Goal: Task Accomplishment & Management: Manage account settings

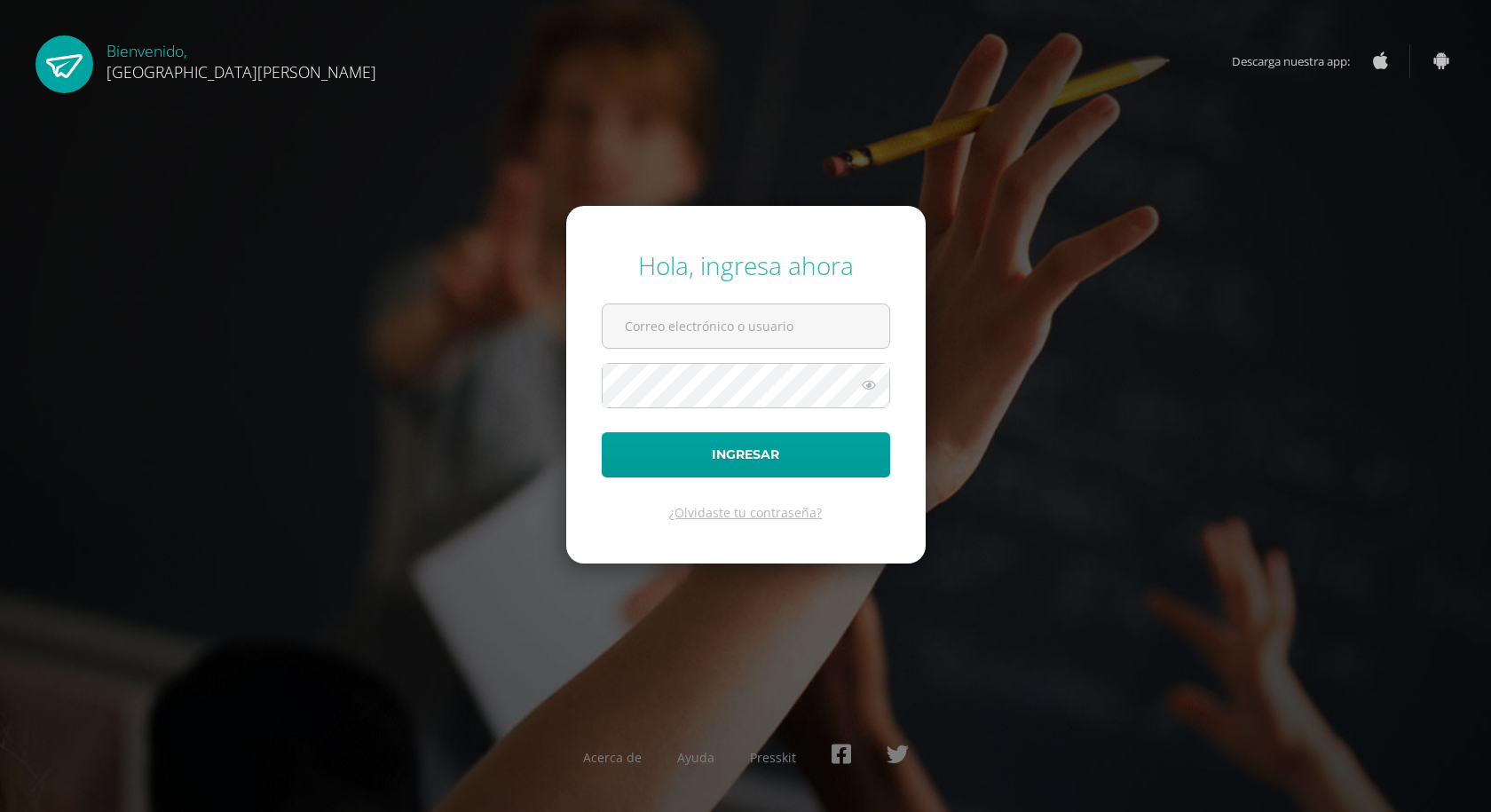
type input "agalicia@bilinguesanjuan.edu.gt"
click at [790, 459] on button "Ingresar" at bounding box center [746, 455] width 288 height 46
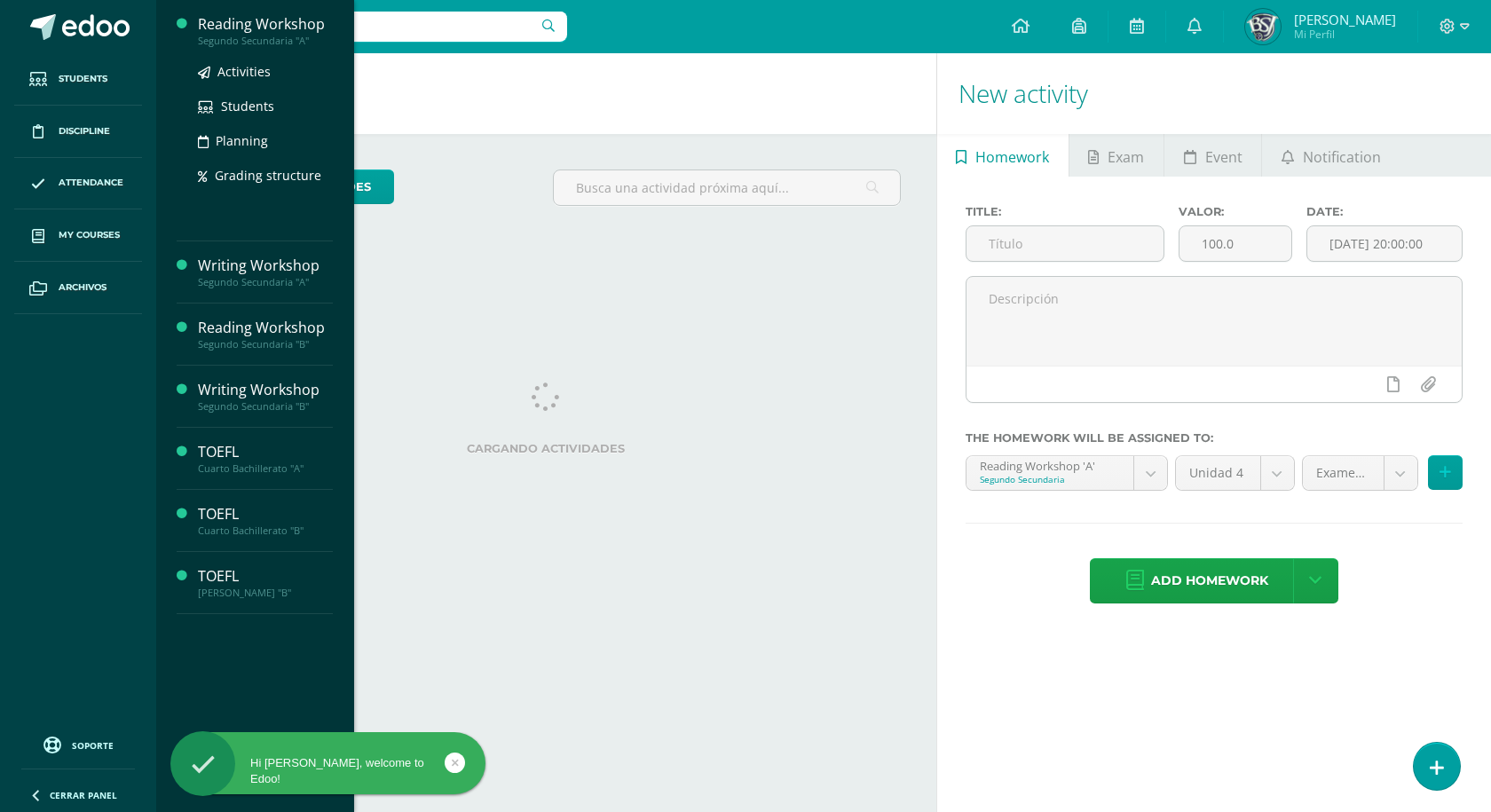
click at [277, 32] on div "Reading Workshop" at bounding box center [265, 24] width 135 height 21
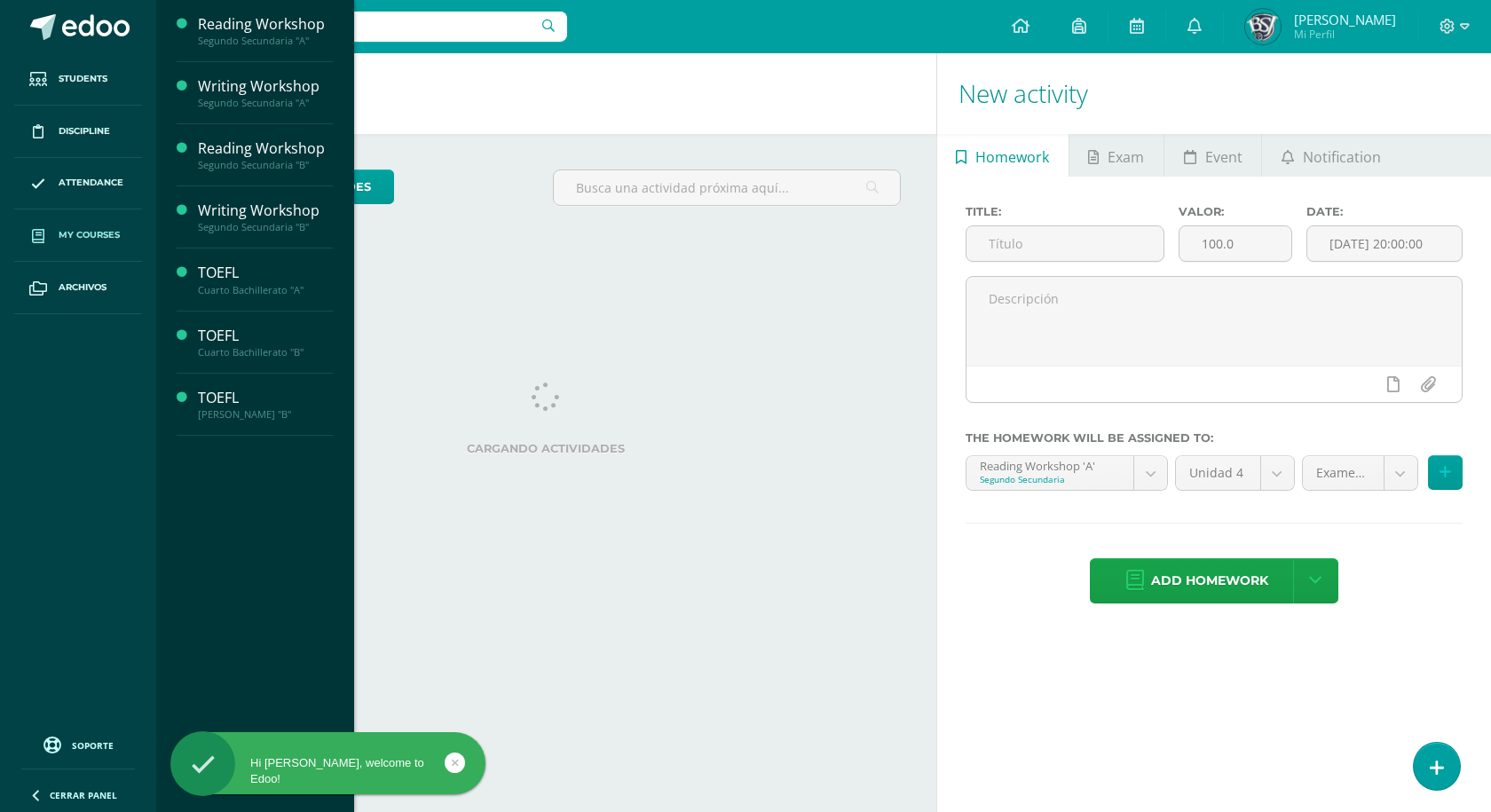
click at [72, 244] on link "My courses" at bounding box center [78, 236] width 128 height 53
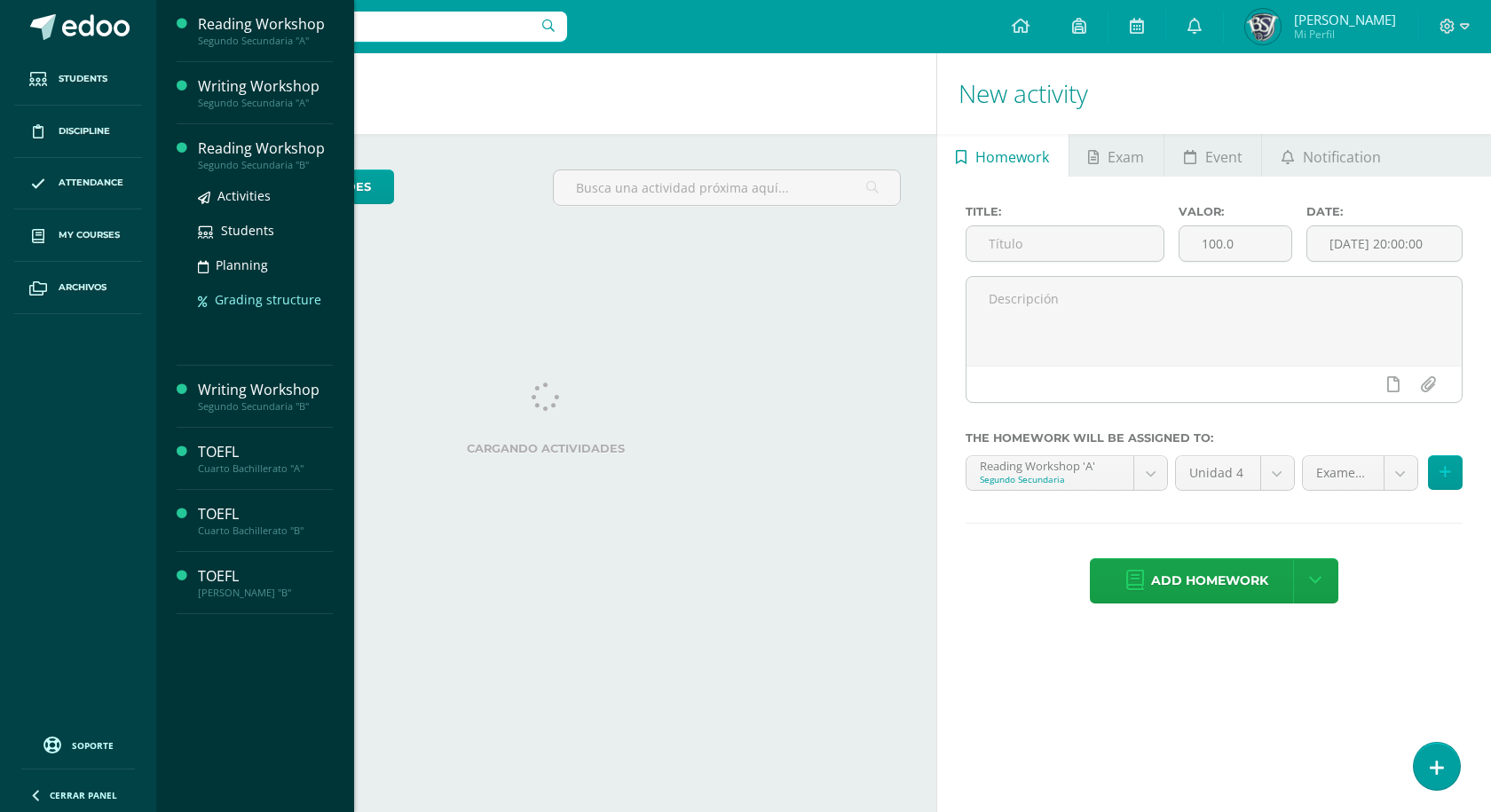
click at [259, 316] on div "Activities Students Planning Grading structure" at bounding box center [265, 260] width 135 height 179
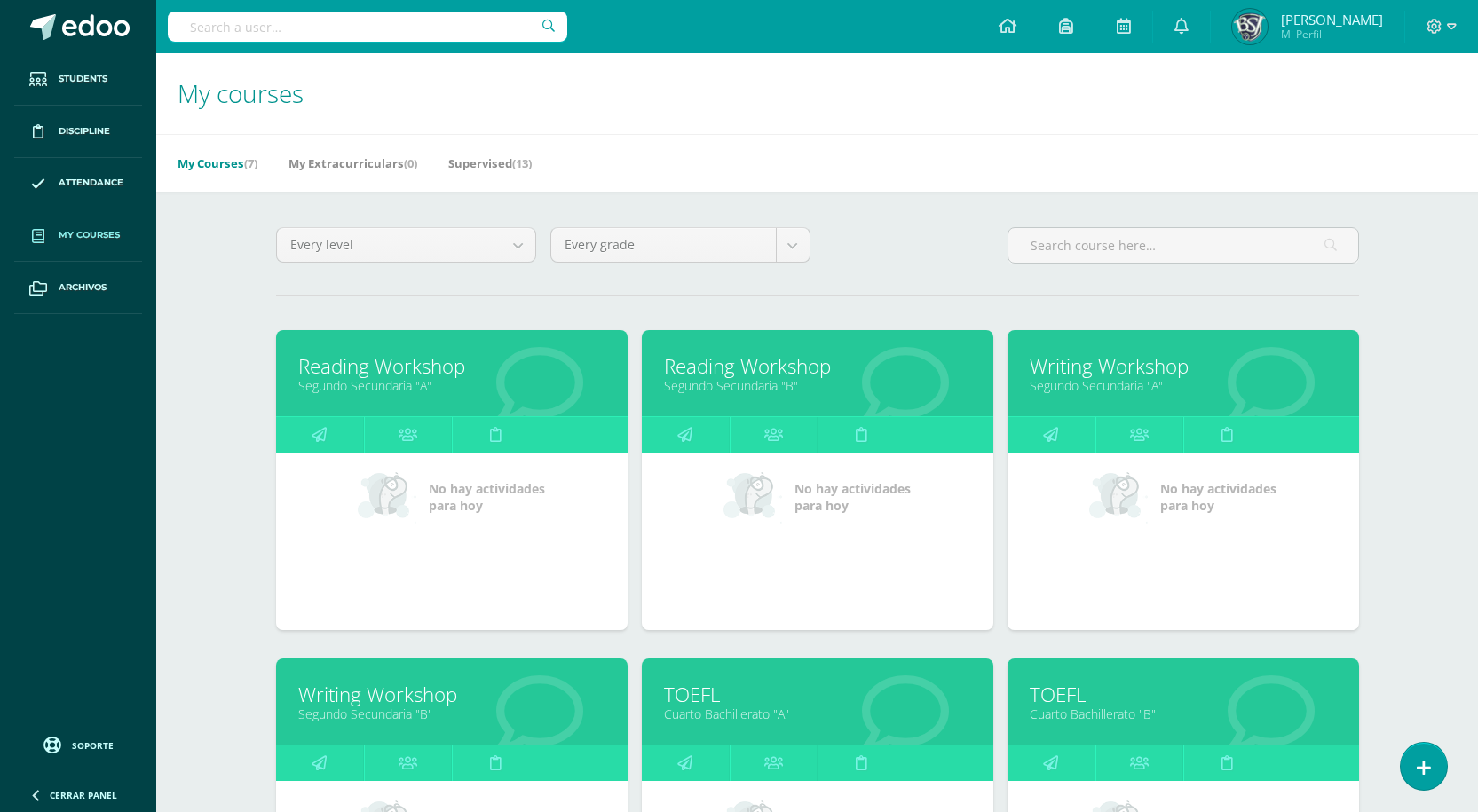
click at [733, 370] on link "Reading Workshop" at bounding box center [817, 366] width 307 height 28
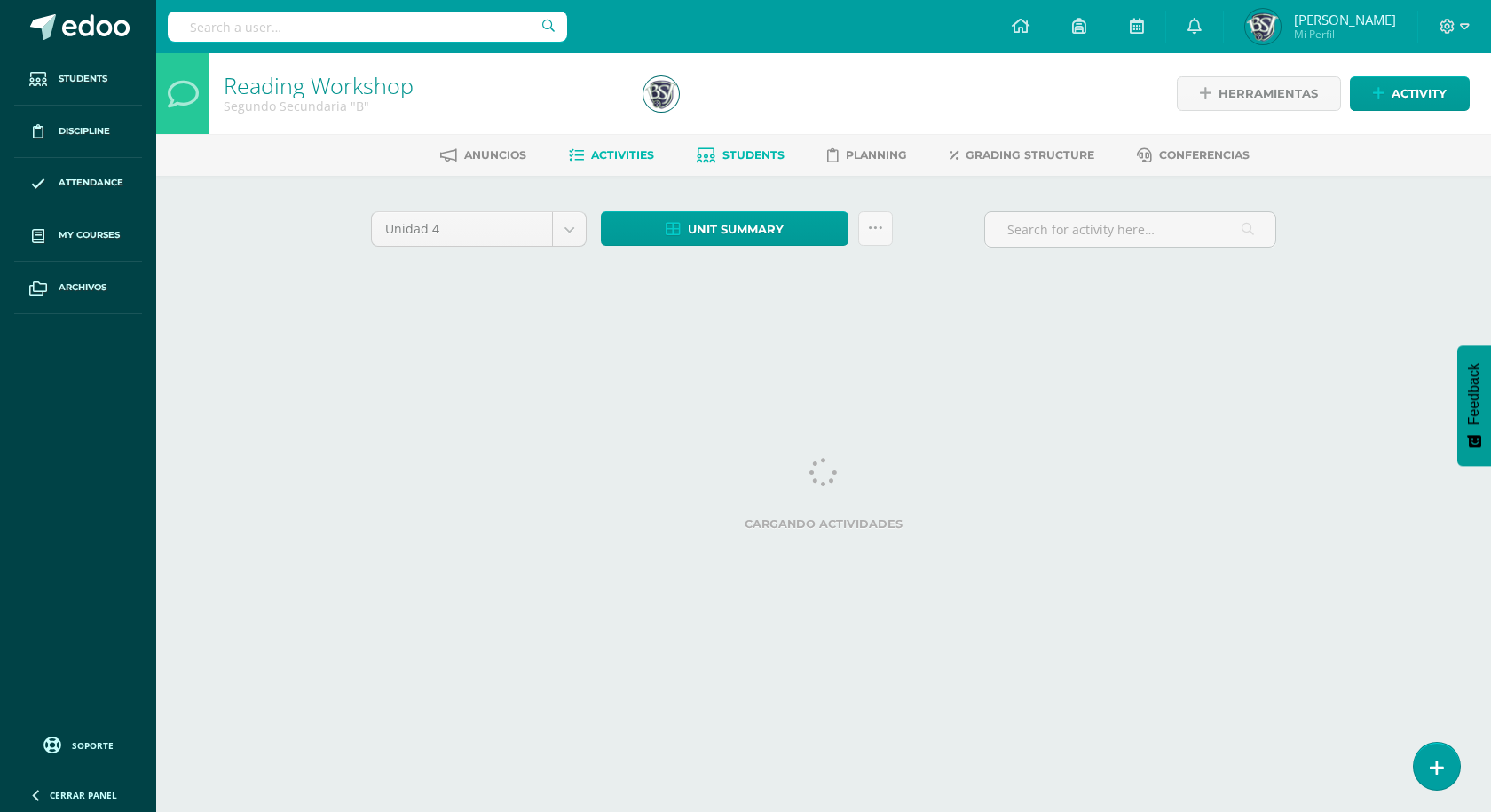
click at [772, 152] on span "Students" at bounding box center [753, 154] width 62 height 13
click at [1060, 229] on input "text" at bounding box center [1130, 229] width 290 height 35
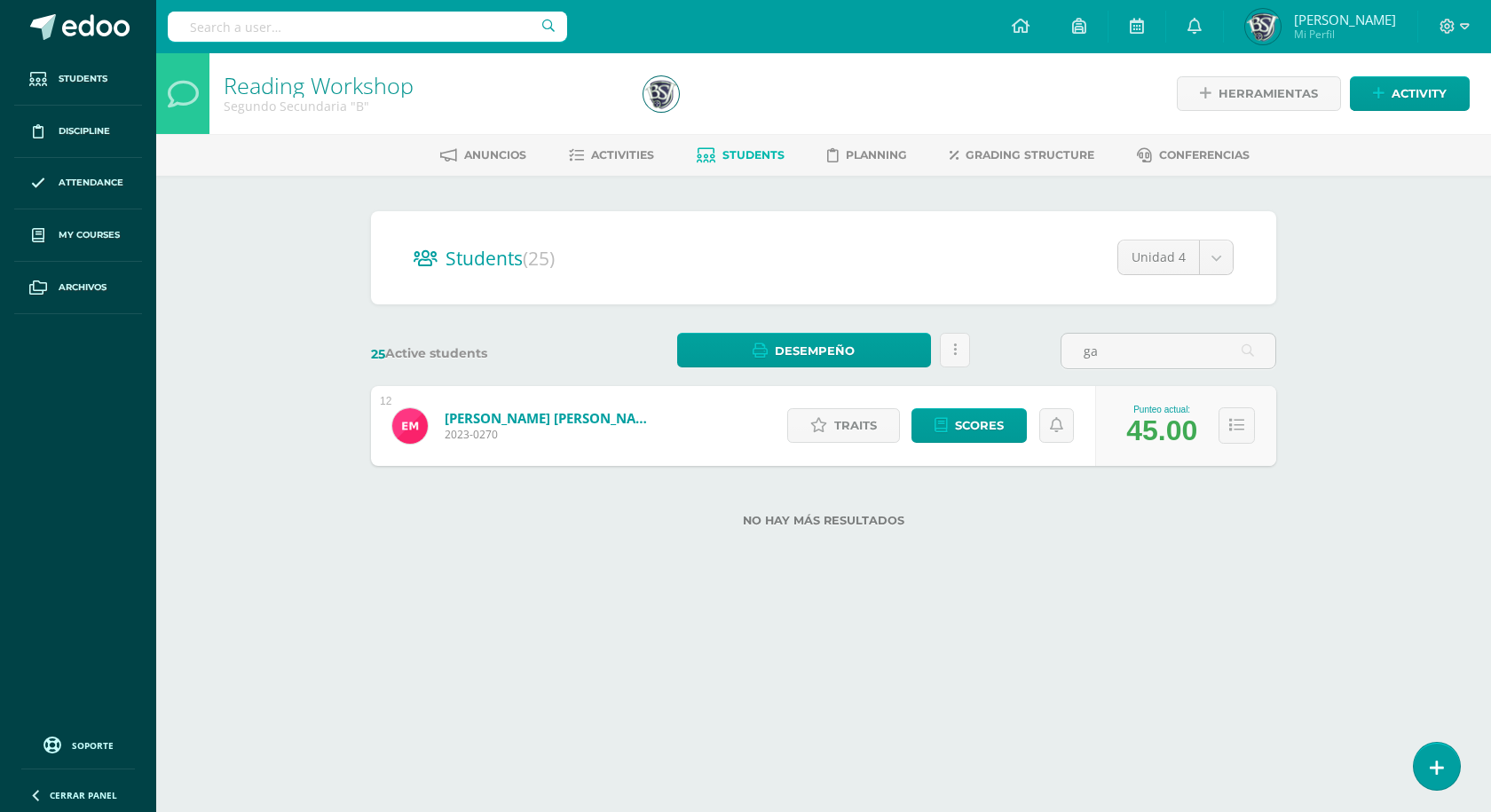
type input "g"
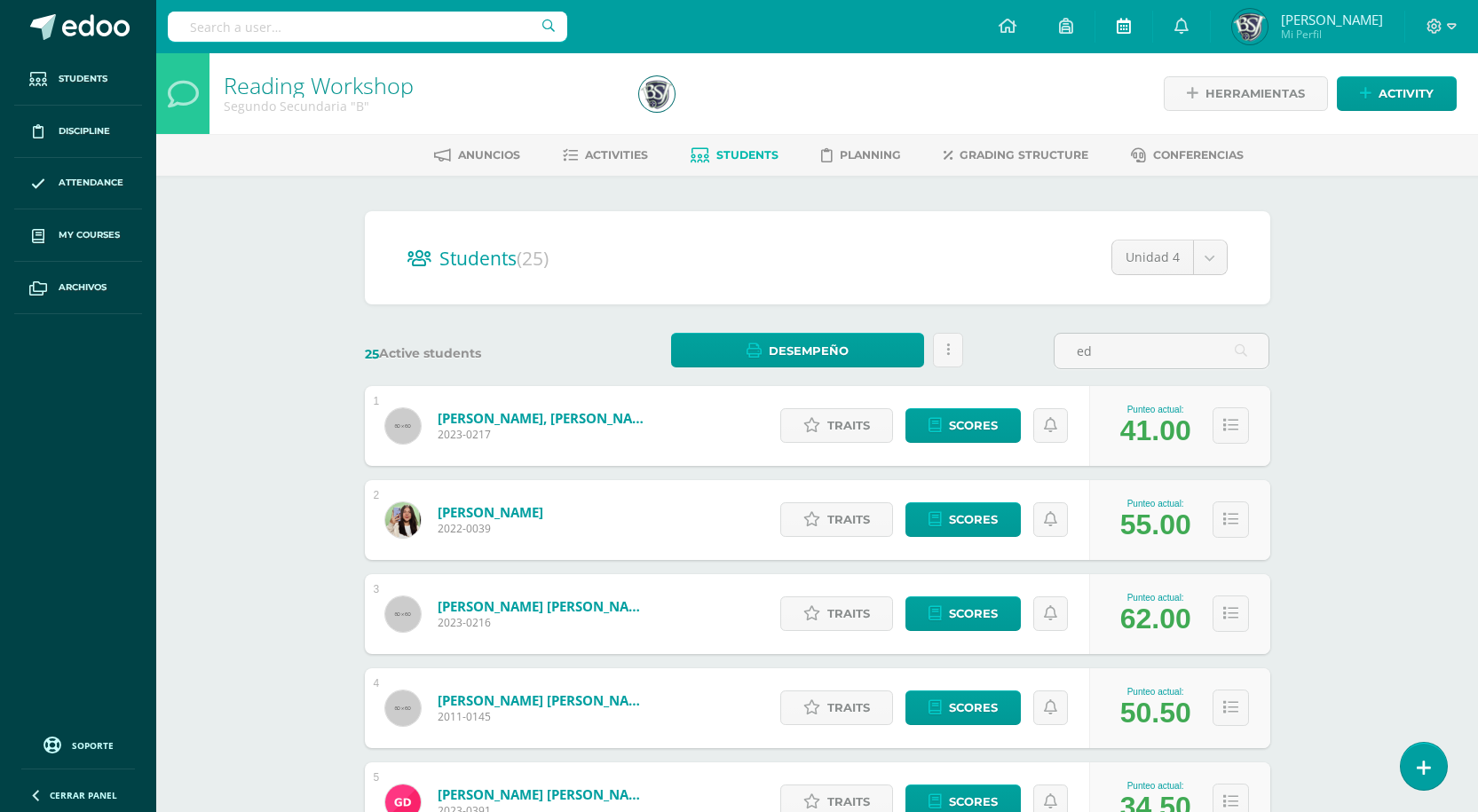
type input "ed"
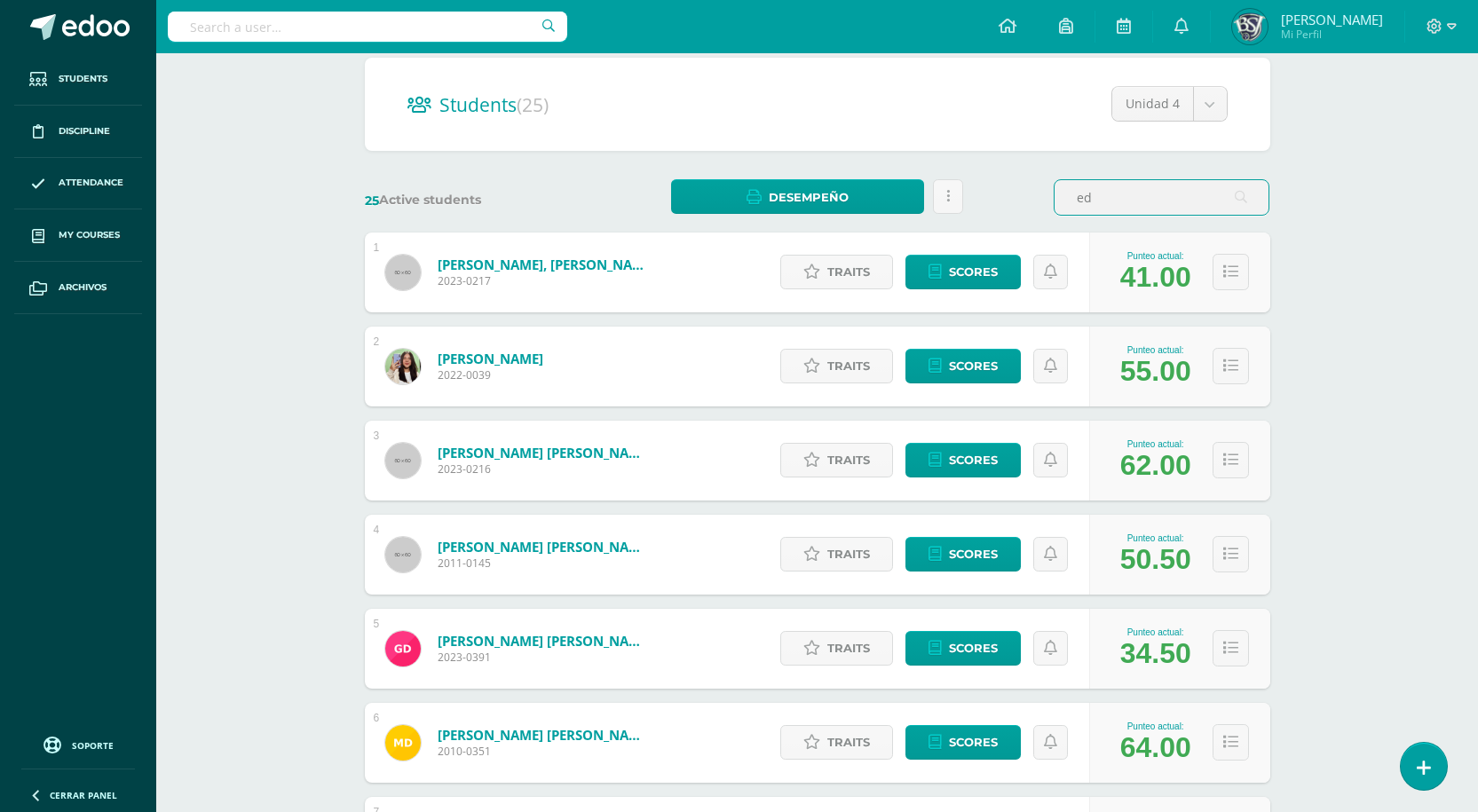
scroll to position [45, 0]
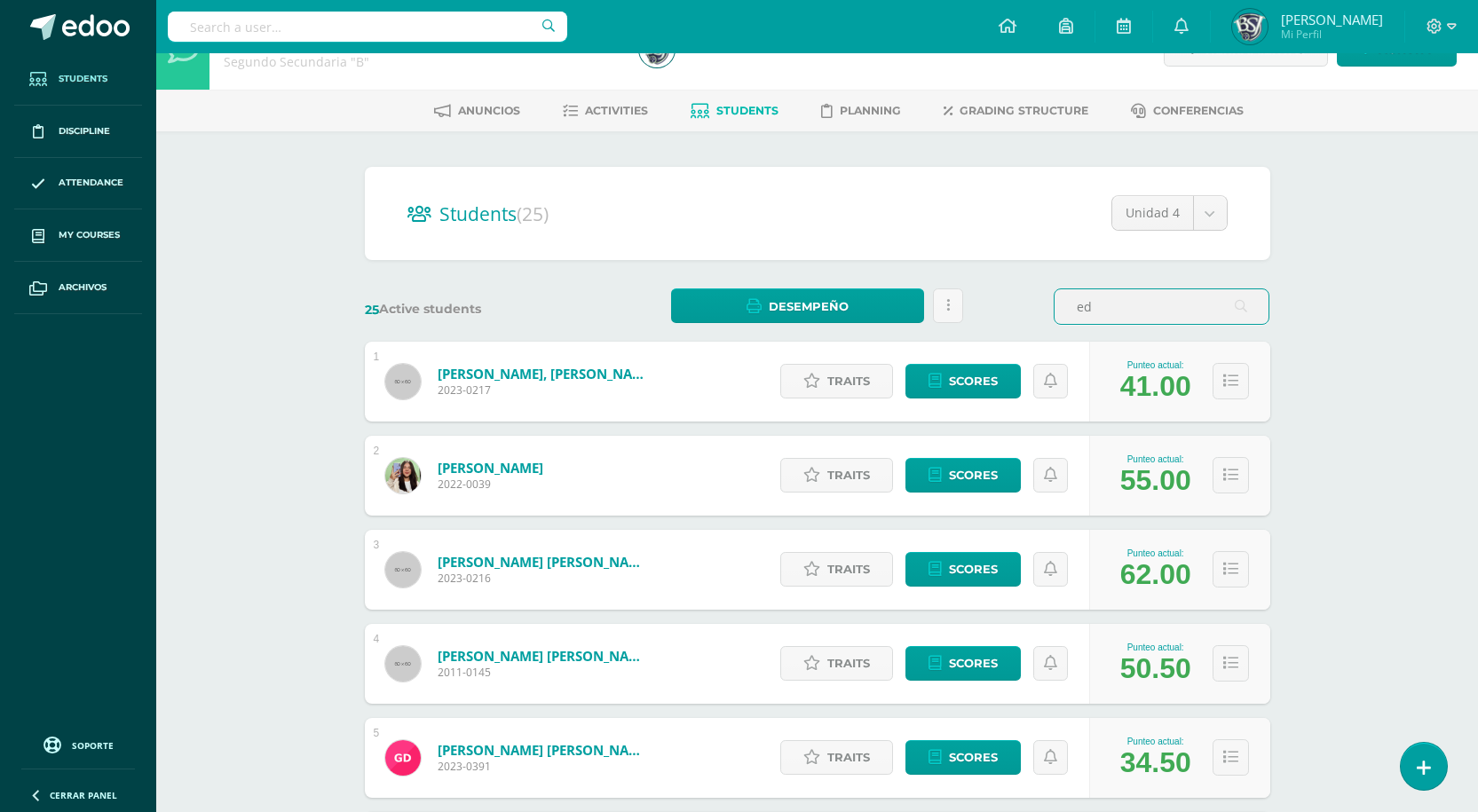
click at [86, 86] on link "Students" at bounding box center [78, 80] width 128 height 53
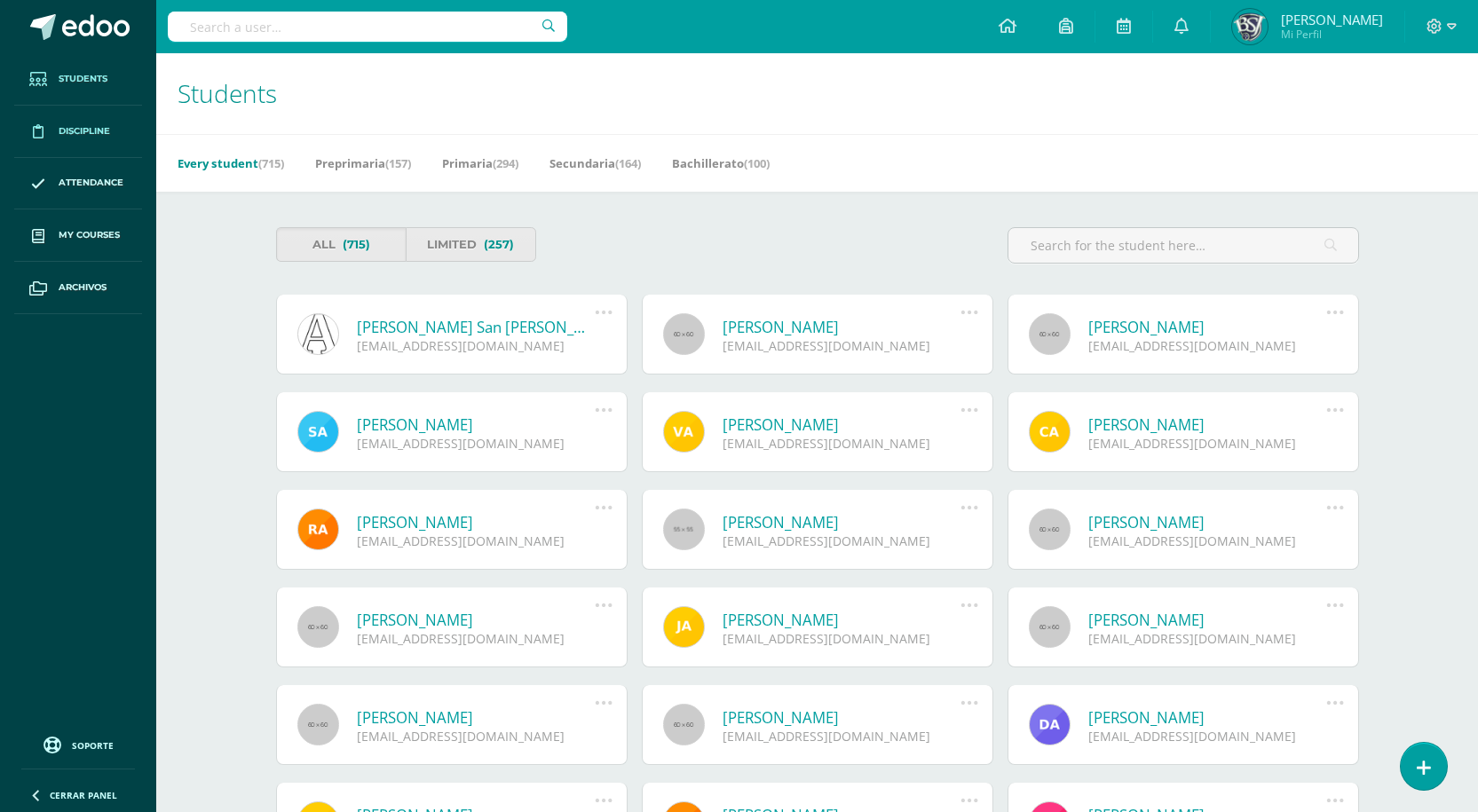
click at [77, 133] on span "Discipline" at bounding box center [84, 131] width 52 height 14
click at [82, 85] on span "Students" at bounding box center [82, 79] width 49 height 14
click at [84, 241] on span "My courses" at bounding box center [89, 235] width 62 height 14
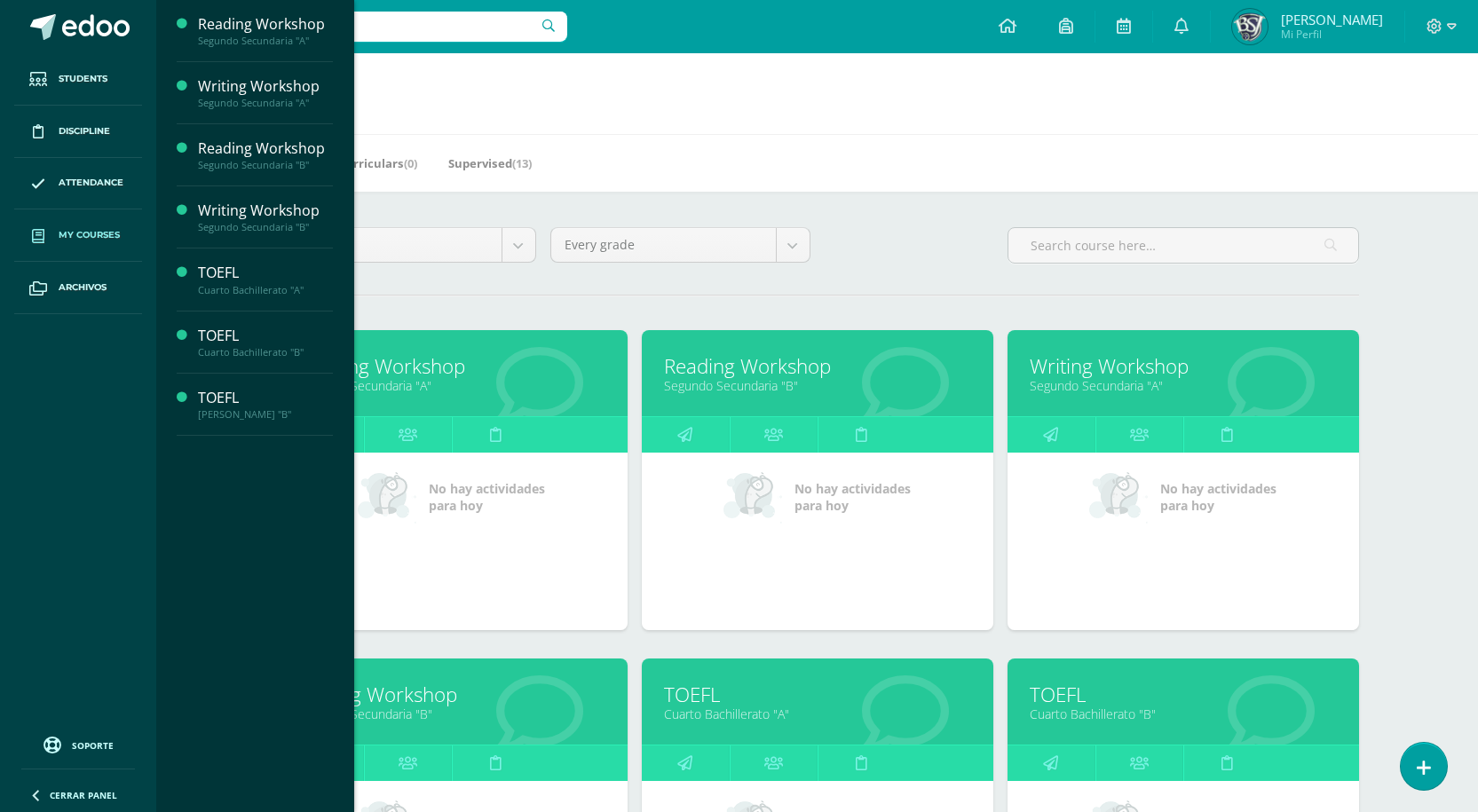
click at [402, 366] on link "Reading Workshop" at bounding box center [451, 366] width 307 height 28
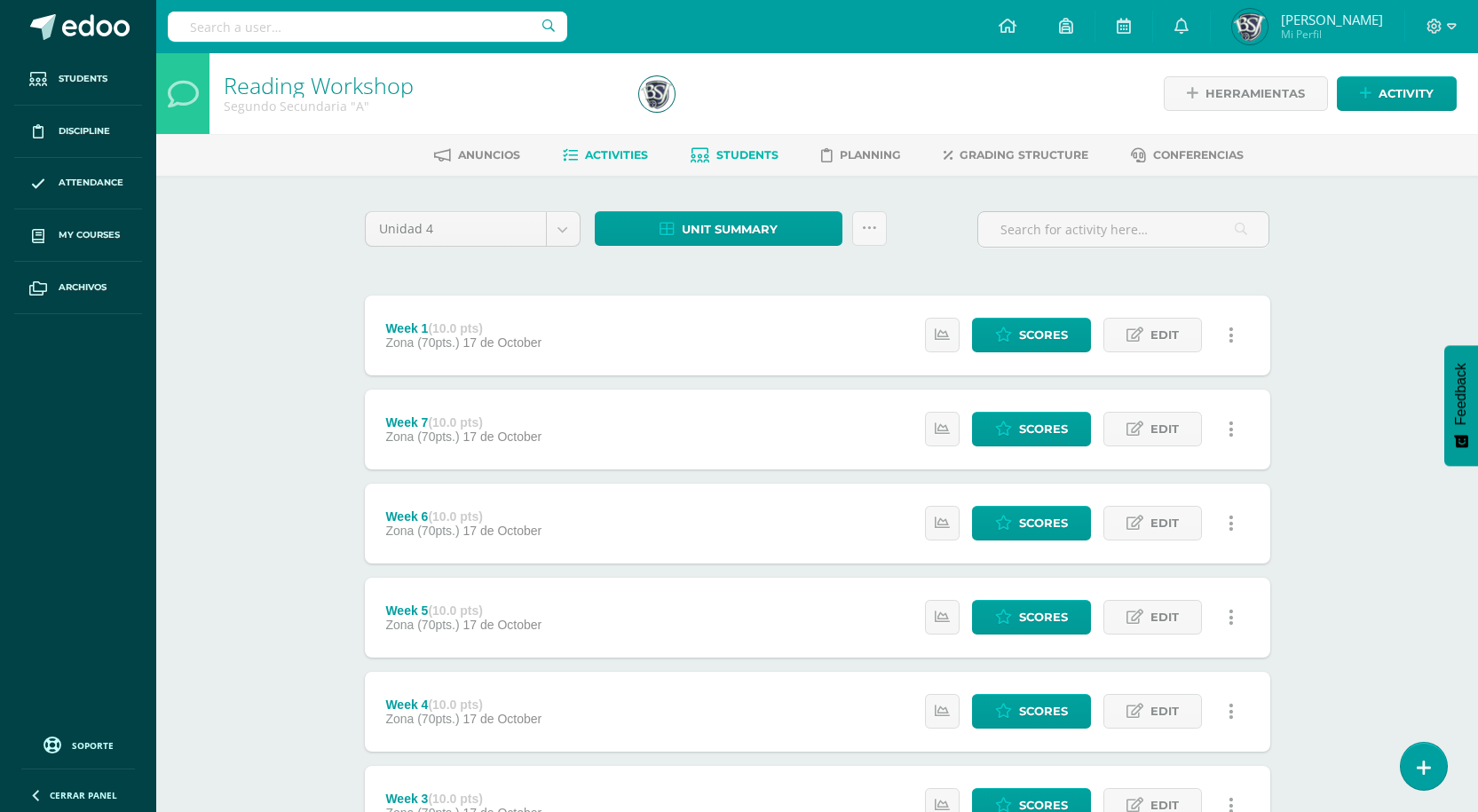
click at [743, 158] on span "Students" at bounding box center [746, 154] width 62 height 13
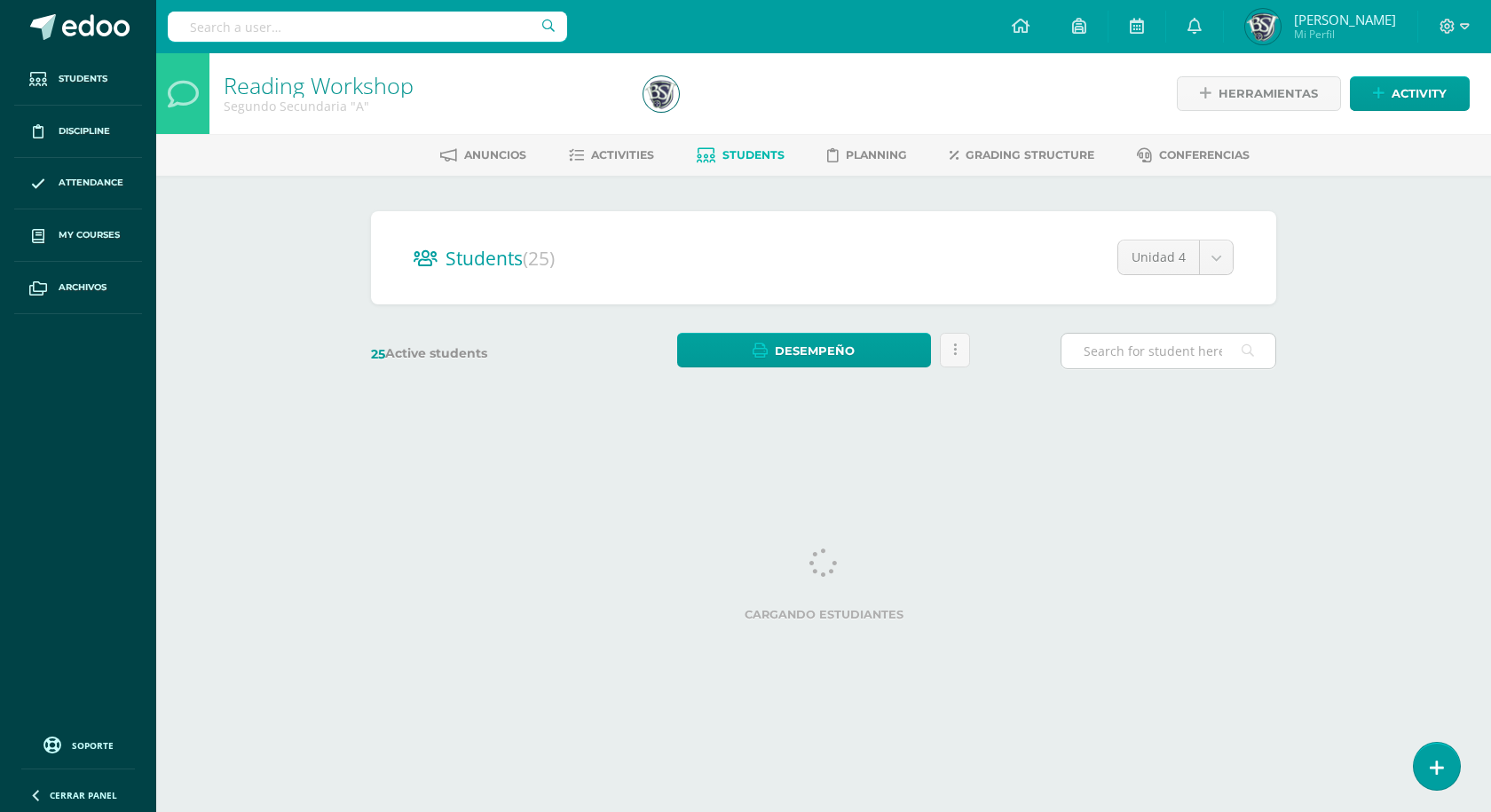
click at [1162, 362] on input "text" at bounding box center [1168, 351] width 214 height 35
click at [1159, 354] on input "text" at bounding box center [1168, 351] width 214 height 35
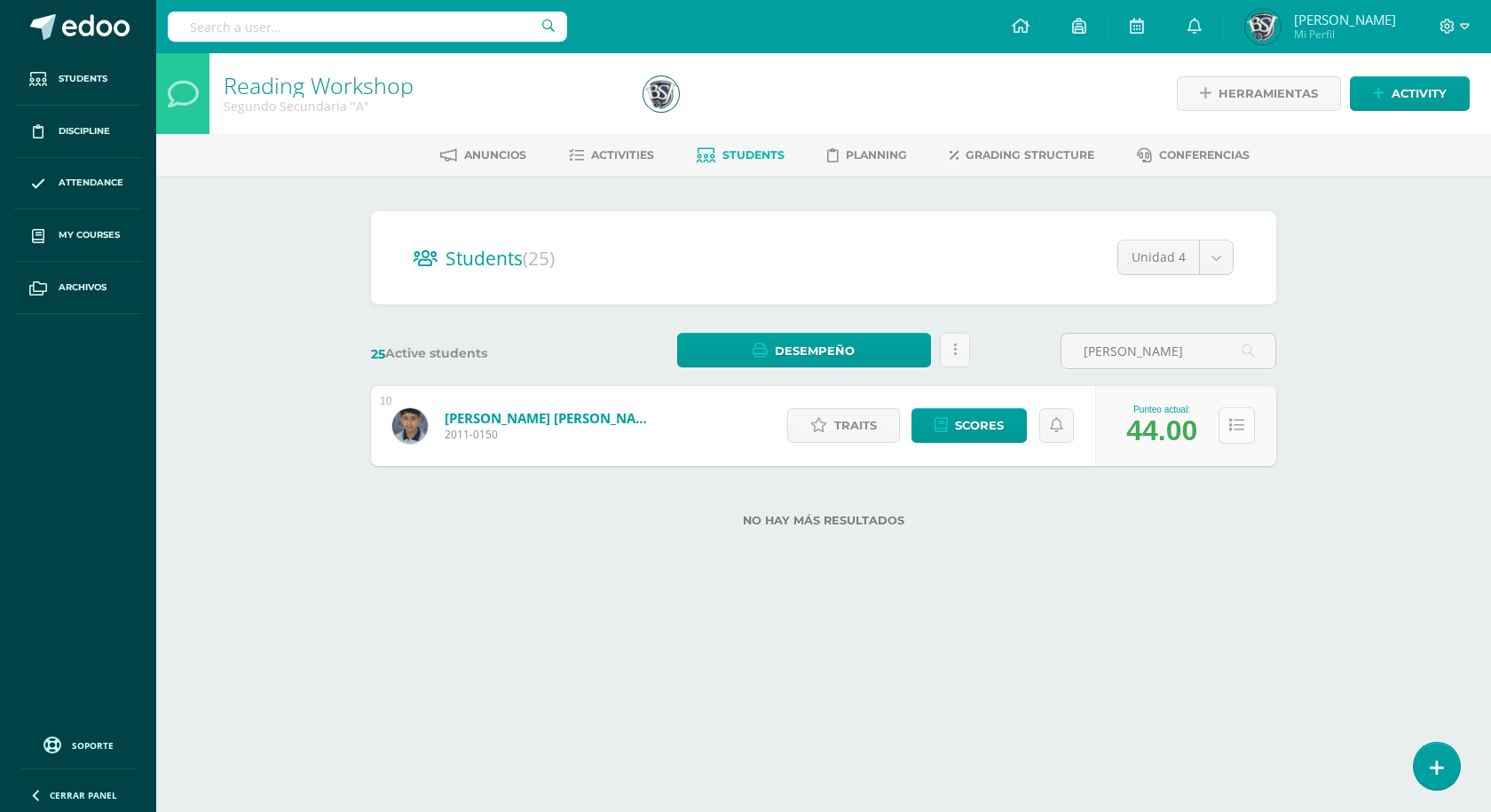
type input "roberto"
click at [1238, 418] on icon at bounding box center [1237, 425] width 15 height 15
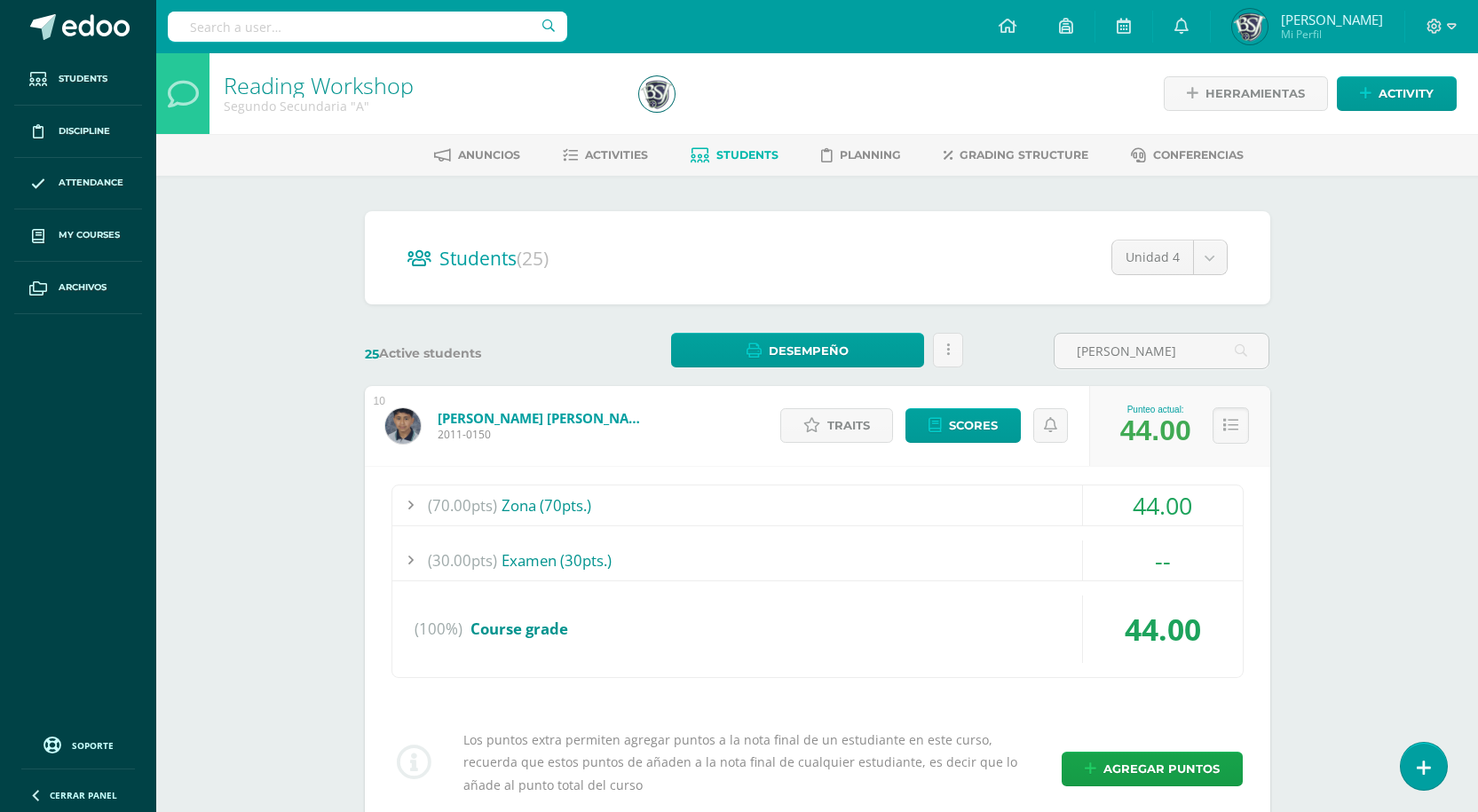
click at [1250, 491] on div "(70.00pts) Zona (70pts.) 44.00 (10.0pts) Week 1 7.00 (10.0pts) Week 2" at bounding box center [817, 644] width 905 height 357
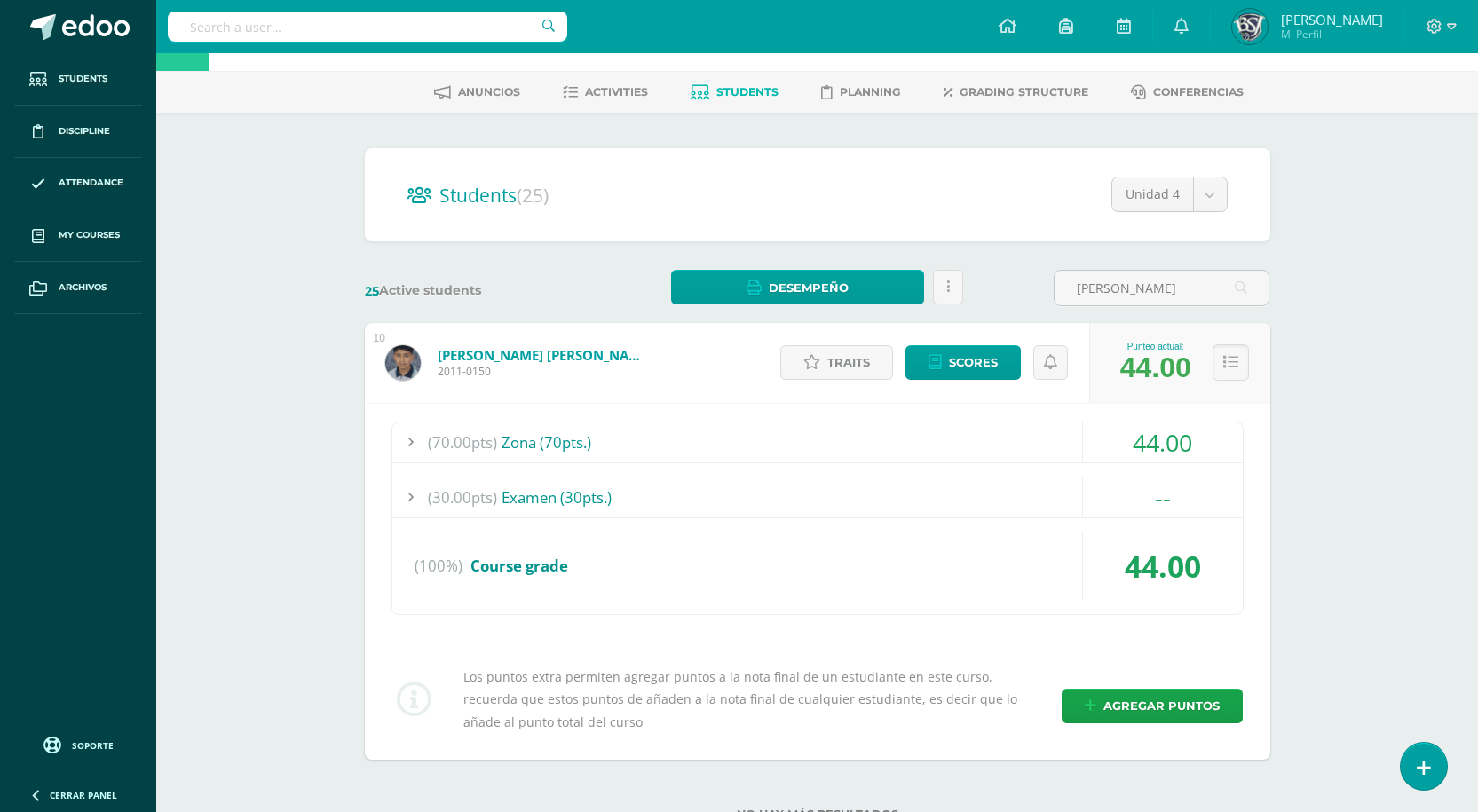
scroll to position [128, 0]
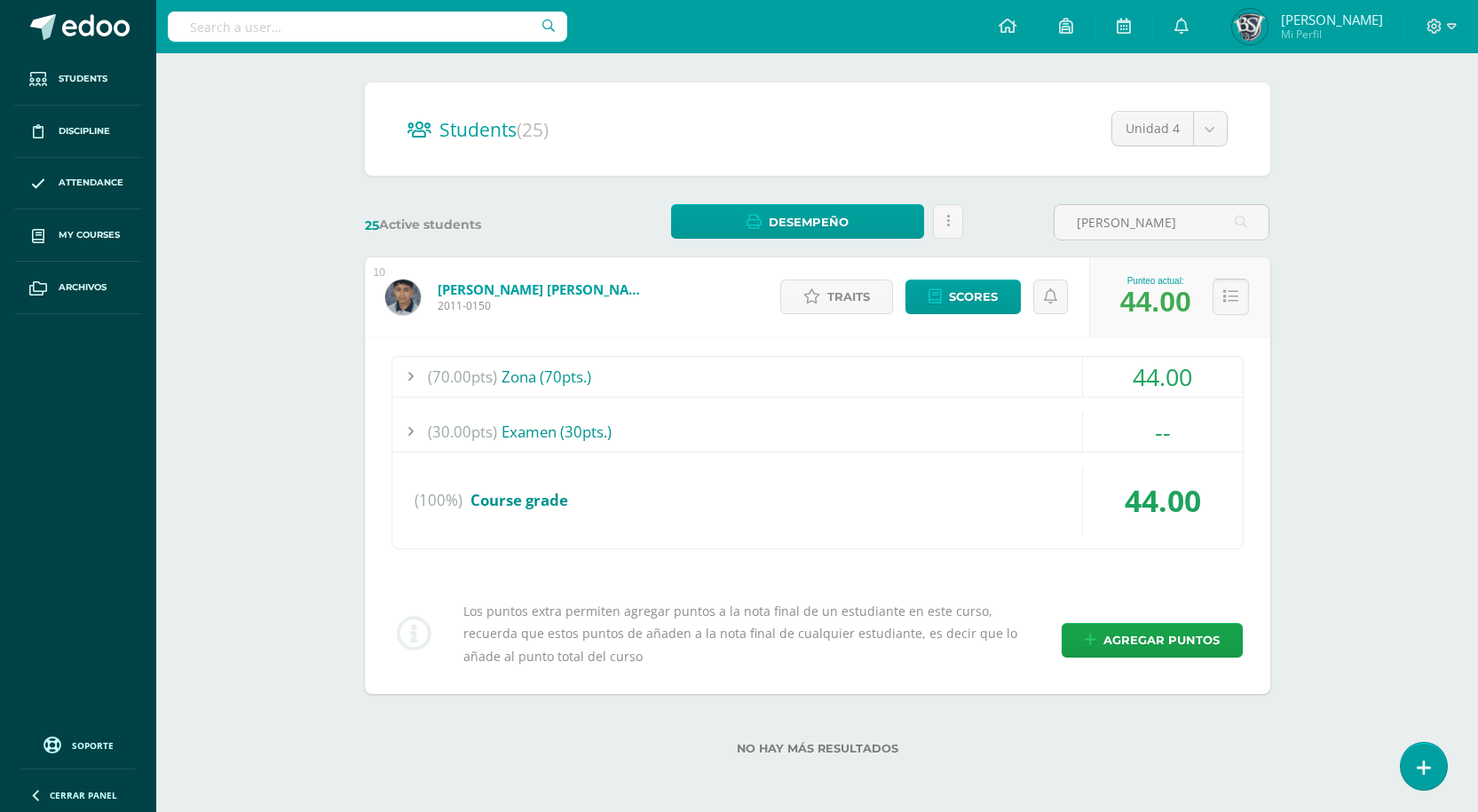
click at [1237, 295] on button at bounding box center [1231, 296] width 37 height 37
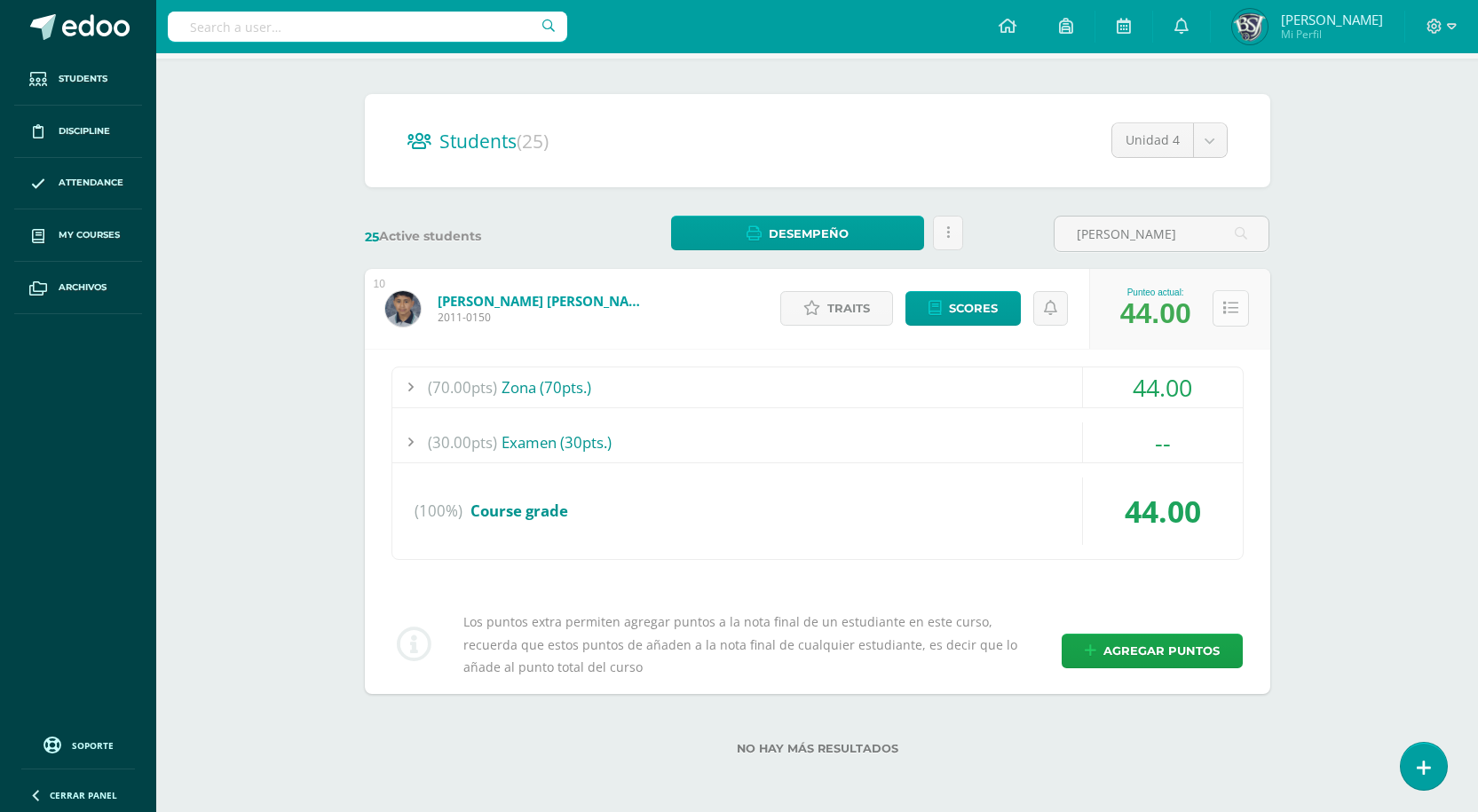
scroll to position [0, 0]
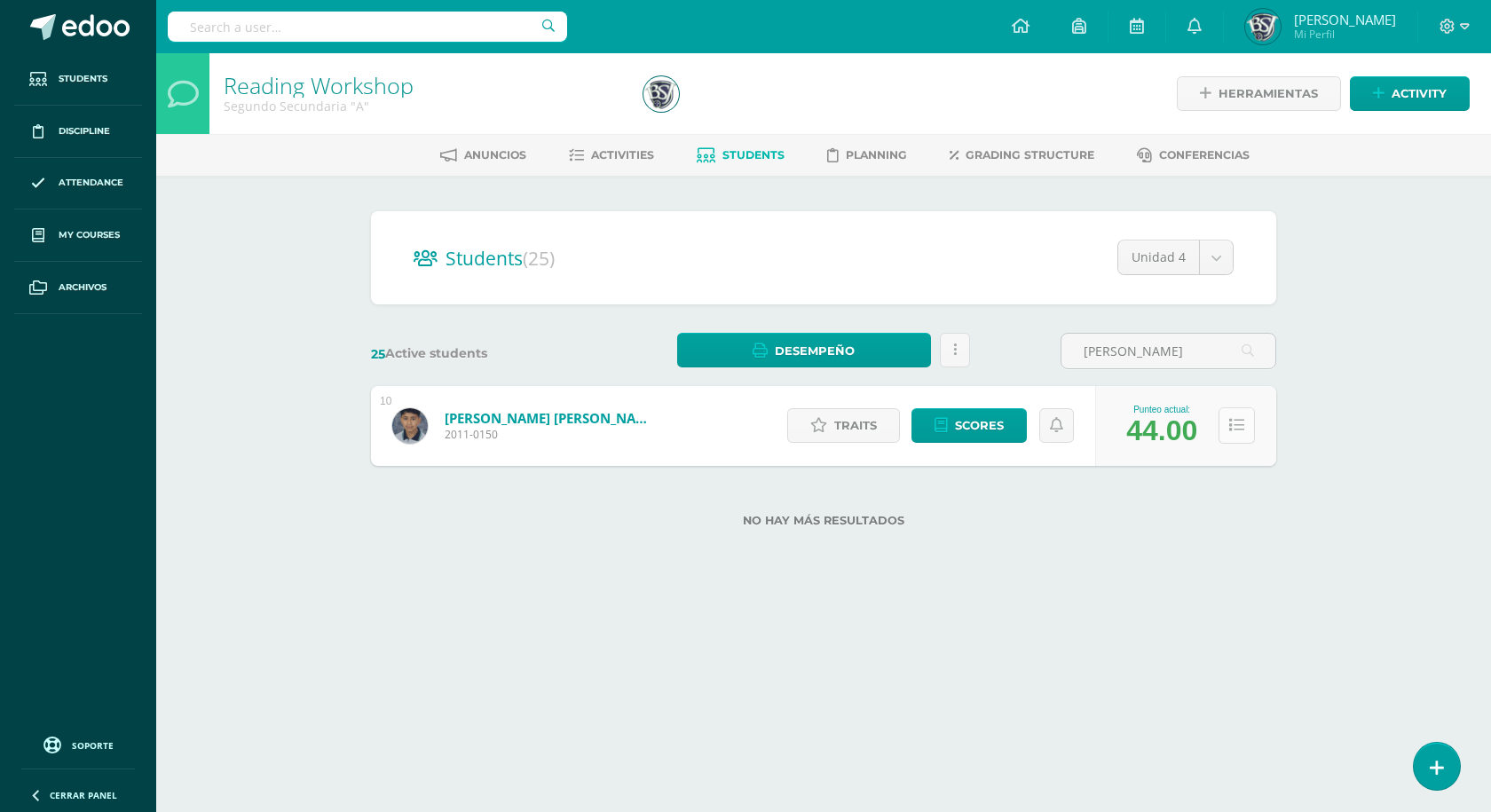
click at [1225, 430] on button at bounding box center [1237, 425] width 37 height 37
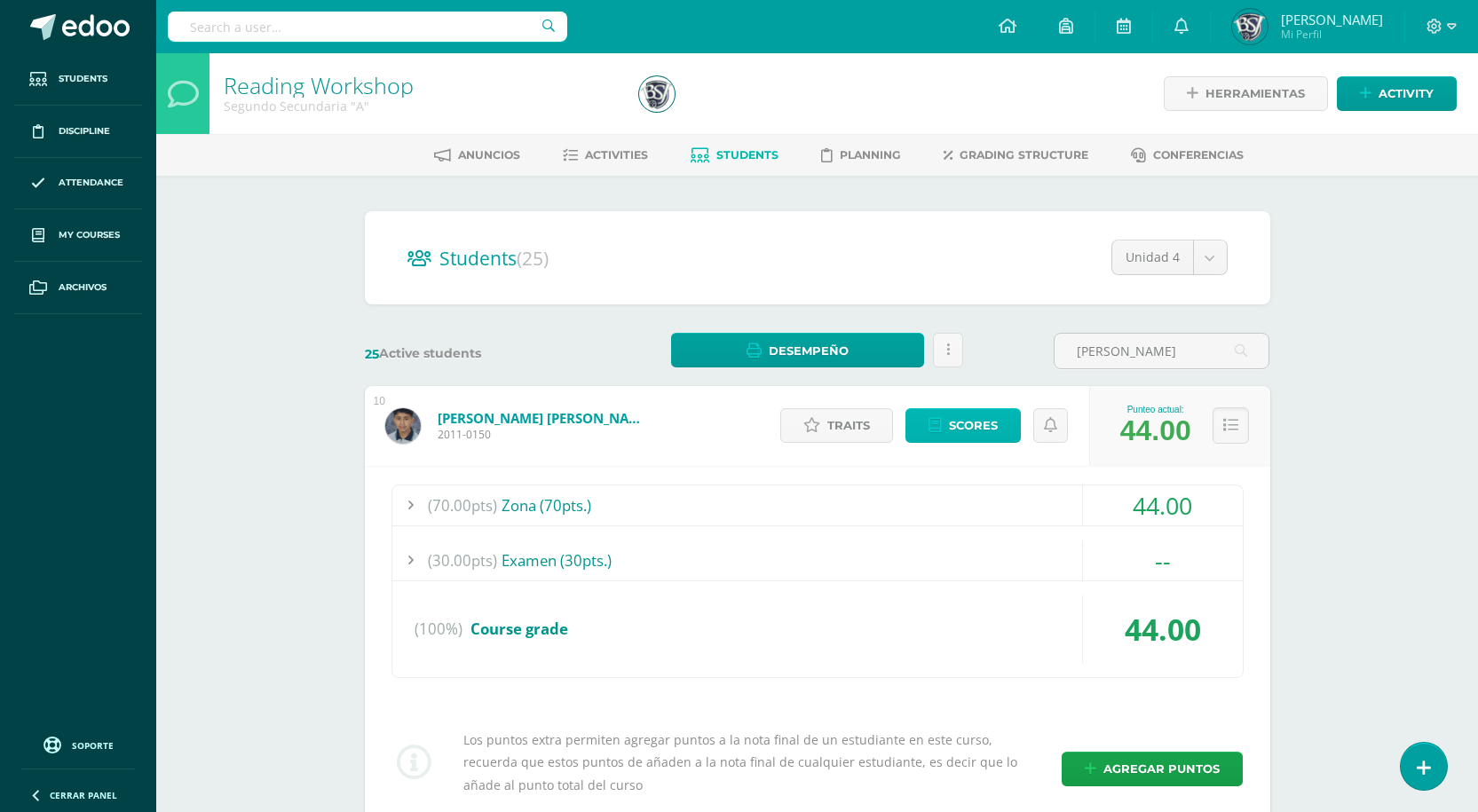
click at [948, 422] on span "Scores" at bounding box center [972, 425] width 49 height 33
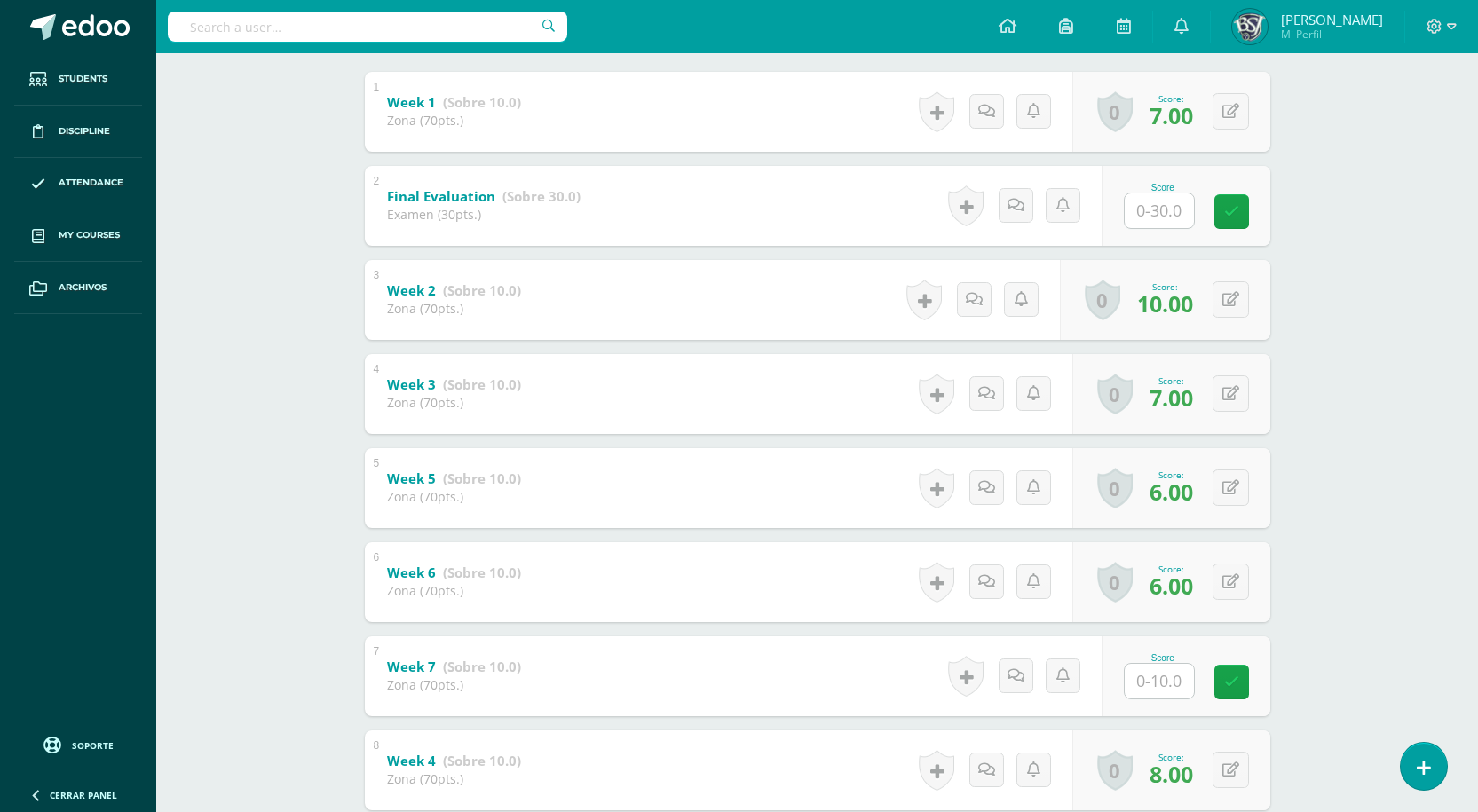
scroll to position [487, 0]
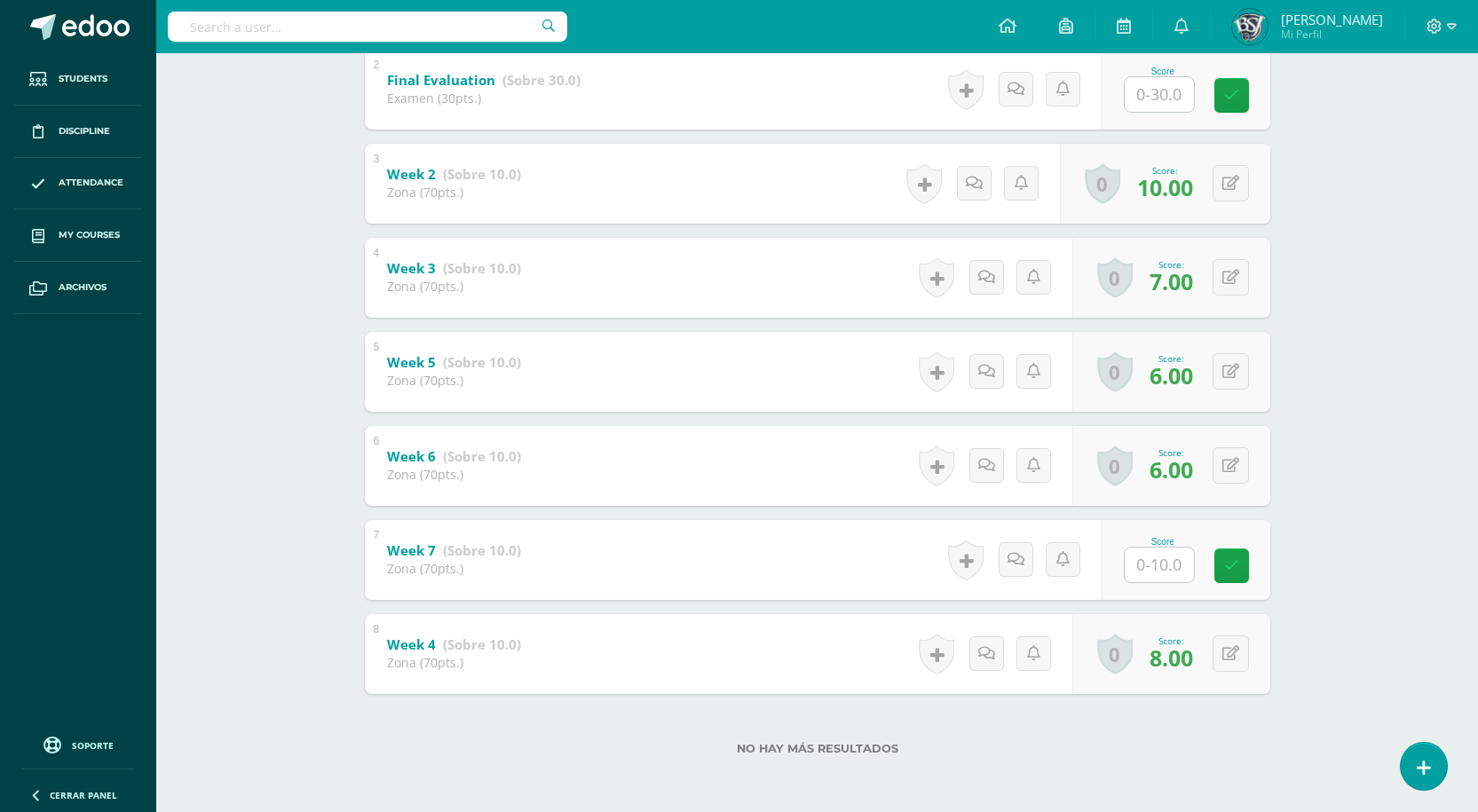
click at [1171, 552] on input "text" at bounding box center [1159, 565] width 70 height 35
type input "6"
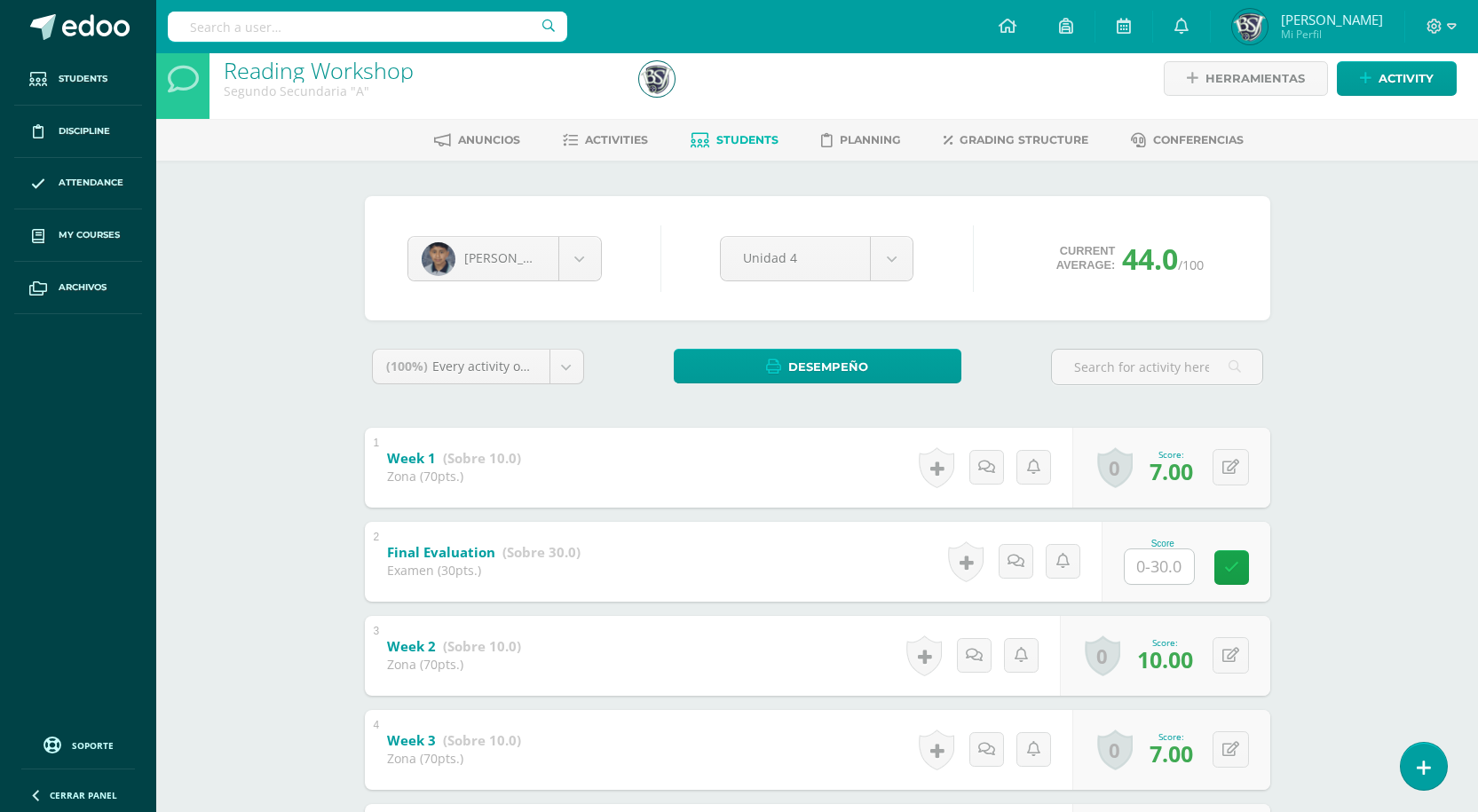
scroll to position [0, 0]
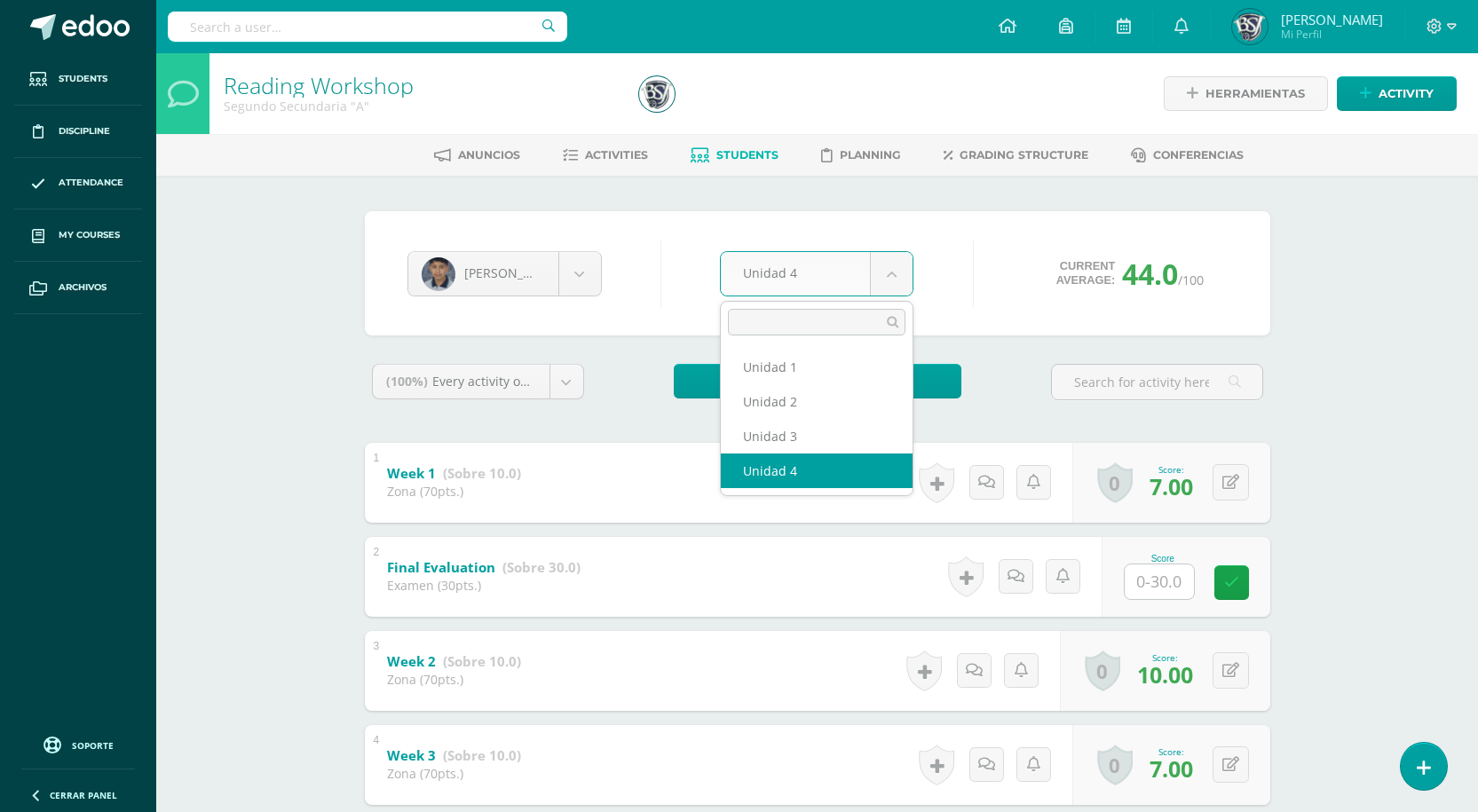
click at [817, 282] on body "Students Discipline Attendance My courses Archivos Soporte Help Reportar un pro…" at bounding box center [739, 649] width 1478 height 1299
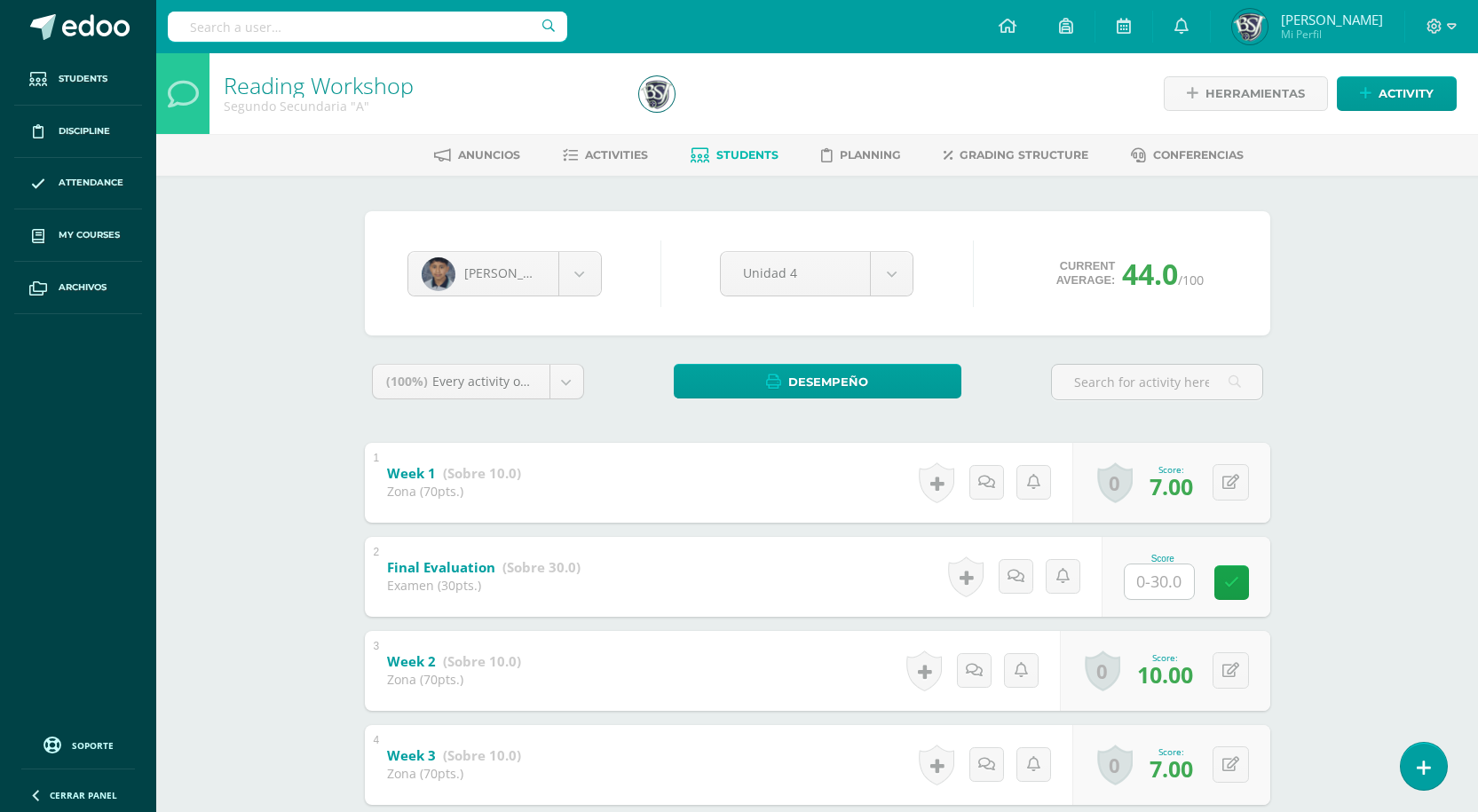
click at [1376, 348] on body "Students Discipline Attendance My courses Archivos Soporte Help Reportar un pro…" at bounding box center [739, 649] width 1478 height 1299
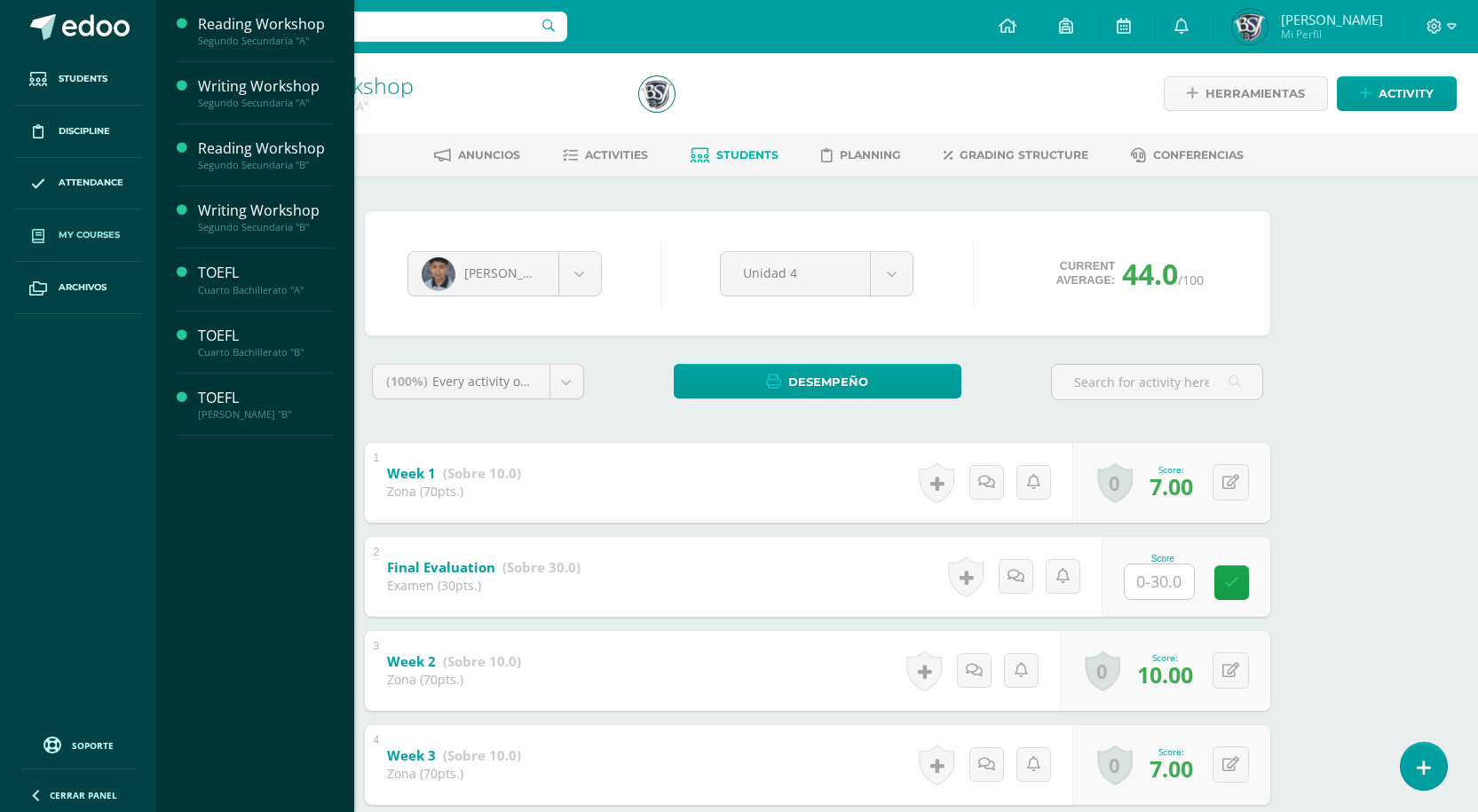
click at [62, 245] on link "My courses" at bounding box center [78, 236] width 128 height 53
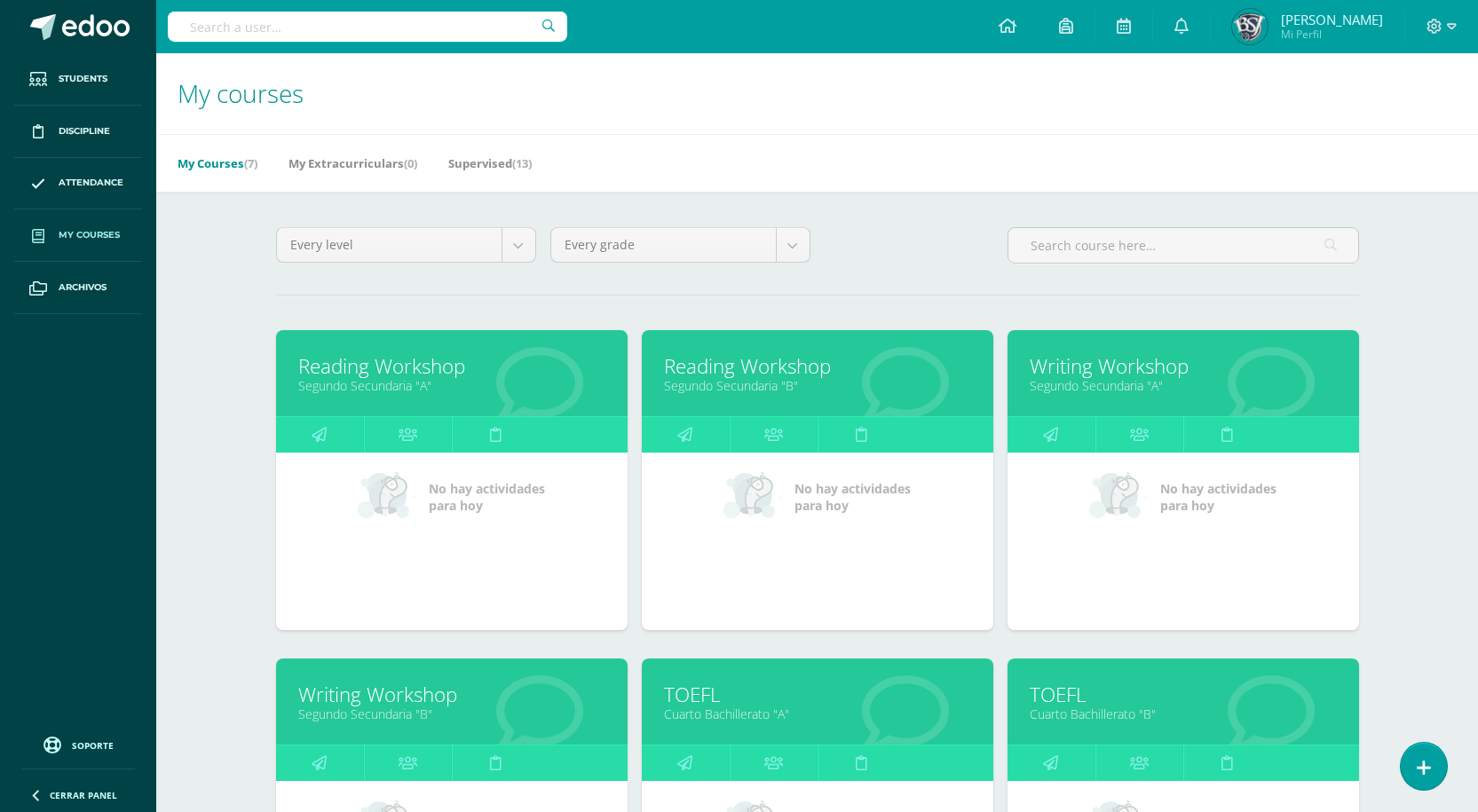
click at [1087, 366] on link "Writing Workshop" at bounding box center [1183, 366] width 307 height 28
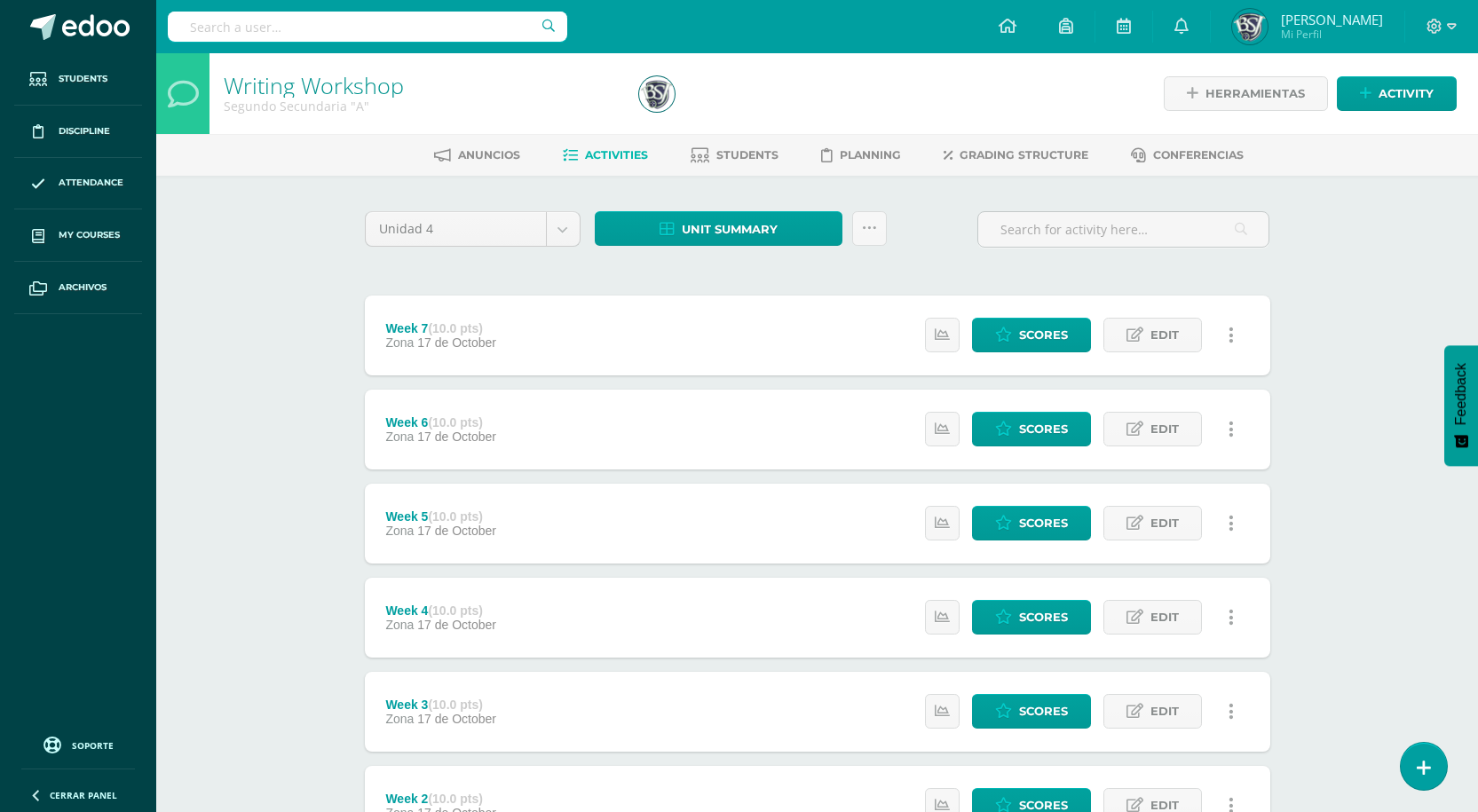
click at [736, 130] on div at bounding box center [843, 93] width 422 height 81
click at [737, 150] on span "Students" at bounding box center [746, 154] width 62 height 13
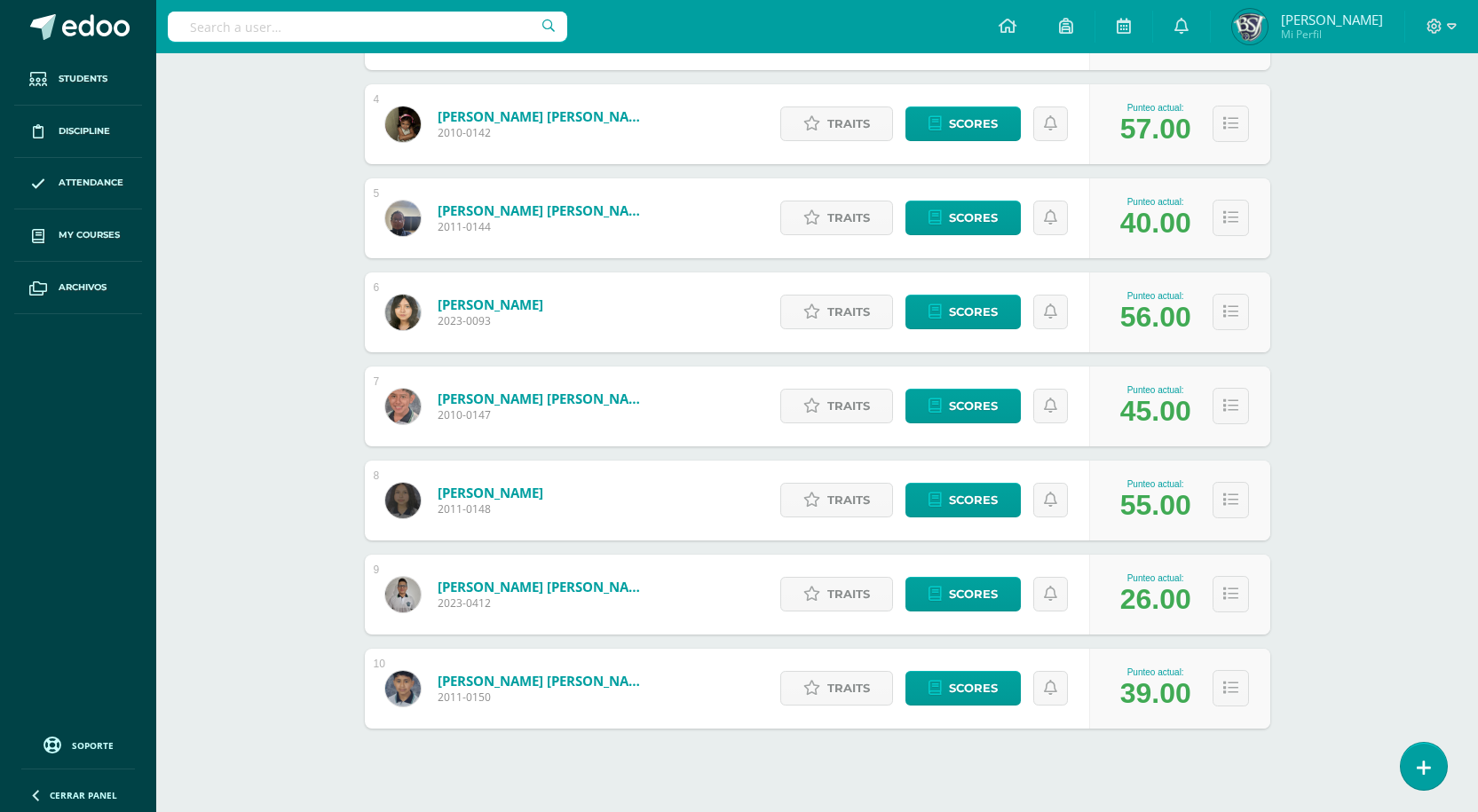
scroll to position [612, 0]
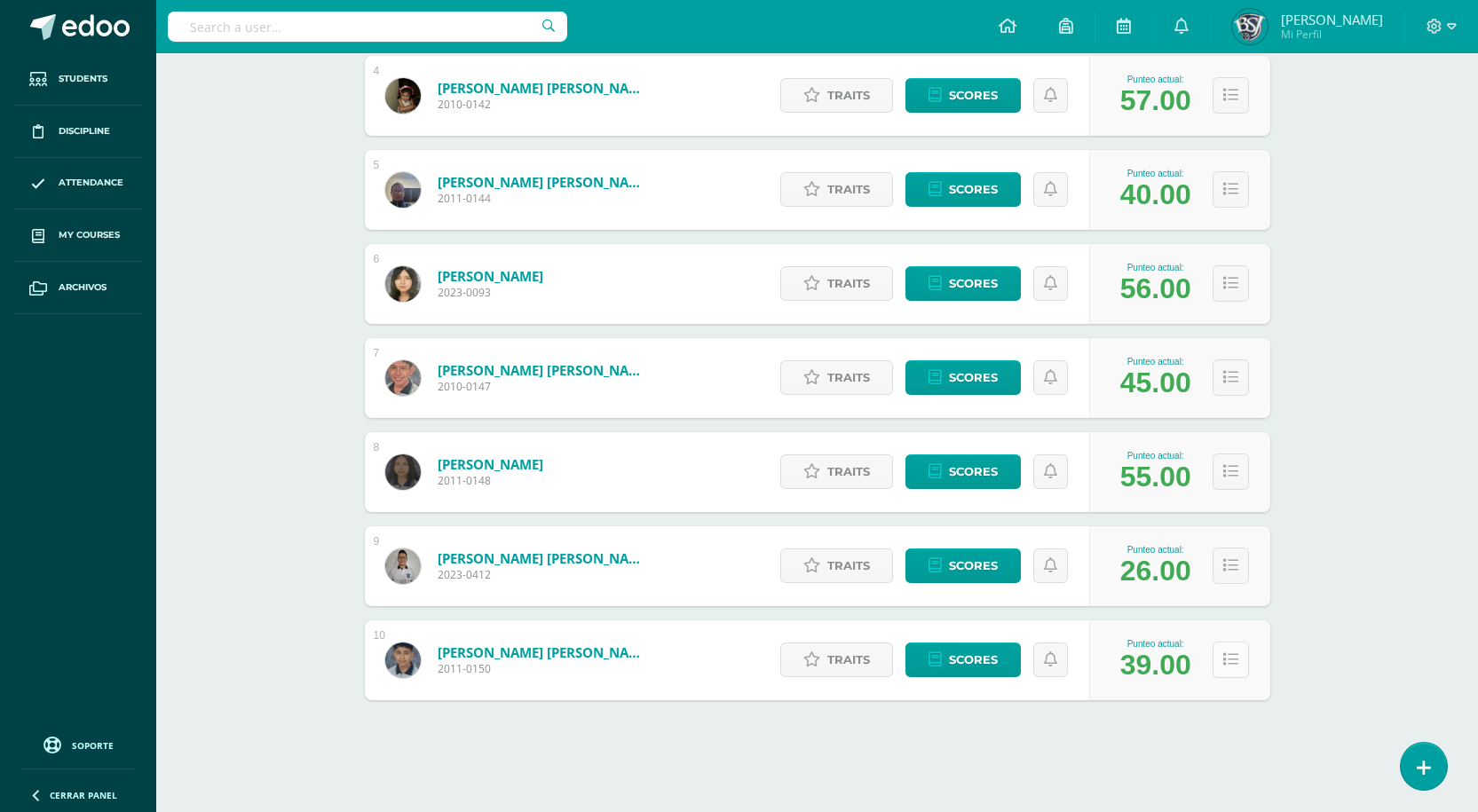
click at [1221, 659] on button at bounding box center [1231, 659] width 37 height 37
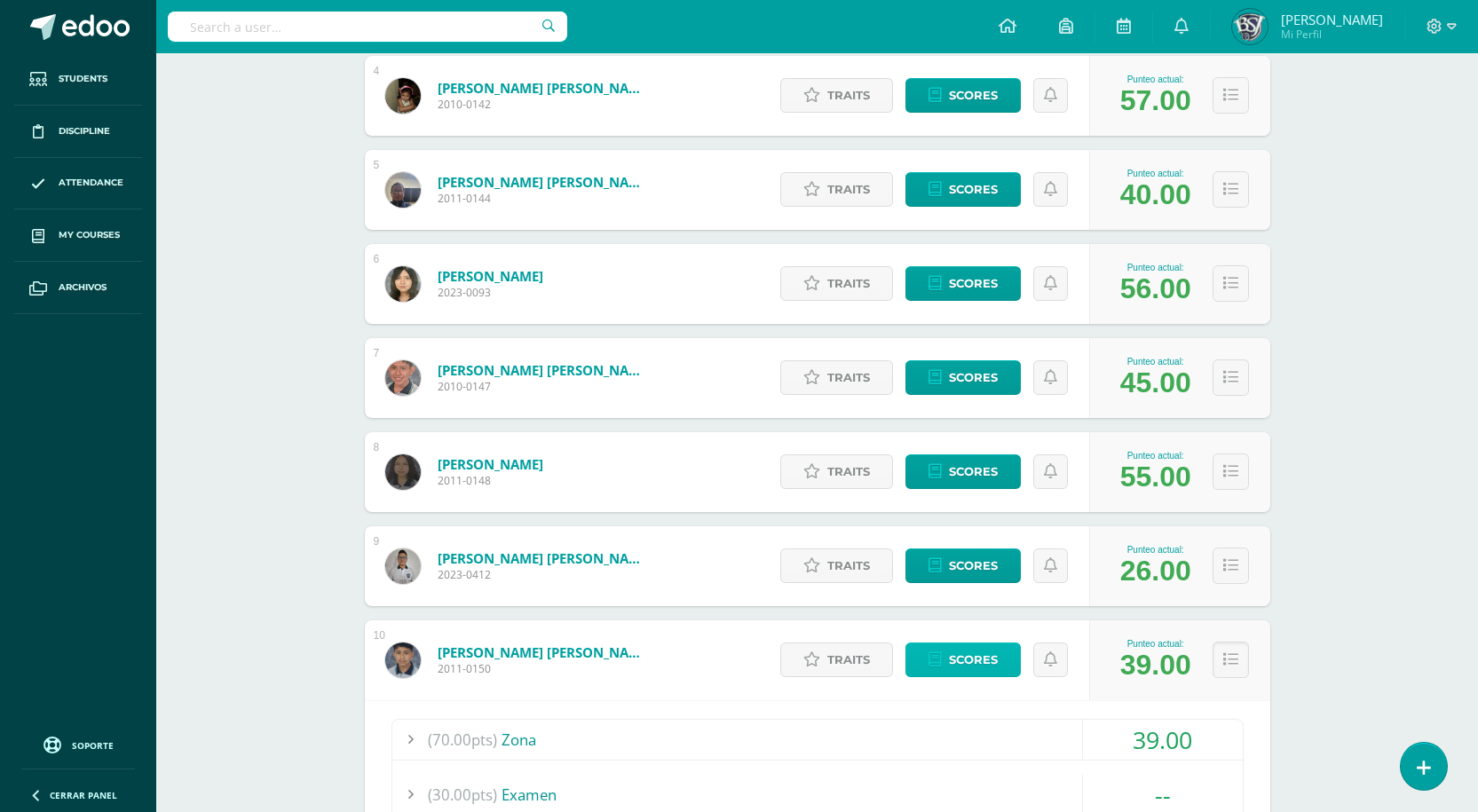
click at [924, 653] on link "Scores" at bounding box center [963, 659] width 115 height 35
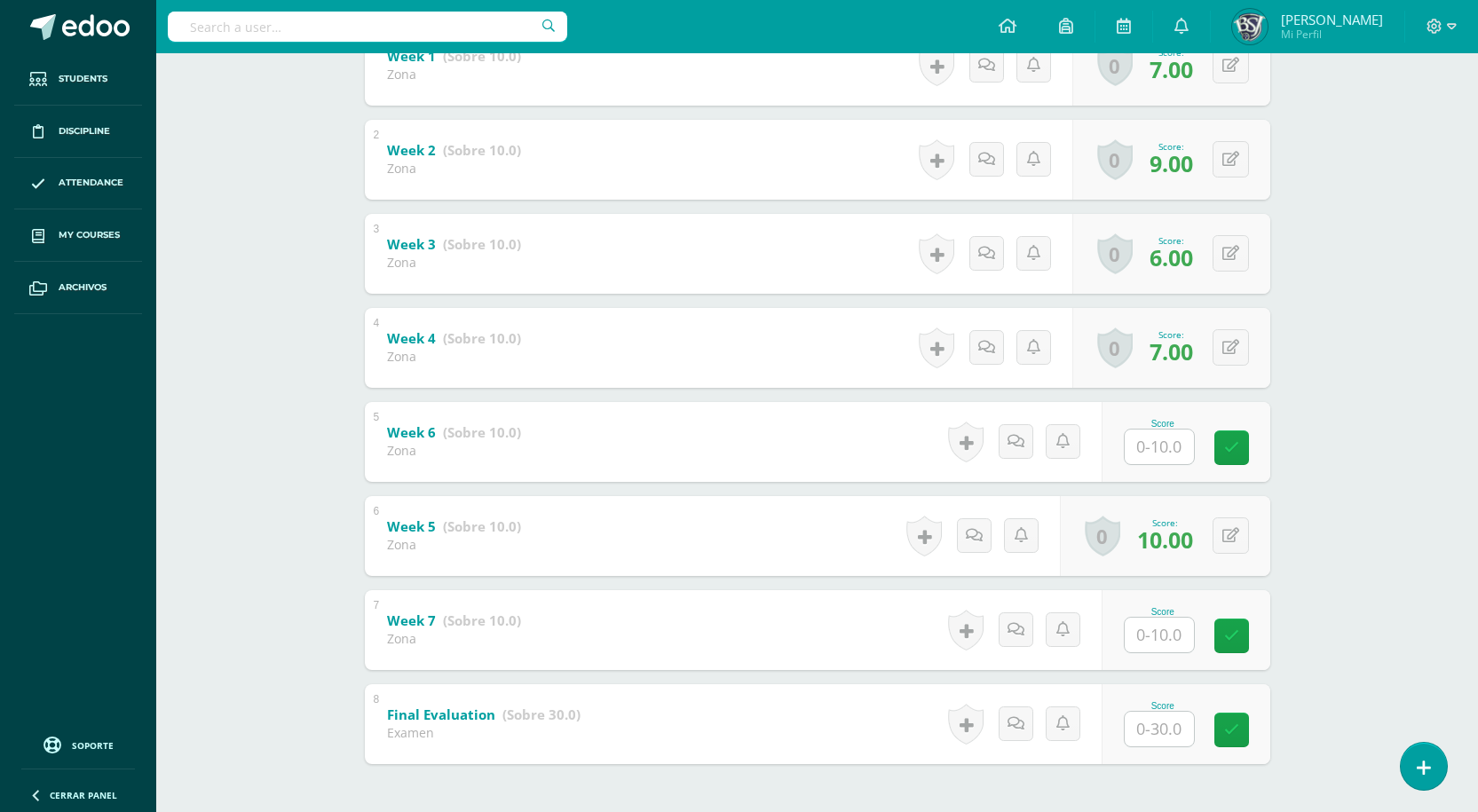
scroll to position [443, 0]
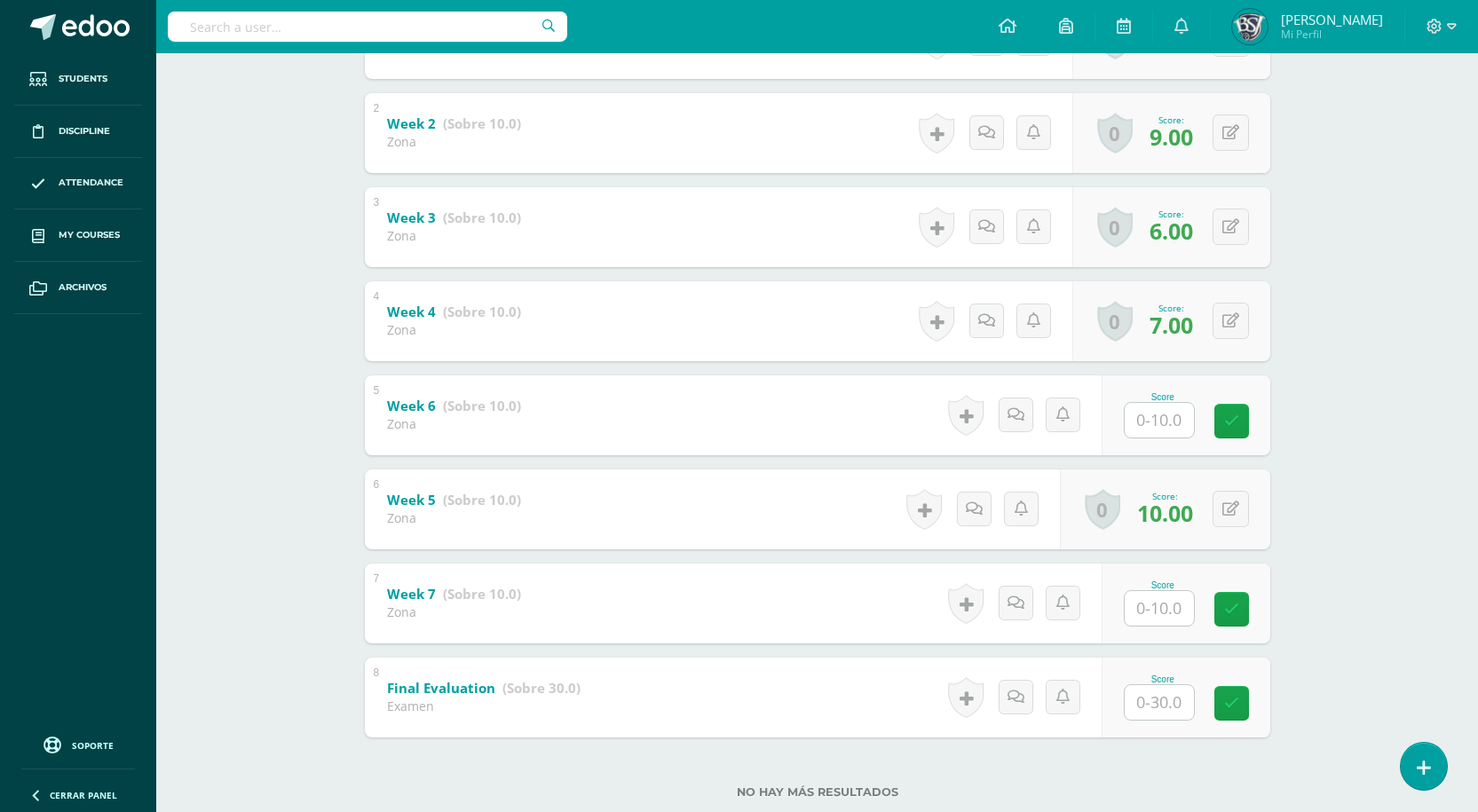
click at [1177, 430] on input "text" at bounding box center [1159, 419] width 70 height 35
type input "6"
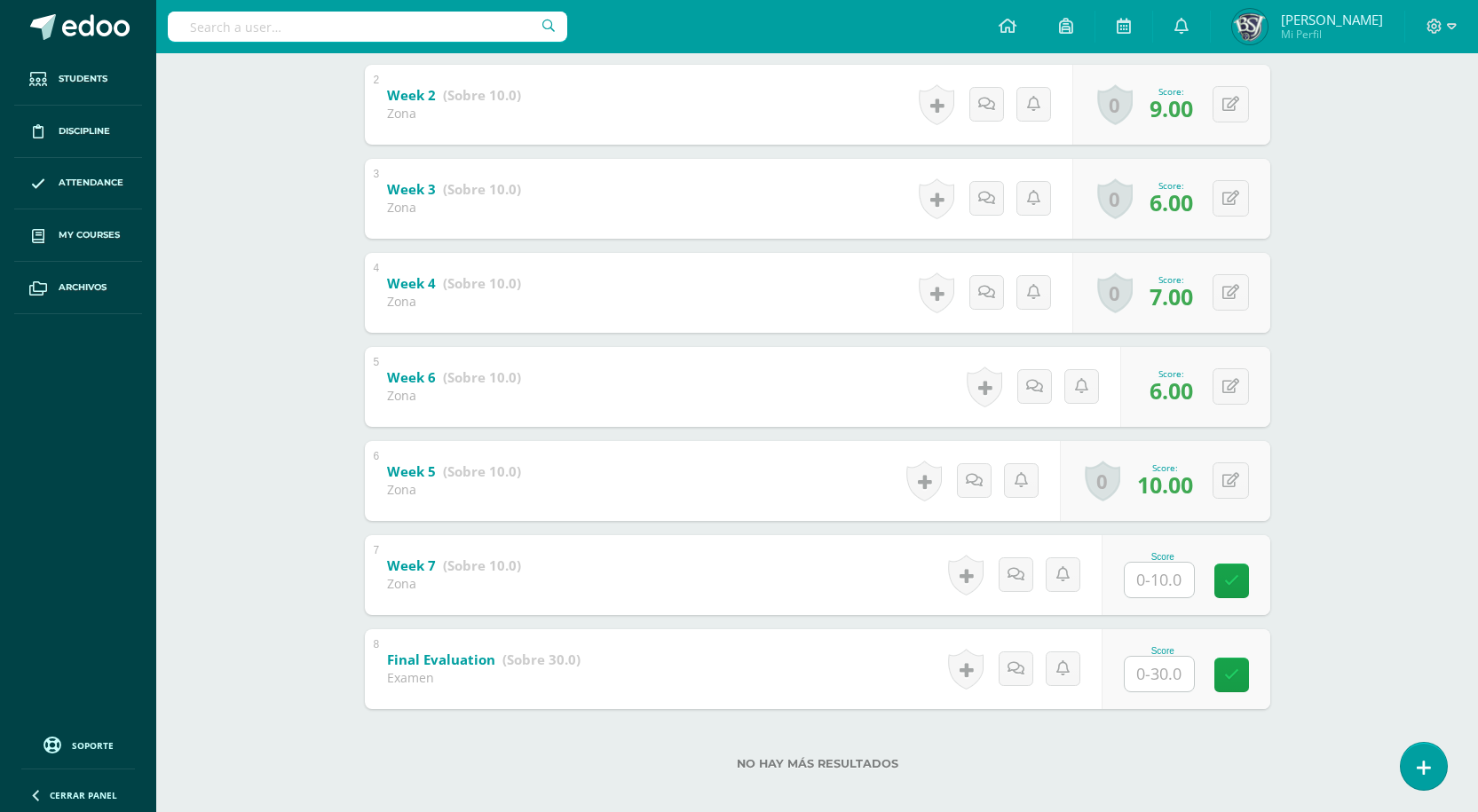
scroll to position [487, 0]
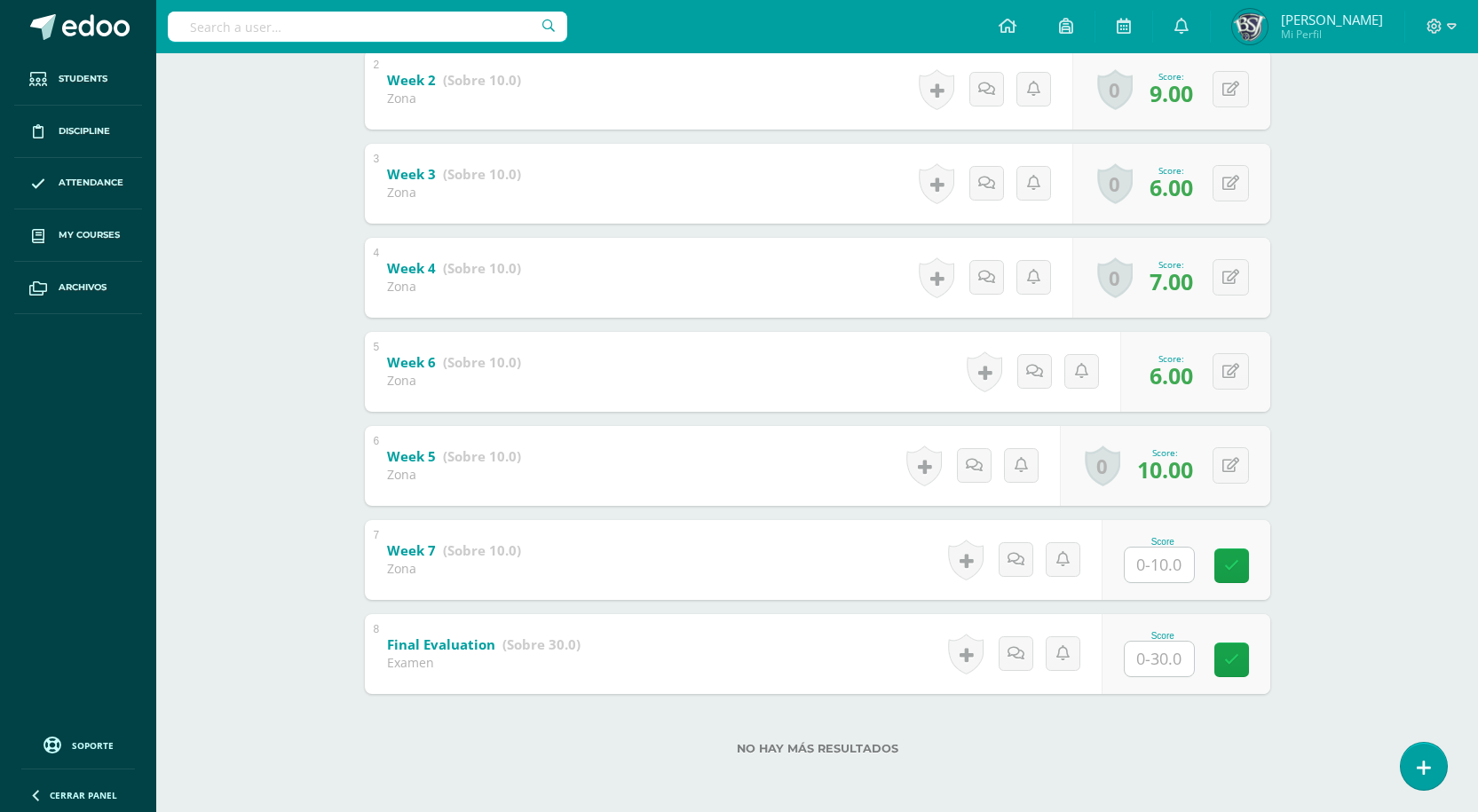
click at [1183, 567] on input "text" at bounding box center [1159, 565] width 70 height 35
type input "6"
click at [1386, 544] on div "Writing Workshop Segundo Secundaria "A" Herramientas Detalle de asistencias Act…" at bounding box center [816, 188] width 1321 height 1245
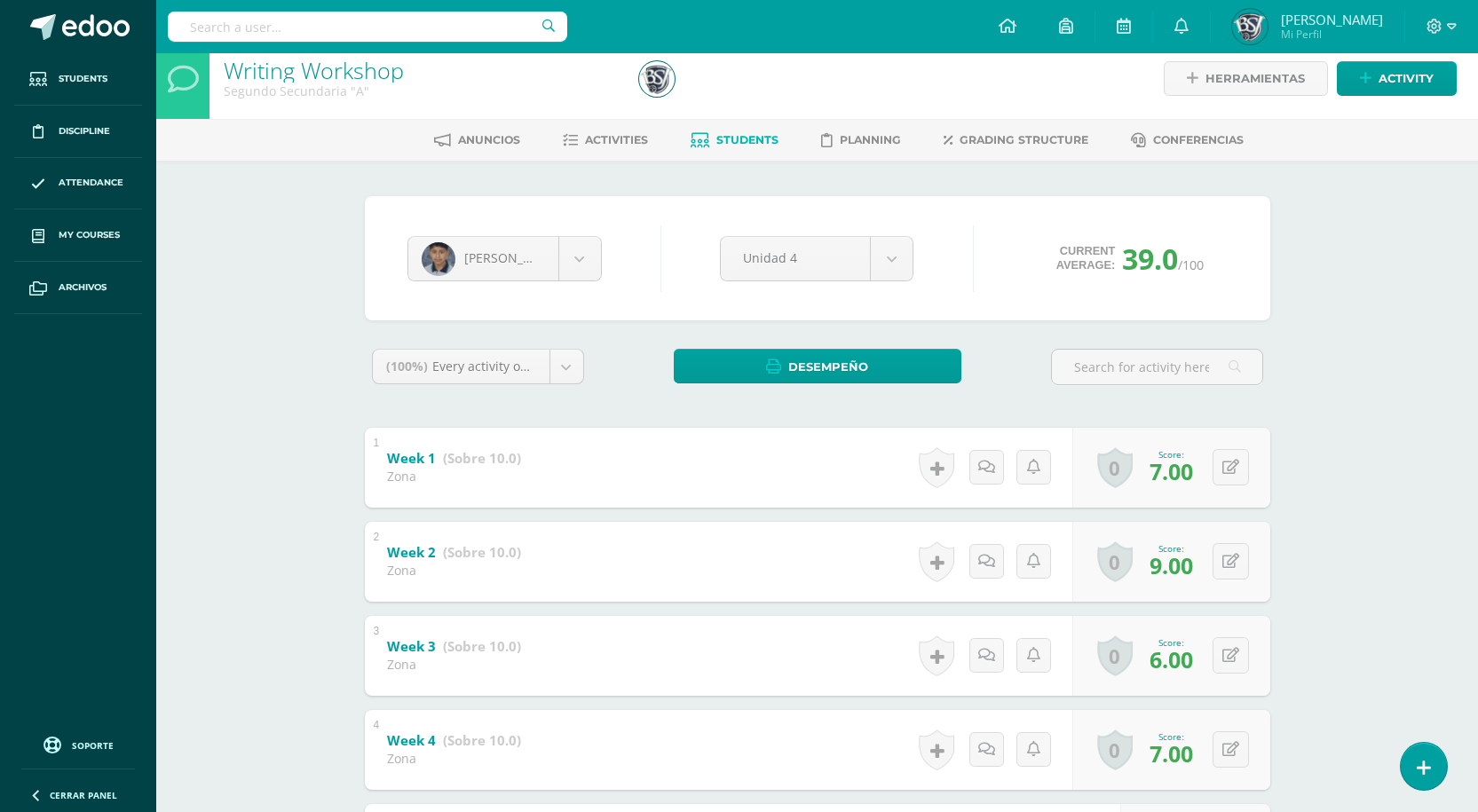
scroll to position [0, 0]
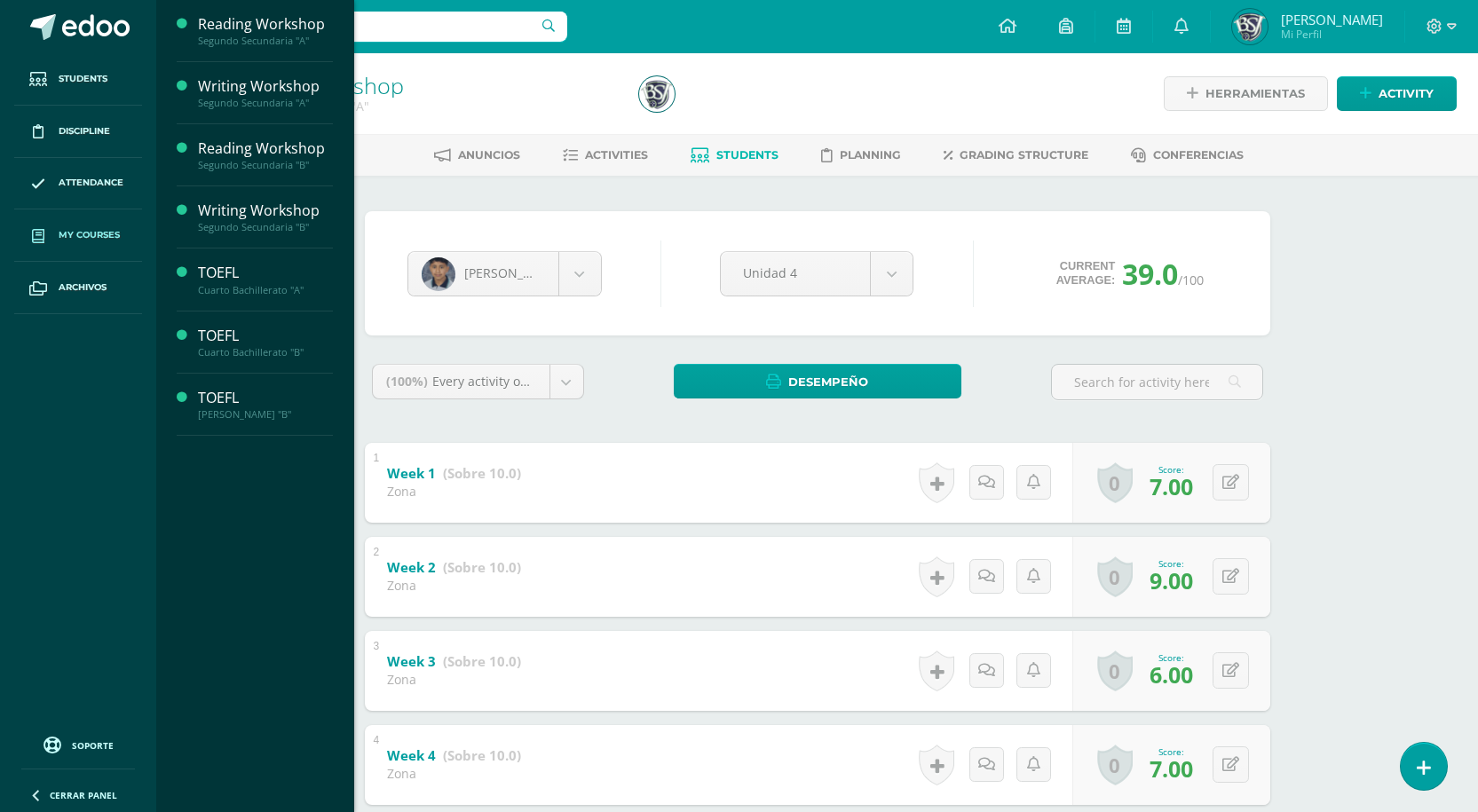
click at [103, 232] on span "My courses" at bounding box center [89, 235] width 62 height 14
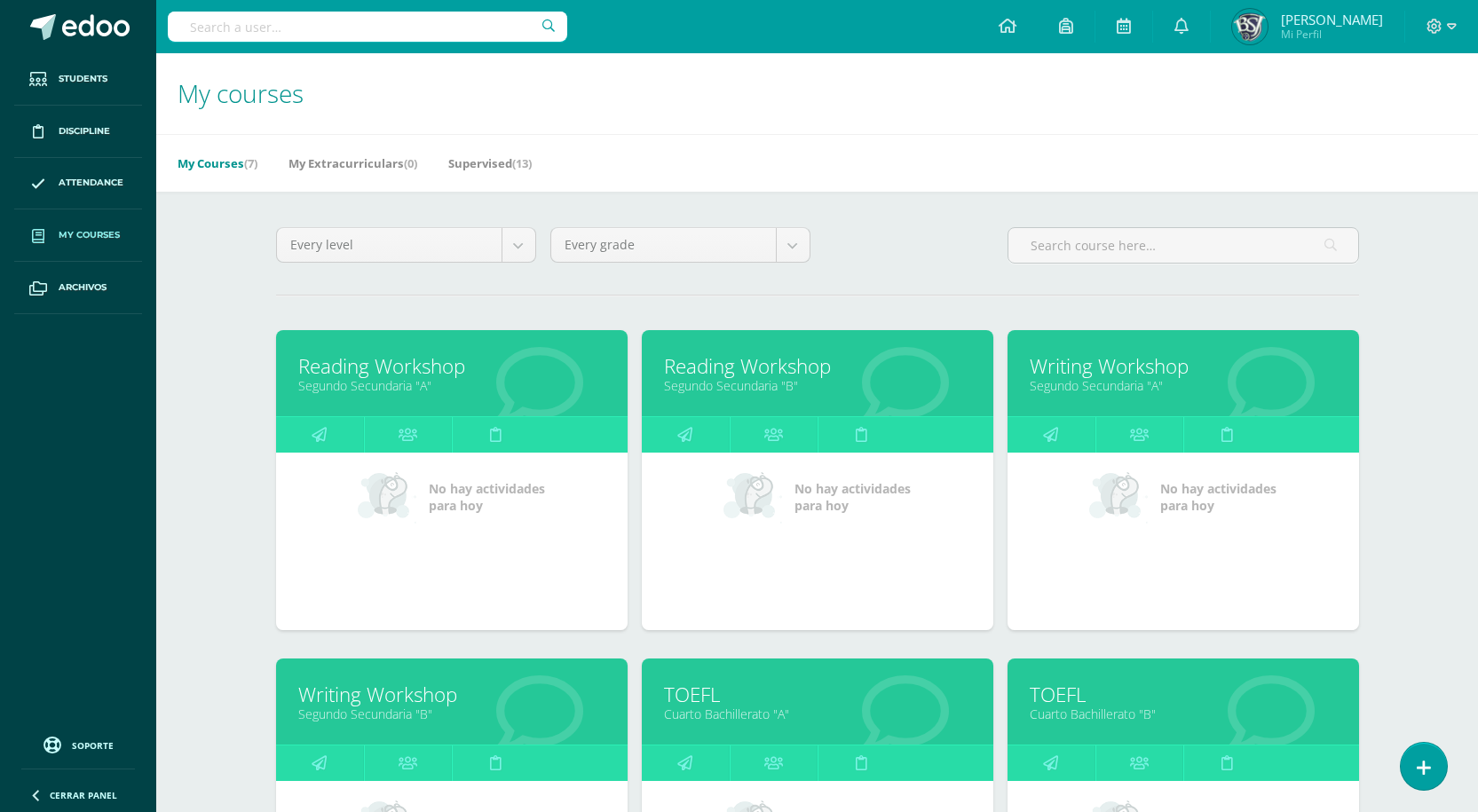
click at [816, 369] on link "Reading Workshop" at bounding box center [817, 366] width 307 height 28
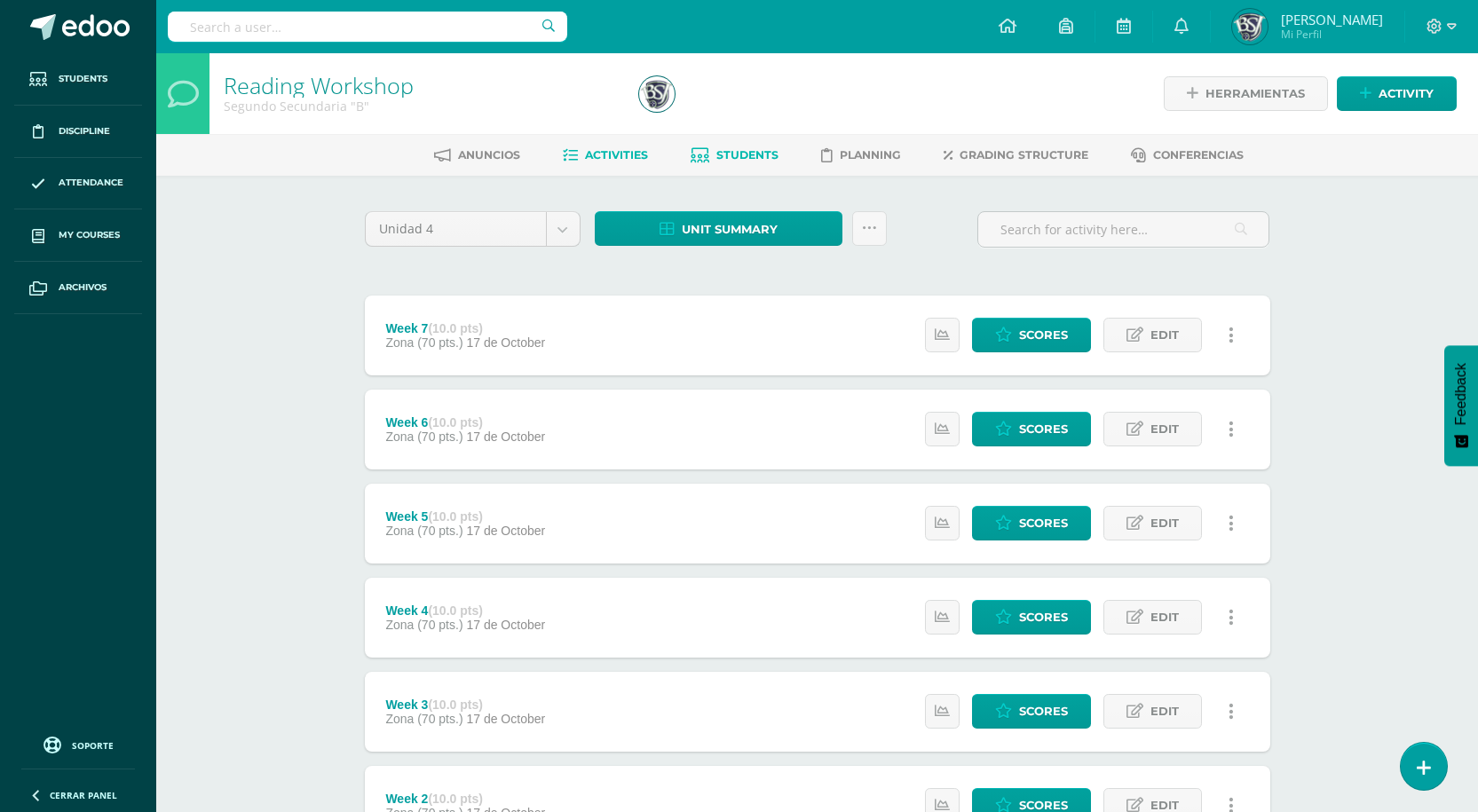
click at [732, 153] on span "Students" at bounding box center [746, 154] width 62 height 13
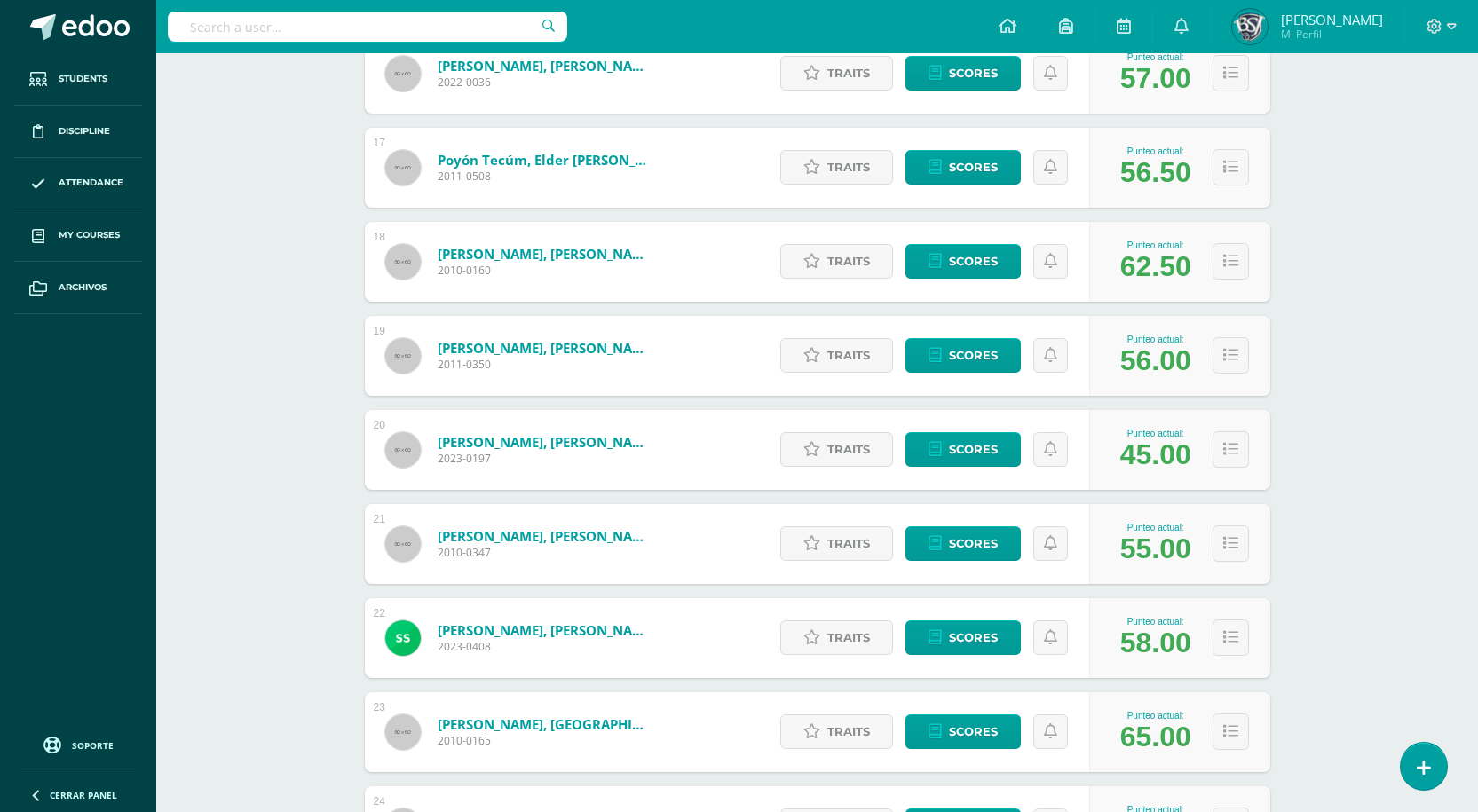
scroll to position [2030, 0]
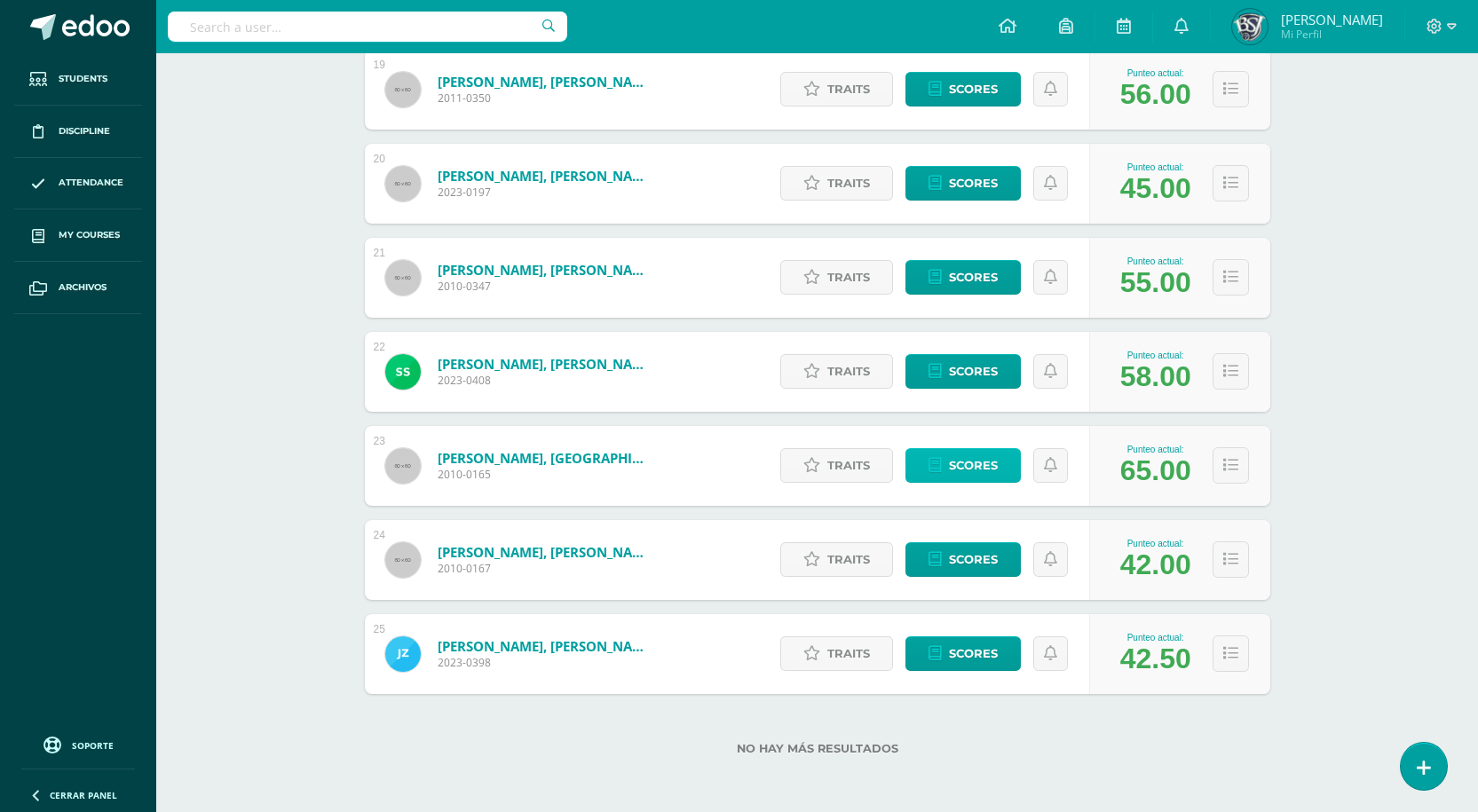
click at [973, 465] on span "Scores" at bounding box center [972, 465] width 49 height 33
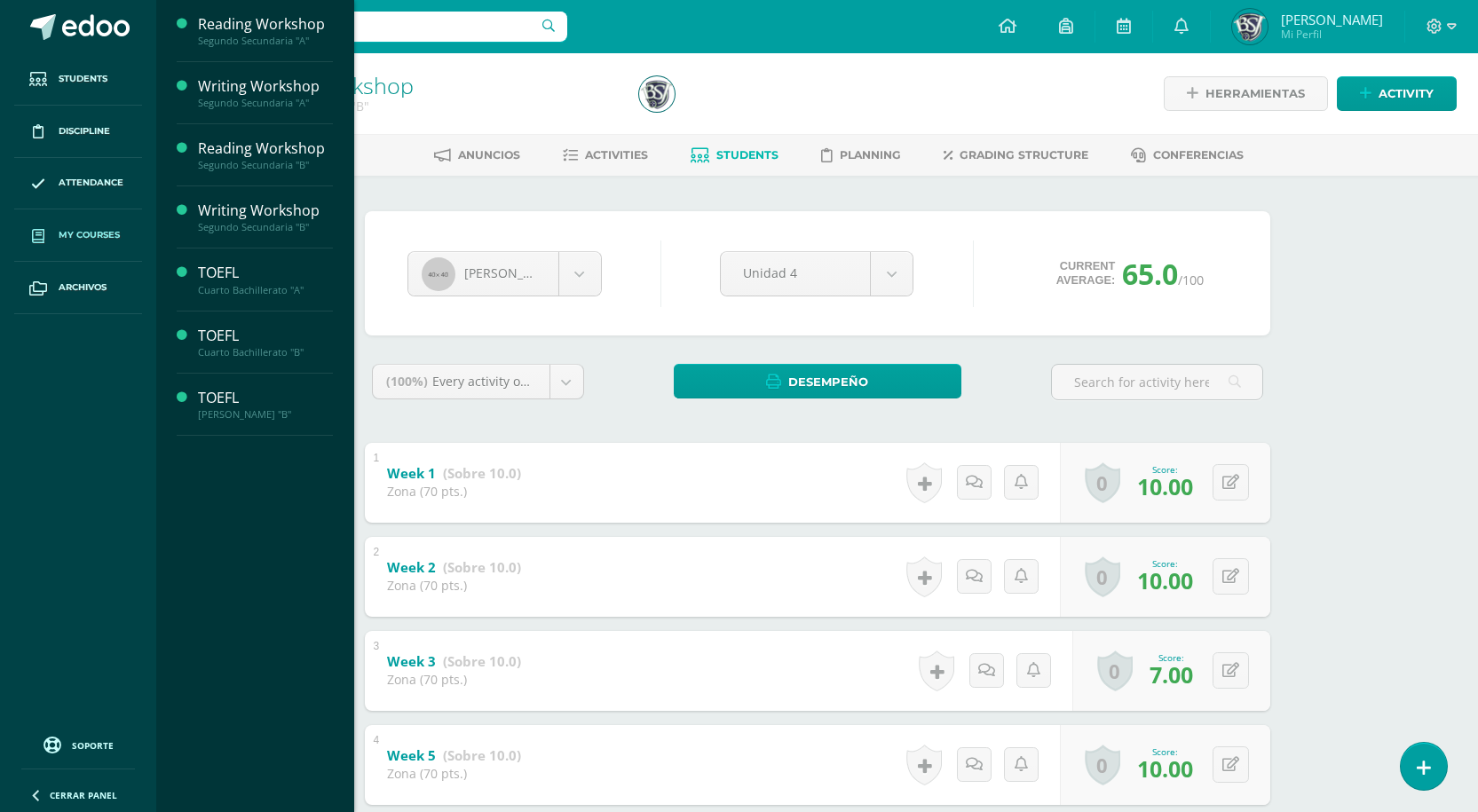
click at [73, 244] on link "My courses" at bounding box center [78, 236] width 128 height 53
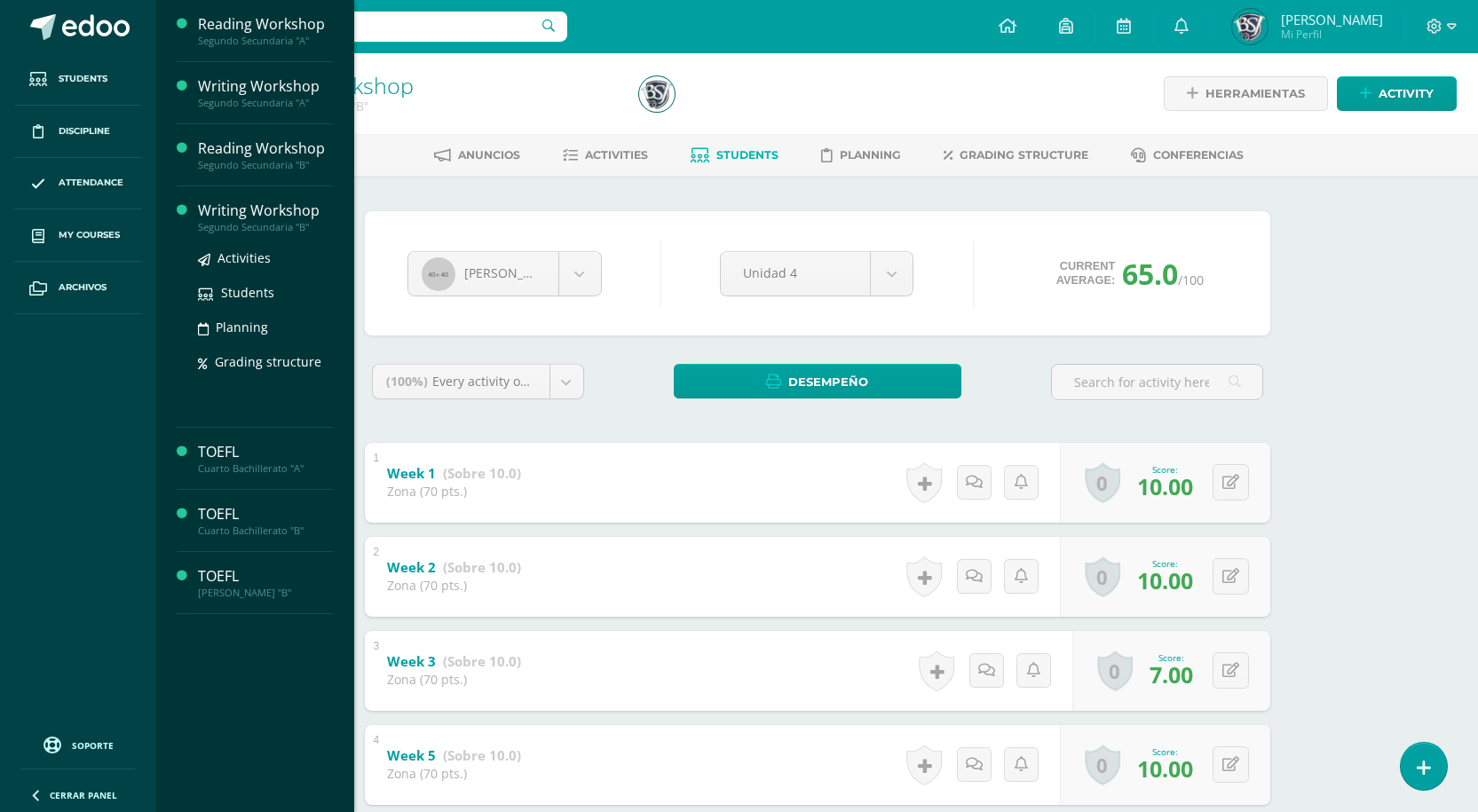
click at [260, 220] on div "Writing Workshop" at bounding box center [265, 211] width 135 height 21
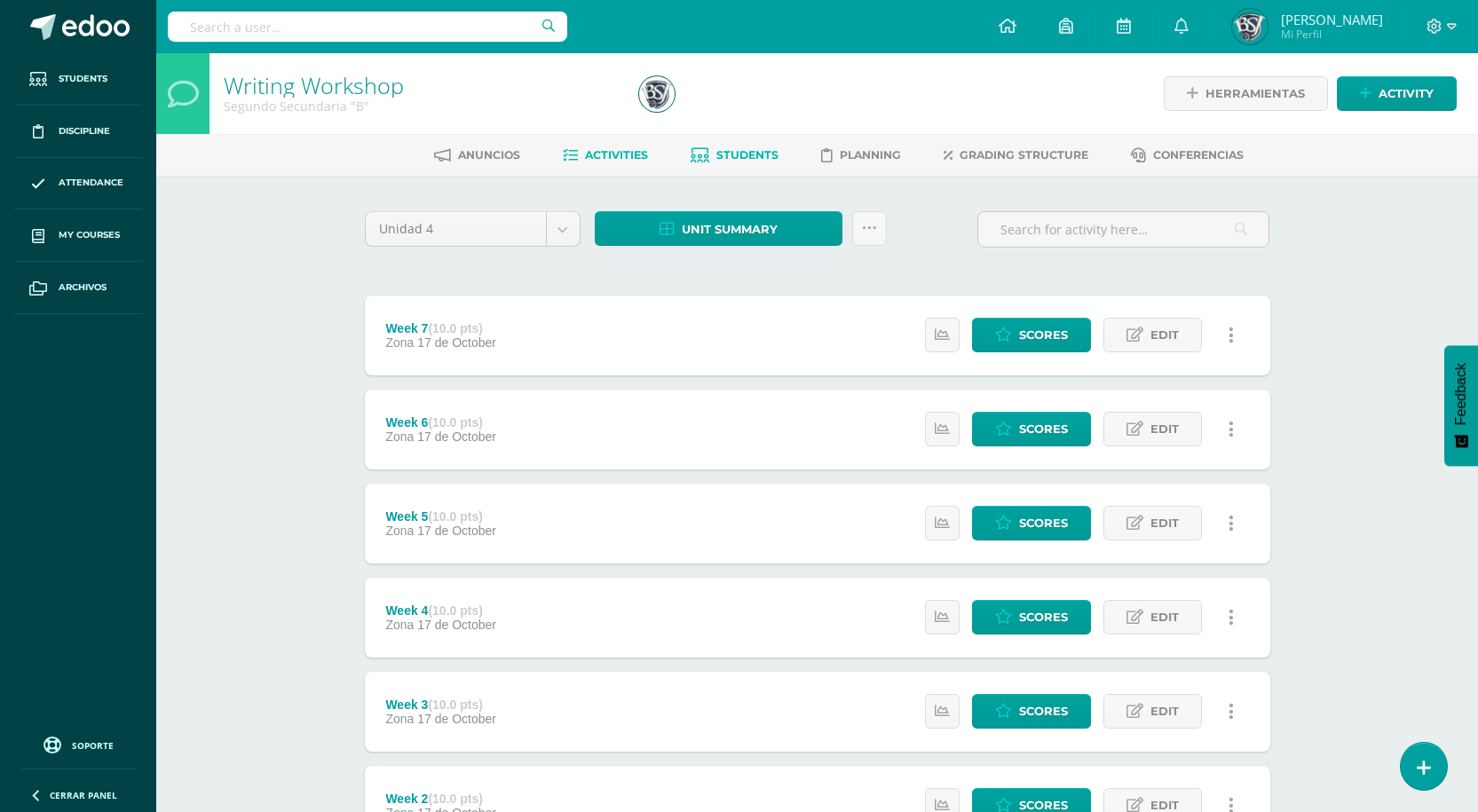
click at [745, 161] on span "Students" at bounding box center [746, 154] width 62 height 13
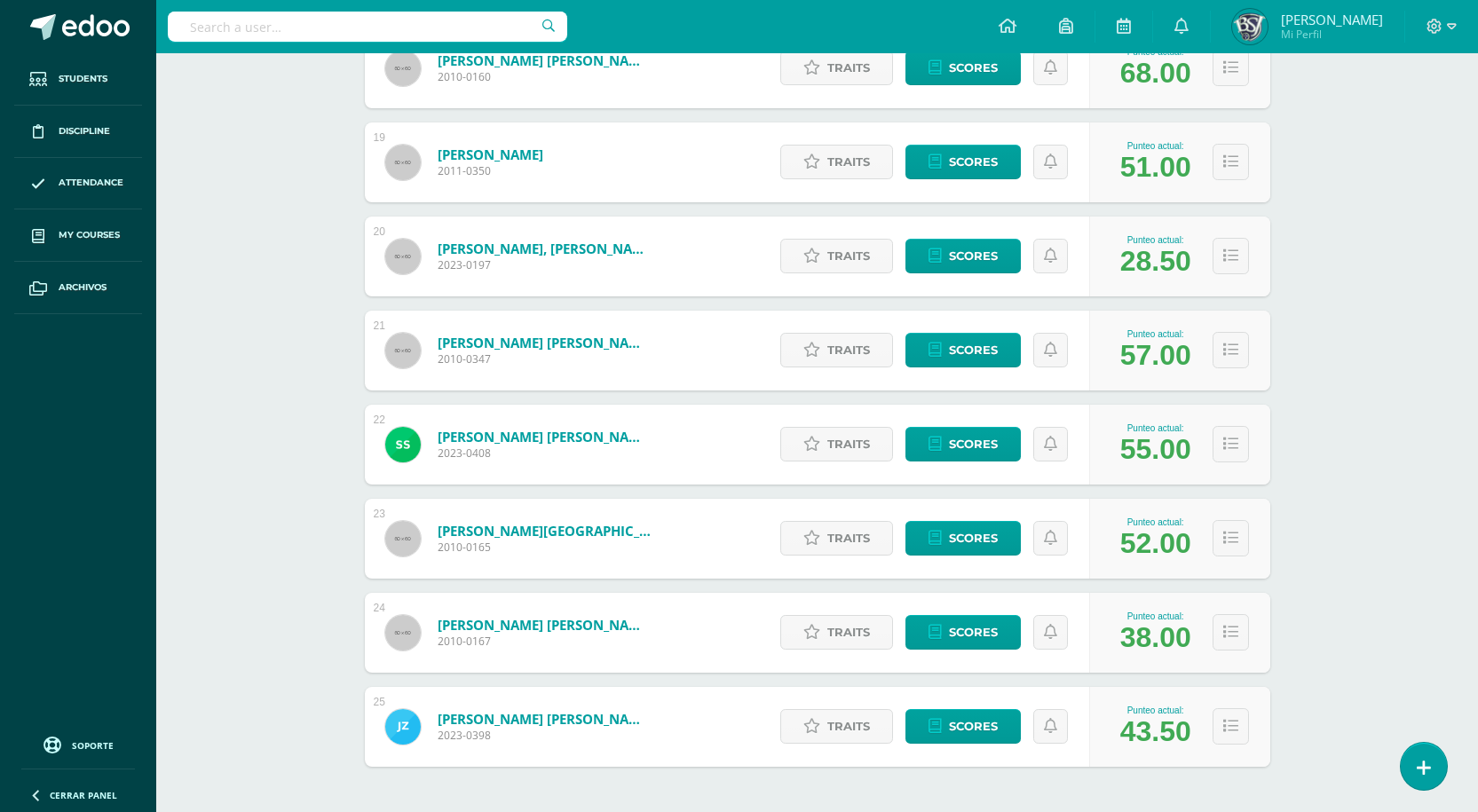
scroll to position [2030, 0]
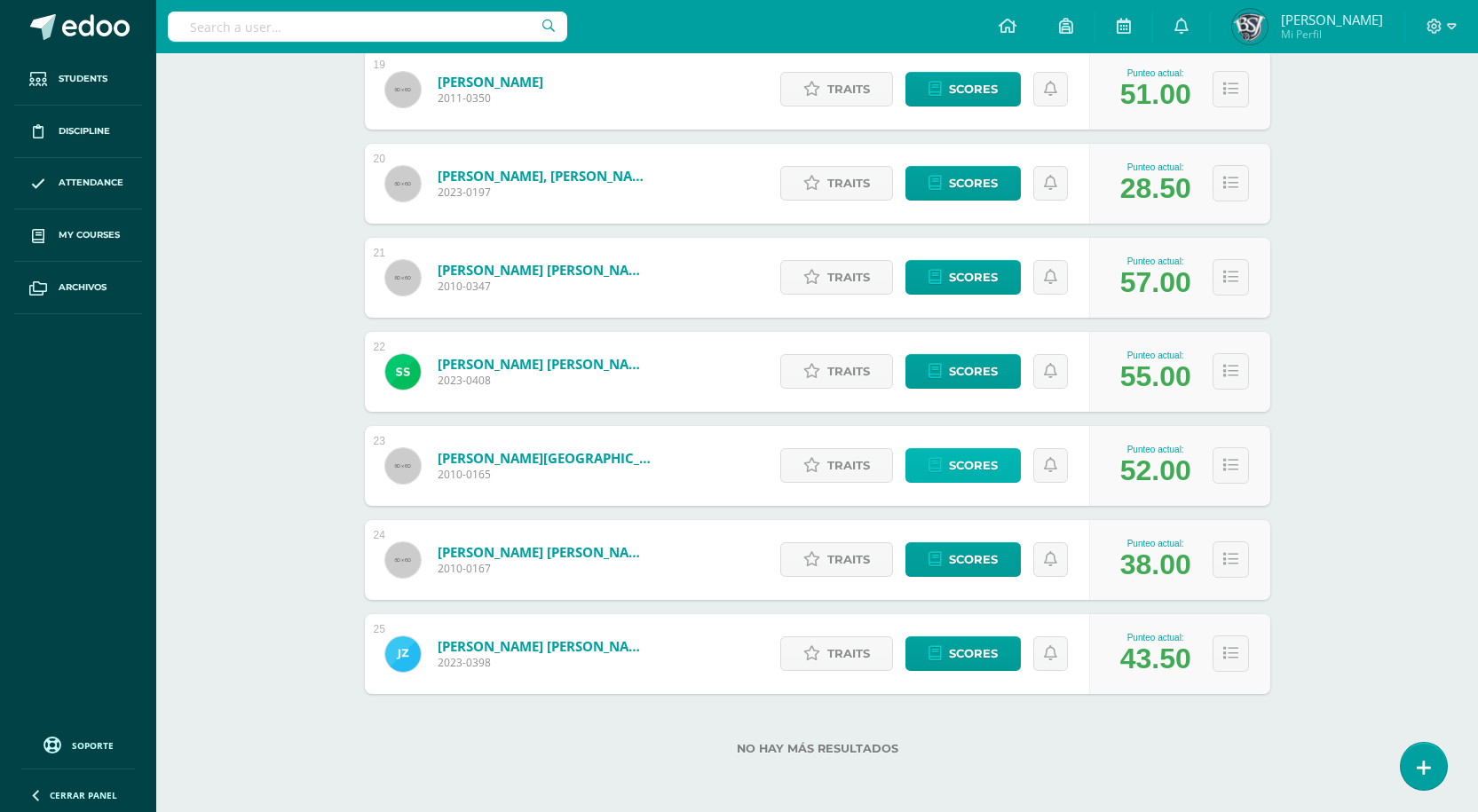
click at [931, 449] on link "Scores" at bounding box center [963, 465] width 115 height 35
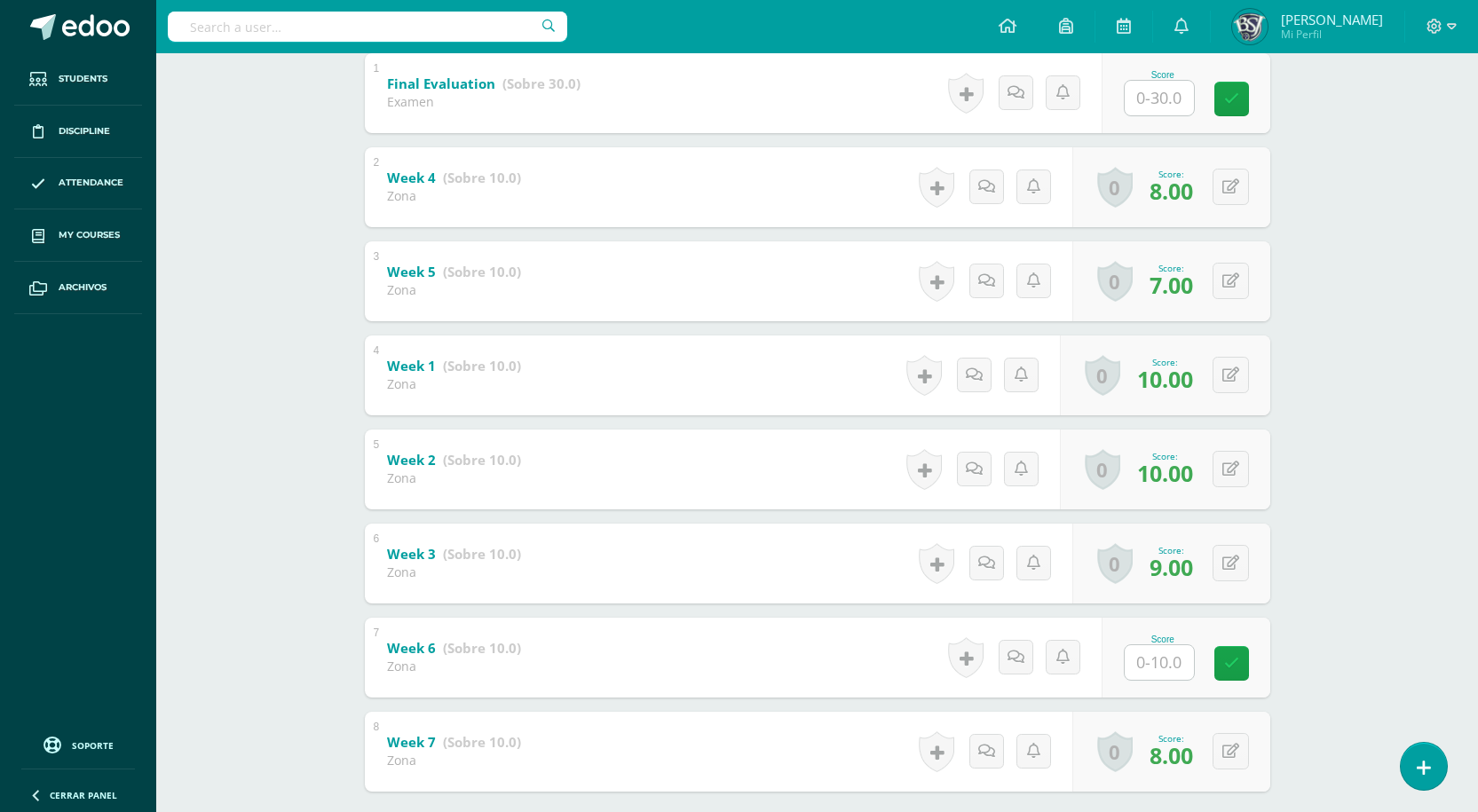
scroll to position [487, 0]
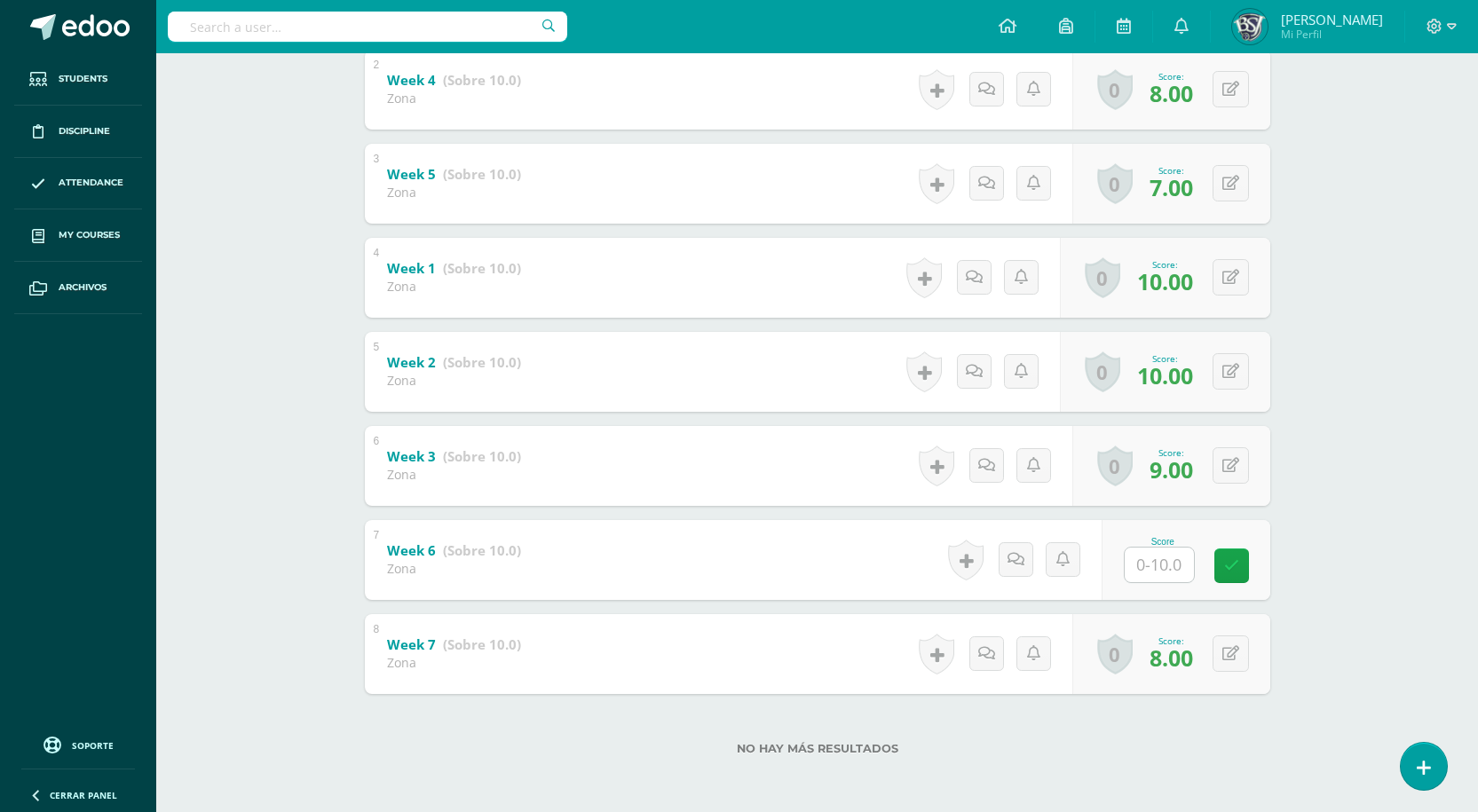
click at [1159, 572] on input "text" at bounding box center [1159, 565] width 70 height 35
type input "5"
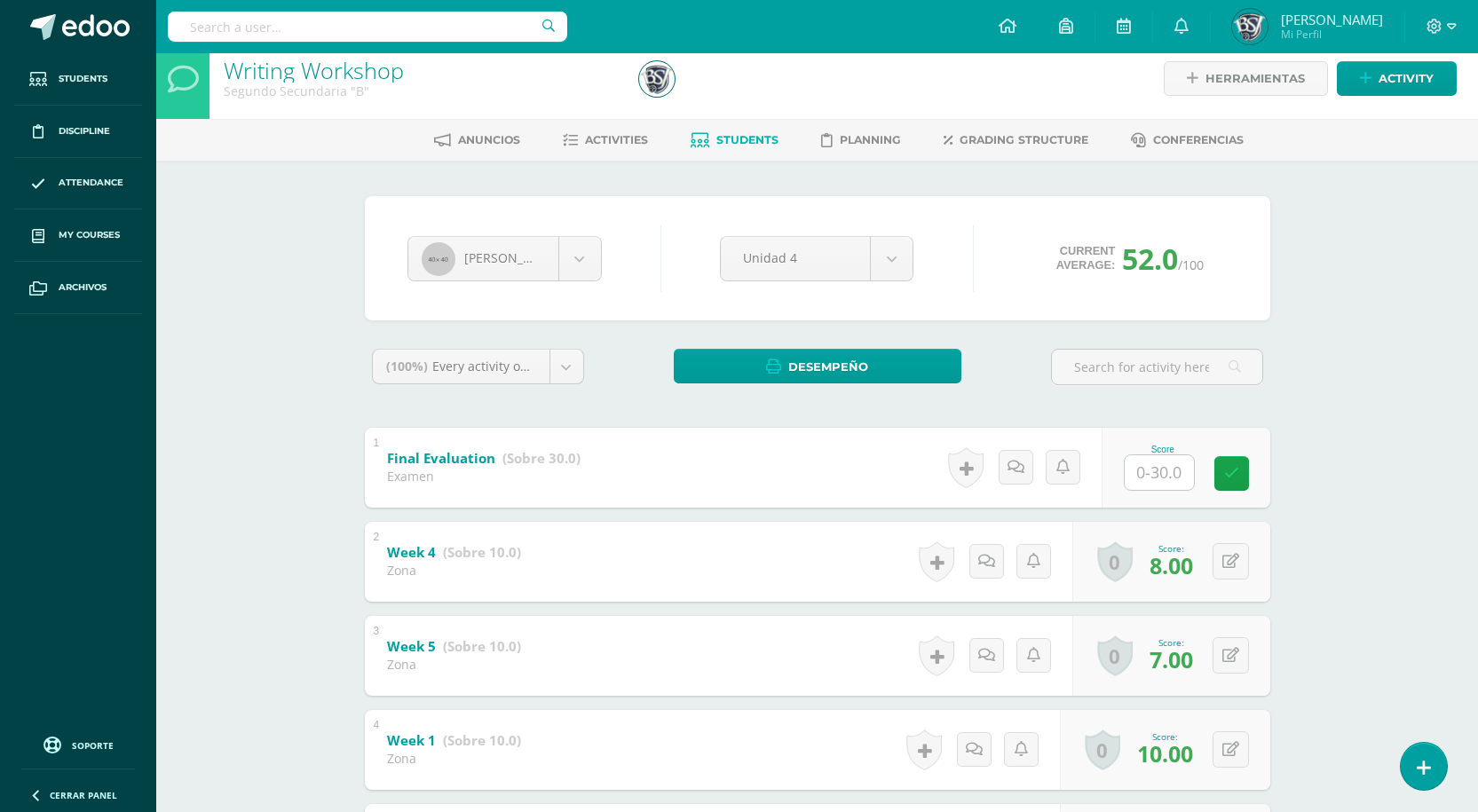
scroll to position [0, 0]
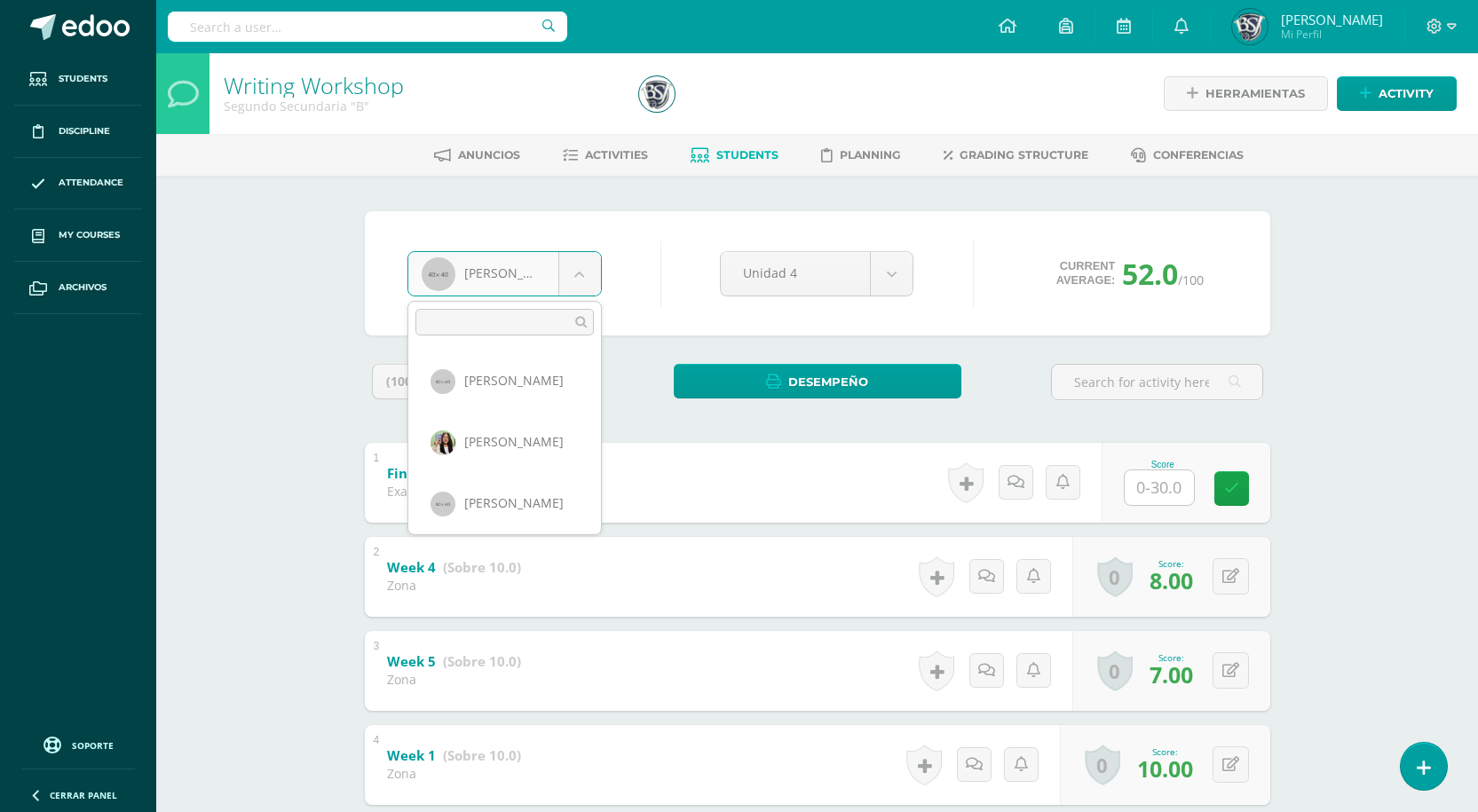
click at [525, 260] on body "Students Discipline Attendance My courses Archivos Soporte Help Reportar un pro…" at bounding box center [739, 649] width 1478 height 1299
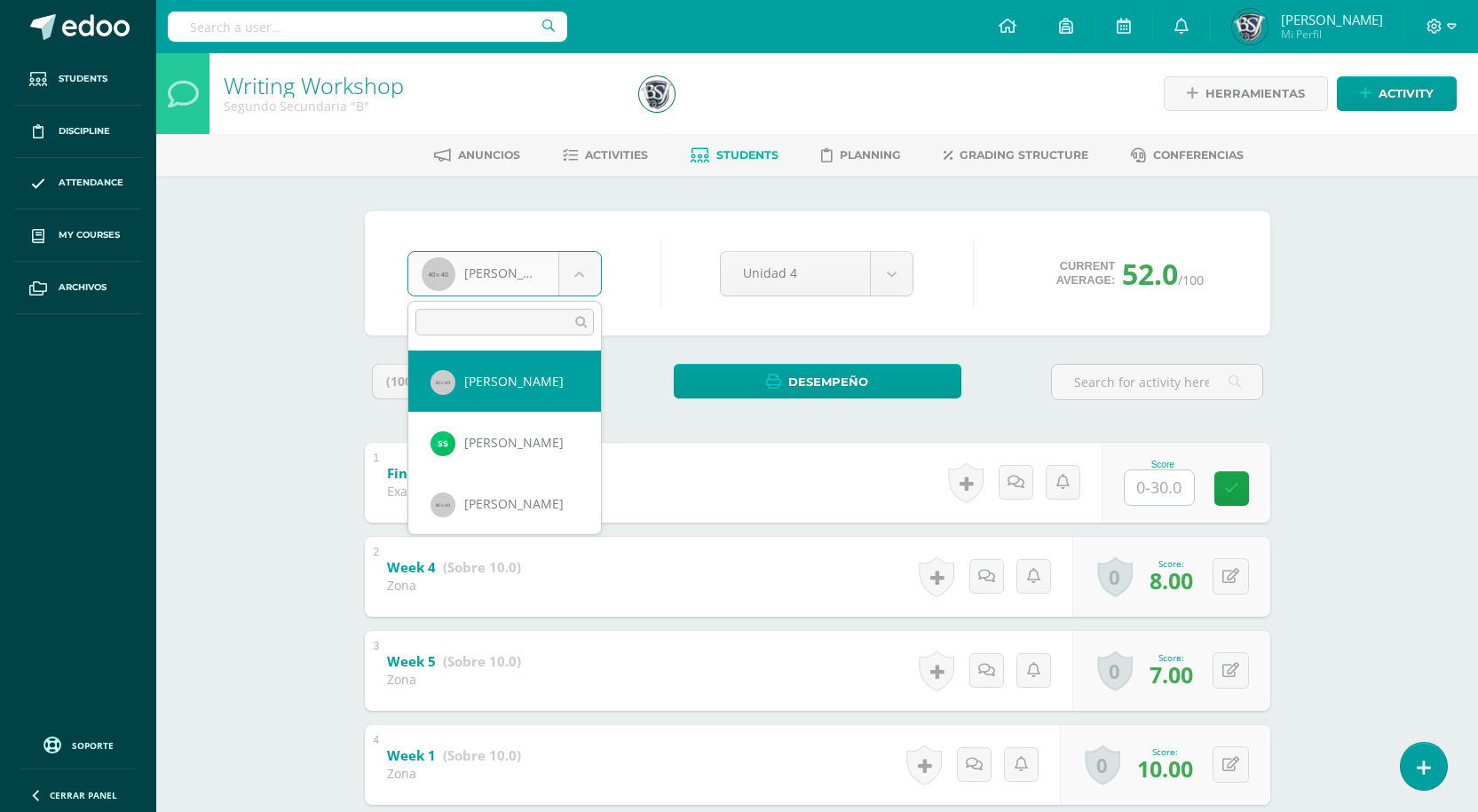
click at [1403, 360] on body "Students Discipline Attendance My courses Archivos Soporte Help Reportar un pro…" at bounding box center [739, 649] width 1478 height 1299
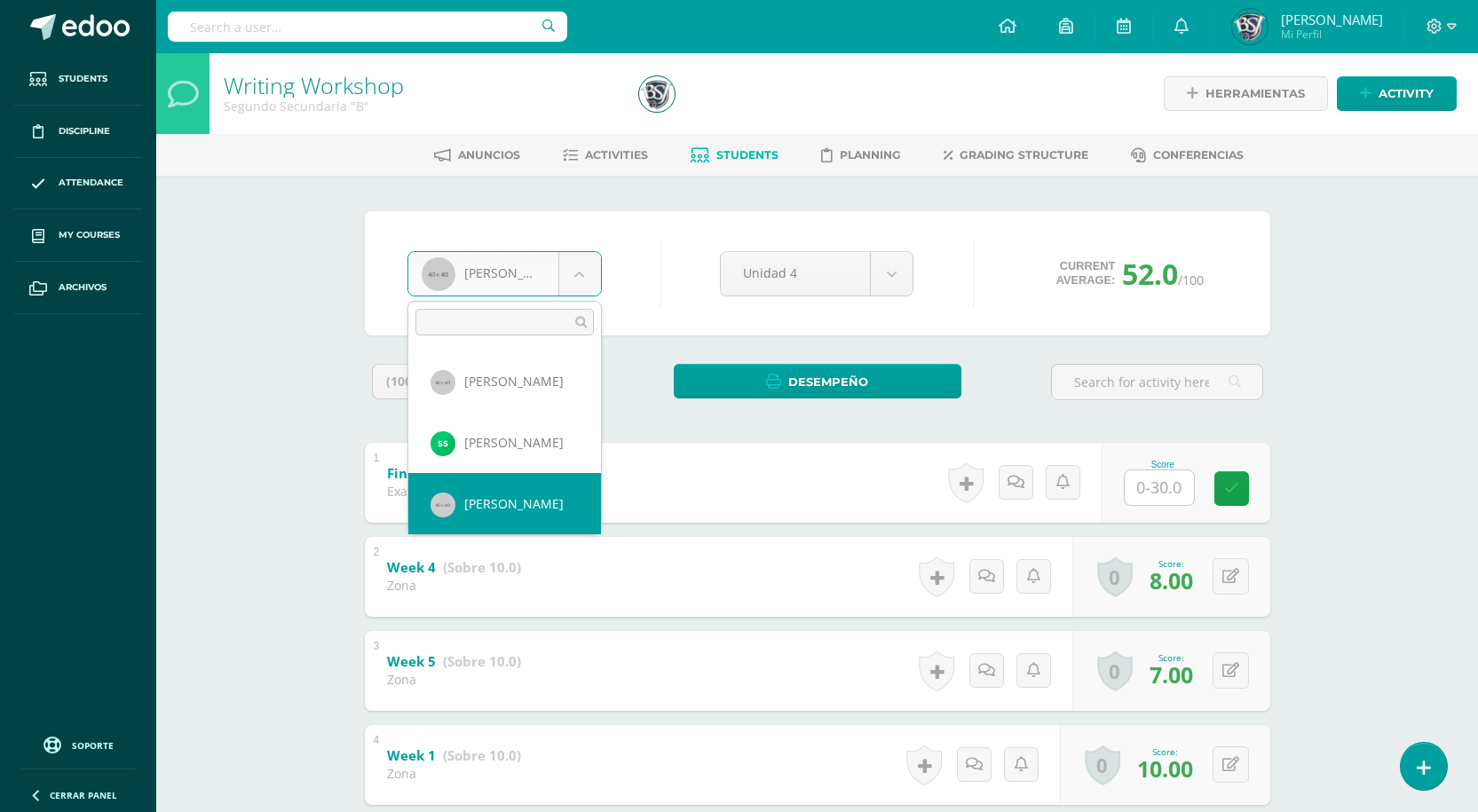
click at [575, 269] on body "Students Discipline Attendance My courses Archivos Soporte Help Reportar un pro…" at bounding box center [739, 649] width 1478 height 1299
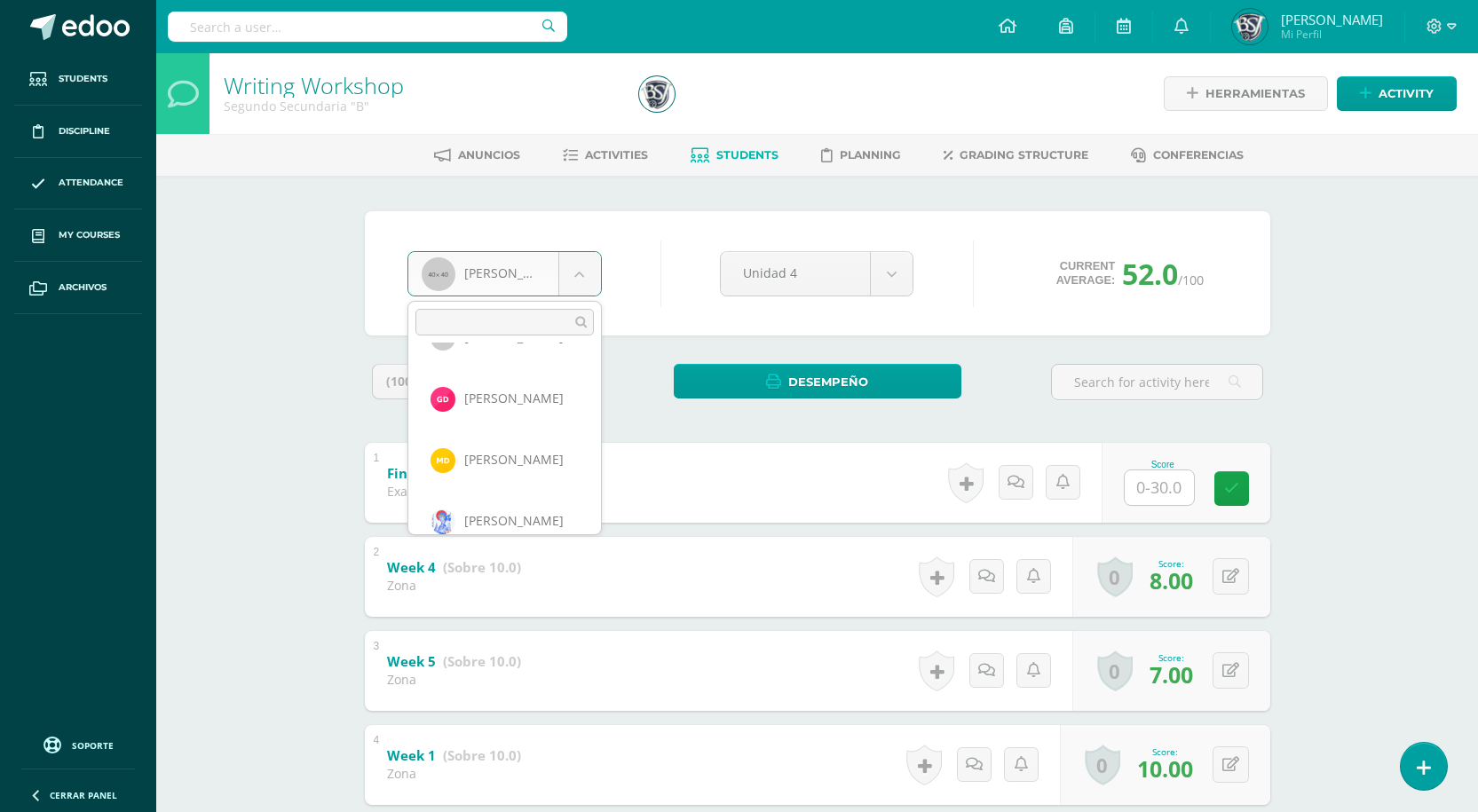
scroll to position [200, 0]
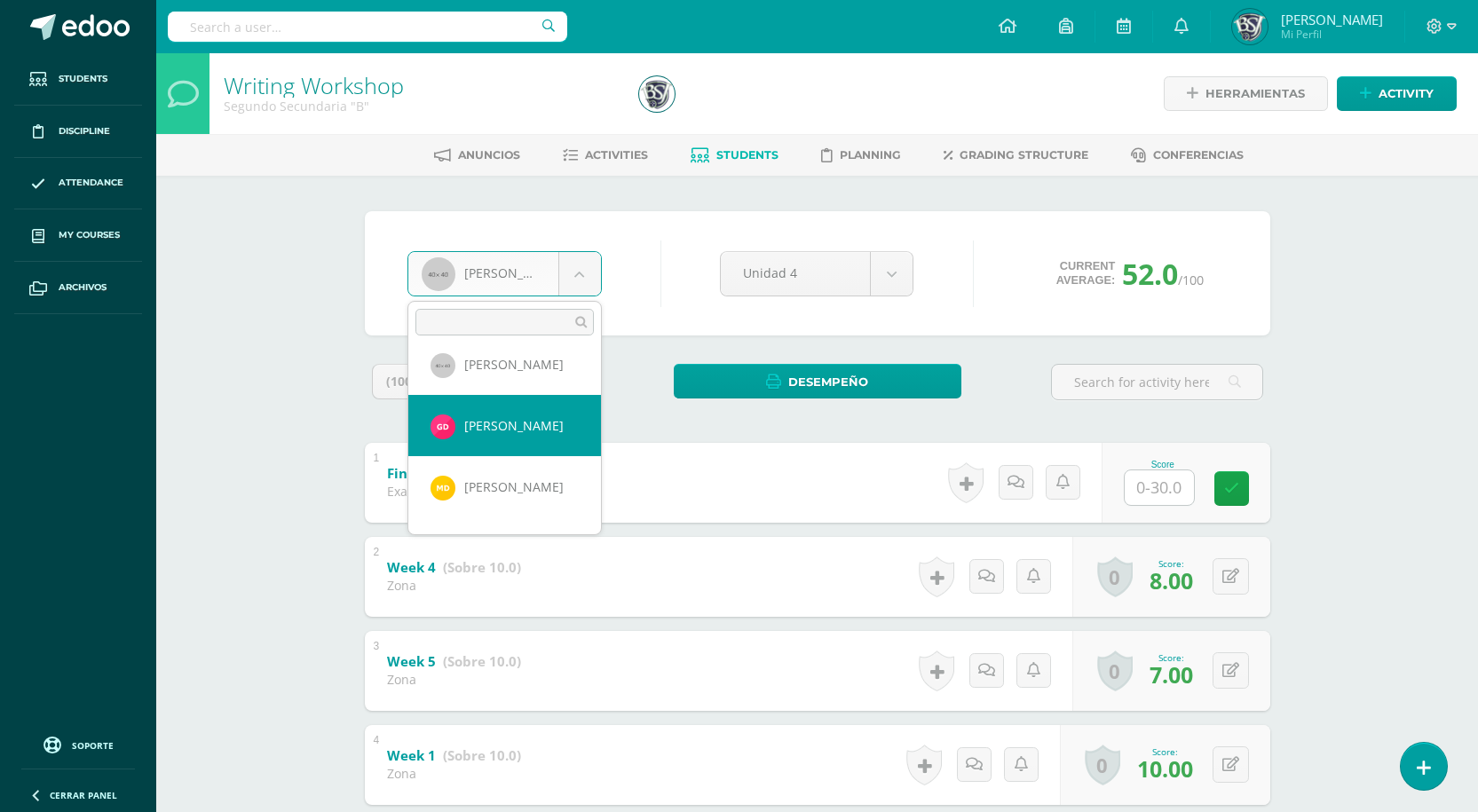
select select "1370"
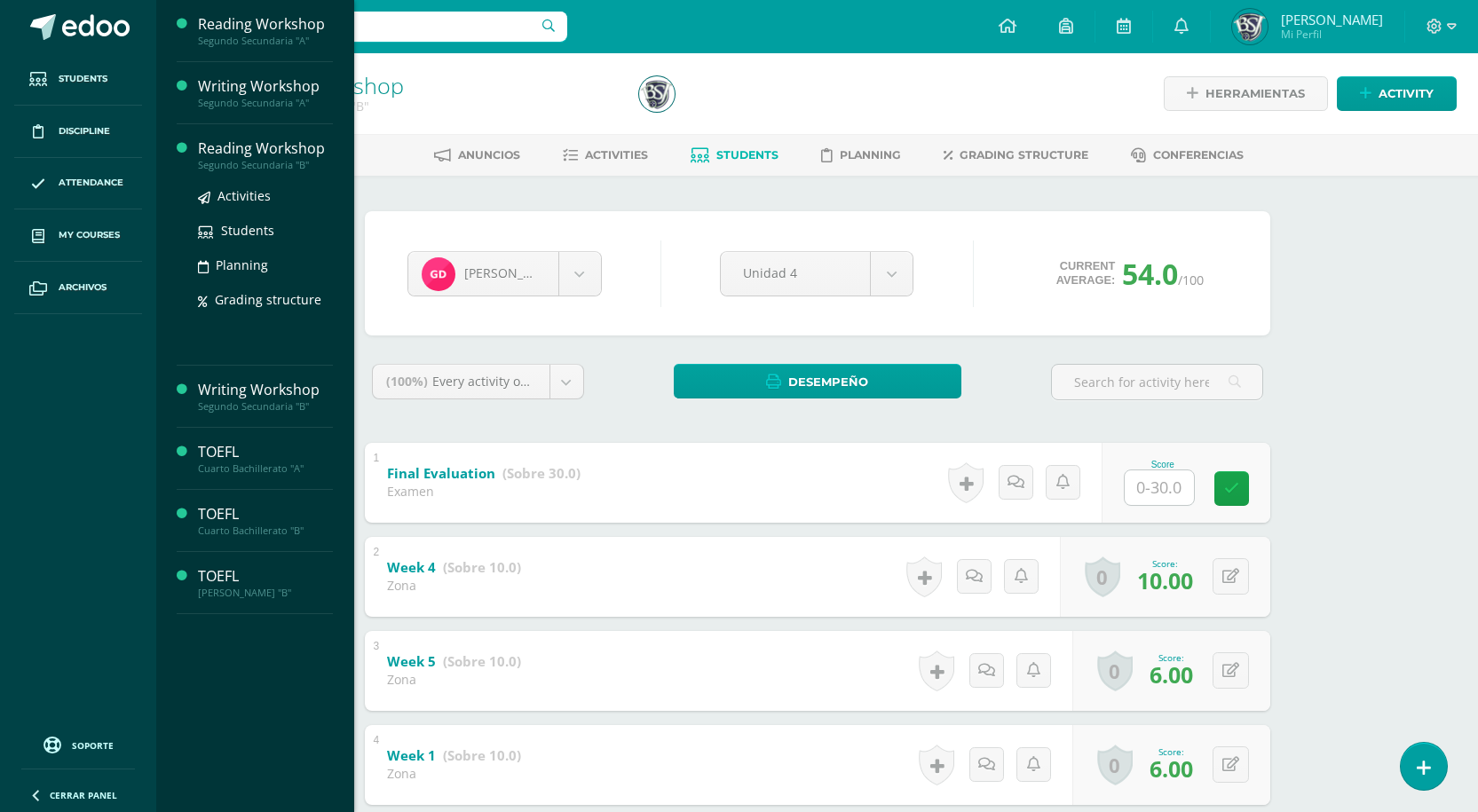
click at [237, 159] on div "Segundo Secundaria "B"" at bounding box center [265, 165] width 135 height 12
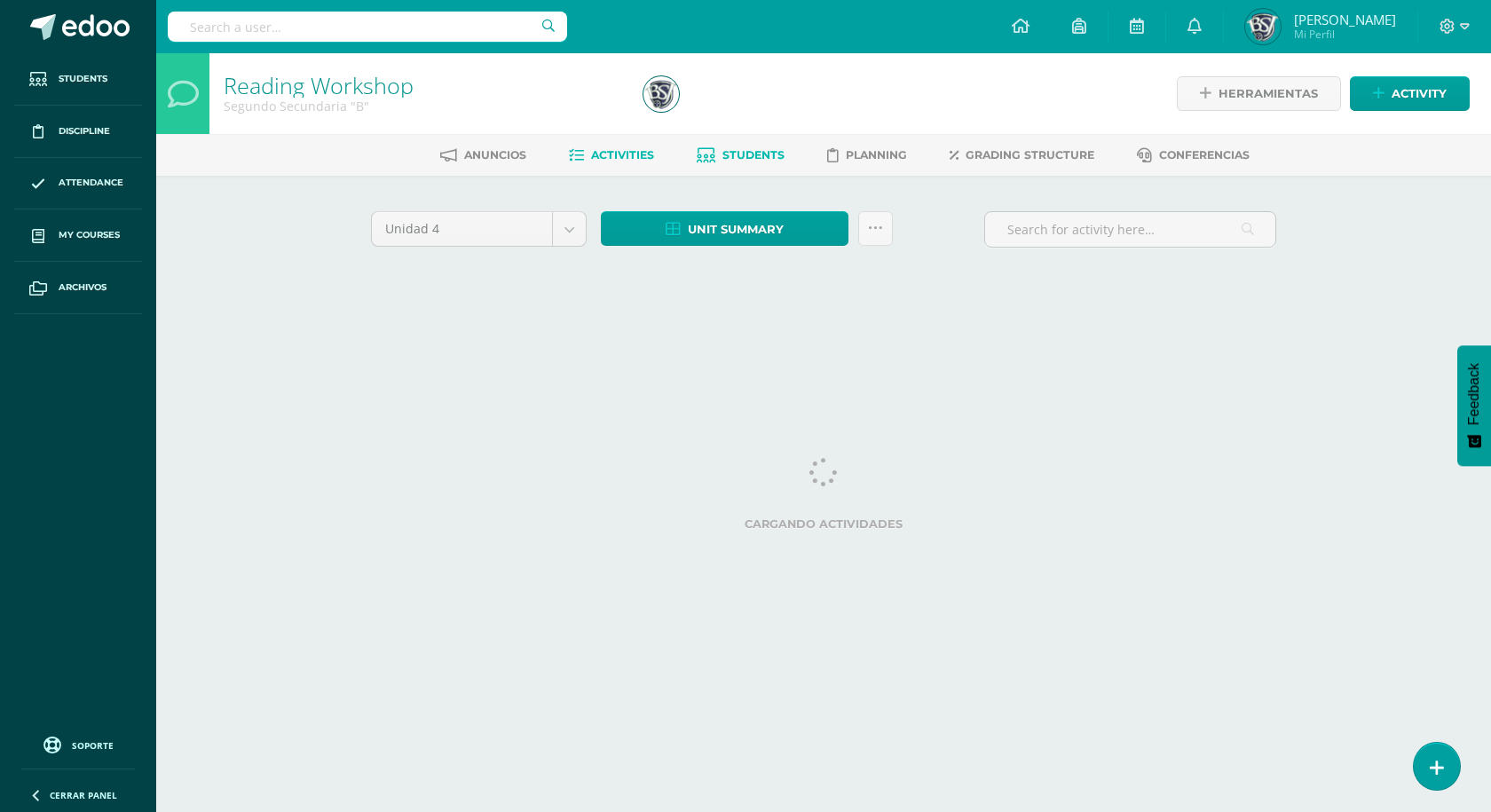
click at [760, 156] on span "Students" at bounding box center [753, 154] width 62 height 13
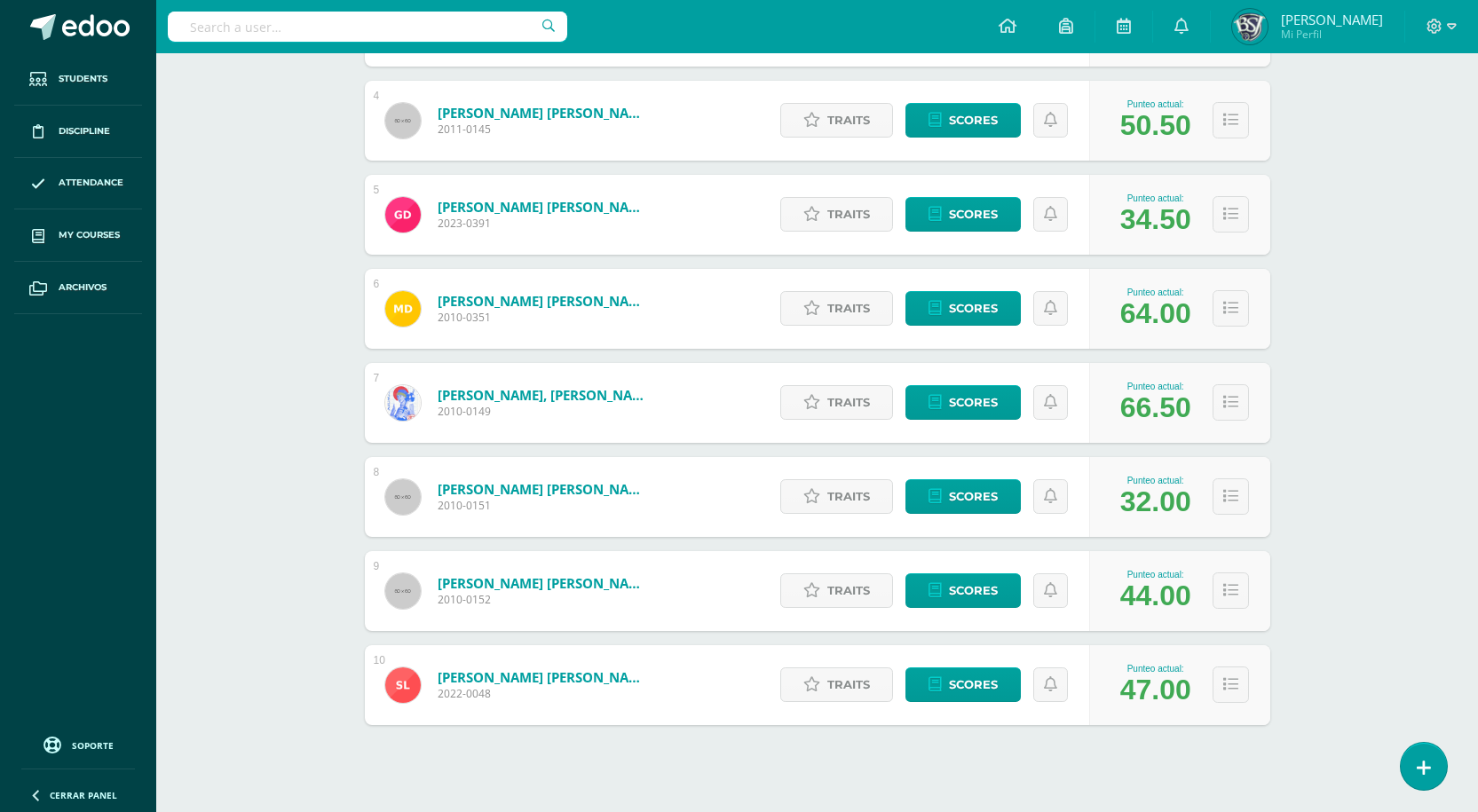
scroll to position [612, 0]
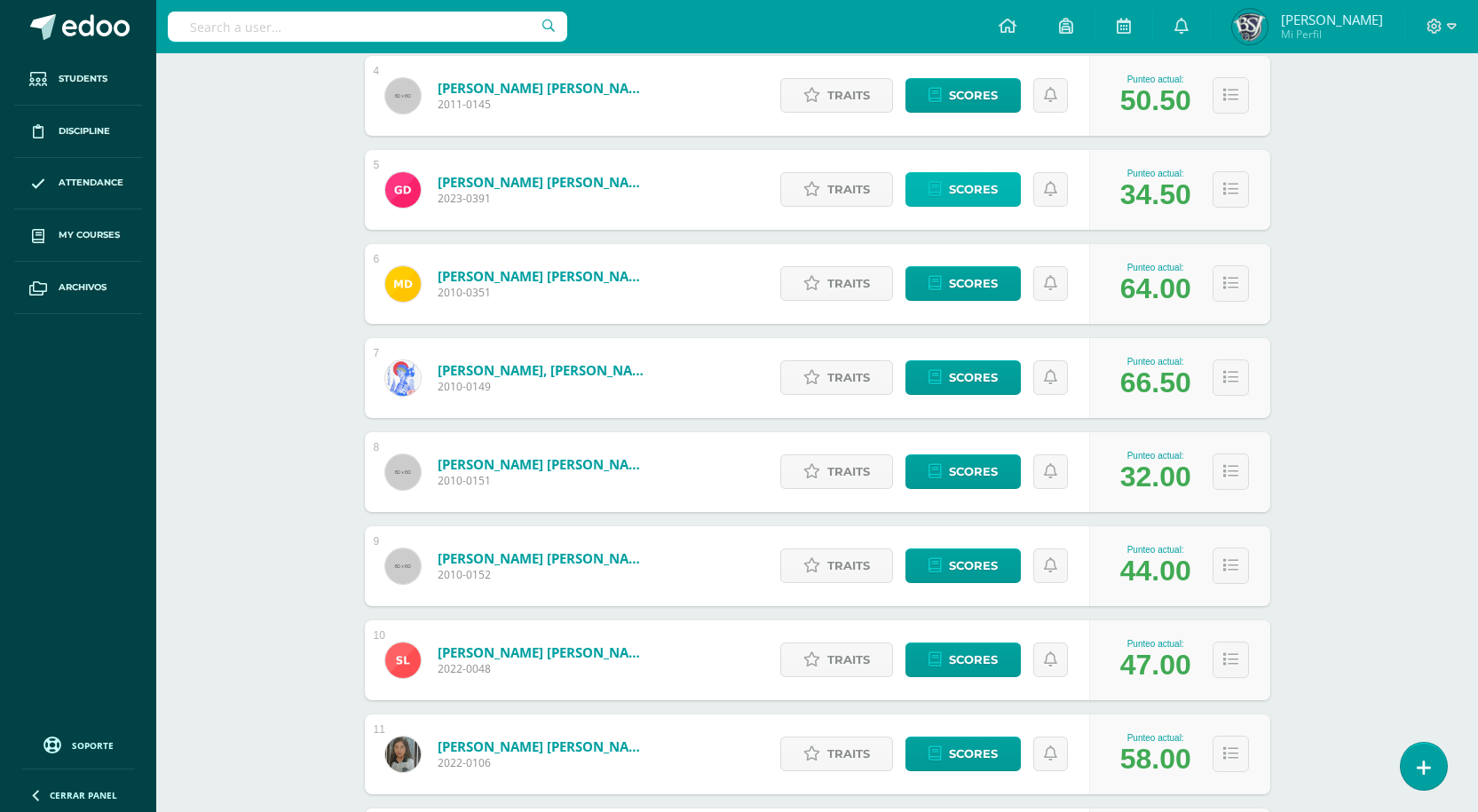
click at [989, 195] on span "Scores" at bounding box center [972, 189] width 49 height 33
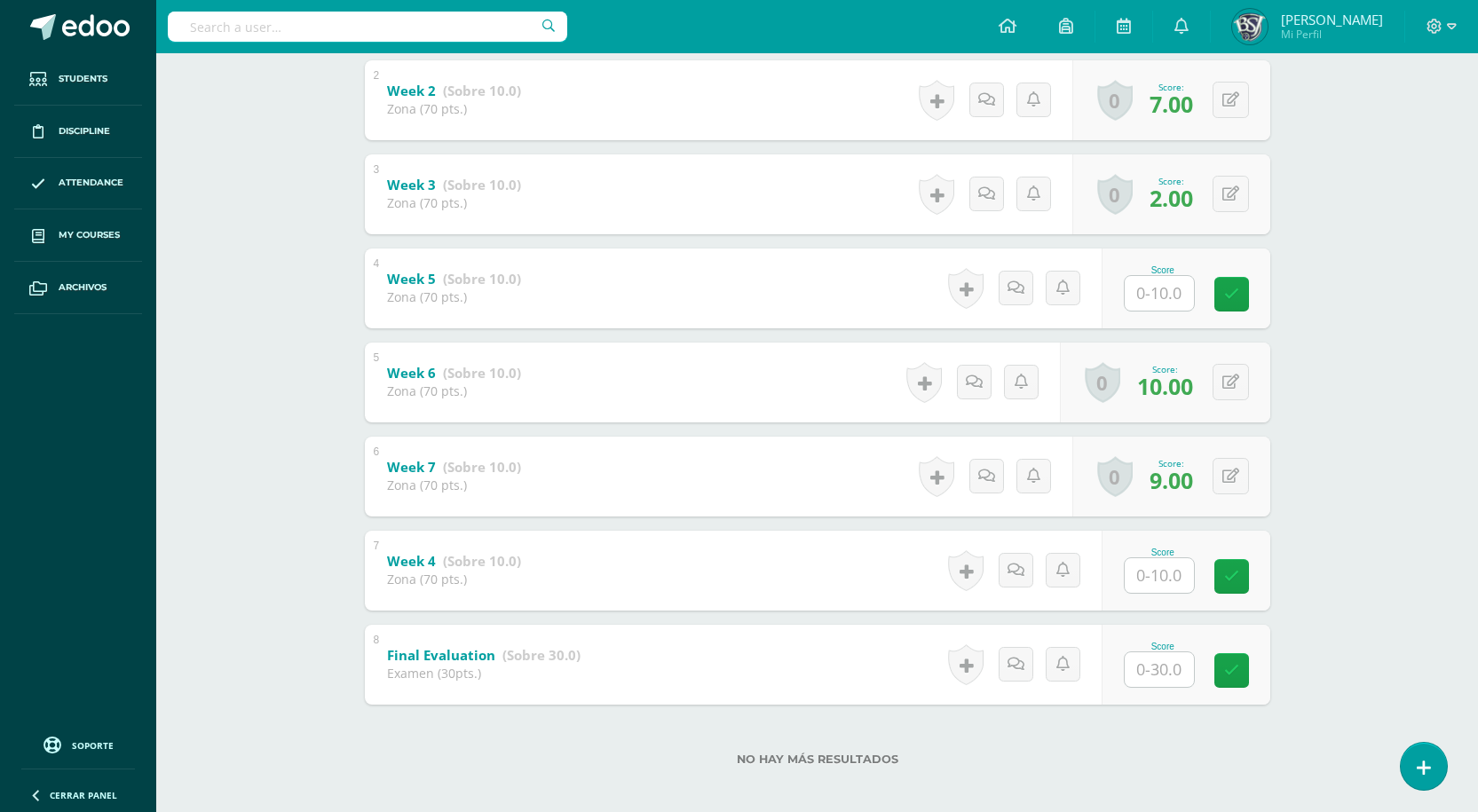
scroll to position [487, 0]
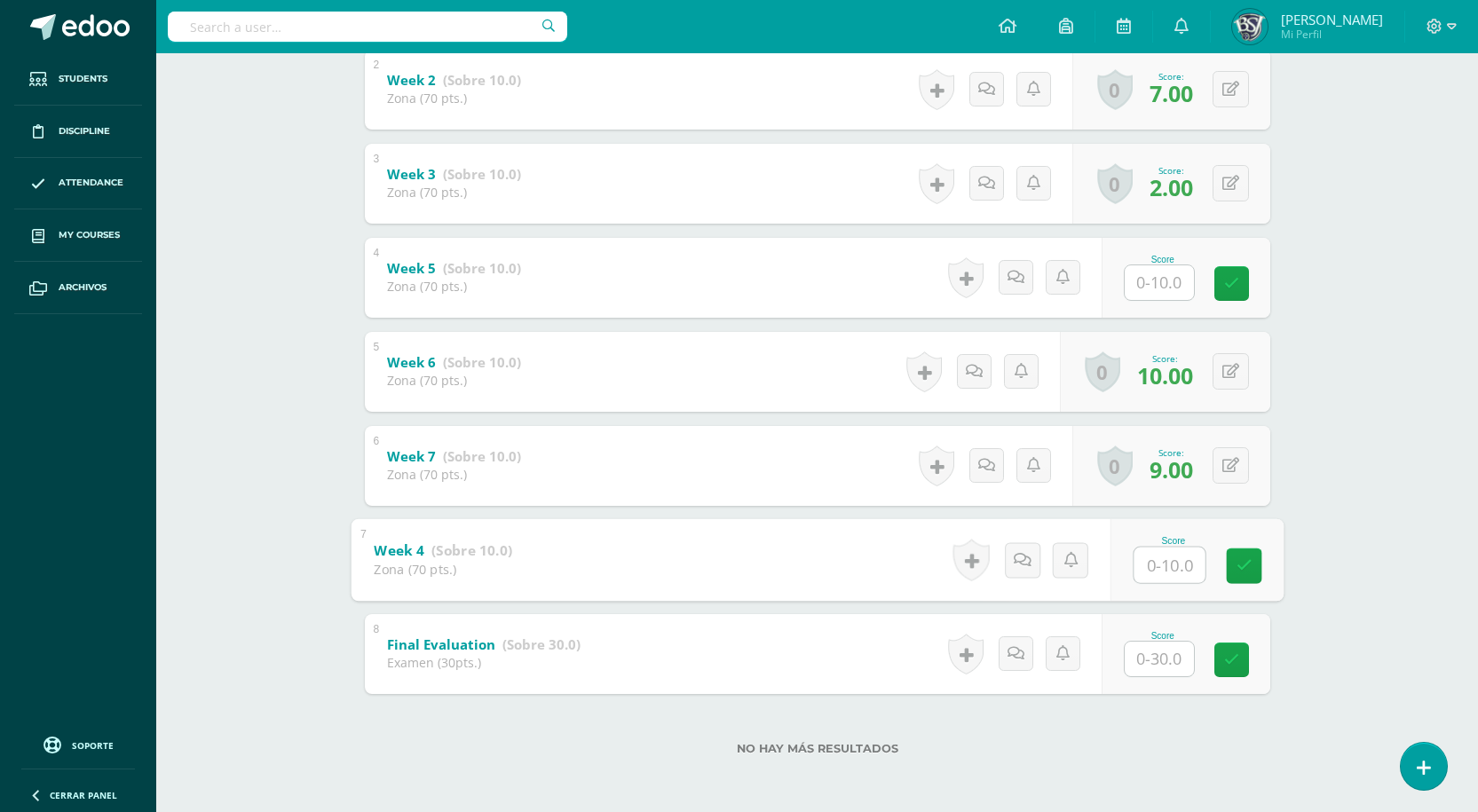
click at [1170, 559] on input "text" at bounding box center [1168, 565] width 71 height 36
type input "6"
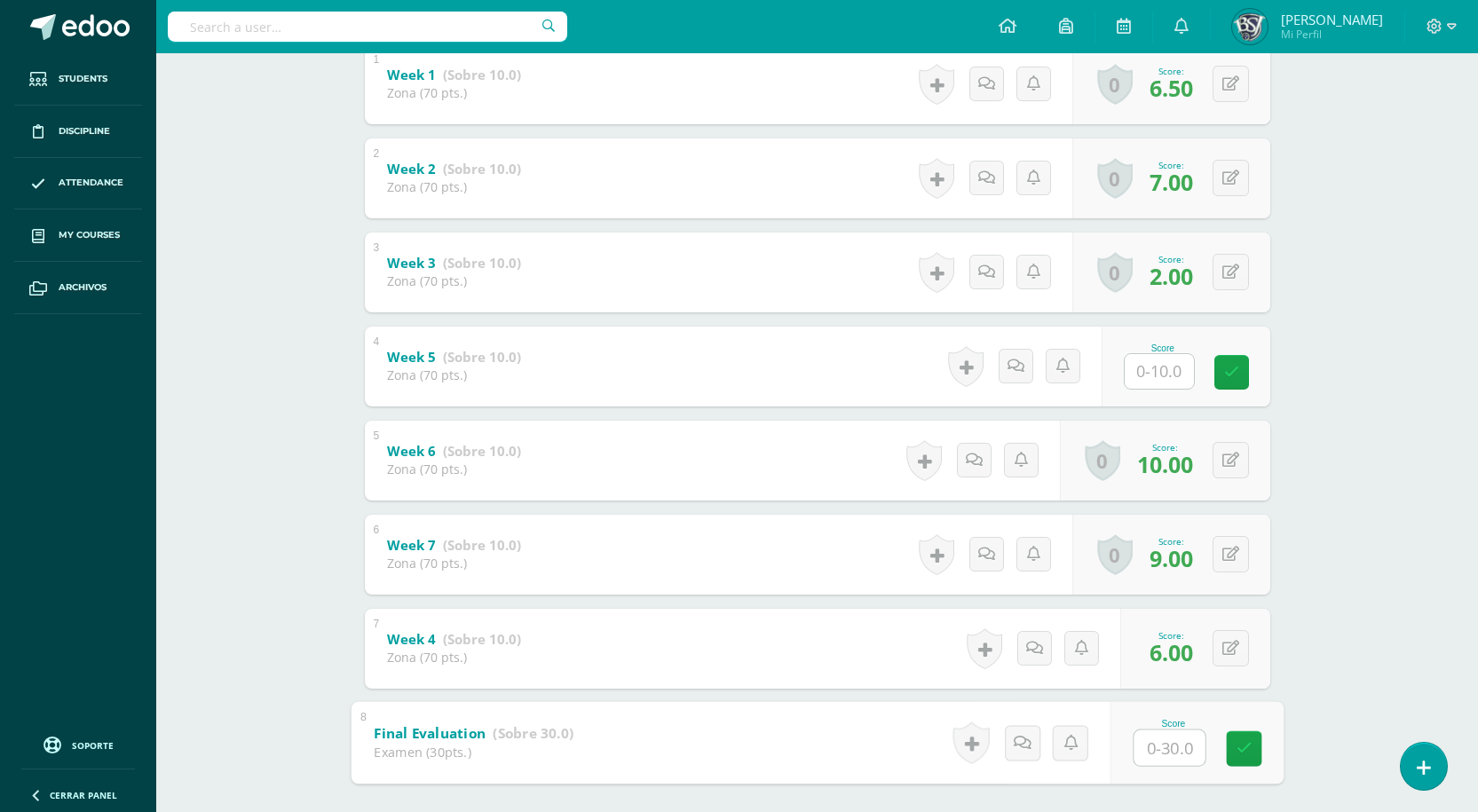
click at [1149, 363] on input "text" at bounding box center [1159, 371] width 70 height 35
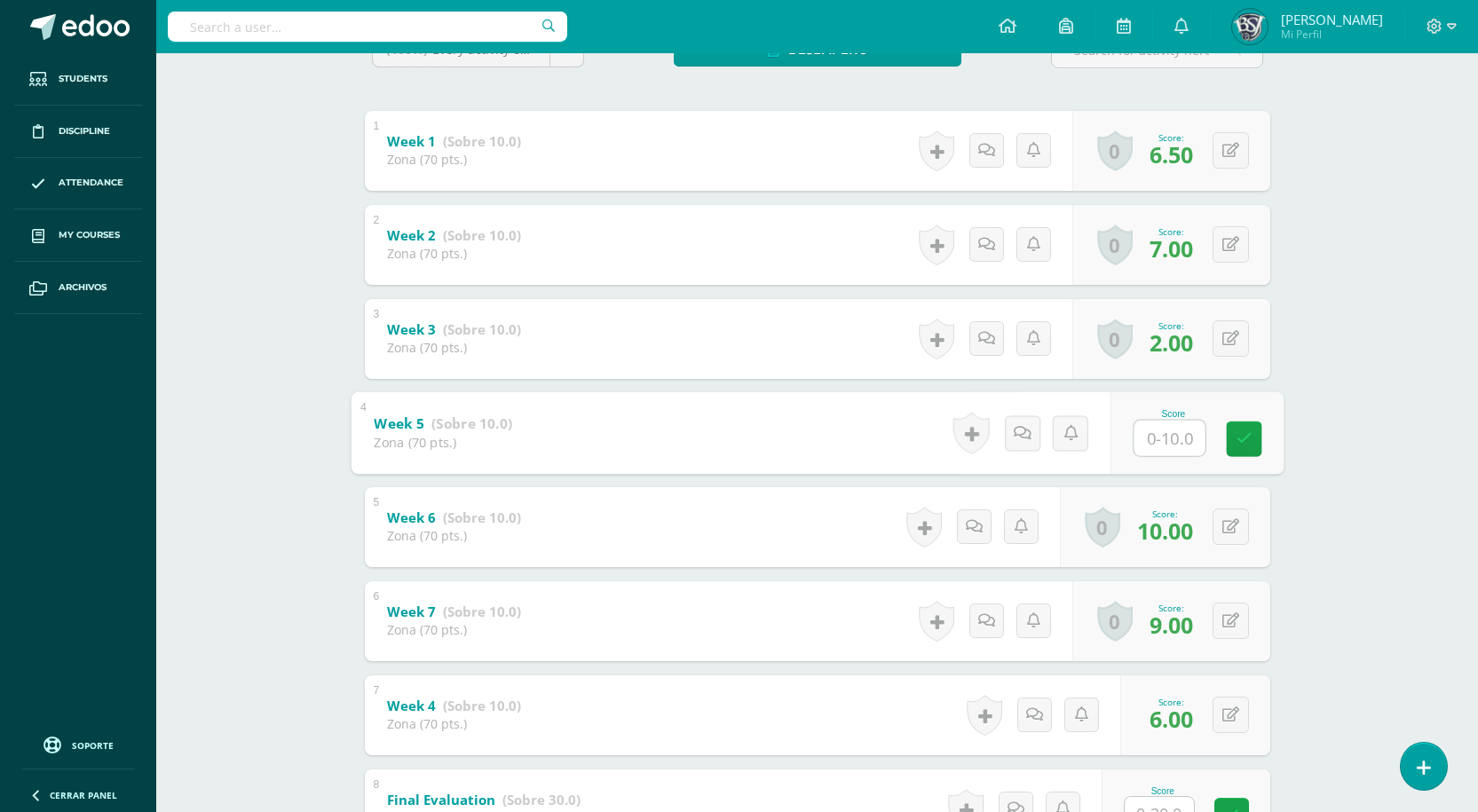
scroll to position [310, 0]
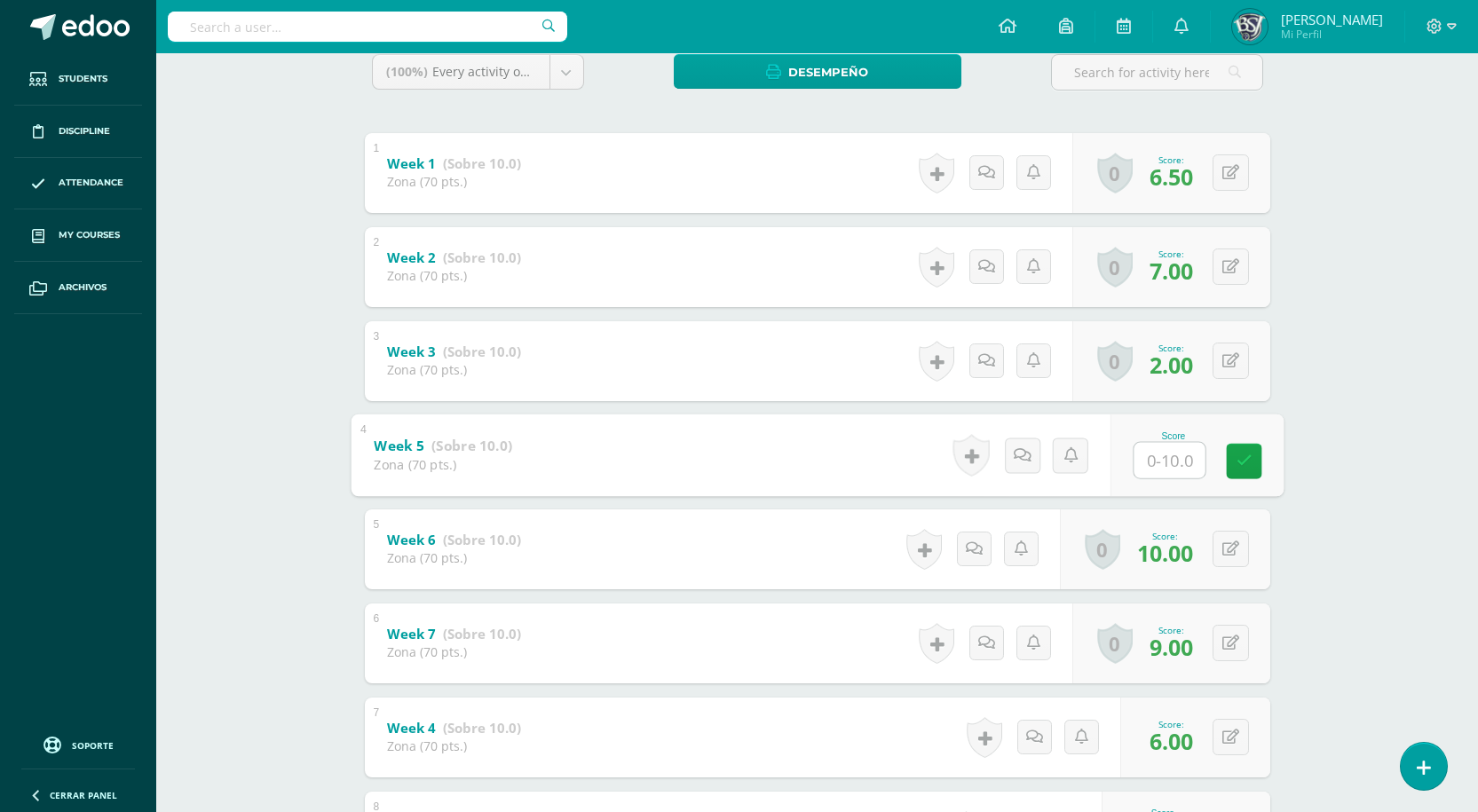
type input "6"
click at [1370, 590] on div "Reading Workshop Segundo Secundaria "B" Herramientas Detalle de asistencias Act…" at bounding box center [816, 366] width 1321 height 1245
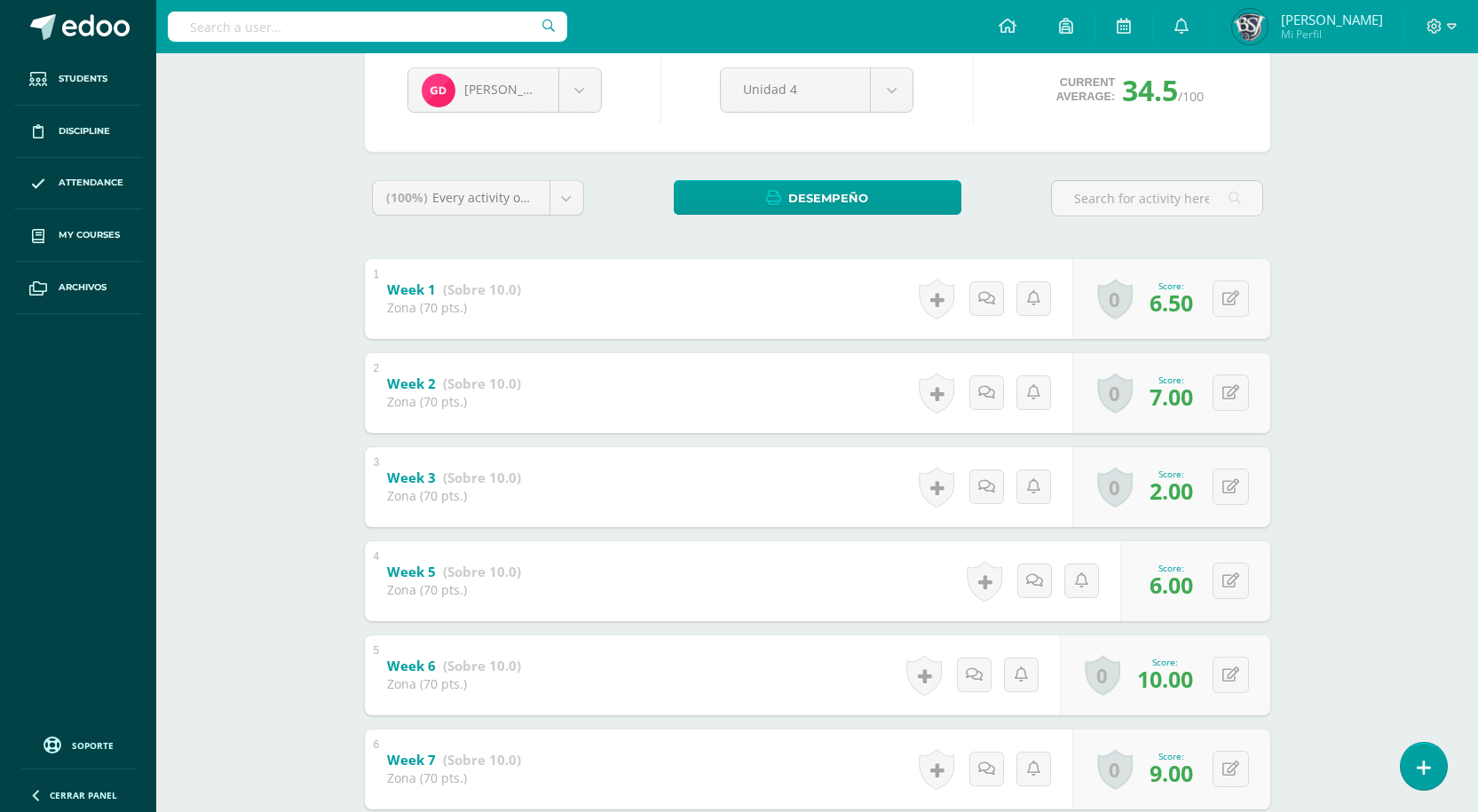
scroll to position [0, 0]
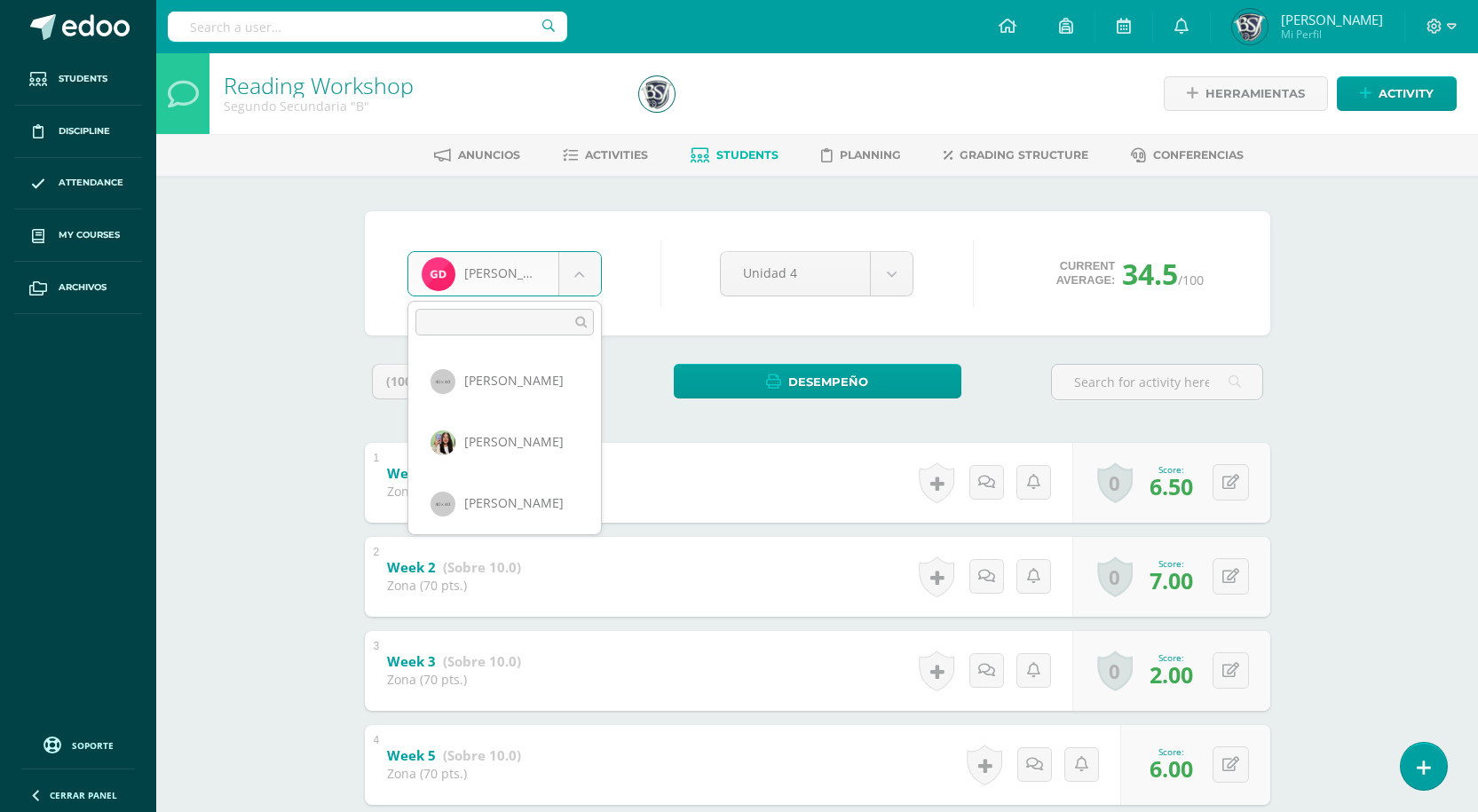
click at [579, 275] on body "Students Discipline Attendance My courses Archivos Soporte Help Reportar un pro…" at bounding box center [739, 649] width 1478 height 1299
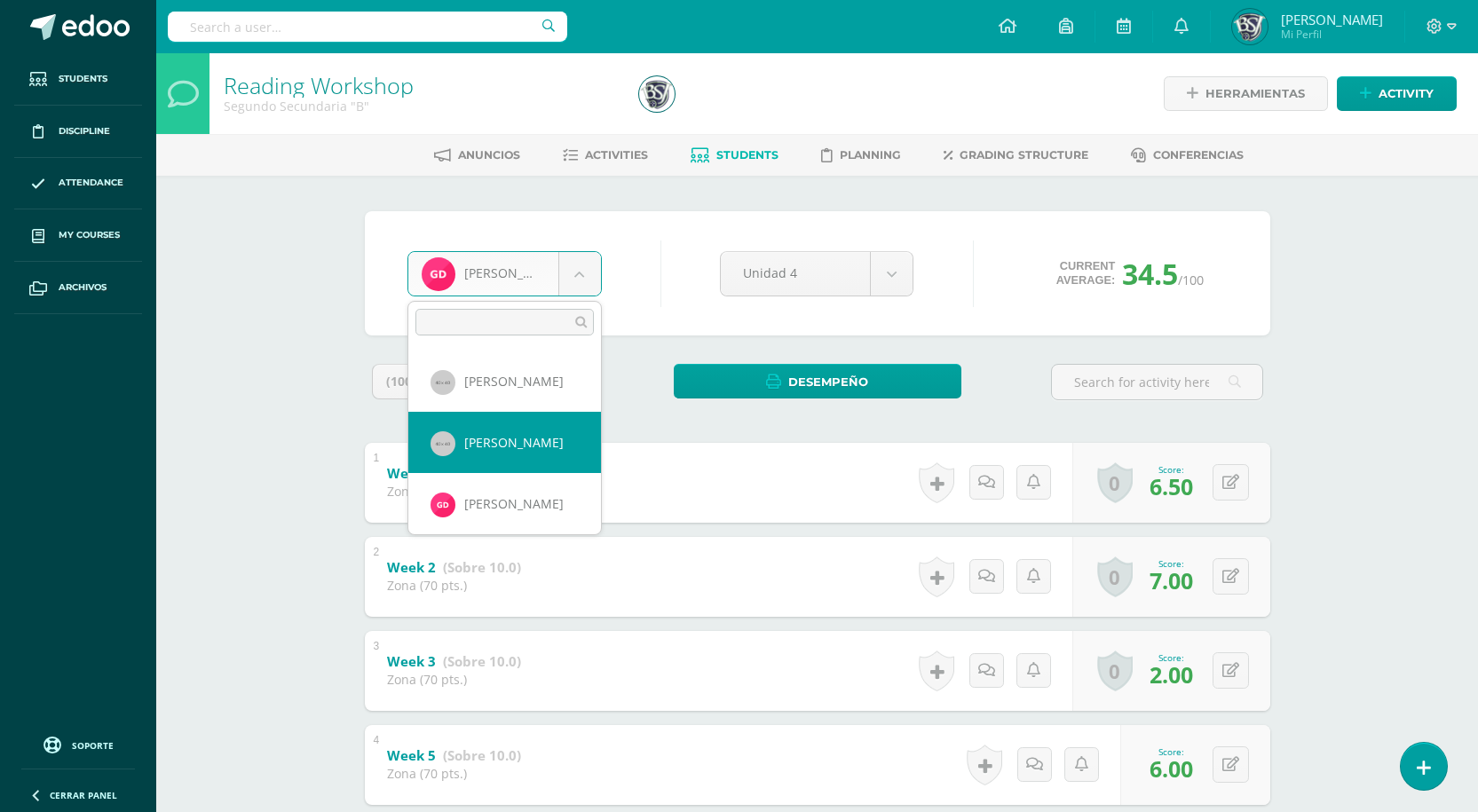
select select "688"
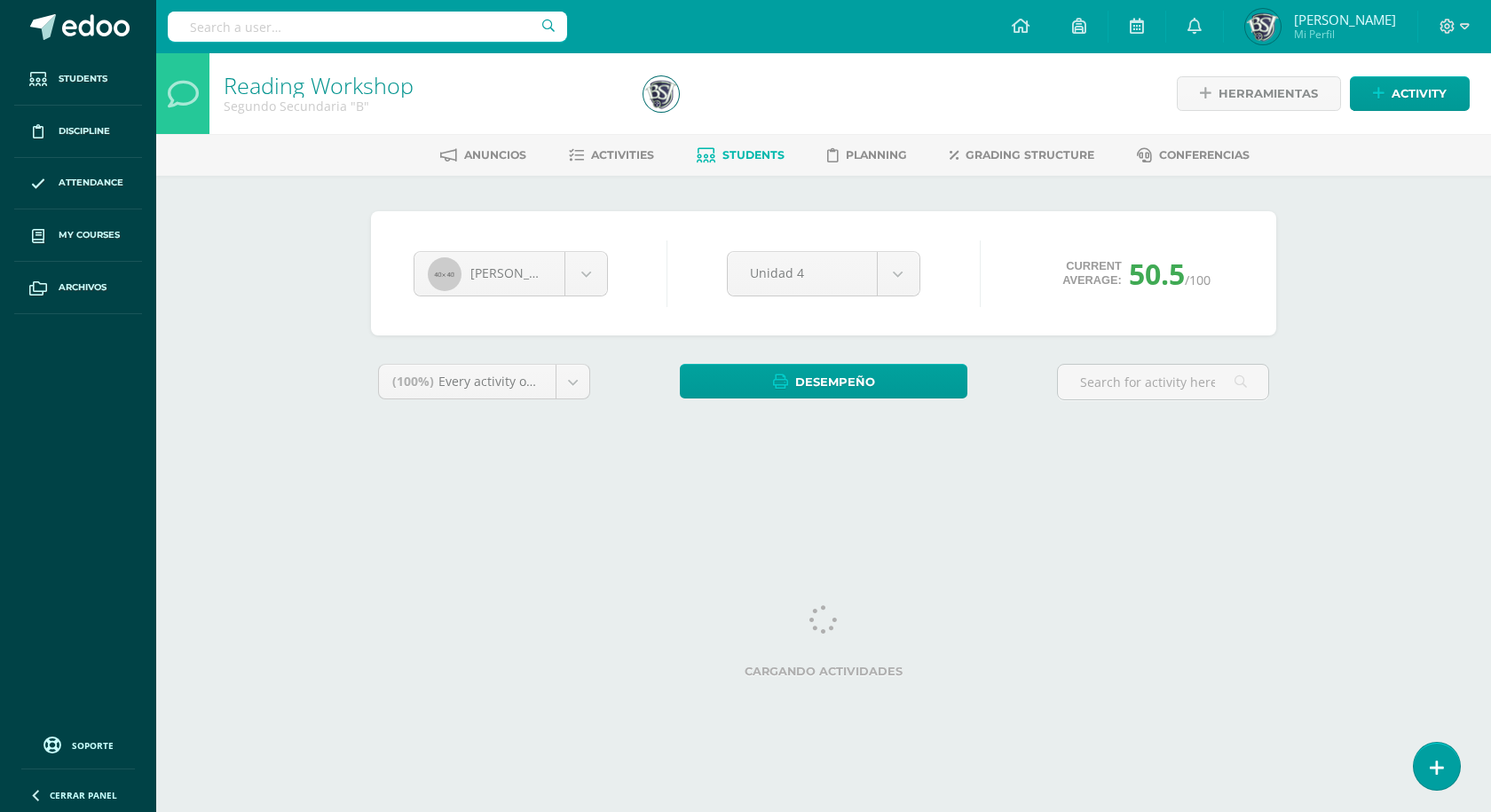
click at [576, 276] on body "Students Discipline Attendance My courses Archivos Soporte Help Reportar un pro…" at bounding box center [746, 239] width 1491 height 478
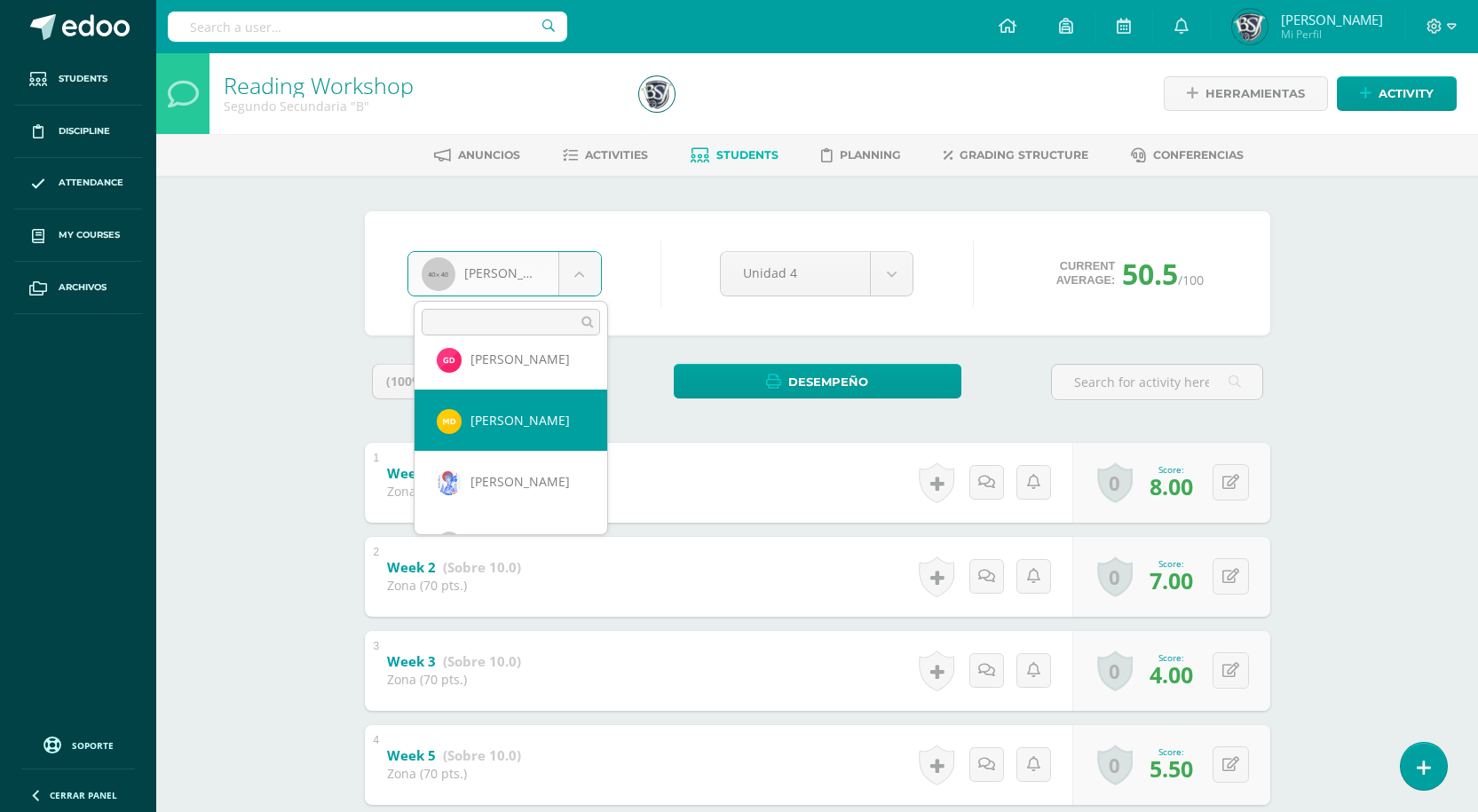
scroll to position [252, 0]
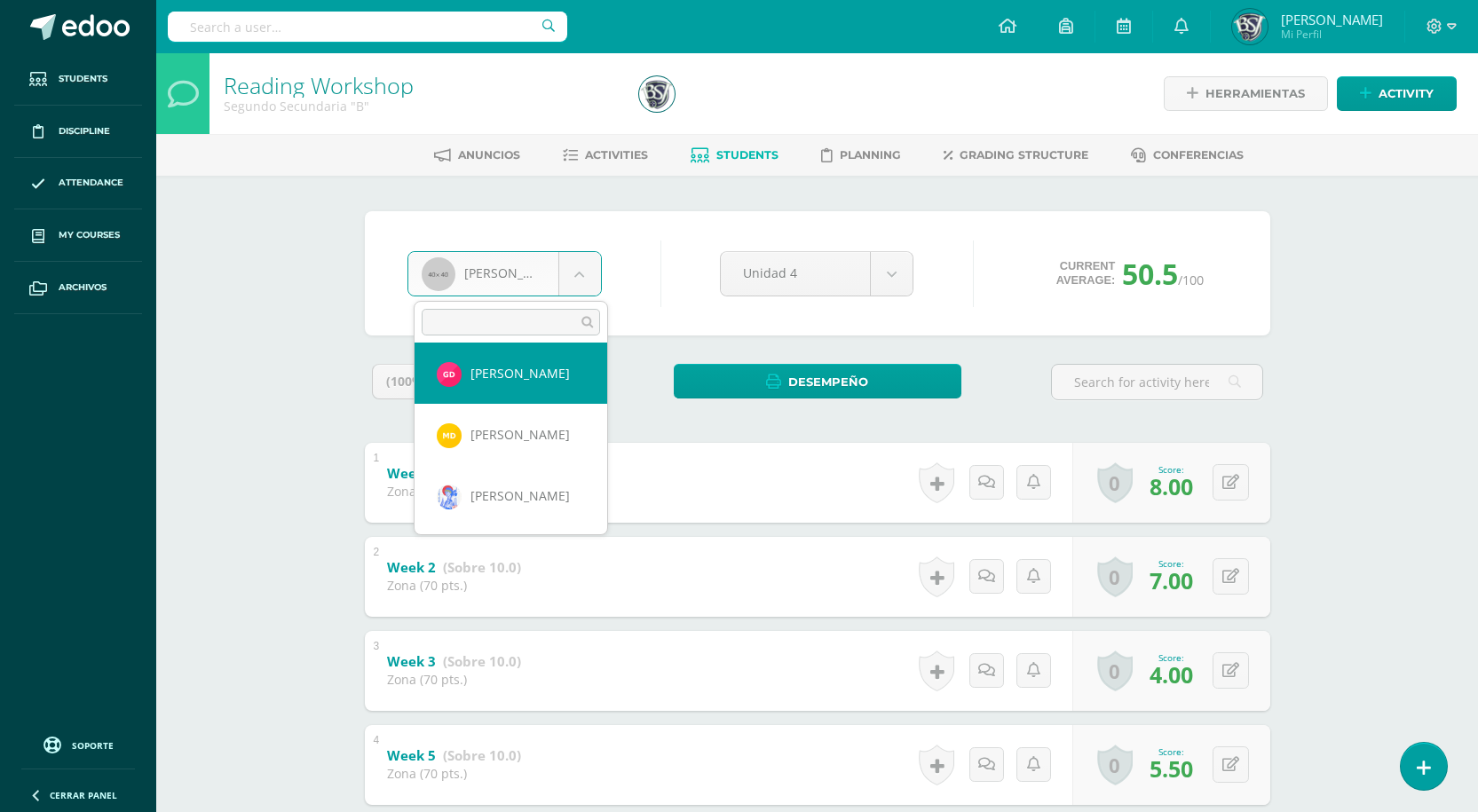
select select "1370"
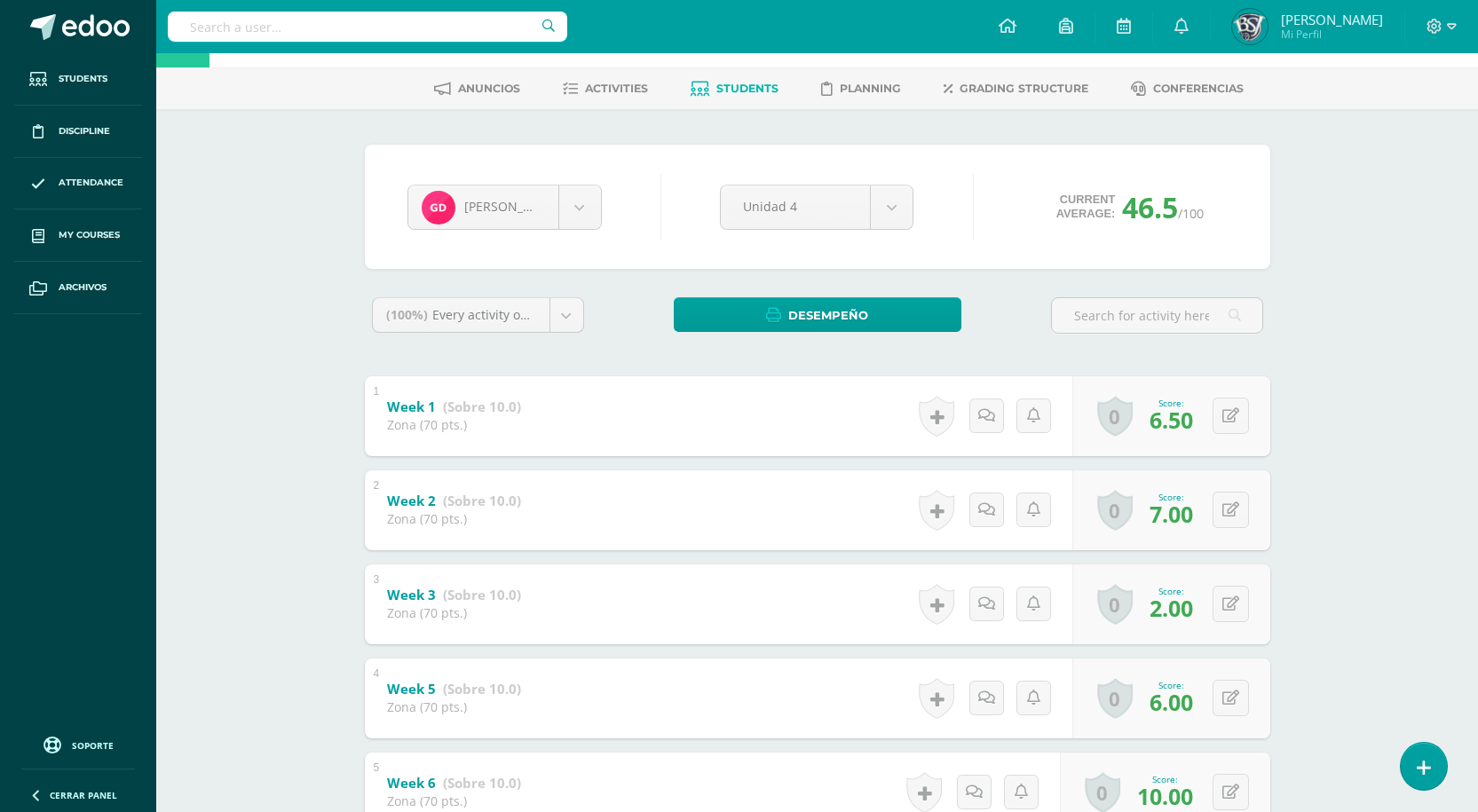
scroll to position [44, 0]
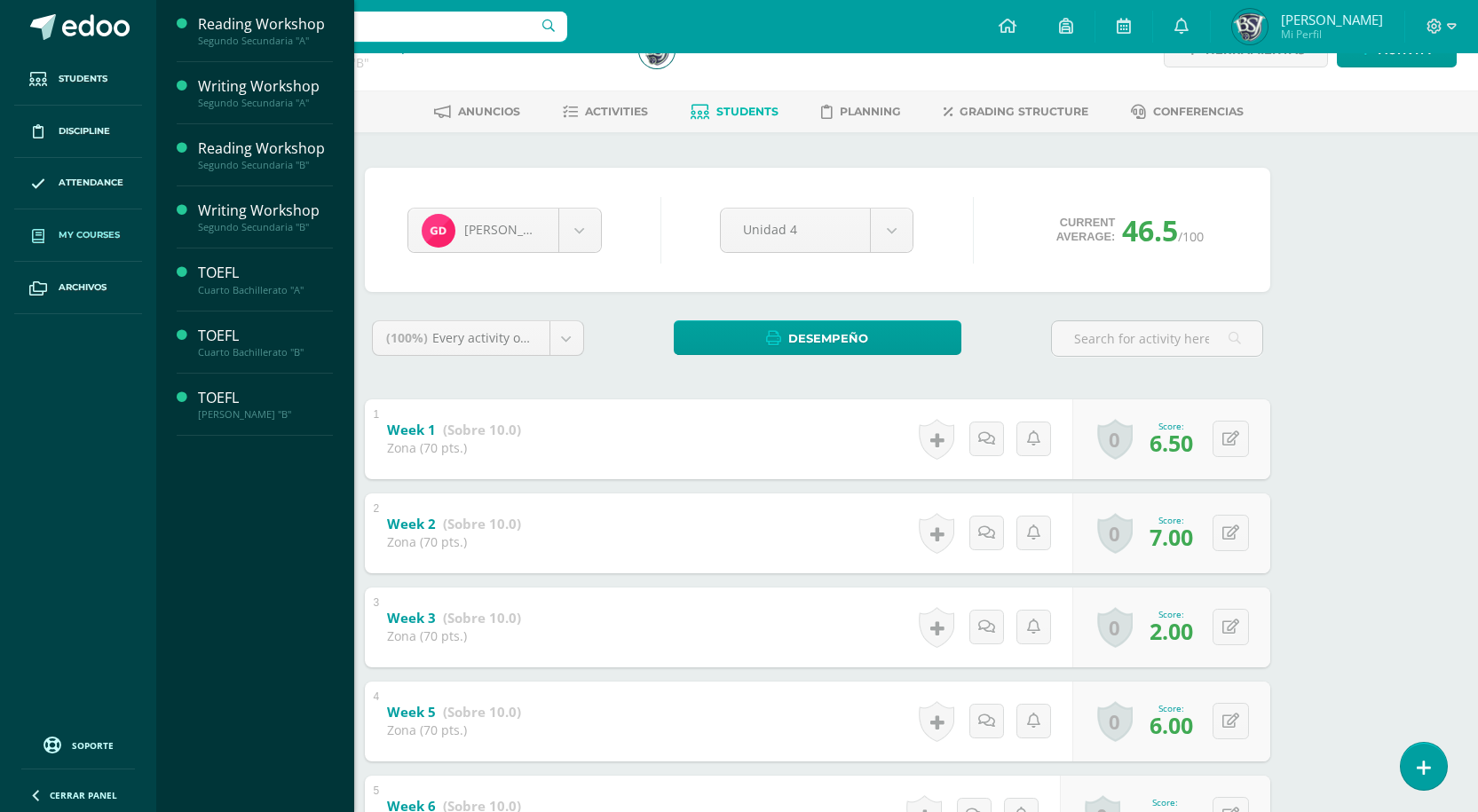
click at [55, 236] on link "My courses" at bounding box center [78, 236] width 128 height 53
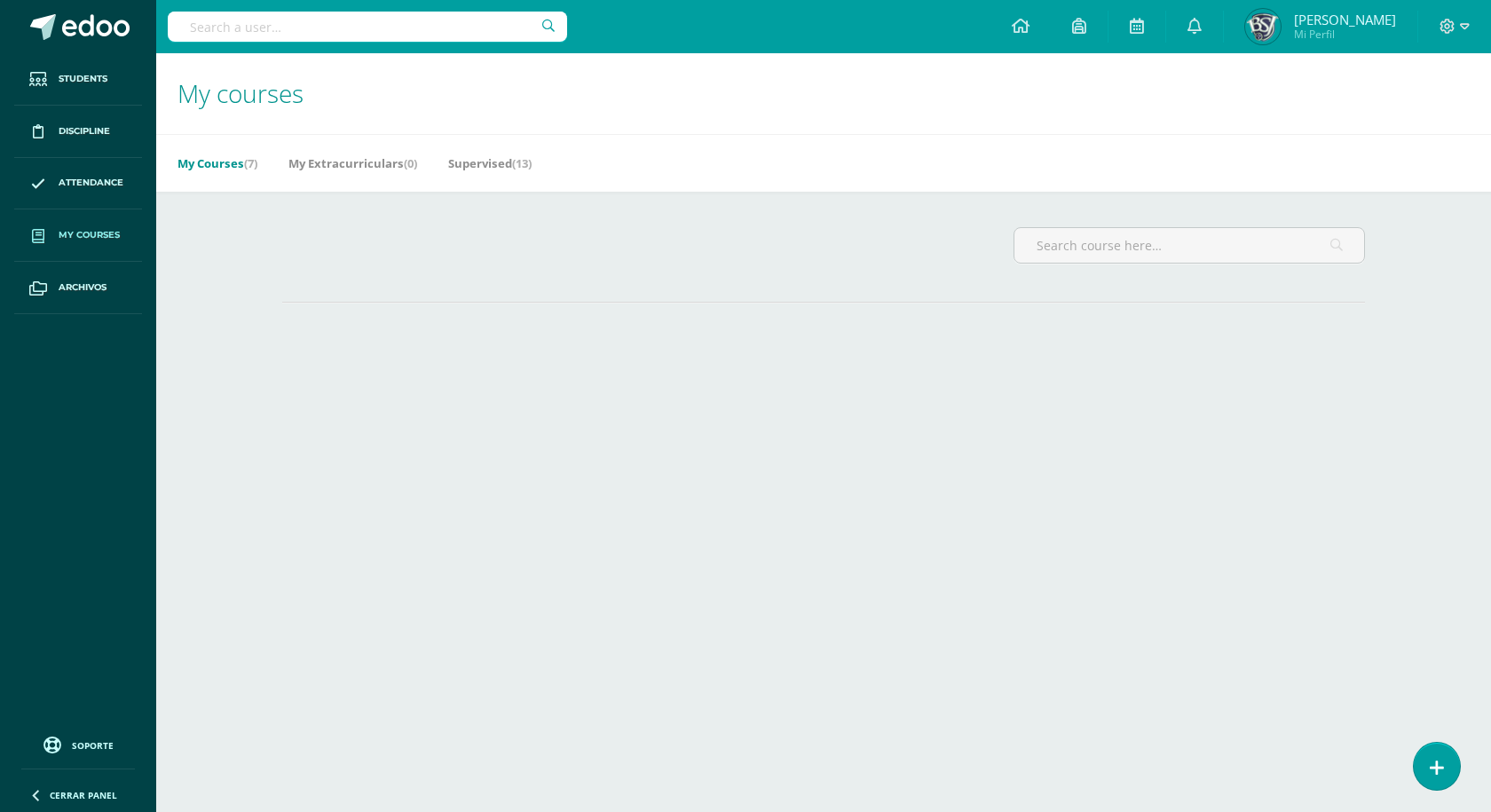
click at [246, 153] on link "My Courses (7)" at bounding box center [218, 163] width 80 height 29
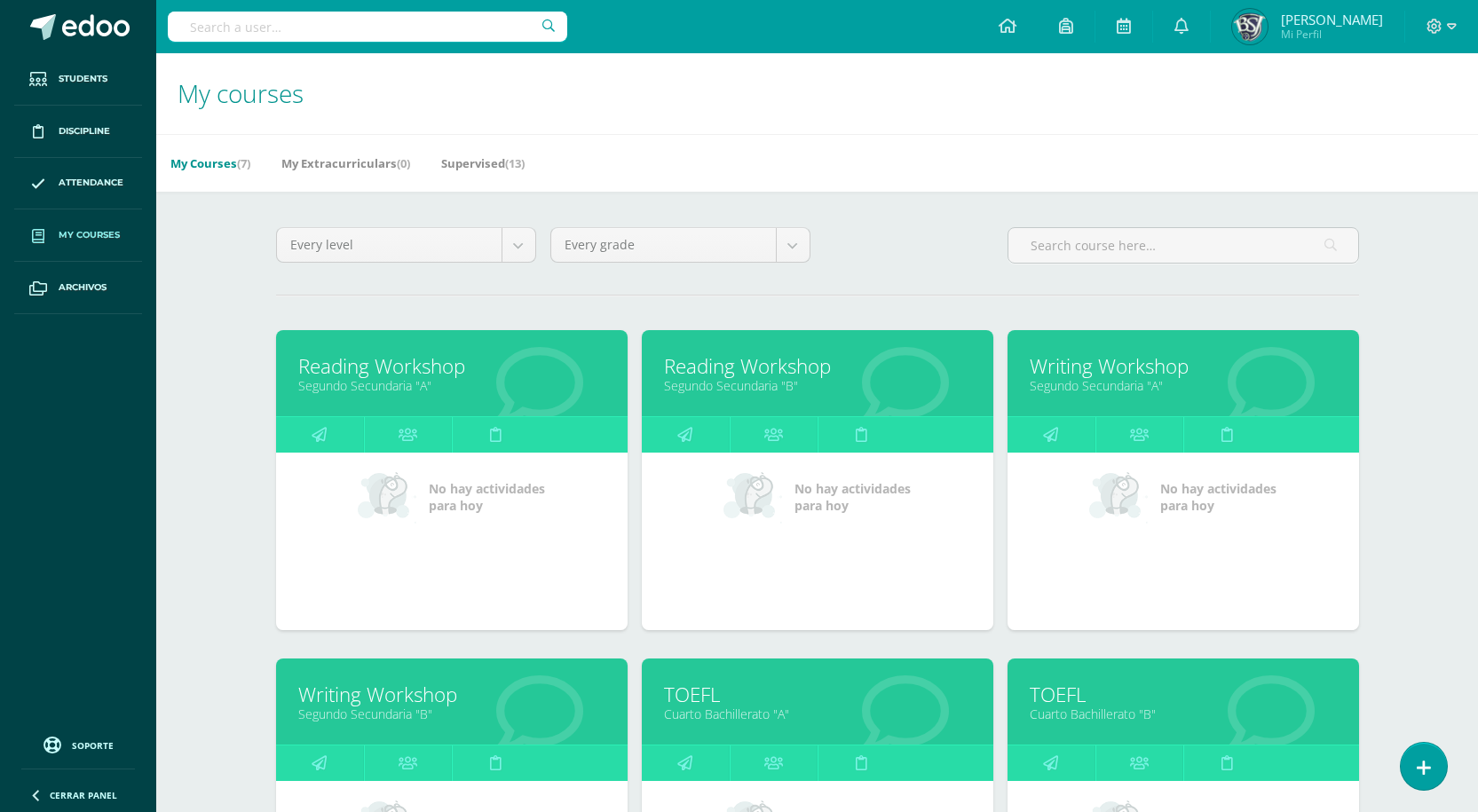
click at [768, 368] on link "Reading Workshop" at bounding box center [817, 366] width 307 height 28
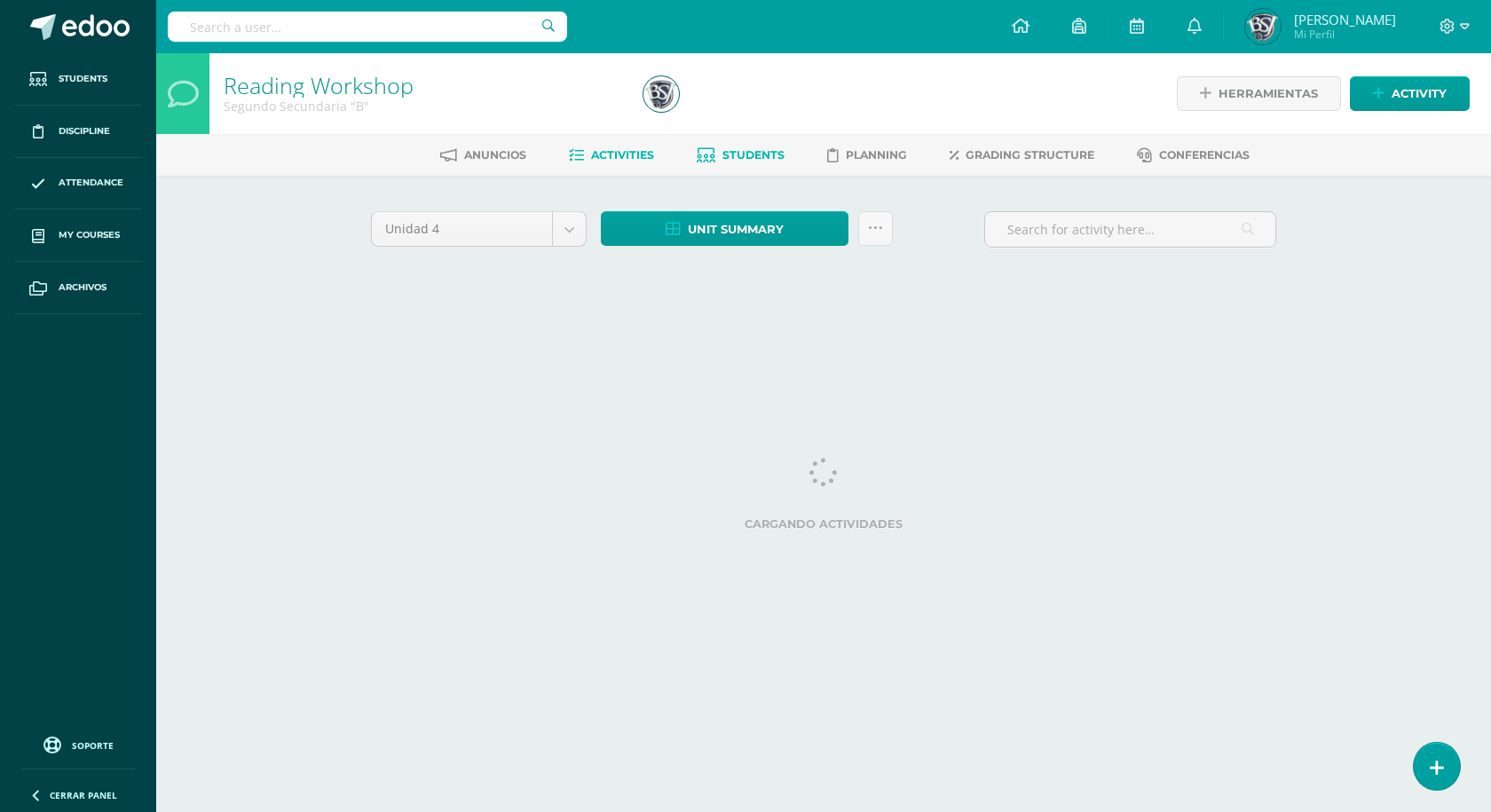
click at [748, 153] on span "Students" at bounding box center [753, 154] width 62 height 13
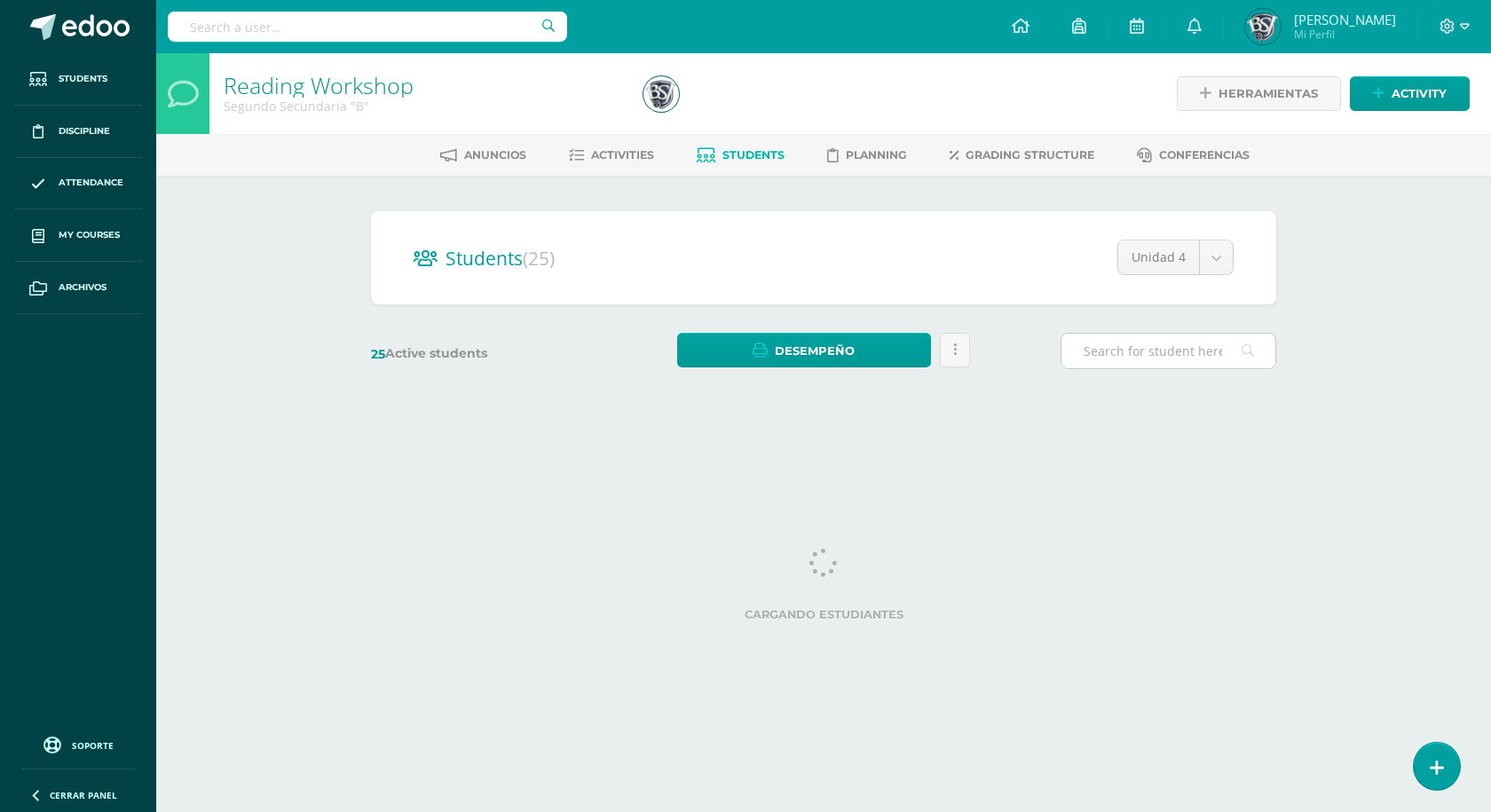
click at [1157, 353] on input "text" at bounding box center [1168, 351] width 214 height 35
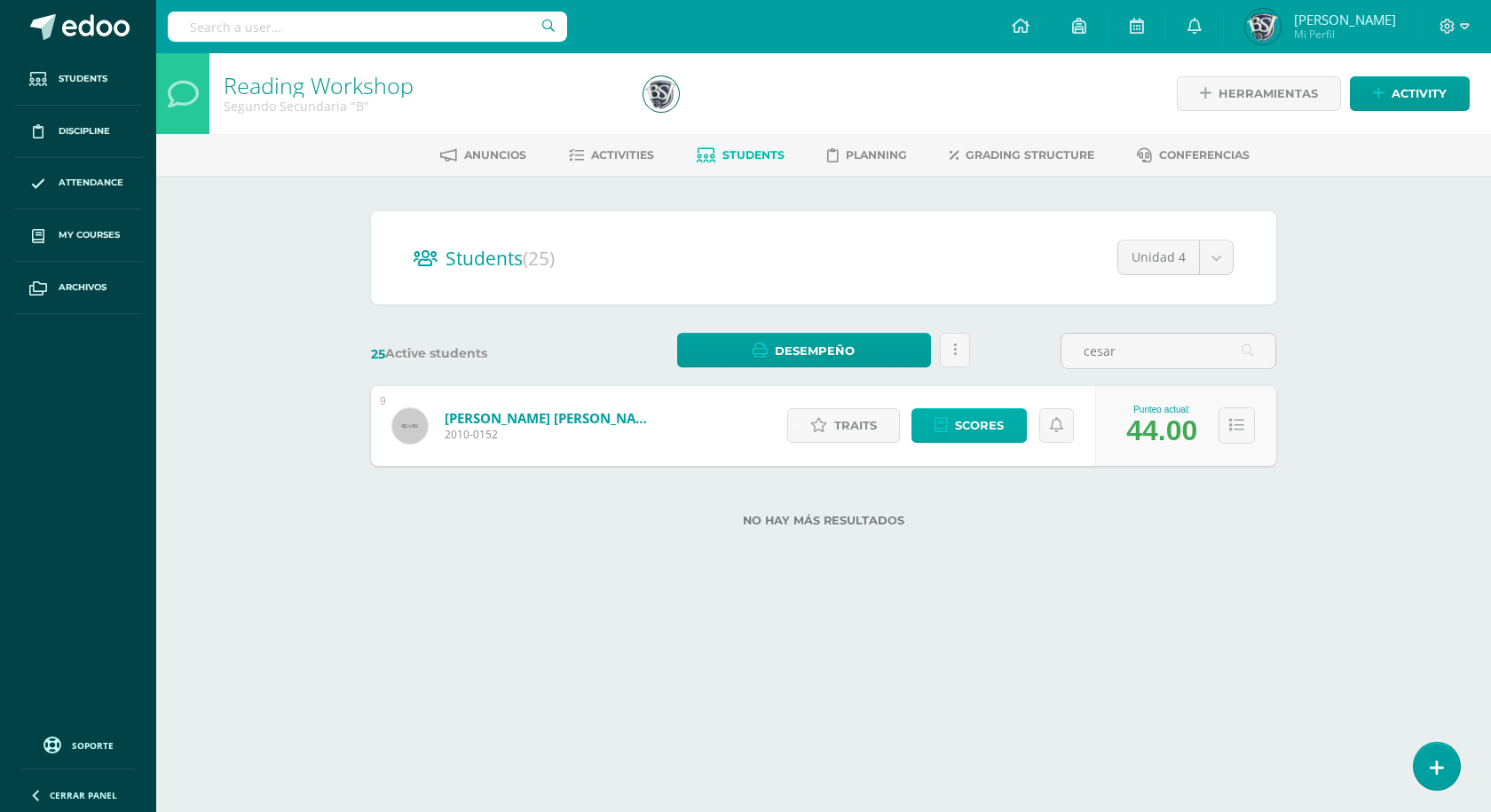
type input "cesar"
click at [992, 427] on span "Scores" at bounding box center [979, 425] width 49 height 33
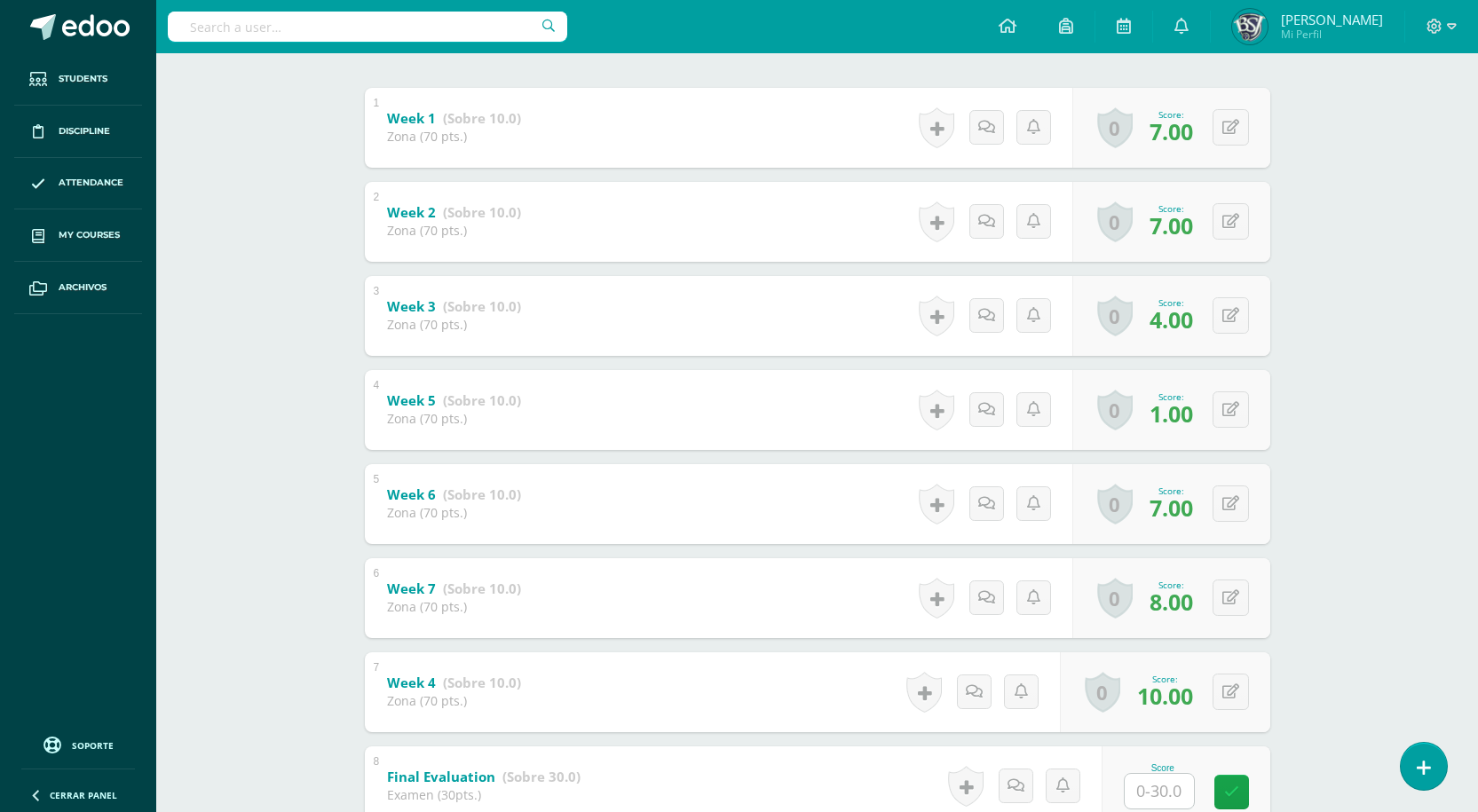
scroll to position [487, 0]
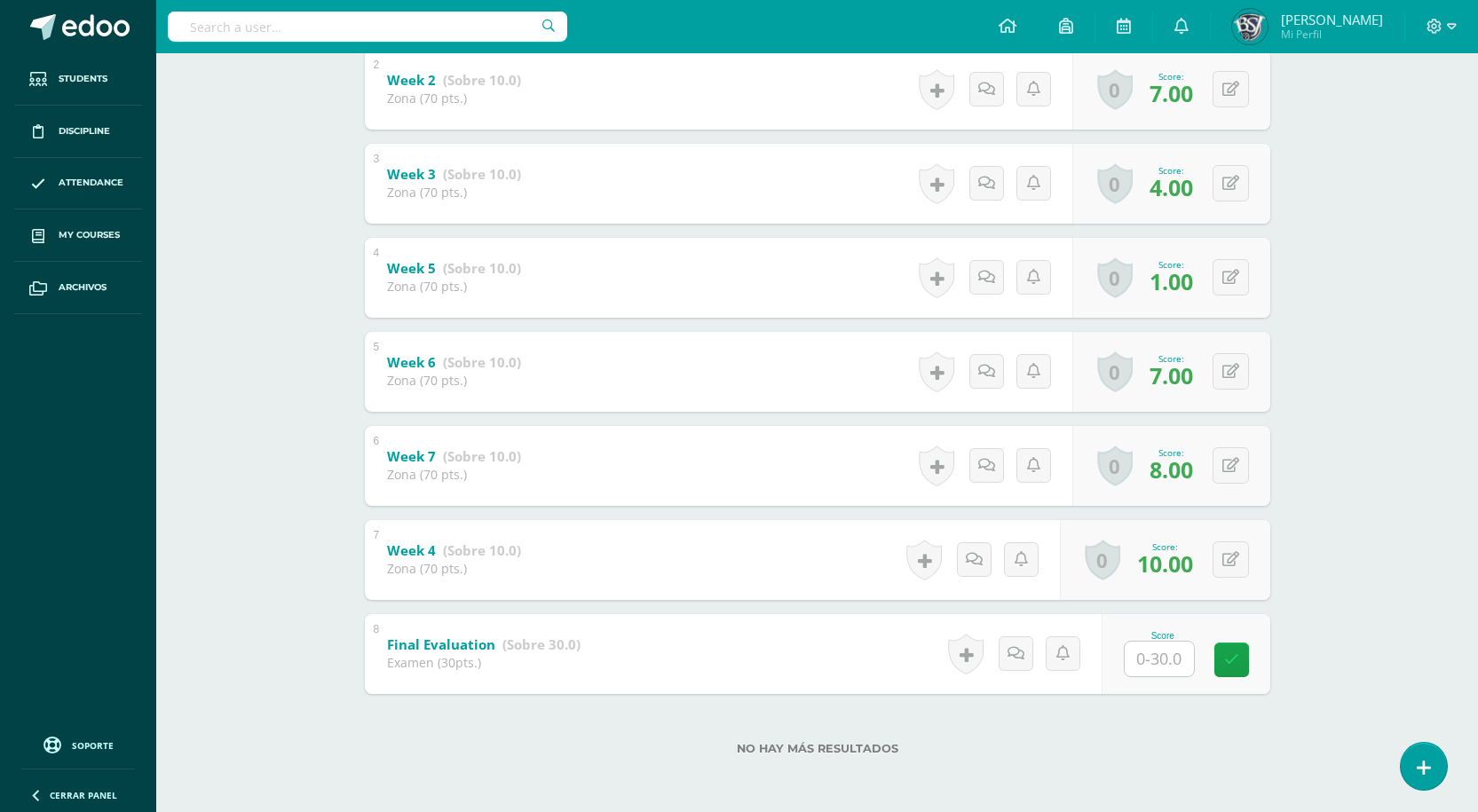
click at [1434, 415] on div "Reading Workshop Segundo Secundaria "B" Herramientas Detalle de asistencias Act…" at bounding box center [816, 188] width 1321 height 1245
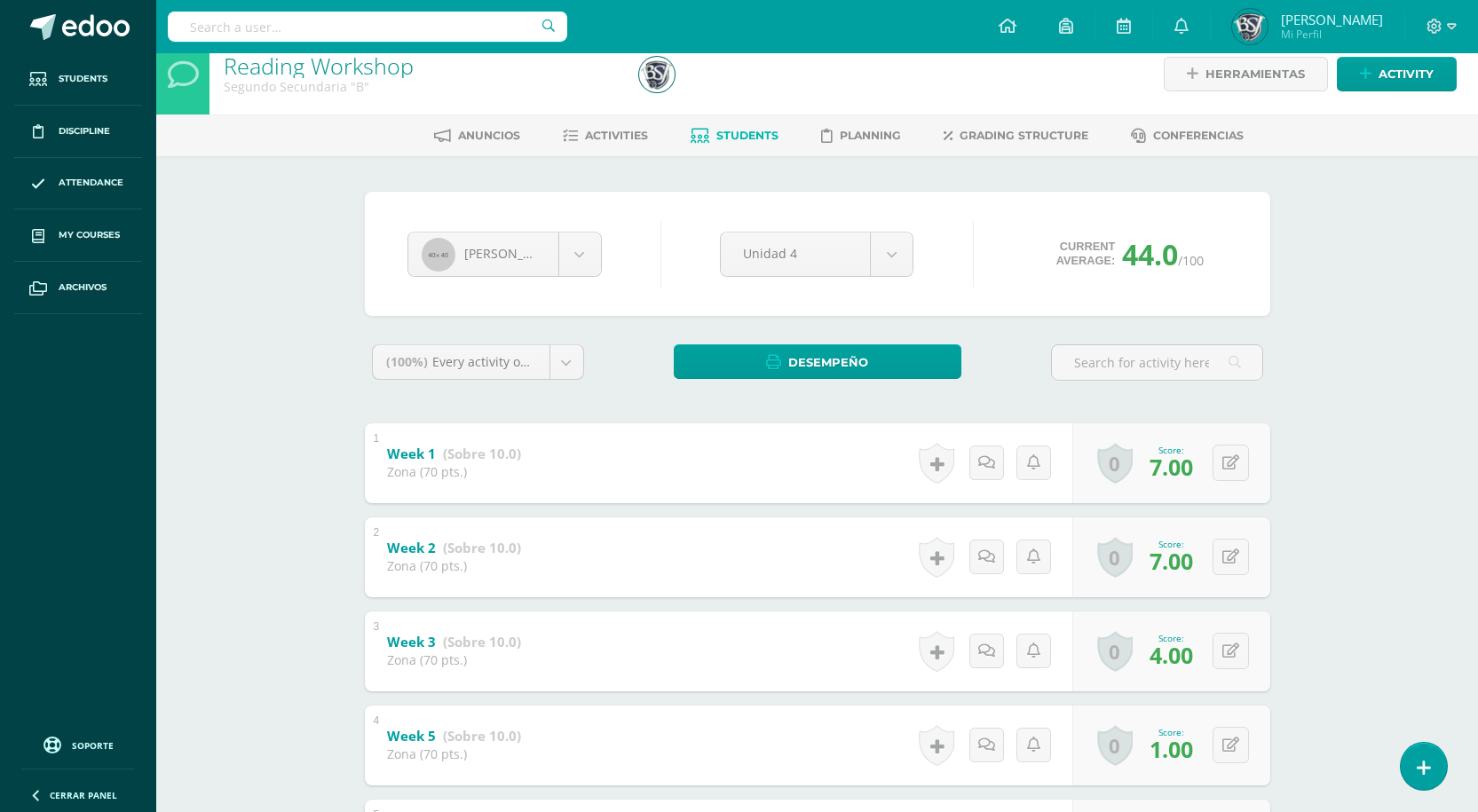
scroll to position [0, 0]
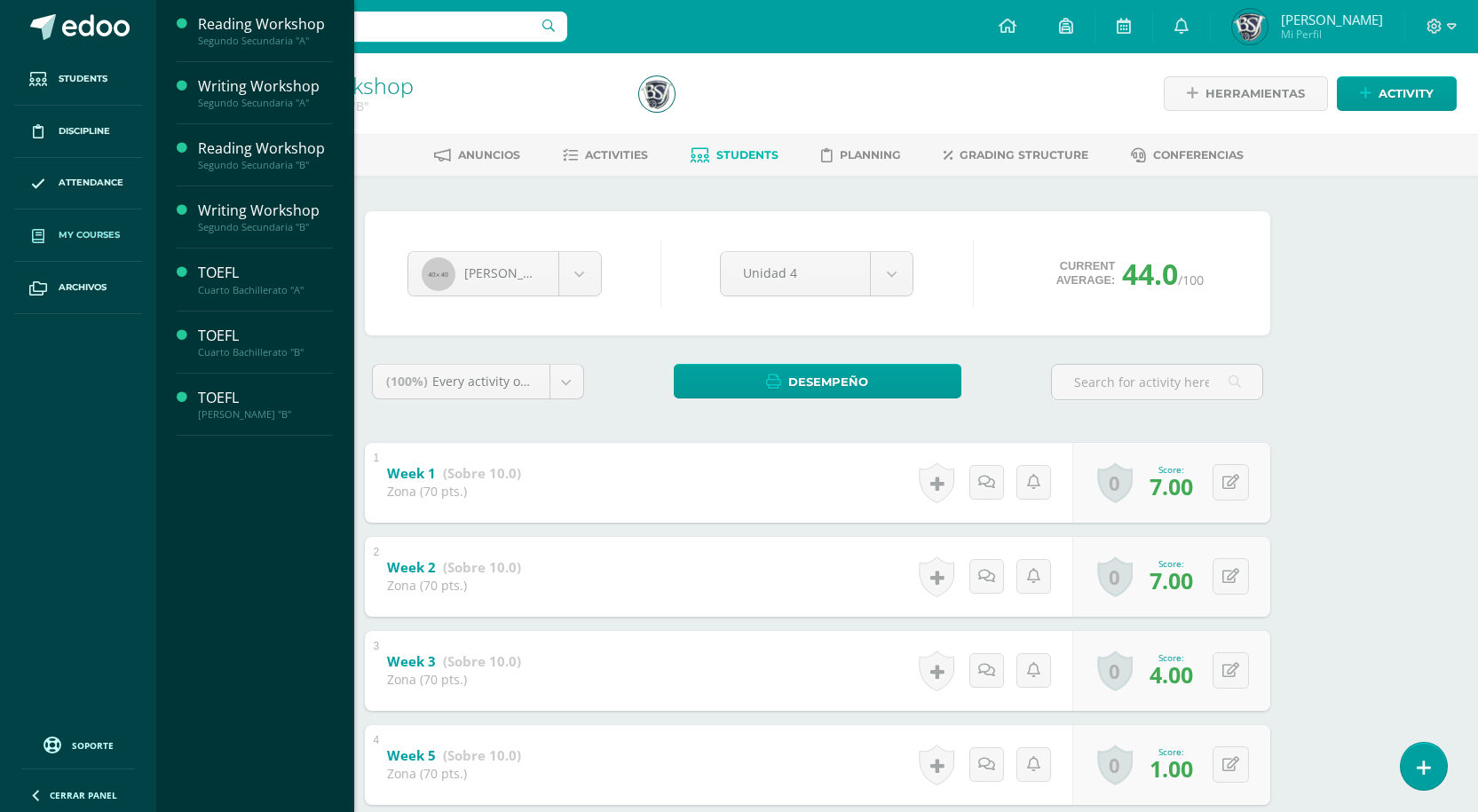
click at [79, 242] on span "My courses" at bounding box center [89, 235] width 62 height 14
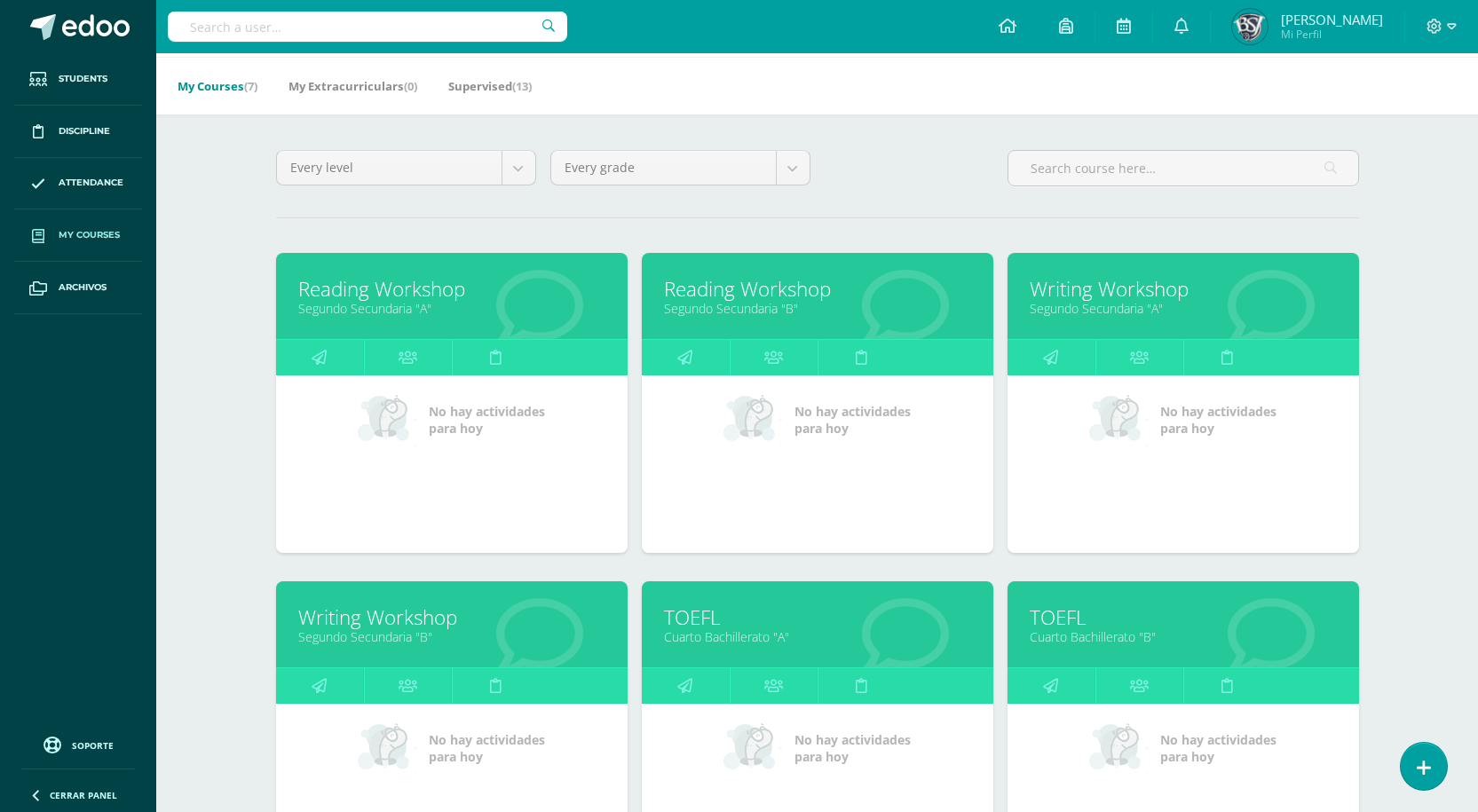
scroll to position [178, 0]
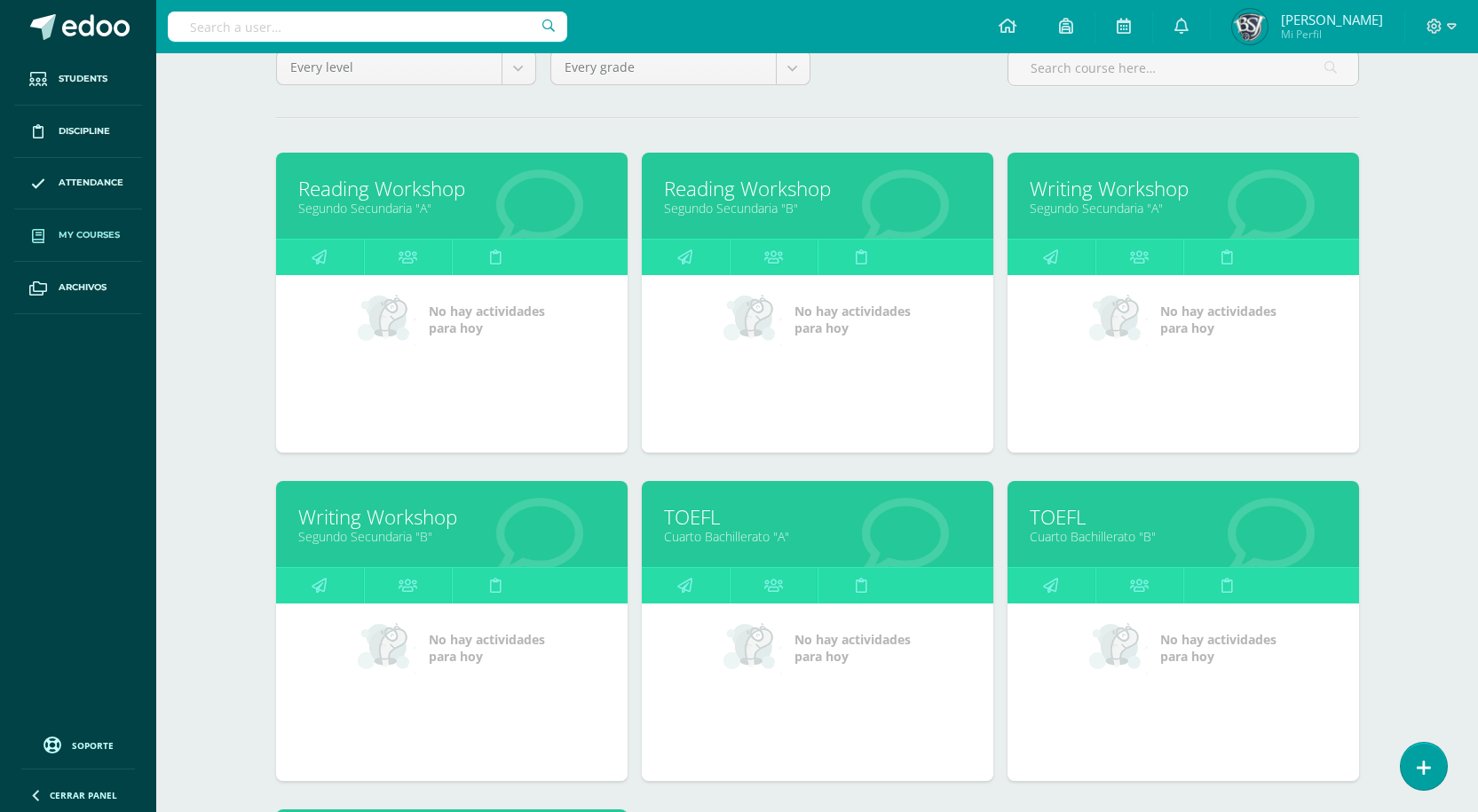
click at [1123, 180] on link "Writing Workshop" at bounding box center [1183, 189] width 307 height 28
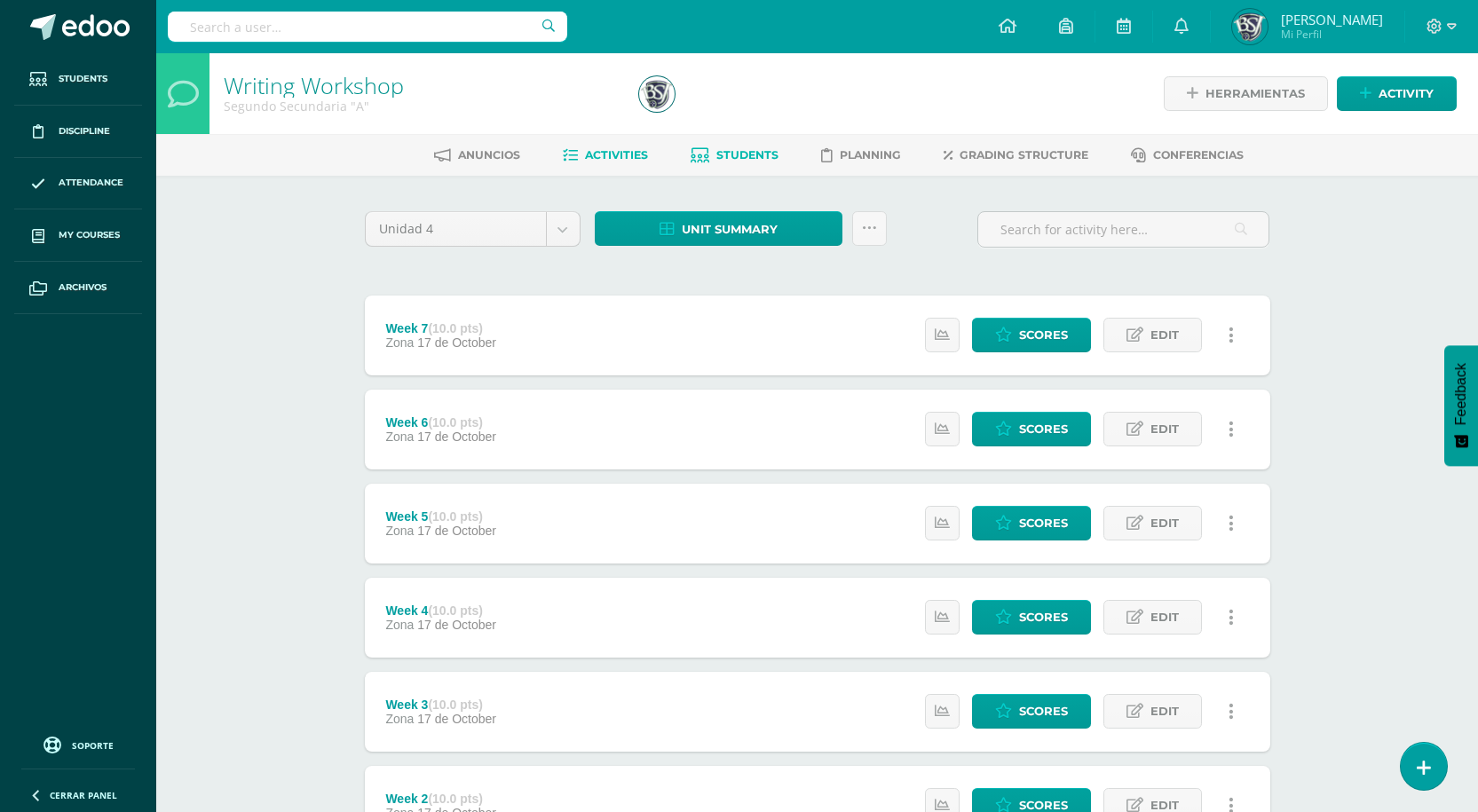
click at [732, 160] on span "Students" at bounding box center [746, 154] width 62 height 13
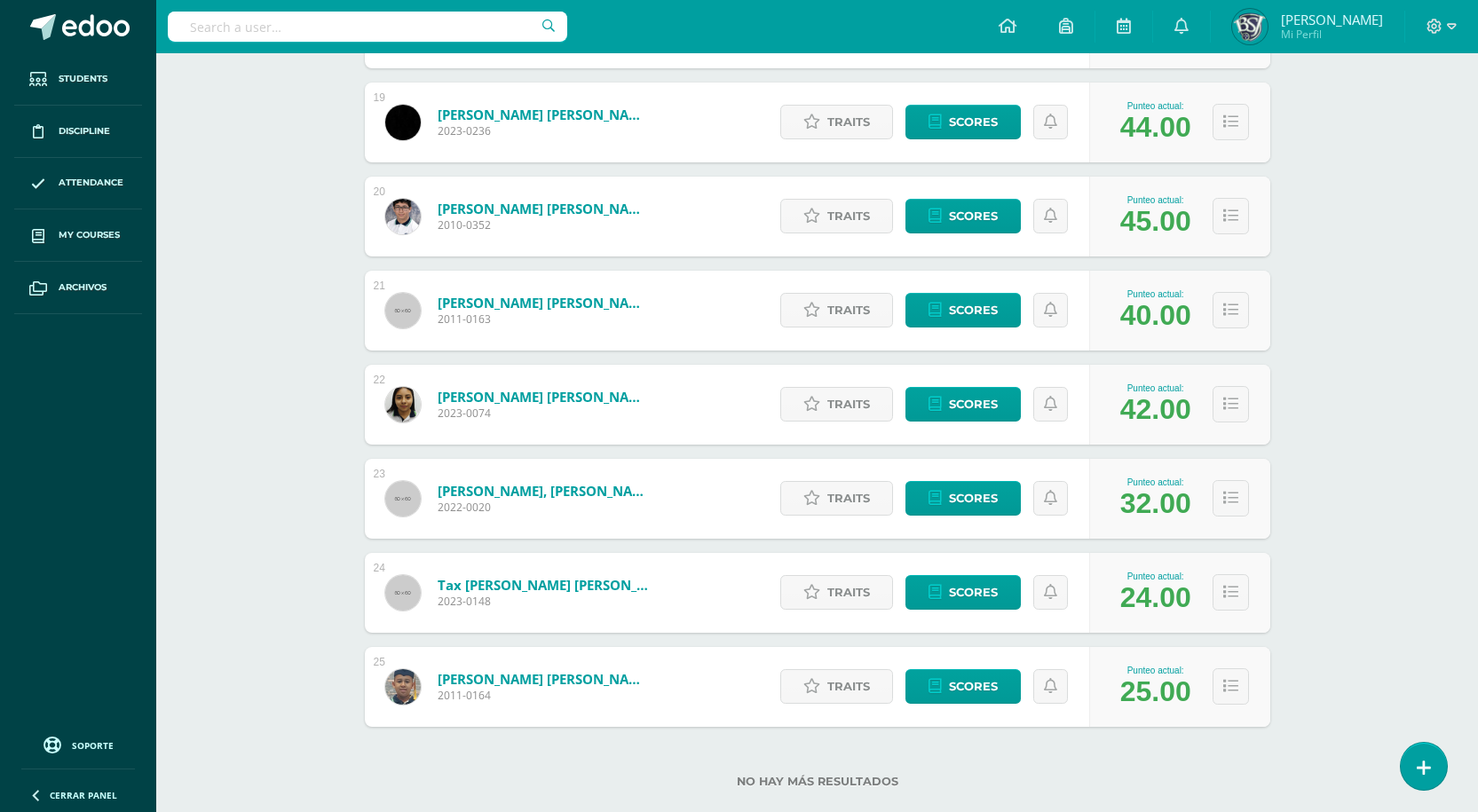
scroll to position [2030, 0]
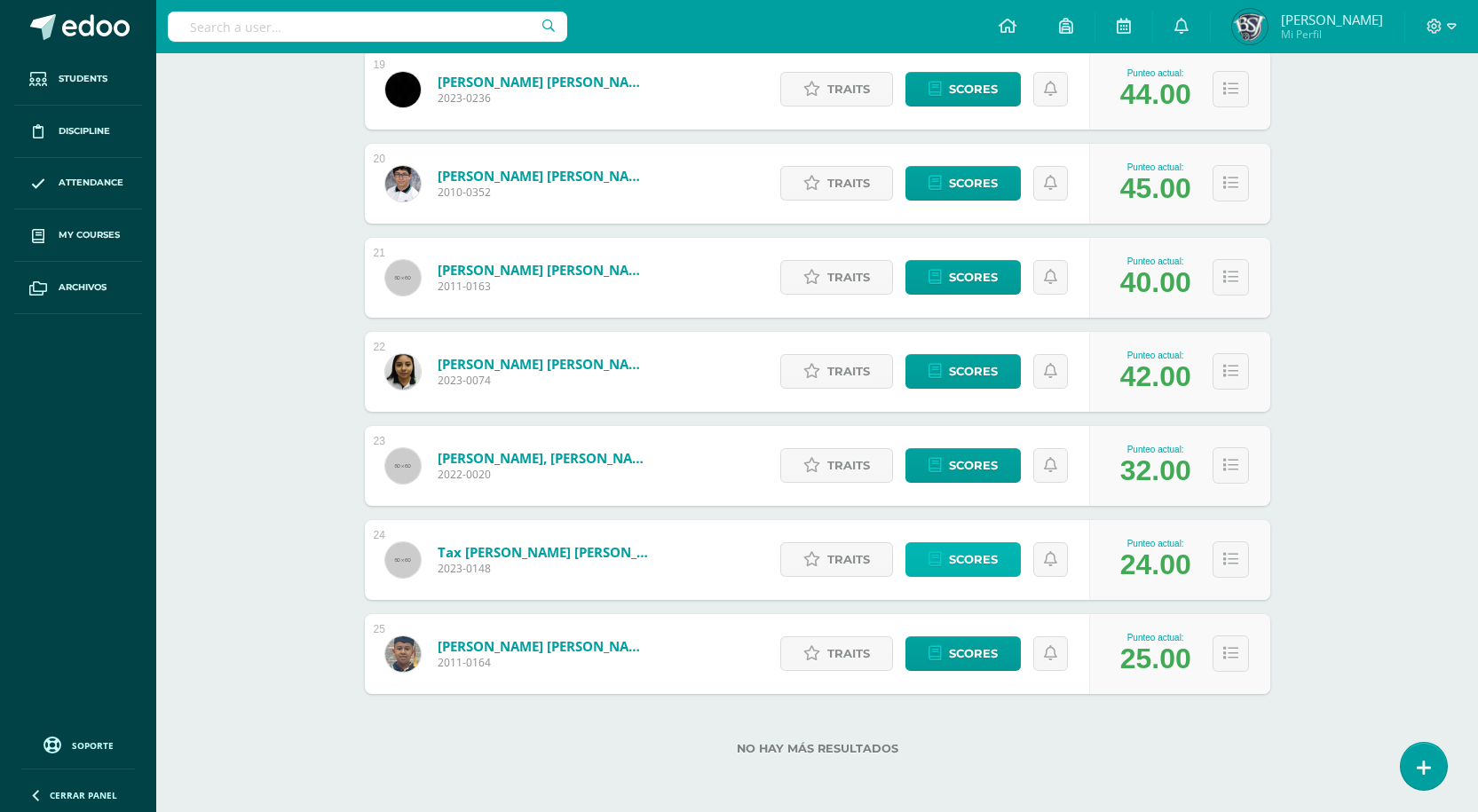
click at [964, 565] on span "Scores" at bounding box center [972, 559] width 49 height 33
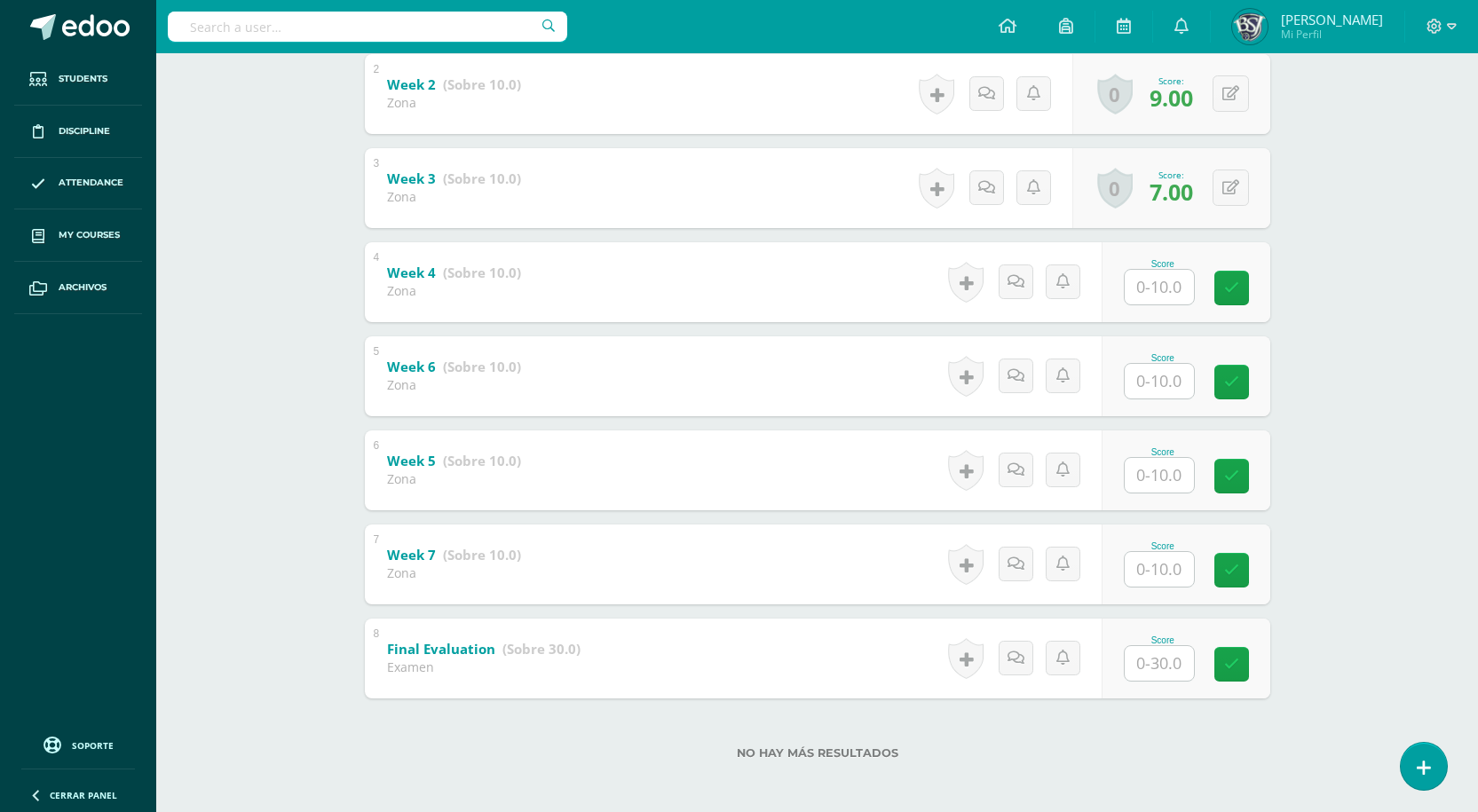
scroll to position [487, 0]
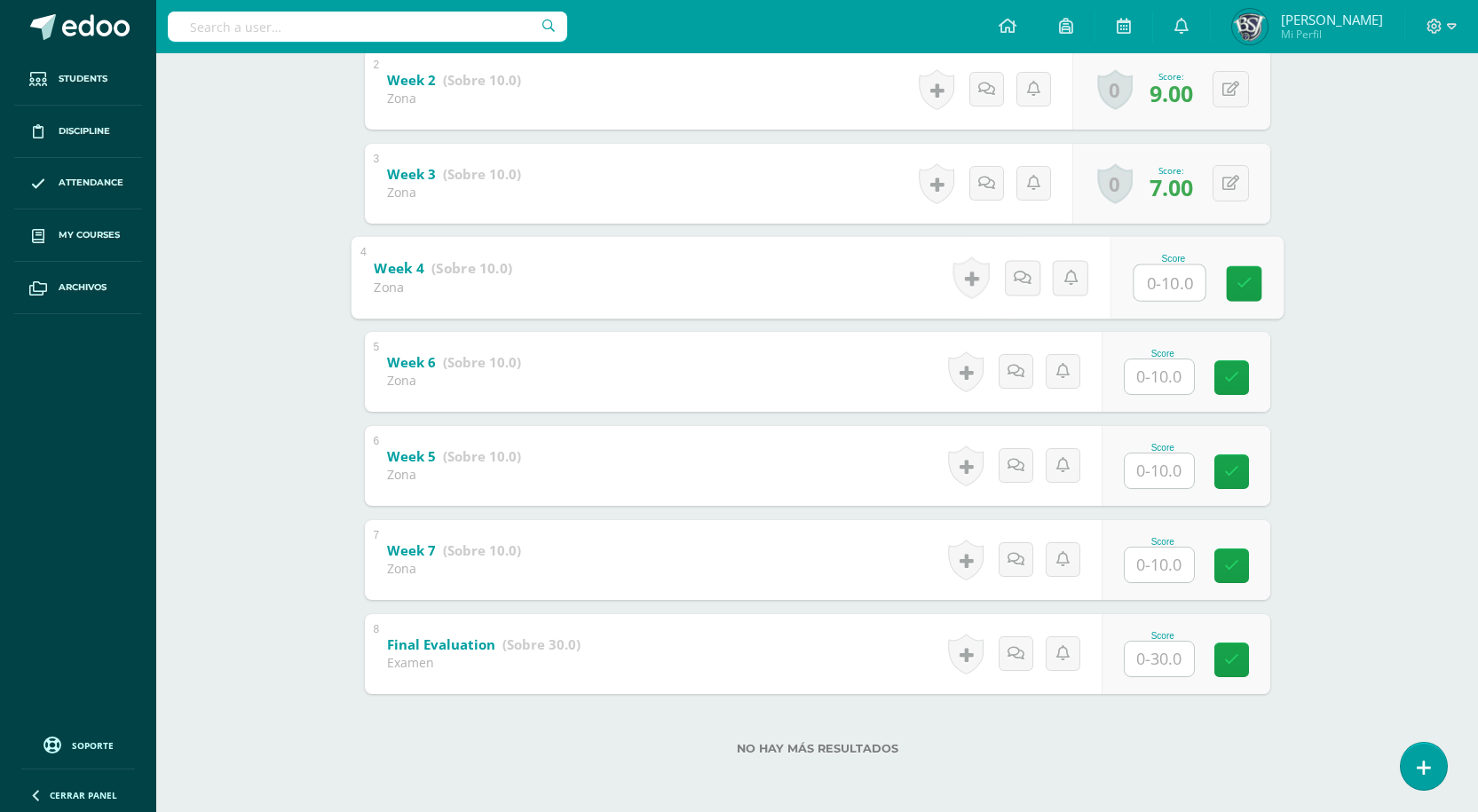
click at [1171, 286] on input "text" at bounding box center [1168, 282] width 71 height 36
type input "6"
click at [1172, 570] on input "text" at bounding box center [1168, 565] width 71 height 36
type input "6"
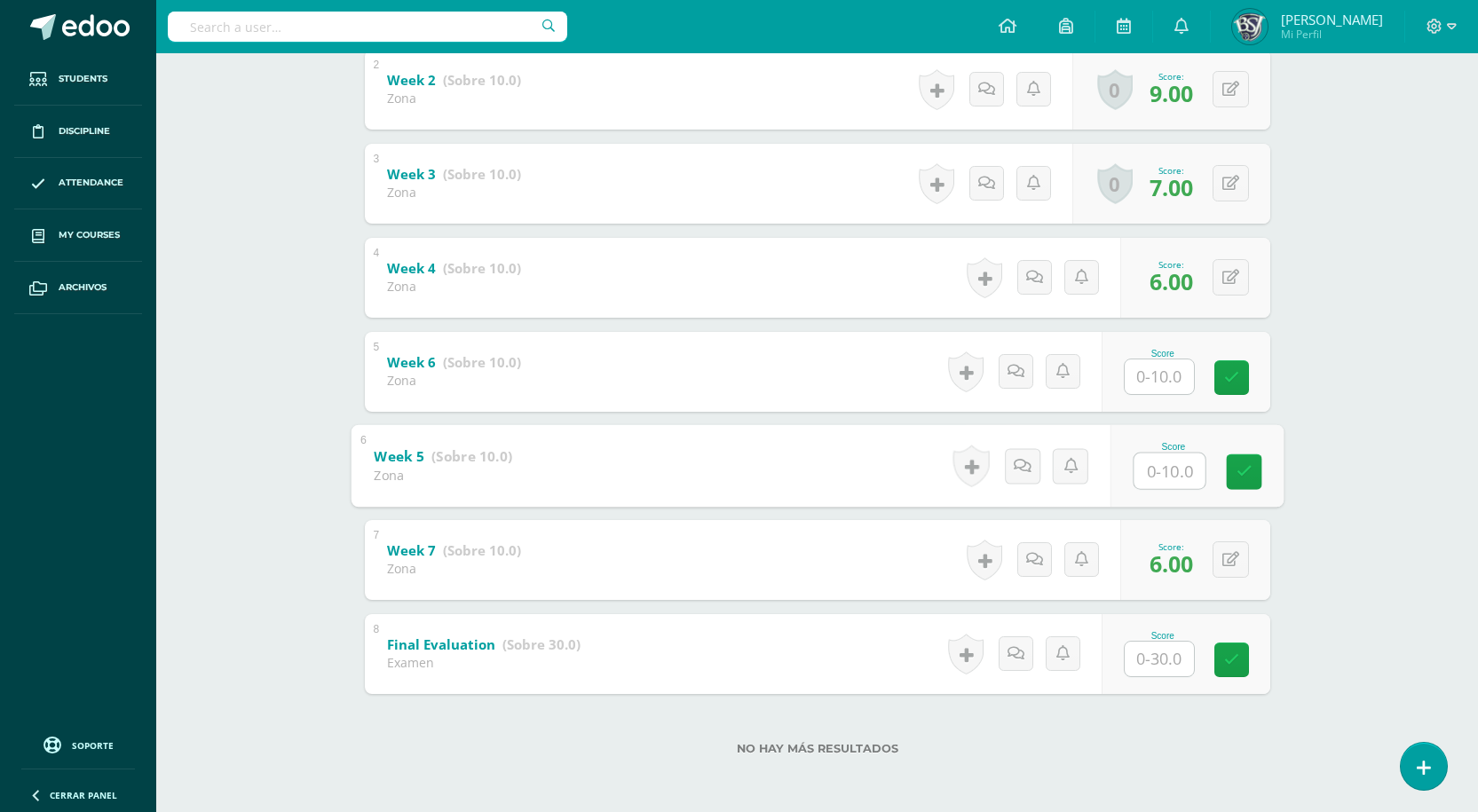
click at [1157, 475] on input "text" at bounding box center [1168, 470] width 71 height 36
click at [1164, 459] on input "text" at bounding box center [1168, 470] width 71 height 36
type input "6"
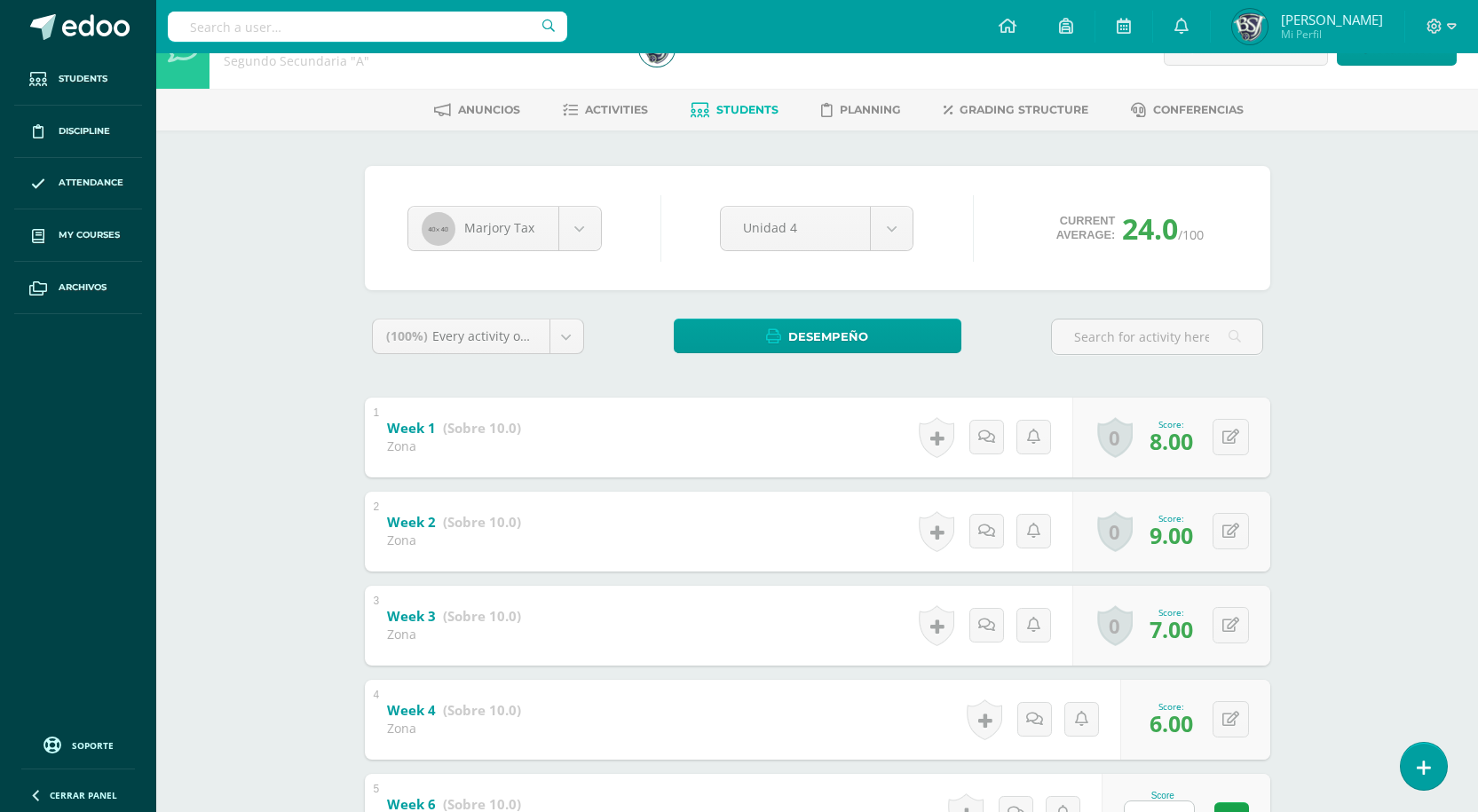
scroll to position [44, 0]
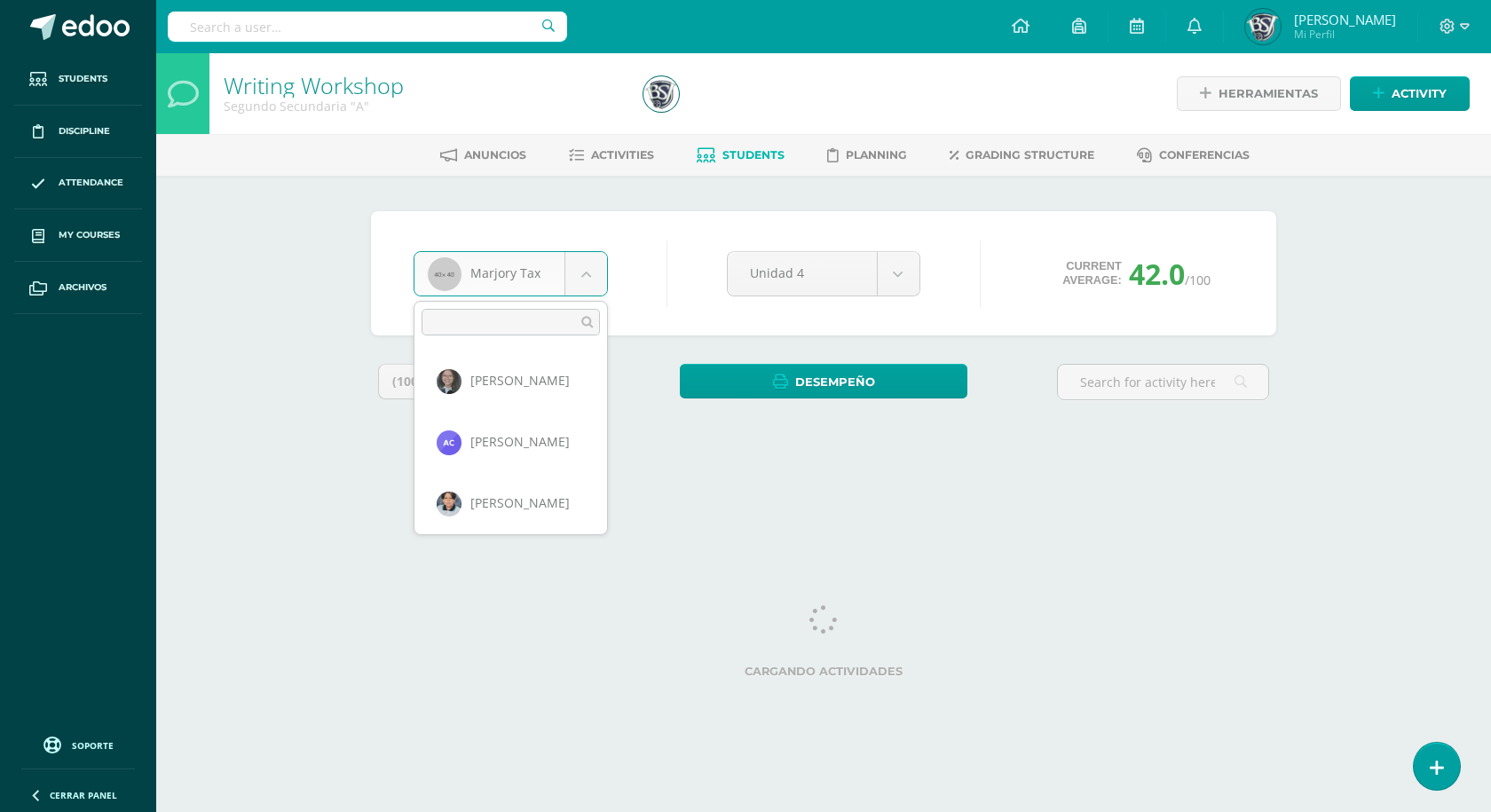
click at [585, 273] on body "Students Discipline Attendance My courses Archivos Soporte Help Reportar un pro…" at bounding box center [746, 239] width 1491 height 478
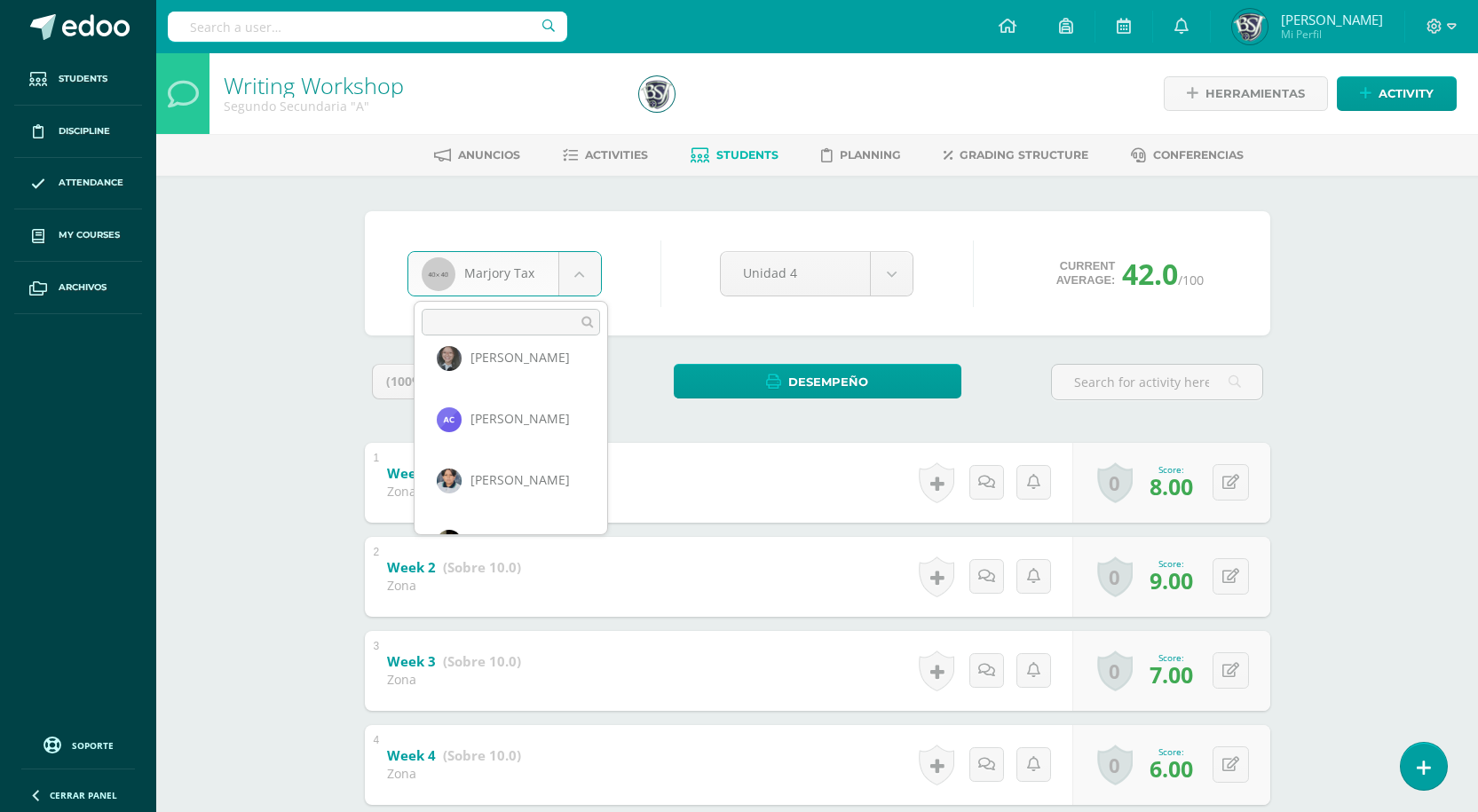
scroll to position [22, 0]
select select "1365"
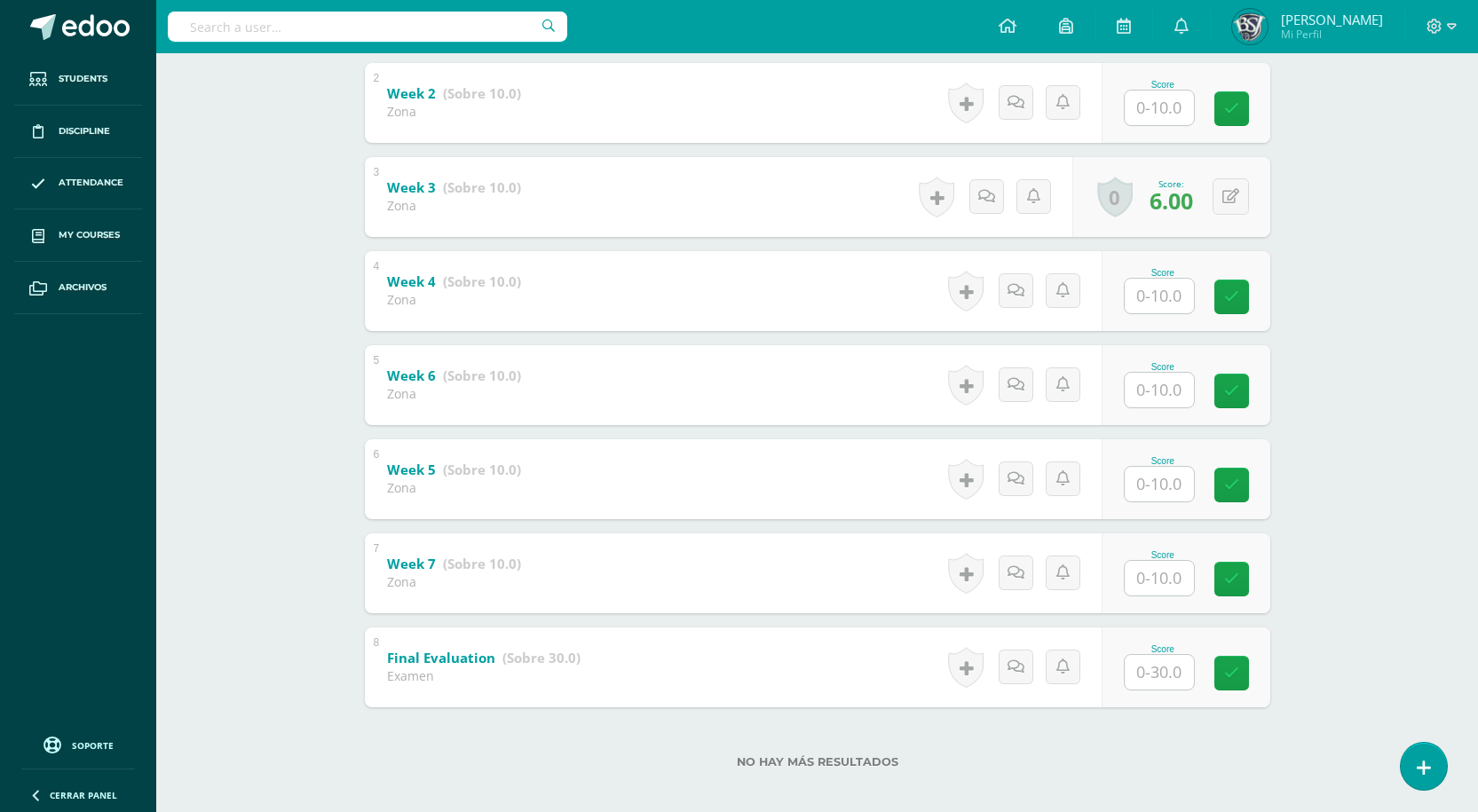
scroll to position [487, 0]
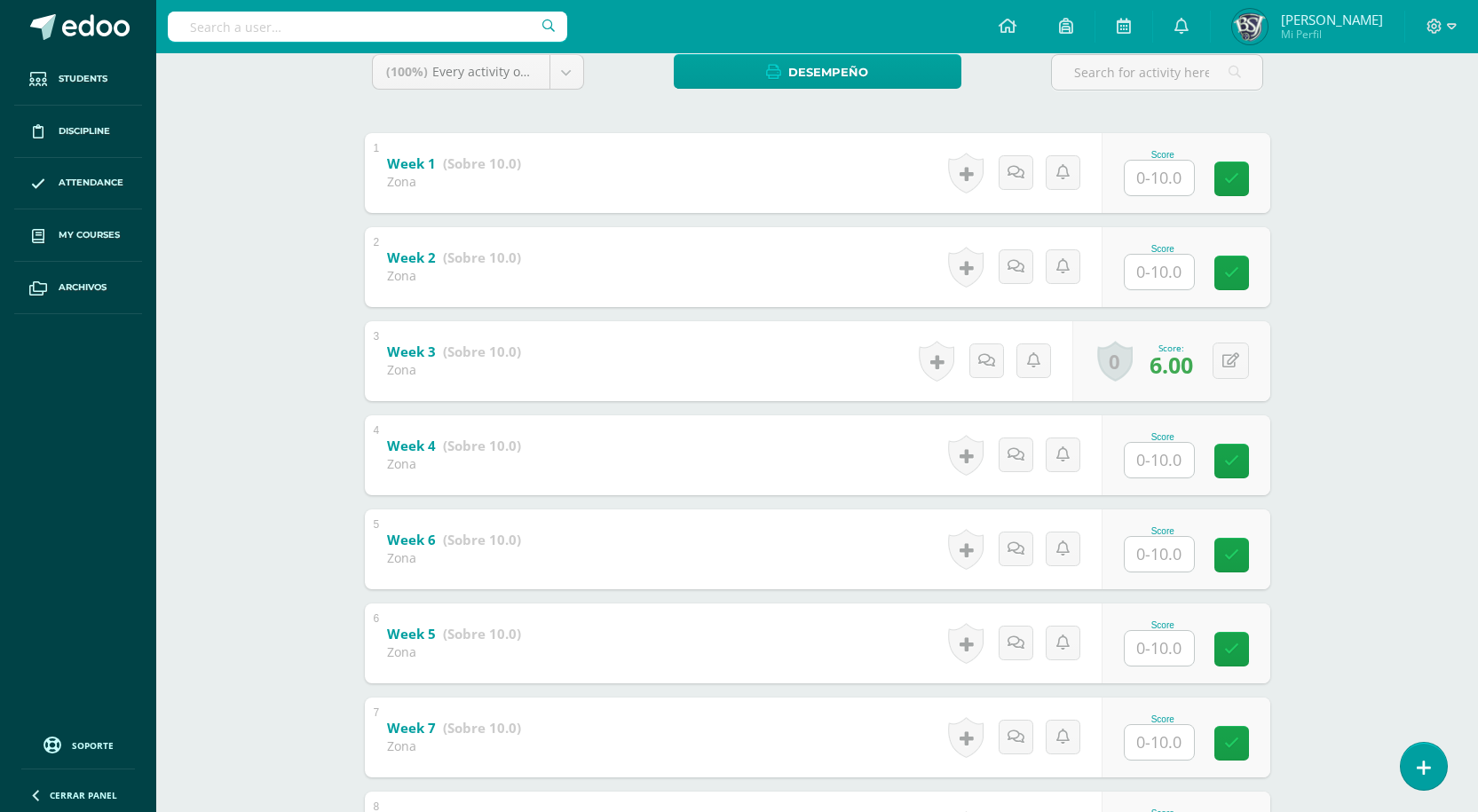
click at [1373, 360] on div "Writing Workshop Segundo Secundaria "A" Herramientas Detalle de asistencias Act…" at bounding box center [816, 366] width 1321 height 1245
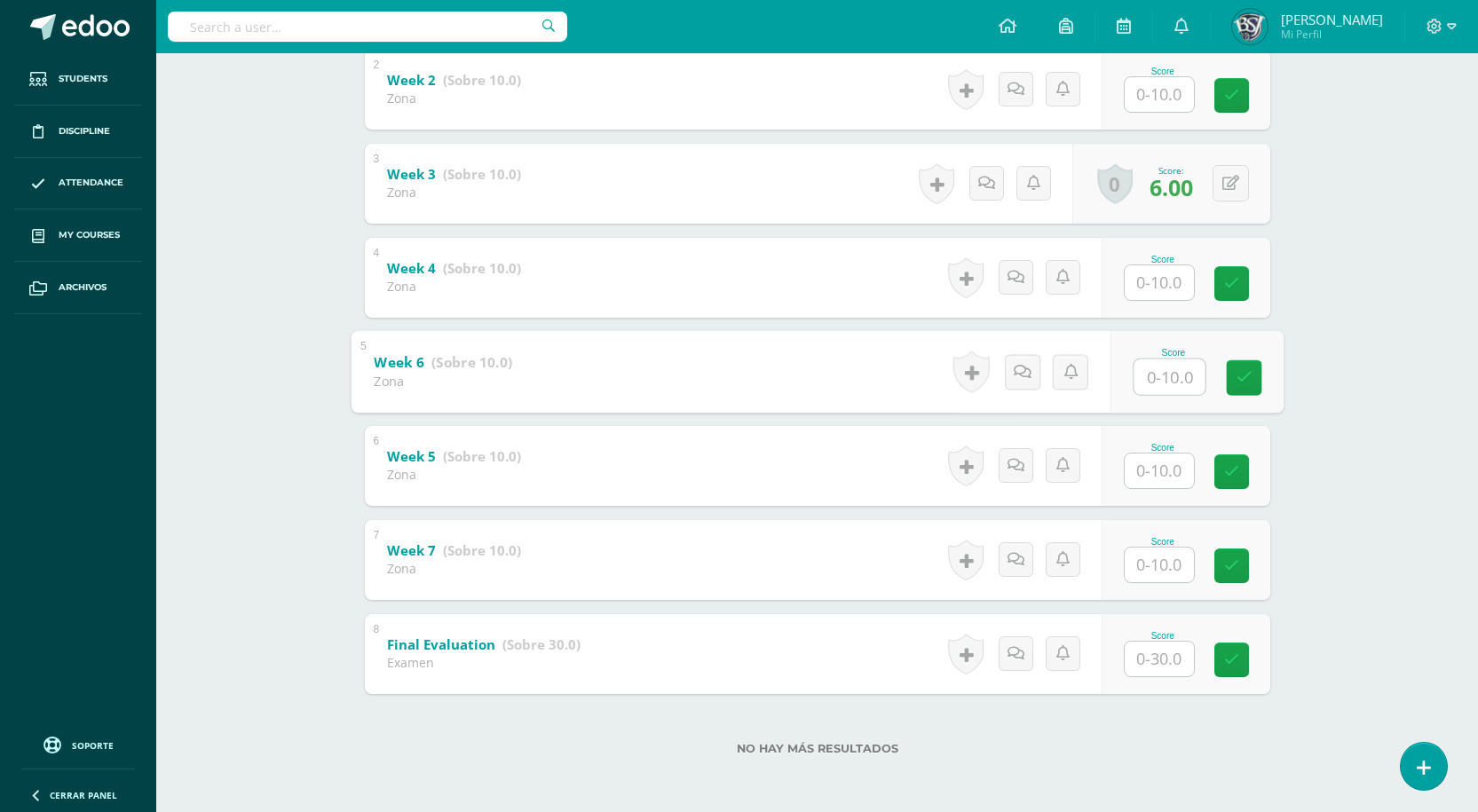
click at [1175, 387] on input "text" at bounding box center [1168, 377] width 71 height 36
type input "6"
click at [1165, 567] on input "text" at bounding box center [1168, 565] width 71 height 36
type input "6"
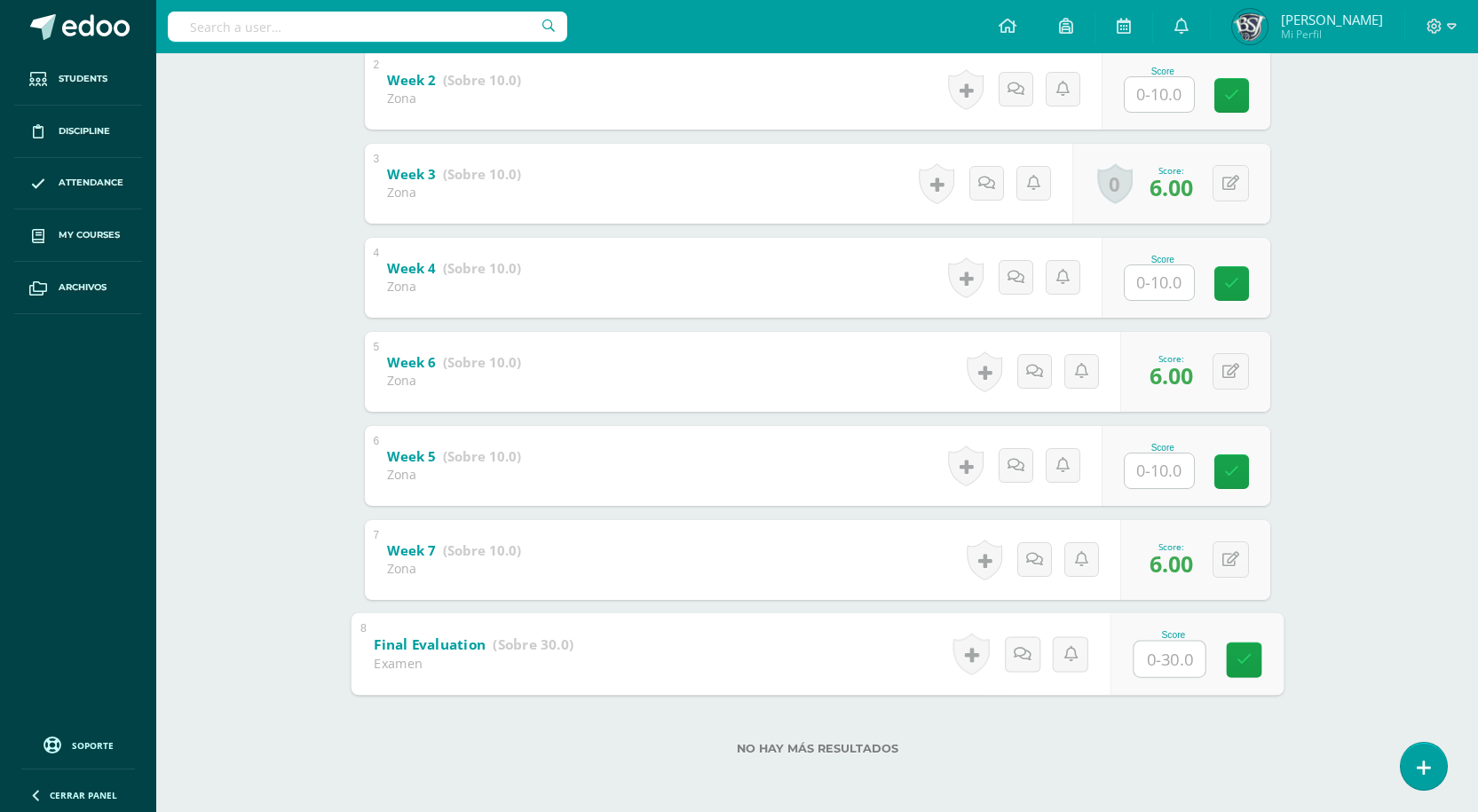
click at [1156, 460] on input "text" at bounding box center [1159, 470] width 70 height 35
type input "6"
click at [1320, 526] on div "Writing Workshop Segundo Secundaria "A" Herramientas Detalle de asistencias Act…" at bounding box center [816, 188] width 1321 height 1245
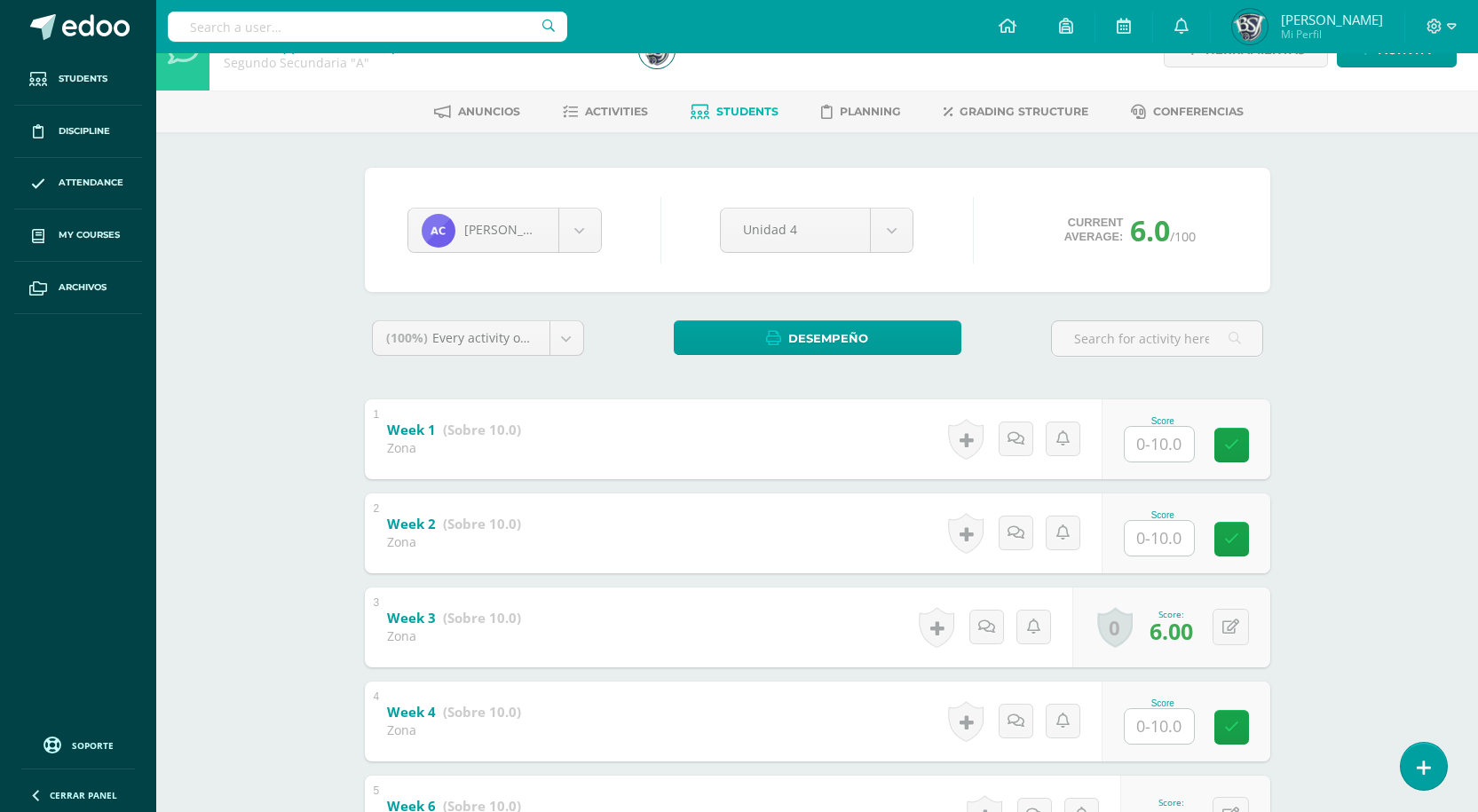
scroll to position [0, 0]
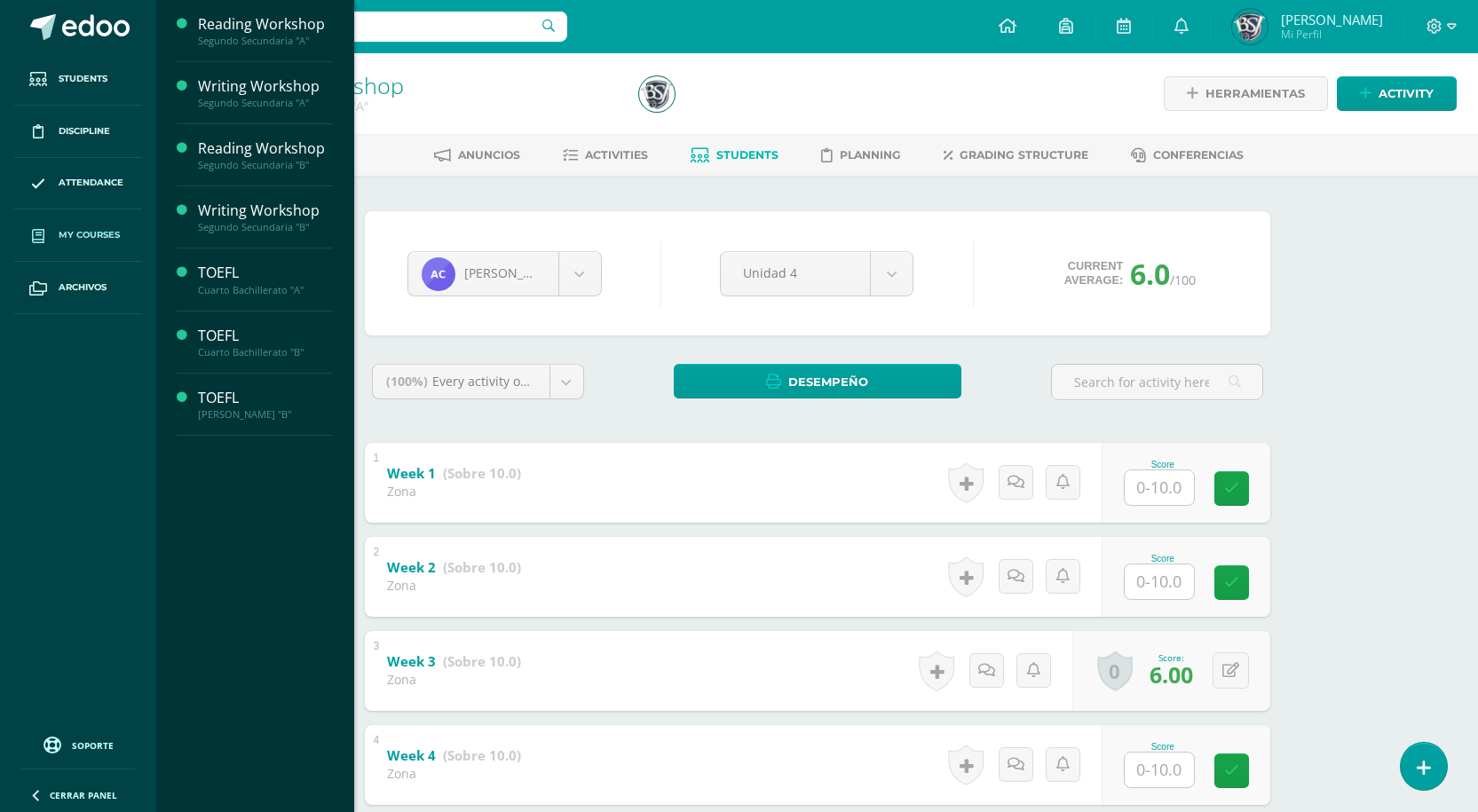
click at [78, 239] on span "My courses" at bounding box center [89, 235] width 62 height 14
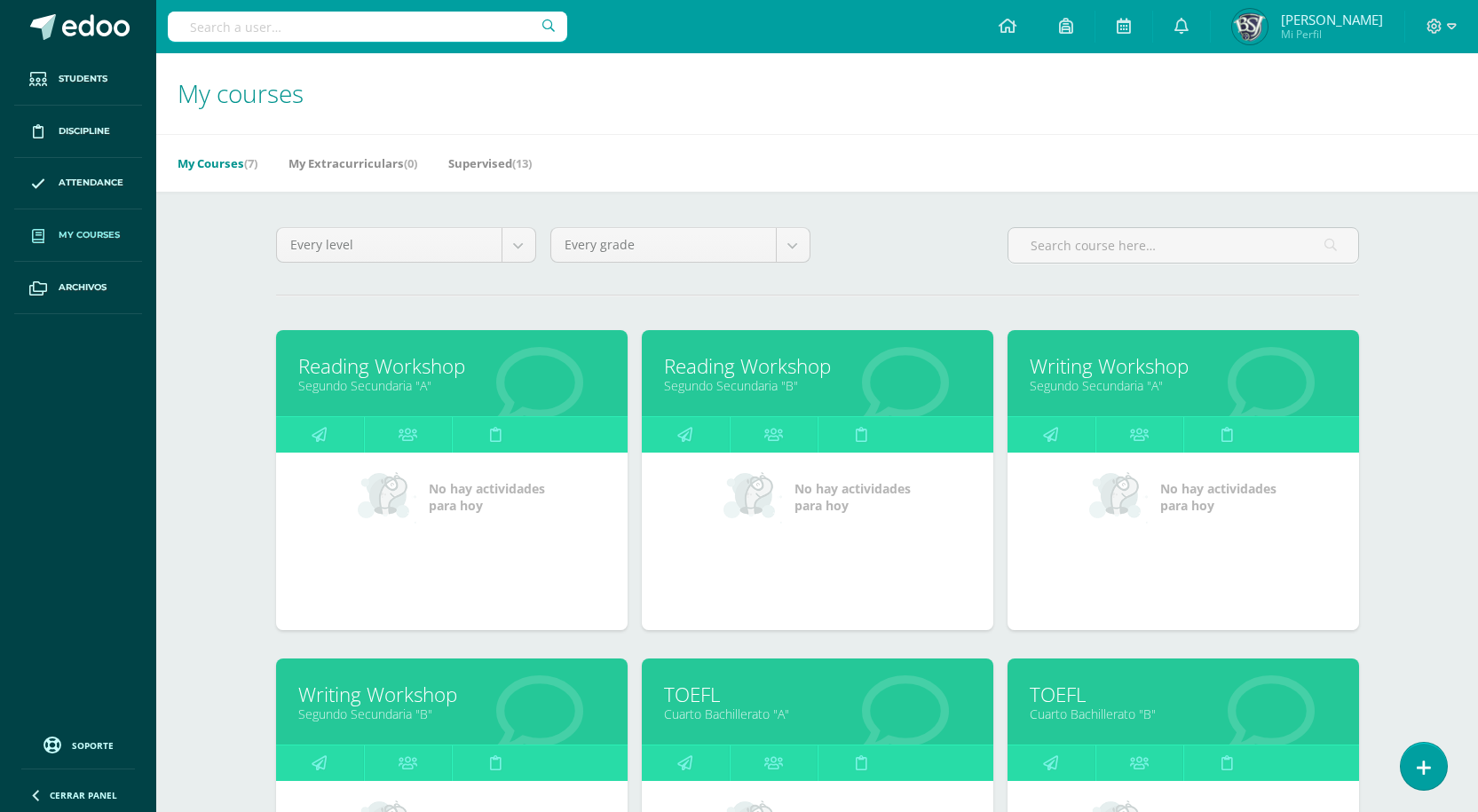
click at [803, 357] on link "Reading Workshop" at bounding box center [817, 366] width 307 height 28
click at [1105, 381] on link "Segundo Secundaria "A"" at bounding box center [1183, 385] width 307 height 17
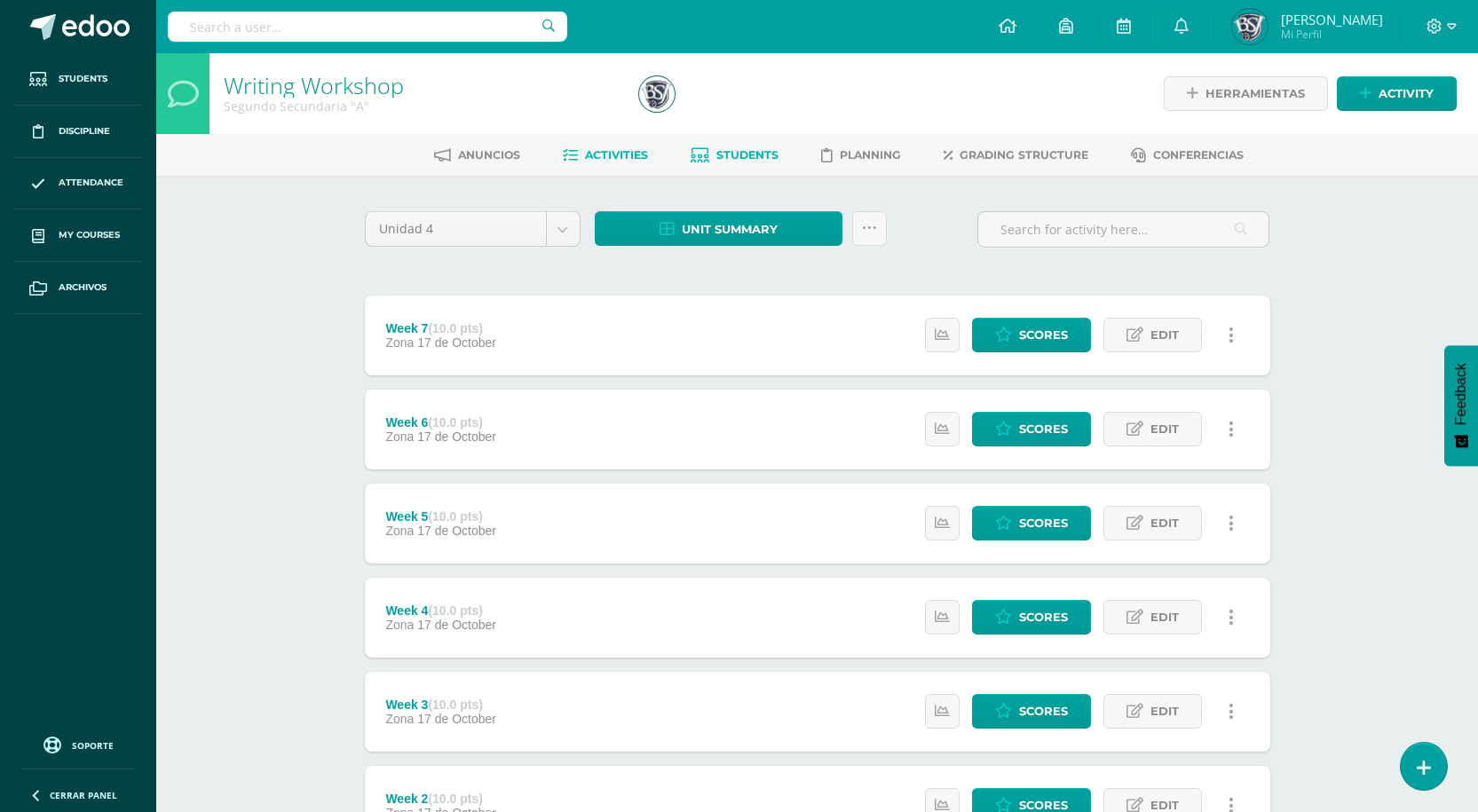
click at [747, 150] on span "Students" at bounding box center [746, 154] width 62 height 13
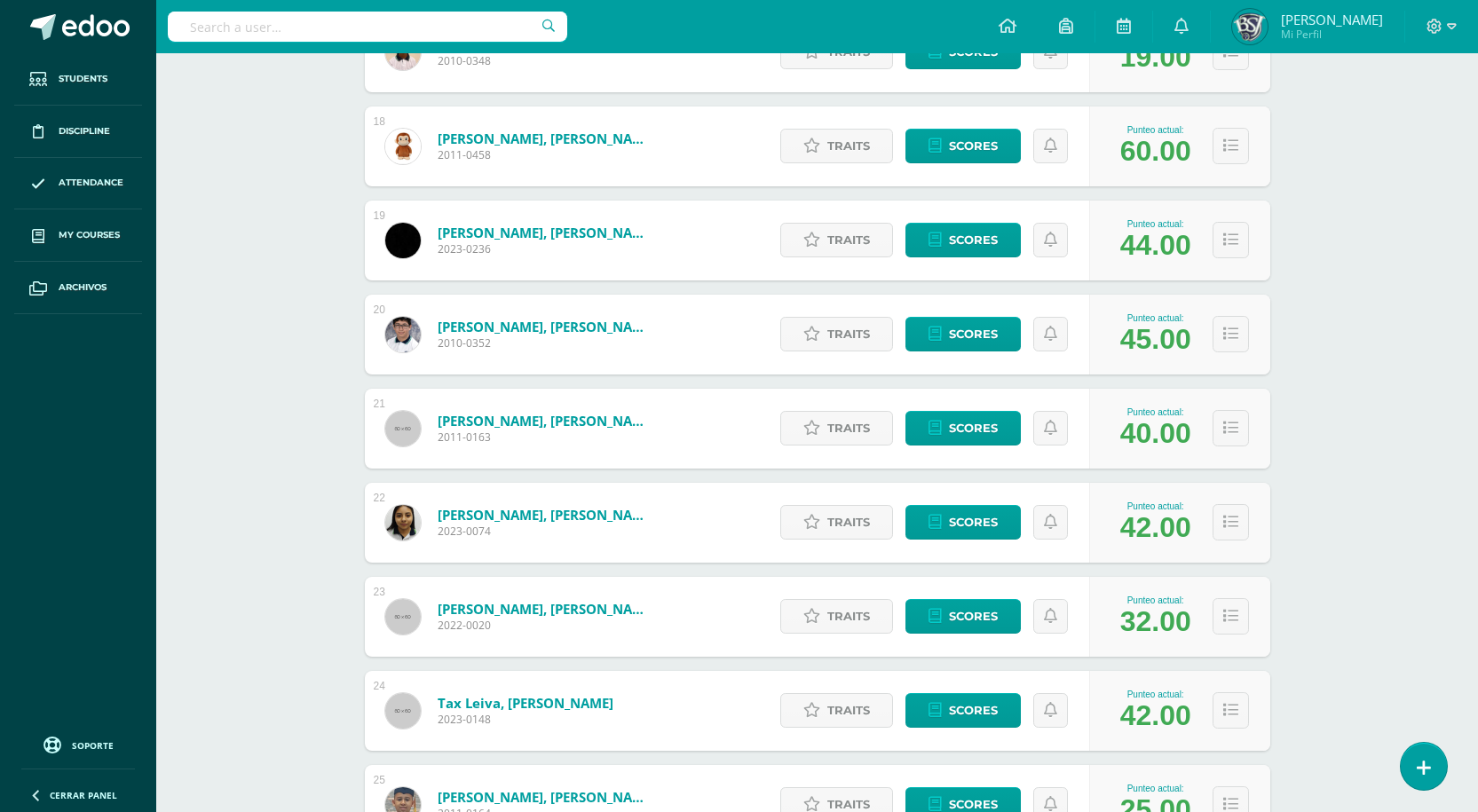
scroll to position [2030, 0]
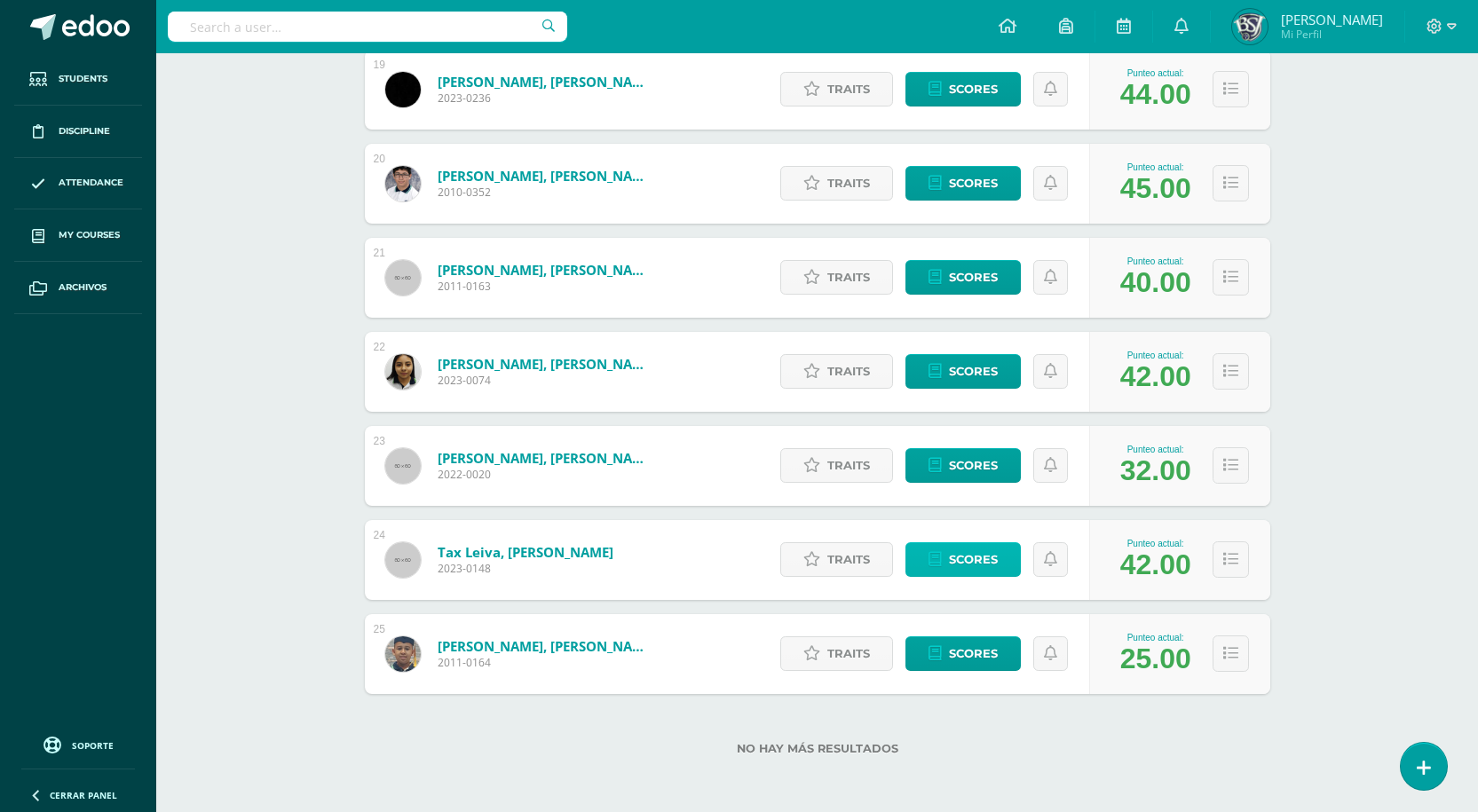
click at [958, 551] on span "Scores" at bounding box center [972, 559] width 49 height 33
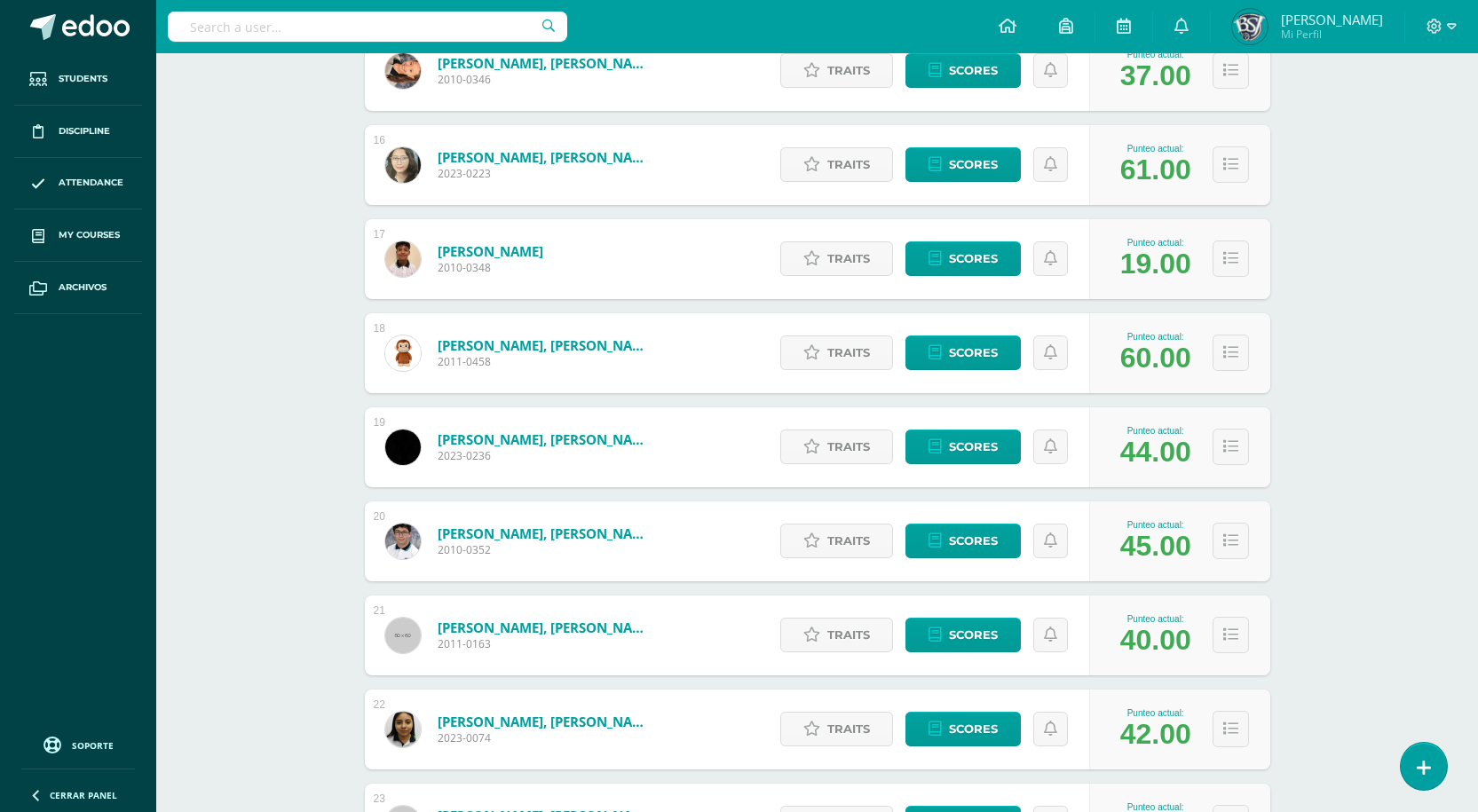
scroll to position [1588, 0]
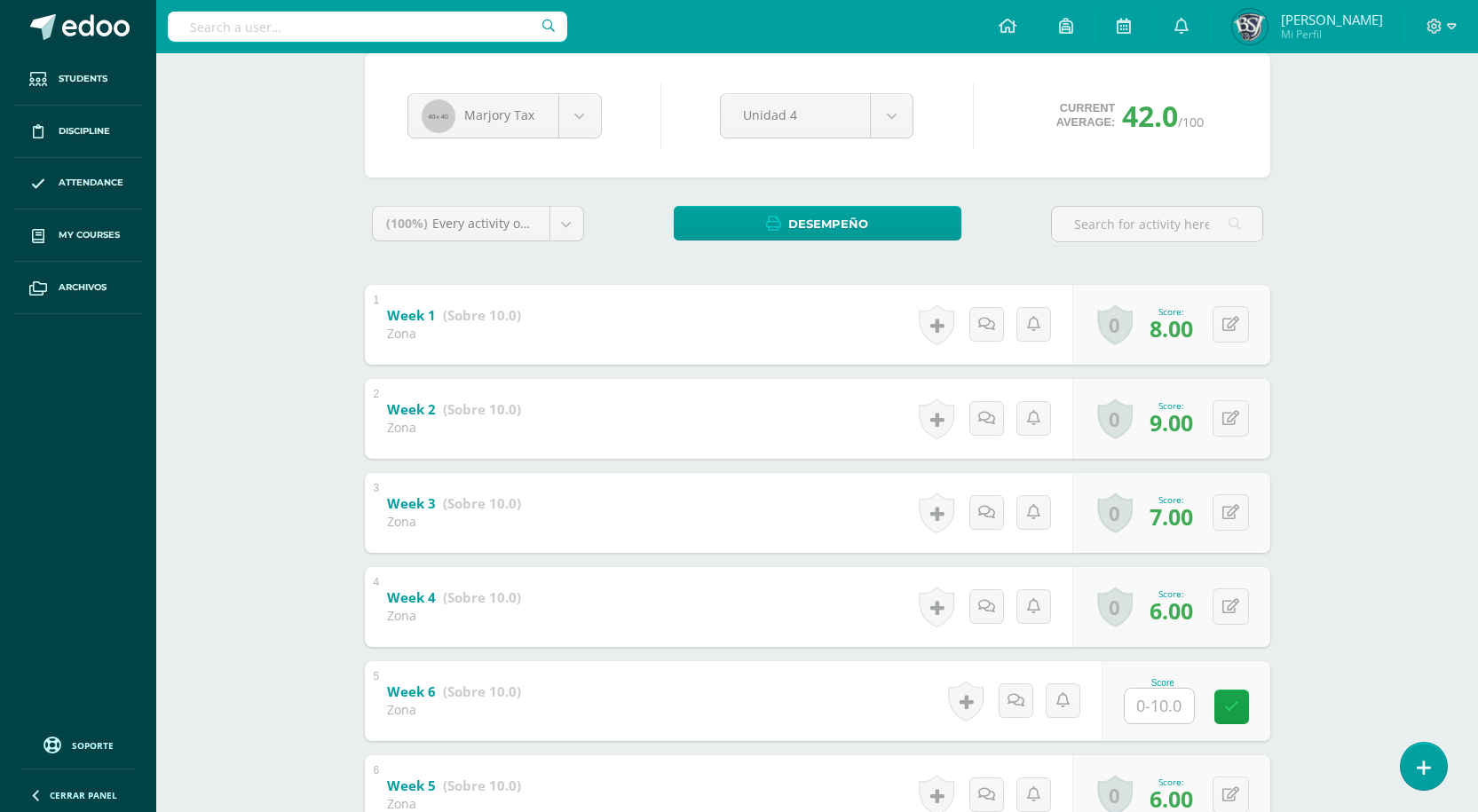
scroll to position [487, 0]
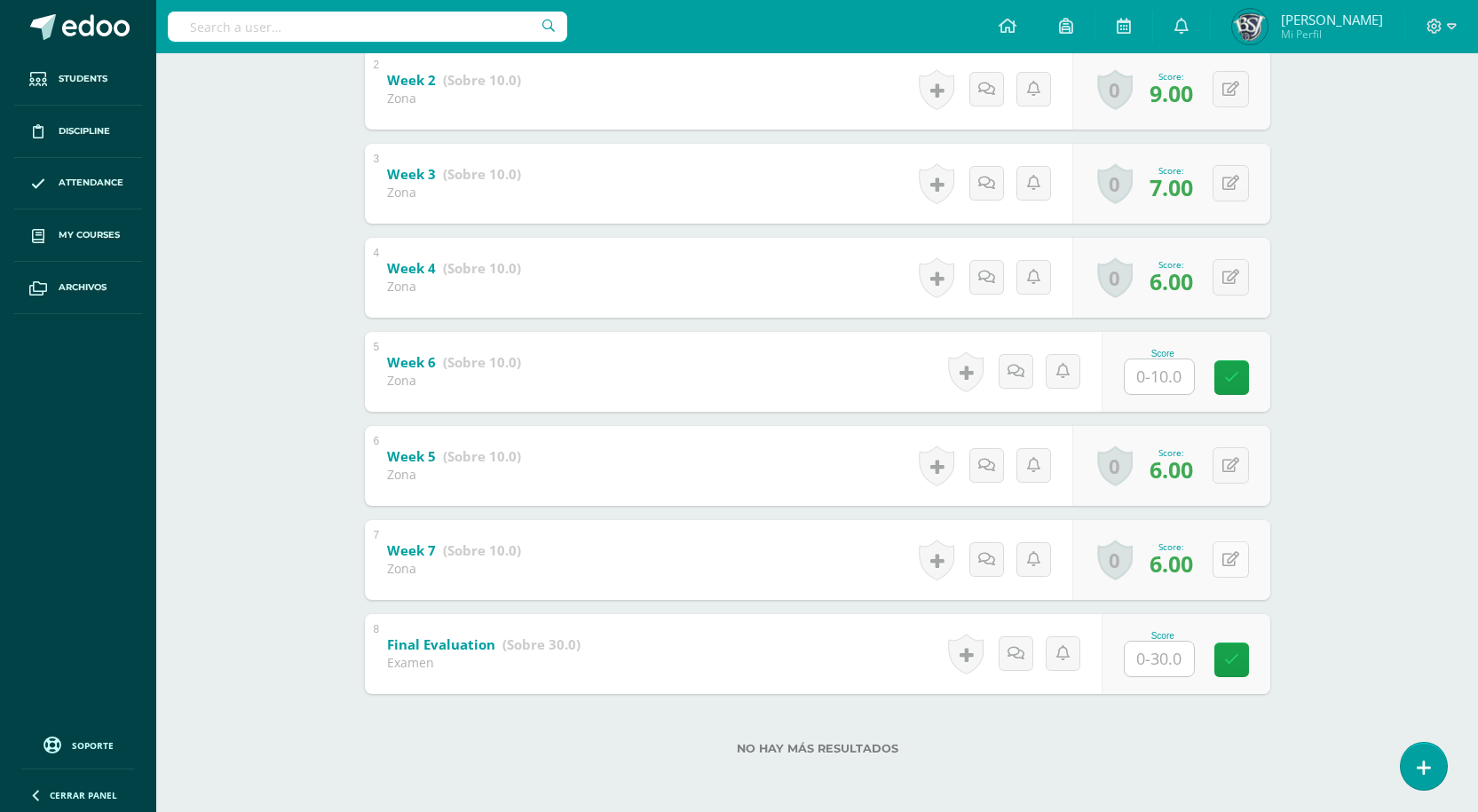
click at [1230, 558] on button at bounding box center [1231, 560] width 37 height 37
type input "10"
click at [1158, 385] on input "text" at bounding box center [1168, 377] width 71 height 36
type input "6"
click at [1390, 474] on div "Writing Workshop Segundo Secundaria "A" Herramientas Detalle de asistencias Act…" at bounding box center [816, 188] width 1321 height 1245
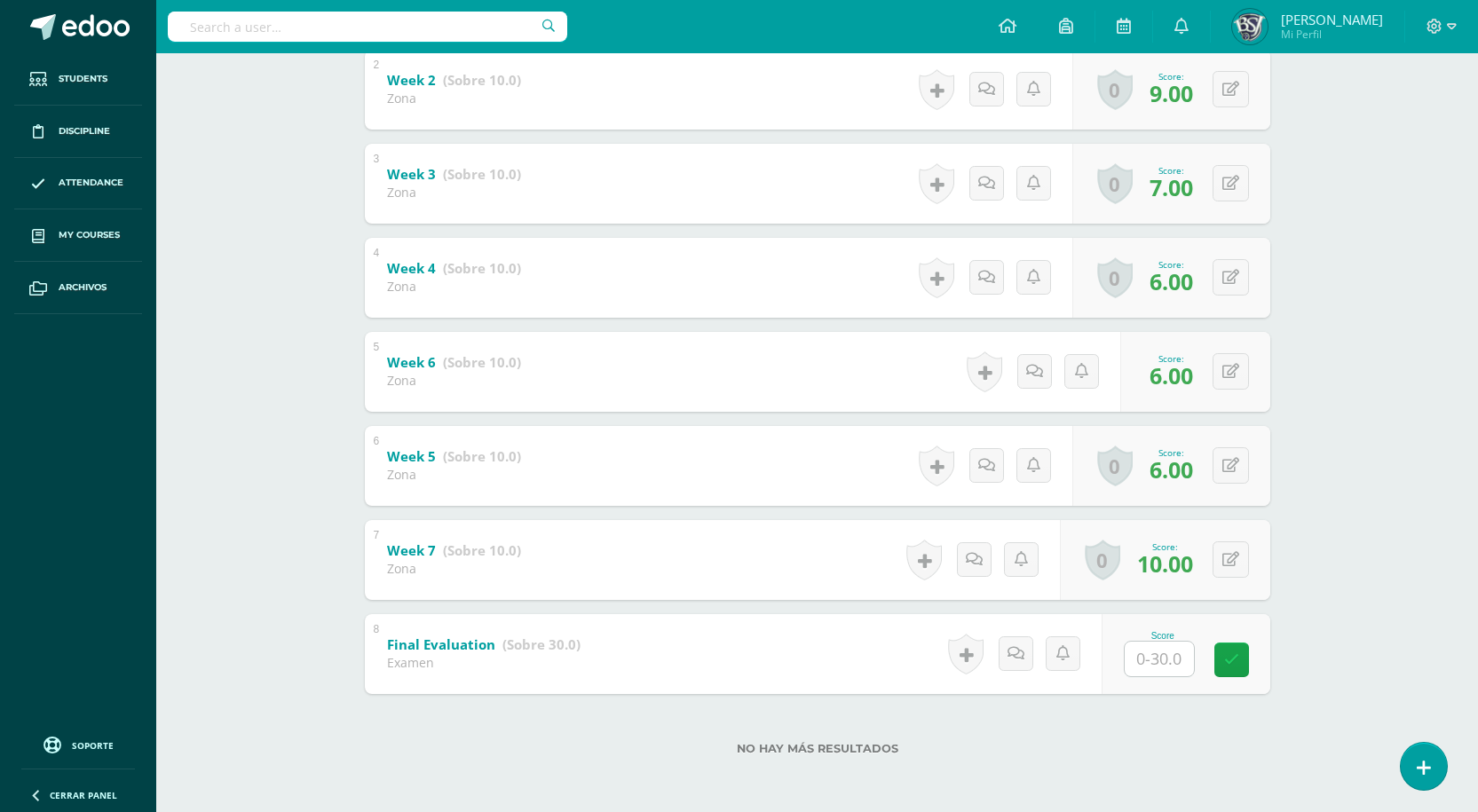
scroll to position [0, 0]
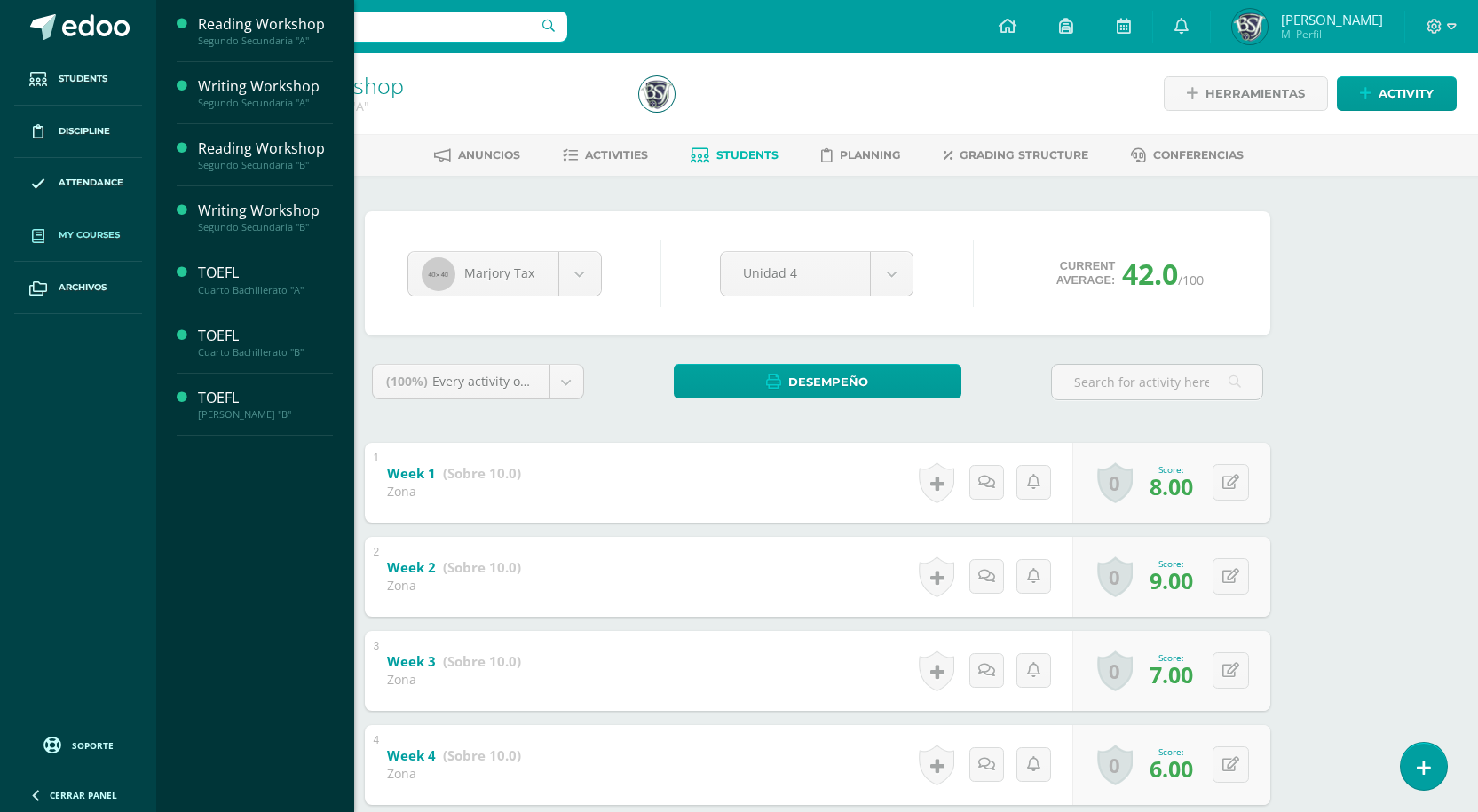
click at [66, 243] on span "My courses" at bounding box center [89, 235] width 62 height 14
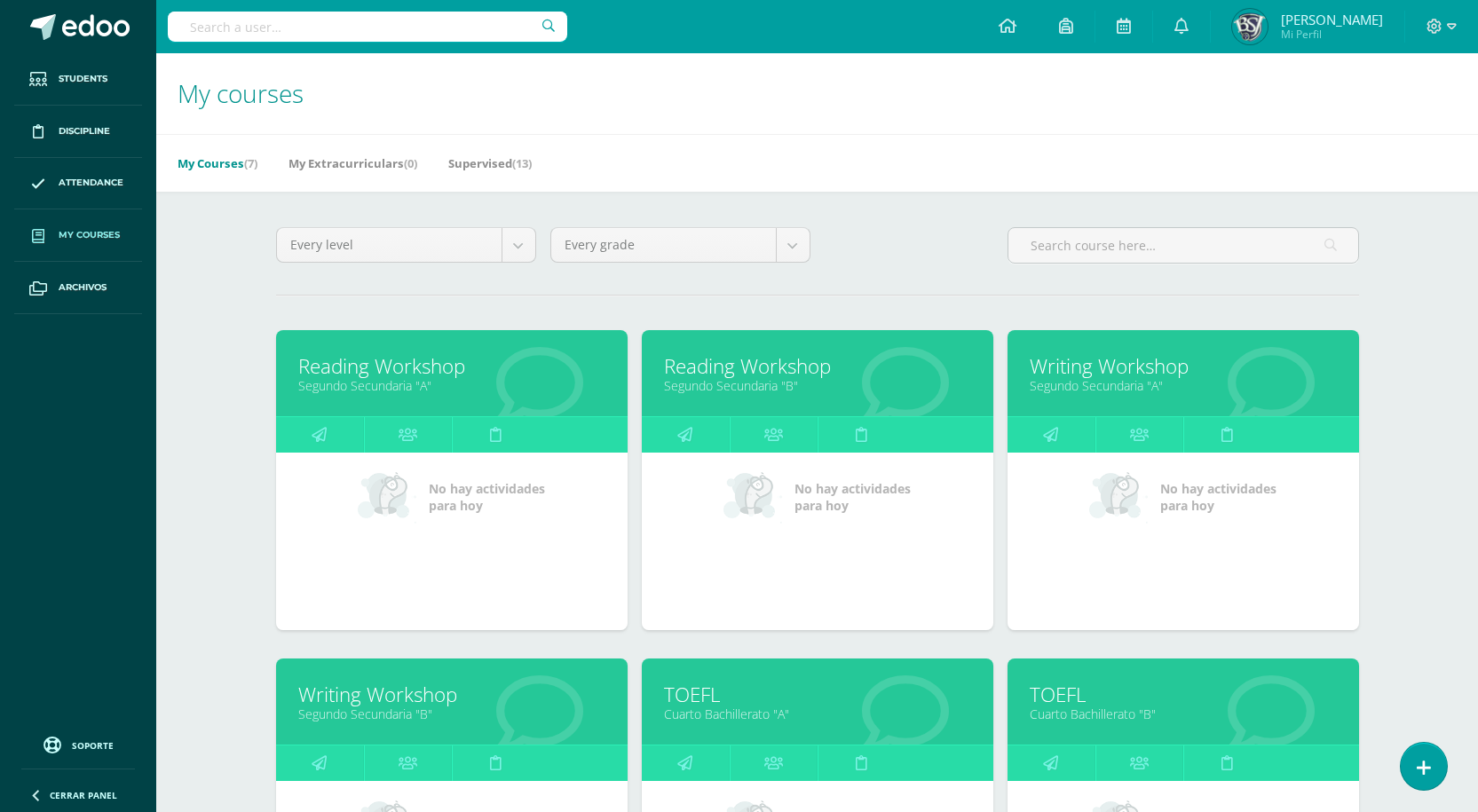
click at [355, 373] on link "Reading Workshop" at bounding box center [451, 366] width 307 height 28
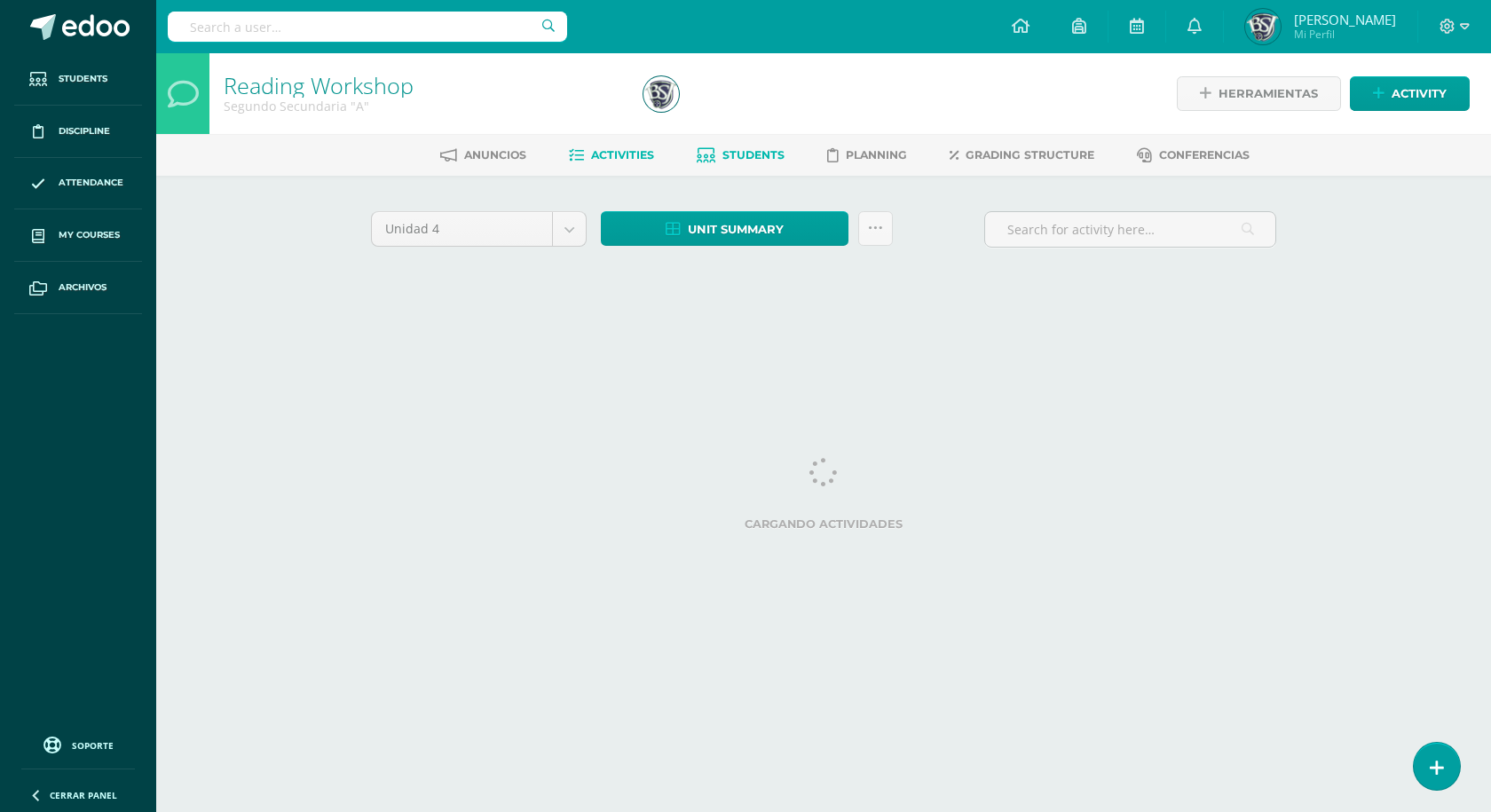
click at [734, 160] on span "Students" at bounding box center [753, 154] width 62 height 13
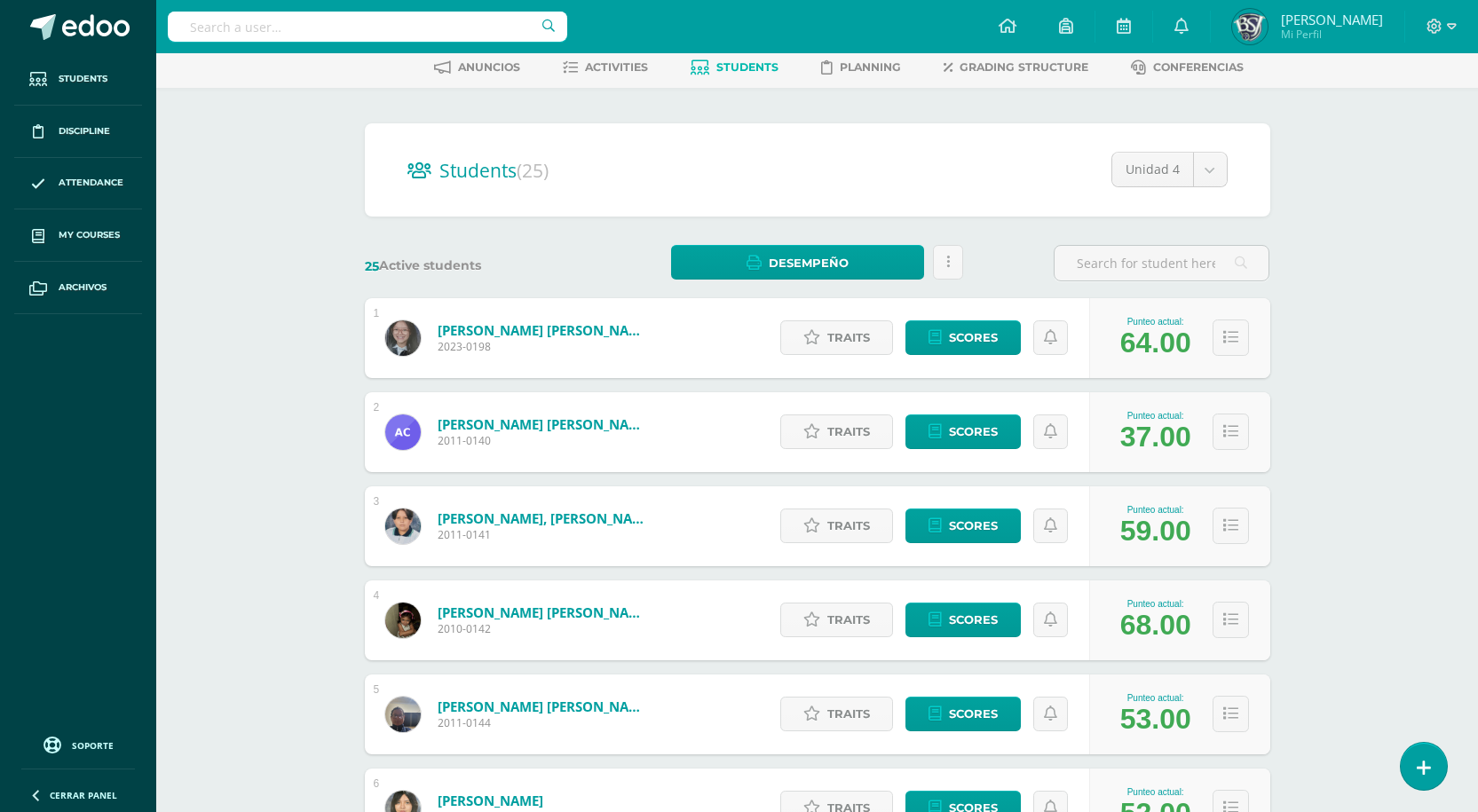
scroll to position [88, 0]
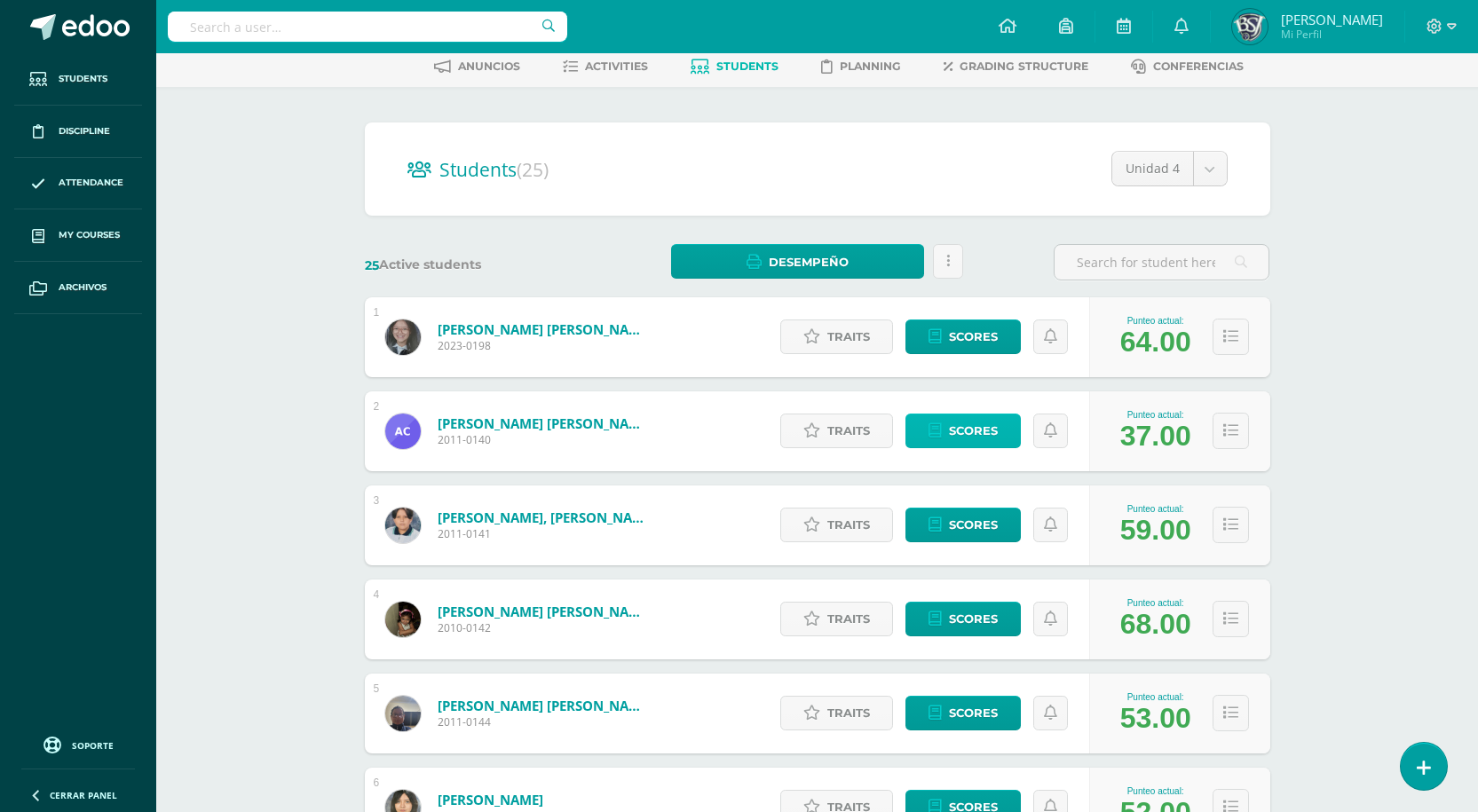
click at [994, 432] on span "Scores" at bounding box center [972, 430] width 49 height 33
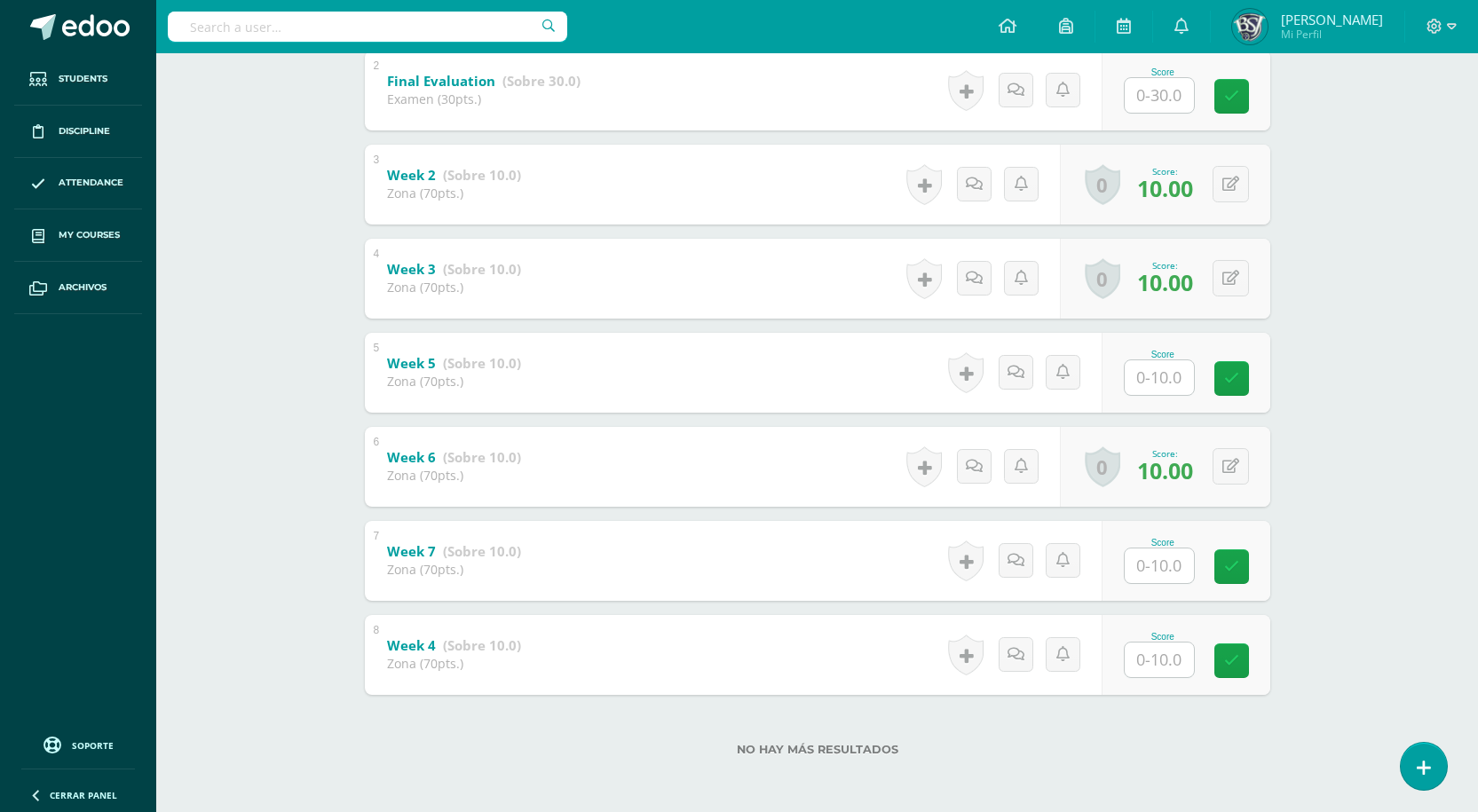
scroll to position [487, 0]
click at [1149, 371] on input "text" at bounding box center [1159, 377] width 70 height 35
type input "5"
click at [1325, 636] on div "Reading Workshop Segundo Secundaria "A" Herramientas Detalle de asistencias Act…" at bounding box center [816, 188] width 1321 height 1245
click at [1139, 569] on input "text" at bounding box center [1159, 565] width 70 height 35
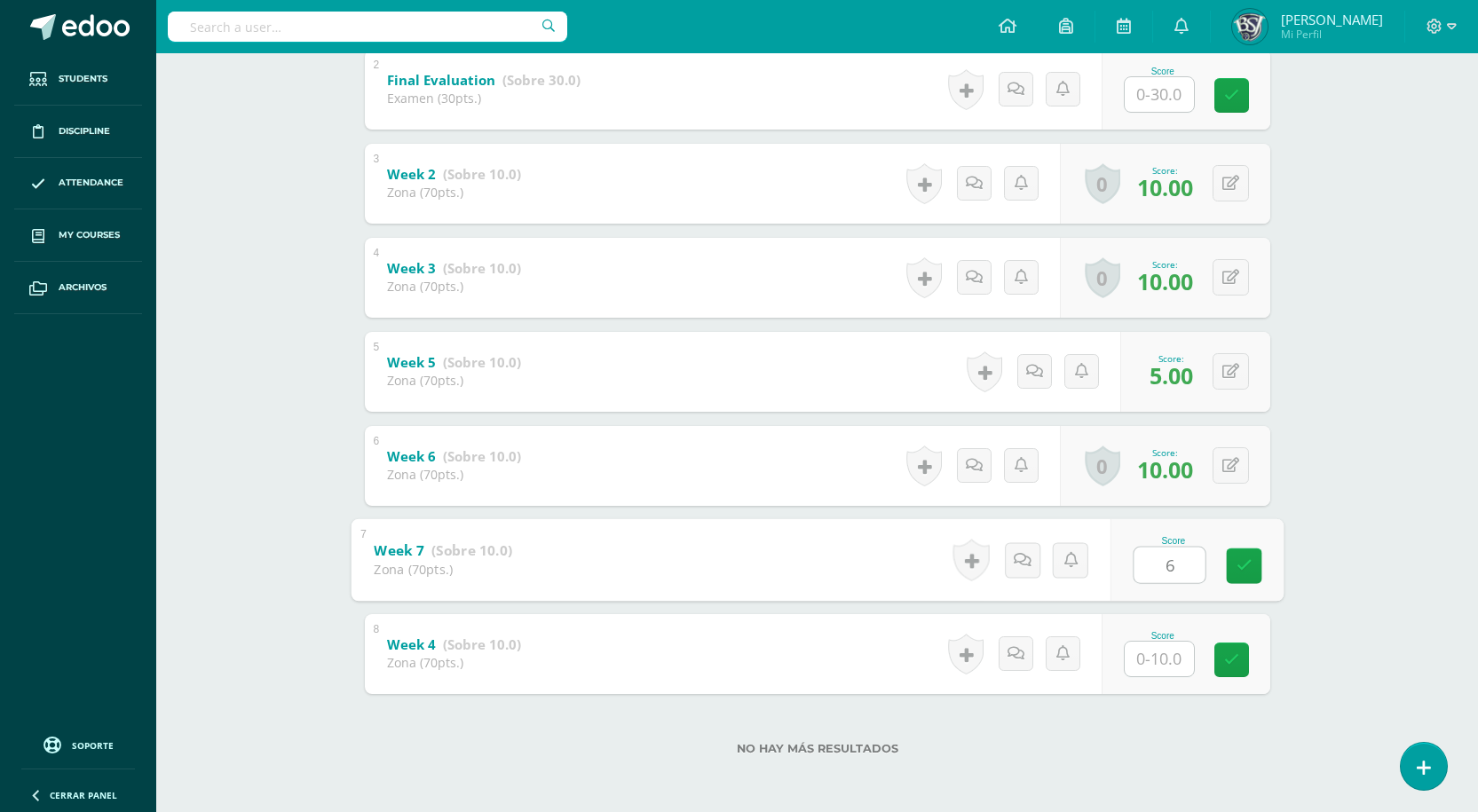
type input "6"
click at [1172, 650] on input "text" at bounding box center [1168, 659] width 71 height 36
type input "6"
click at [1345, 614] on div "Reading Workshop Segundo Secundaria "A" Herramientas Detalle de asistencias Act…" at bounding box center [816, 188] width 1321 height 1245
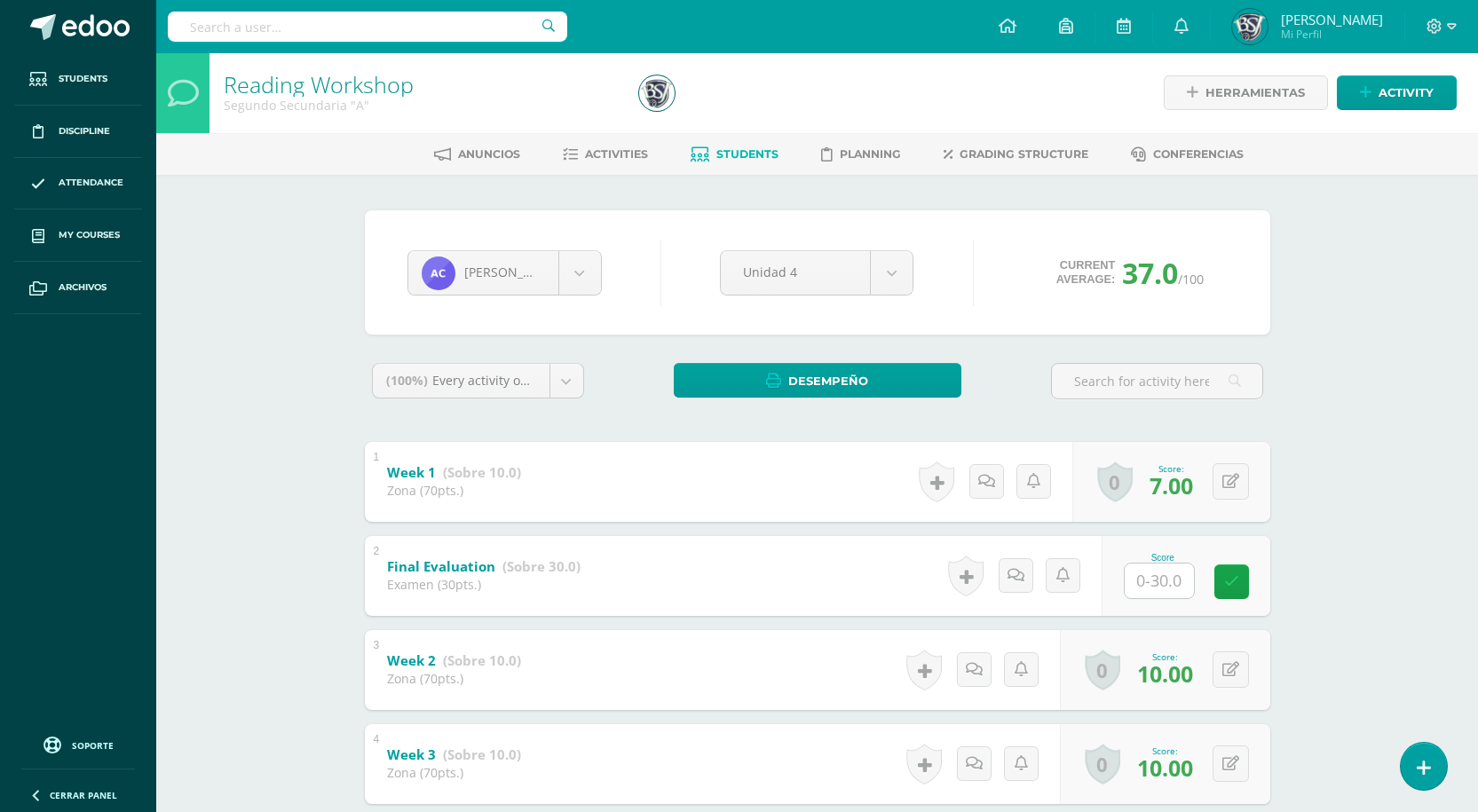
scroll to position [0, 0]
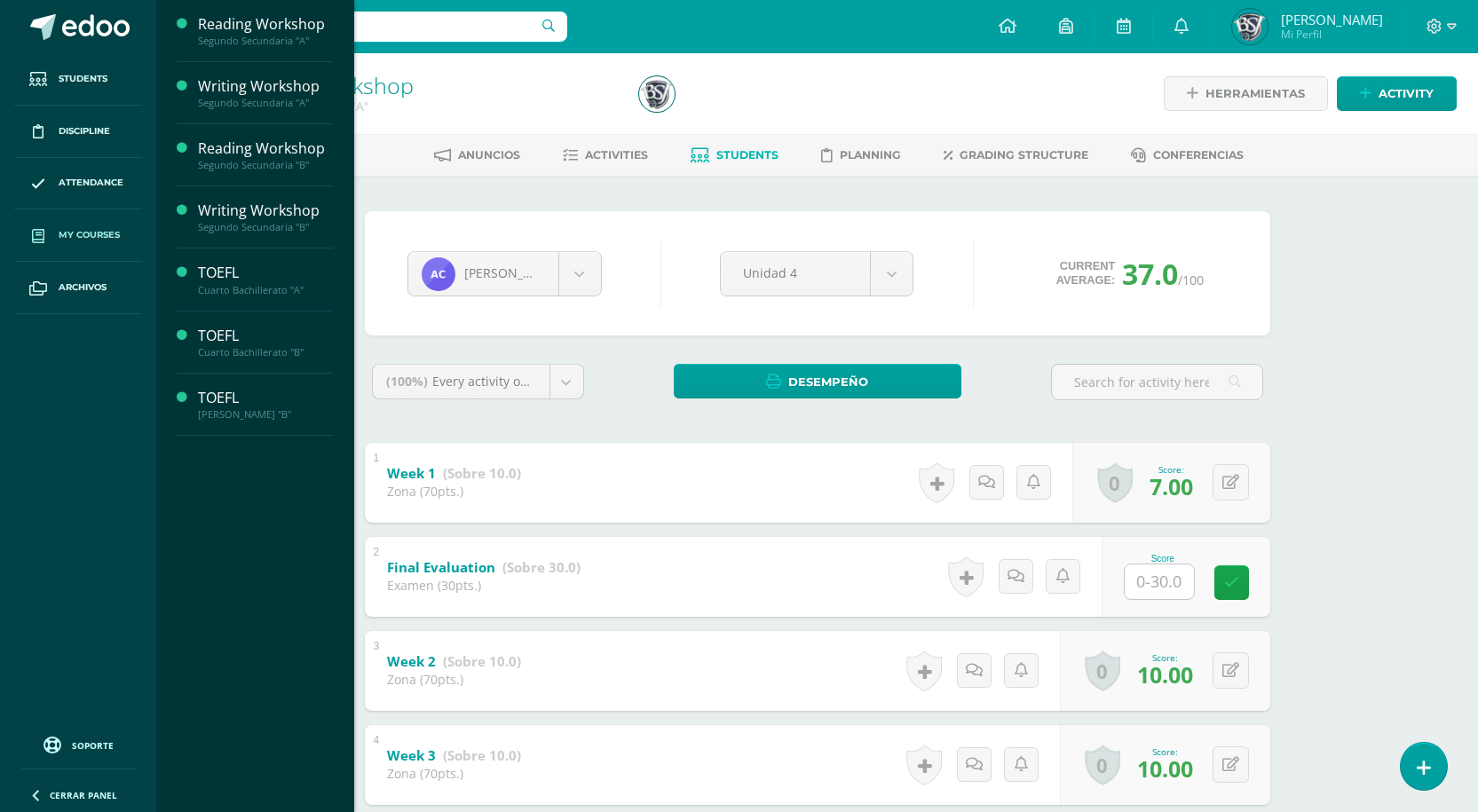
click at [84, 237] on span "My courses" at bounding box center [89, 235] width 62 height 14
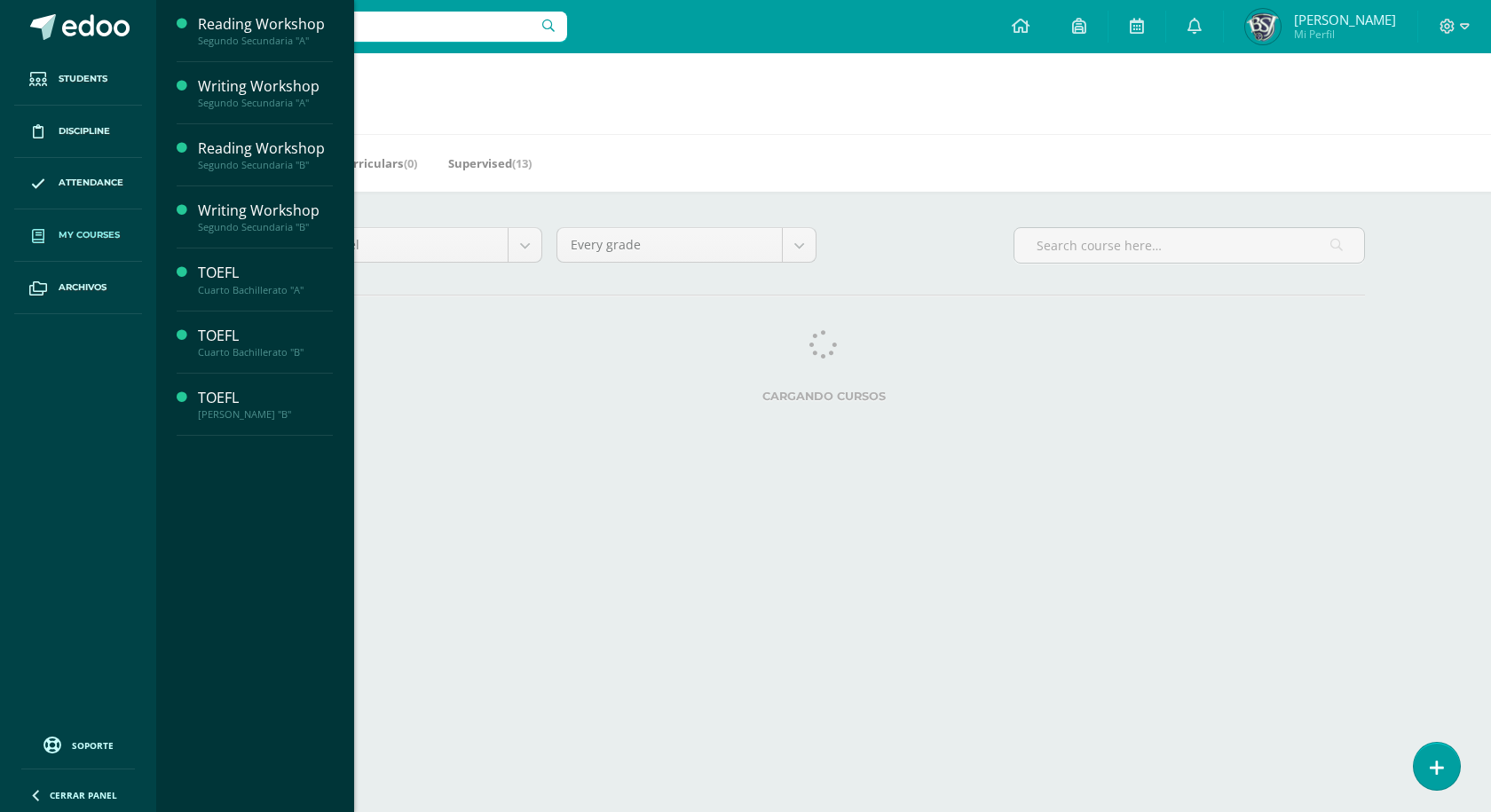
click at [82, 238] on span "My courses" at bounding box center [89, 235] width 62 height 14
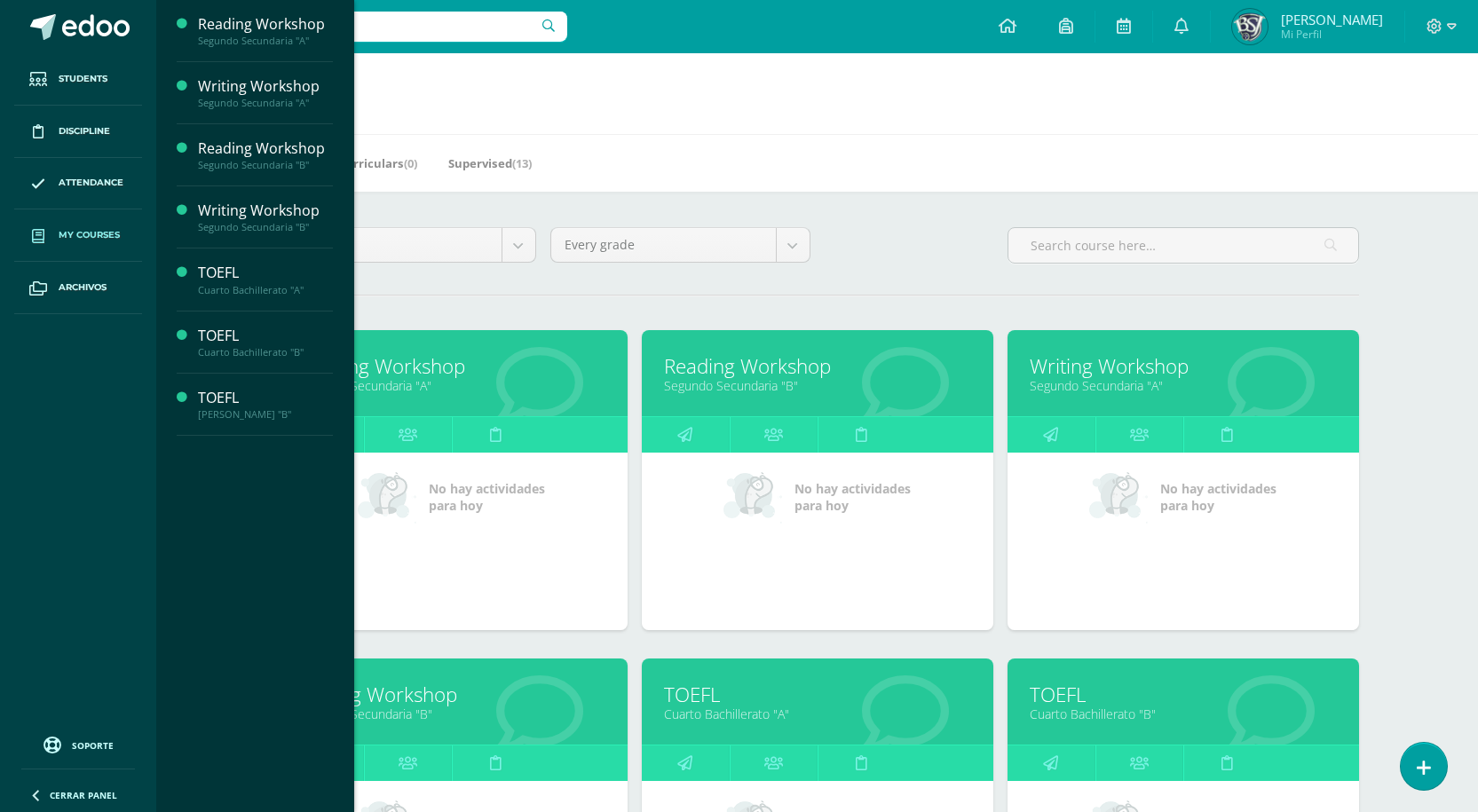
click at [80, 225] on link "My courses" at bounding box center [78, 236] width 128 height 53
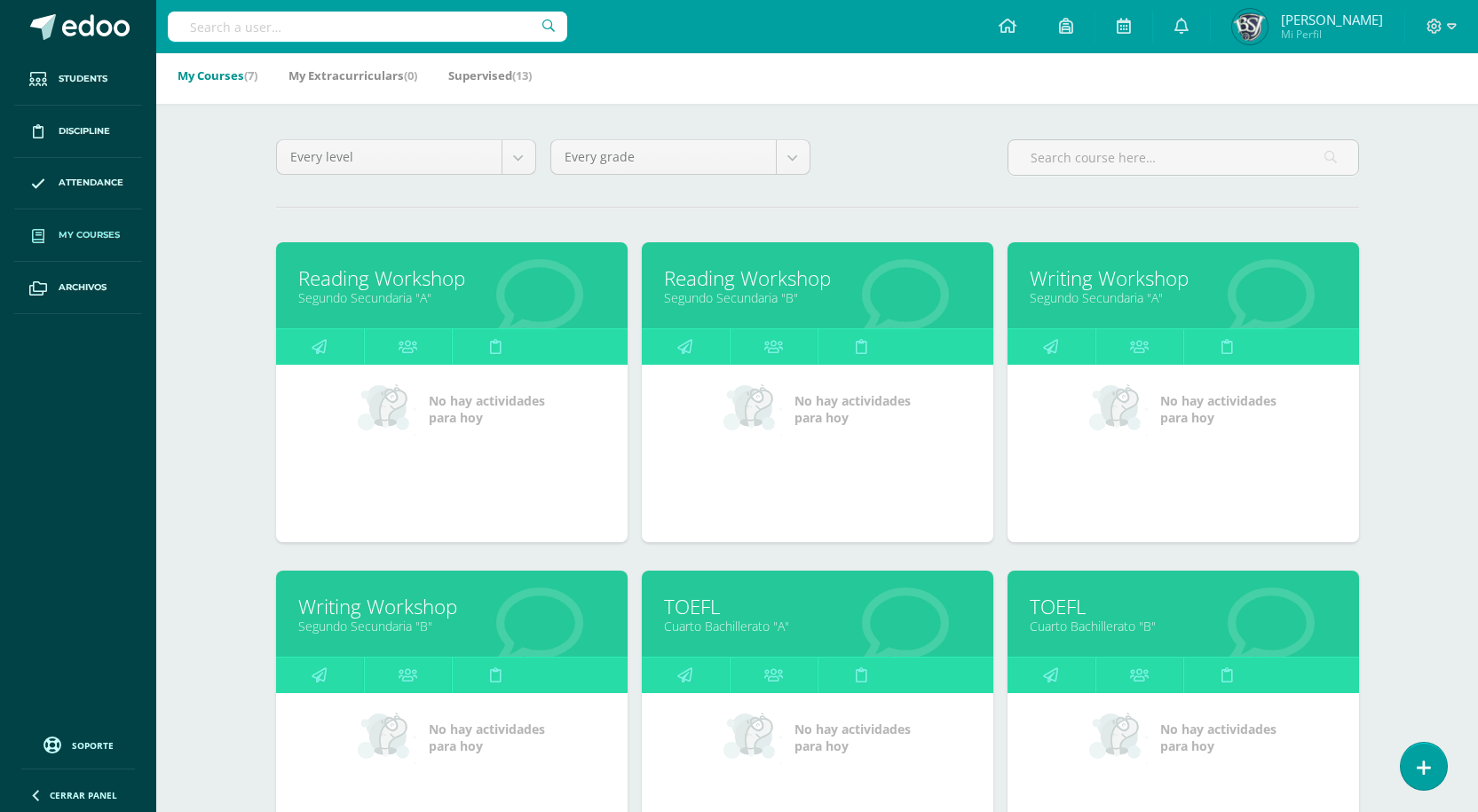
scroll to position [88, 0]
click at [1082, 295] on link "Segundo Secundaria "A"" at bounding box center [1183, 296] width 307 height 17
click at [1107, 273] on link "Writing Workshop" at bounding box center [1183, 277] width 307 height 28
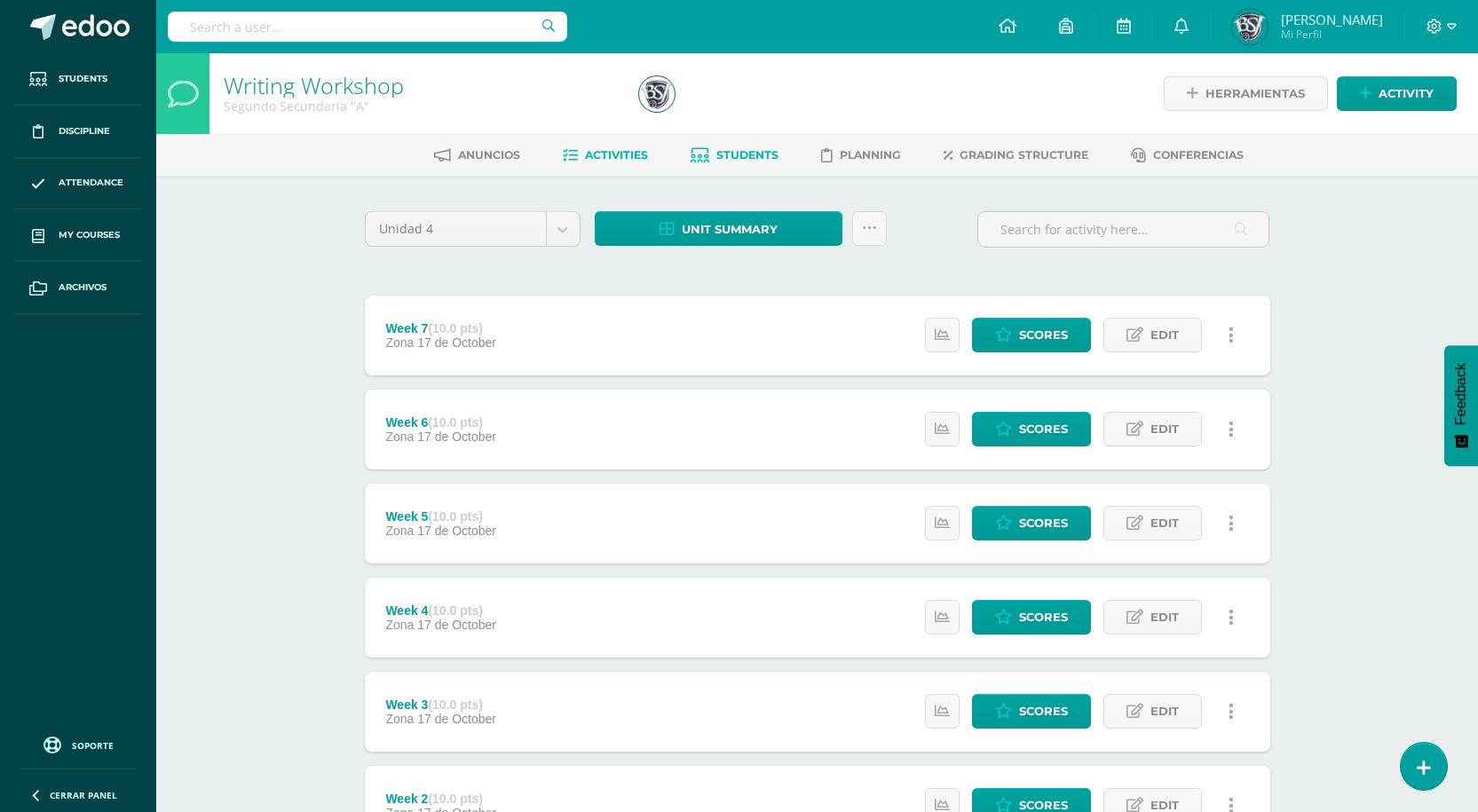
click at [751, 152] on span "Students" at bounding box center [746, 154] width 62 height 13
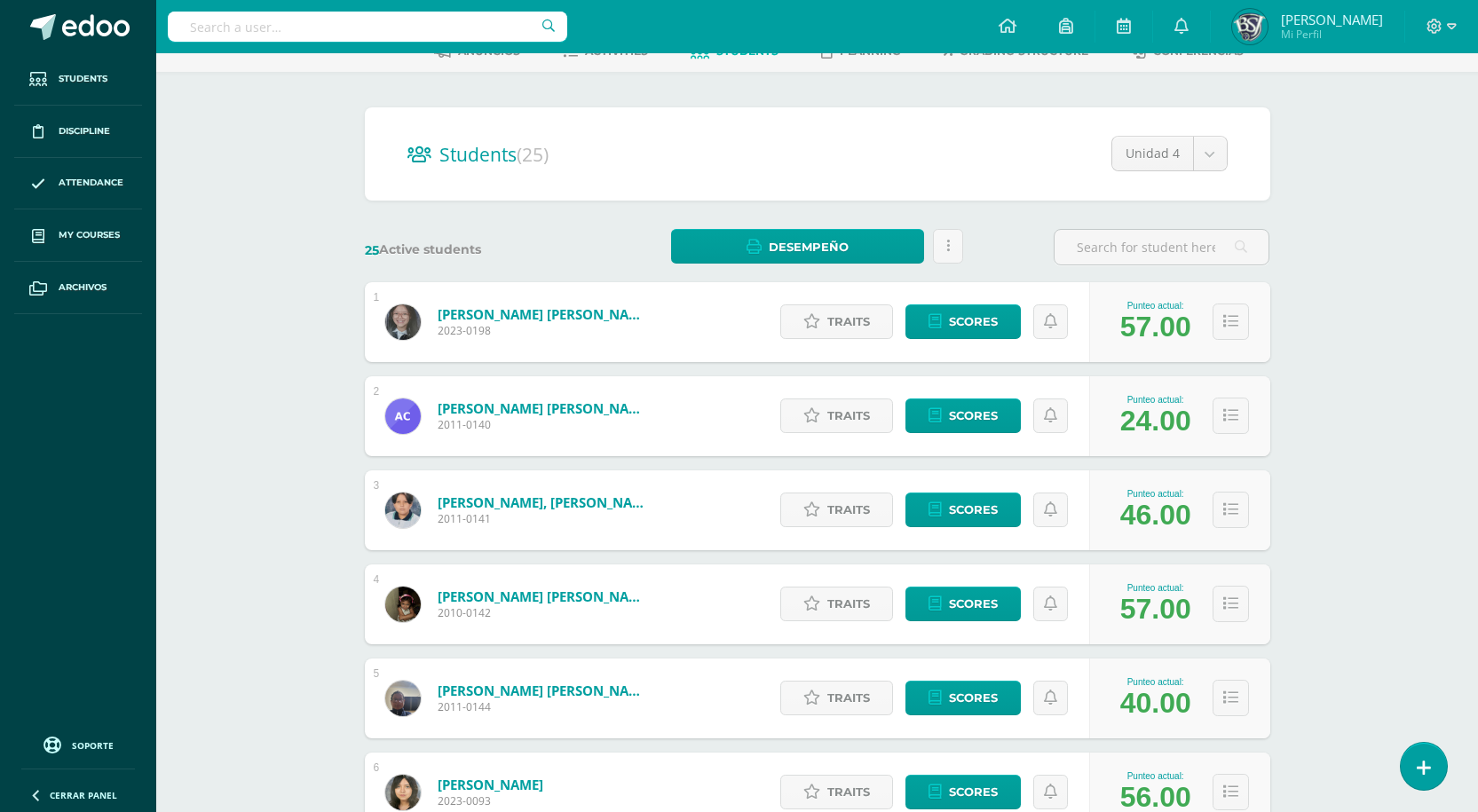
scroll to position [266, 0]
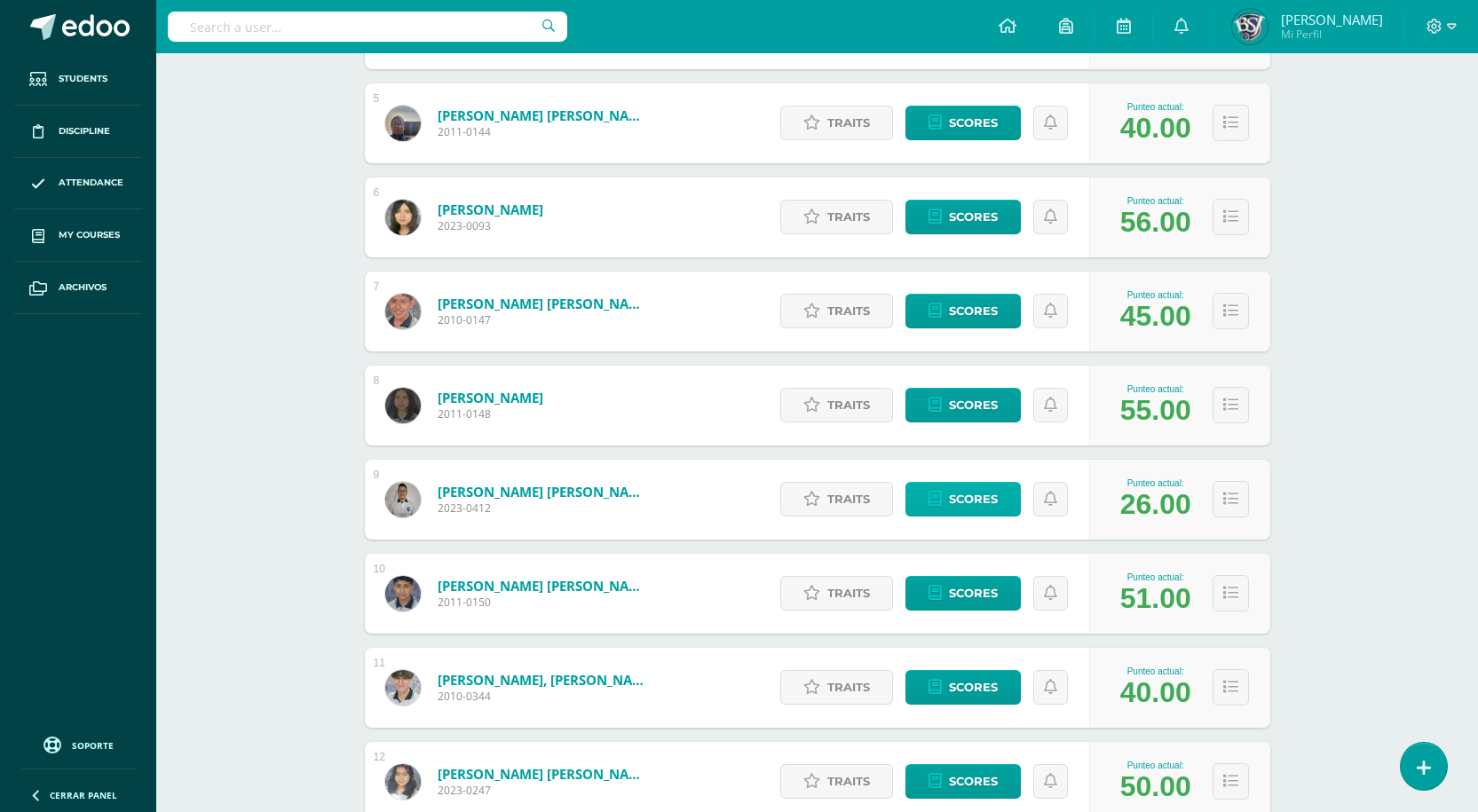
scroll to position [710, 0]
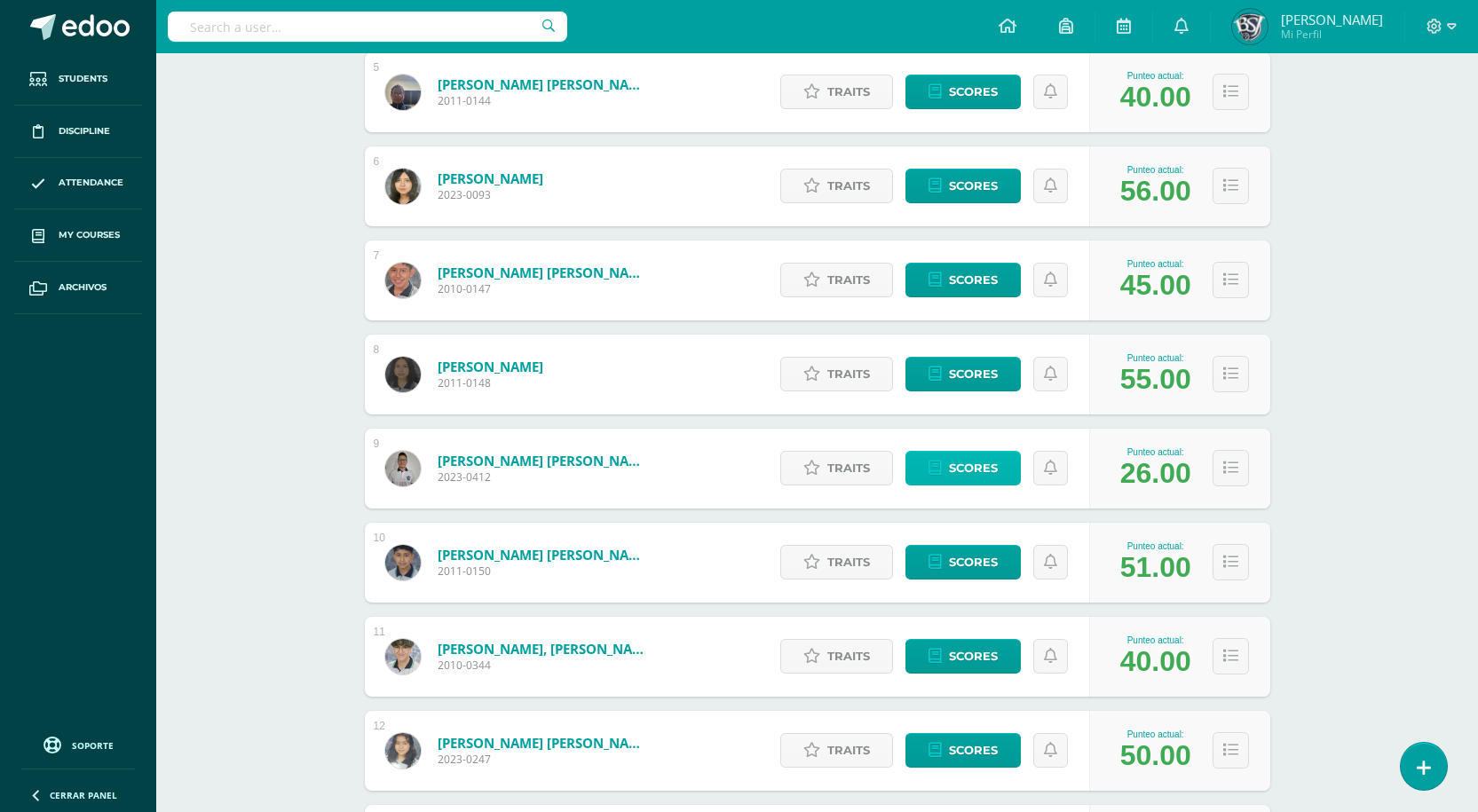
click at [970, 474] on span "Scores" at bounding box center [972, 467] width 49 height 33
click at [970, 469] on span "Scores" at bounding box center [972, 467] width 49 height 33
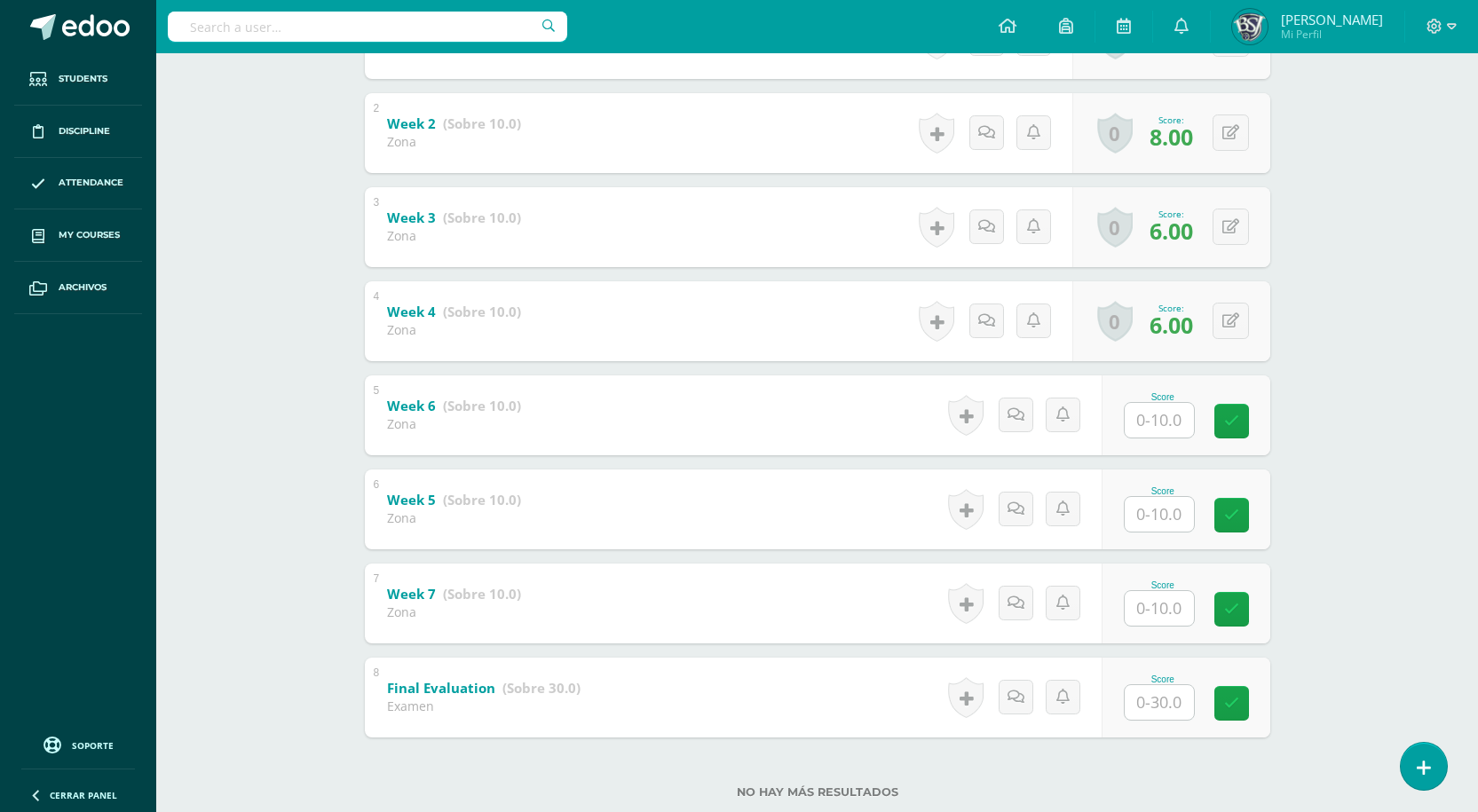
scroll to position [487, 0]
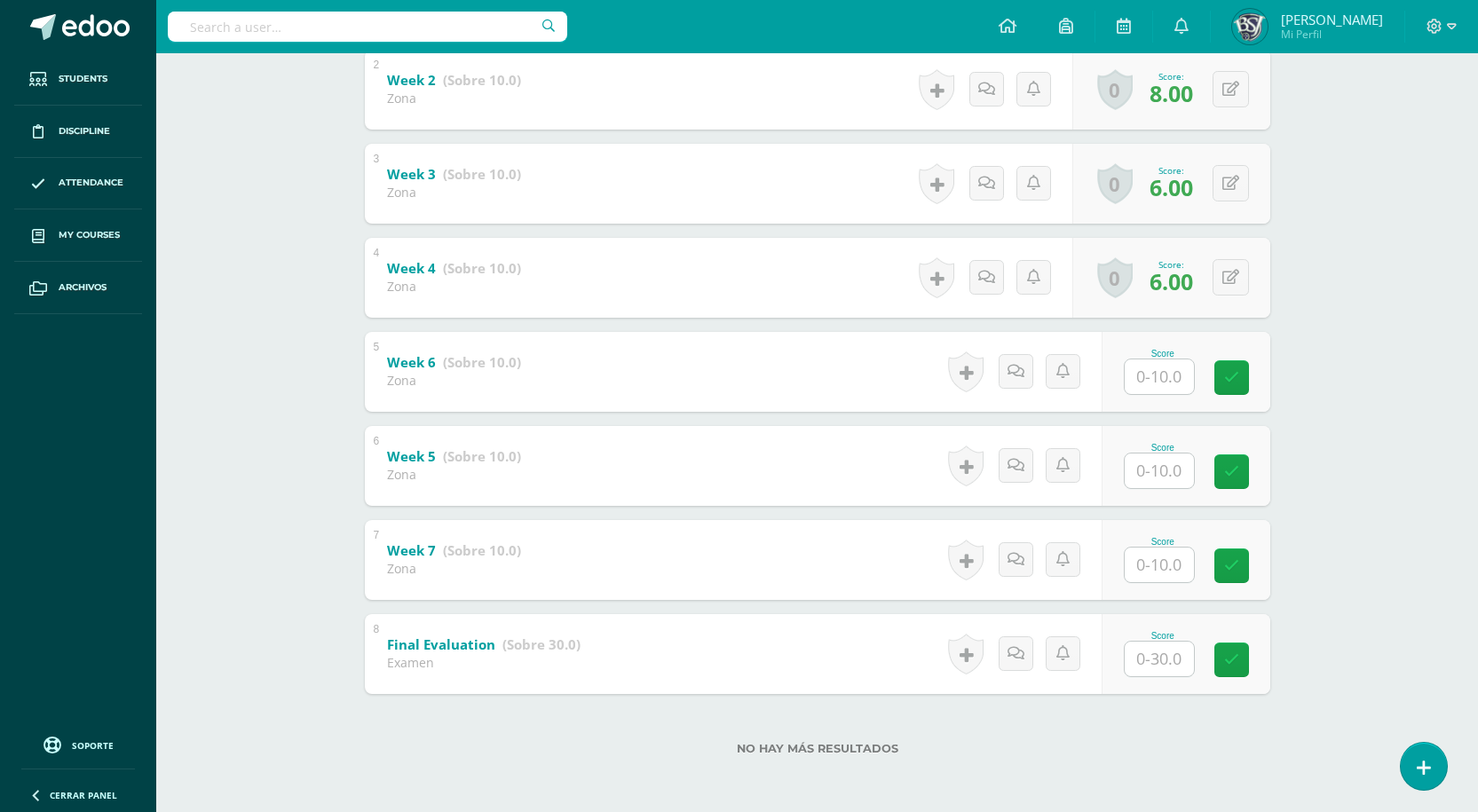
click at [1149, 564] on input "text" at bounding box center [1159, 565] width 70 height 35
type input "6"
click at [1154, 371] on input "text" at bounding box center [1159, 377] width 70 height 35
type input "6"
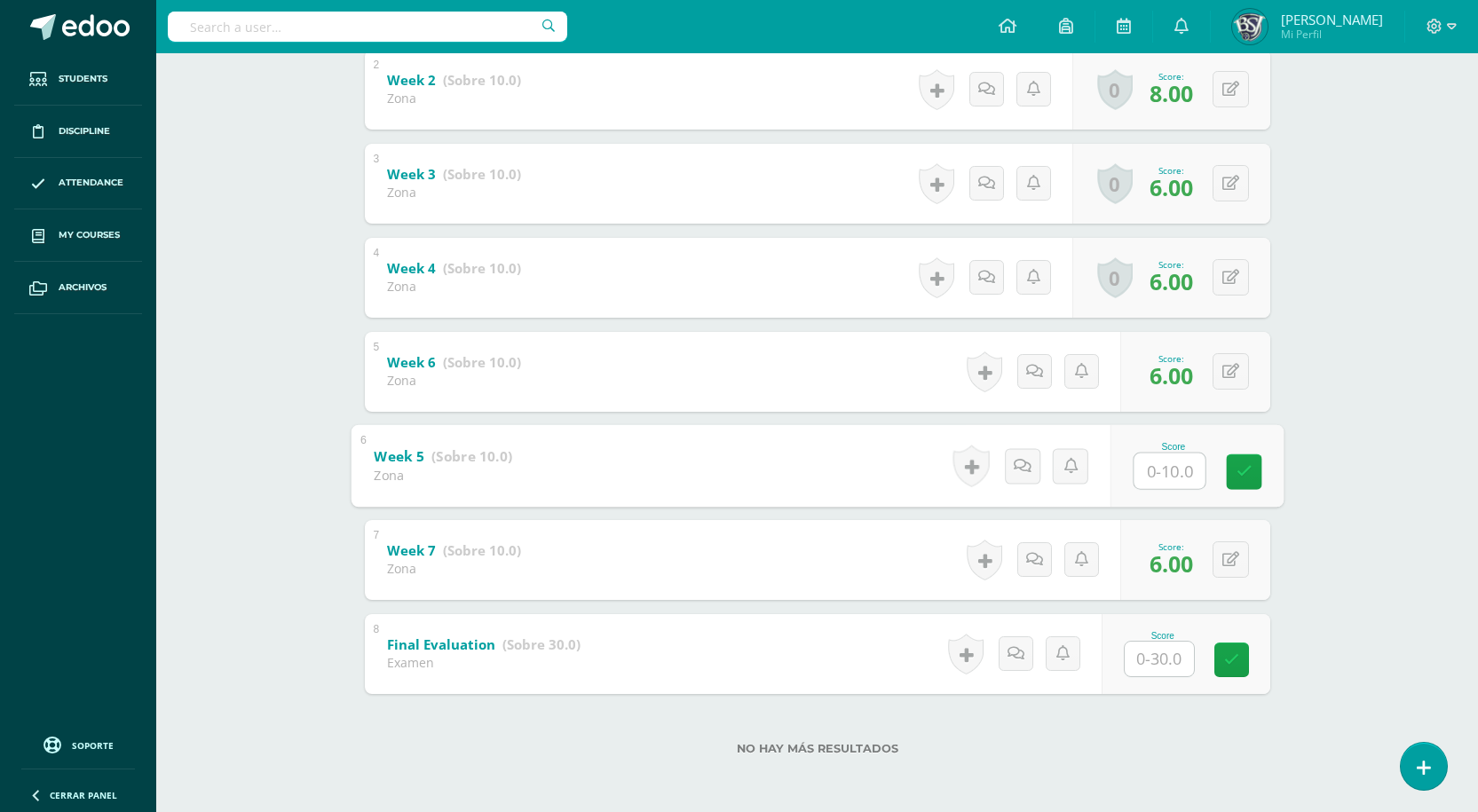
click at [1196, 471] on input "text" at bounding box center [1168, 470] width 71 height 36
type input "6"
click at [1386, 525] on div "Writing Workshop Segundo Secundaria "A" Herramientas Detalle de asistencias Act…" at bounding box center [816, 188] width 1321 height 1245
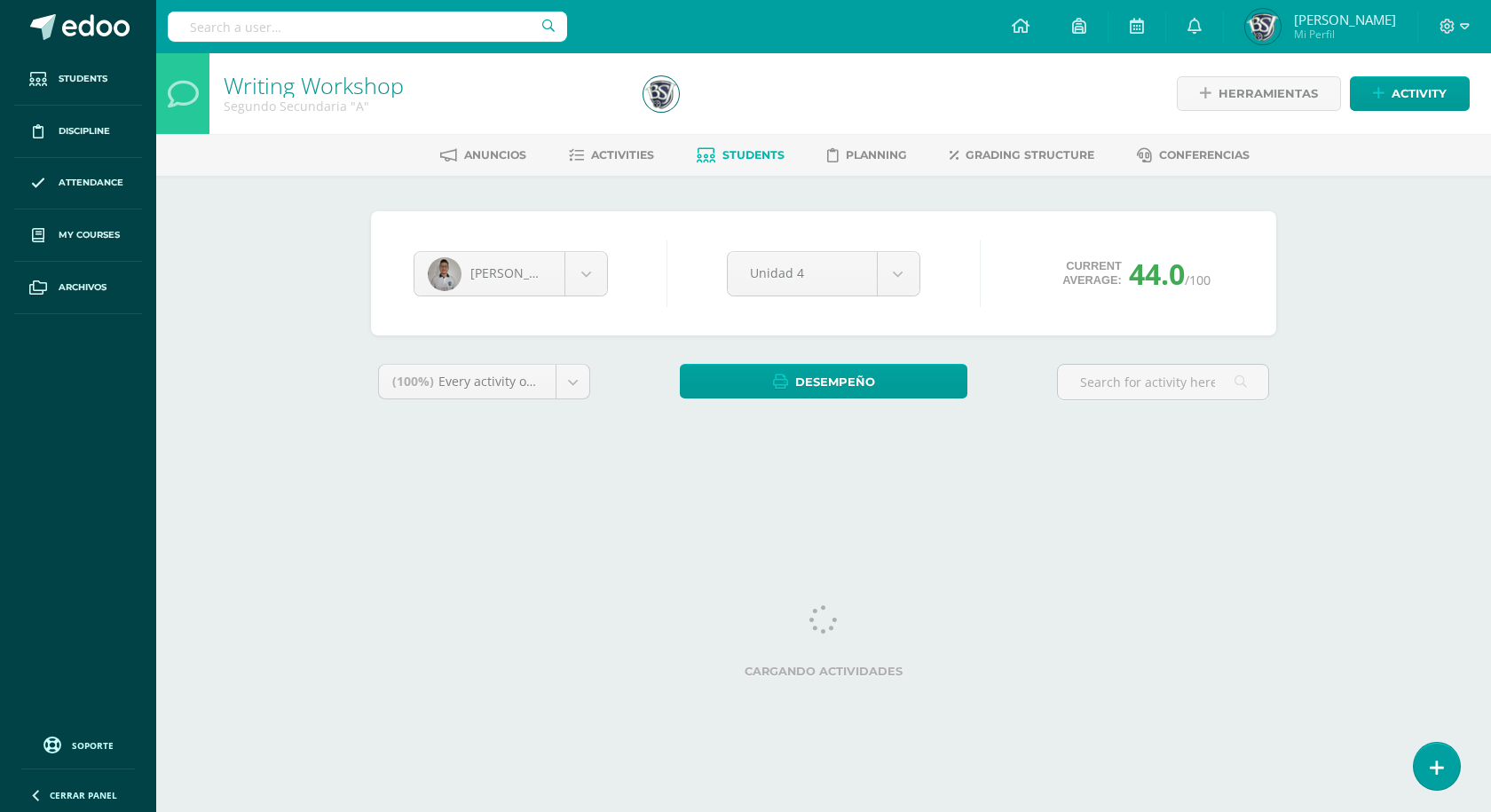
click at [782, 110] on div at bounding box center [849, 93] width 426 height 81
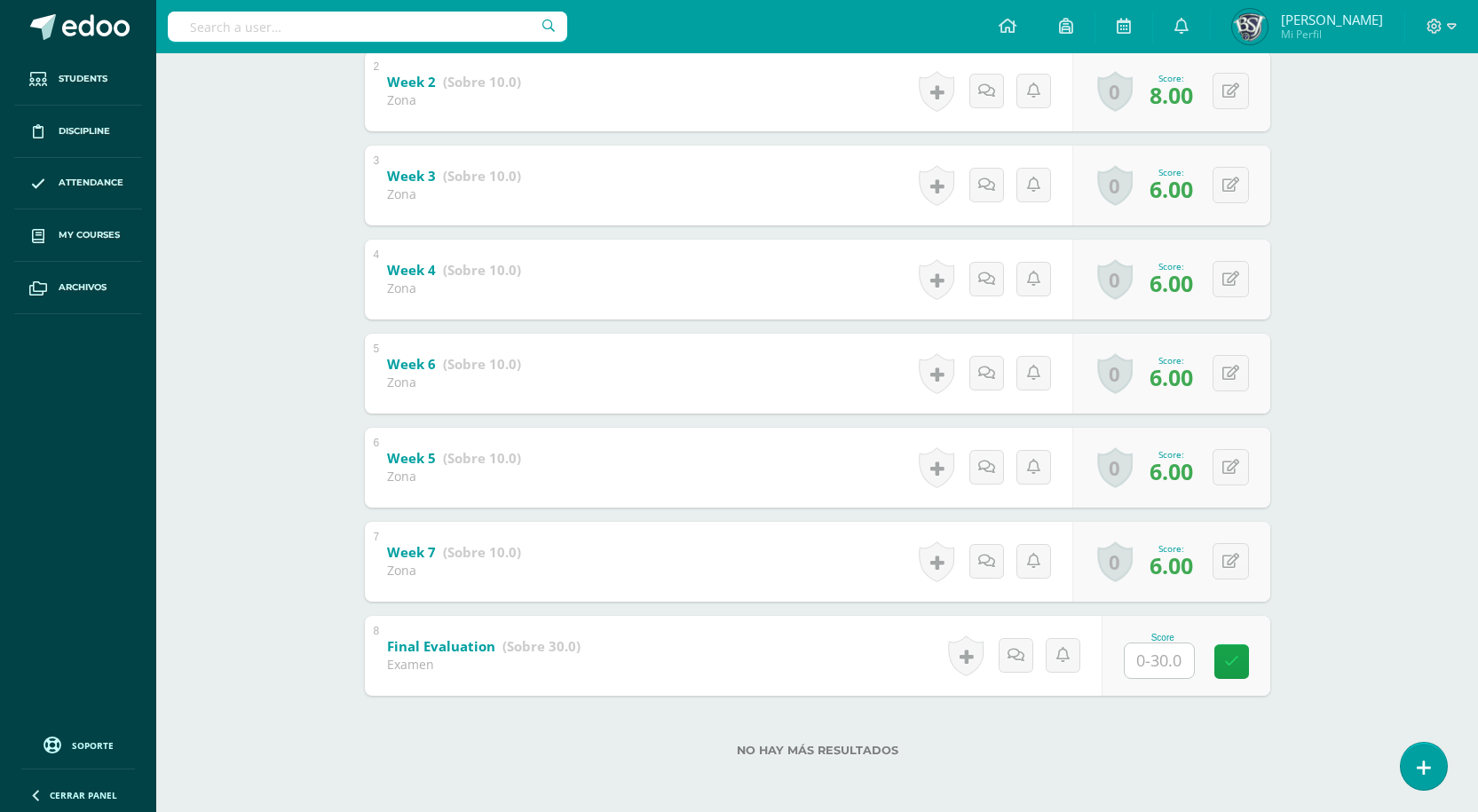
scroll to position [487, 0]
click at [1254, 474] on div "0 Badges Badges obtained Aún no hay logros agregados Score: 6.00" at bounding box center [1171, 466] width 198 height 80
click at [1242, 472] on button at bounding box center [1231, 465] width 37 height 37
click at [1245, 463] on link at bounding box center [1231, 465] width 35 height 35
click at [1326, 457] on div "Writing Workshop Segundo Secundaria "A" Herramientas Detalle de asistencias Act…" at bounding box center [816, 188] width 1321 height 1245
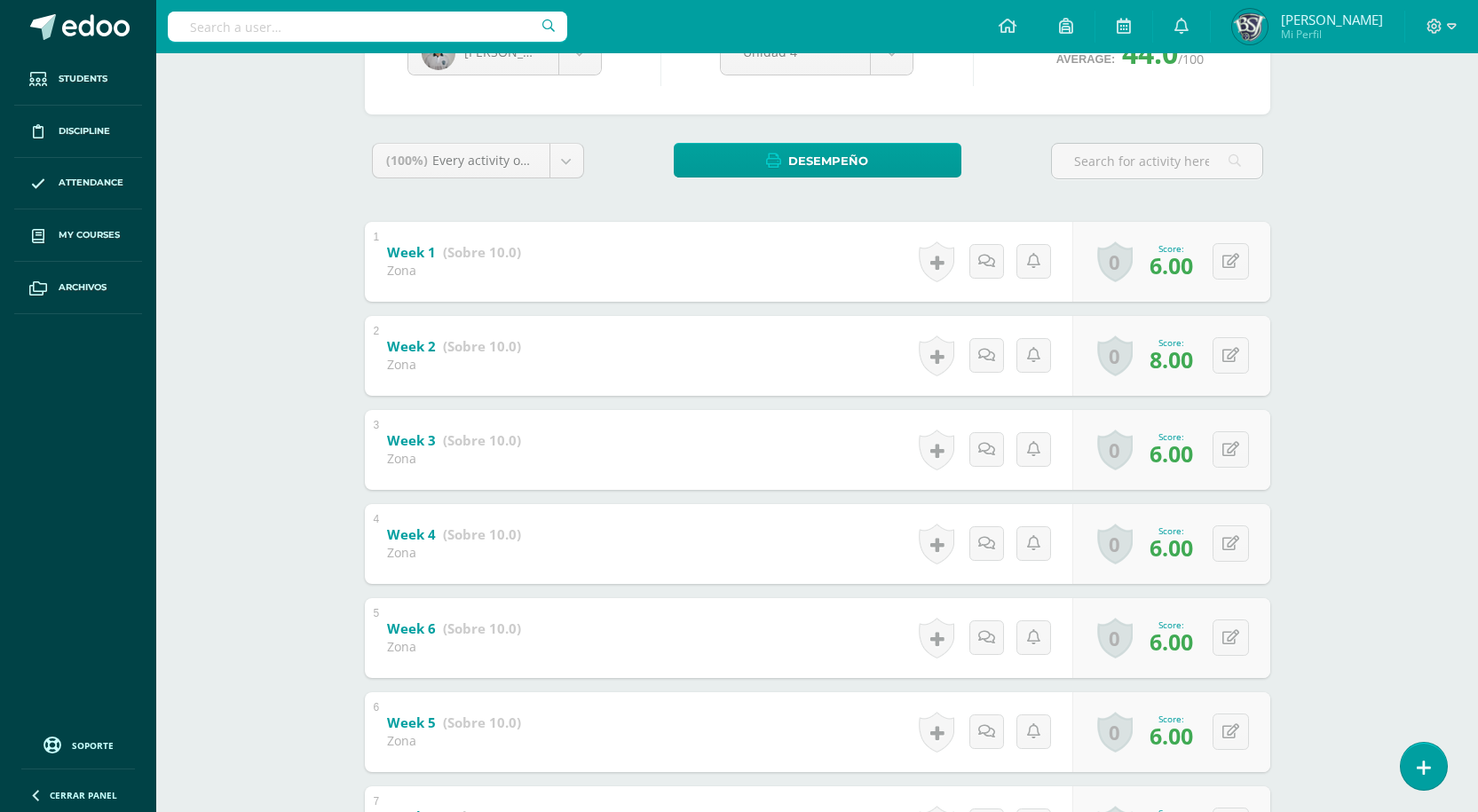
scroll to position [0, 0]
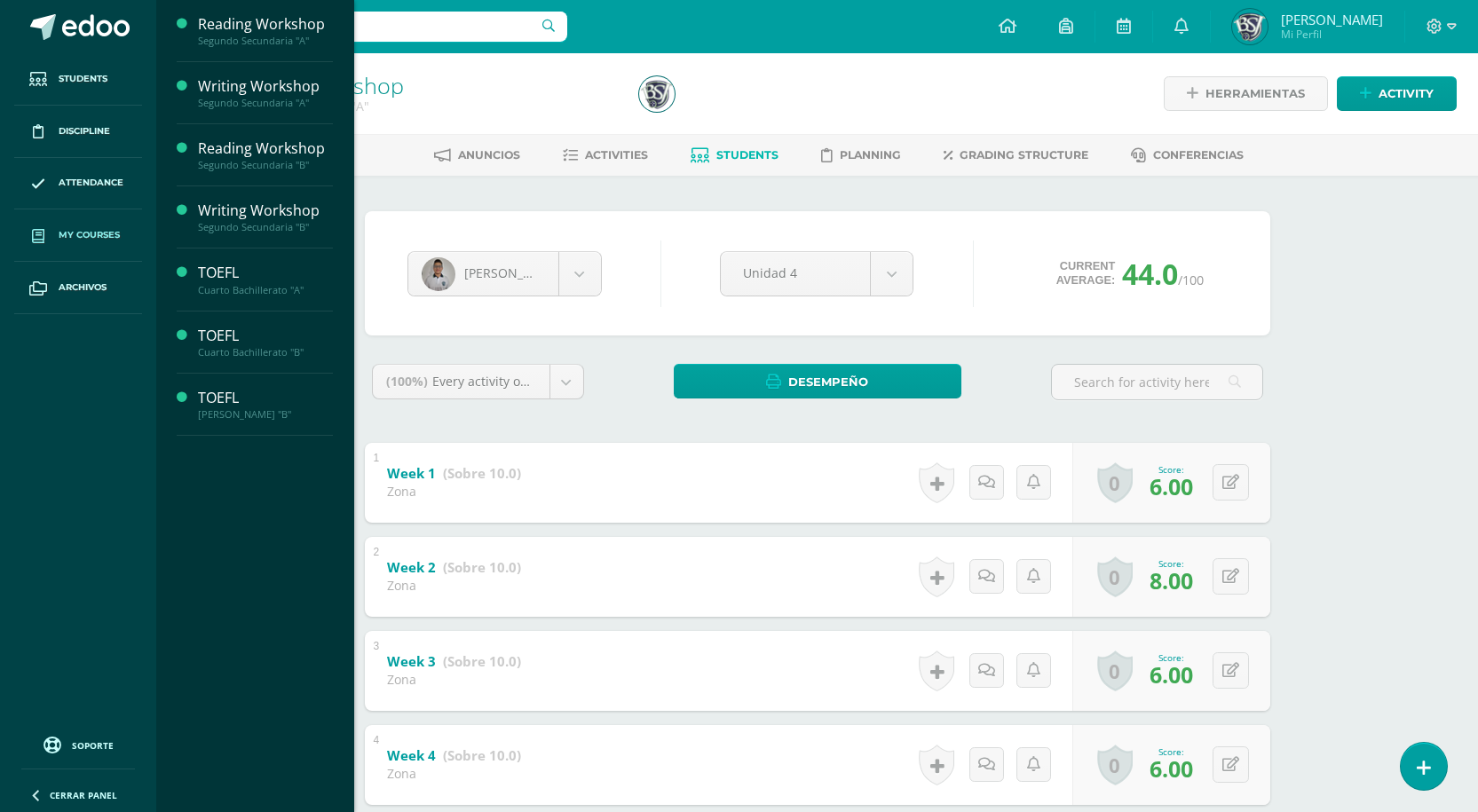
click at [79, 236] on span "My courses" at bounding box center [89, 235] width 62 height 14
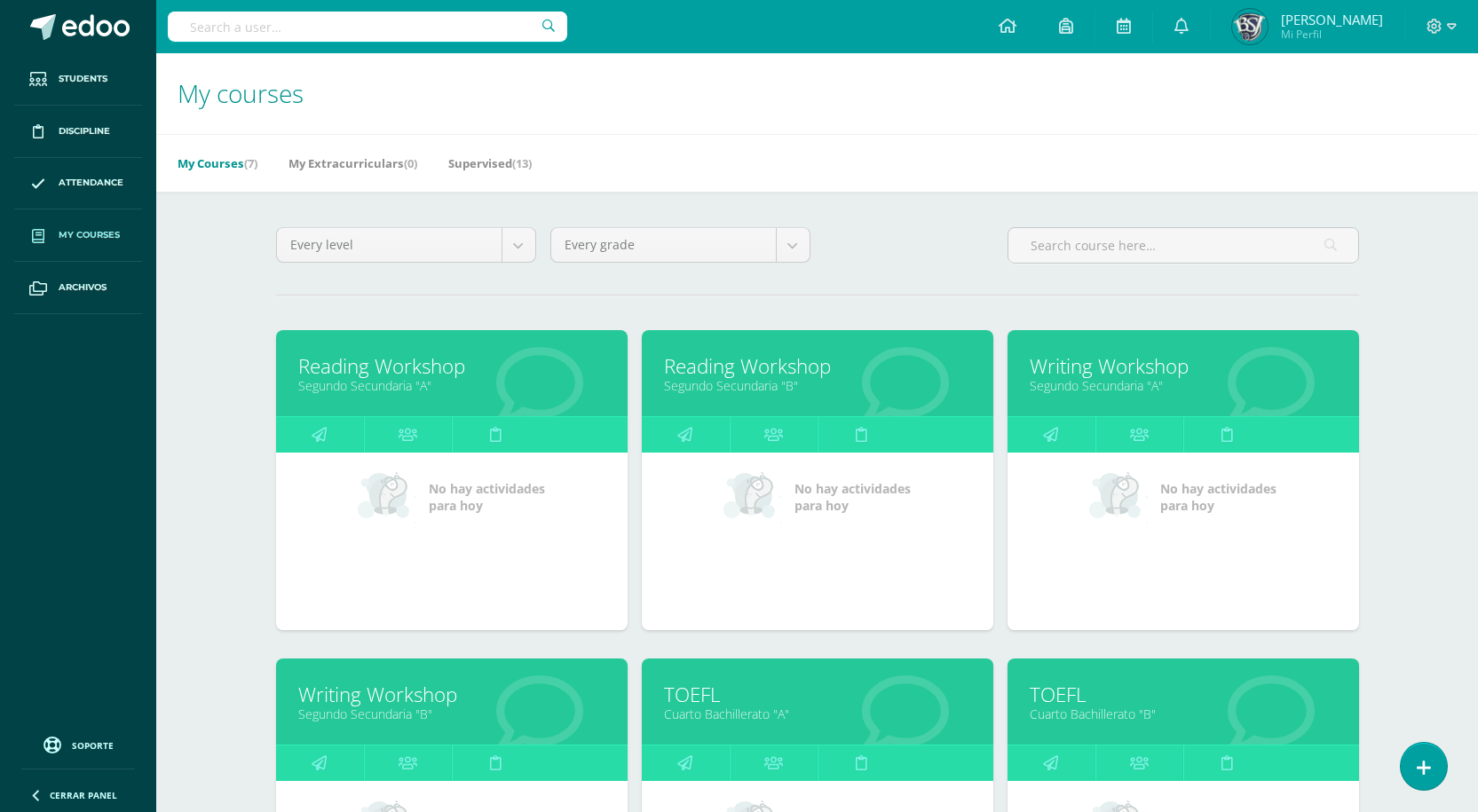
click at [371, 368] on link "Reading Workshop" at bounding box center [451, 366] width 307 height 28
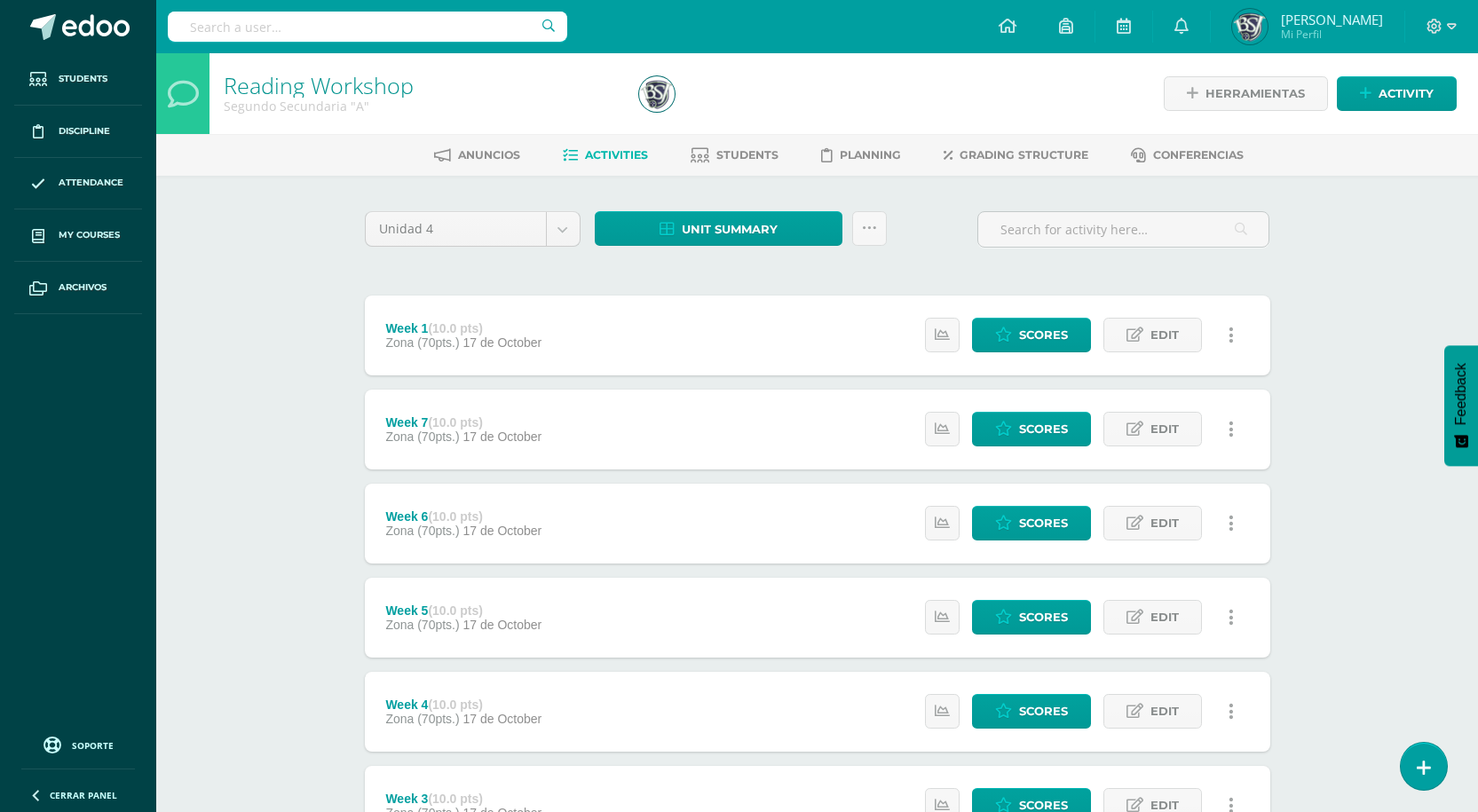
click at [1364, 518] on div "Reading Workshop Segundo Secundaria "A" Herramientas Detalle de asistencias Act…" at bounding box center [816, 602] width 1321 height 1098
click at [702, 146] on link "Students" at bounding box center [735, 155] width 87 height 29
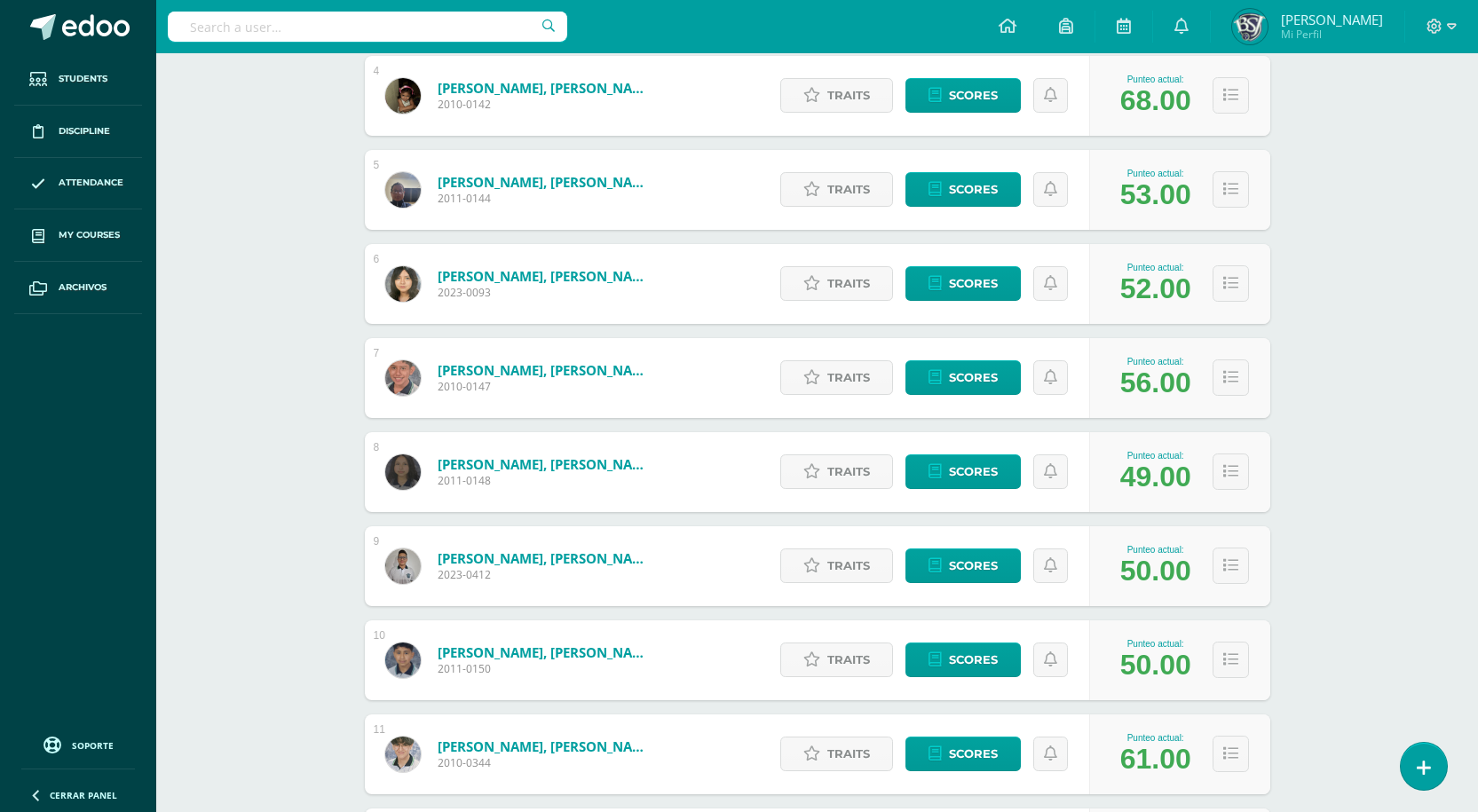
scroll to position [1056, 0]
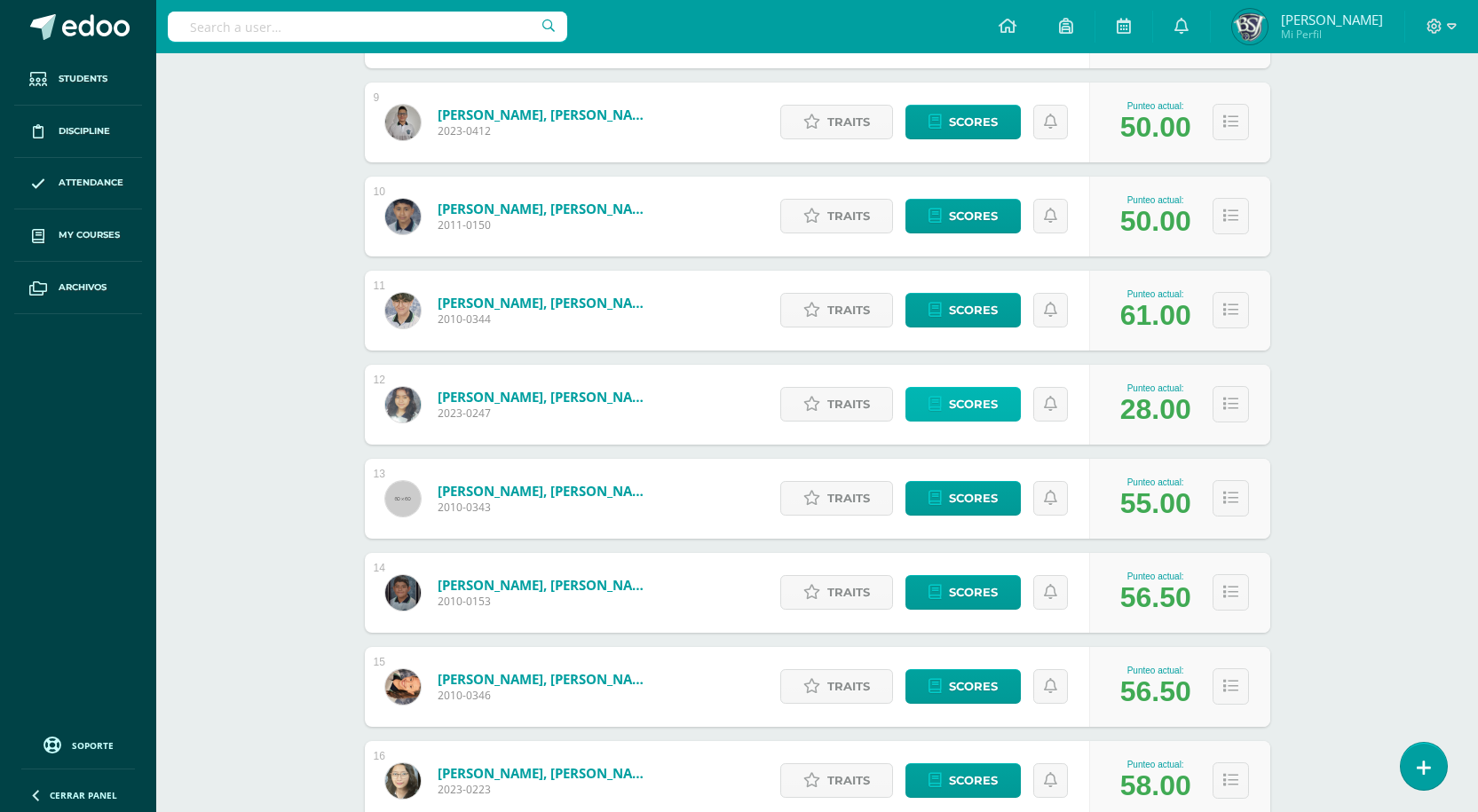
click at [941, 398] on icon at bounding box center [934, 404] width 13 height 15
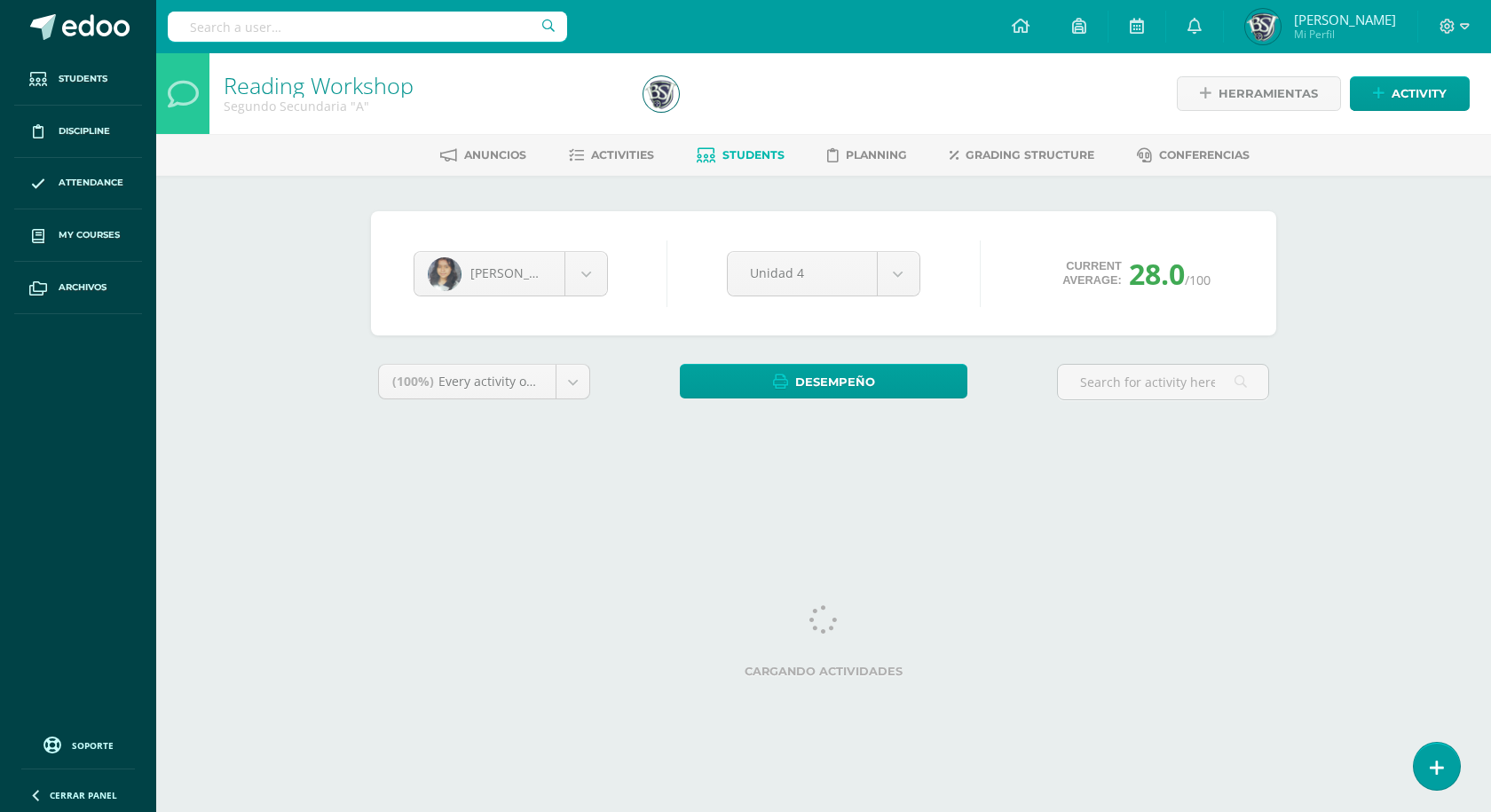
click at [1261, 478] on html "Students Discipline Attendance My courses Archivos Soporte Help Reportar un pro…" at bounding box center [746, 239] width 1491 height 478
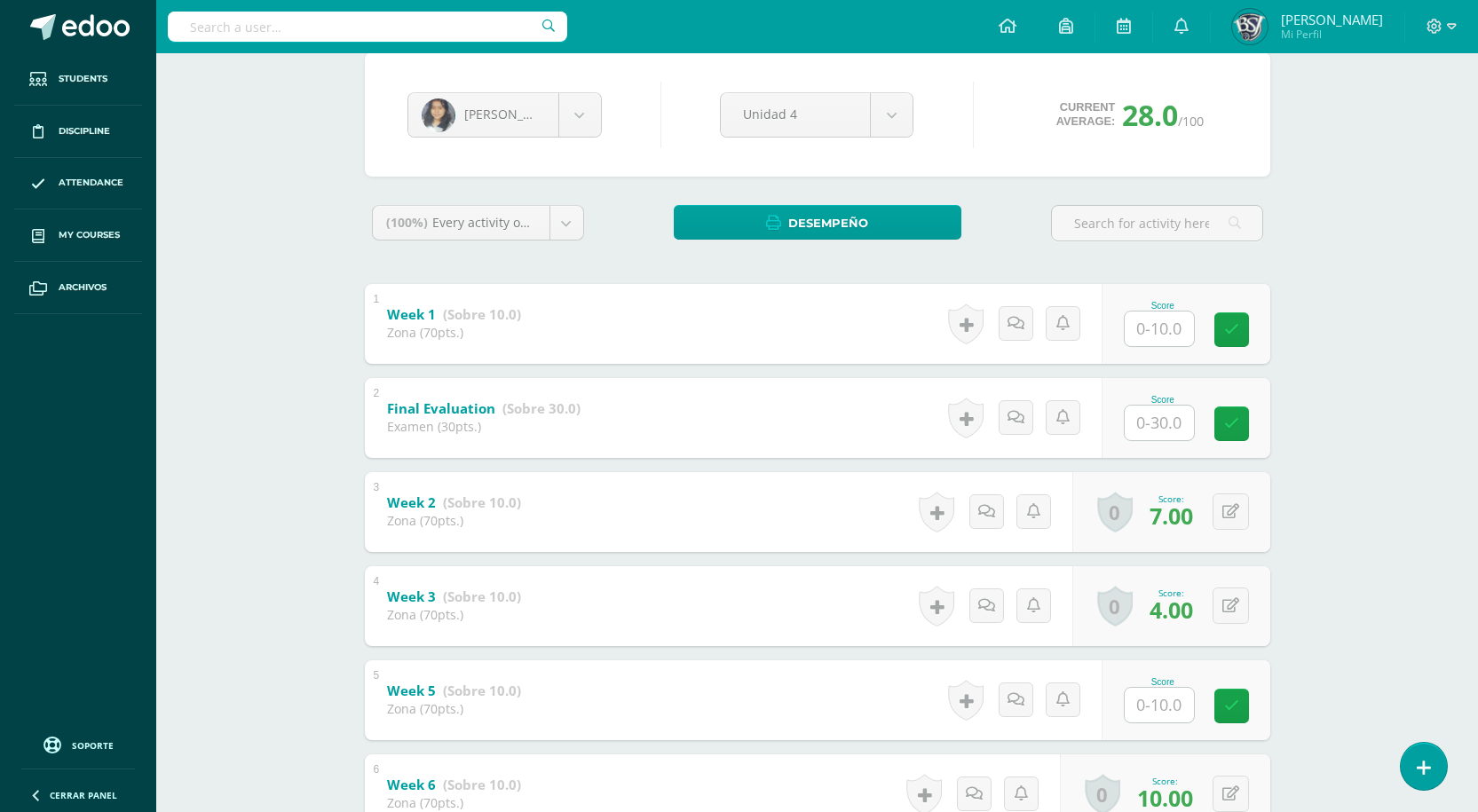
scroll to position [88, 0]
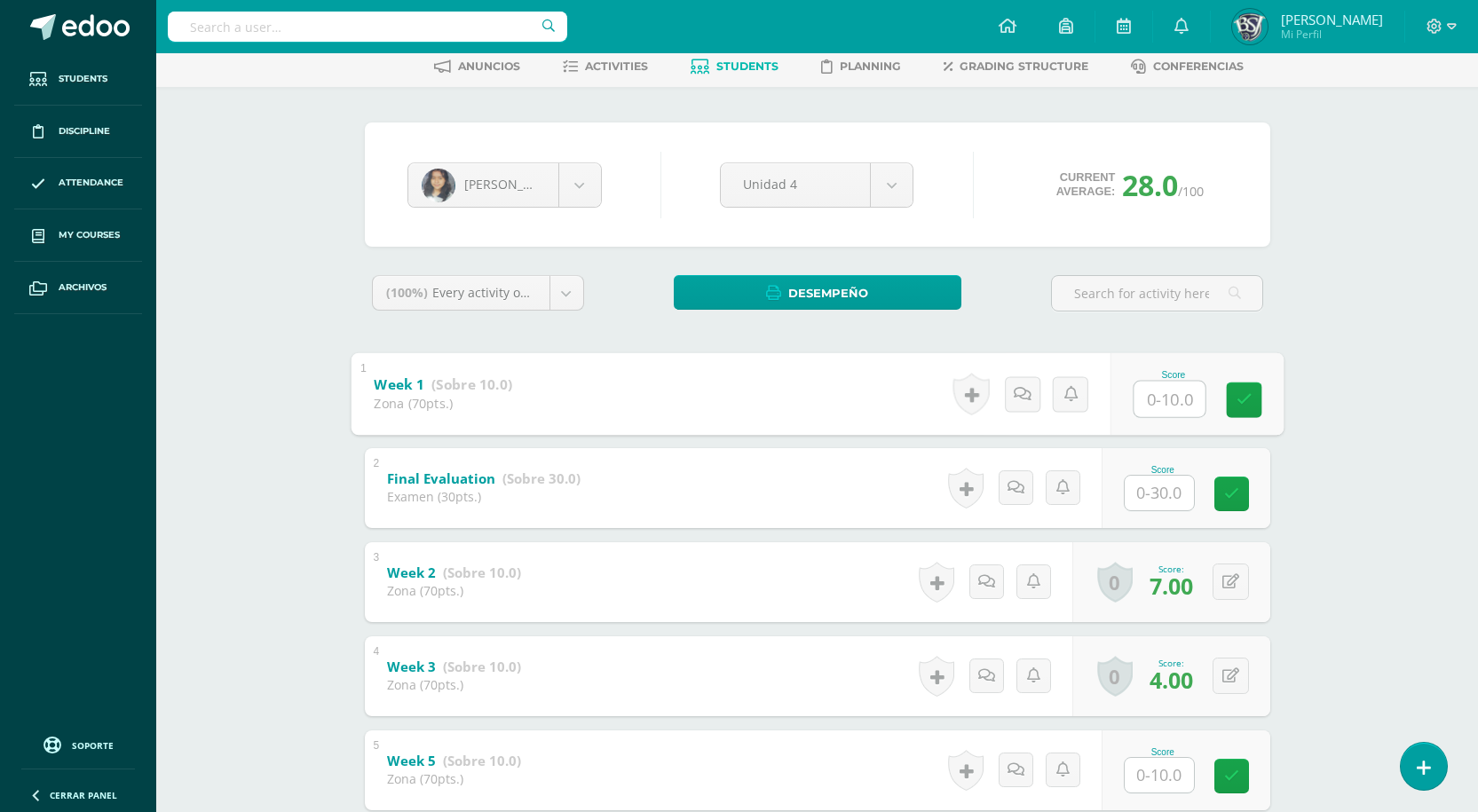
click at [1163, 398] on input "text" at bounding box center [1168, 399] width 71 height 36
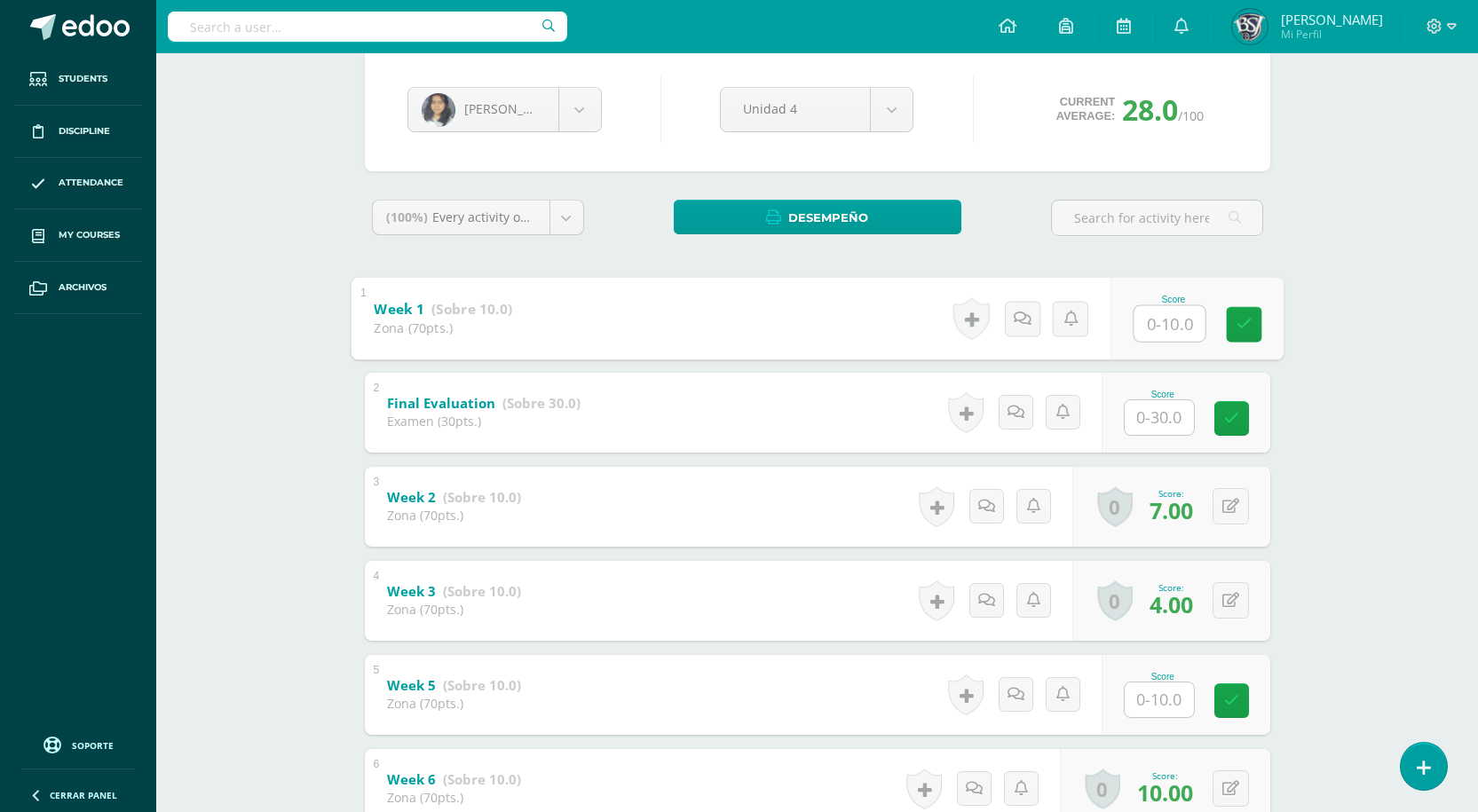
scroll to position [266, 0]
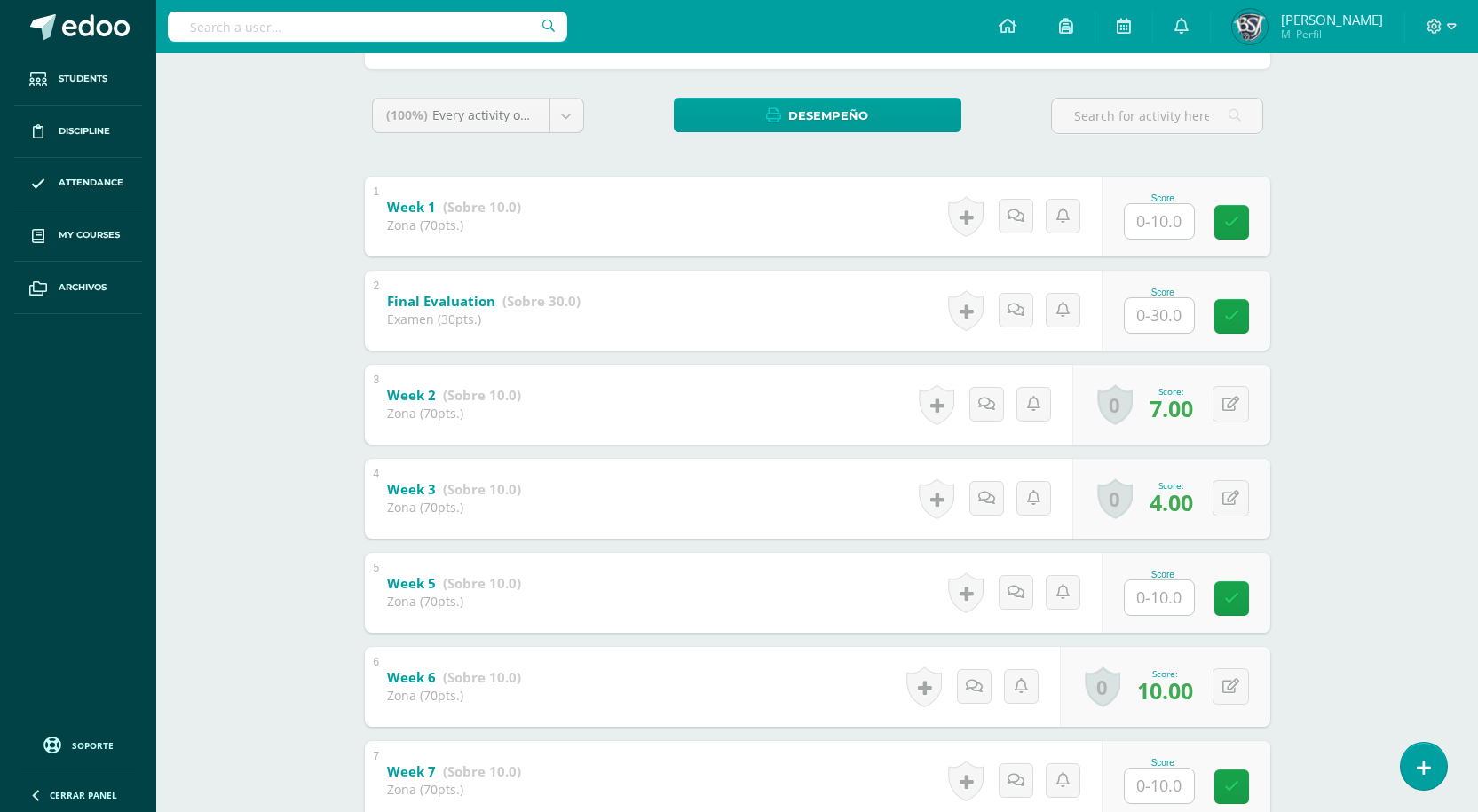
click at [1343, 246] on div "Reading Workshop Segundo Secundaria "A" Herramientas Detalle de asistencias Act…" at bounding box center [816, 409] width 1321 height 1245
click at [1172, 223] on input "text" at bounding box center [1159, 221] width 70 height 35
click at [1172, 223] on input "text" at bounding box center [1168, 221] width 71 height 36
click at [1371, 236] on div "Reading Workshop Segundo Secundaria "A" Herramientas Detalle de asistencias Act…" at bounding box center [816, 409] width 1321 height 1245
click at [1168, 229] on input "text" at bounding box center [1168, 221] width 71 height 36
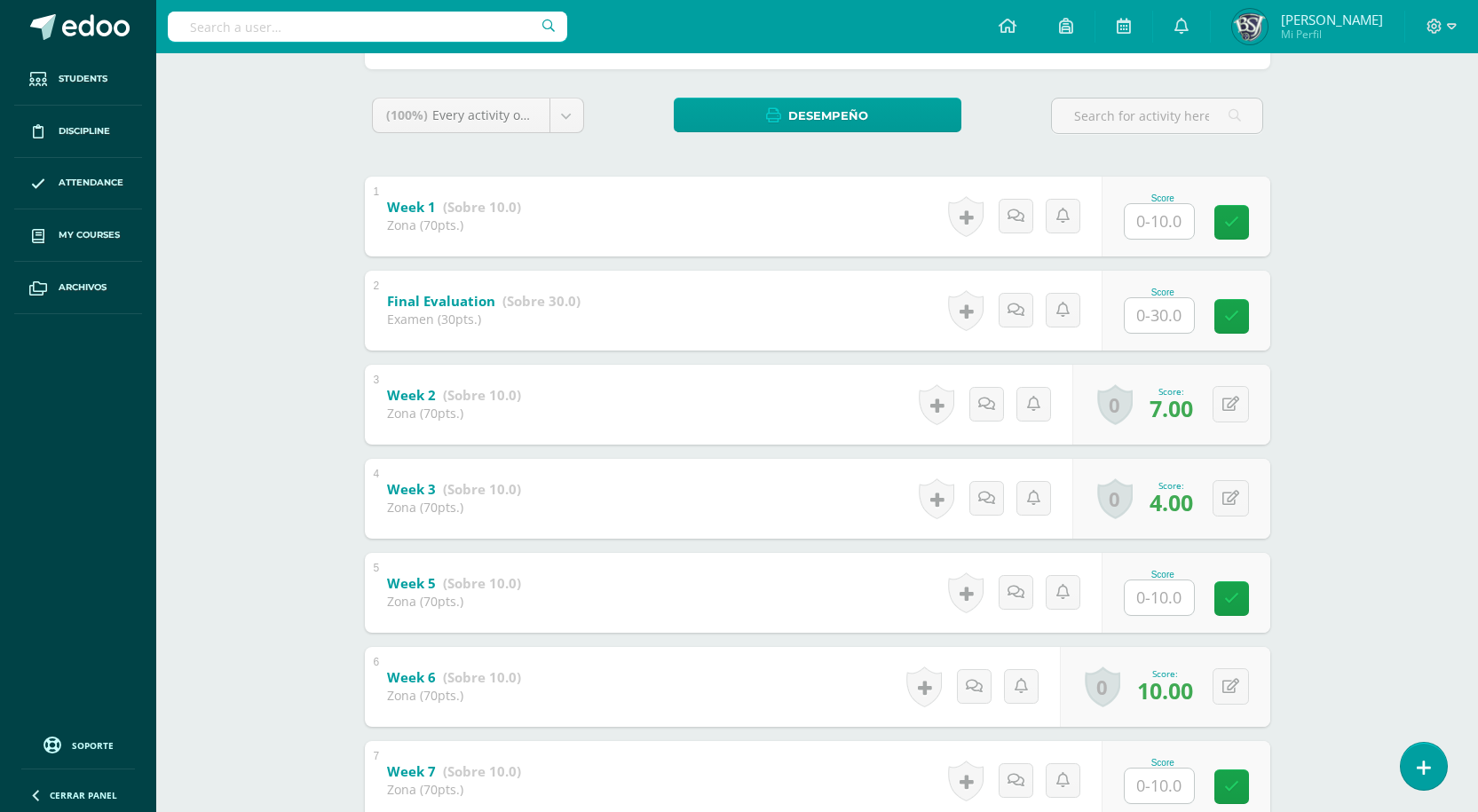
click at [1222, 161] on div "(100%) Every activity on this unit Every activity on this unit Activities on Ex…" at bounding box center [817, 547] width 905 height 899
click at [465, 215] on strong "(Sobre 10.0)" at bounding box center [482, 207] width 79 height 18
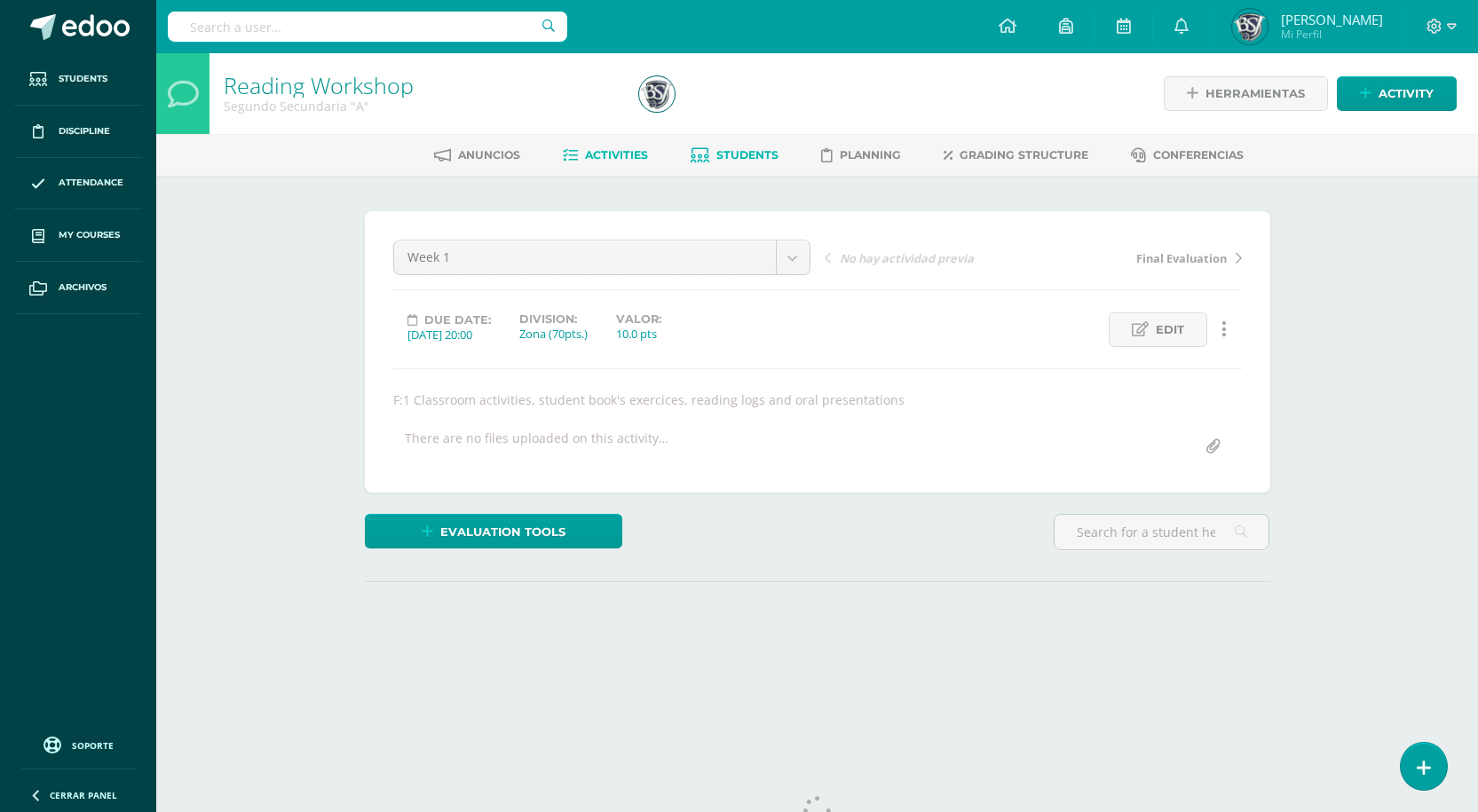
click at [744, 157] on span "Students" at bounding box center [746, 154] width 62 height 13
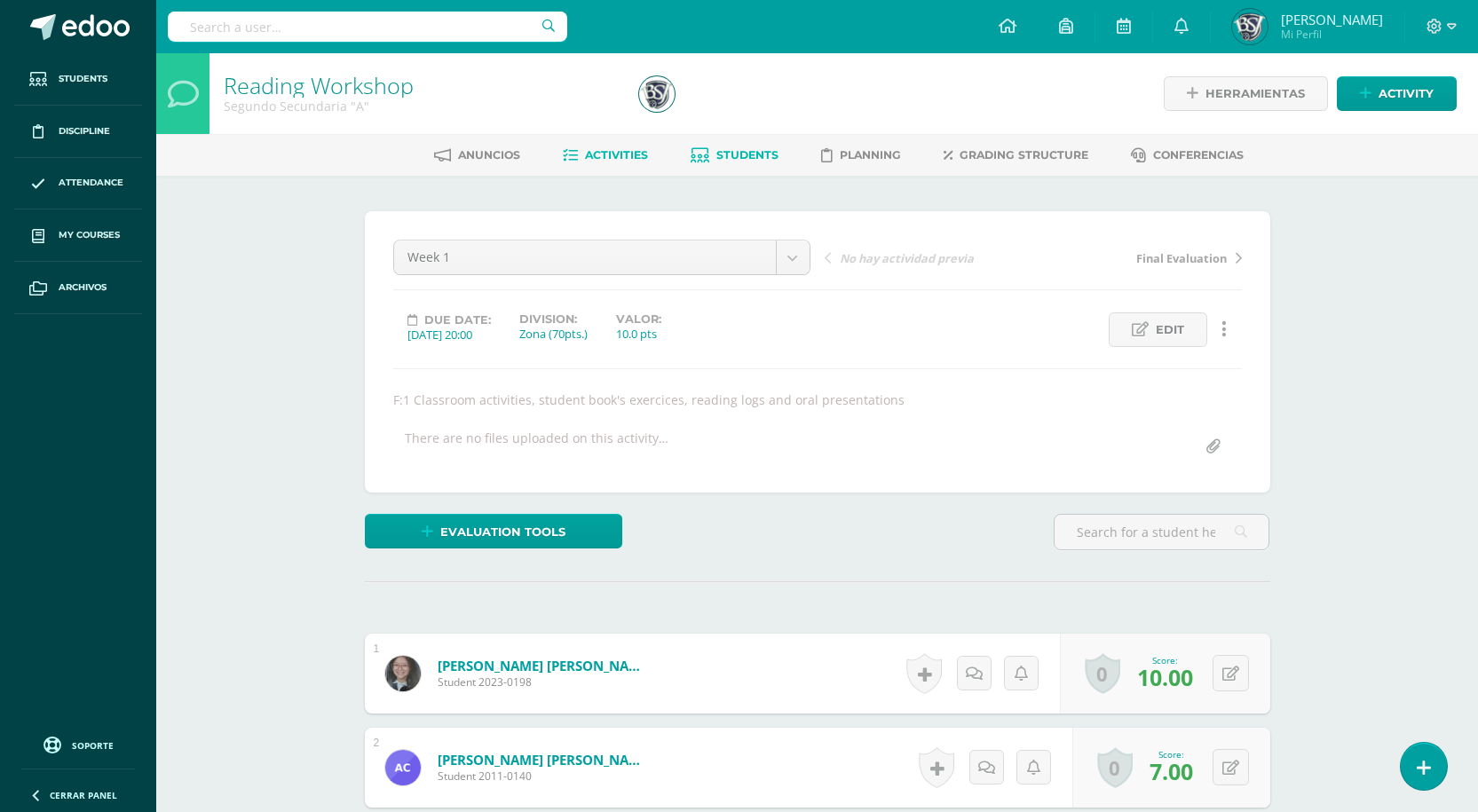
scroll to position [1, 0]
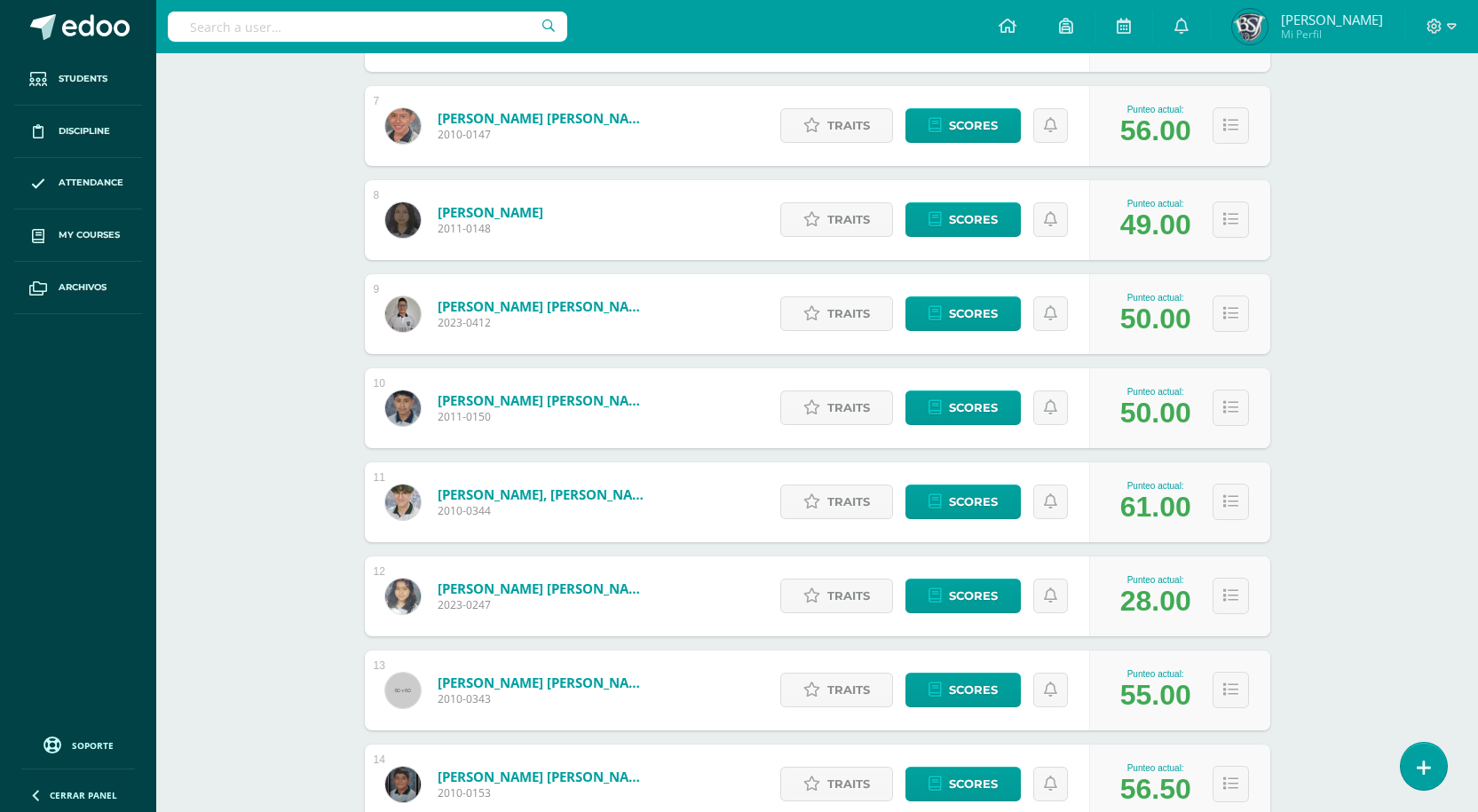
scroll to position [1056, 0]
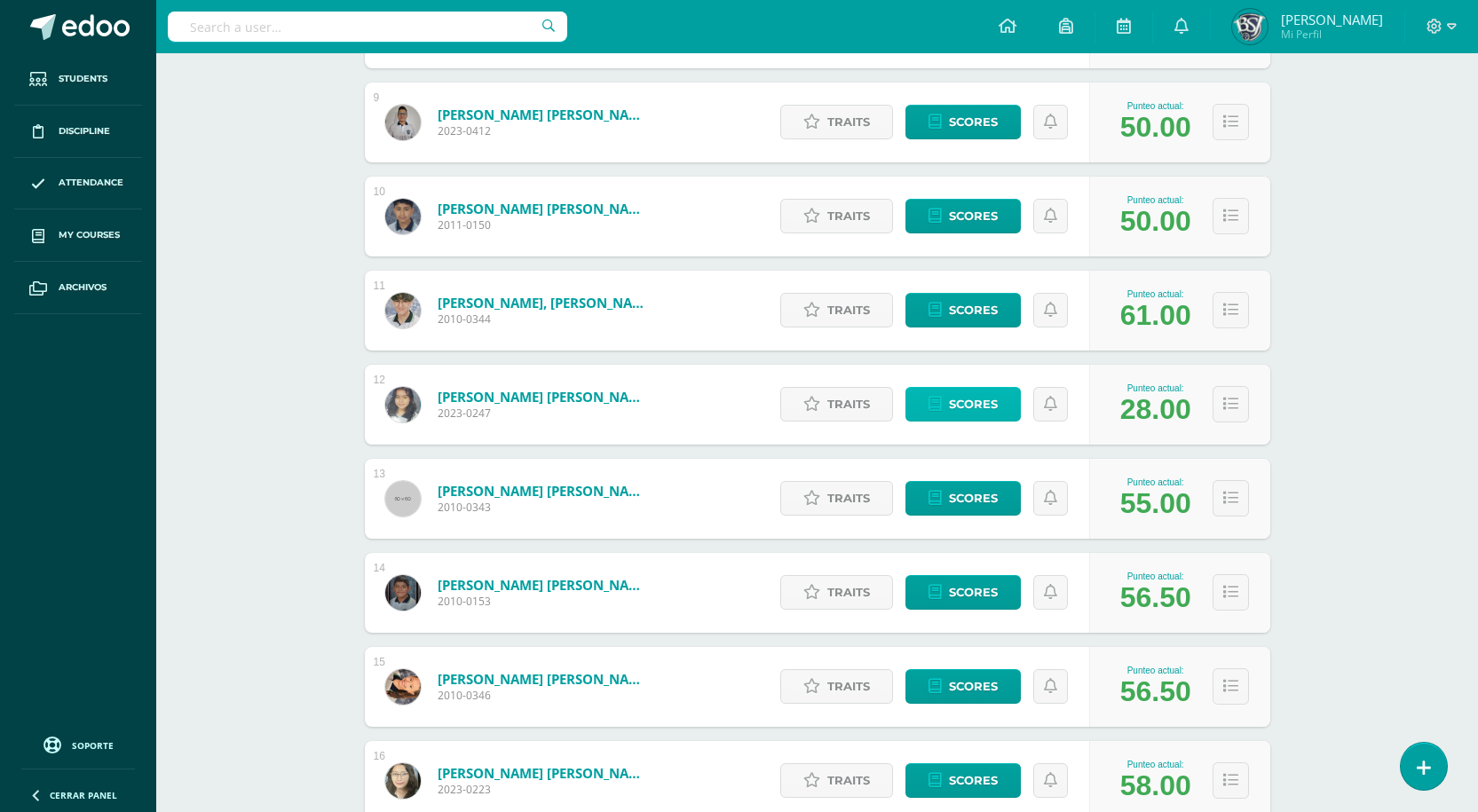
click at [961, 394] on span "Scores" at bounding box center [972, 404] width 49 height 33
click at [967, 405] on span "Scores" at bounding box center [972, 404] width 49 height 33
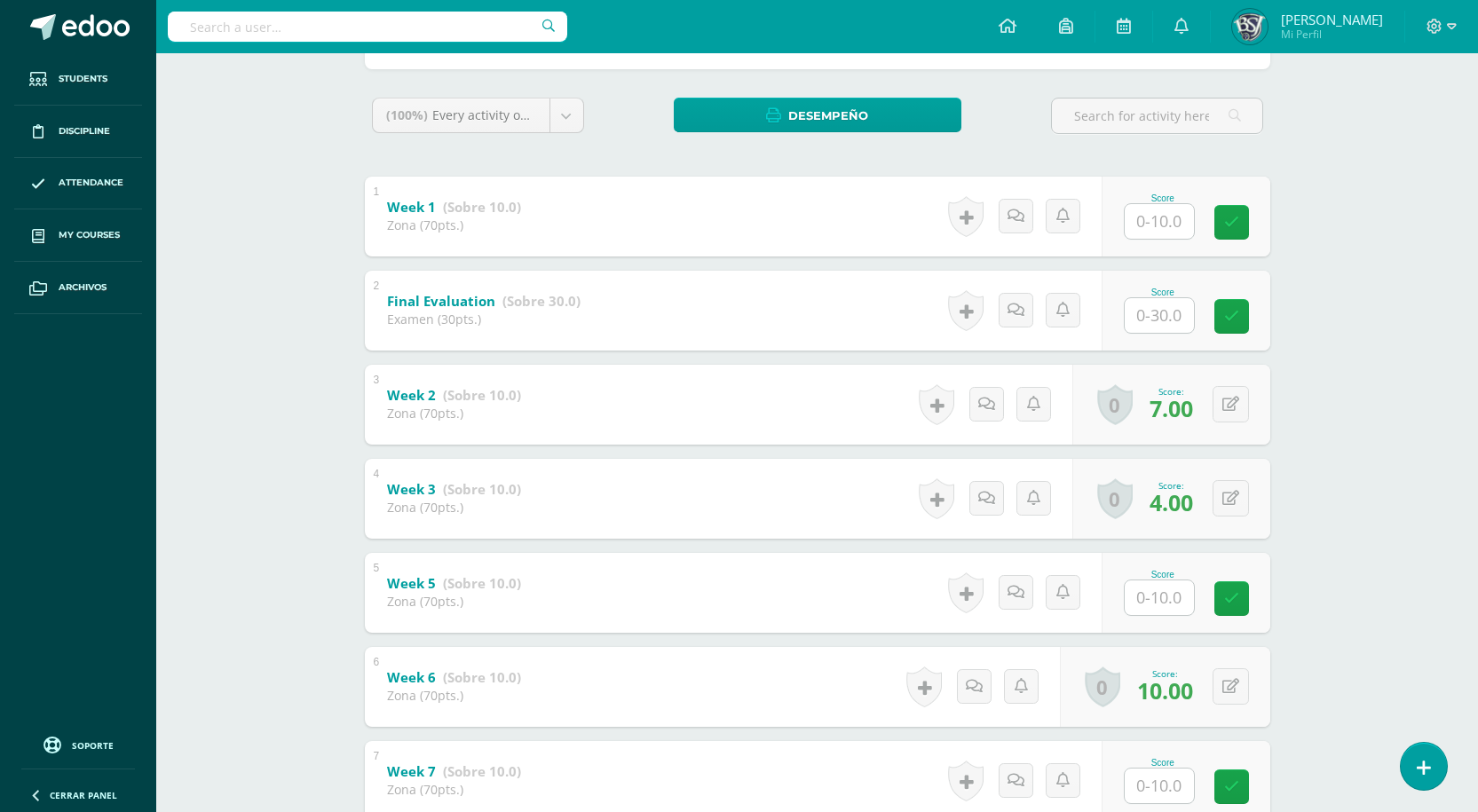
scroll to position [487, 0]
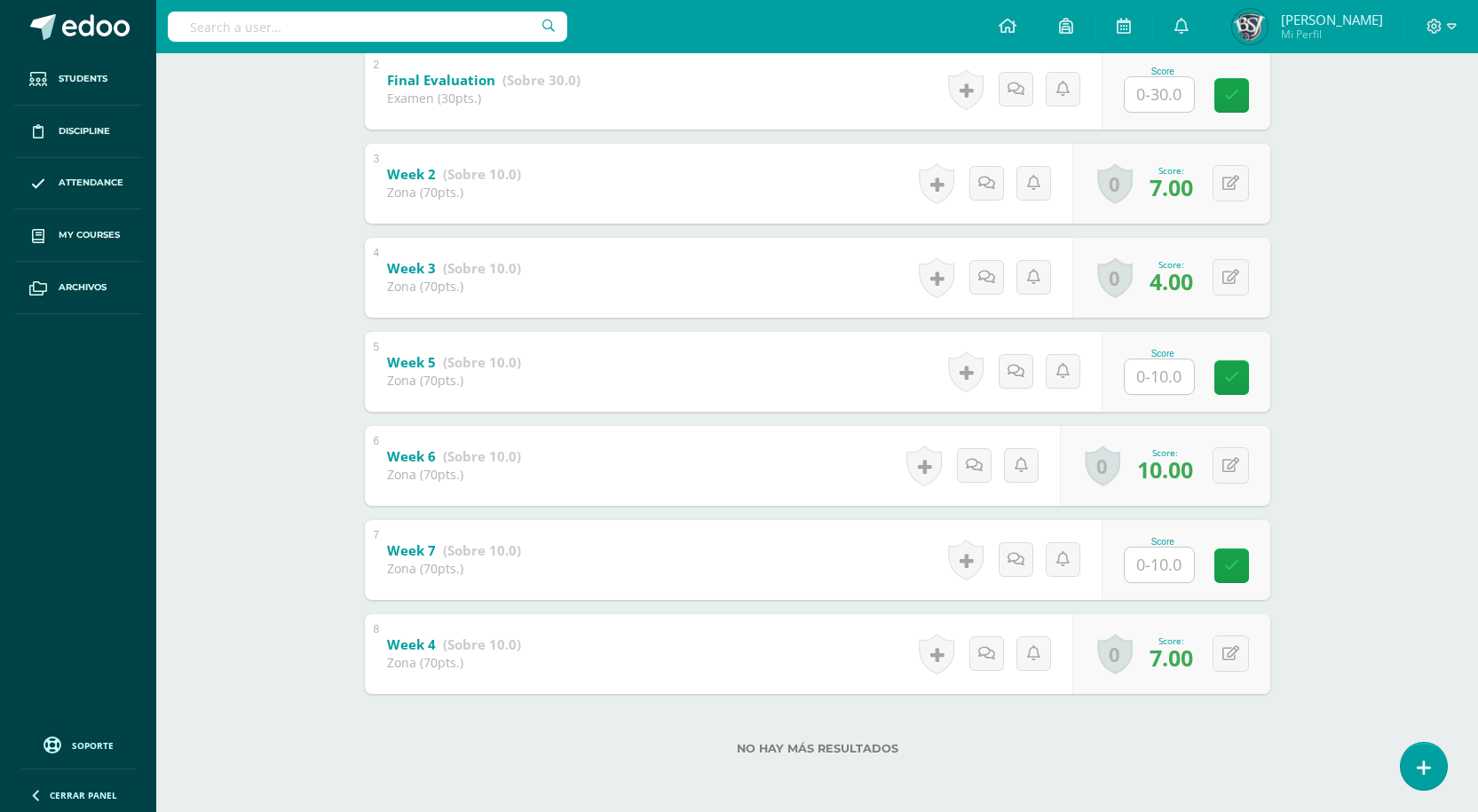
click at [1178, 579] on input "text" at bounding box center [1159, 565] width 70 height 35
type input "6"
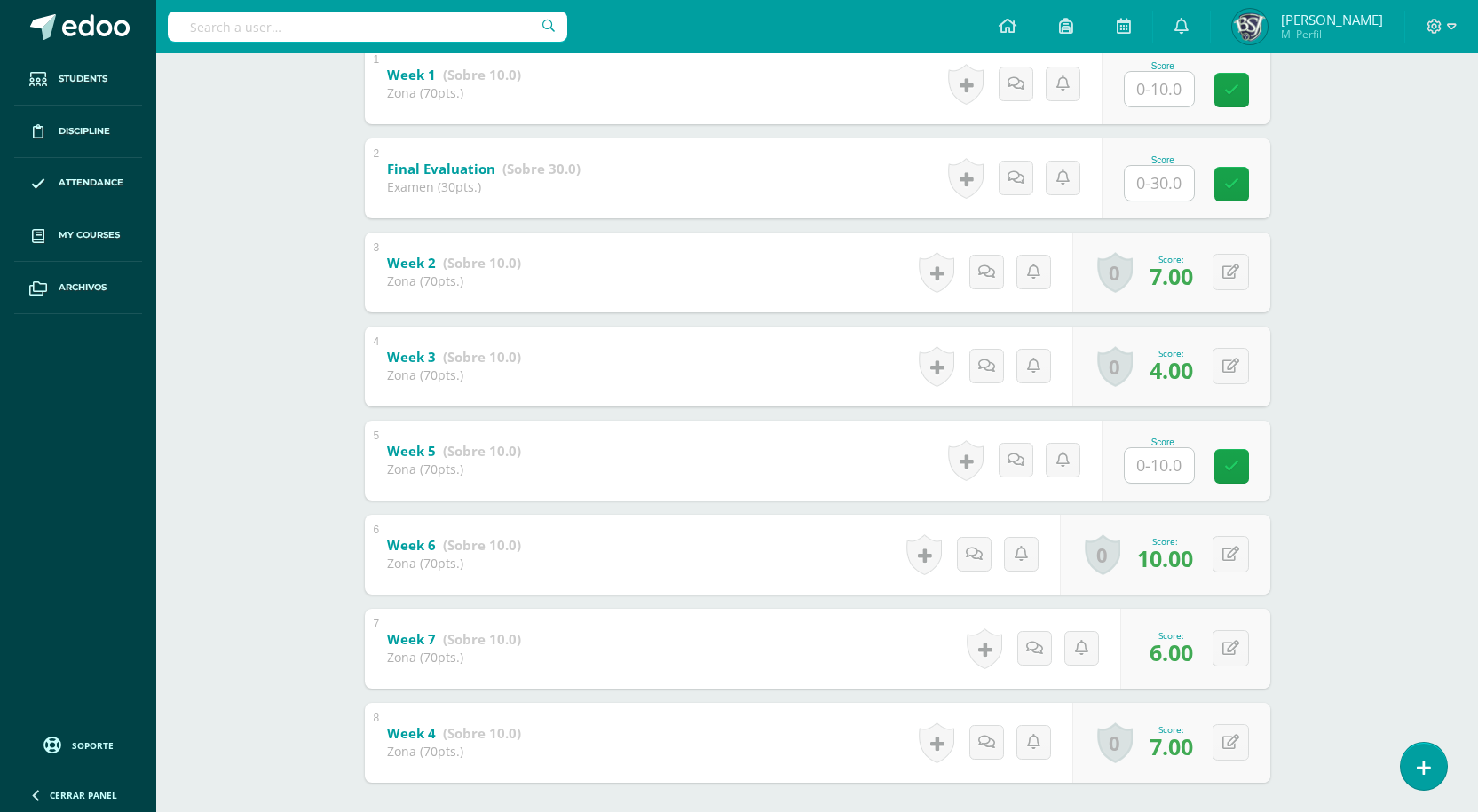
click at [1171, 481] on input "text" at bounding box center [1159, 465] width 70 height 35
type input "6"
click at [1348, 544] on div "Reading Workshop Segundo Secundaria "A" Herramientas Detalle de asistencias Act…" at bounding box center [816, 277] width 1321 height 1245
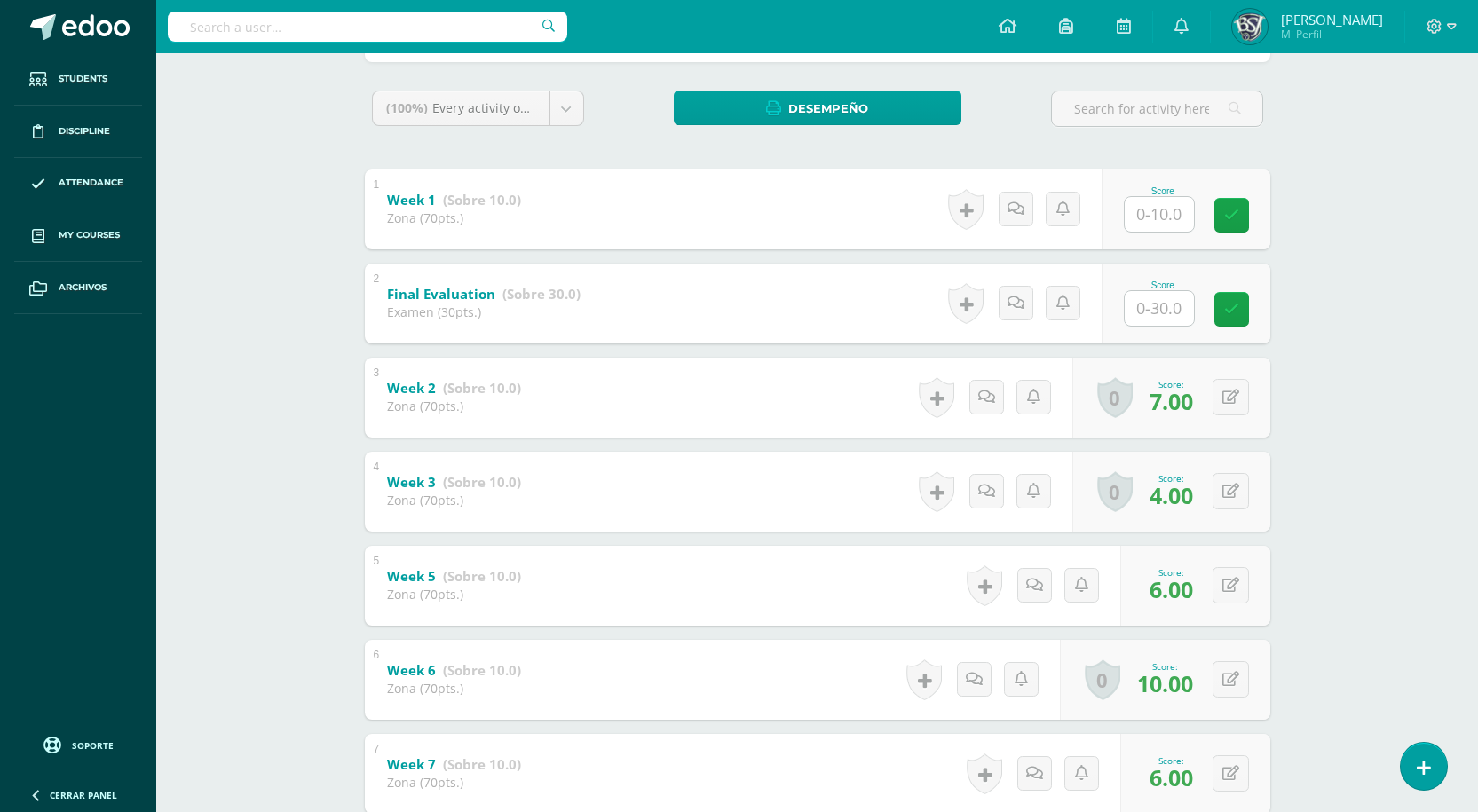
scroll to position [221, 0]
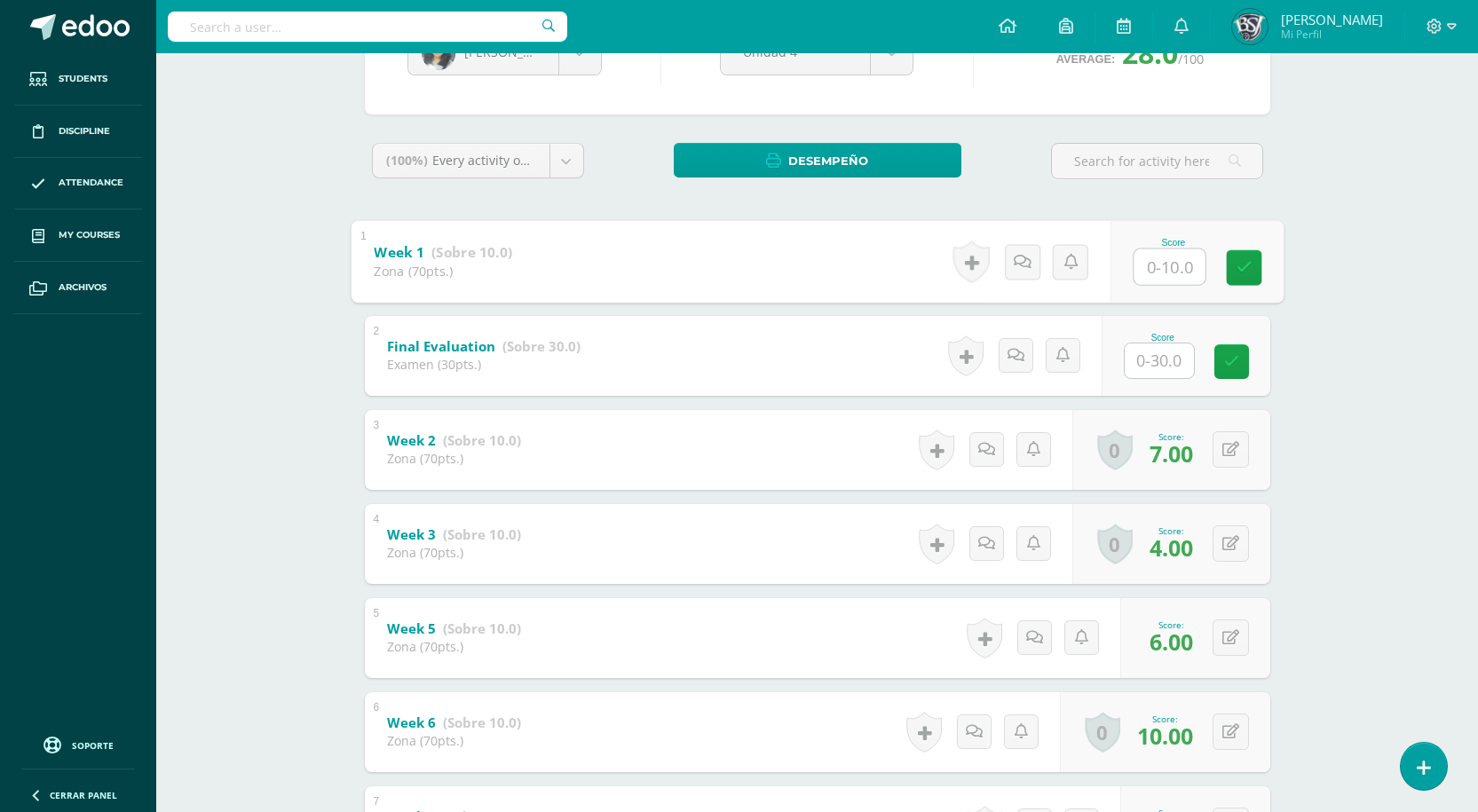
click at [1171, 276] on input "text" at bounding box center [1168, 266] width 71 height 36
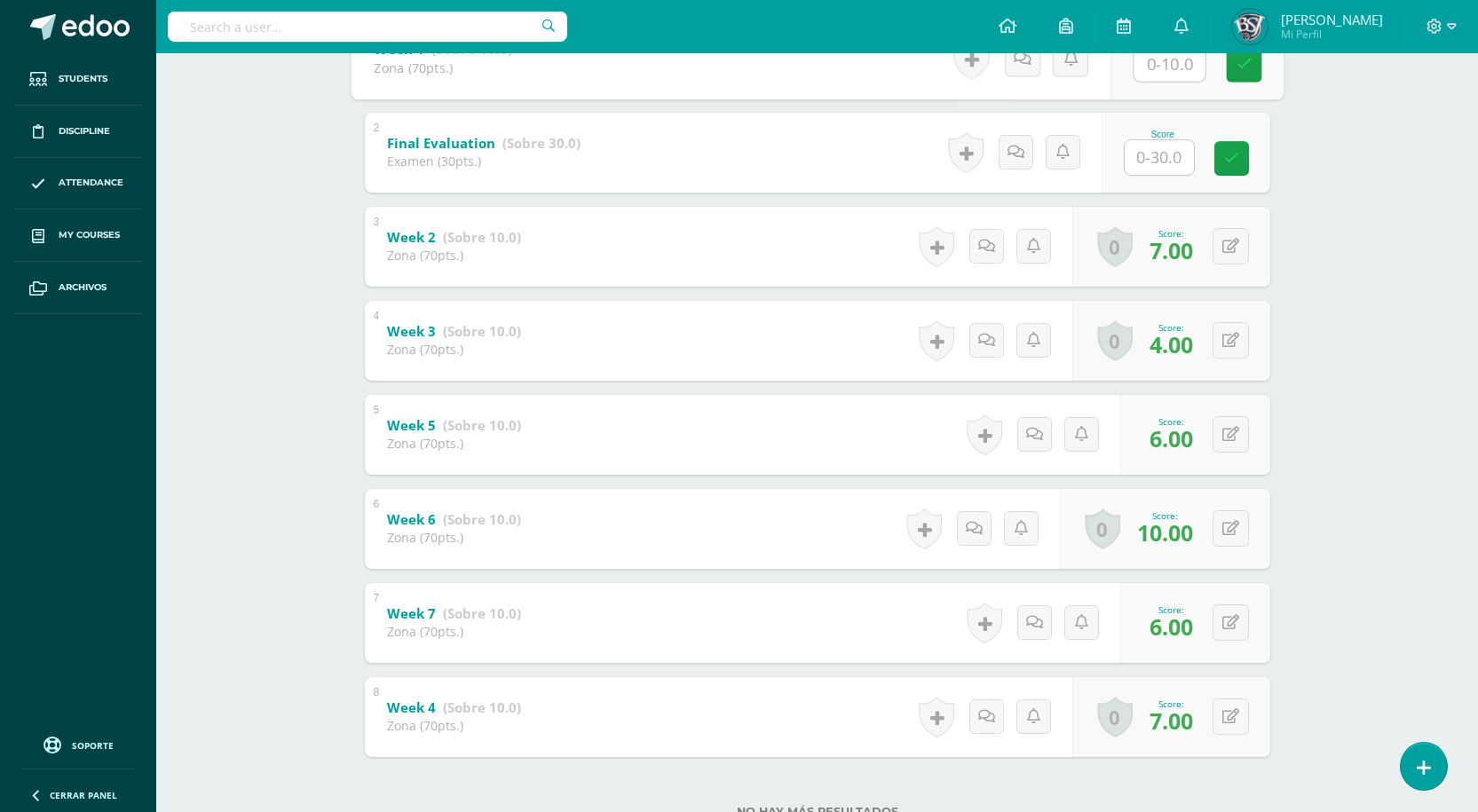
scroll to position [399, 0]
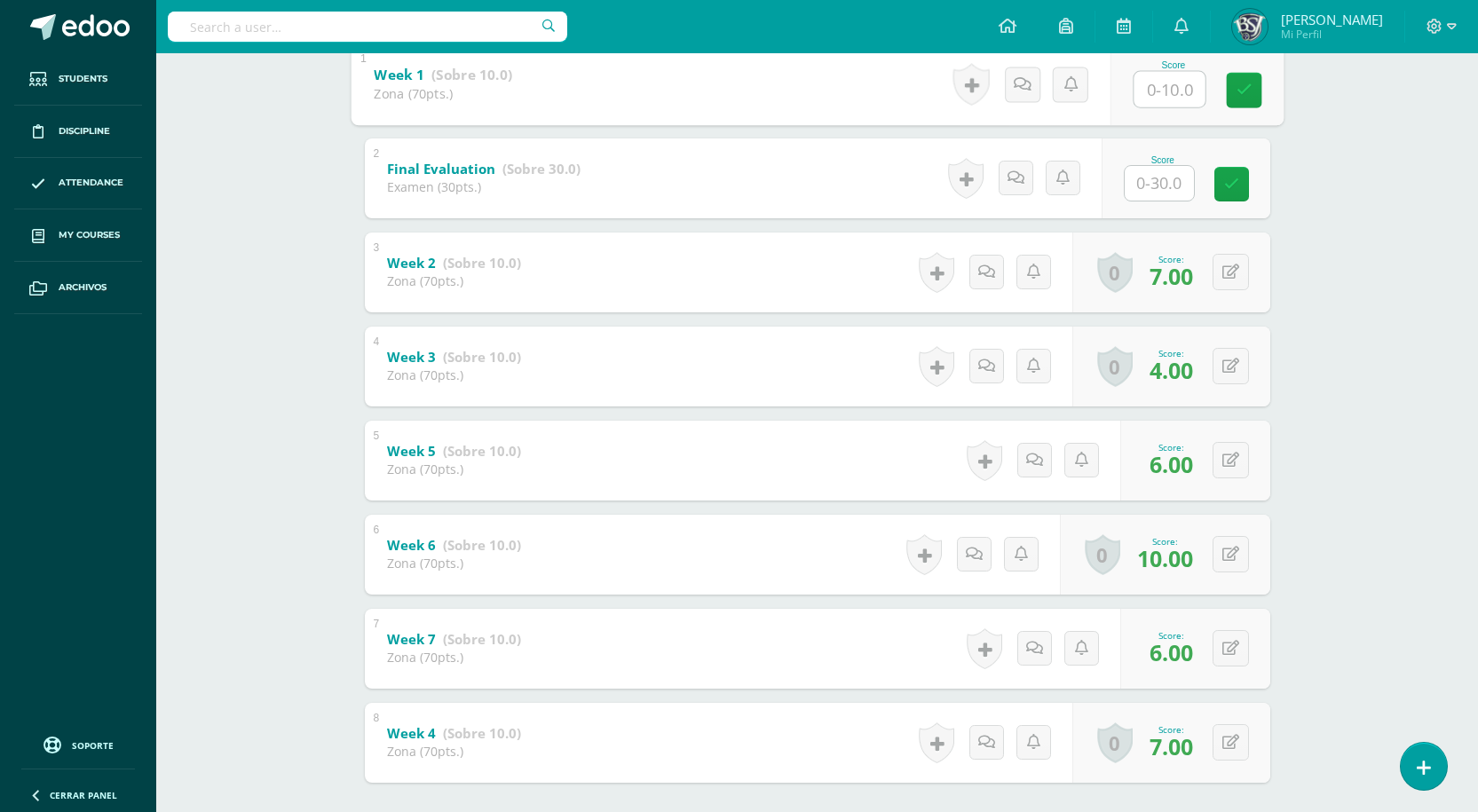
click at [1172, 87] on input "text" at bounding box center [1168, 88] width 71 height 36
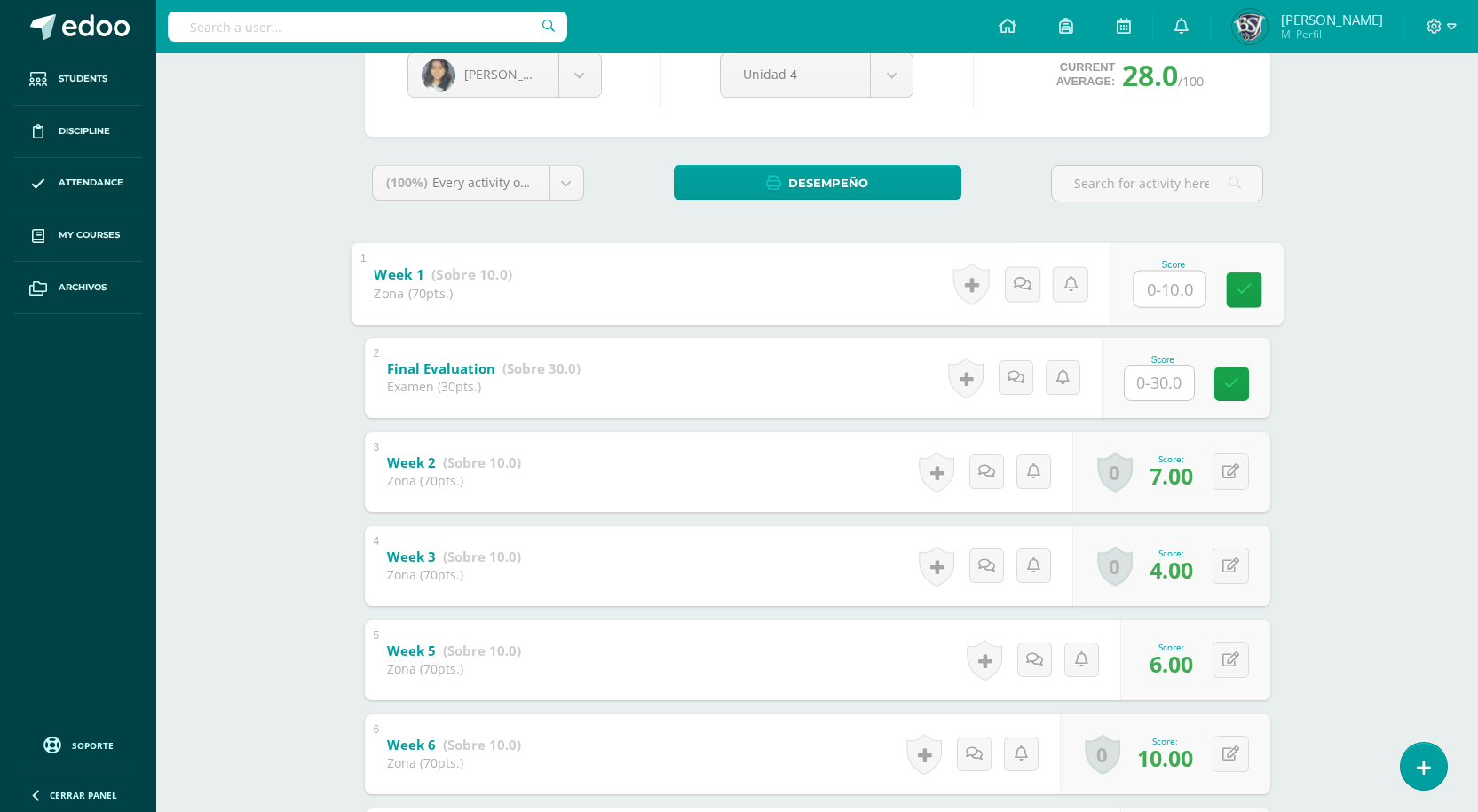
scroll to position [355, 0]
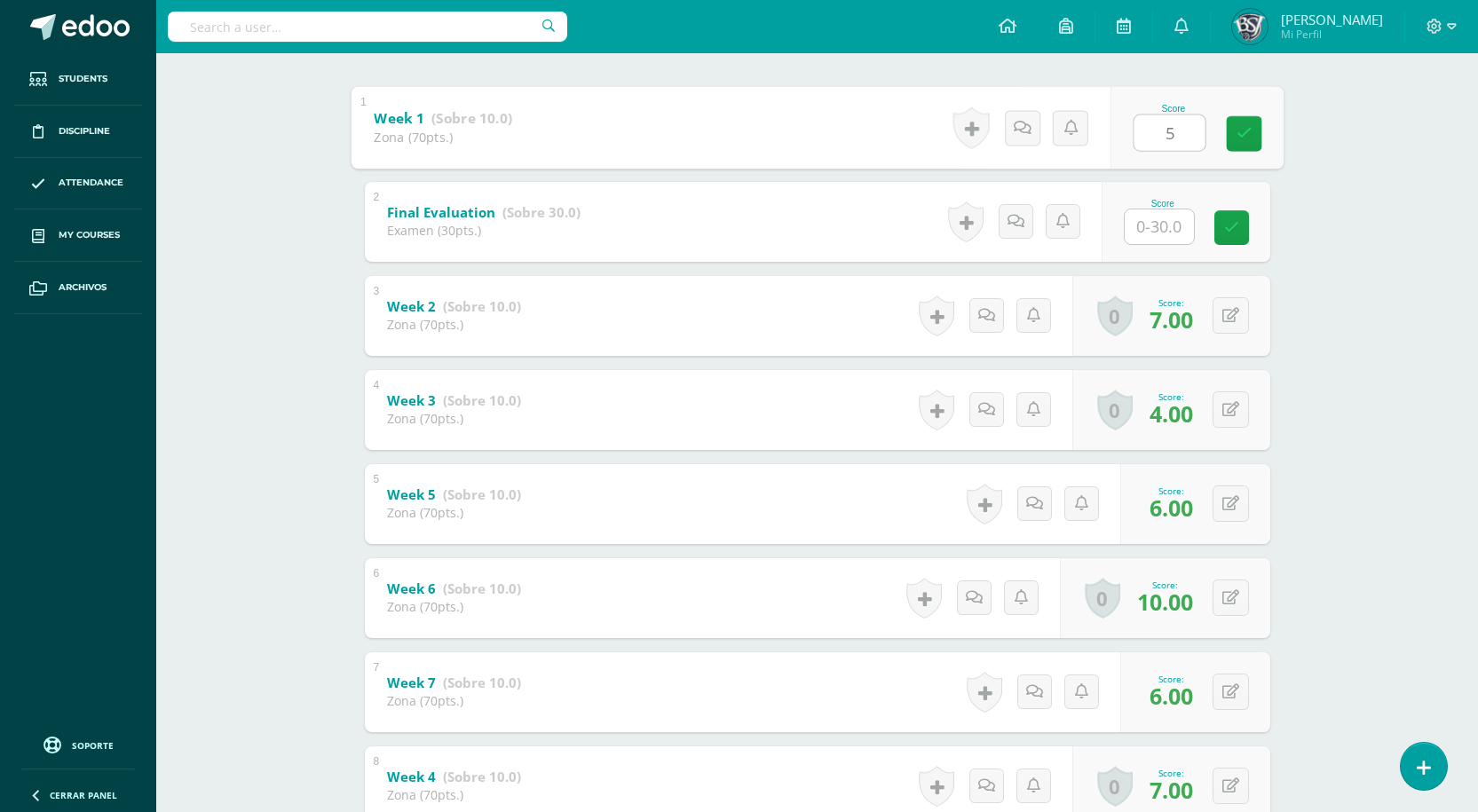
type input "5"
click at [1363, 374] on div "Reading Workshop Segundo Secundaria "A" Herramientas Detalle de asistencias Act…" at bounding box center [816, 320] width 1321 height 1245
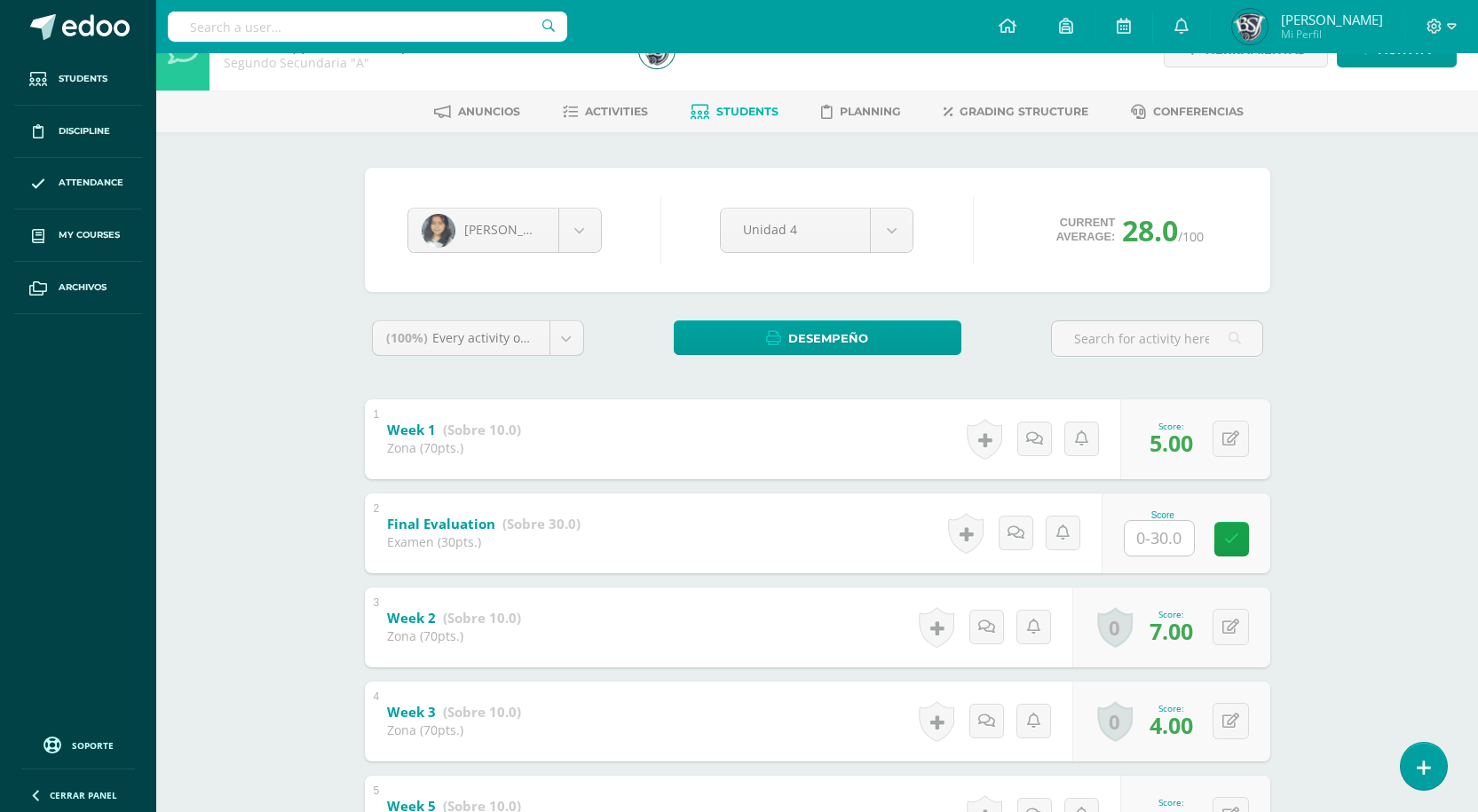
scroll to position [0, 0]
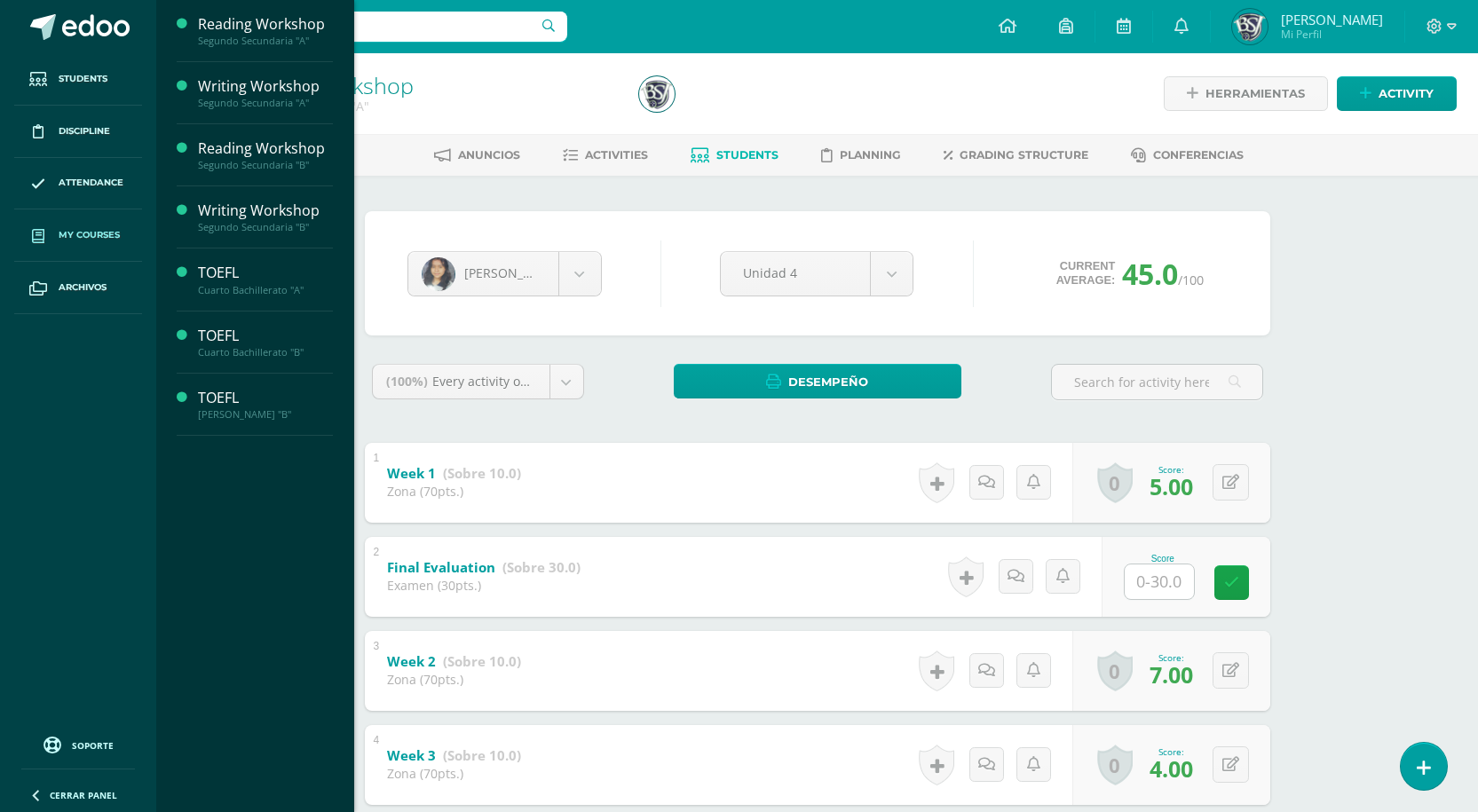
click at [90, 243] on span "My courses" at bounding box center [89, 235] width 62 height 14
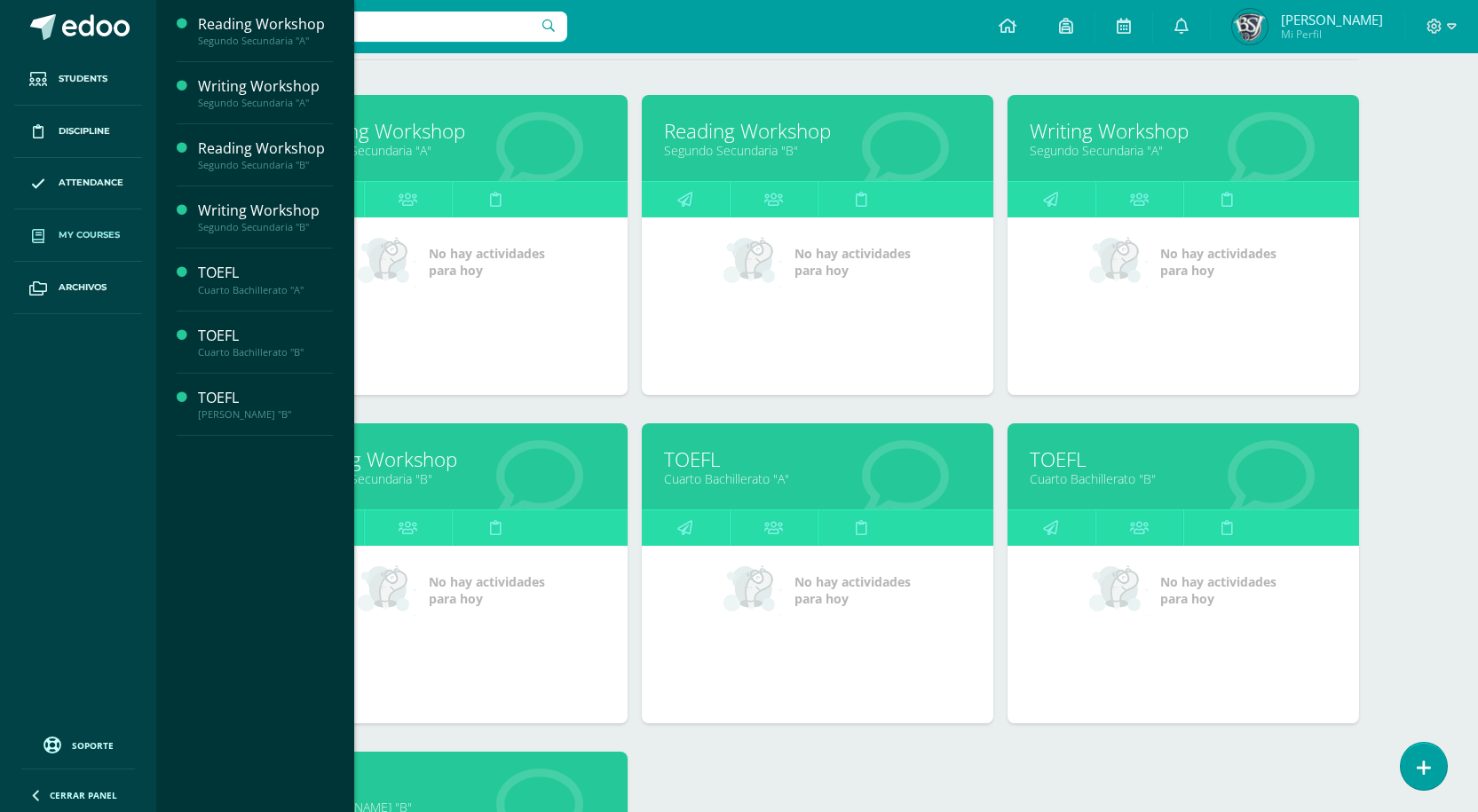
scroll to position [266, 0]
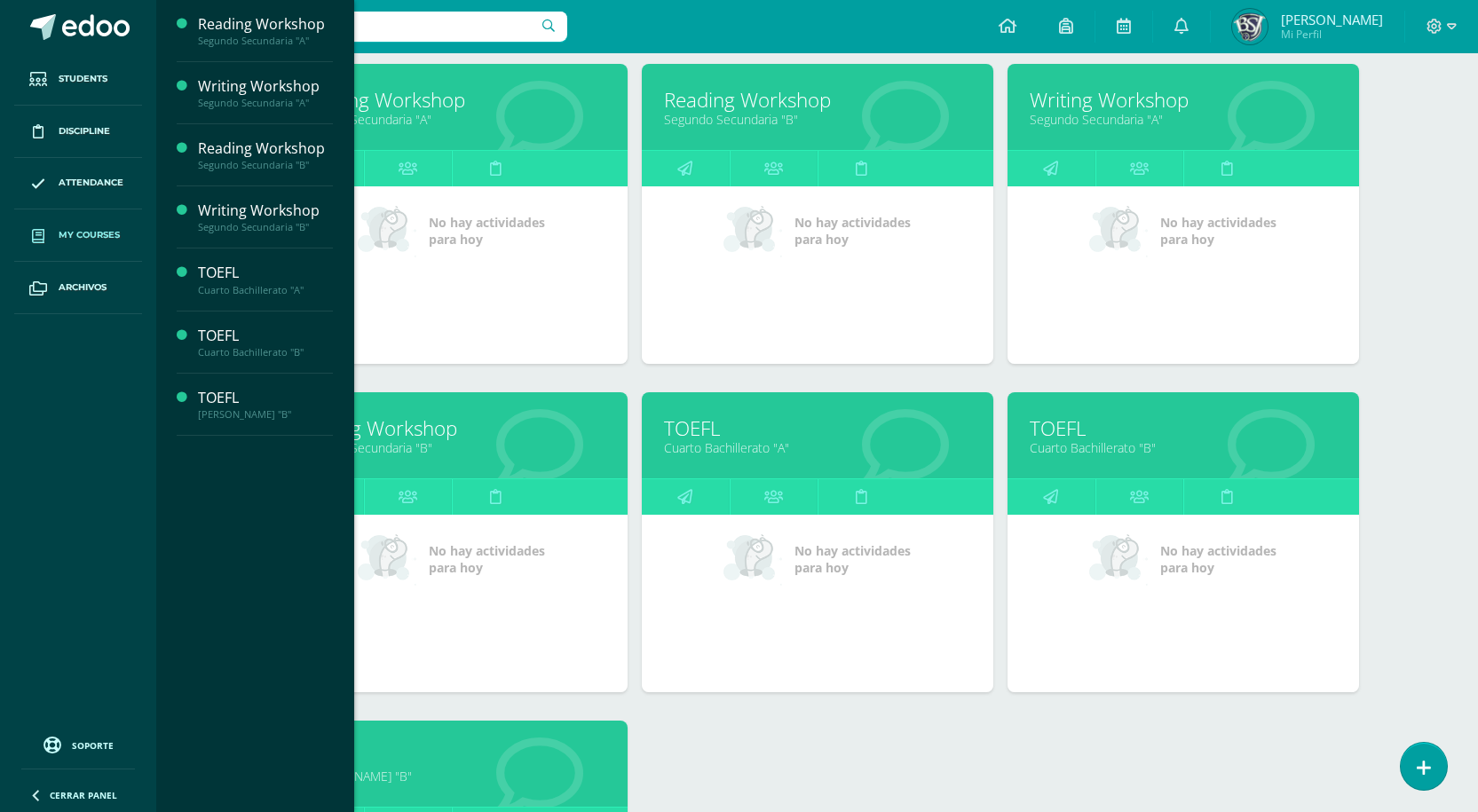
click at [387, 434] on link "Writing Workshop" at bounding box center [451, 428] width 307 height 28
click at [394, 425] on link "Writing Workshop" at bounding box center [451, 428] width 307 height 28
click at [1402, 366] on div "My courses My Courses (7) My Extracurriculars (0) Supervised (13) Every level E…" at bounding box center [816, 477] width 1321 height 1380
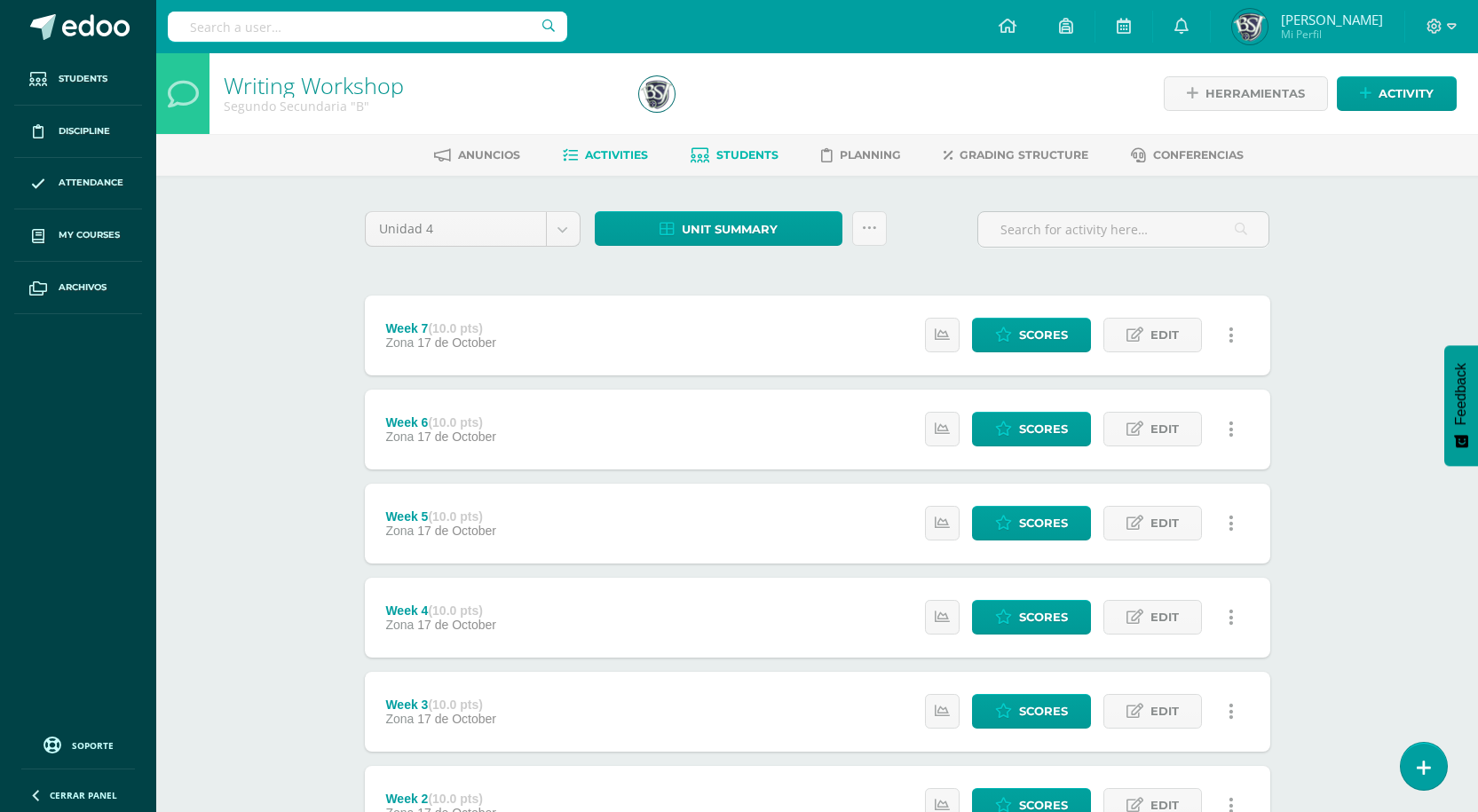
click at [730, 159] on span "Students" at bounding box center [746, 154] width 62 height 13
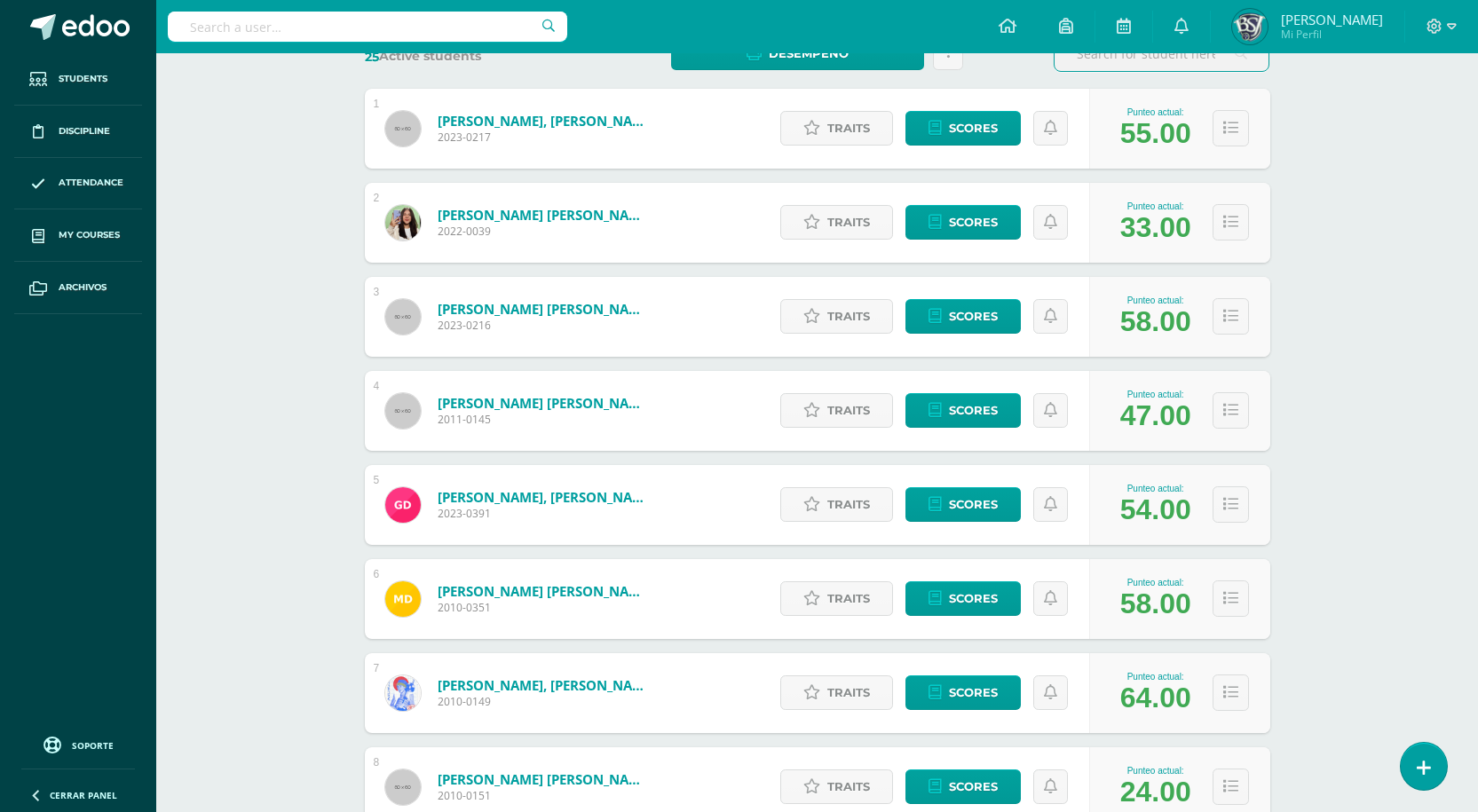
scroll to position [254, 0]
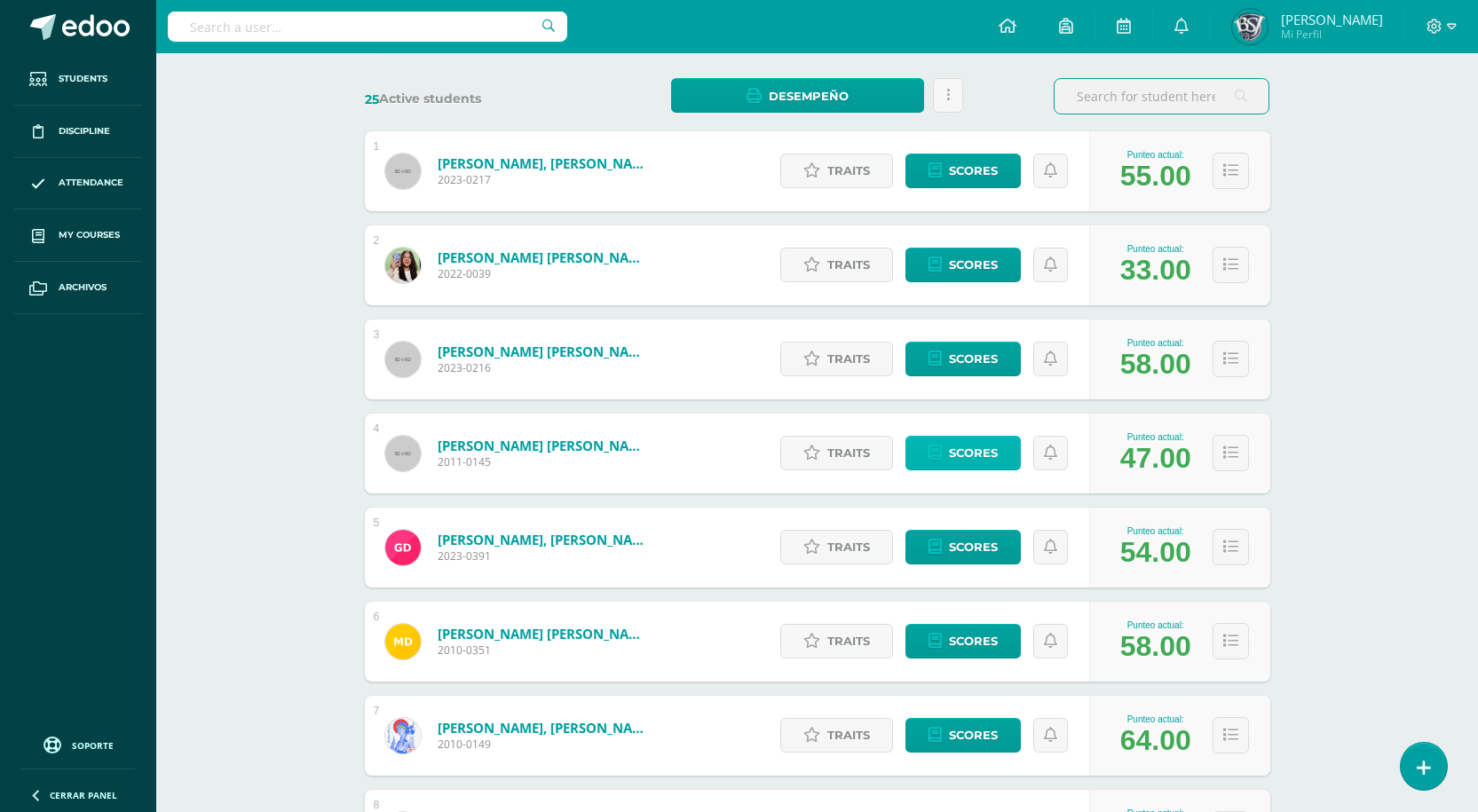
click at [966, 455] on span "Scores" at bounding box center [972, 452] width 49 height 33
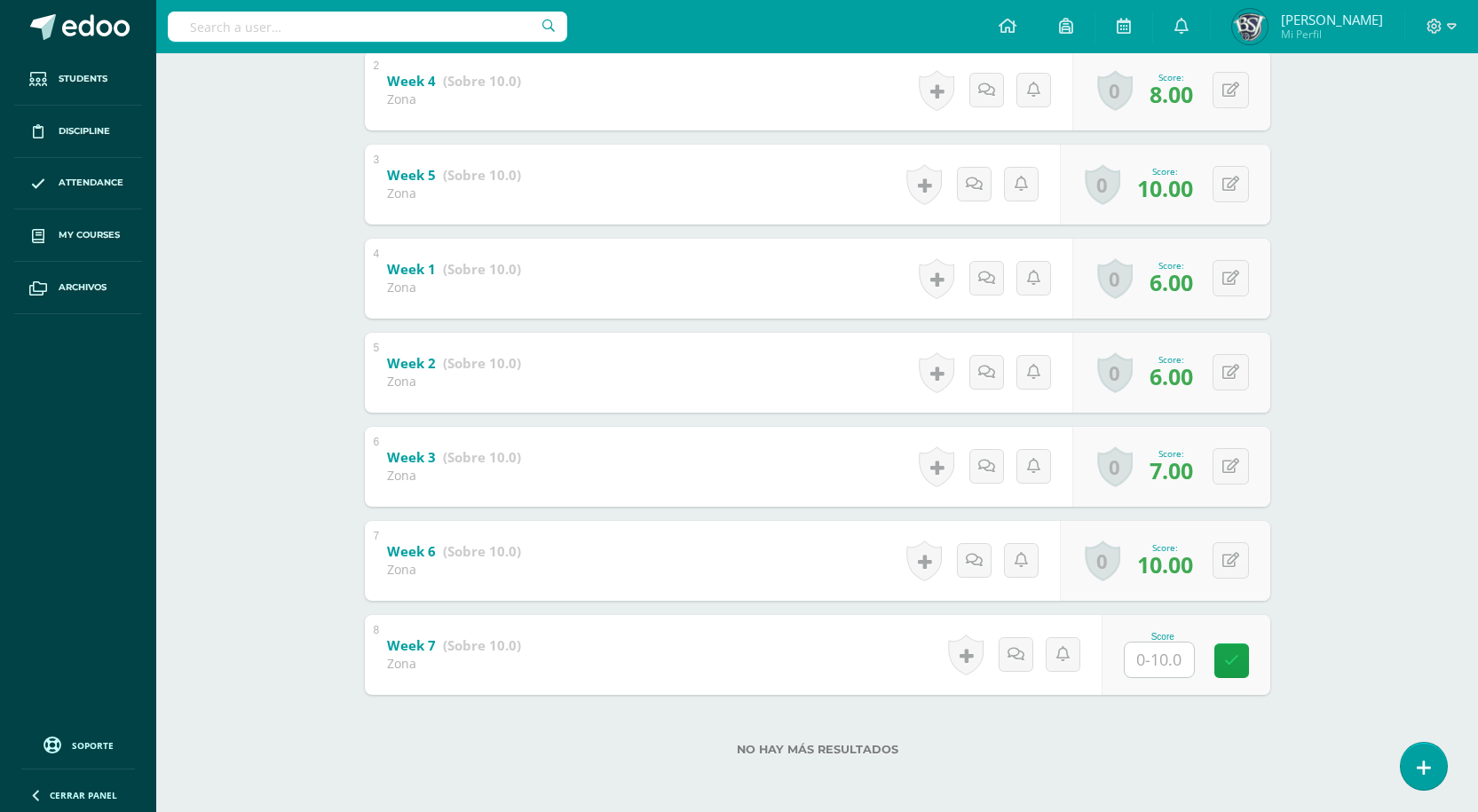
scroll to position [487, 0]
click at [1162, 662] on input "text" at bounding box center [1168, 659] width 71 height 36
type input "6"
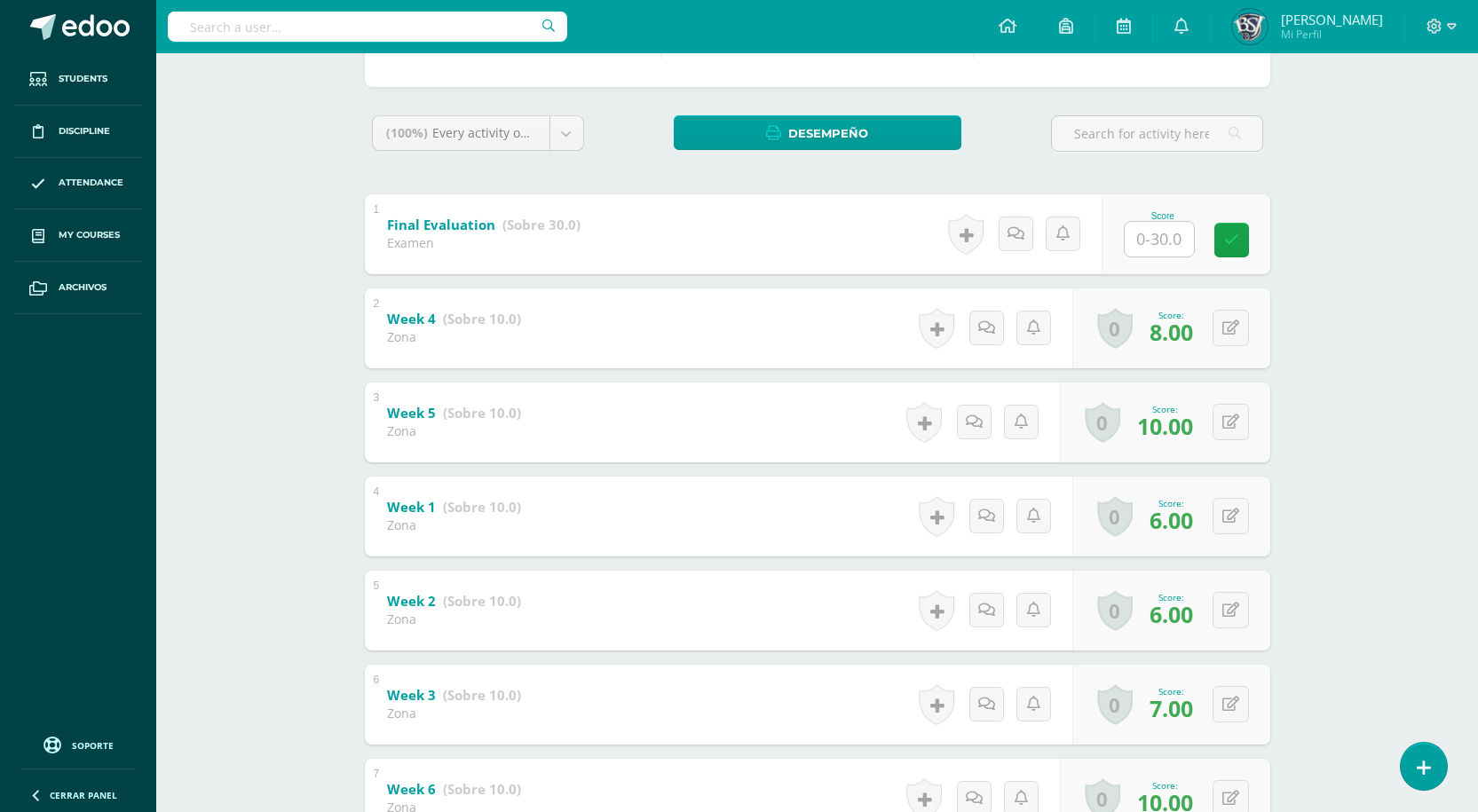
scroll to position [132, 0]
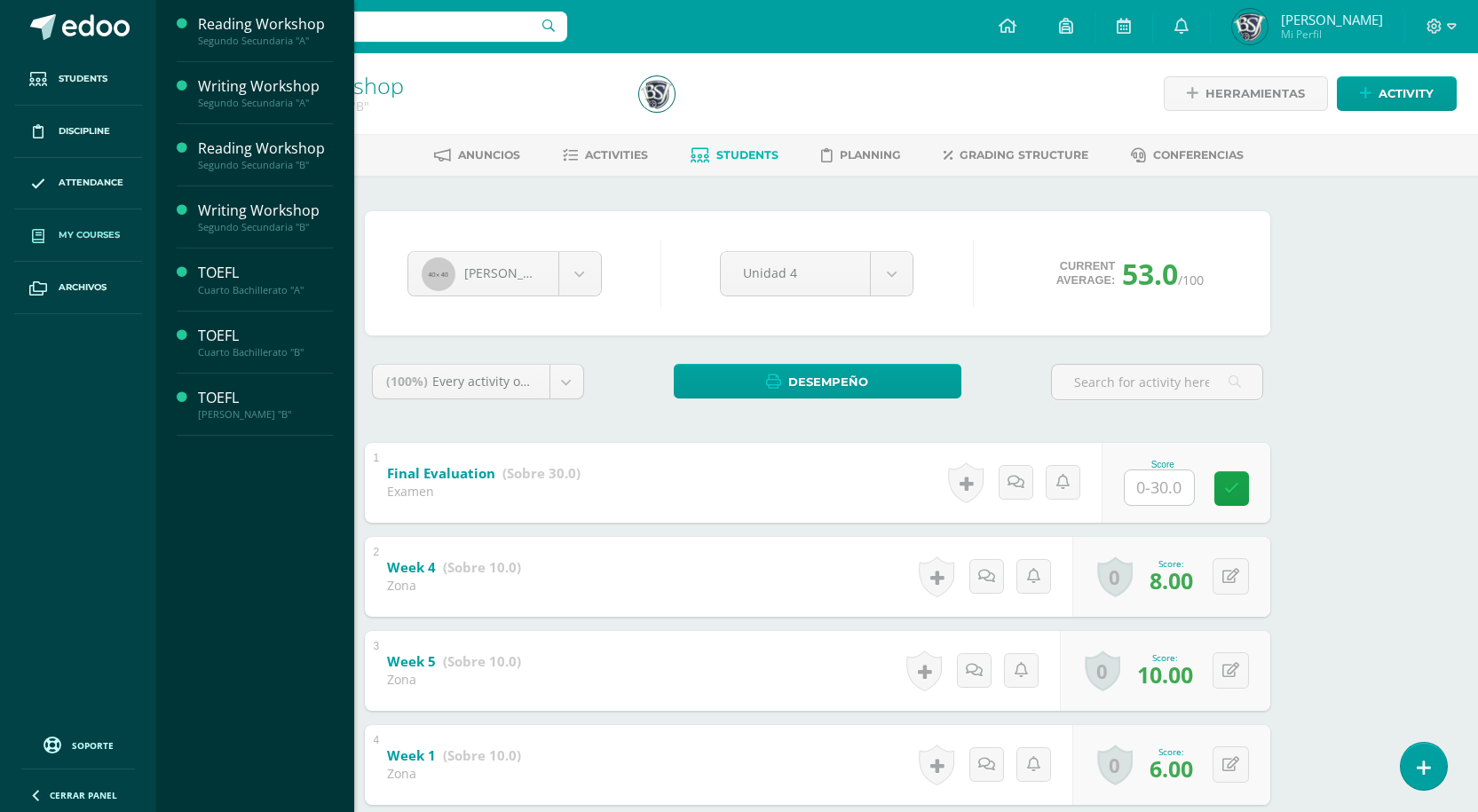
click at [63, 236] on span "My courses" at bounding box center [89, 235] width 62 height 14
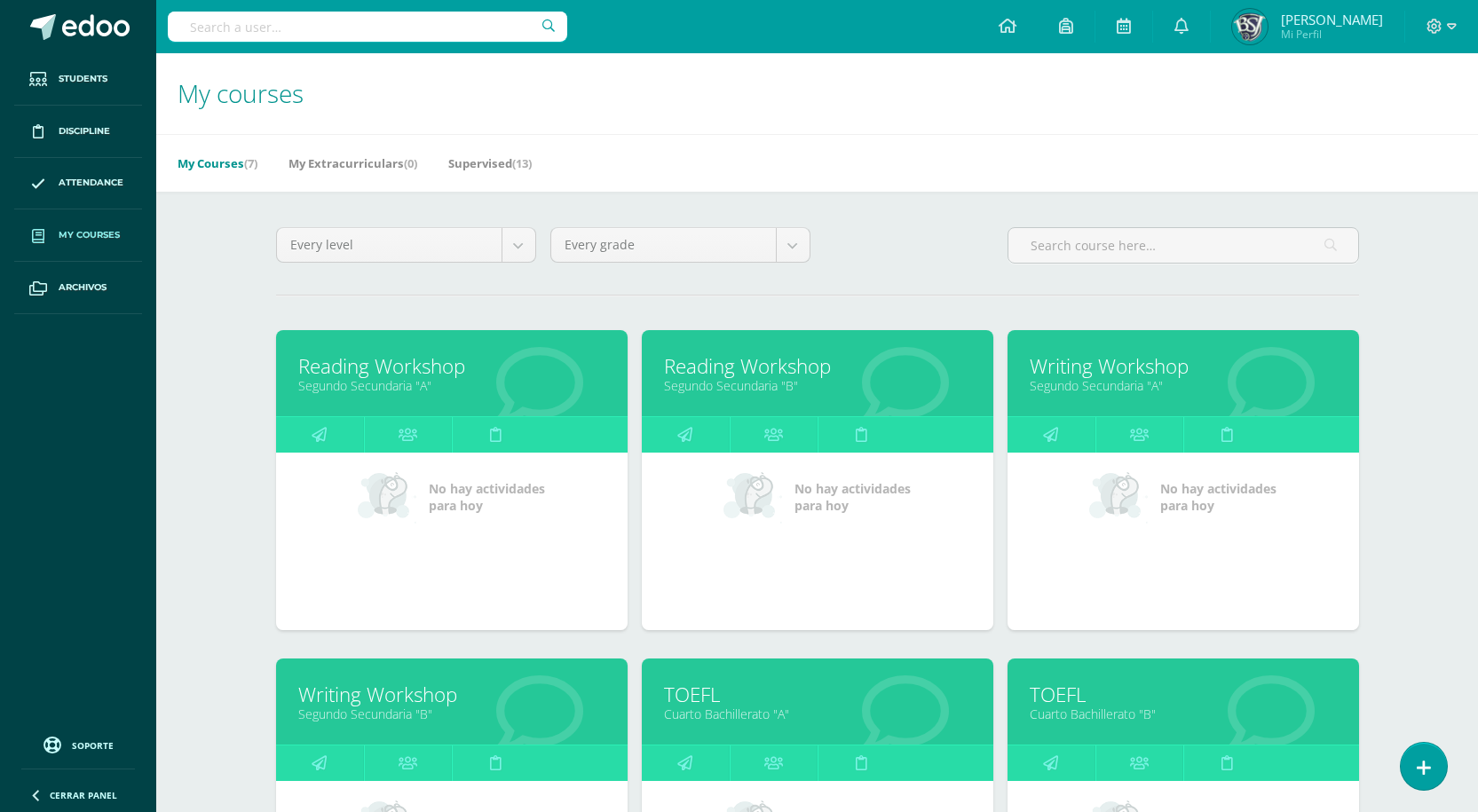
click at [761, 357] on link "Reading Workshop" at bounding box center [817, 366] width 307 height 28
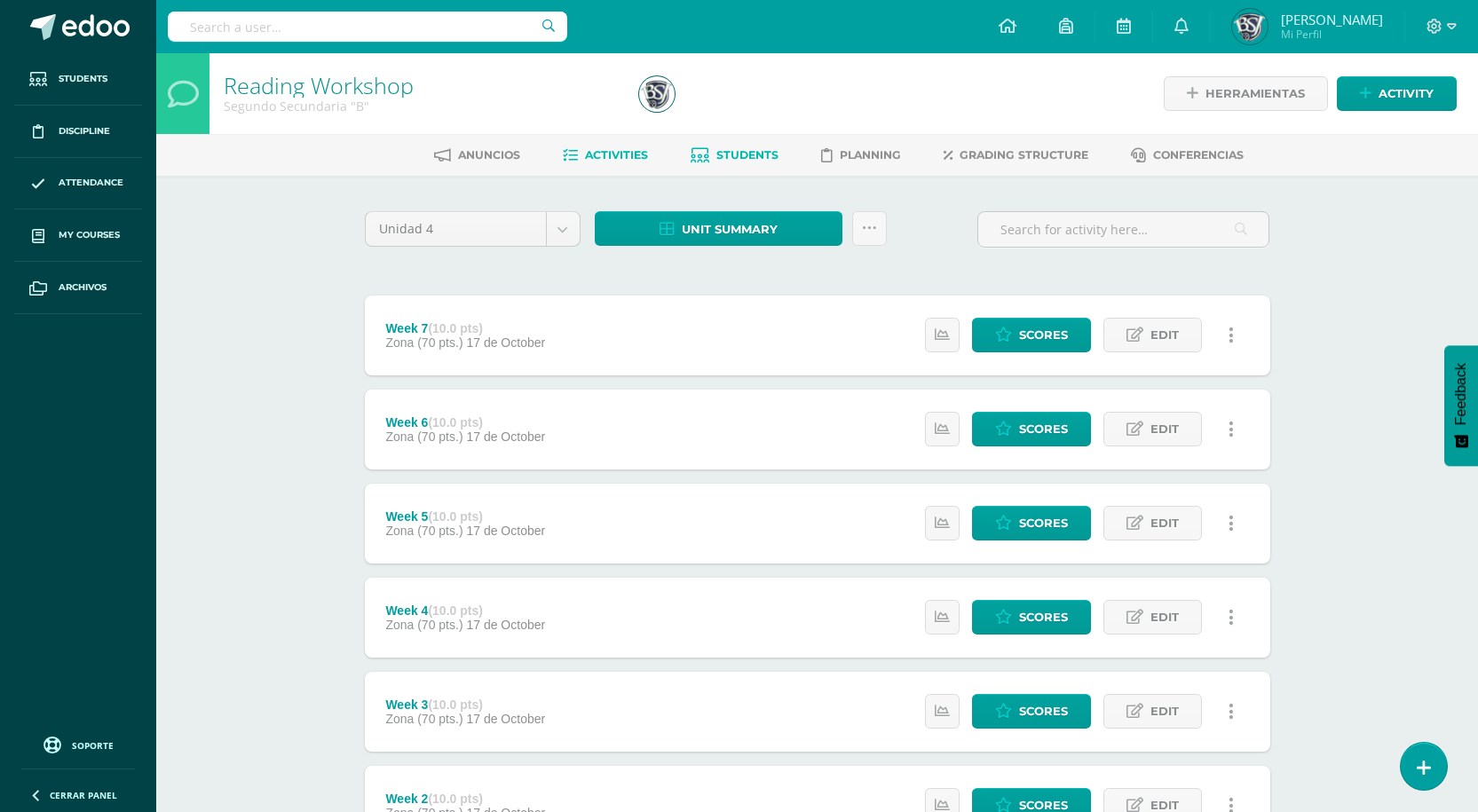
click at [718, 145] on link "Students" at bounding box center [735, 155] width 87 height 29
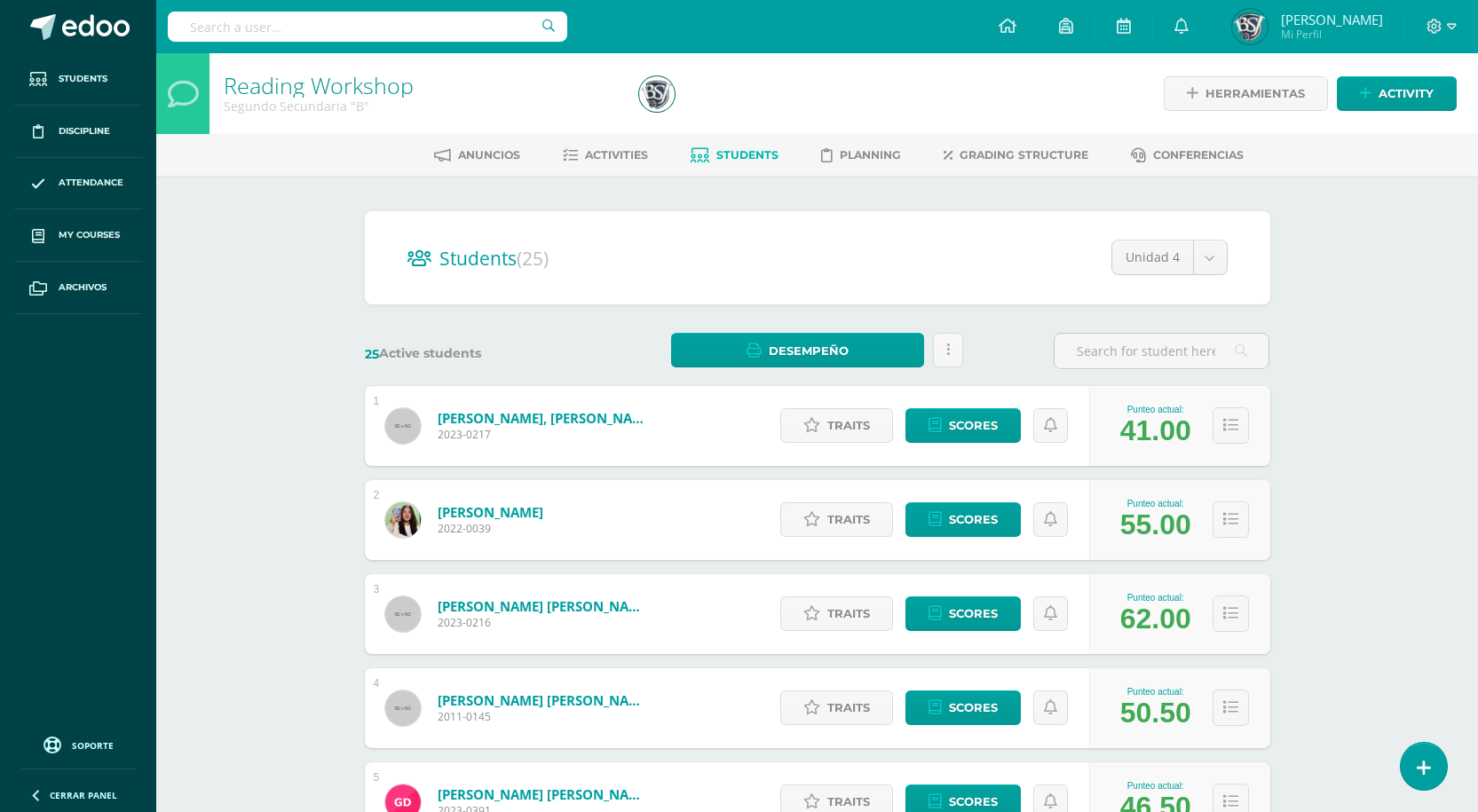
click at [724, 164] on link "Students" at bounding box center [735, 155] width 87 height 29
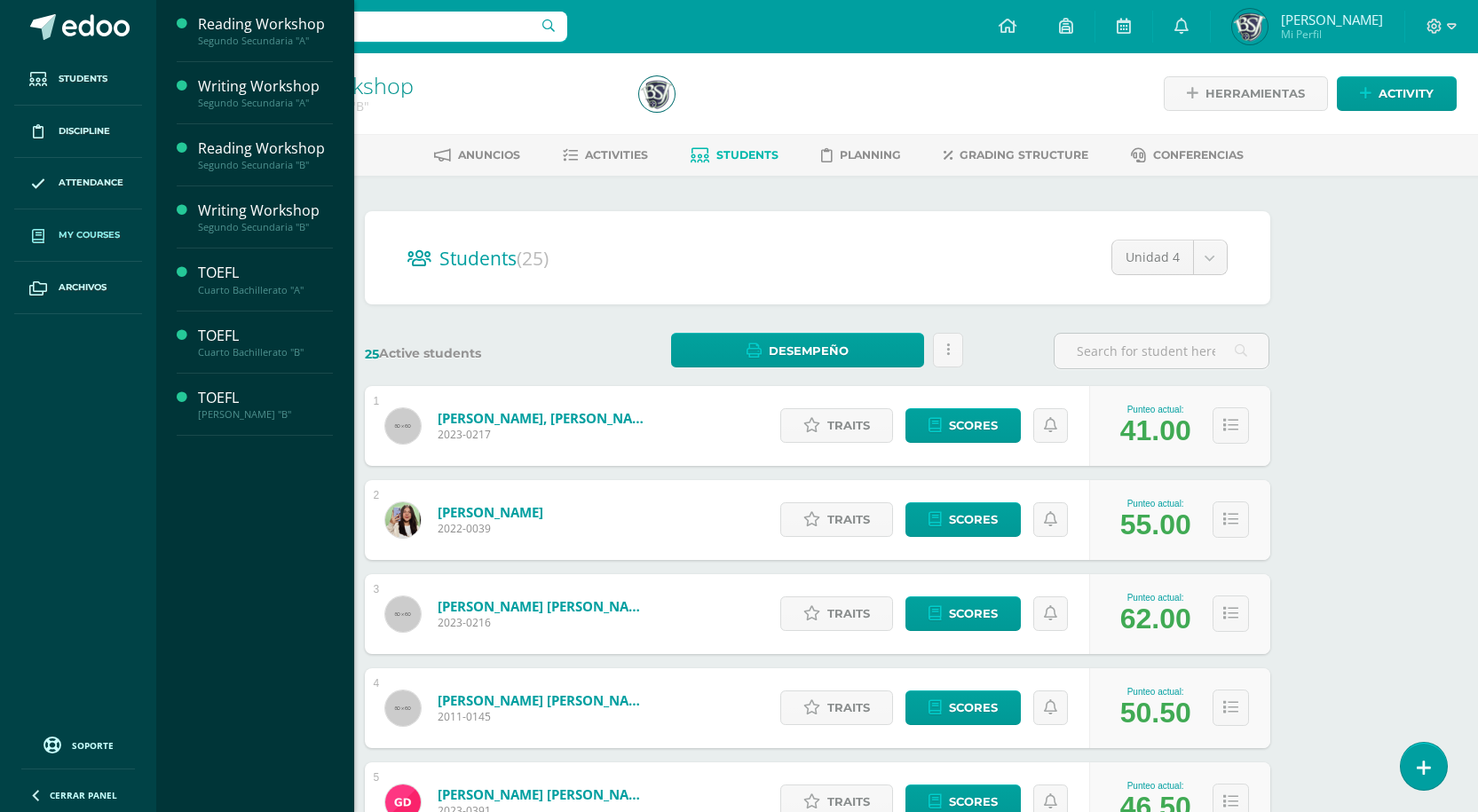
click at [84, 244] on link "My courses" at bounding box center [78, 236] width 128 height 53
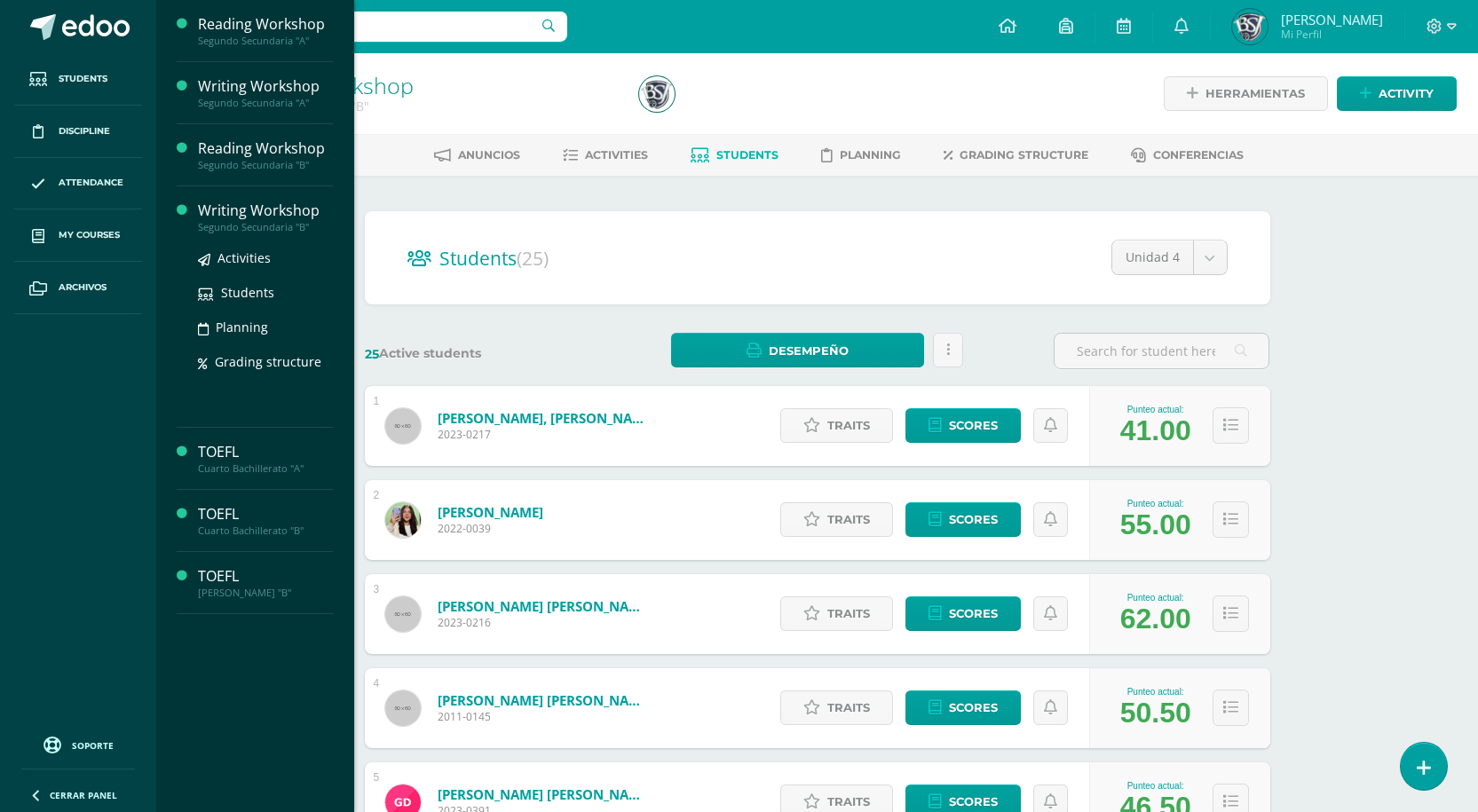
click at [237, 207] on div "Writing Workshop" at bounding box center [265, 211] width 135 height 21
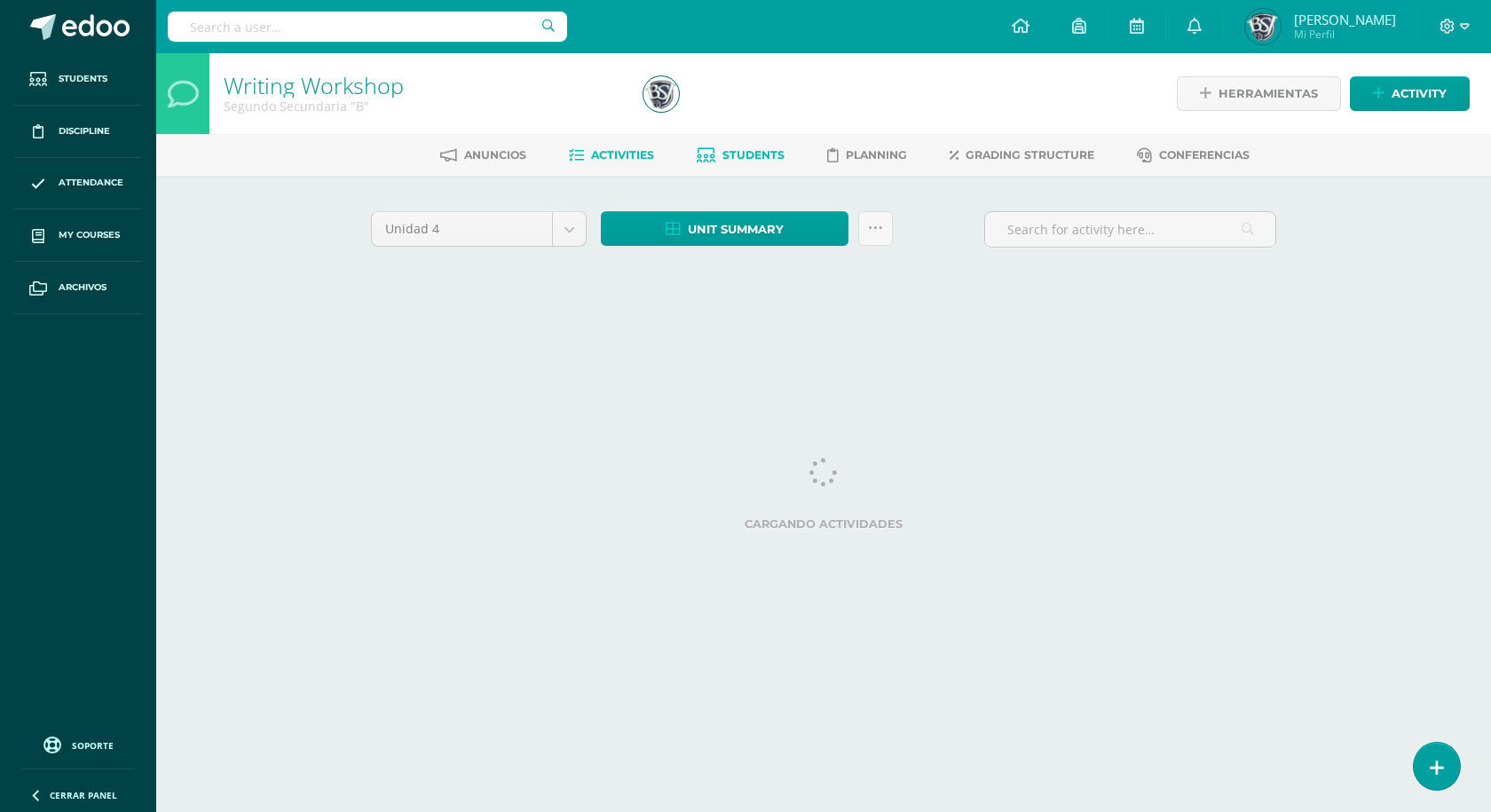
click at [734, 154] on span "Students" at bounding box center [753, 154] width 62 height 13
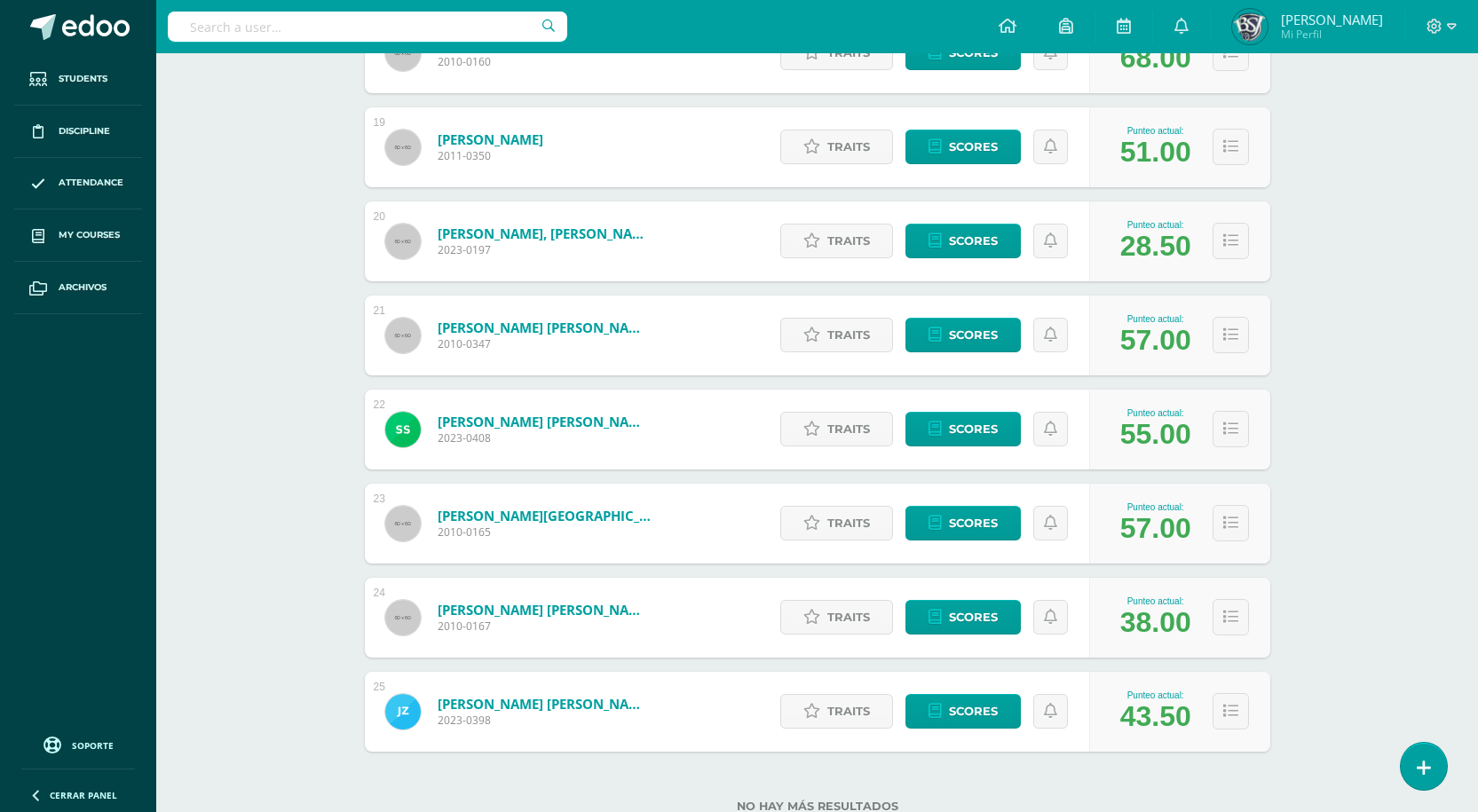
scroll to position [1941, 0]
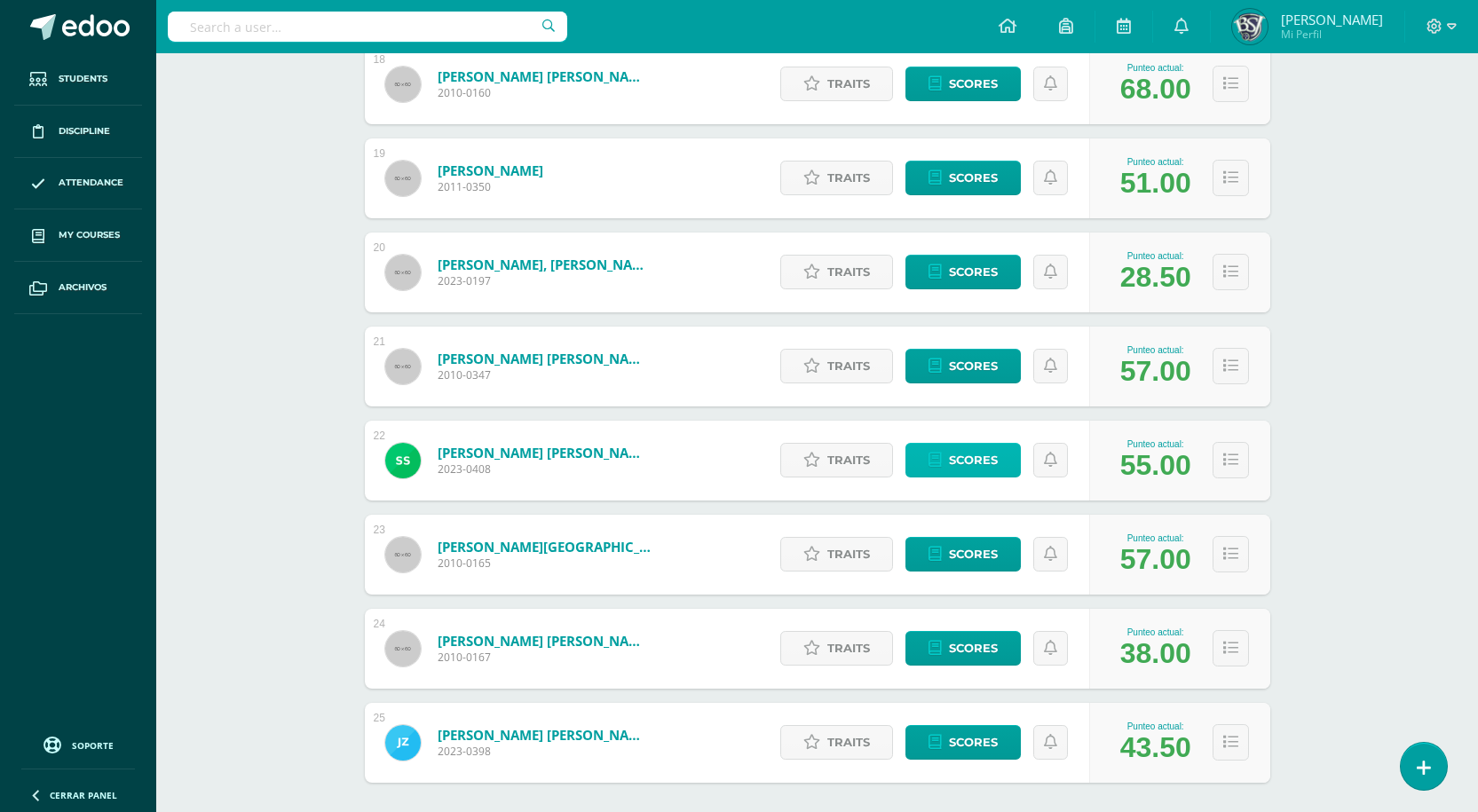
click at [936, 460] on icon at bounding box center [934, 459] width 13 height 15
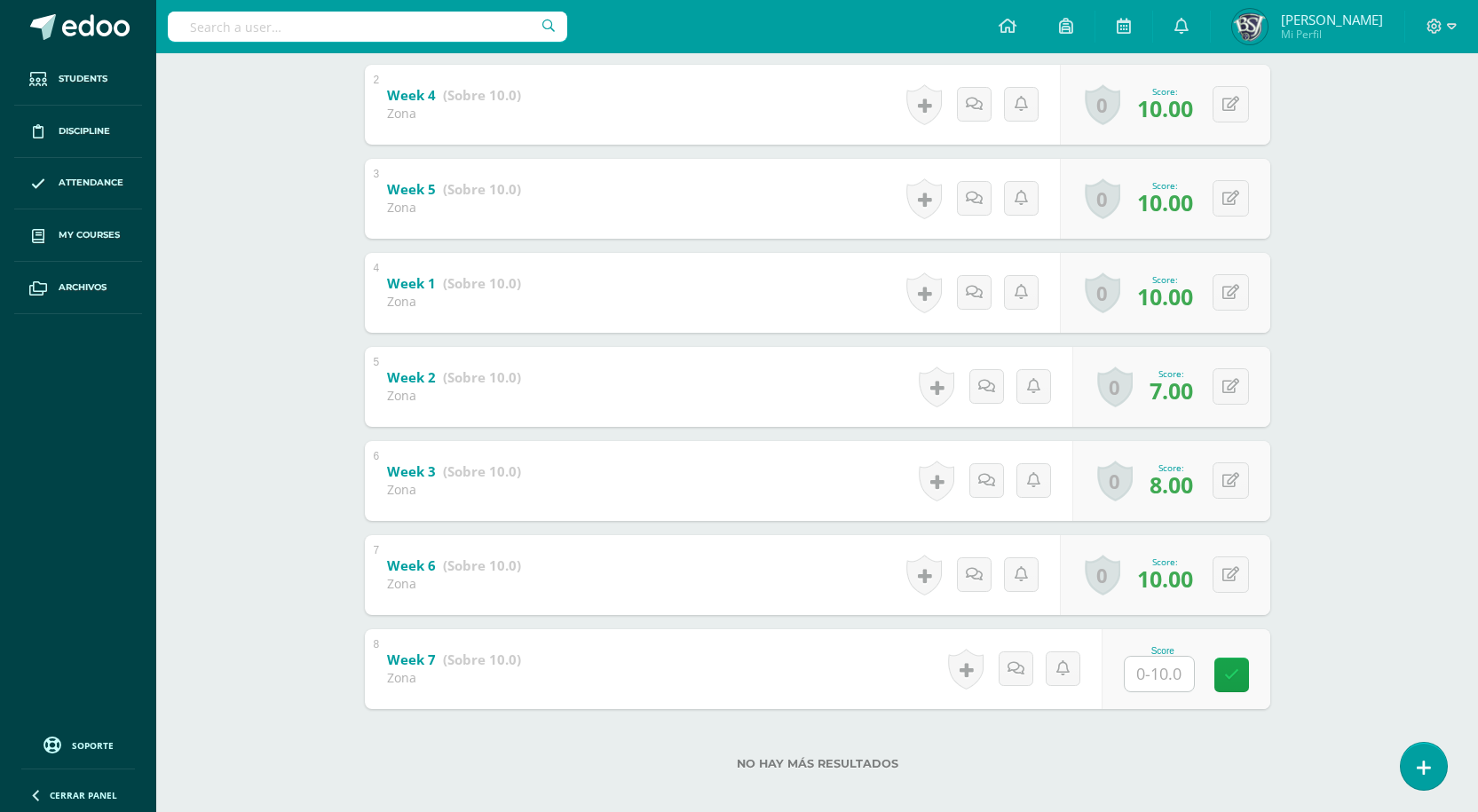
scroll to position [487, 0]
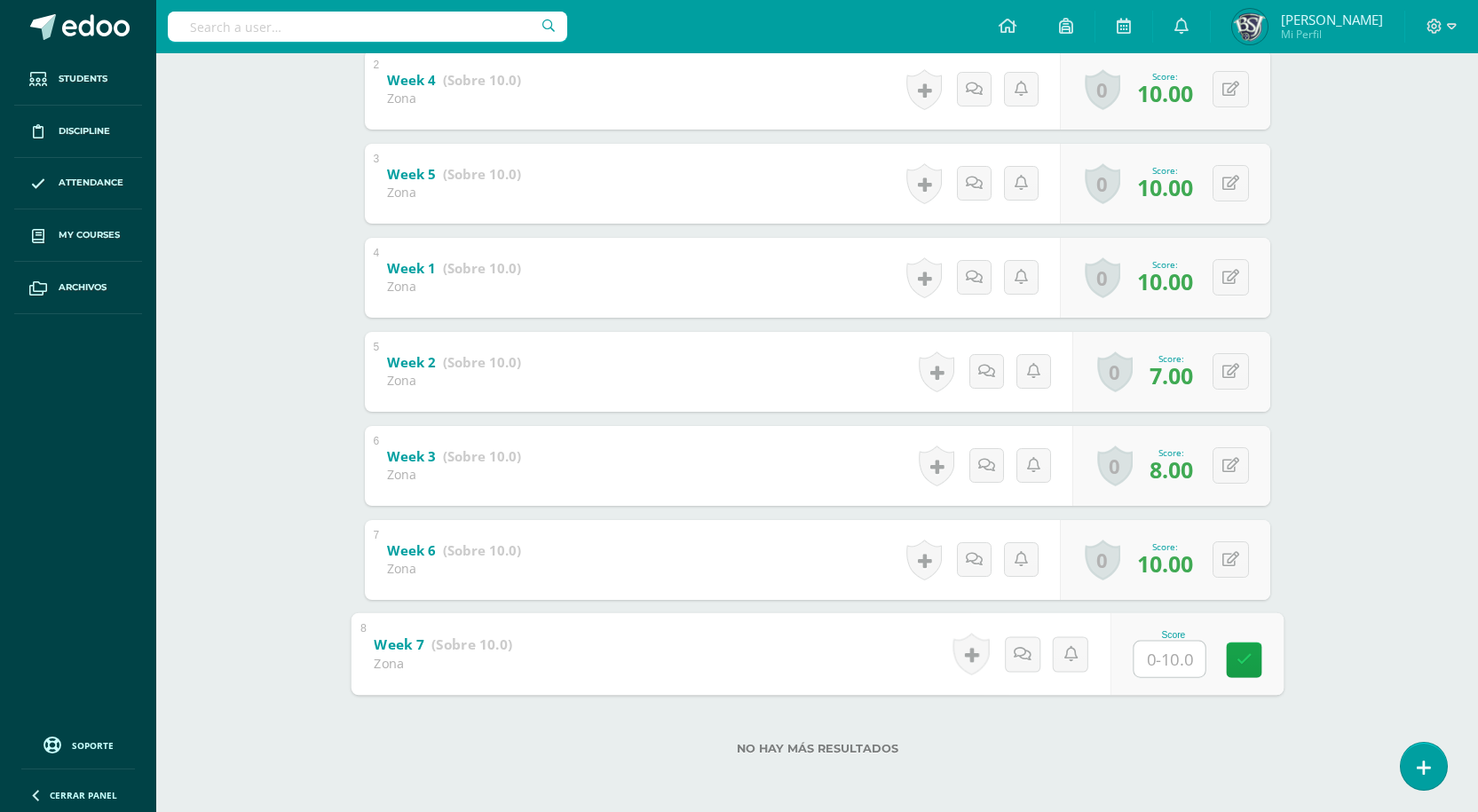
click at [1149, 651] on input "text" at bounding box center [1168, 659] width 71 height 36
type input "6"
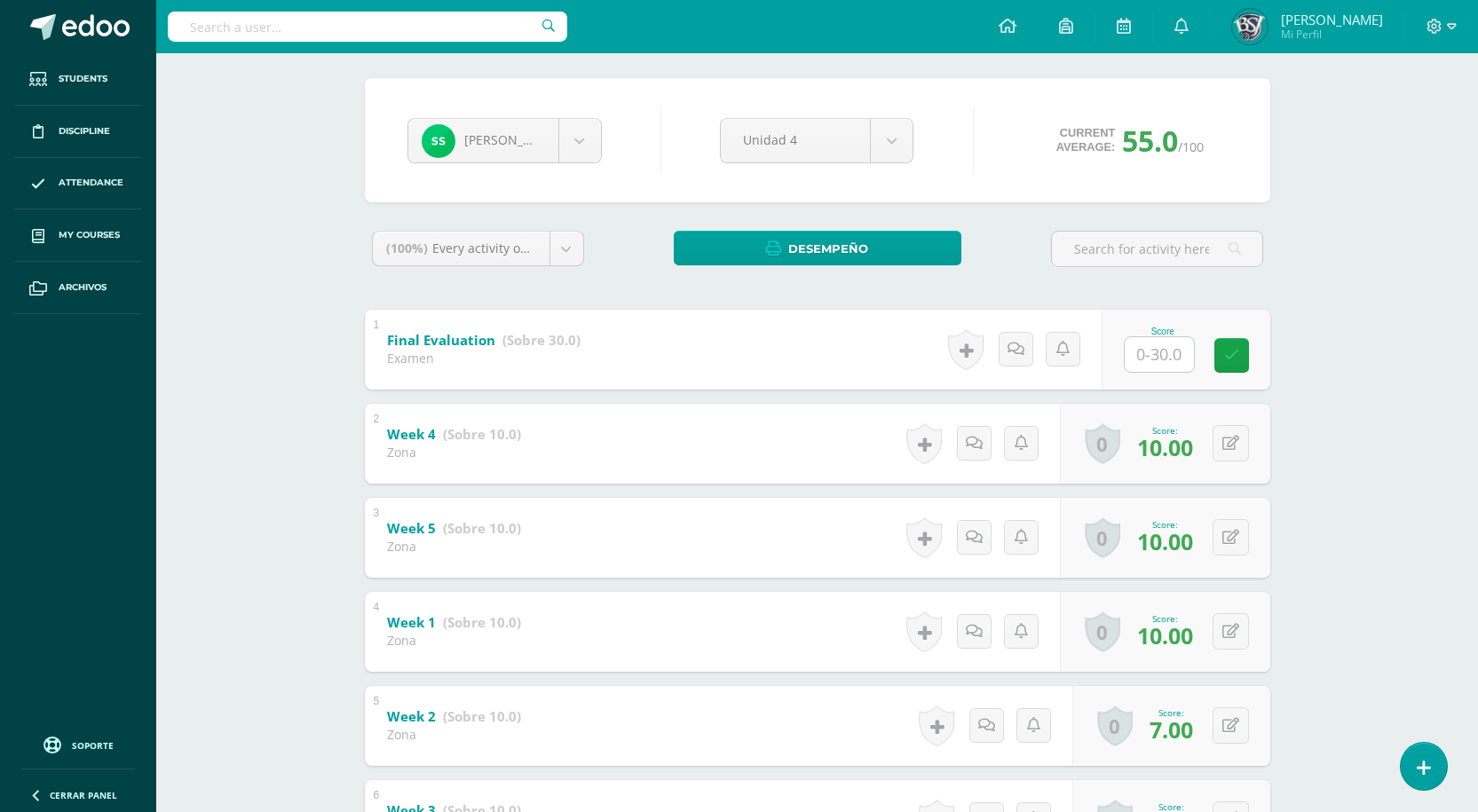
scroll to position [132, 0]
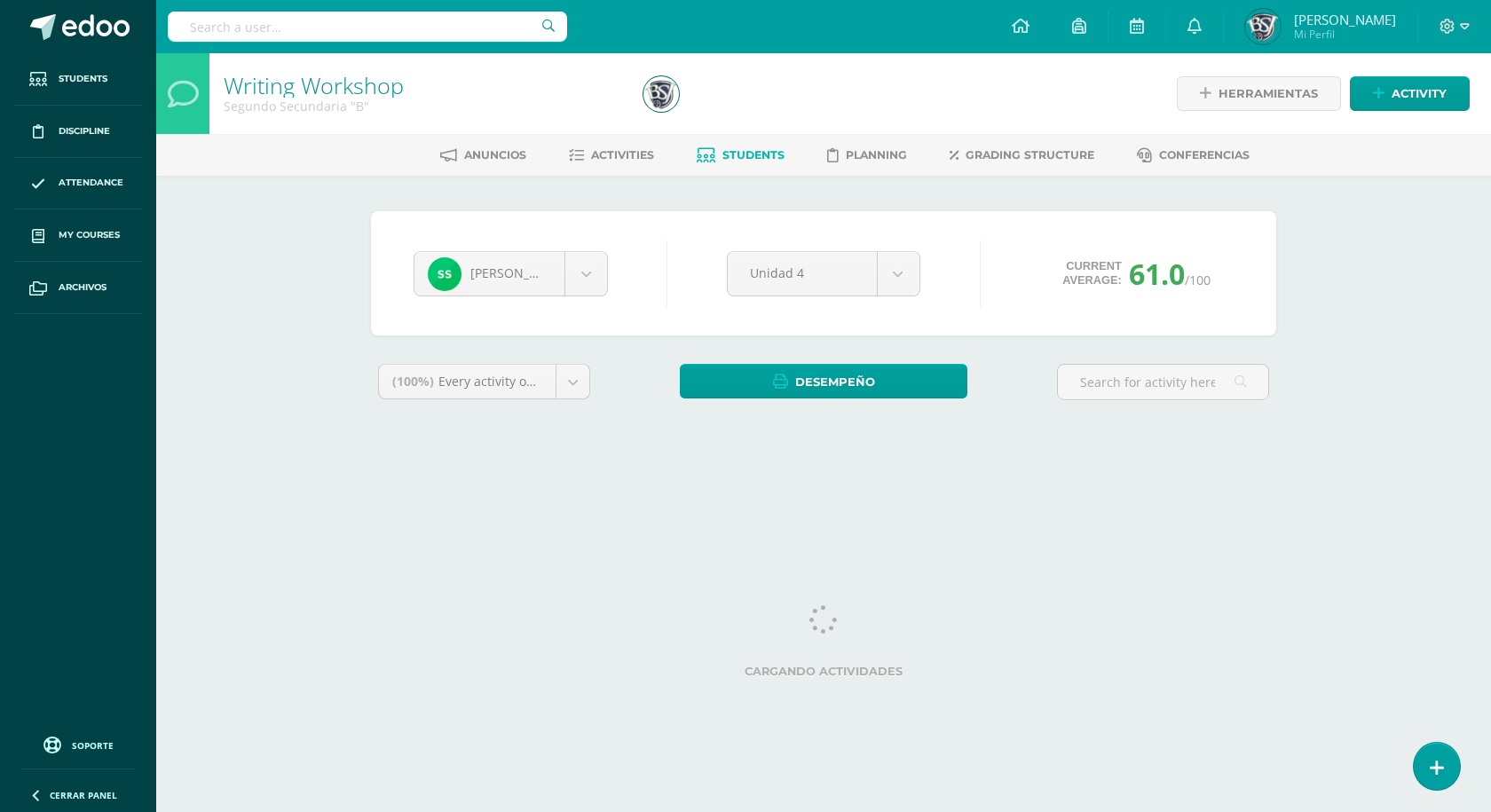
click at [734, 154] on span "Students" at bounding box center [753, 154] width 62 height 13
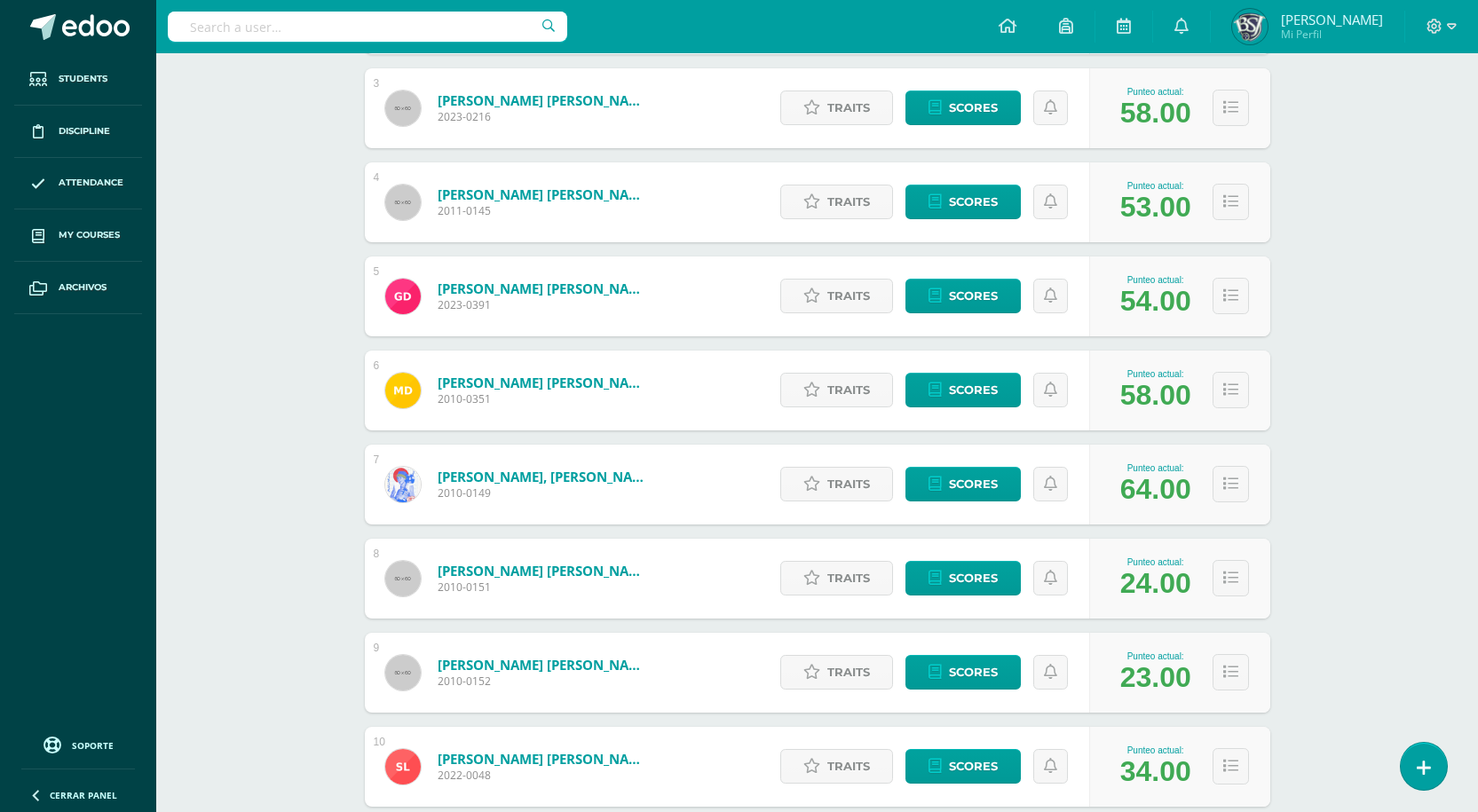
scroll to position [533, 0]
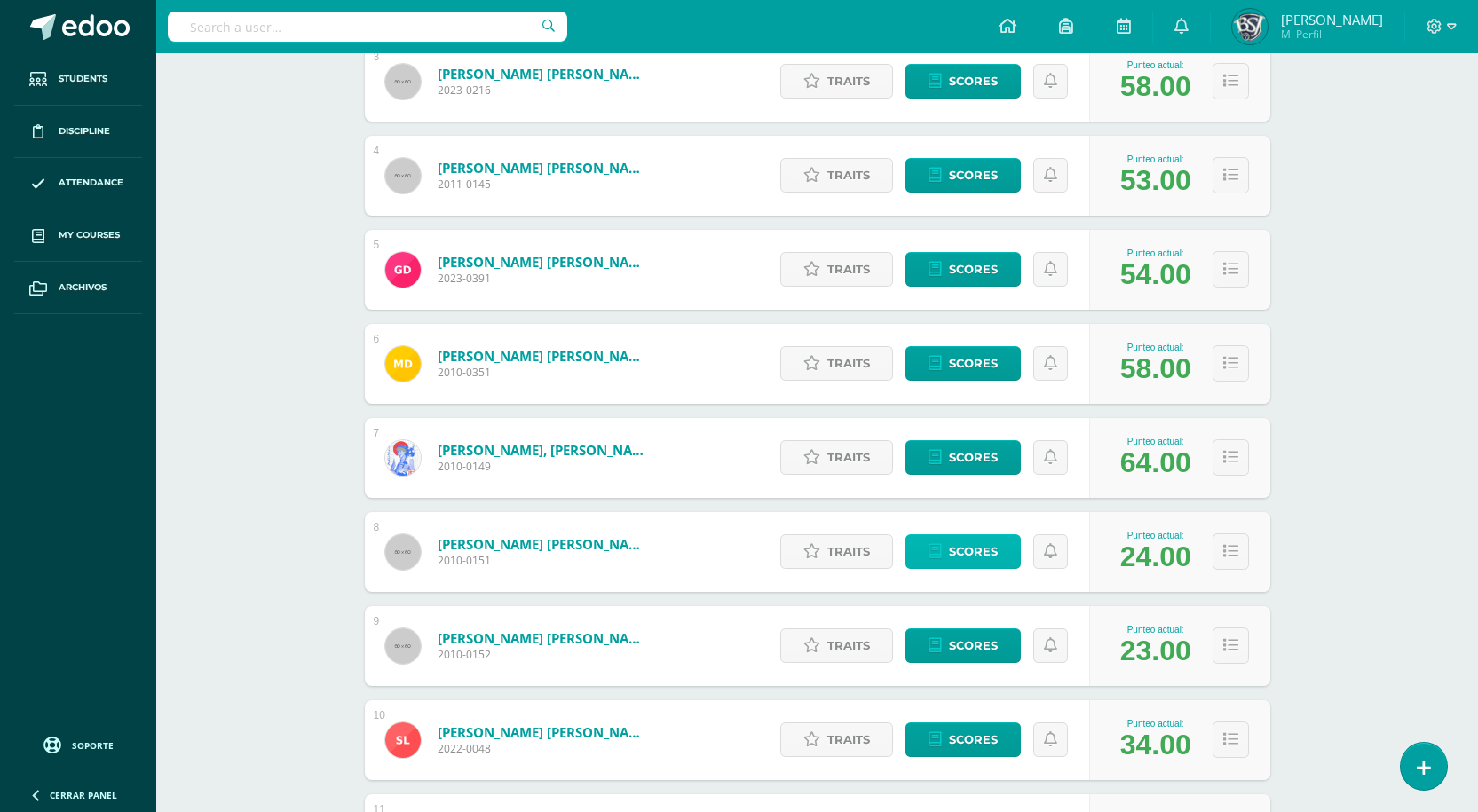
click at [996, 555] on span "Scores" at bounding box center [972, 551] width 49 height 33
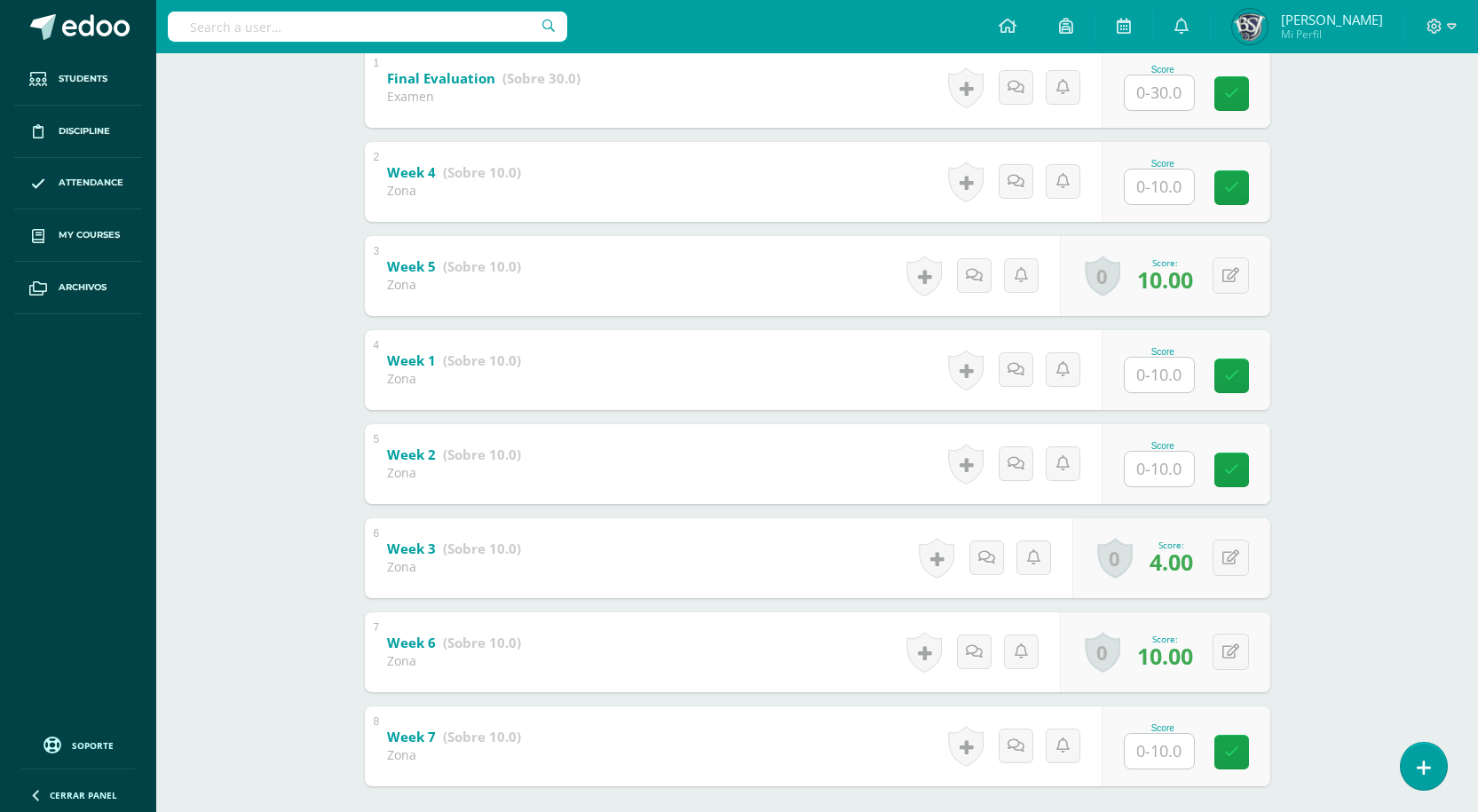
scroll to position [487, 0]
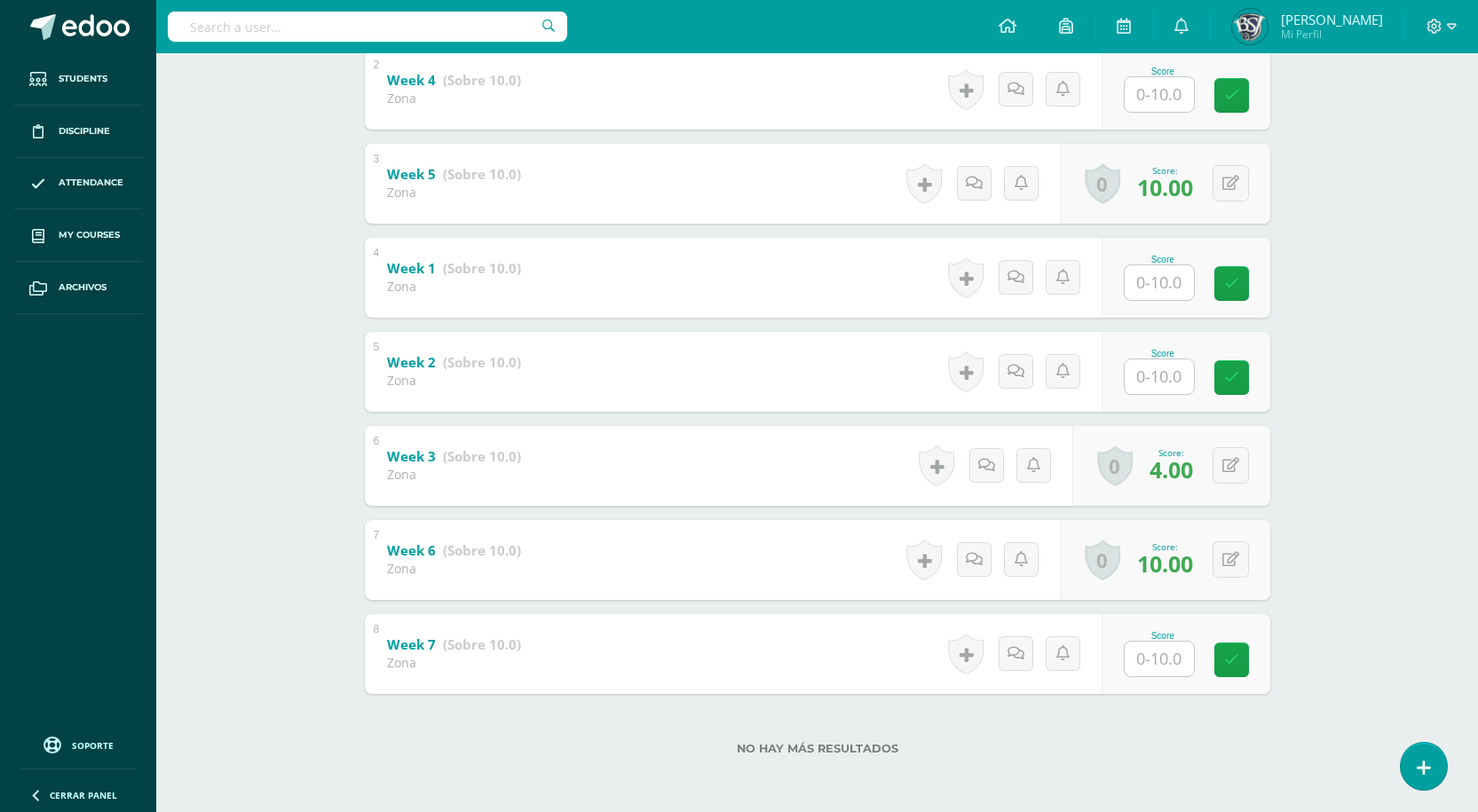
click at [1158, 658] on input "text" at bounding box center [1159, 658] width 70 height 35
type input "6"
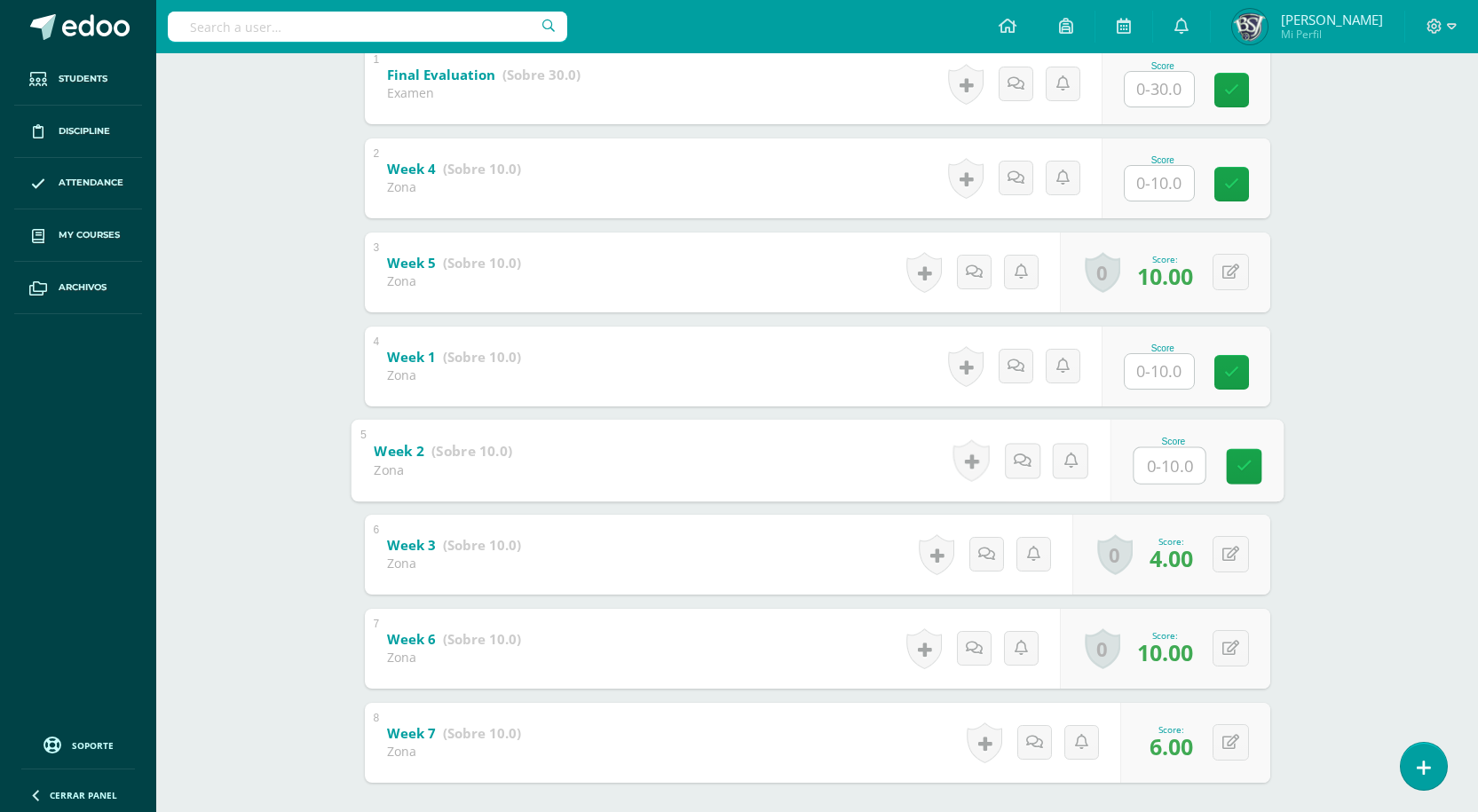
click at [1161, 466] on input "text" at bounding box center [1168, 465] width 71 height 36
type input "6"
click at [1366, 463] on div "Writing Workshop Segundo Secundaria "B" Herramientas Detalle de asistencias Act…" at bounding box center [816, 277] width 1321 height 1245
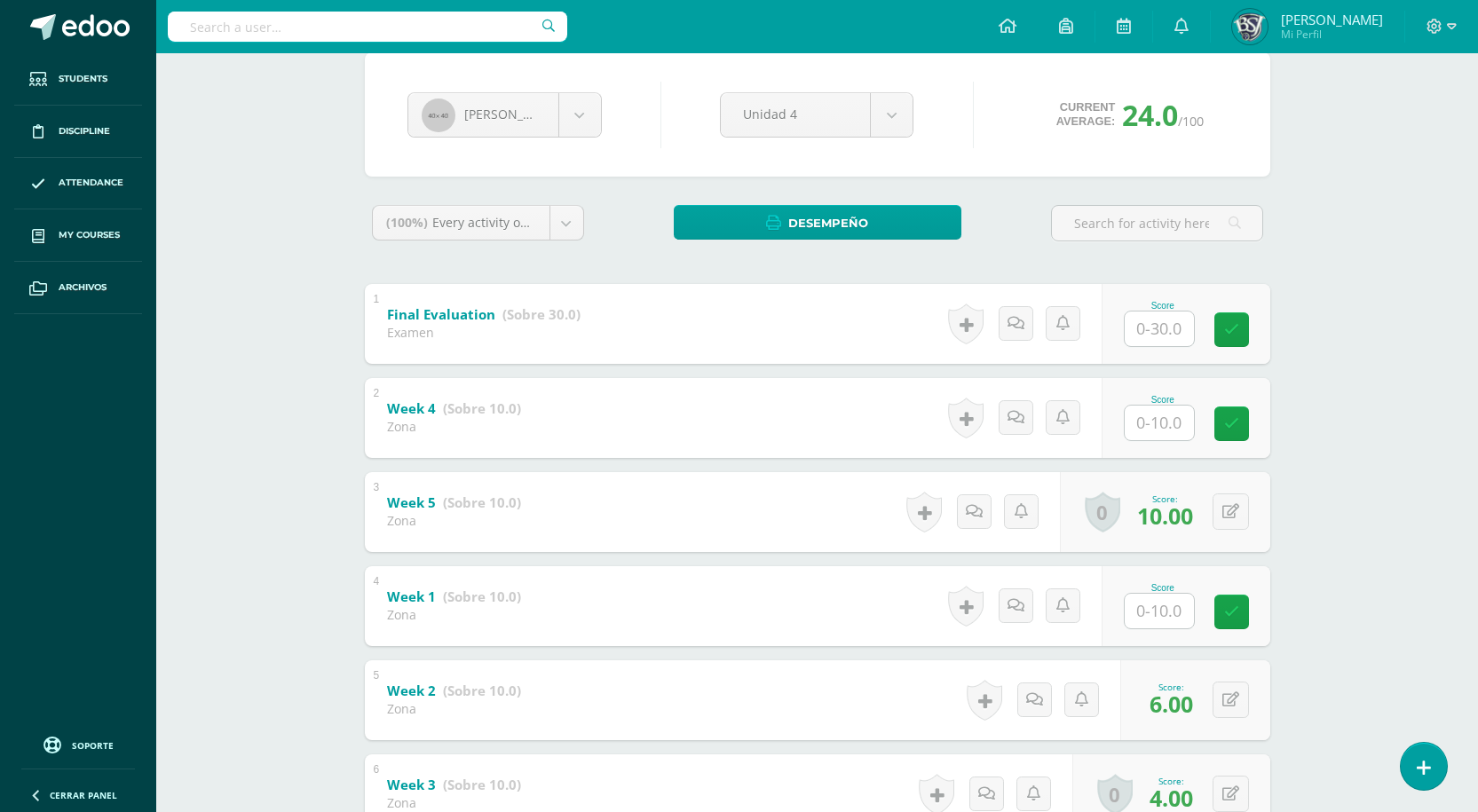
scroll to position [266, 0]
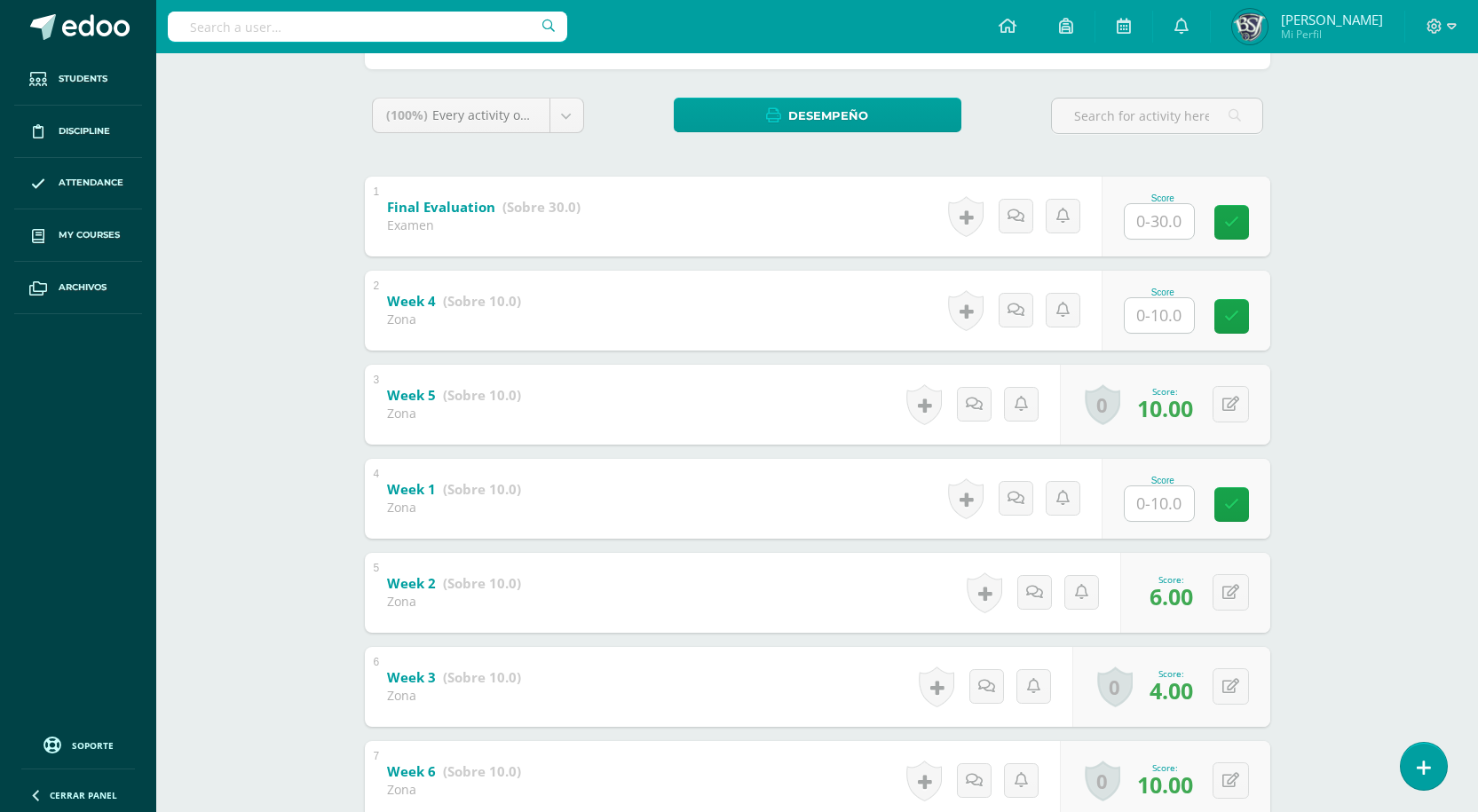
click at [1151, 492] on input "text" at bounding box center [1159, 503] width 70 height 35
click at [1181, 514] on input "text" at bounding box center [1168, 503] width 71 height 36
type input "6"
click at [1428, 559] on div "Writing Workshop Segundo Secundaria "B" Herramientas Detalle de asistencias Act…" at bounding box center [816, 409] width 1321 height 1245
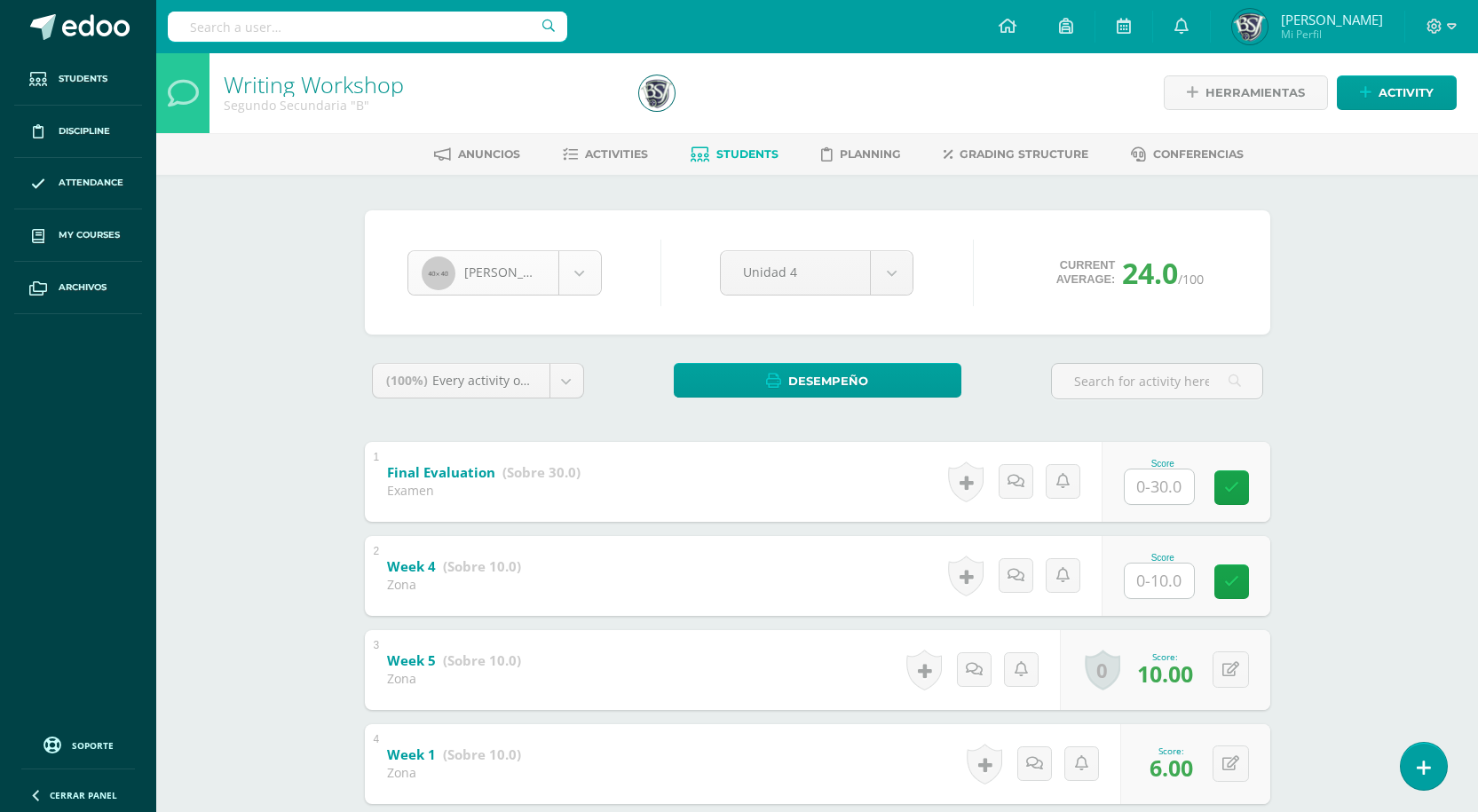
scroll to position [0, 0]
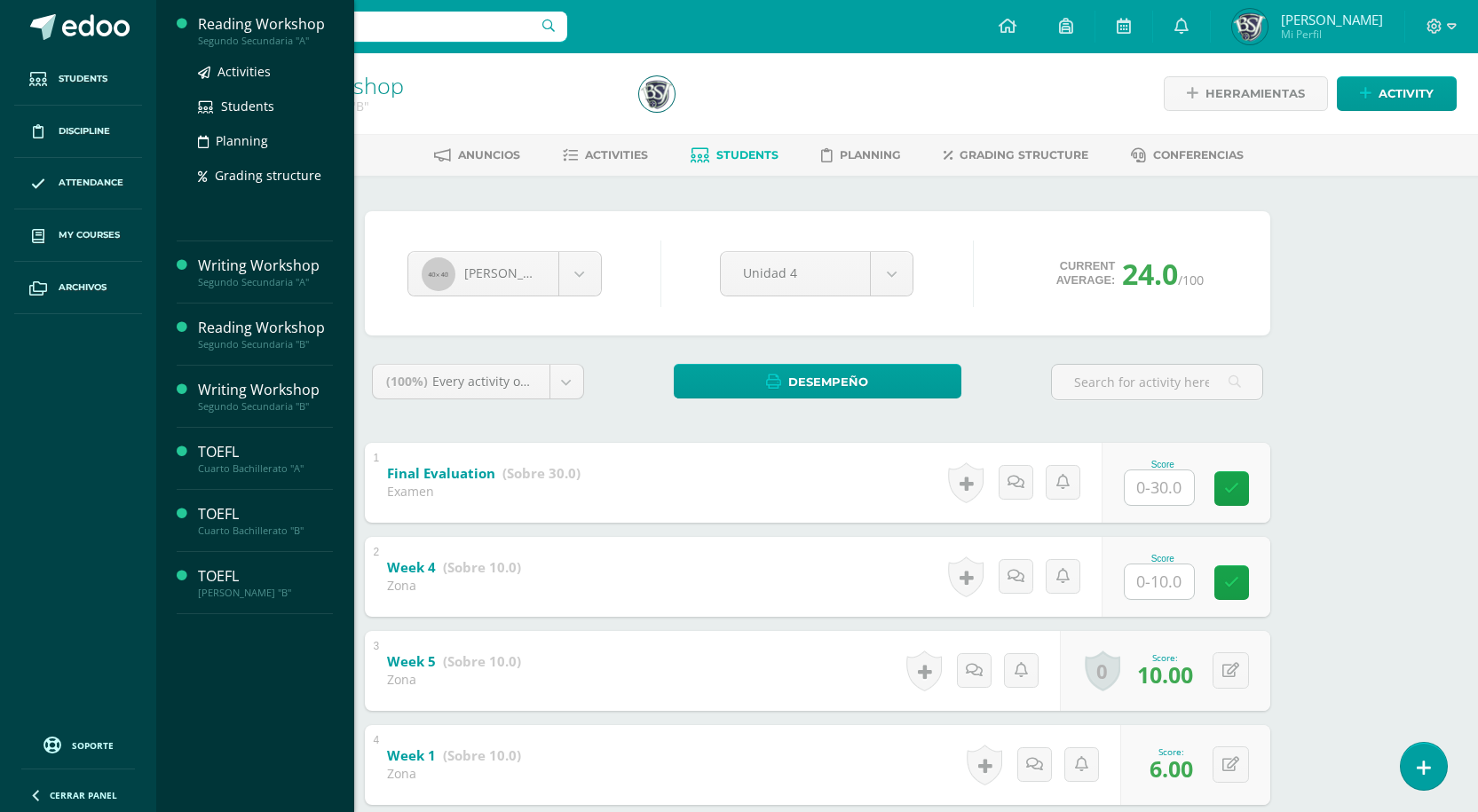
click at [246, 21] on div "Reading Workshop" at bounding box center [265, 24] width 135 height 21
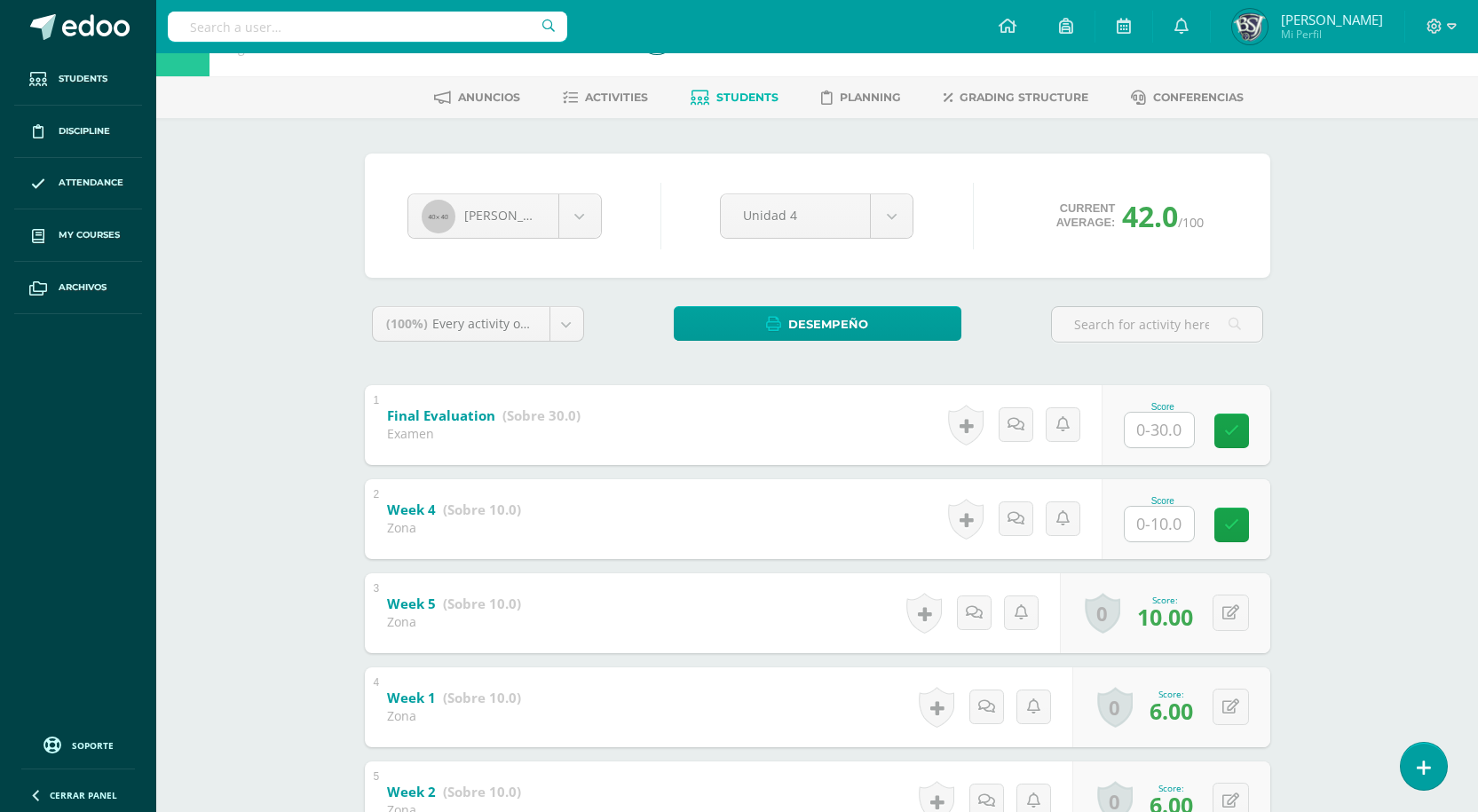
scroll to position [44, 0]
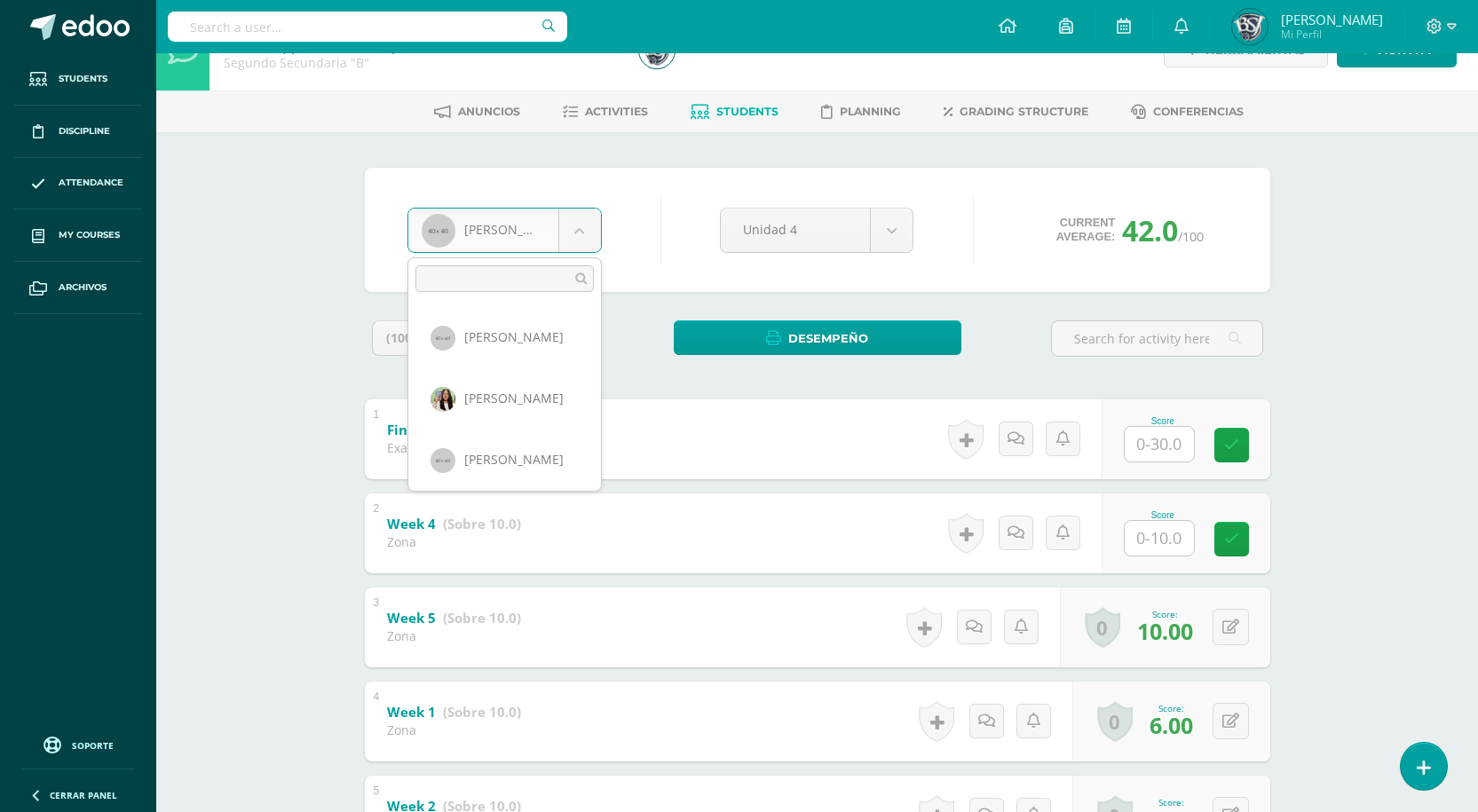
click at [591, 242] on body "Students Discipline Attendance My courses Archivos Soporte Help Reportar un pro…" at bounding box center [739, 605] width 1478 height 1299
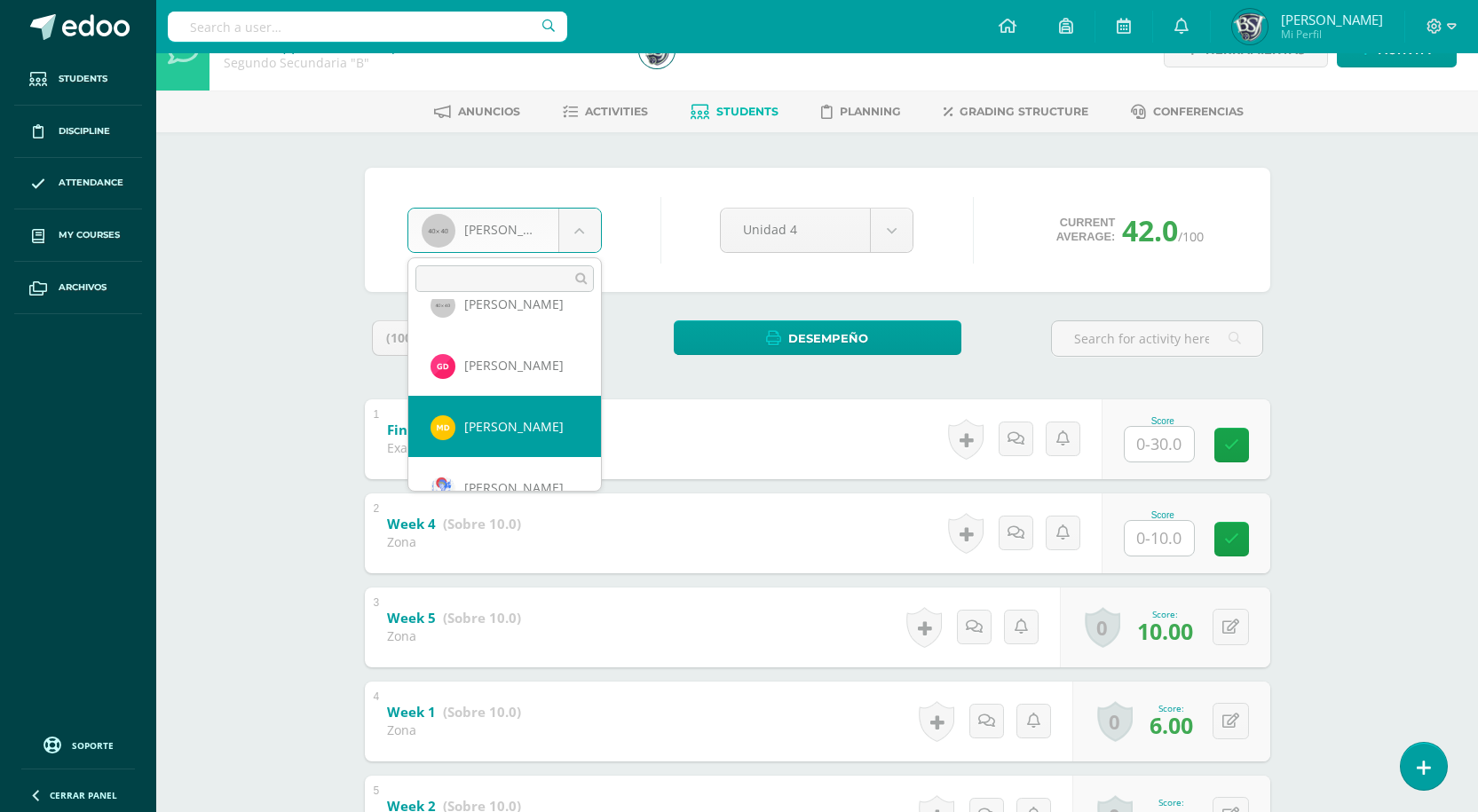
select select "1097"
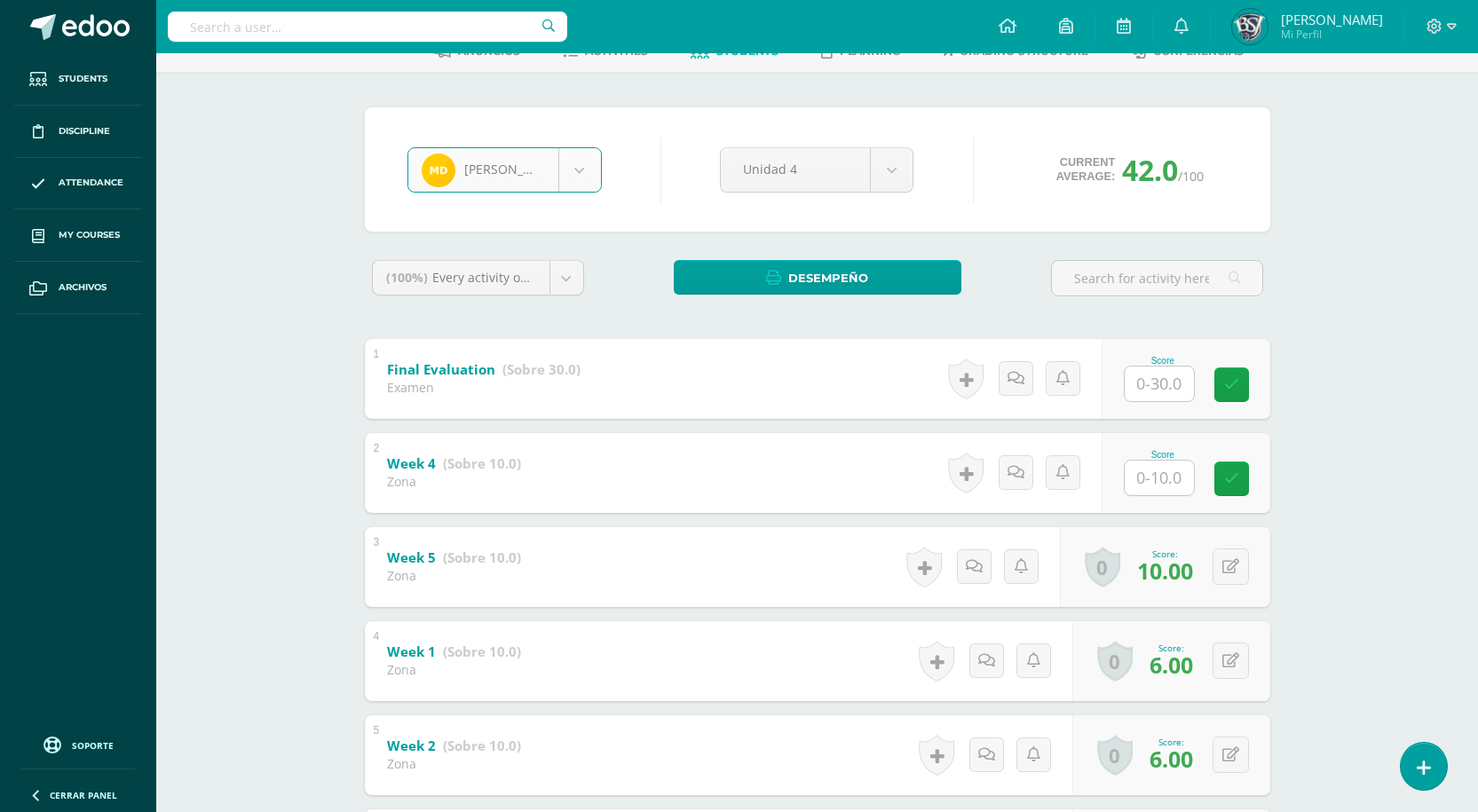
scroll to position [132, 0]
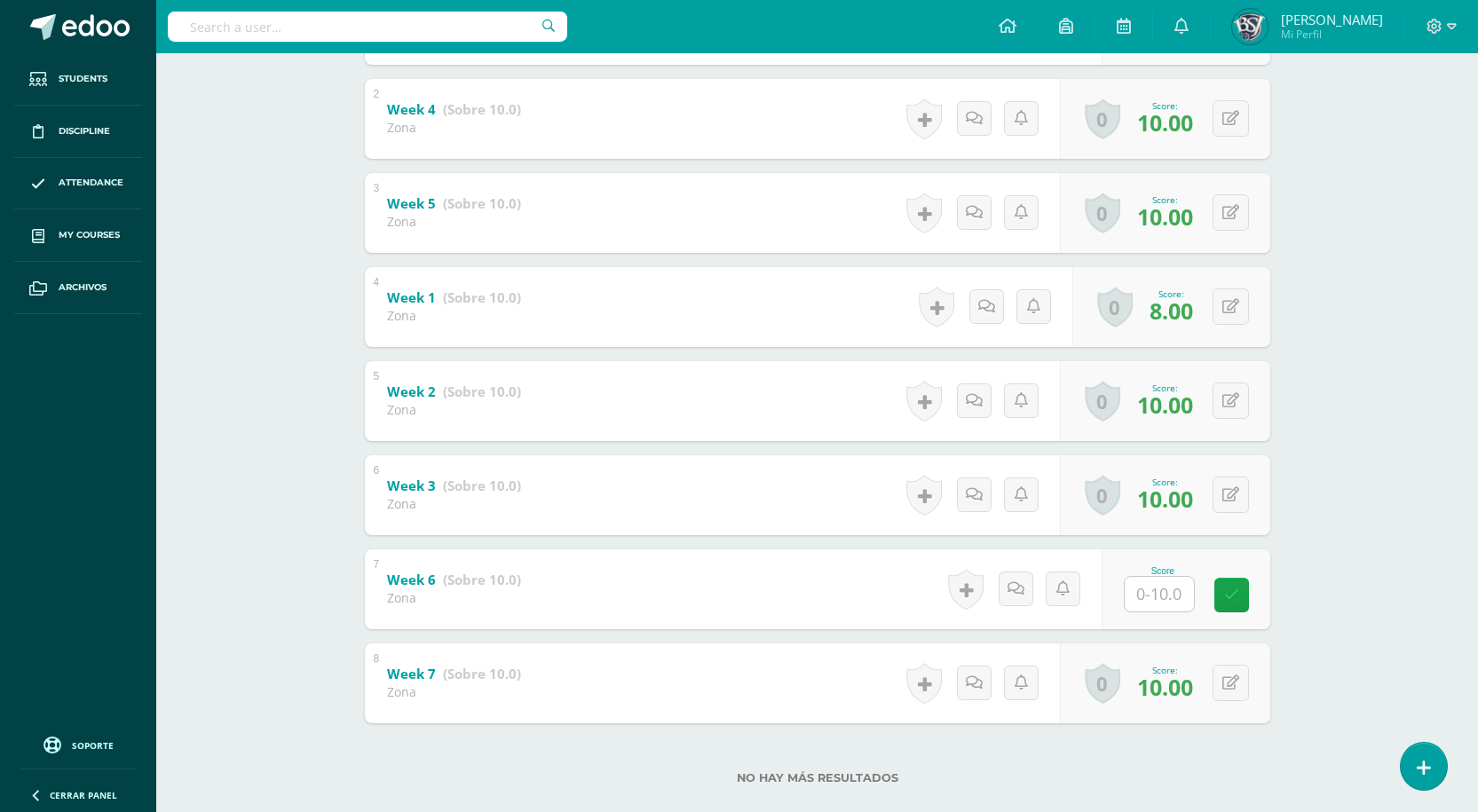
scroll to position [487, 0]
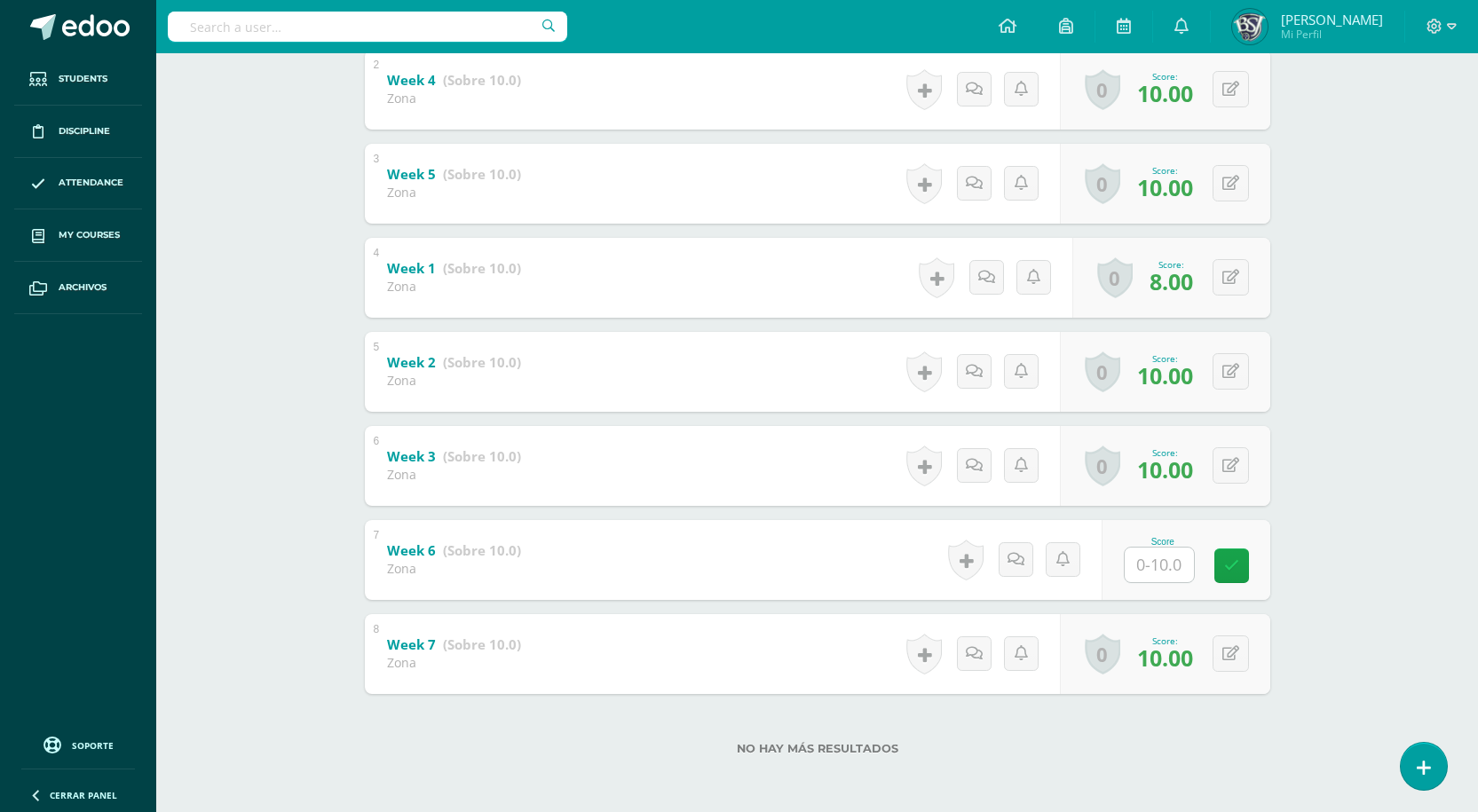
click at [1386, 484] on div "Writing Workshop Segundo Secundaria "B" Herramientas Detalle de asistencias Act…" at bounding box center [816, 188] width 1321 height 1245
click at [1166, 577] on input "text" at bounding box center [1168, 565] width 71 height 36
type input "6"
click at [1261, 559] on link at bounding box center [1243, 566] width 36 height 36
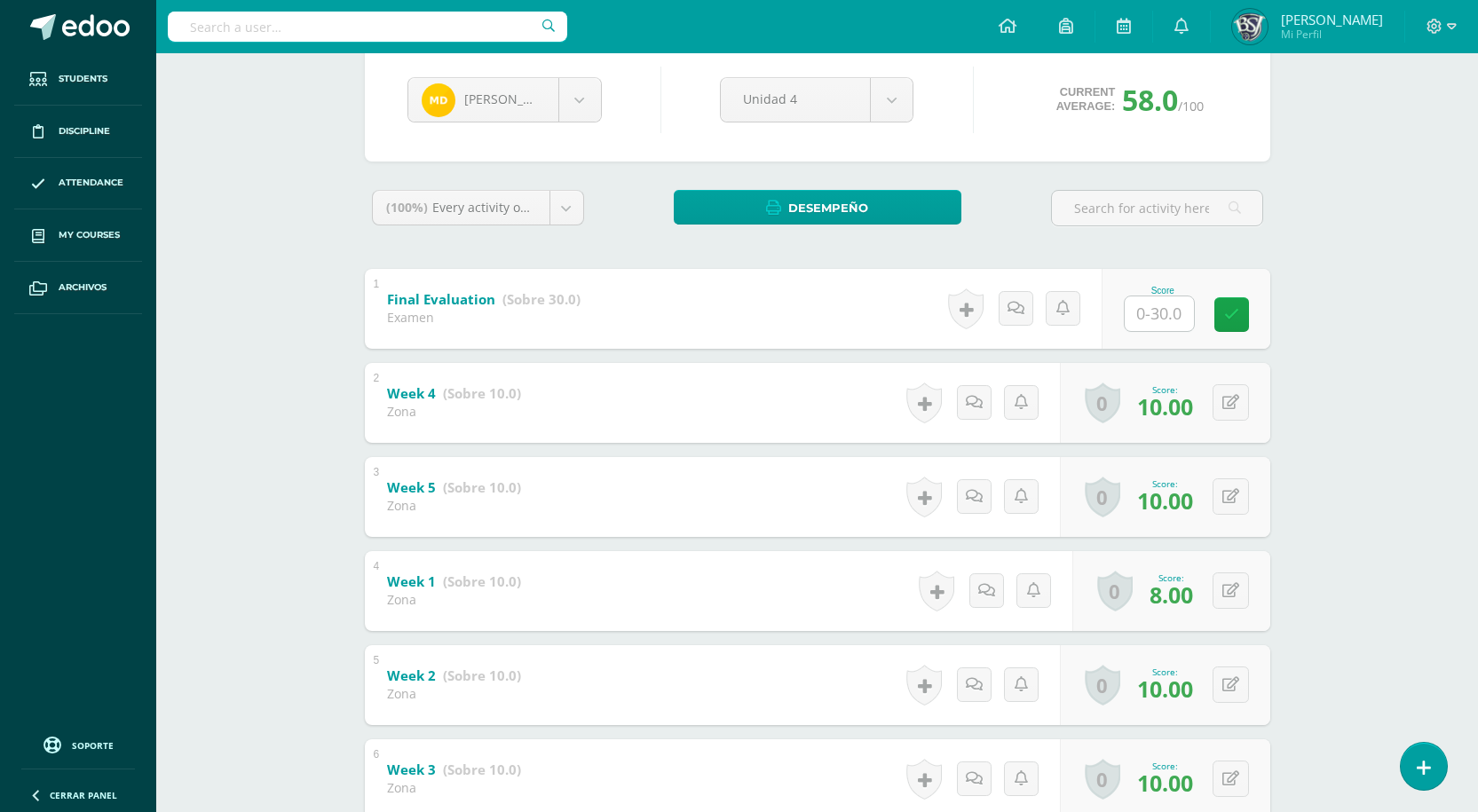
scroll to position [132, 0]
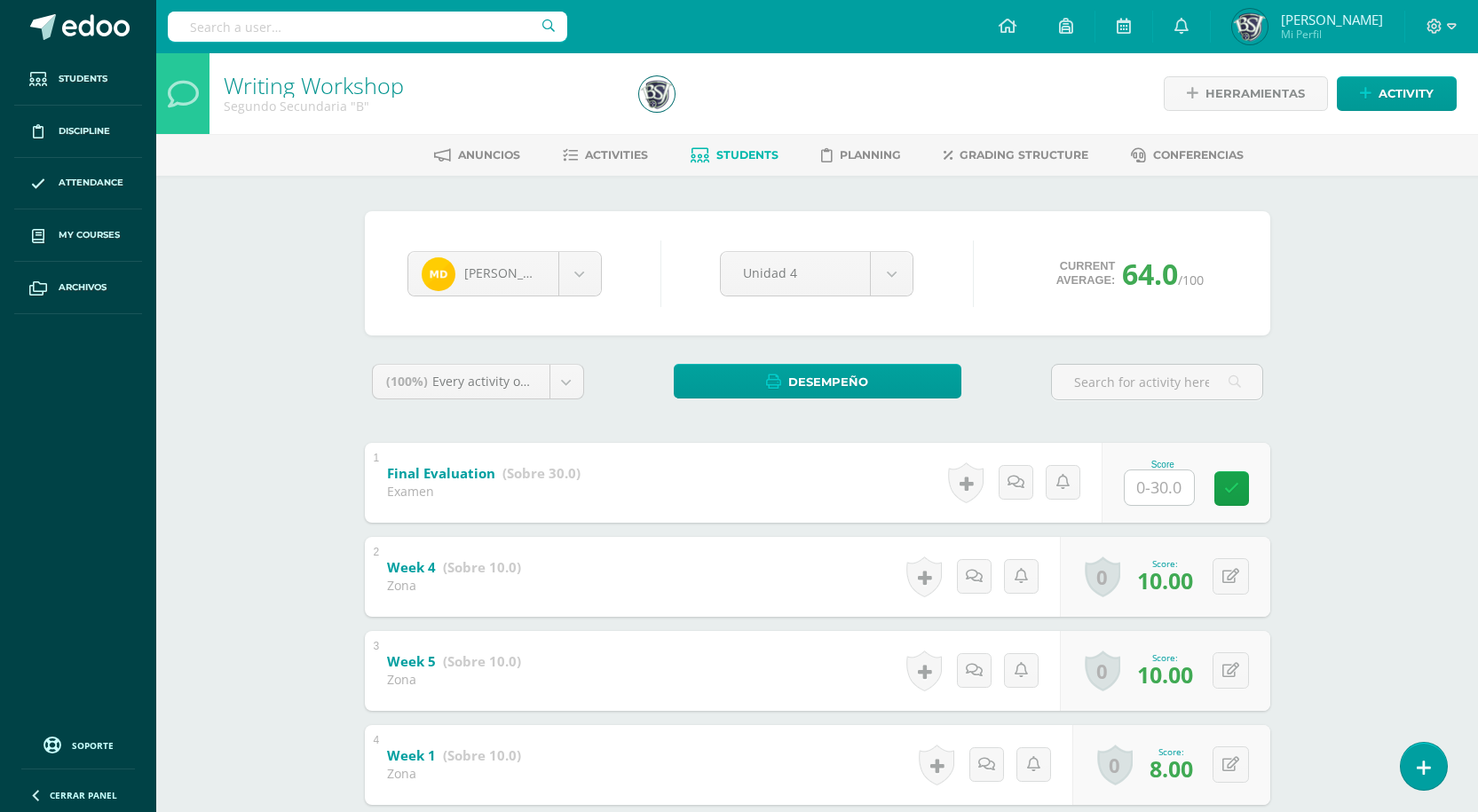
click at [727, 153] on span "Students" at bounding box center [746, 154] width 62 height 13
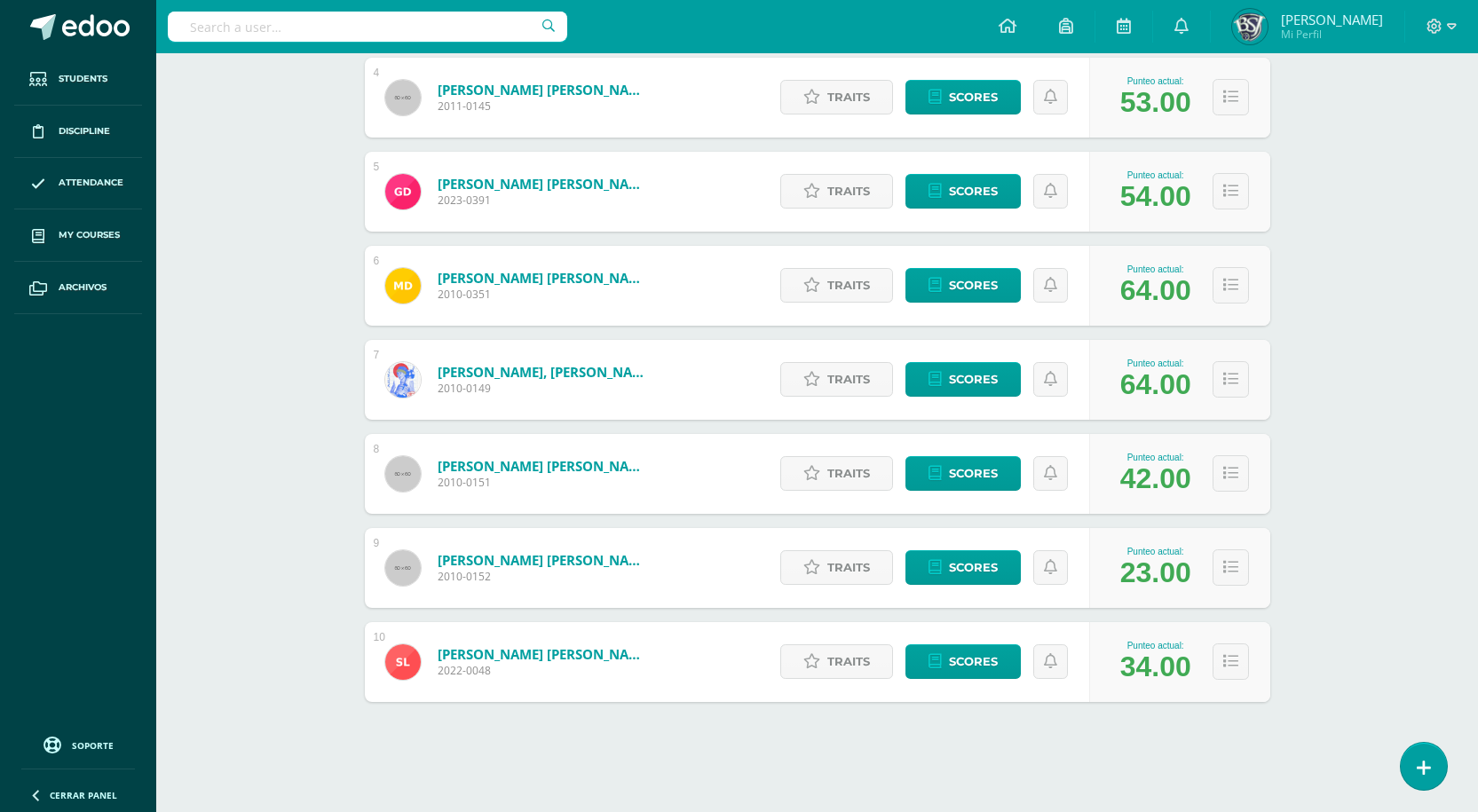
scroll to position [612, 0]
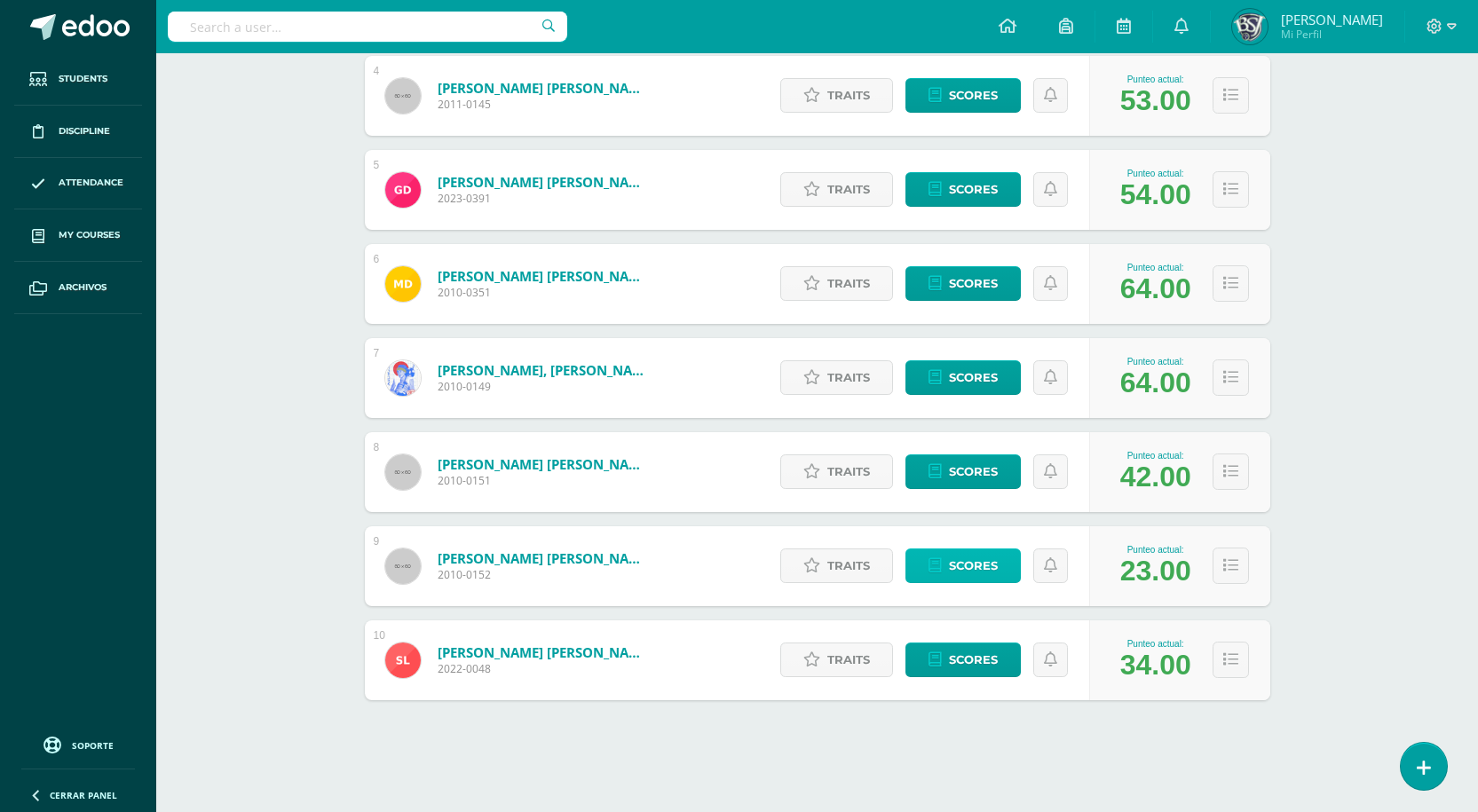
click at [984, 557] on span "Scores" at bounding box center [972, 566] width 49 height 33
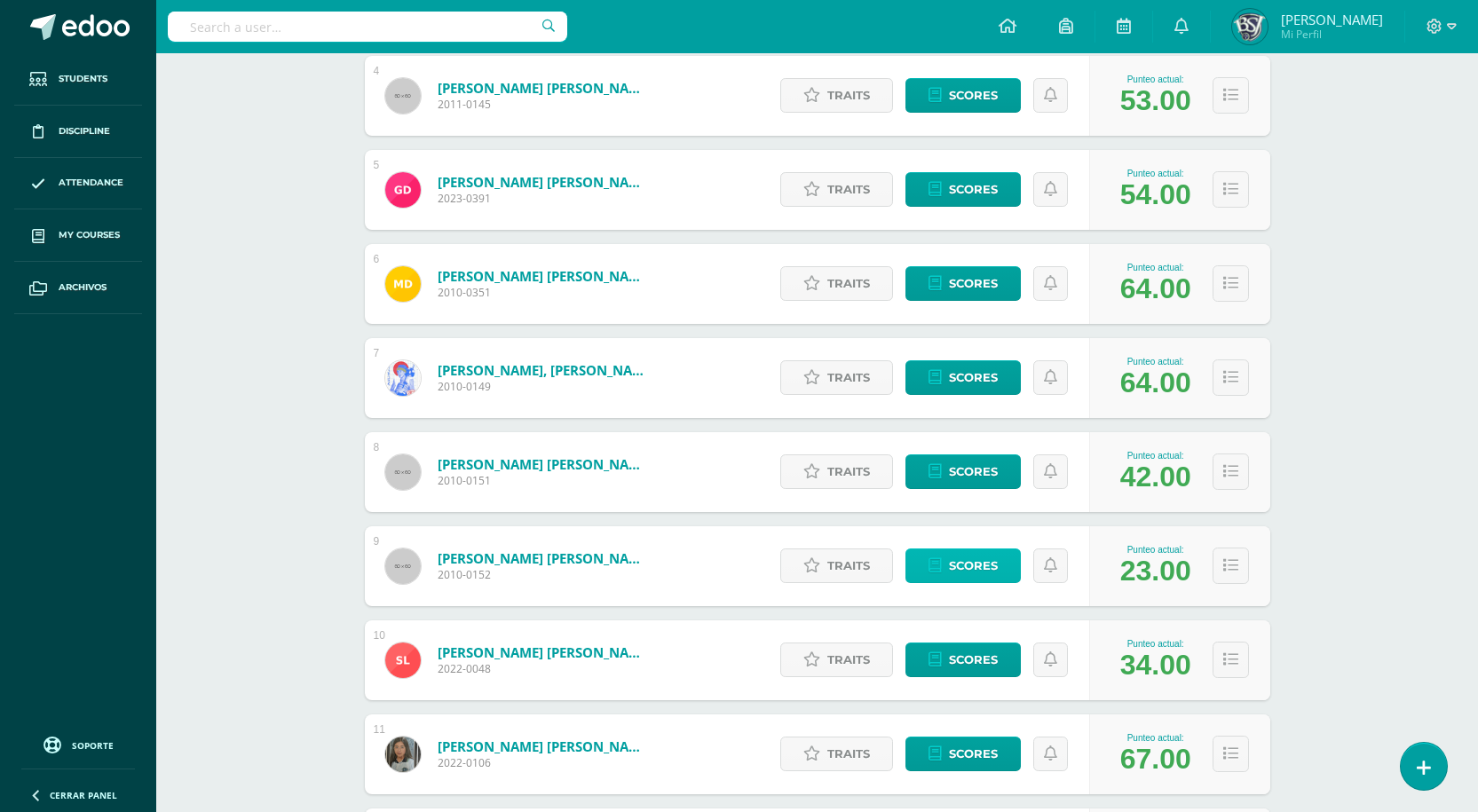
click at [958, 572] on span "Scores" at bounding box center [972, 566] width 49 height 33
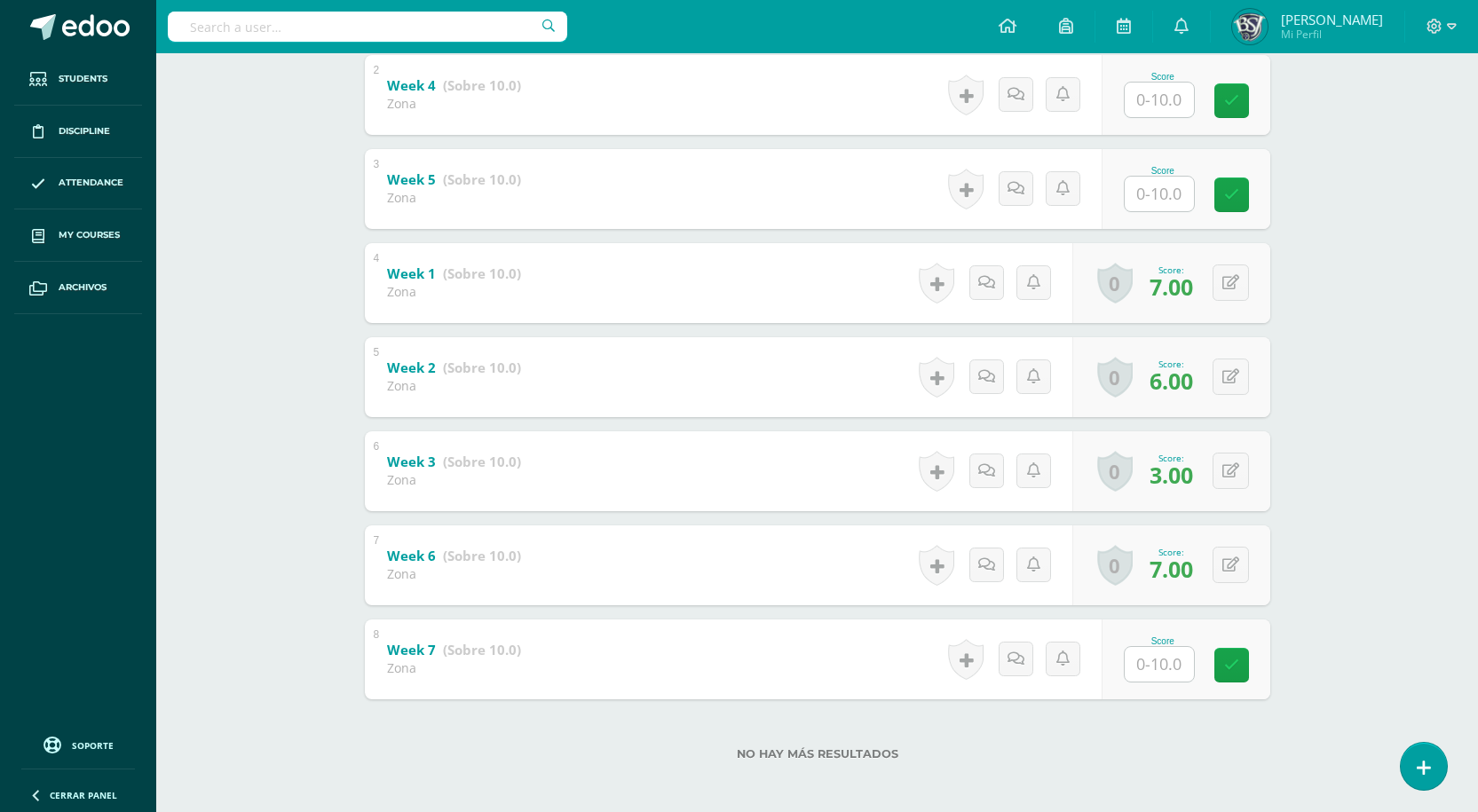
scroll to position [487, 0]
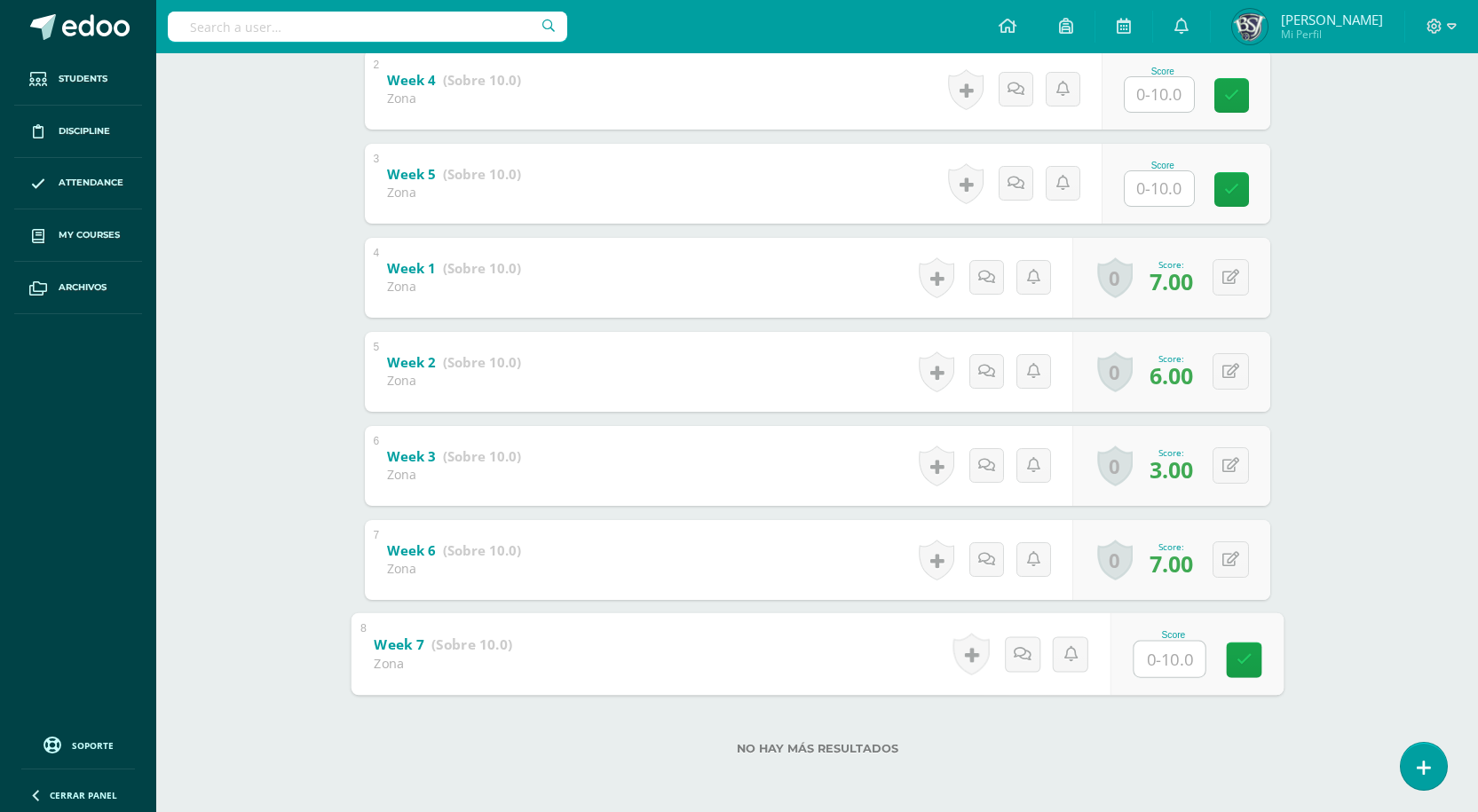
click at [1180, 661] on input "text" at bounding box center [1168, 659] width 71 height 36
type input "6"
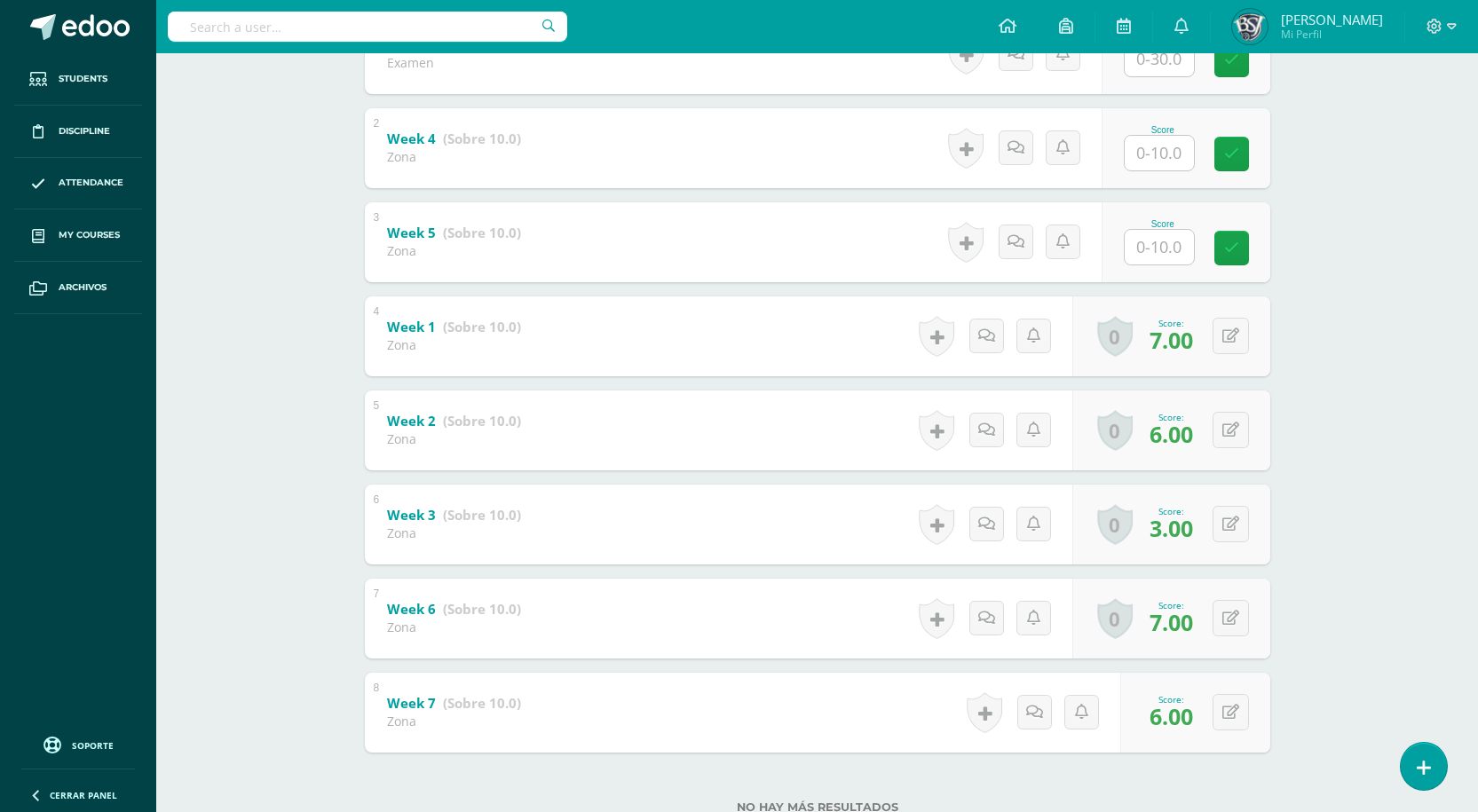
scroll to position [399, 0]
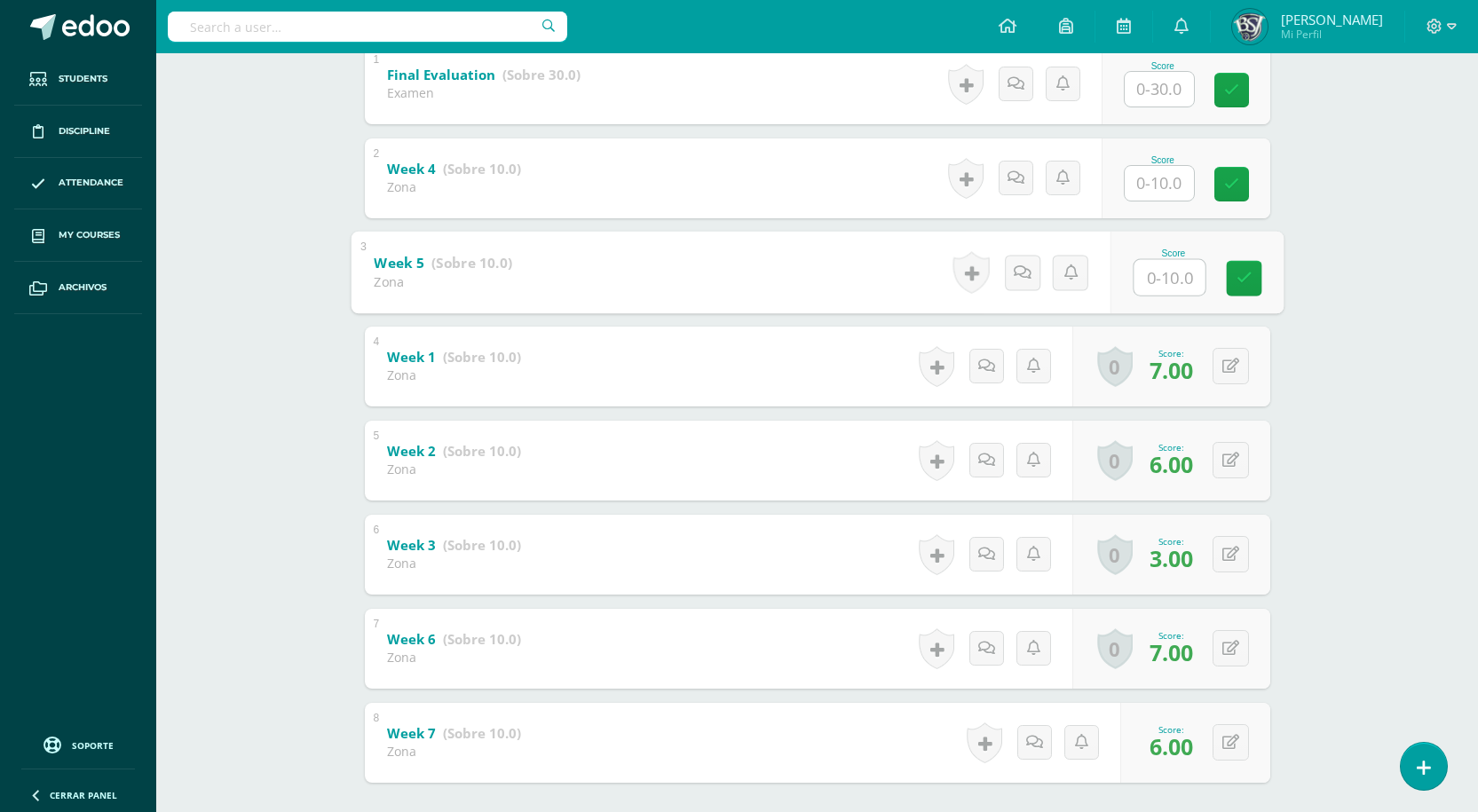
click at [1135, 285] on input "text" at bounding box center [1168, 277] width 71 height 36
type input "6"
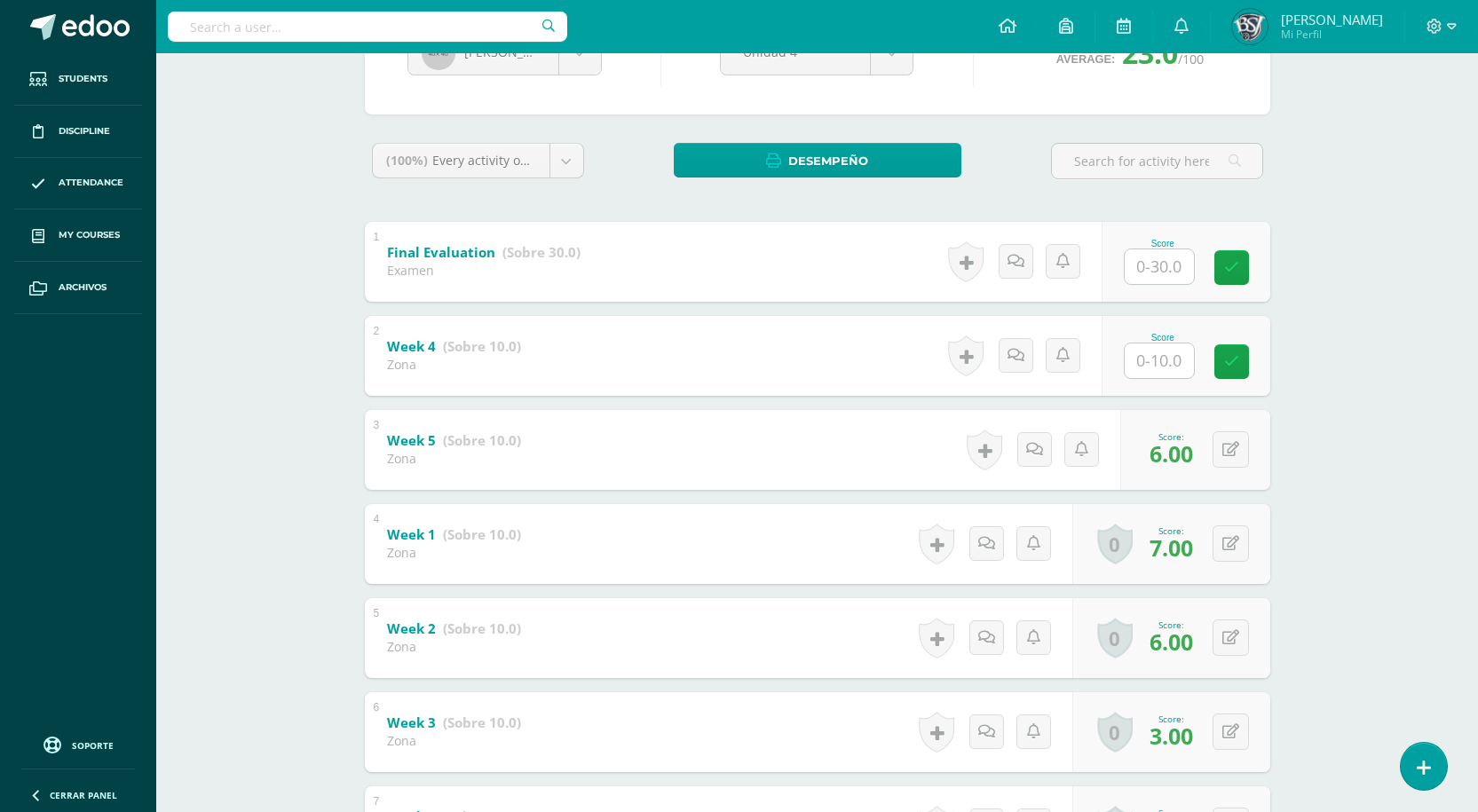
click at [1152, 354] on input "text" at bounding box center [1159, 361] width 70 height 35
type input "6"
click at [1365, 433] on div "Writing Workshop Segundo Secundaria "B" Herramientas Detalle de asistencias Act…" at bounding box center [816, 454] width 1321 height 1245
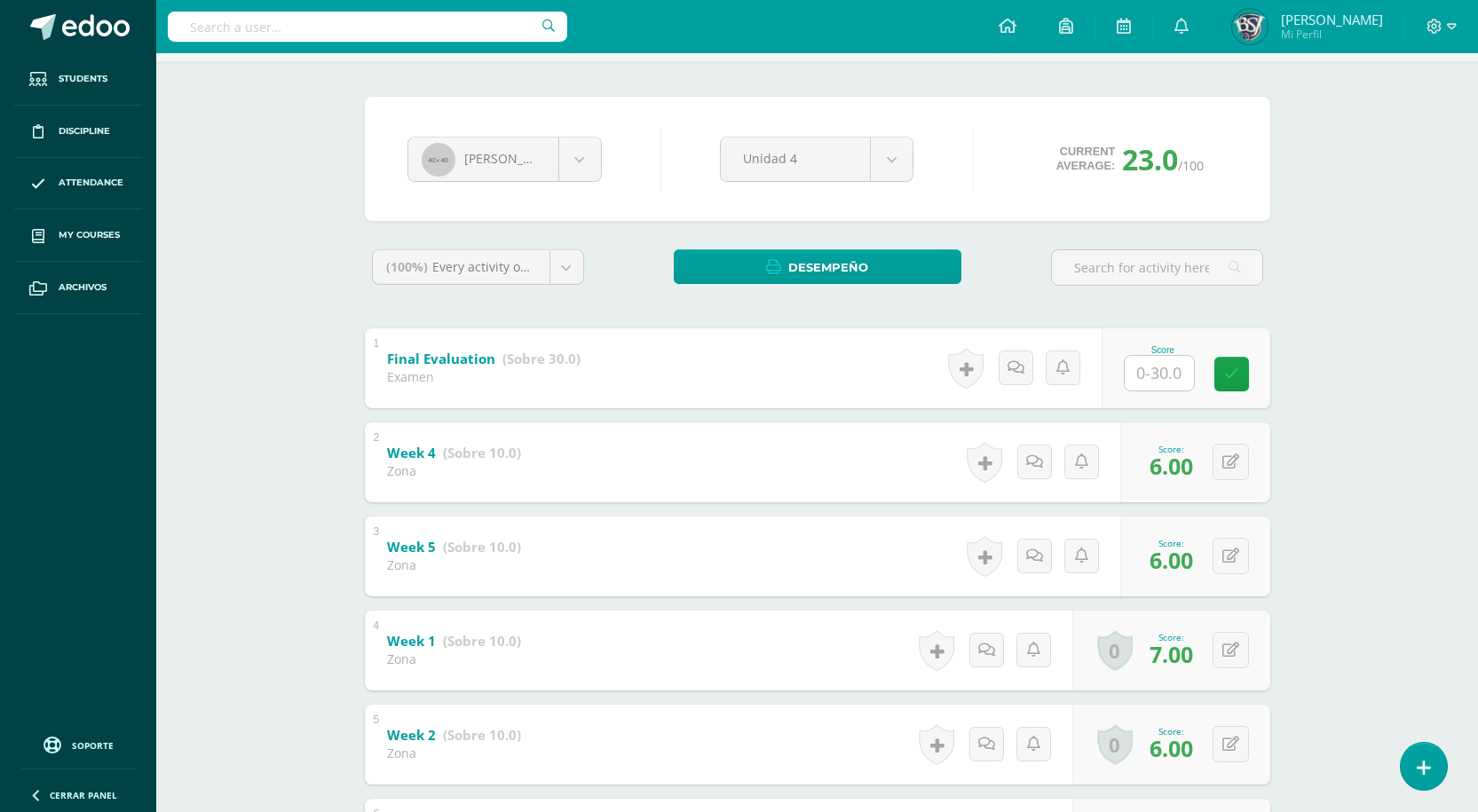
scroll to position [0, 0]
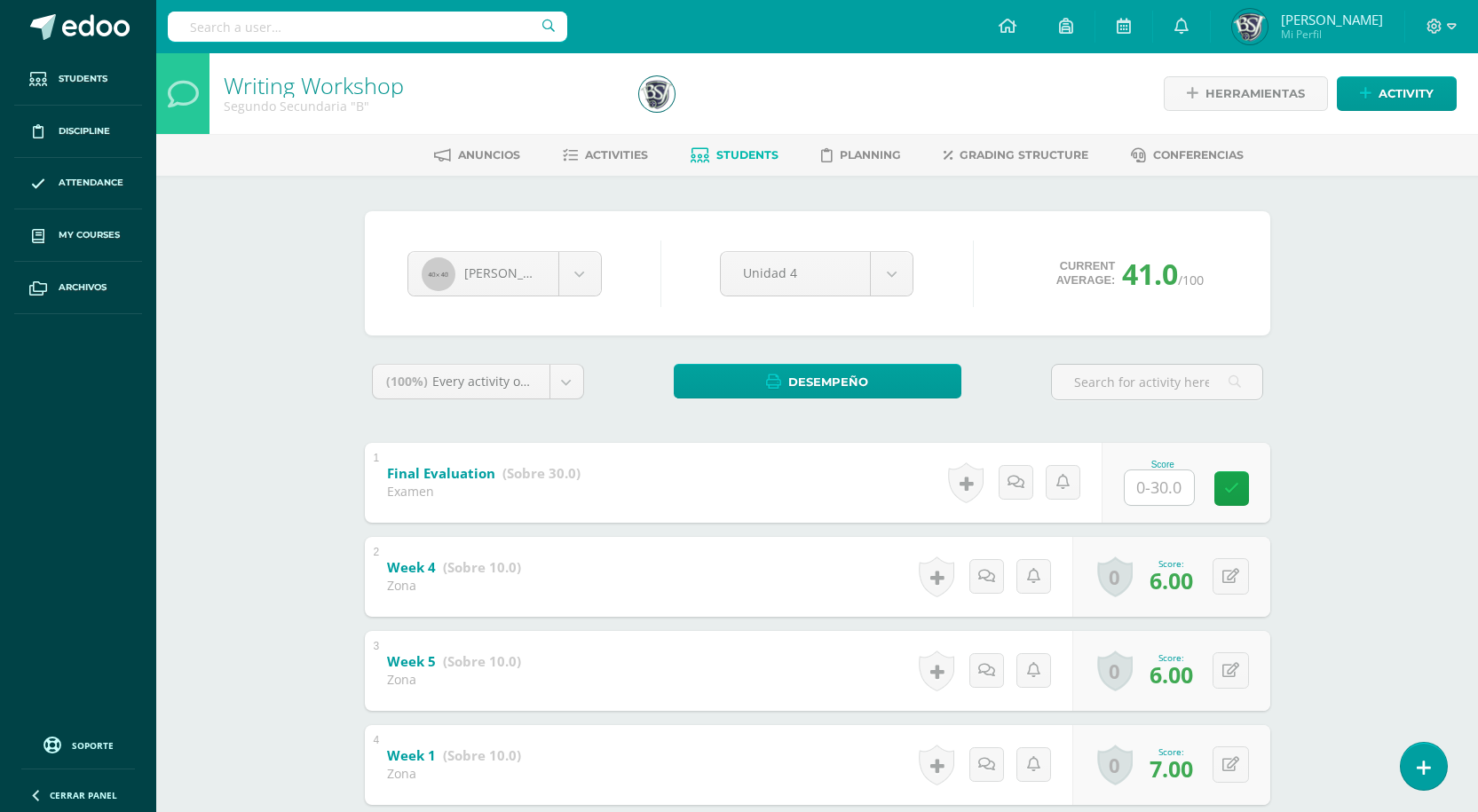
click at [1382, 352] on div "Writing Workshop Segundo Secundaria "B" Herramientas Detalle de asistencias Act…" at bounding box center [816, 676] width 1321 height 1245
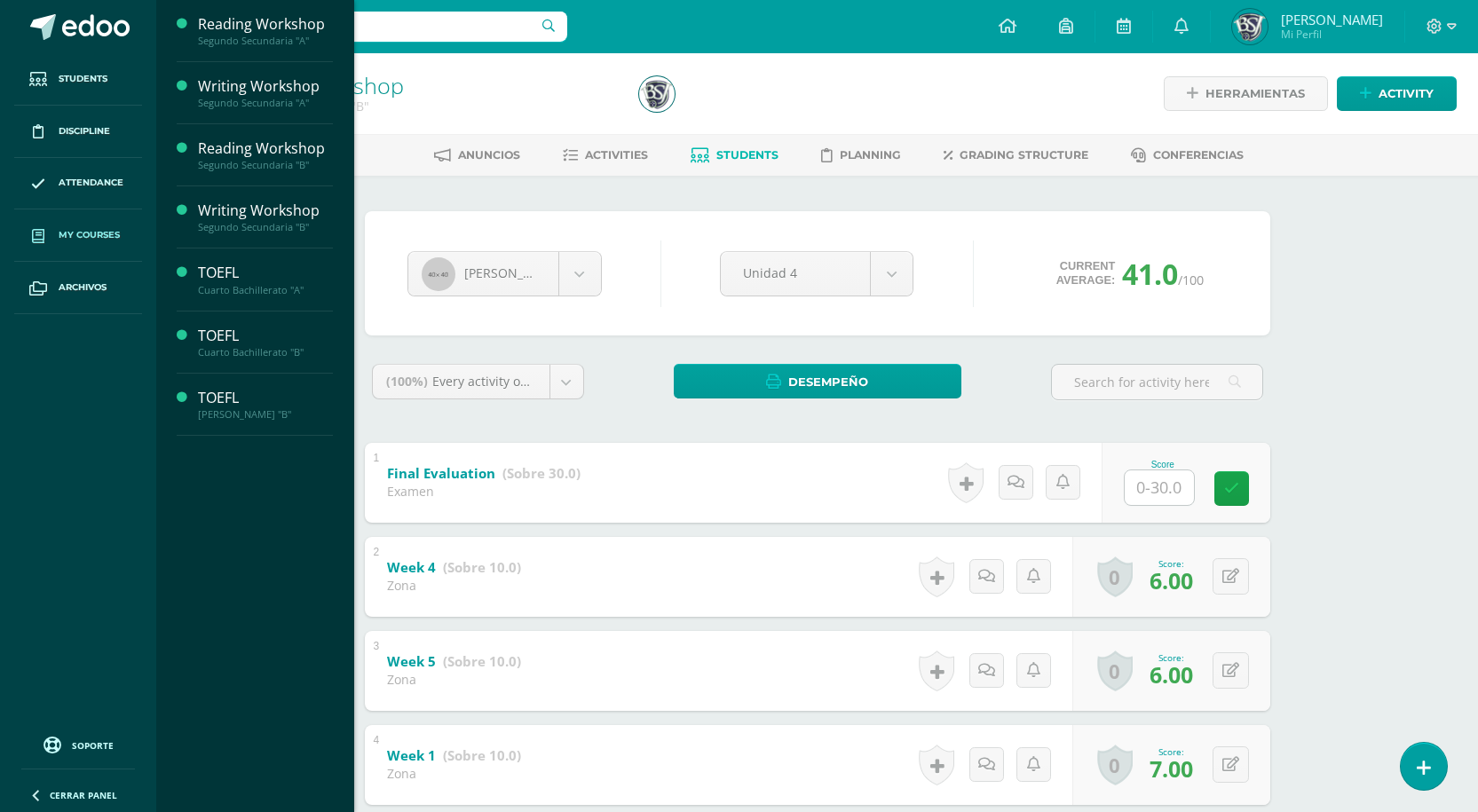
click at [73, 229] on span "My courses" at bounding box center [89, 235] width 62 height 14
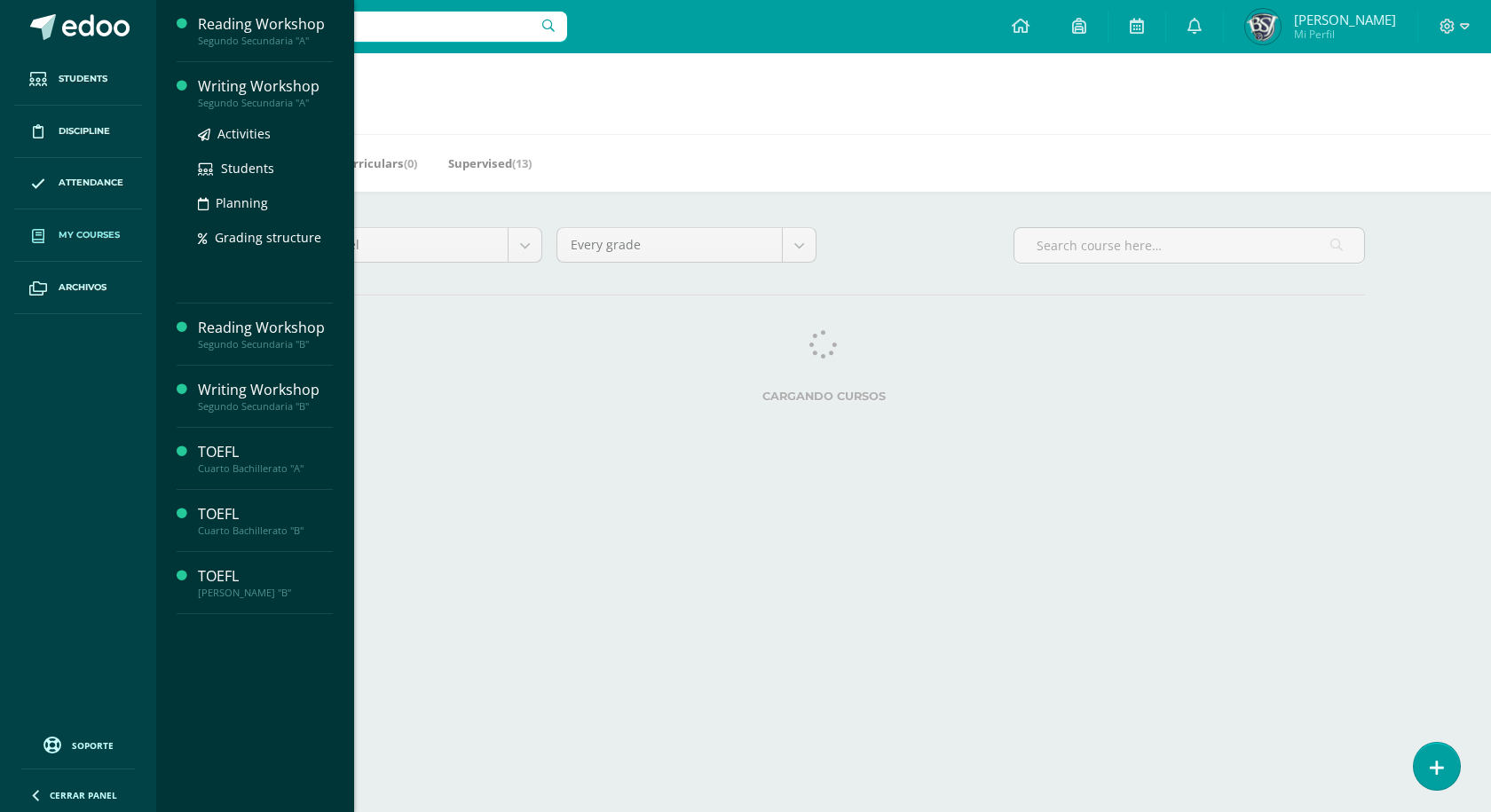
click at [254, 81] on div "Writing Workshop" at bounding box center [265, 86] width 135 height 21
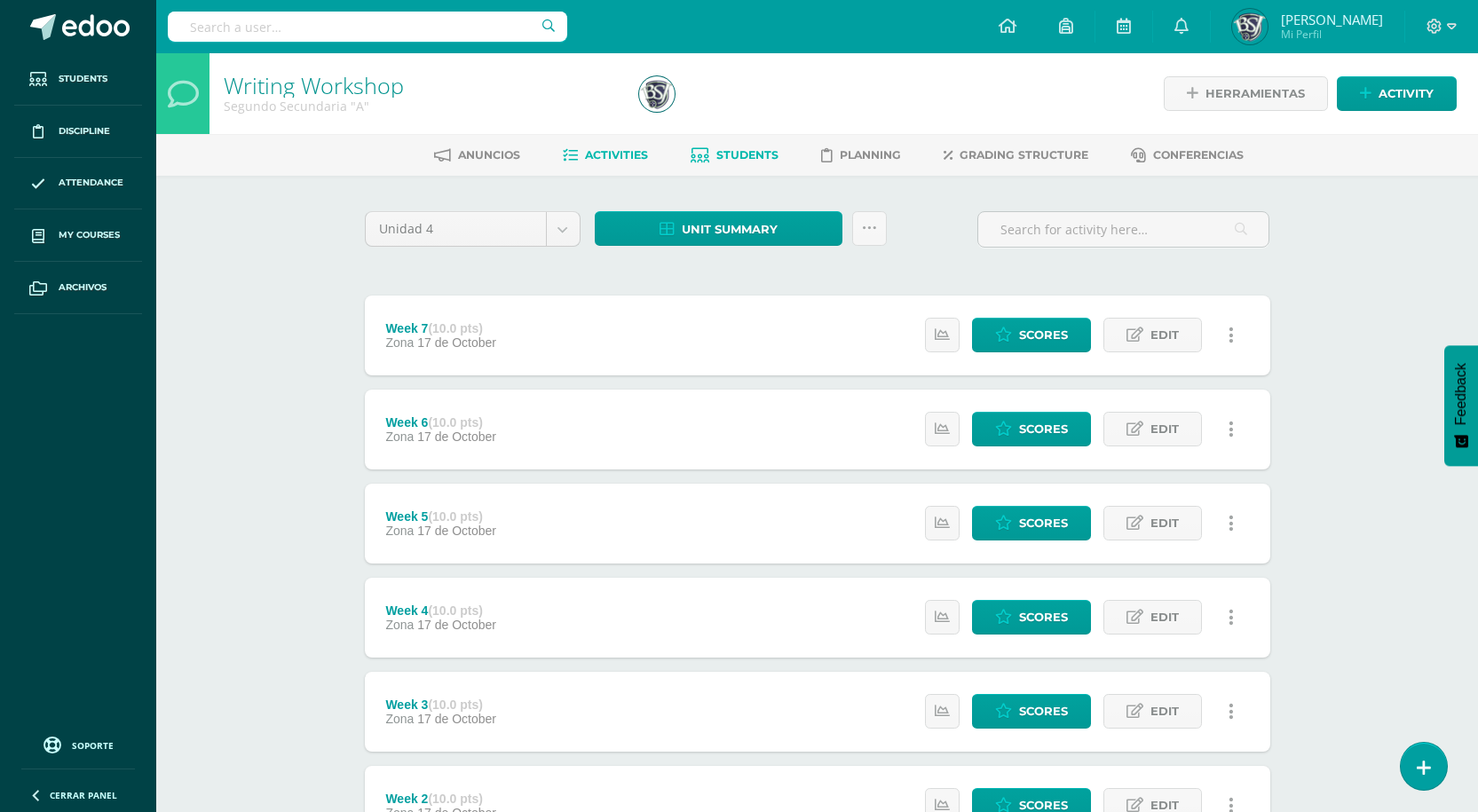
click at [739, 152] on span "Students" at bounding box center [746, 154] width 62 height 13
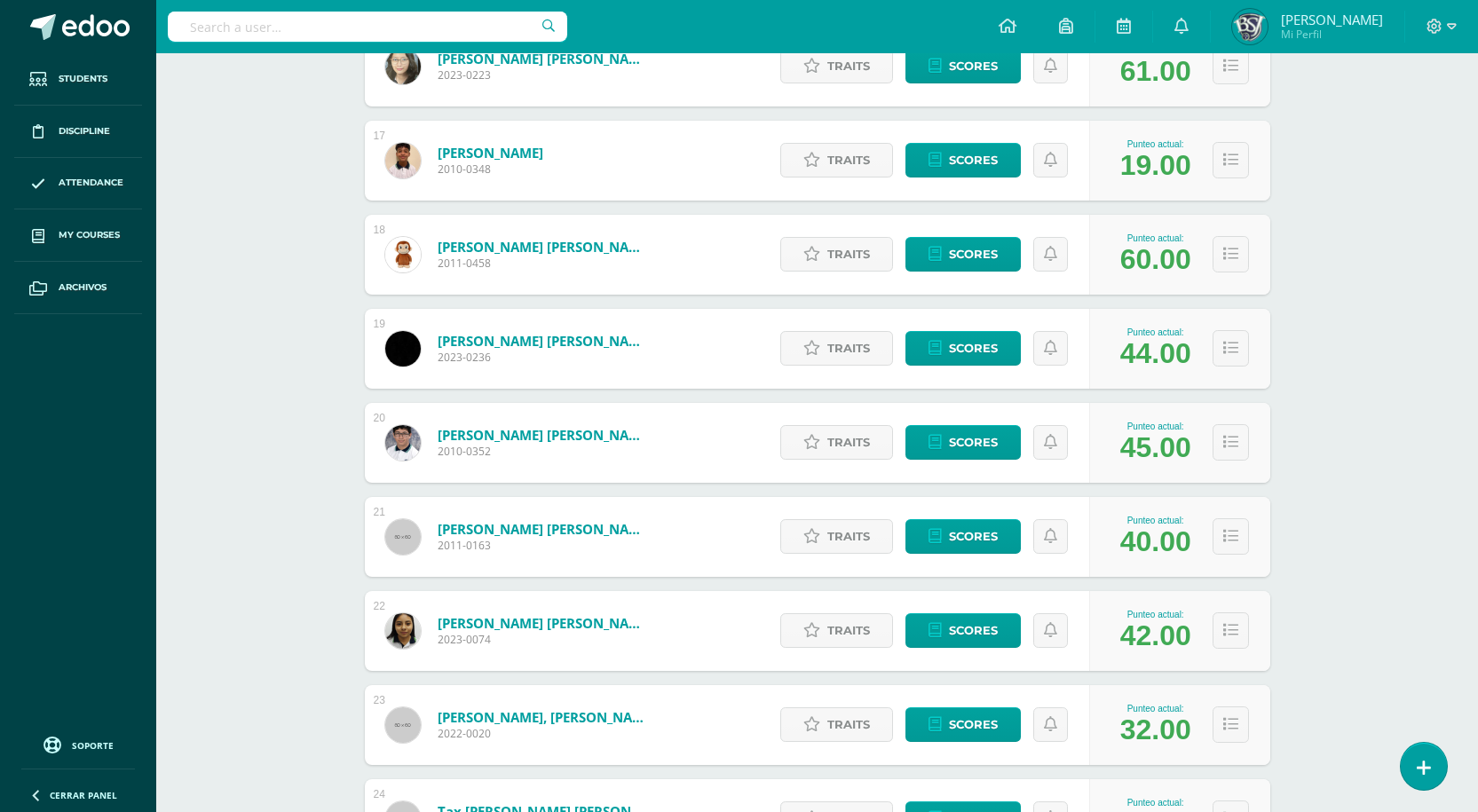
scroll to position [1675, 0]
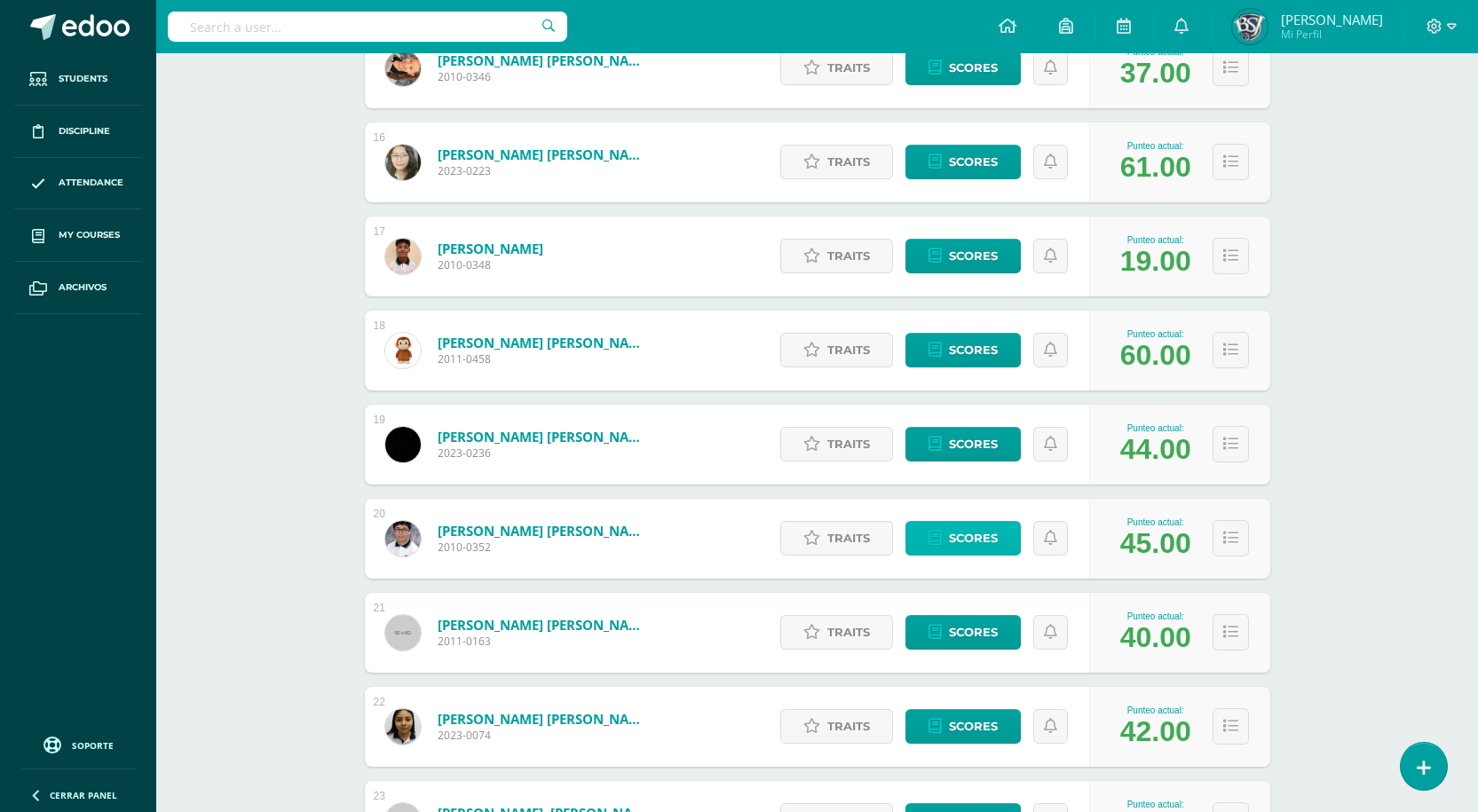
click at [939, 534] on icon at bounding box center [934, 538] width 13 height 15
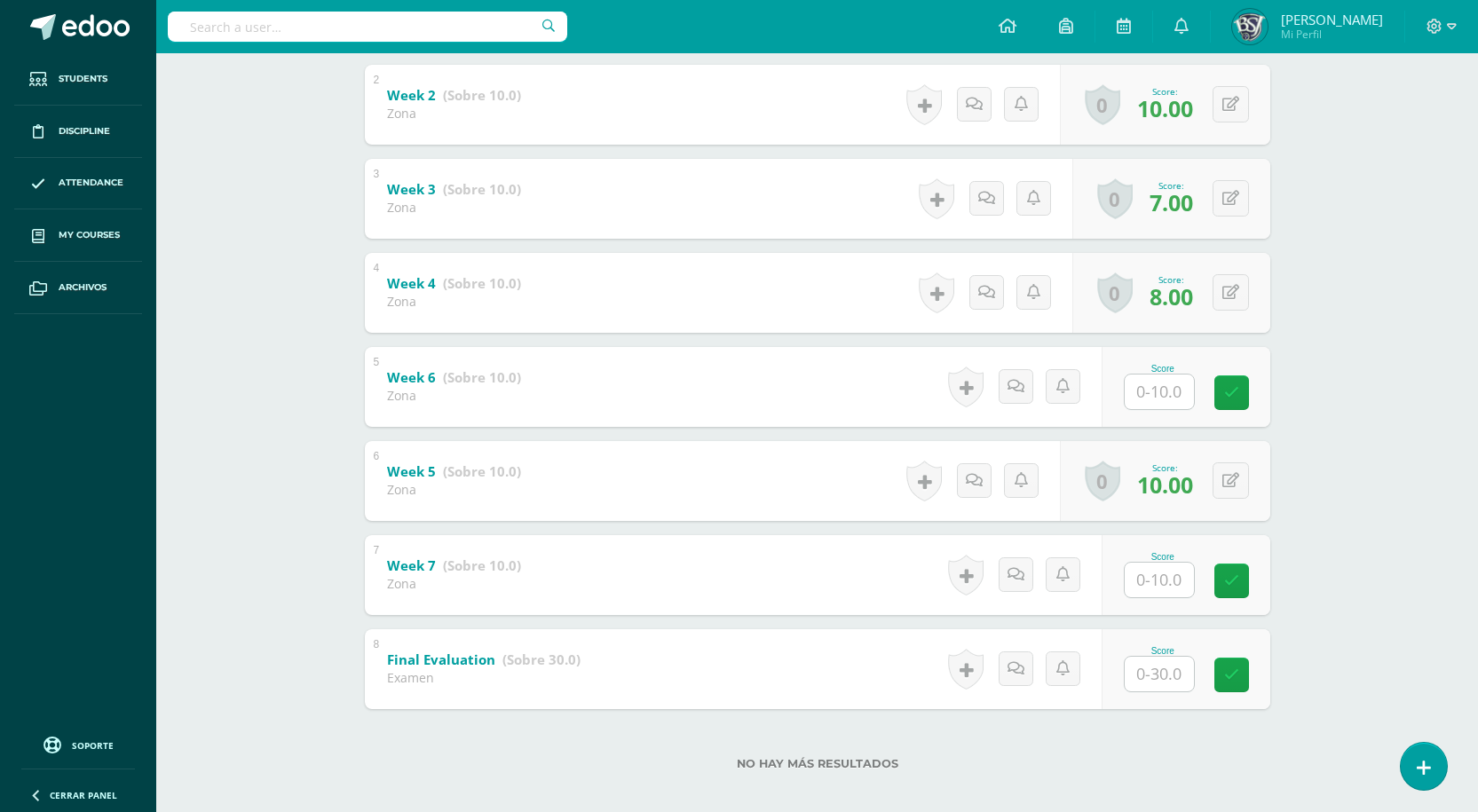
scroll to position [487, 0]
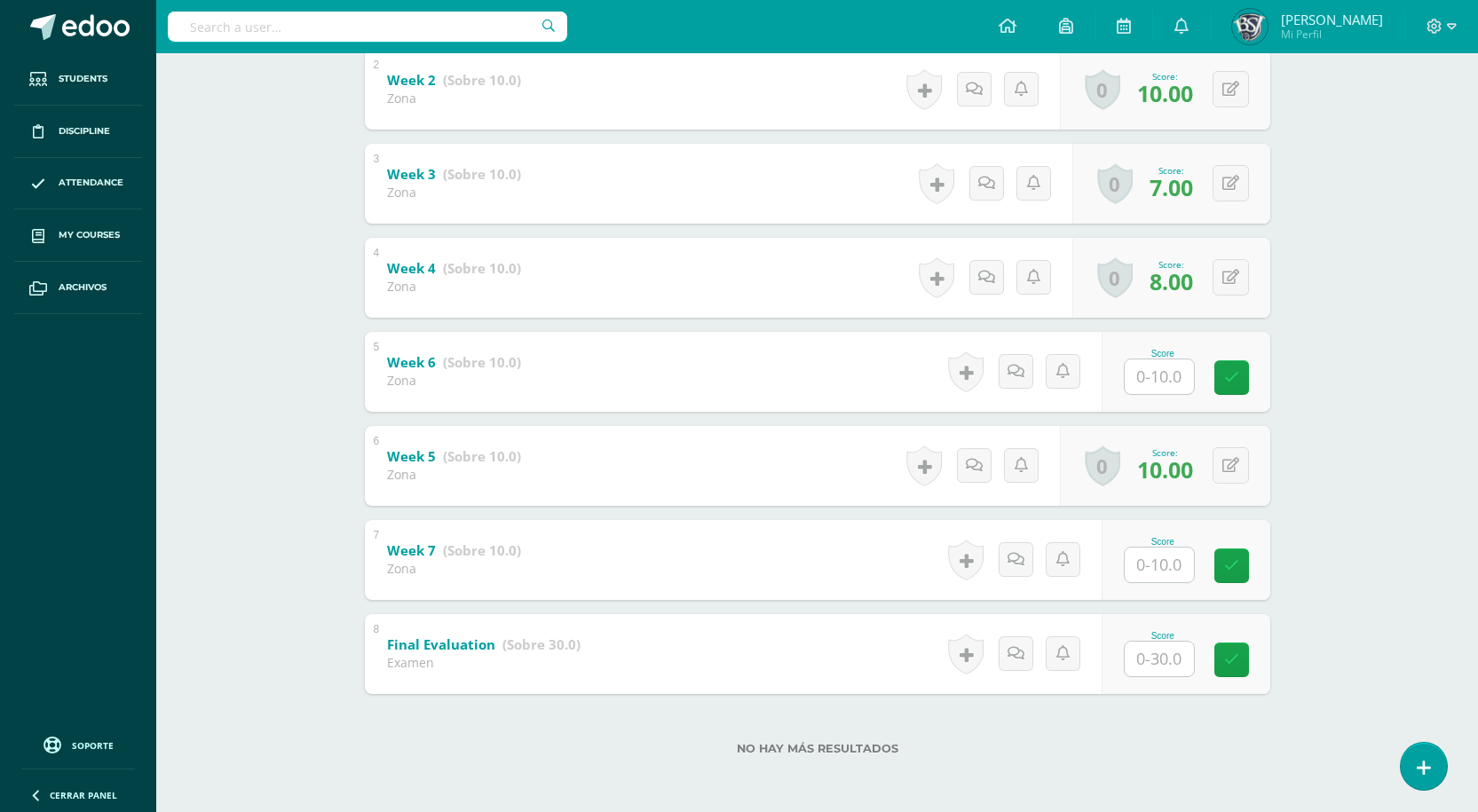
click at [1168, 568] on input "text" at bounding box center [1159, 565] width 70 height 35
type input "6"
click at [1180, 364] on input "text" at bounding box center [1159, 377] width 70 height 35
type input "6"
click at [1315, 568] on div "Writing Workshop Segundo Secundaria "A" Herramientas Detalle de asistencias Act…" at bounding box center [816, 188] width 1321 height 1245
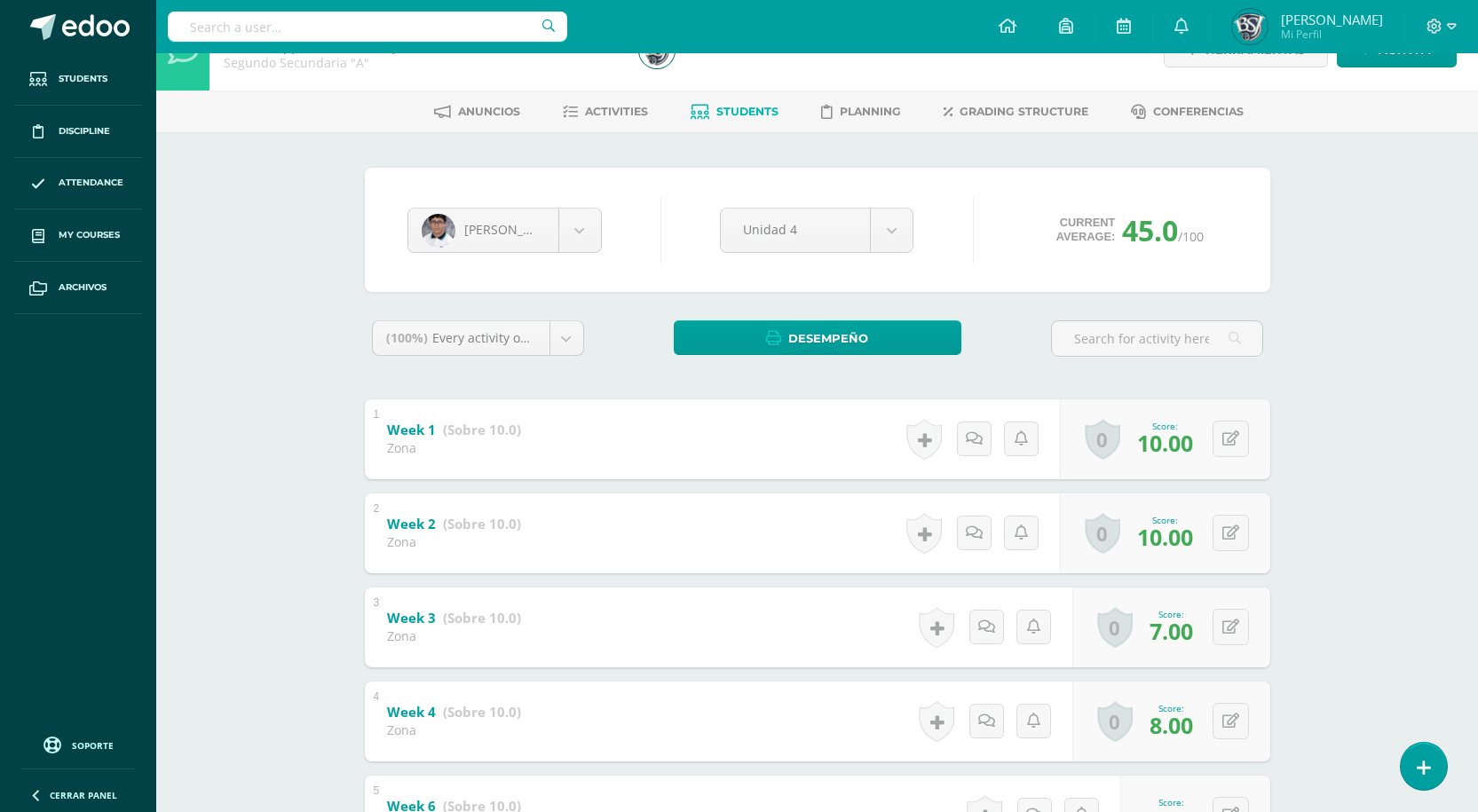
scroll to position [0, 0]
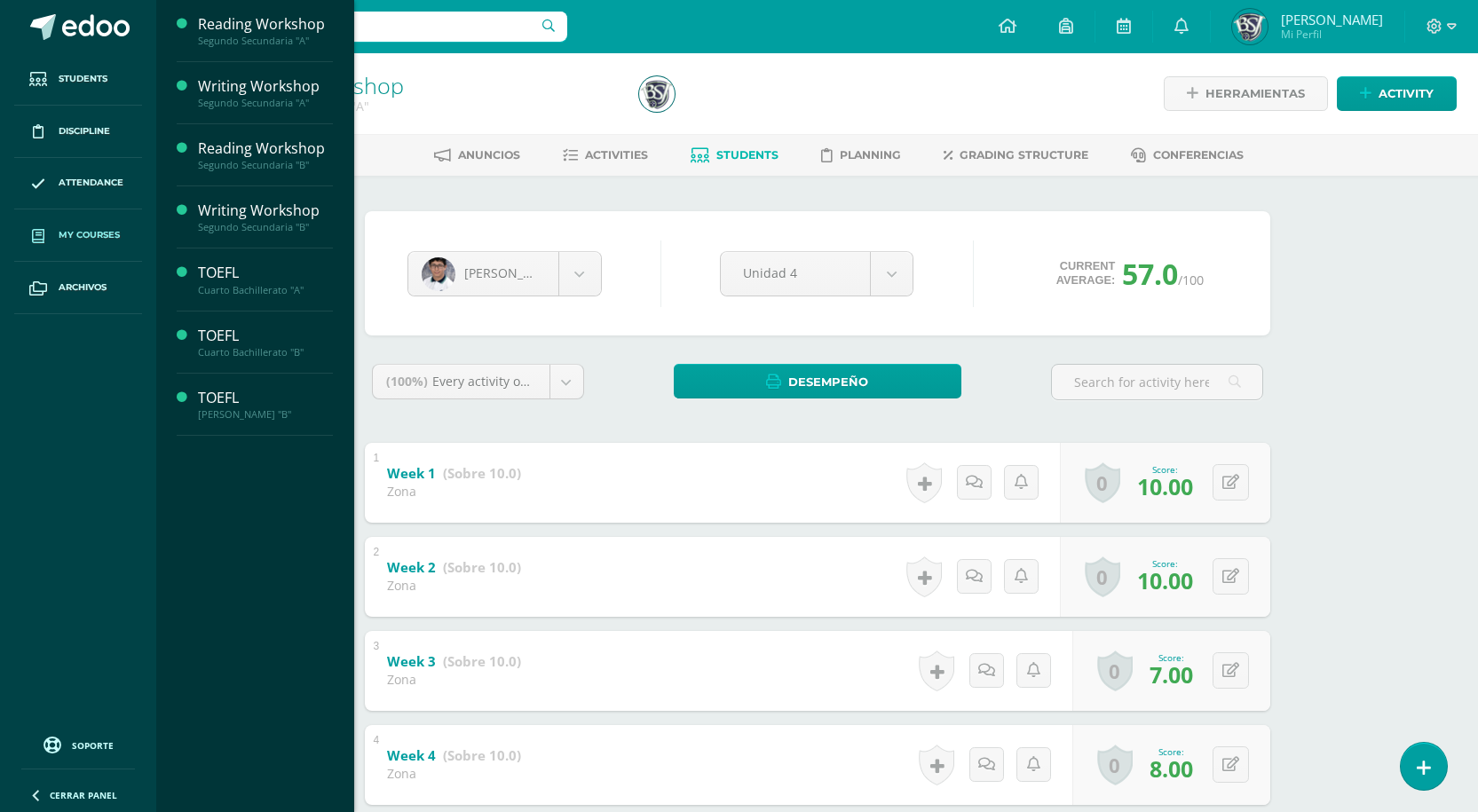
click at [77, 230] on span "My courses" at bounding box center [89, 235] width 62 height 14
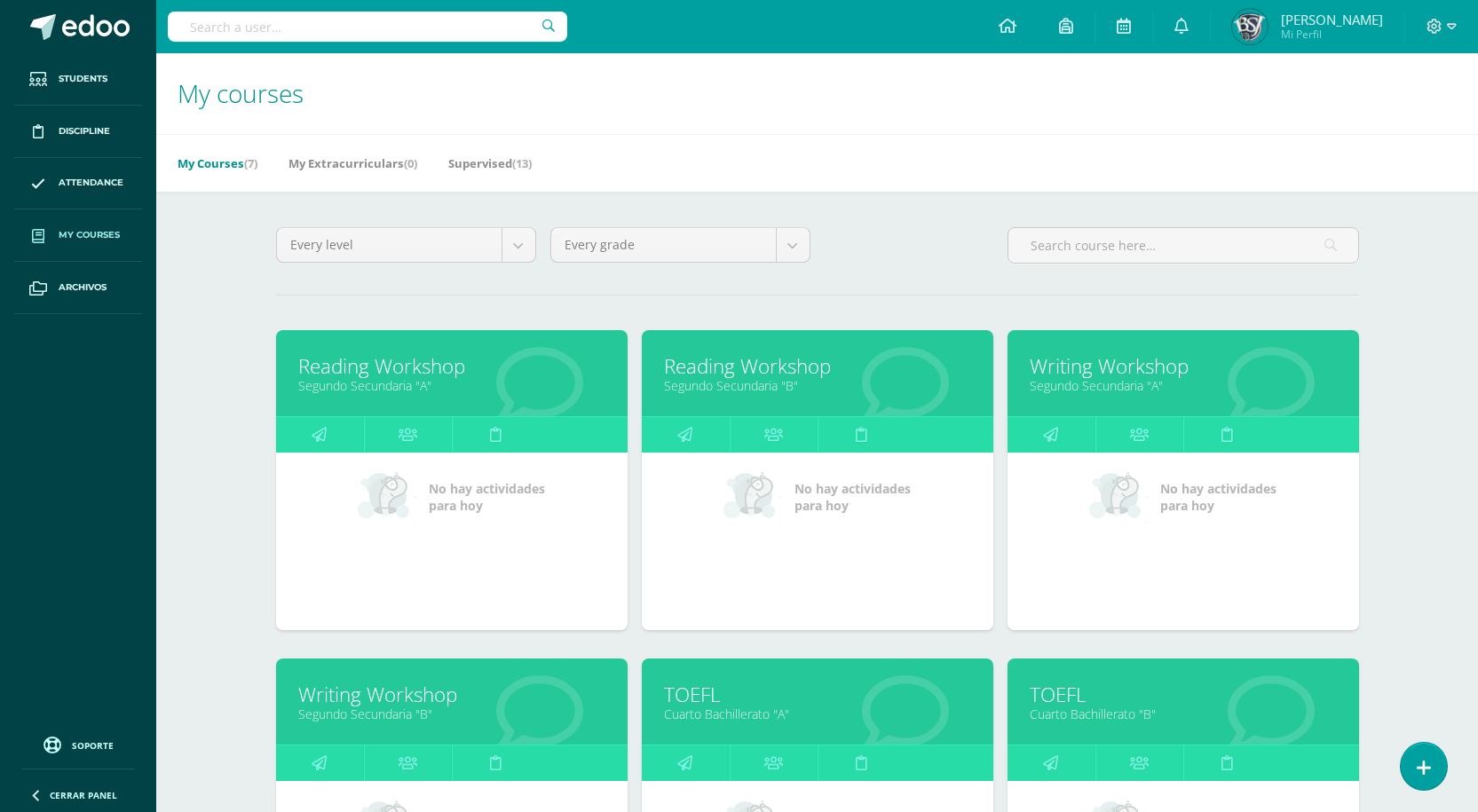
click at [1093, 372] on link "Writing Workshop" at bounding box center [1183, 366] width 307 height 28
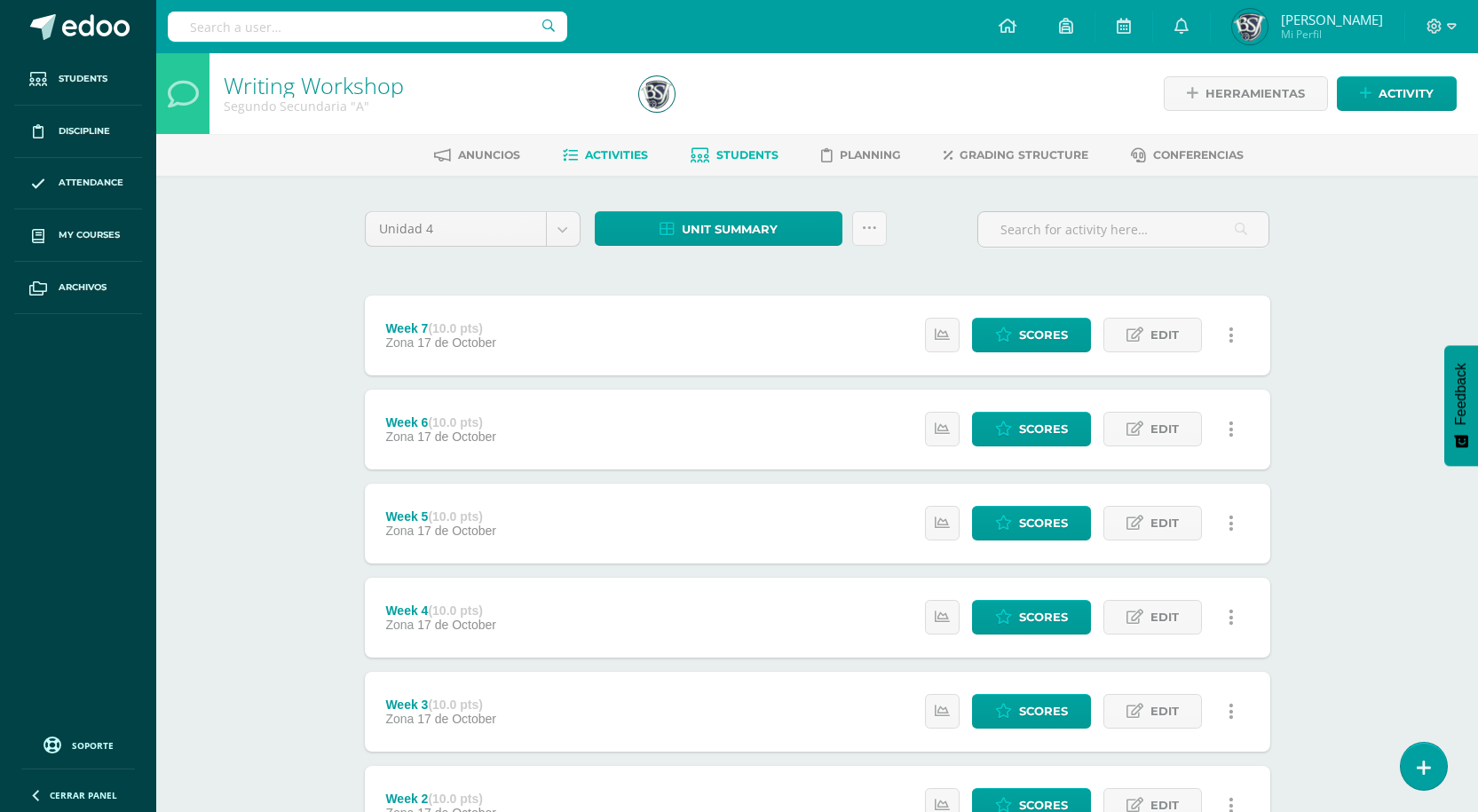
click at [726, 153] on span "Students" at bounding box center [746, 154] width 62 height 13
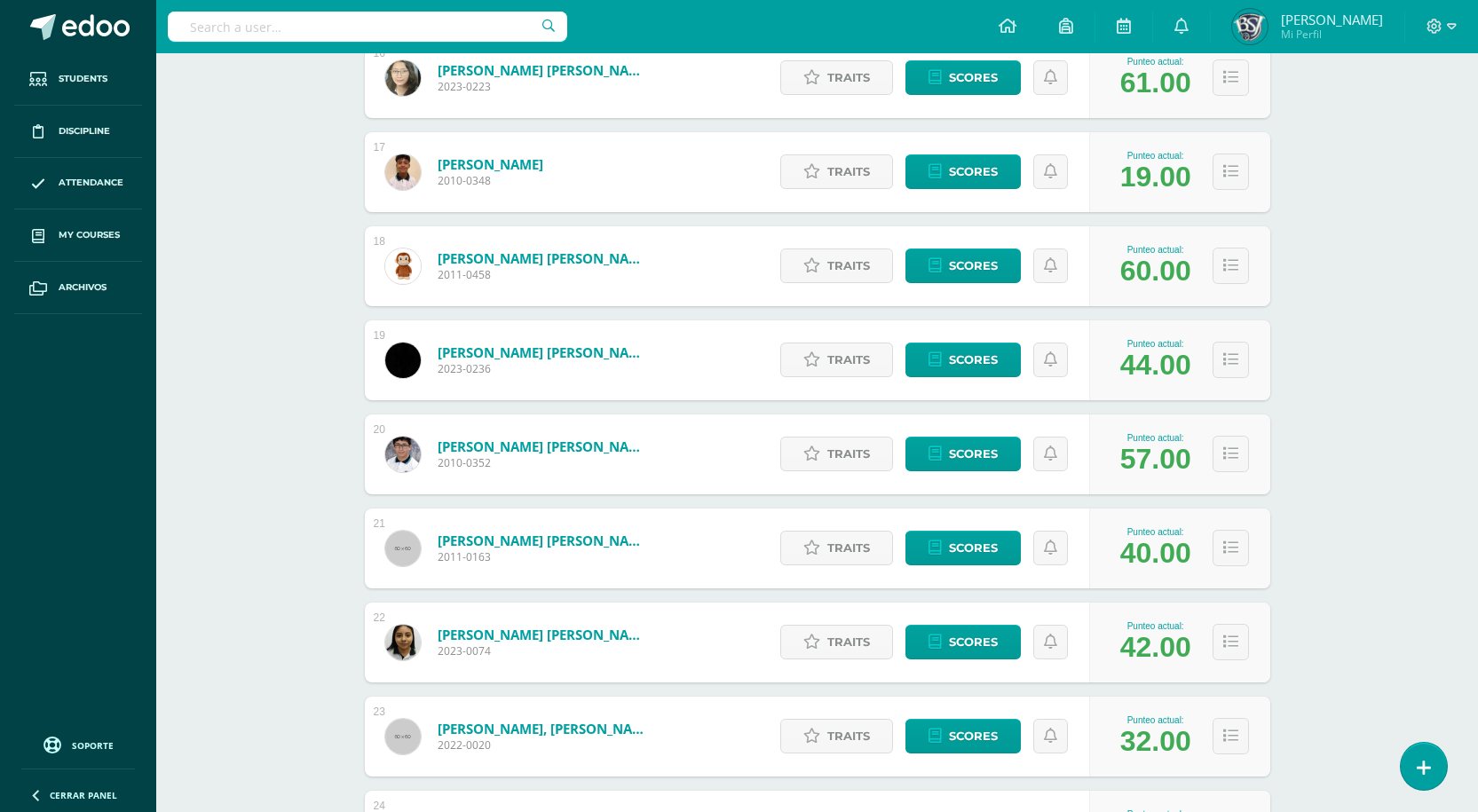
scroll to position [1855, 0]
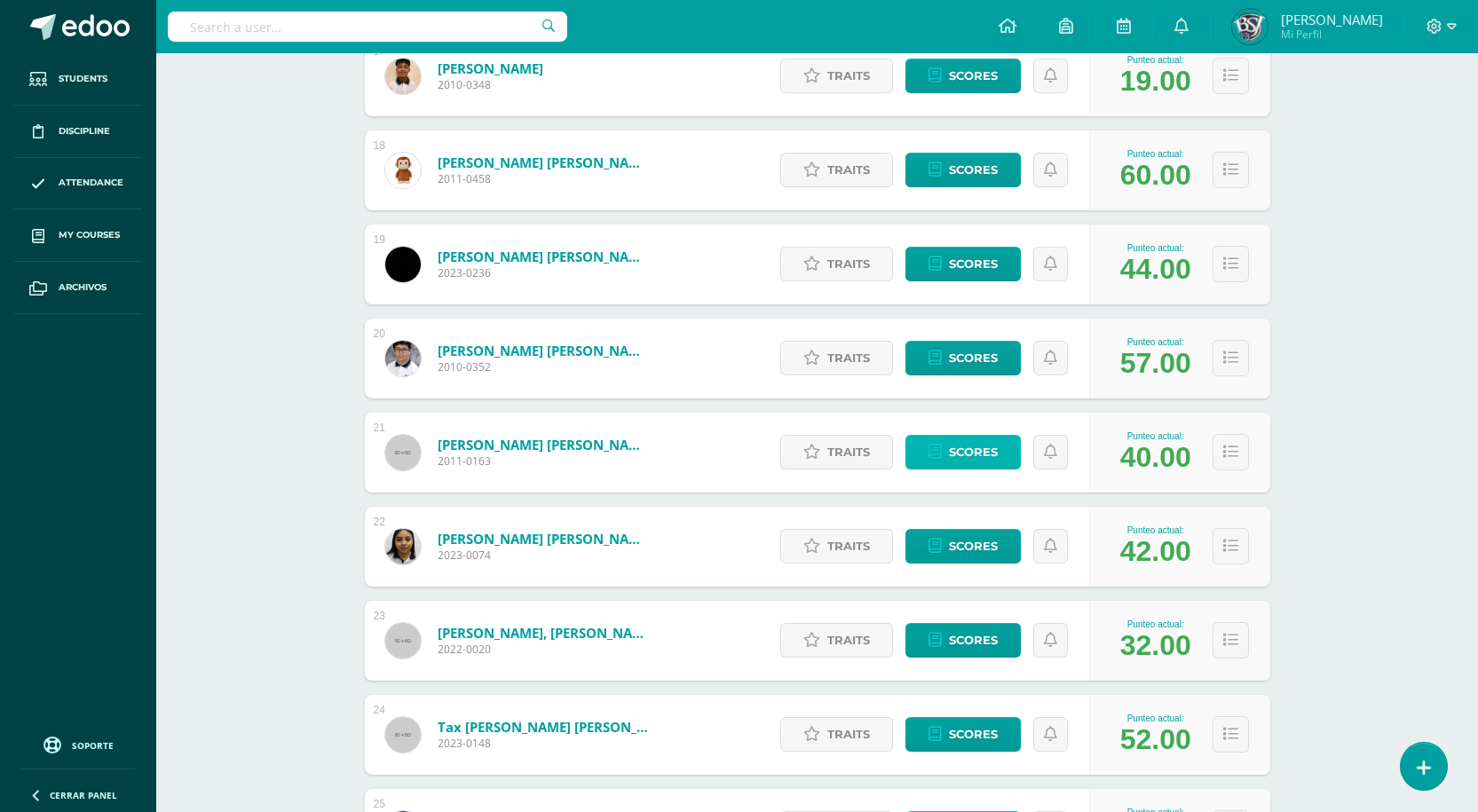
click at [957, 449] on span "Scores" at bounding box center [972, 451] width 49 height 33
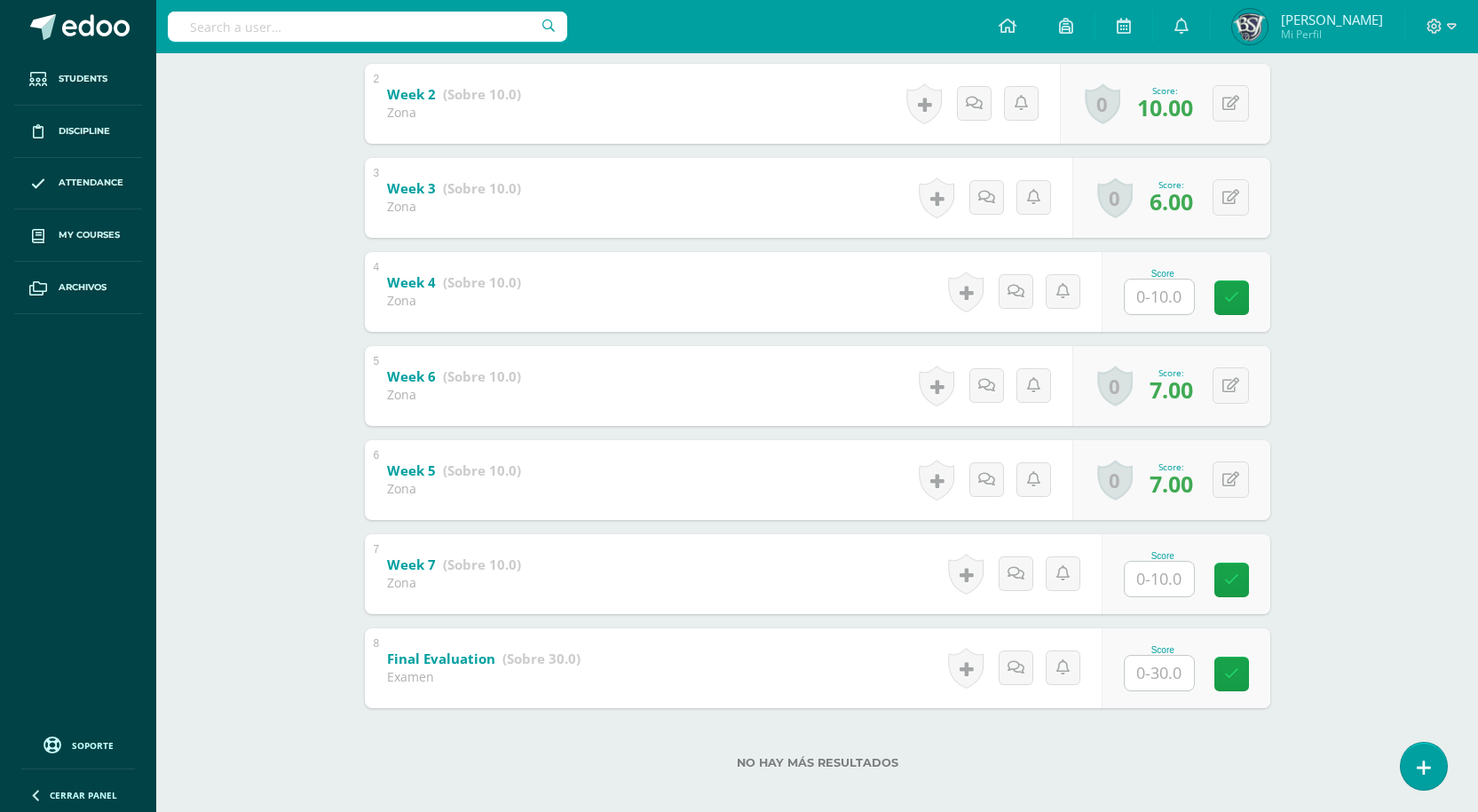
scroll to position [487, 0]
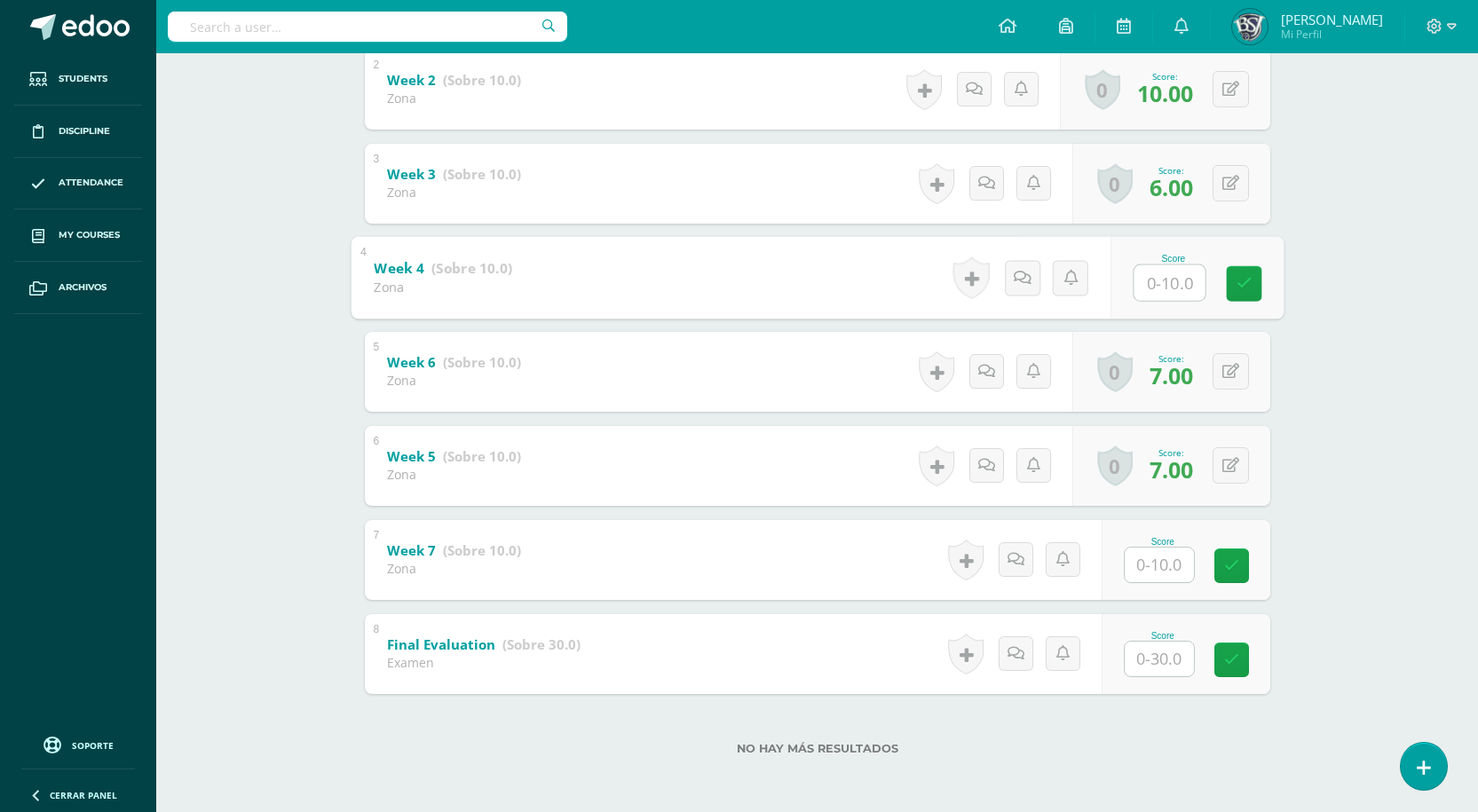
click at [1131, 287] on div "Score" at bounding box center [1196, 276] width 173 height 82
click at [1151, 566] on input "text" at bounding box center [1168, 565] width 71 height 36
type input "6"
click at [1151, 278] on input "text" at bounding box center [1168, 282] width 71 height 36
type input "6"
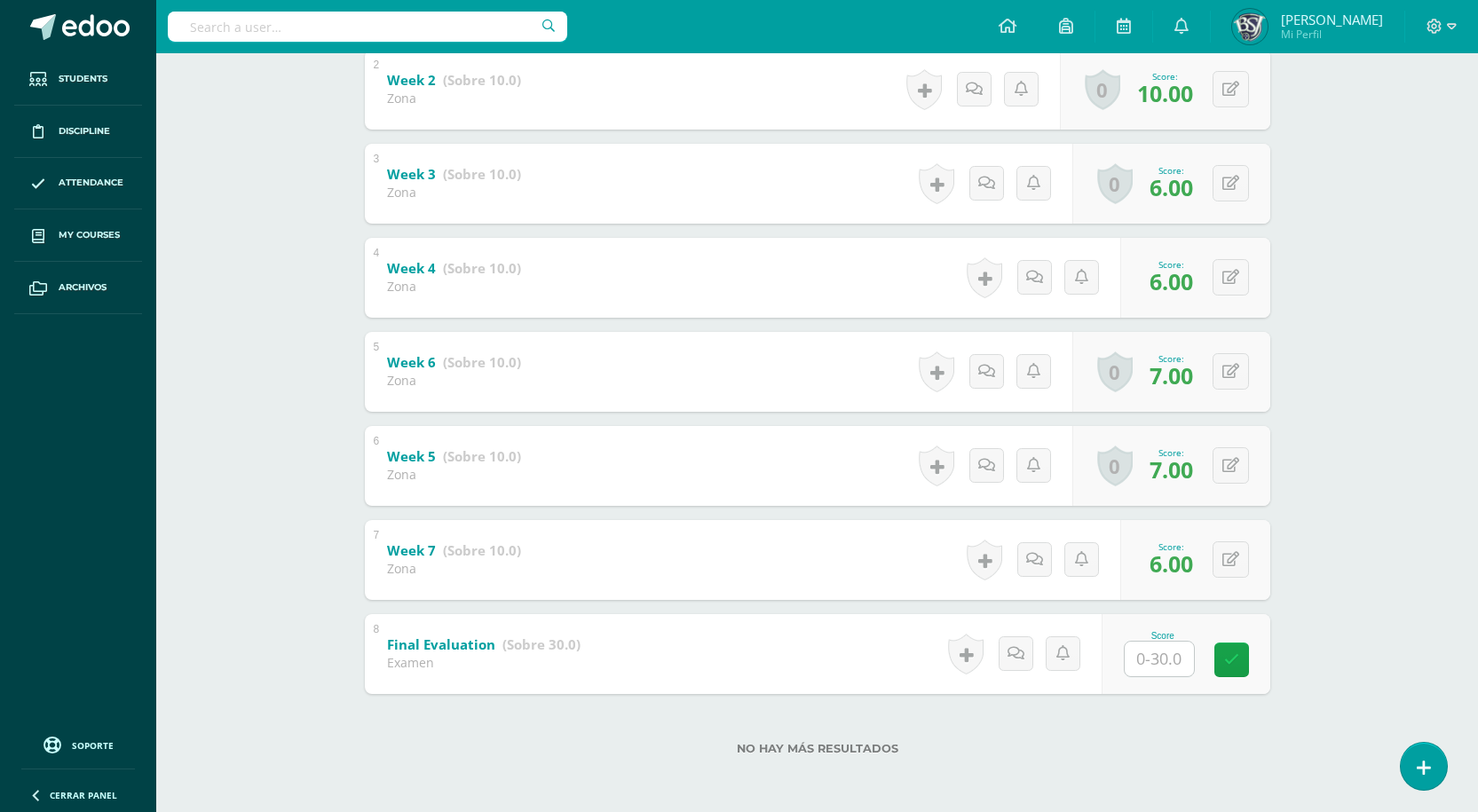
click at [1353, 592] on div "Writing Workshop Segundo Secundaria "A" Herramientas Detalle de asistencias Act…" at bounding box center [816, 188] width 1321 height 1245
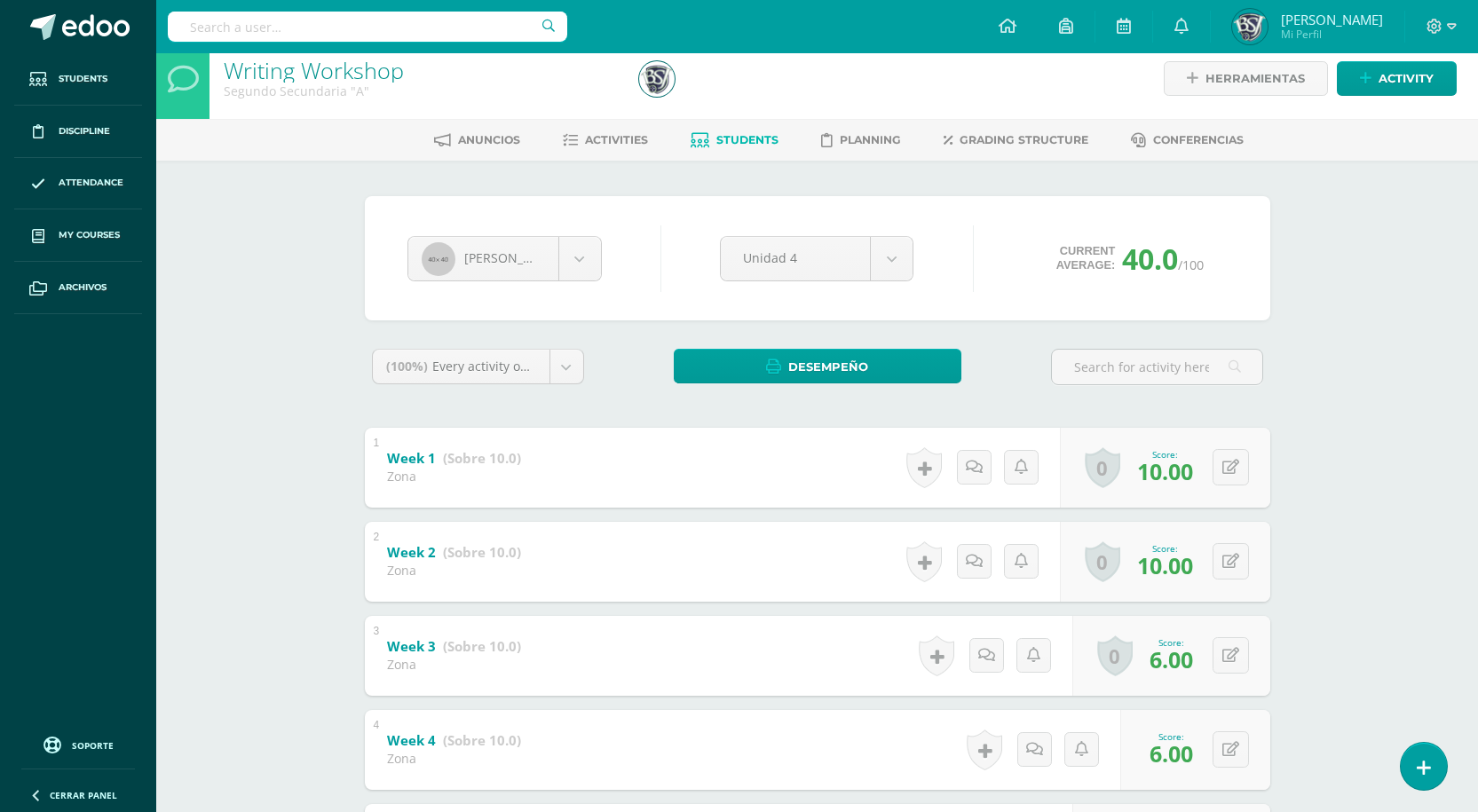
scroll to position [0, 0]
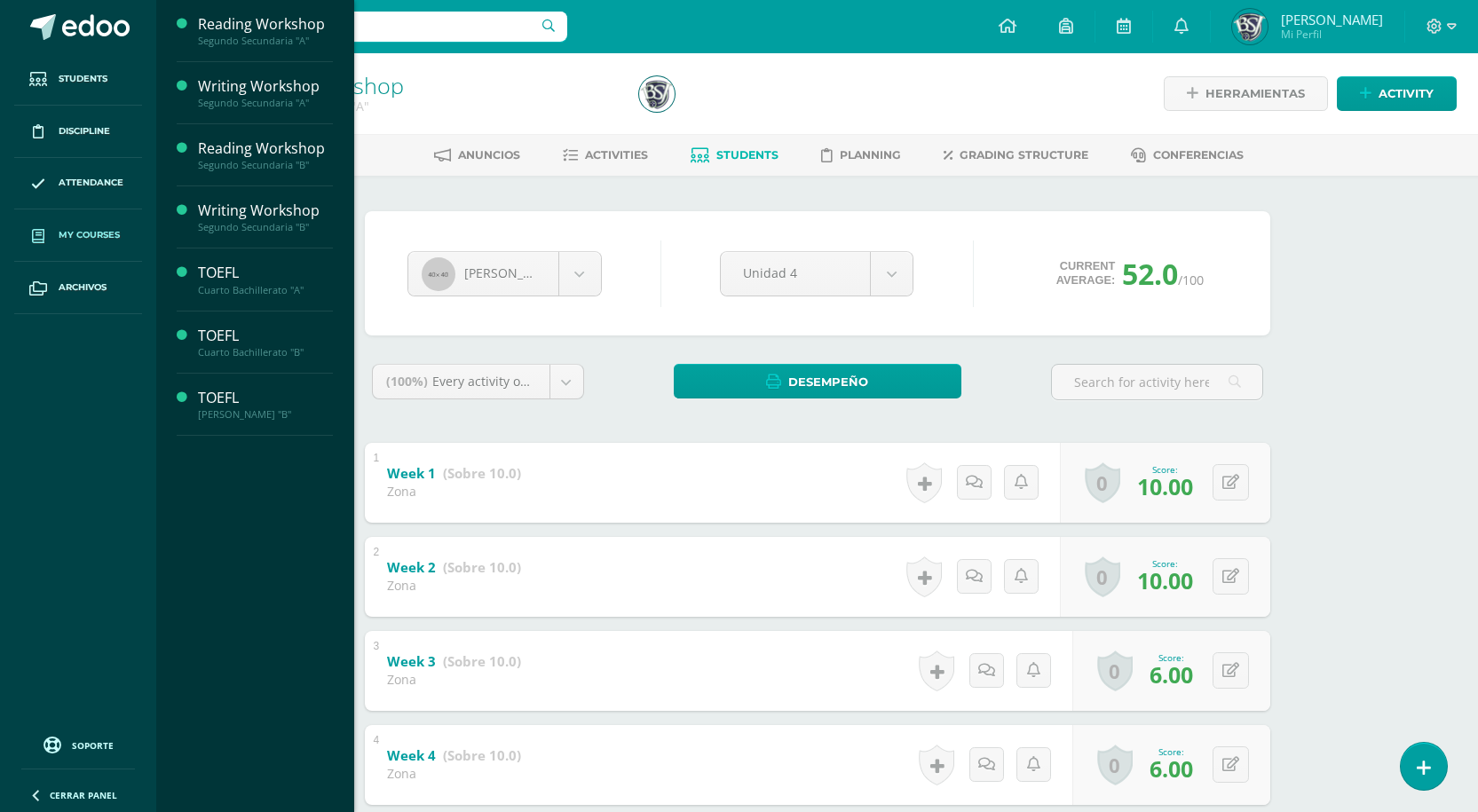
click at [84, 236] on span "My courses" at bounding box center [89, 235] width 62 height 14
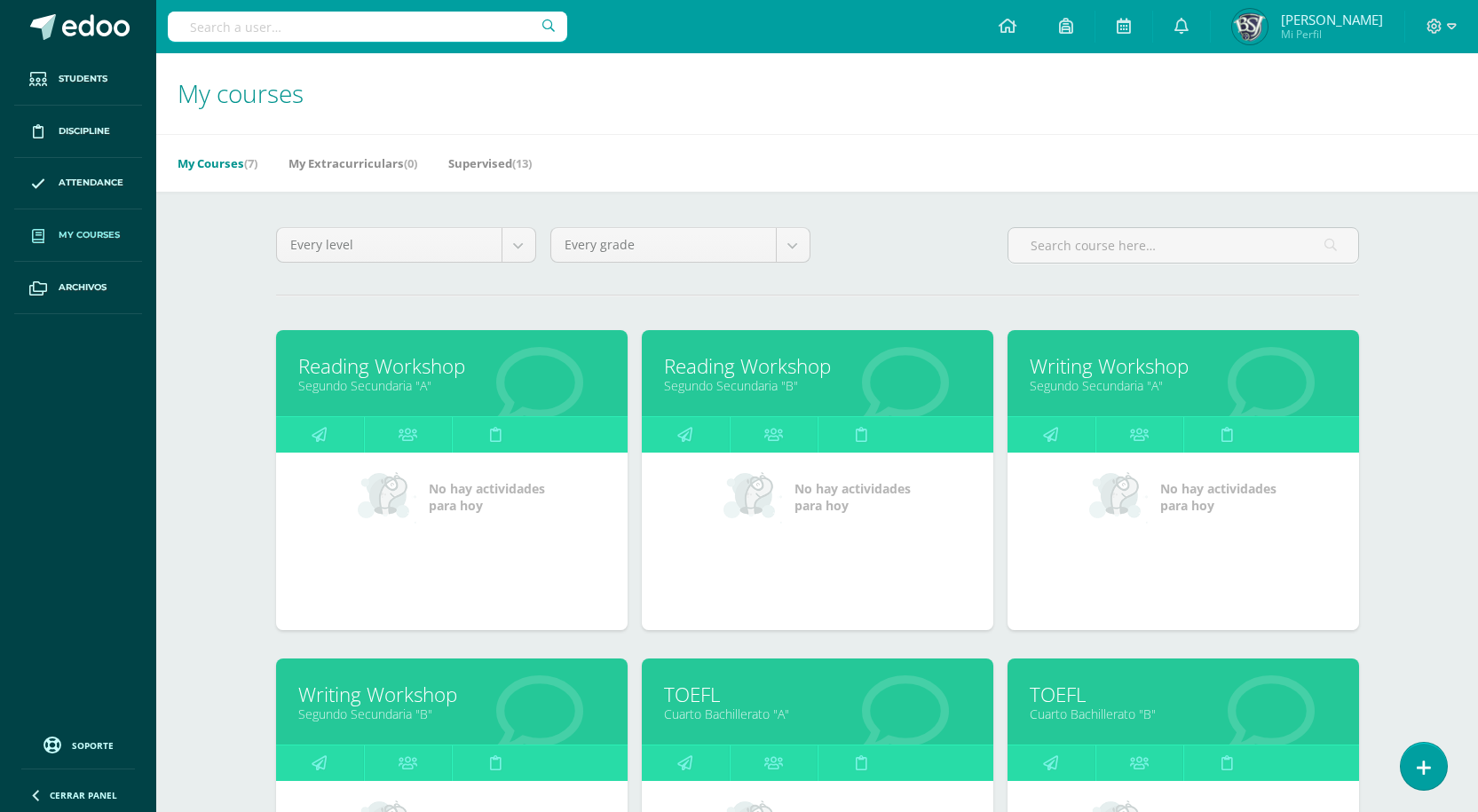
click at [1103, 376] on link "Writing Workshop" at bounding box center [1183, 366] width 307 height 28
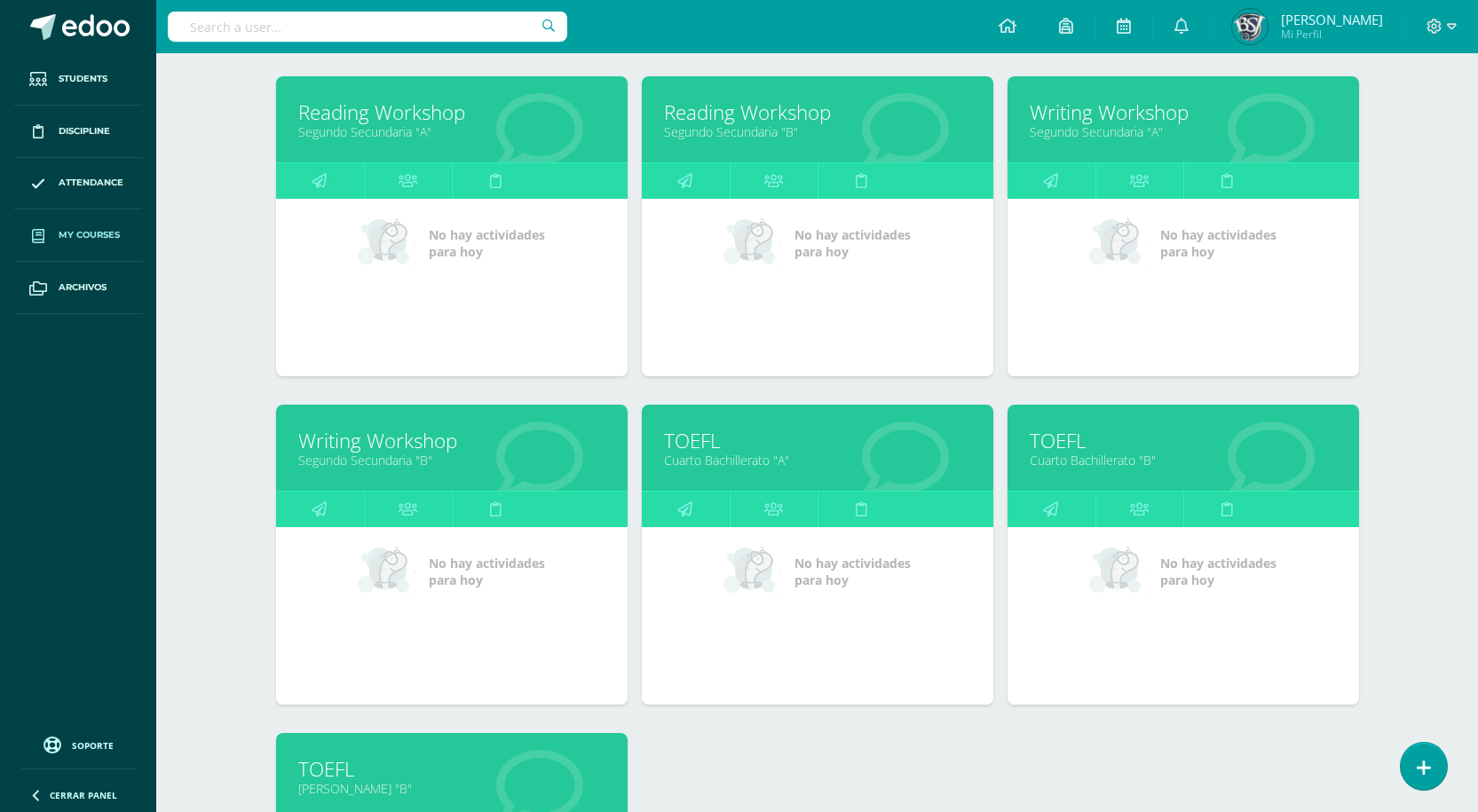
scroll to position [355, 0]
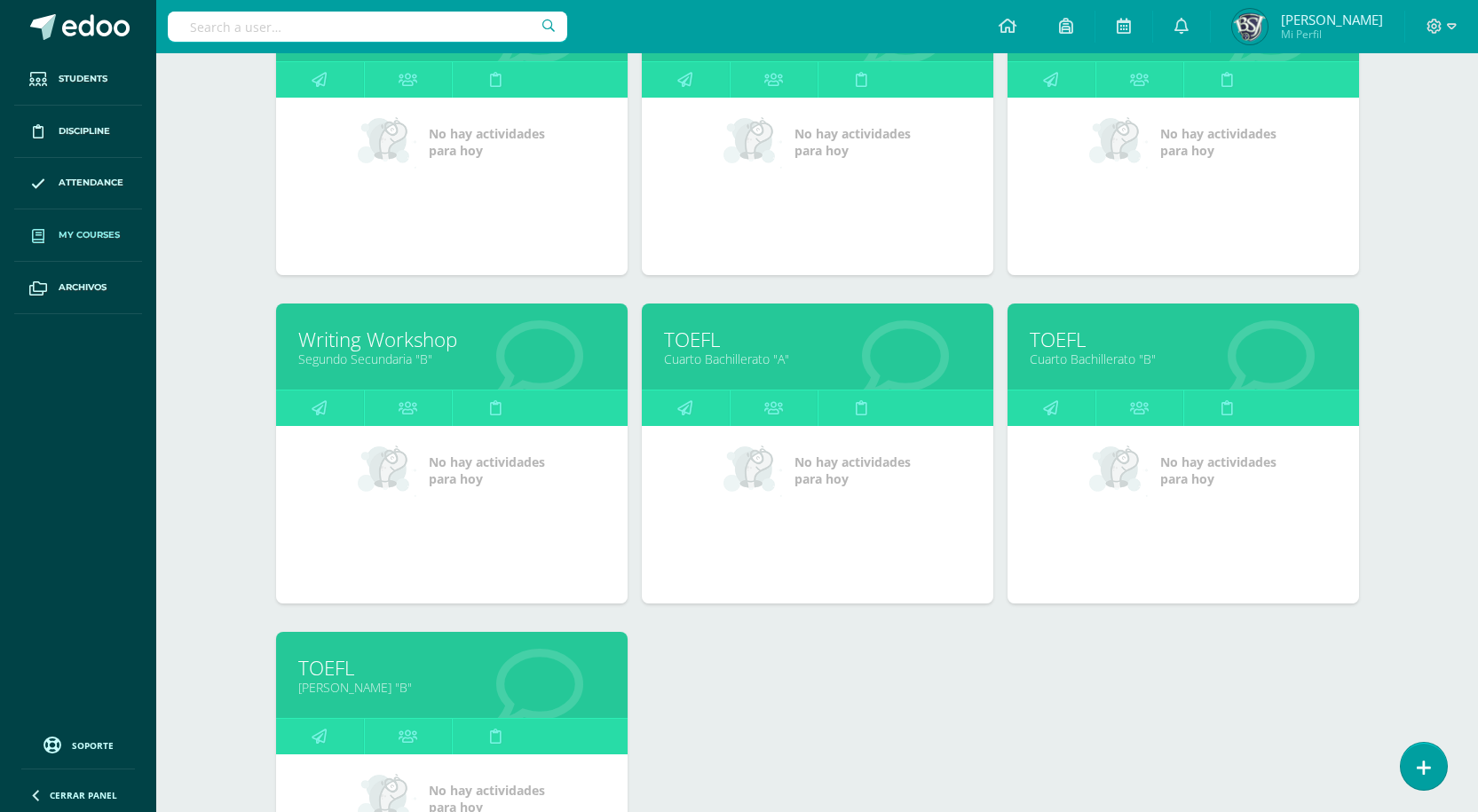
click at [365, 334] on link "Writing Workshop" at bounding box center [451, 340] width 307 height 28
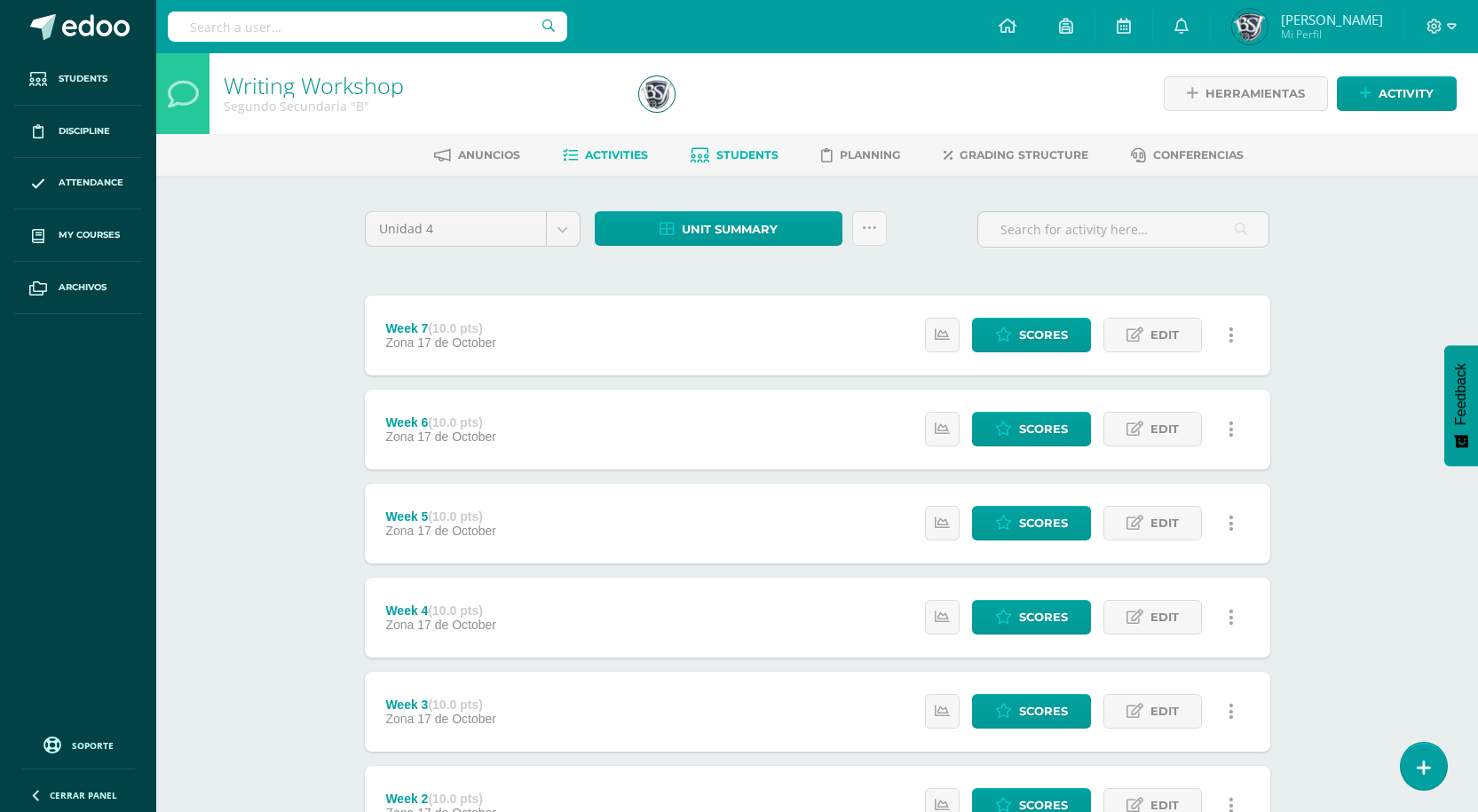
click at [731, 166] on link "Students" at bounding box center [735, 155] width 87 height 29
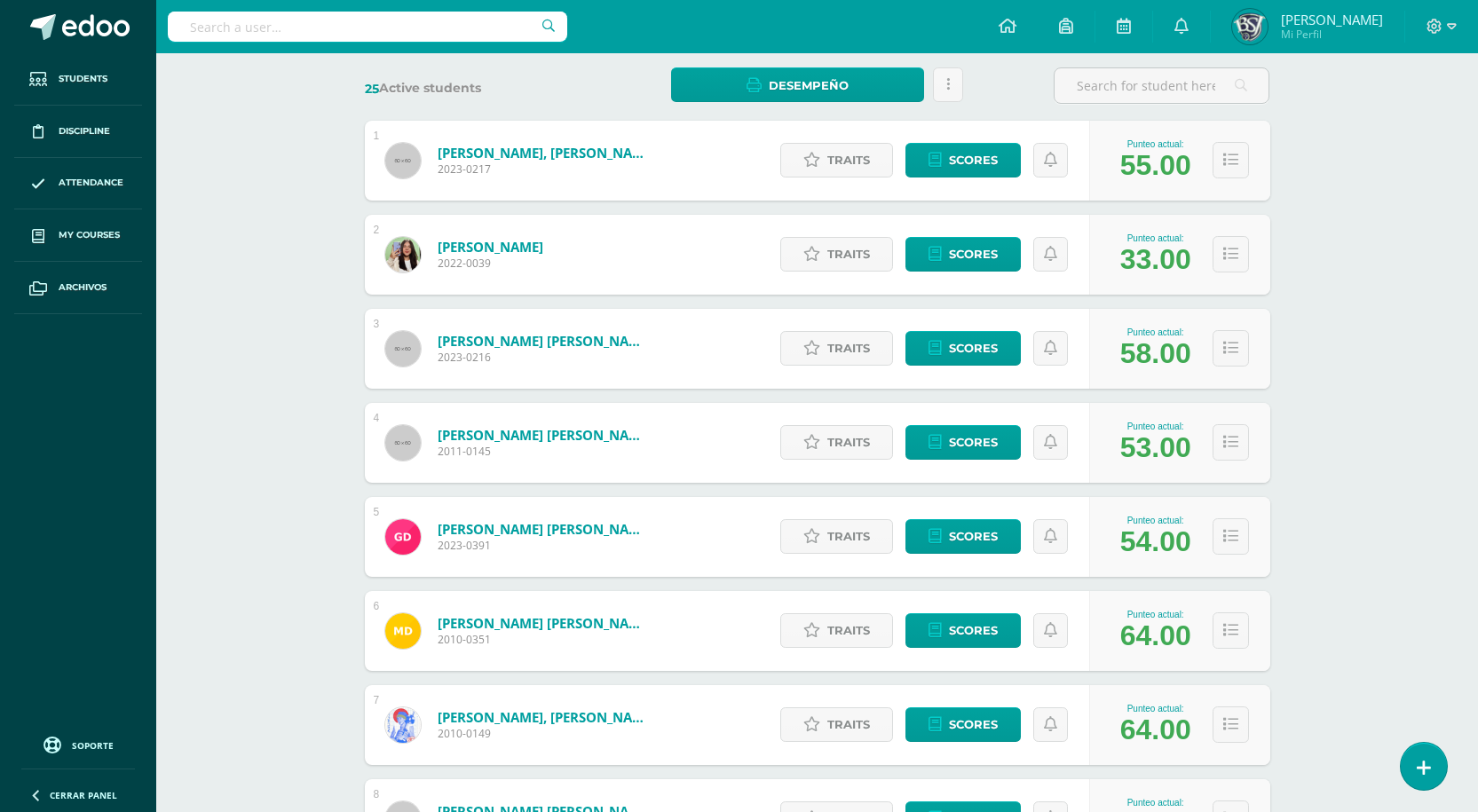
scroll to position [266, 0]
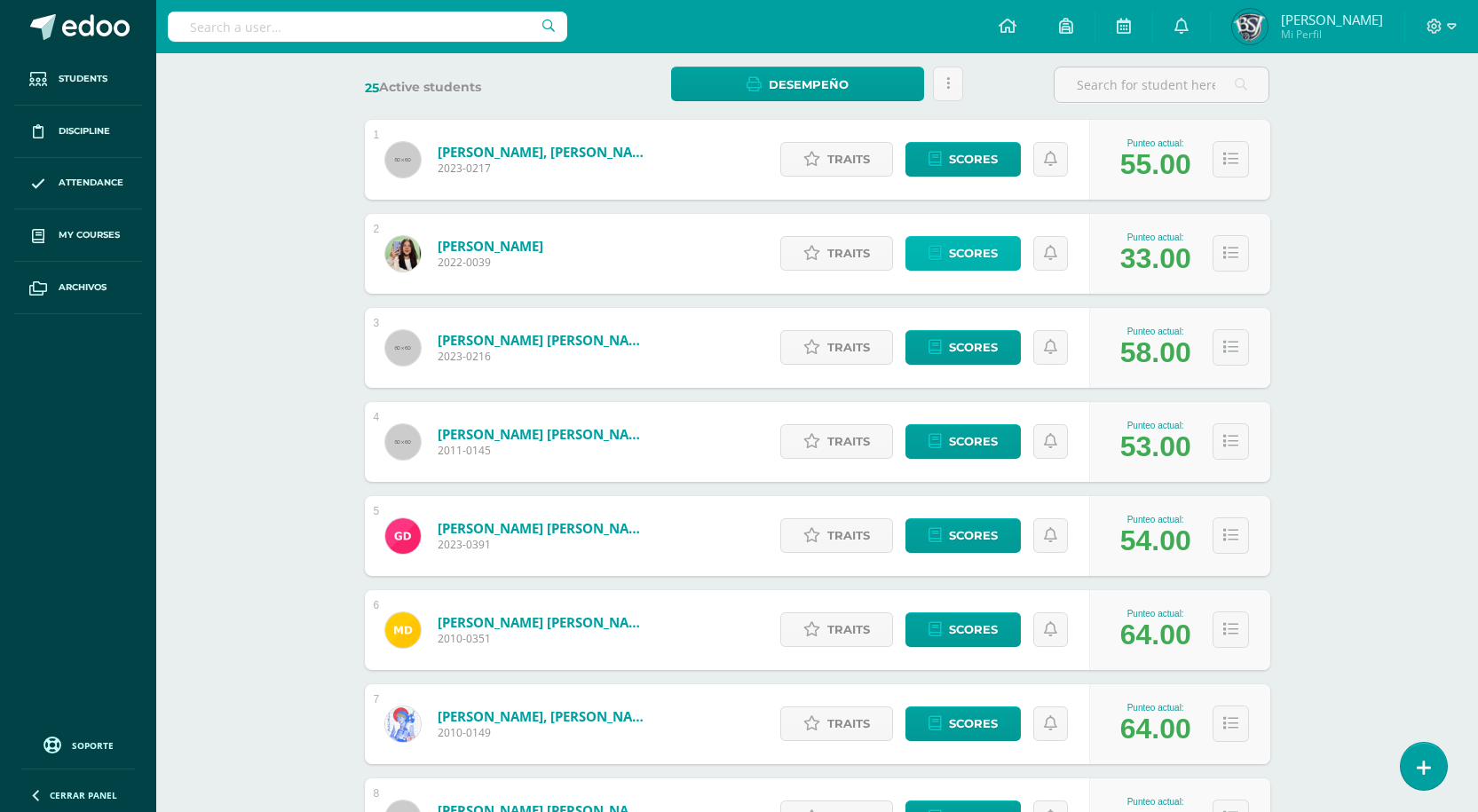
click at [955, 246] on span "Scores" at bounding box center [972, 252] width 49 height 33
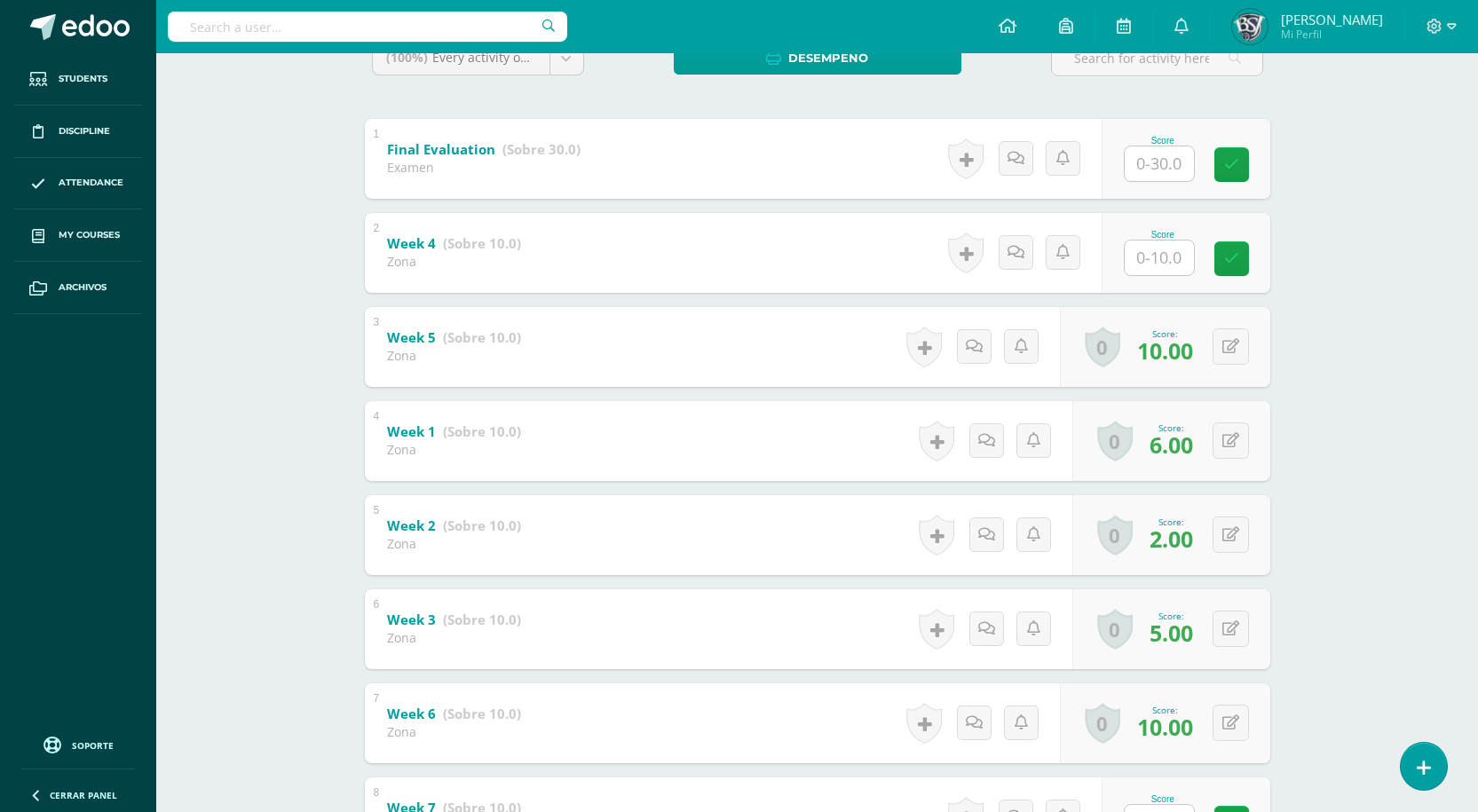
scroll to position [355, 0]
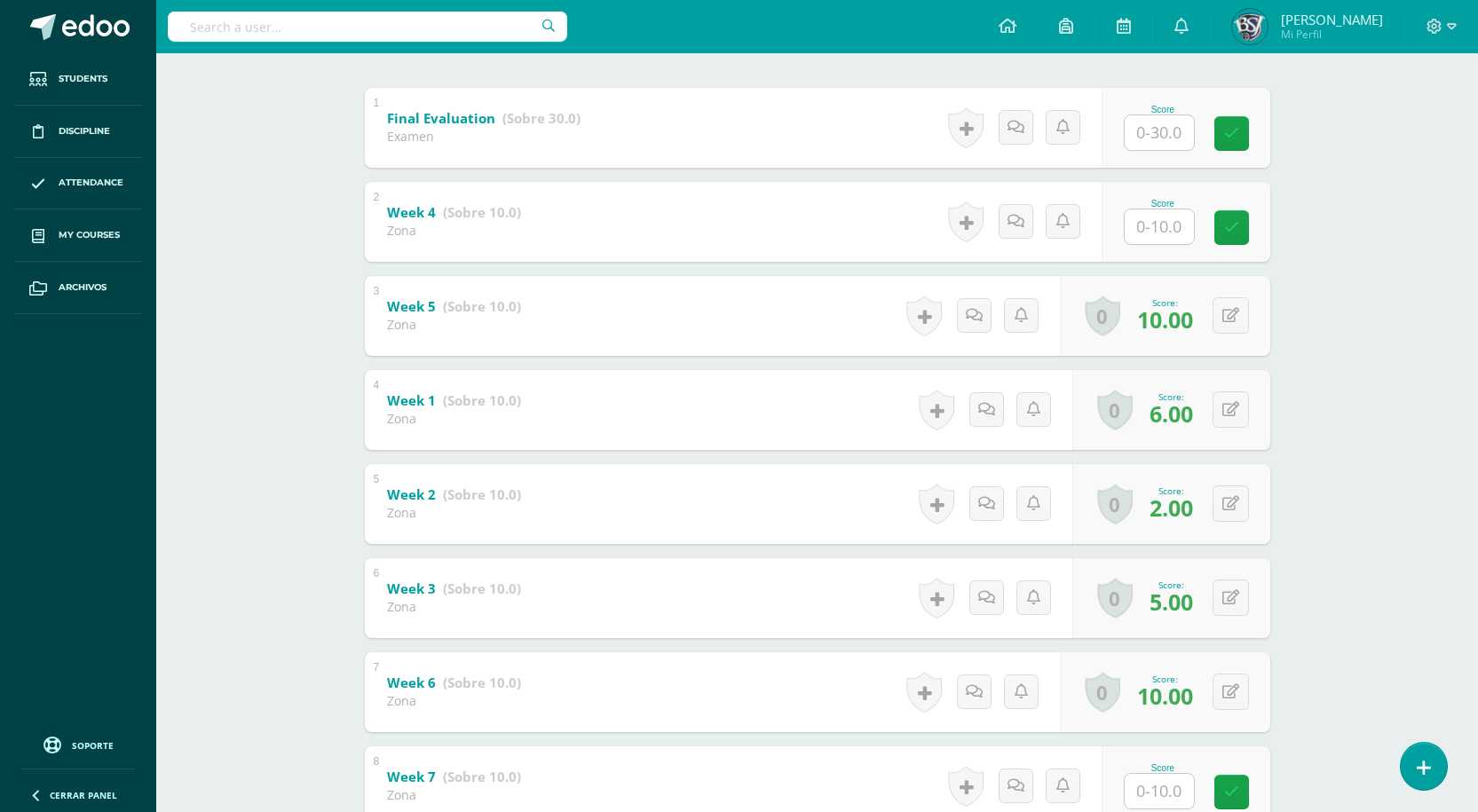
click at [1159, 232] on input "text" at bounding box center [1159, 227] width 70 height 35
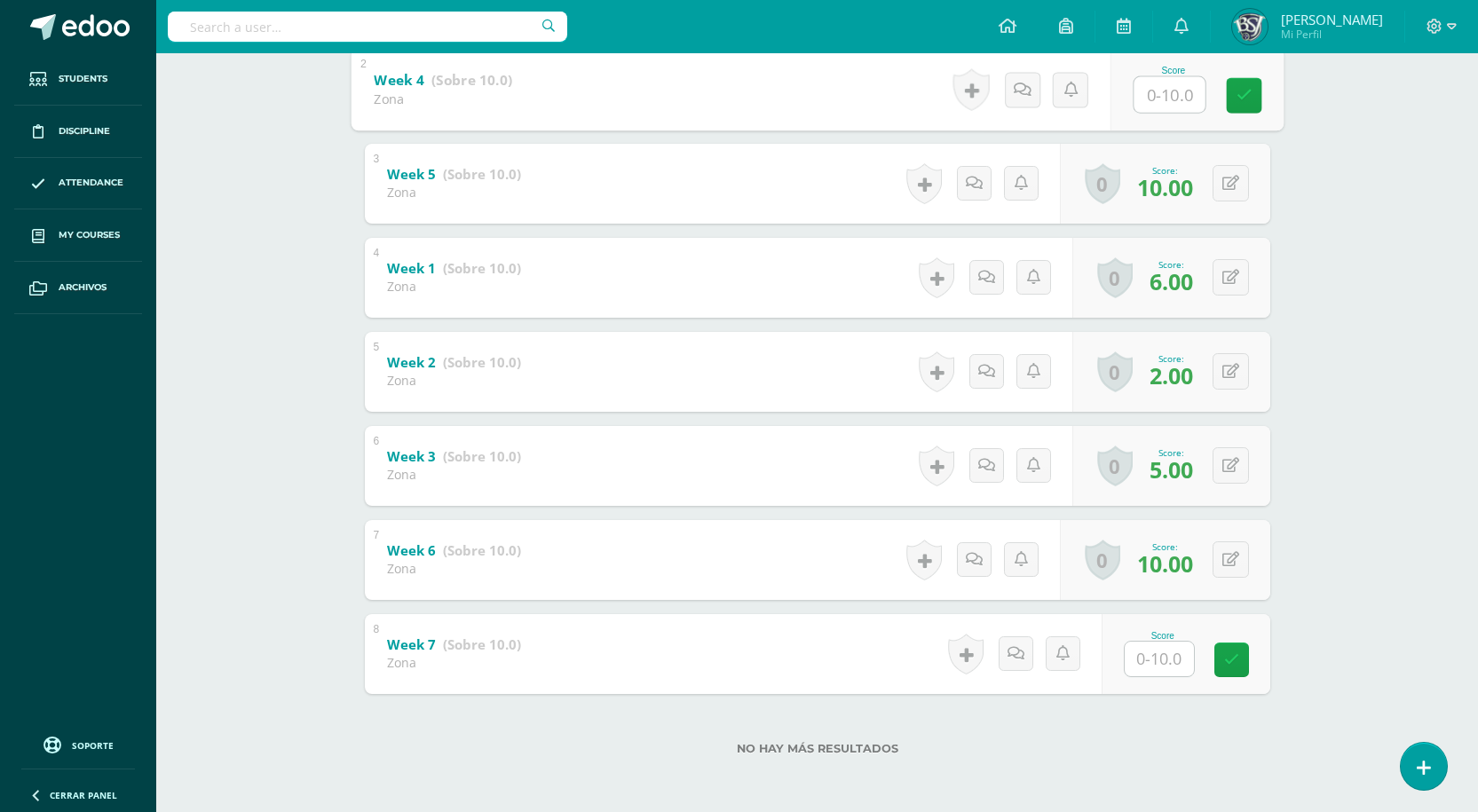
click at [1166, 659] on input "text" at bounding box center [1159, 658] width 70 height 35
type input "6"
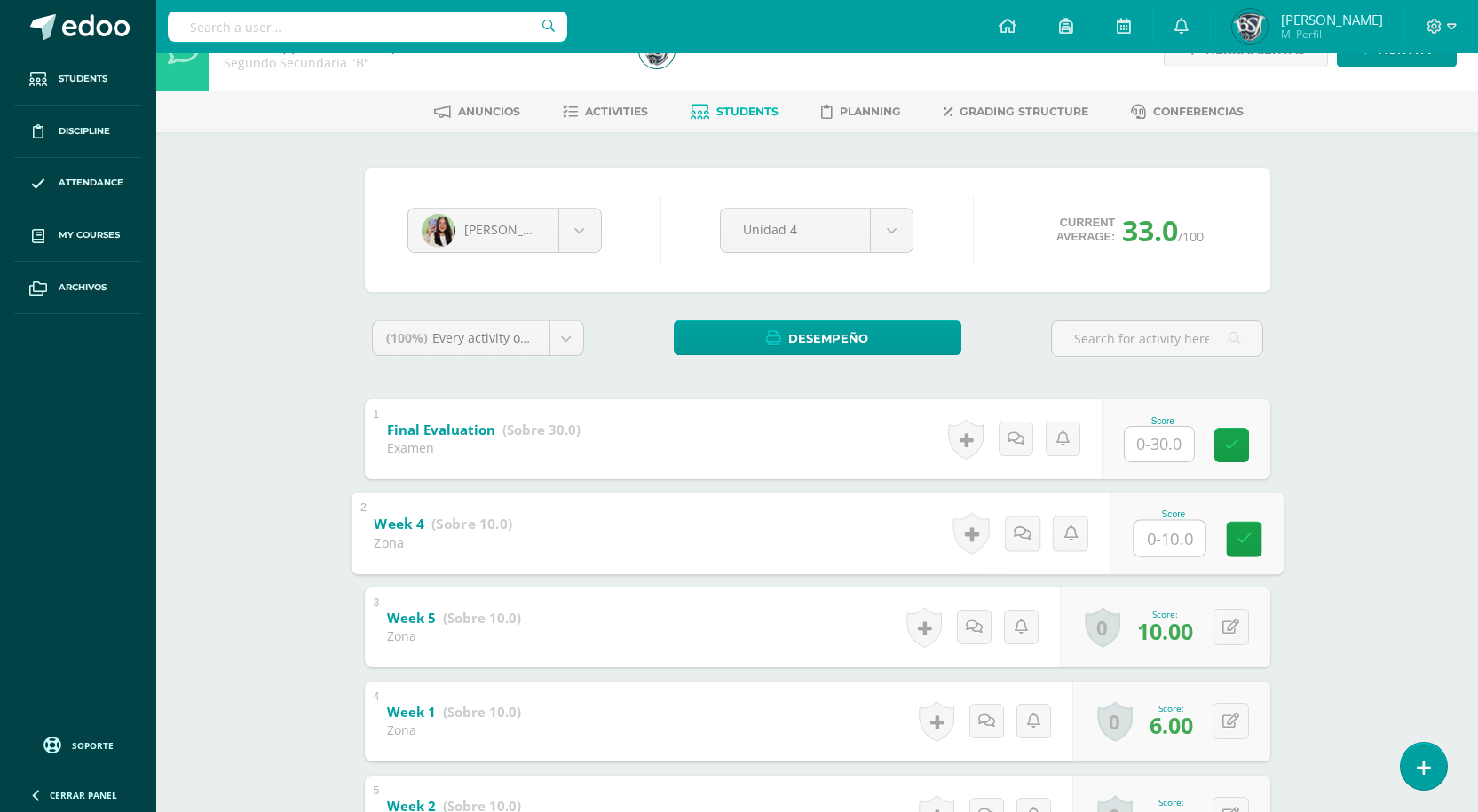
click at [1183, 539] on input "text" at bounding box center [1168, 538] width 71 height 36
type input "6"
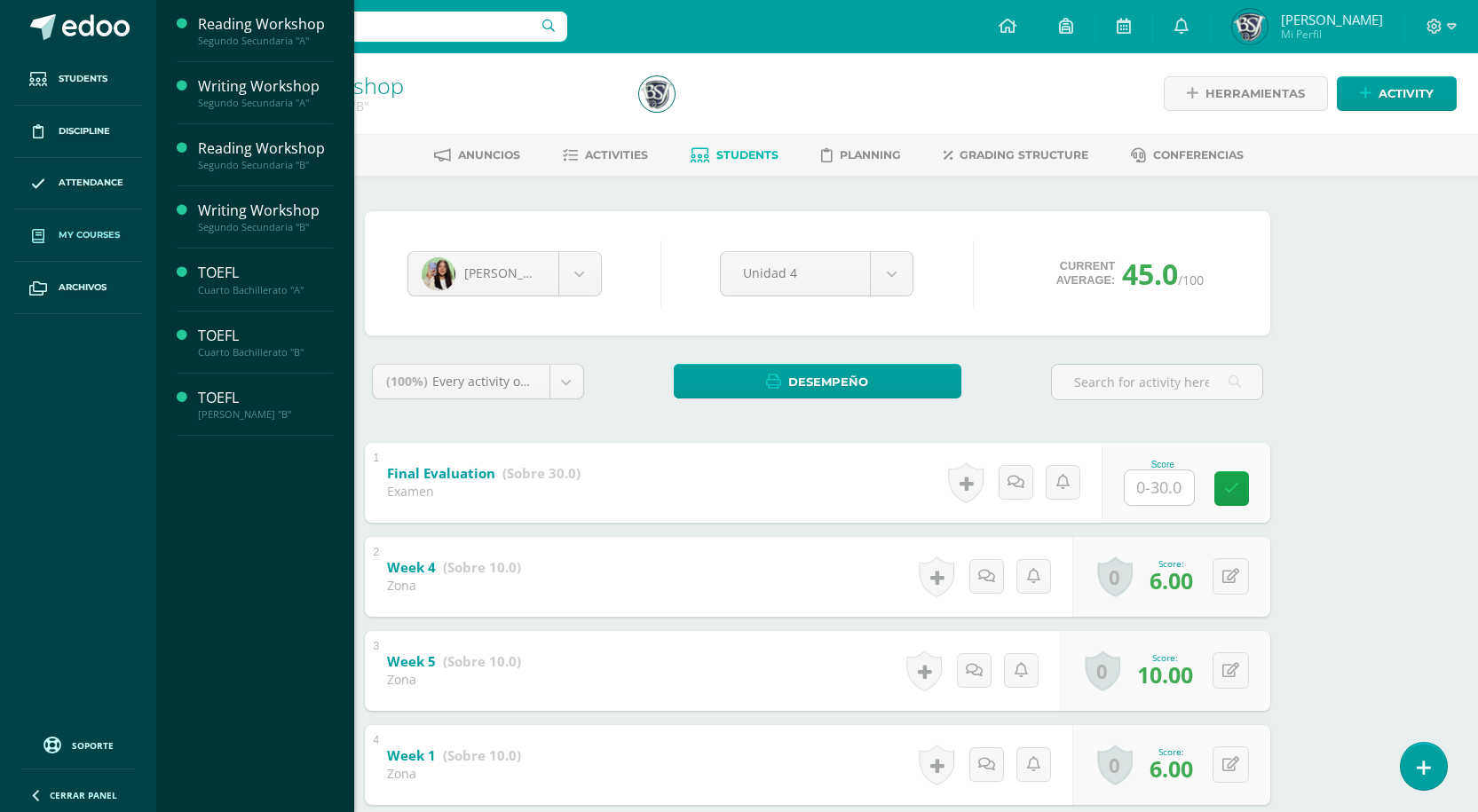
click at [86, 247] on link "My courses" at bounding box center [78, 236] width 128 height 53
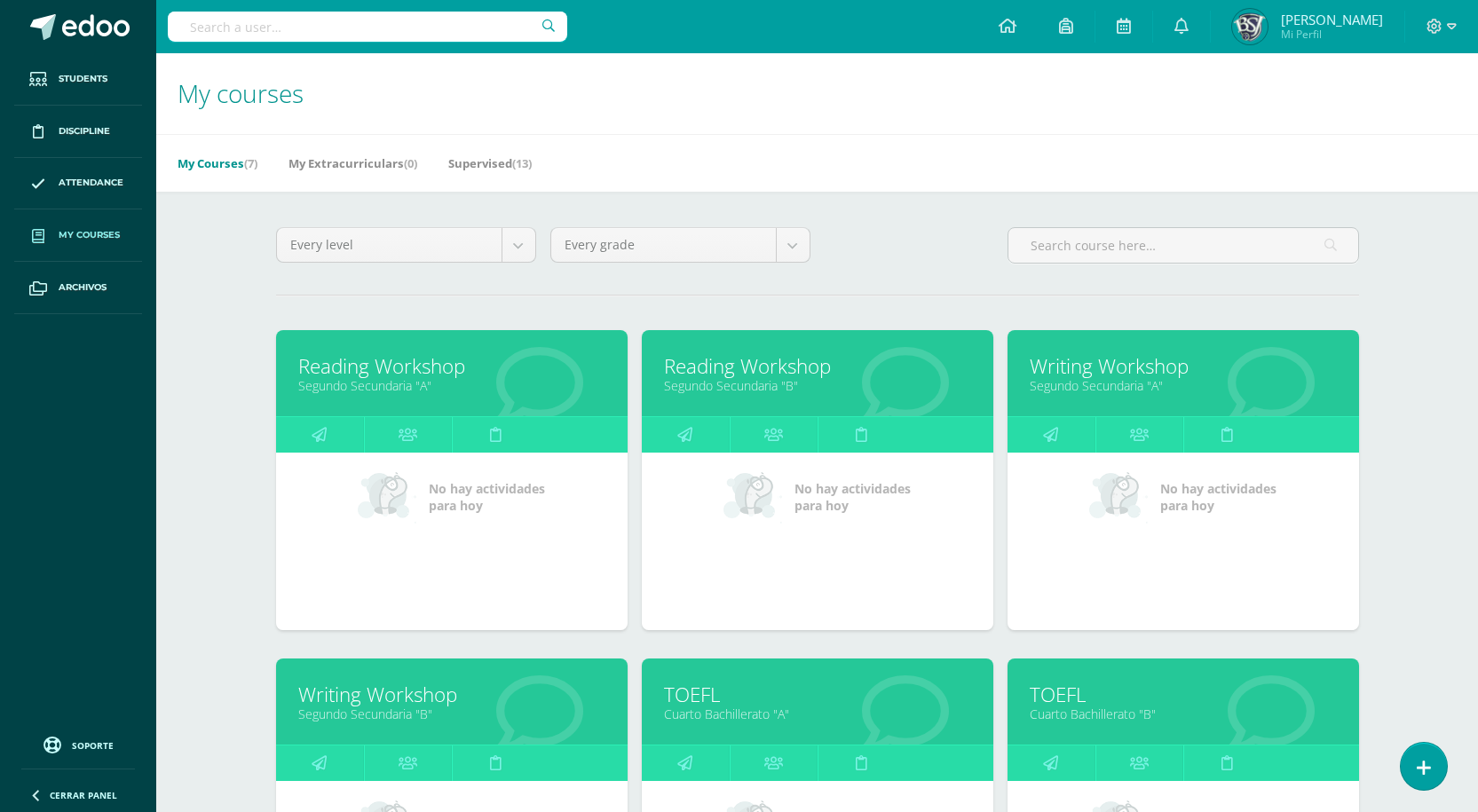
click at [746, 371] on link "Reading Workshop" at bounding box center [817, 366] width 307 height 28
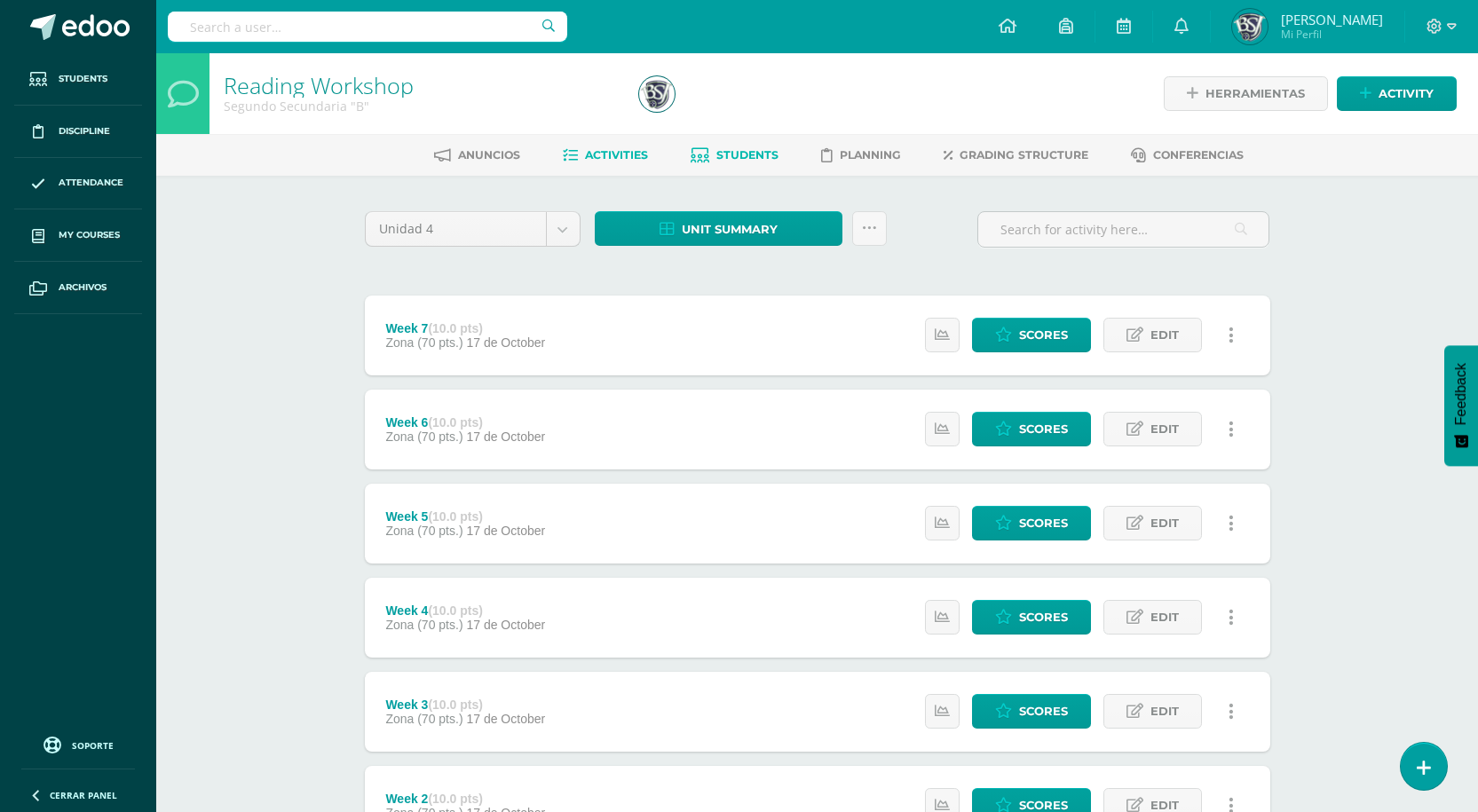
click at [736, 143] on link "Students" at bounding box center [735, 155] width 87 height 29
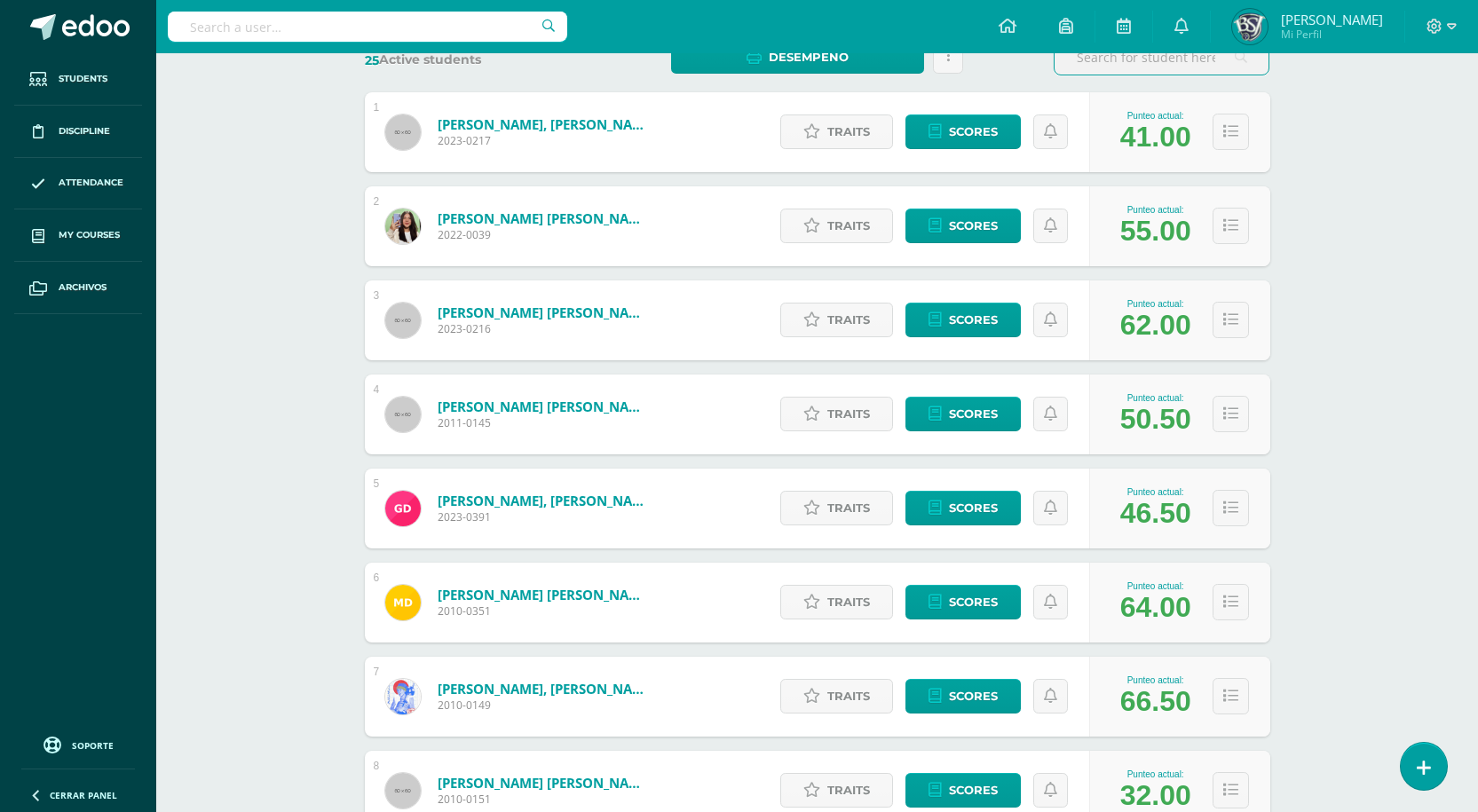
scroll to position [266, 0]
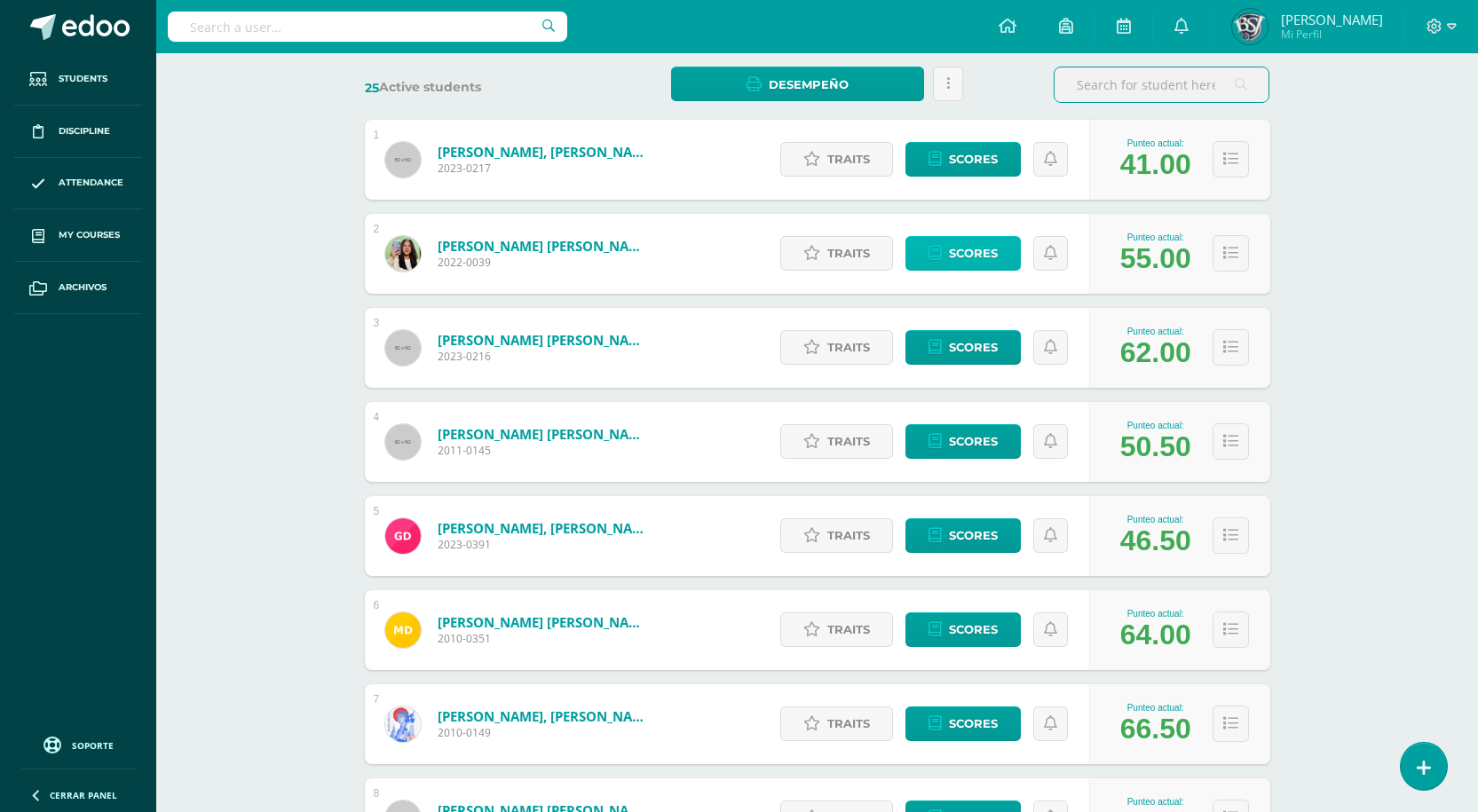
click at [962, 244] on span "Scores" at bounding box center [972, 252] width 49 height 33
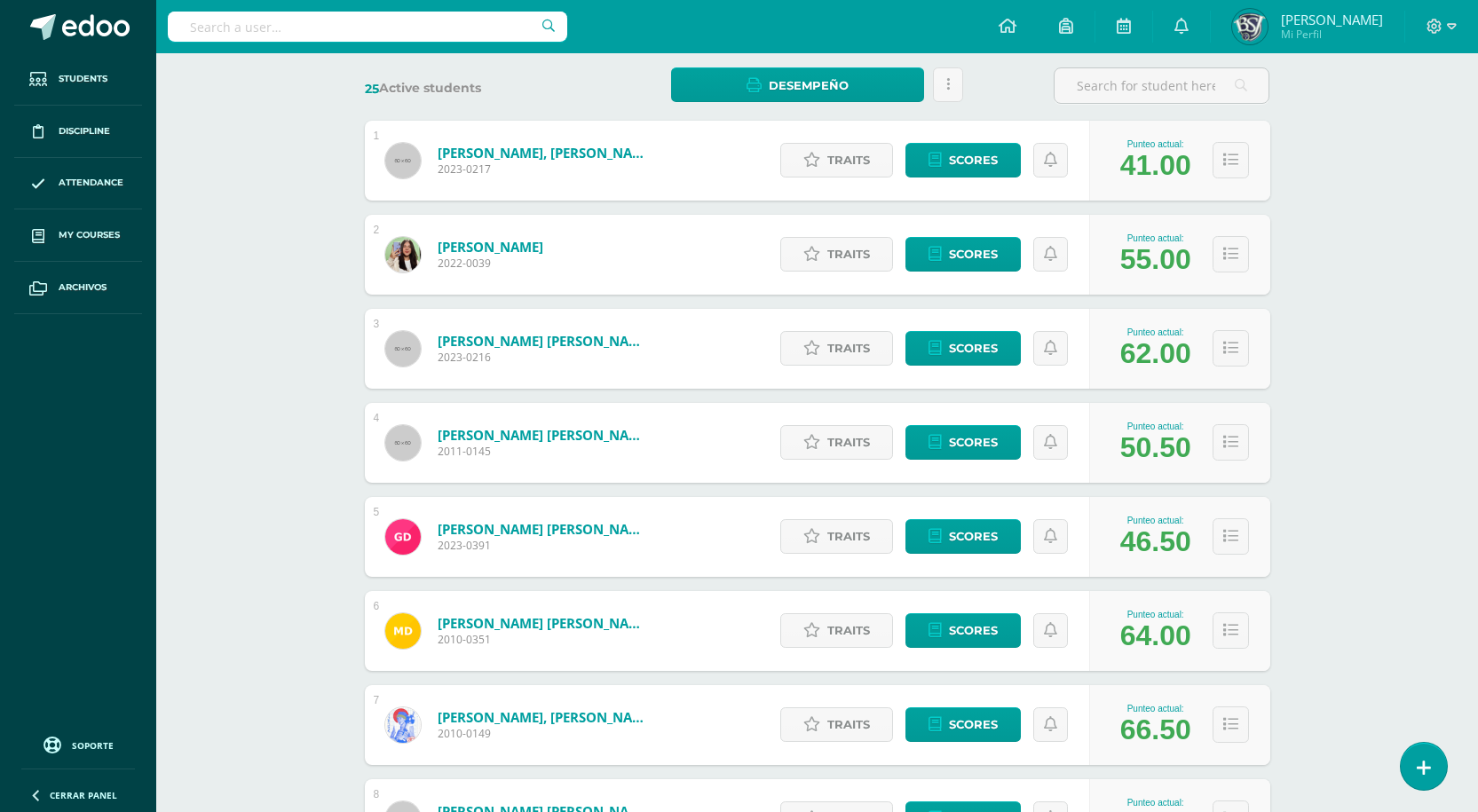
scroll to position [266, 0]
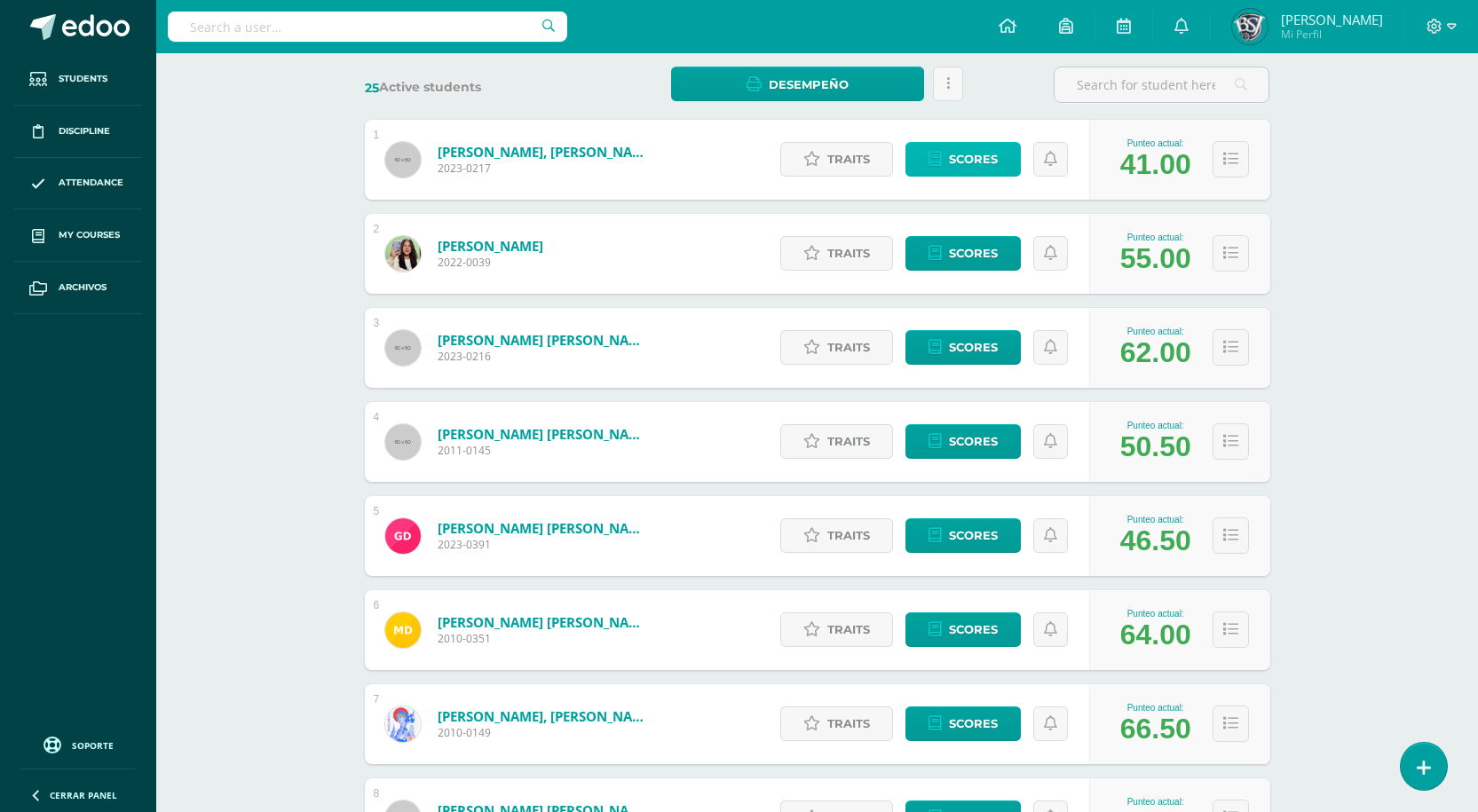
click at [964, 145] on span "Scores" at bounding box center [972, 159] width 49 height 33
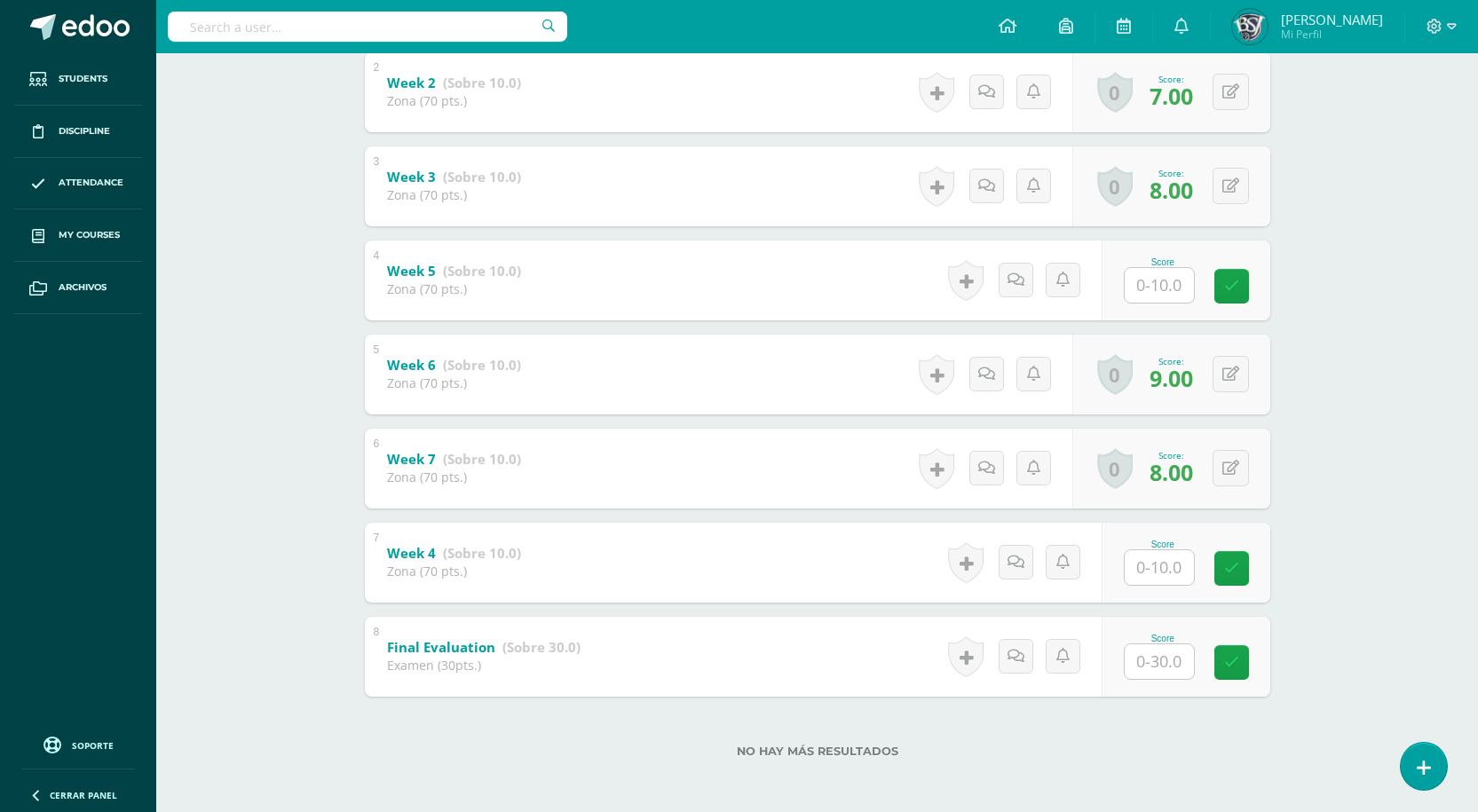
scroll to position [487, 0]
click at [1362, 391] on div "Reading Workshop Segundo Secundaria "B" Herramientas Detalle de asistencias Act…" at bounding box center [816, 188] width 1321 height 1245
click at [1161, 555] on input "text" at bounding box center [1168, 565] width 71 height 36
click at [409, 552] on b "Week 4" at bounding box center [399, 550] width 51 height 19
click at [412, 544] on b "Week 4" at bounding box center [399, 550] width 51 height 19
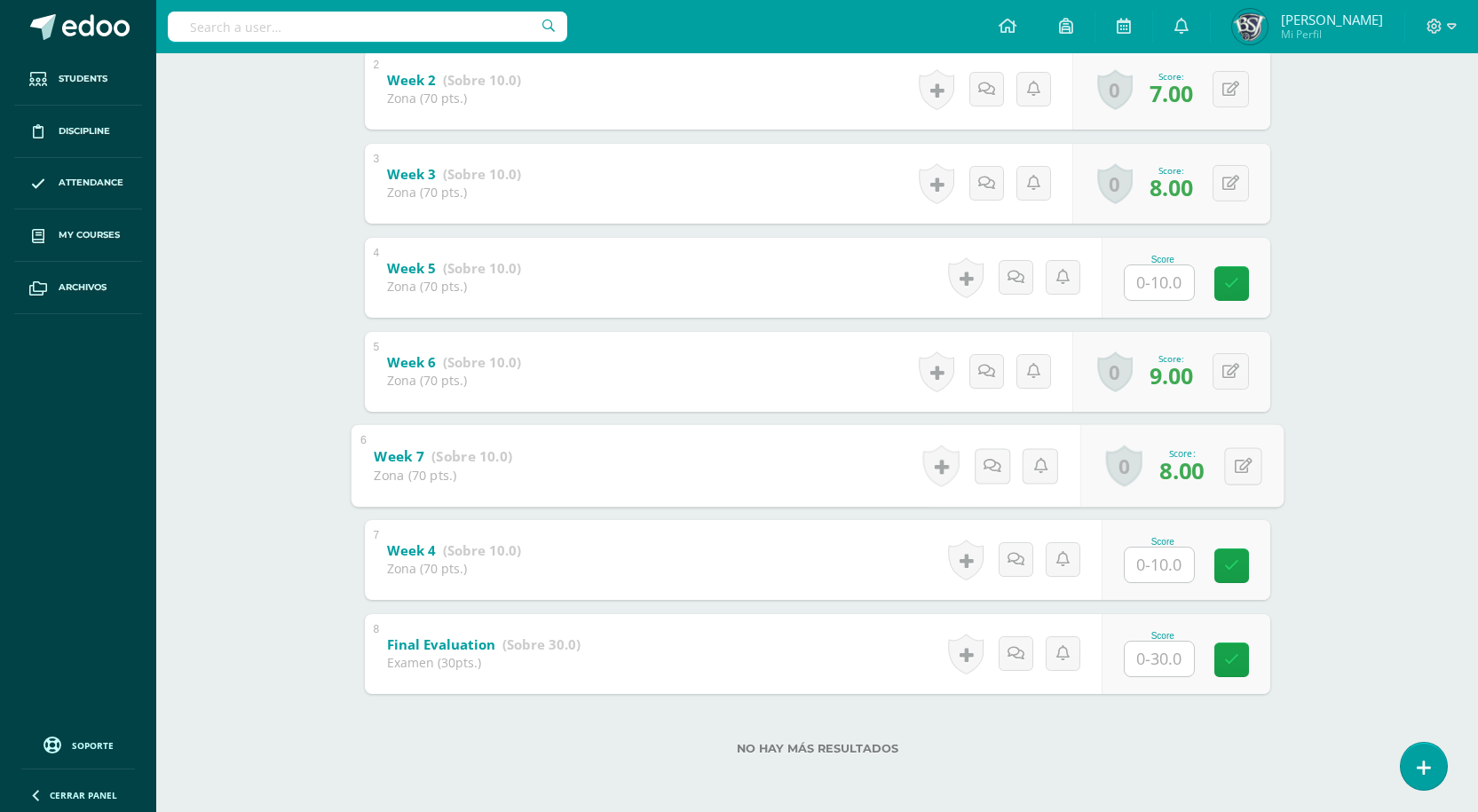
click at [415, 445] on link "Week 7 (Sobre 10.0)" at bounding box center [442, 456] width 138 height 29
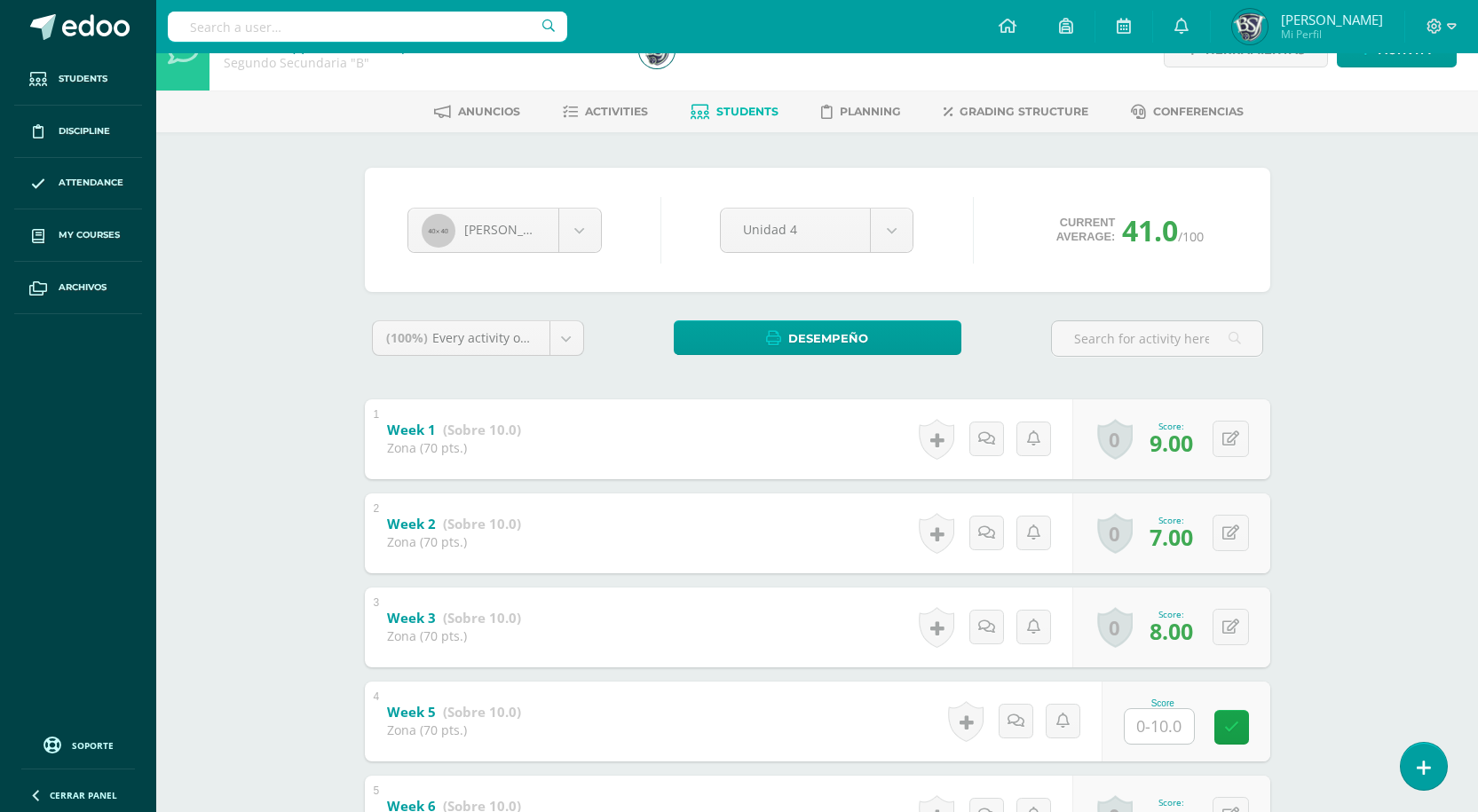
scroll to position [0, 0]
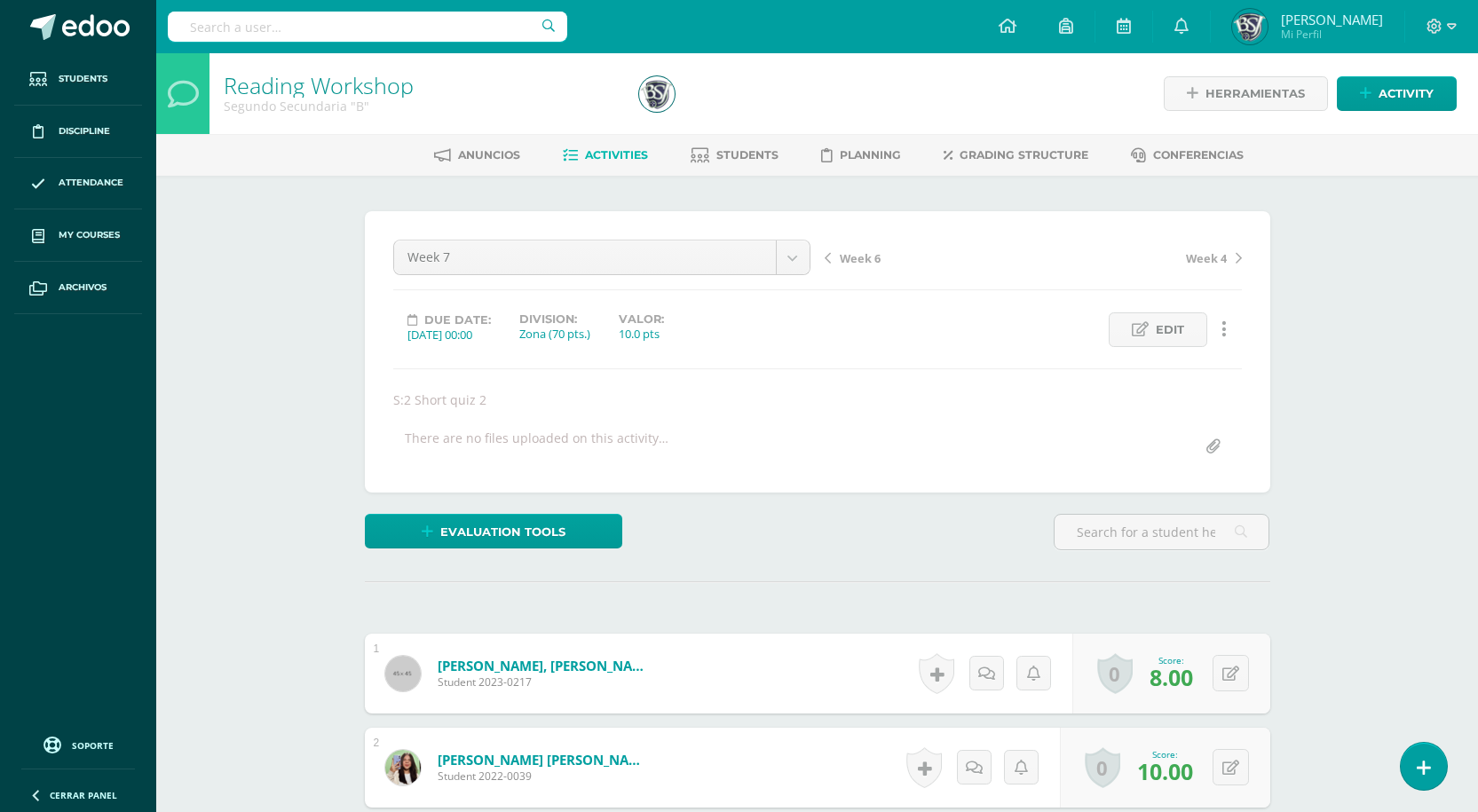
scroll to position [1, 0]
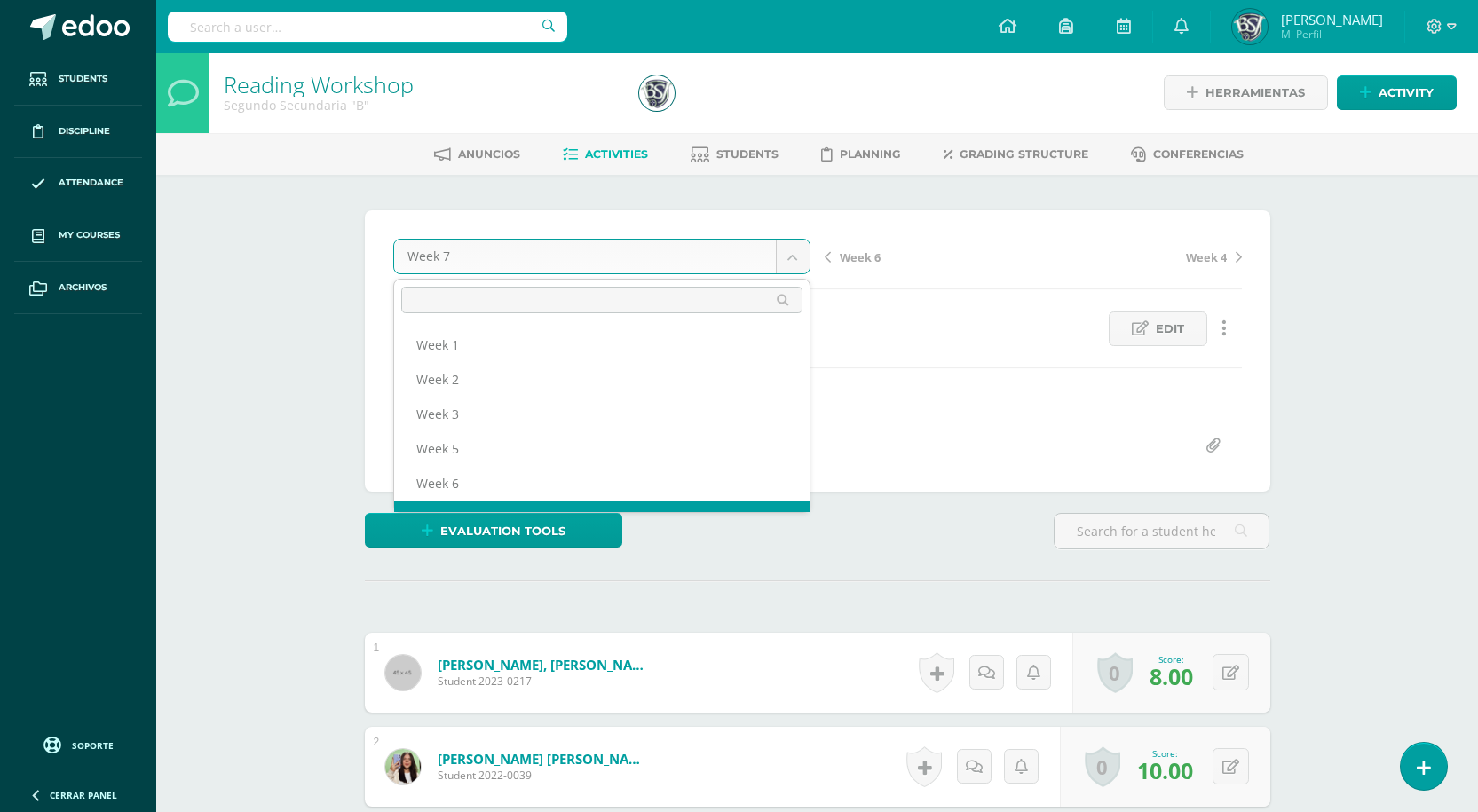
scroll to position [23, 0]
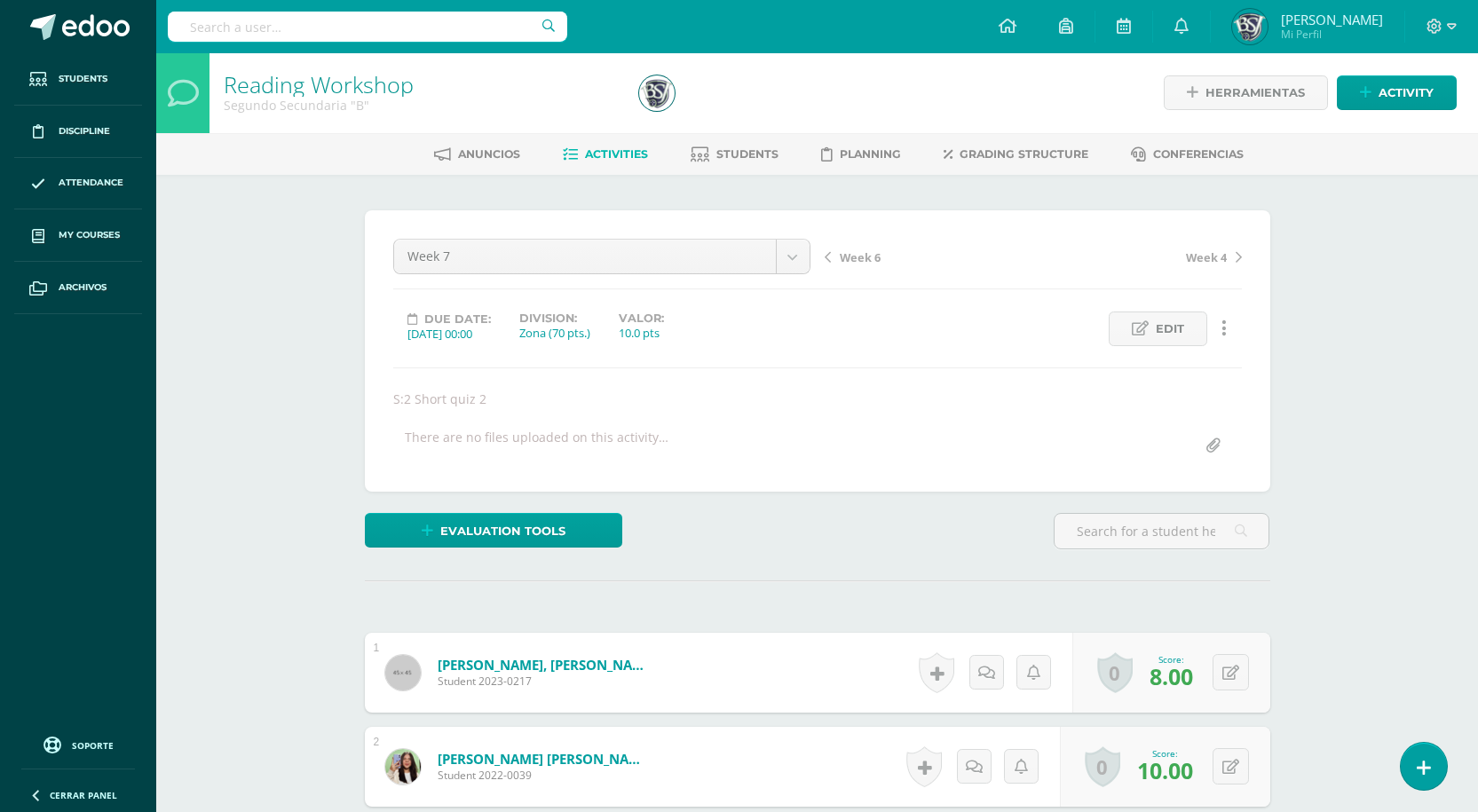
click at [854, 261] on span "Week 6" at bounding box center [860, 256] width 41 height 16
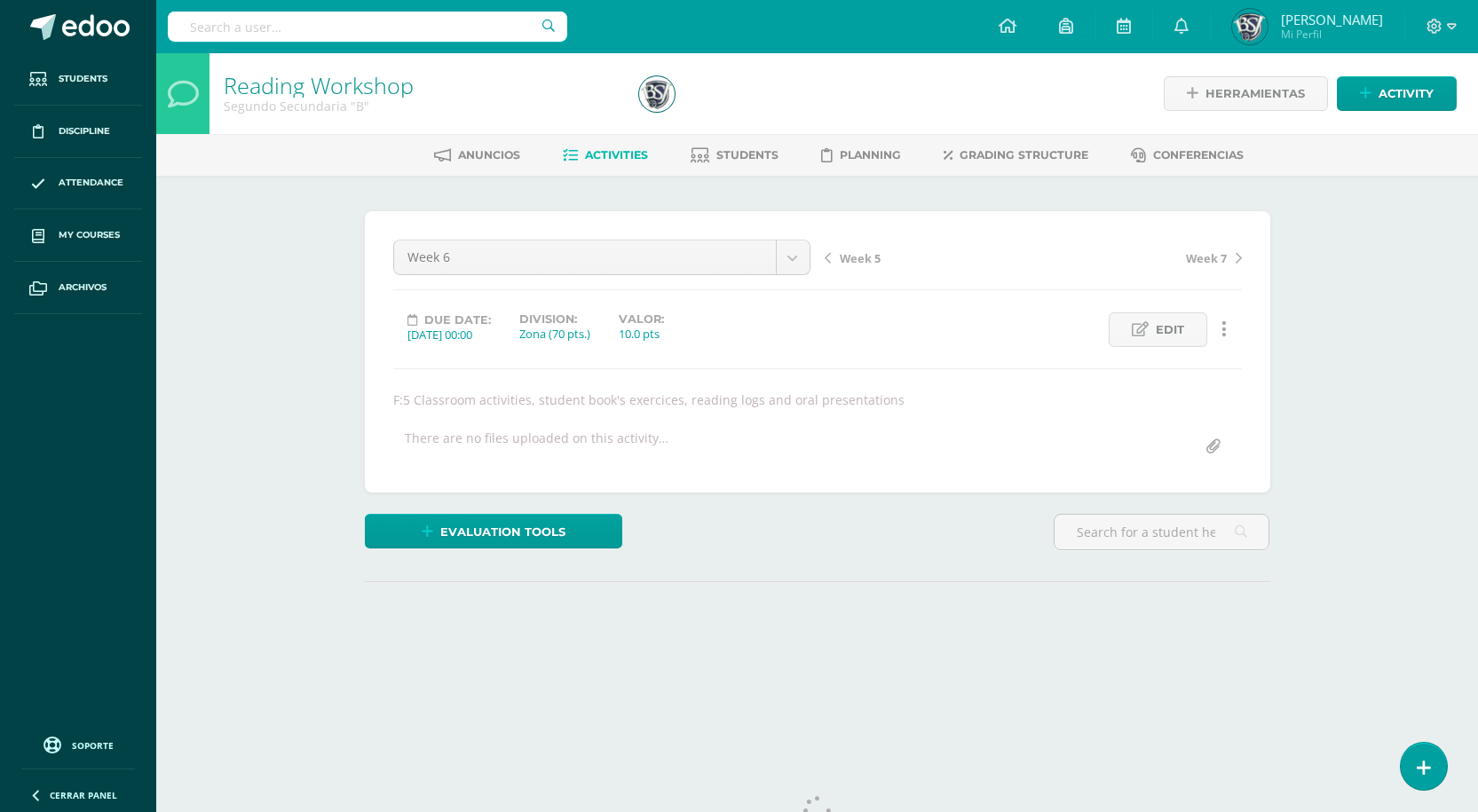
drag, startPoint x: 0, startPoint y: 0, endPoint x: 854, endPoint y: 261, distance: 893.0
click at [854, 261] on span "Week 5" at bounding box center [860, 258] width 41 height 16
drag, startPoint x: 0, startPoint y: 0, endPoint x: 854, endPoint y: 261, distance: 893.0
click at [854, 261] on span "Week 3" at bounding box center [860, 258] width 41 height 16
drag, startPoint x: 0, startPoint y: 0, endPoint x: 854, endPoint y: 261, distance: 893.0
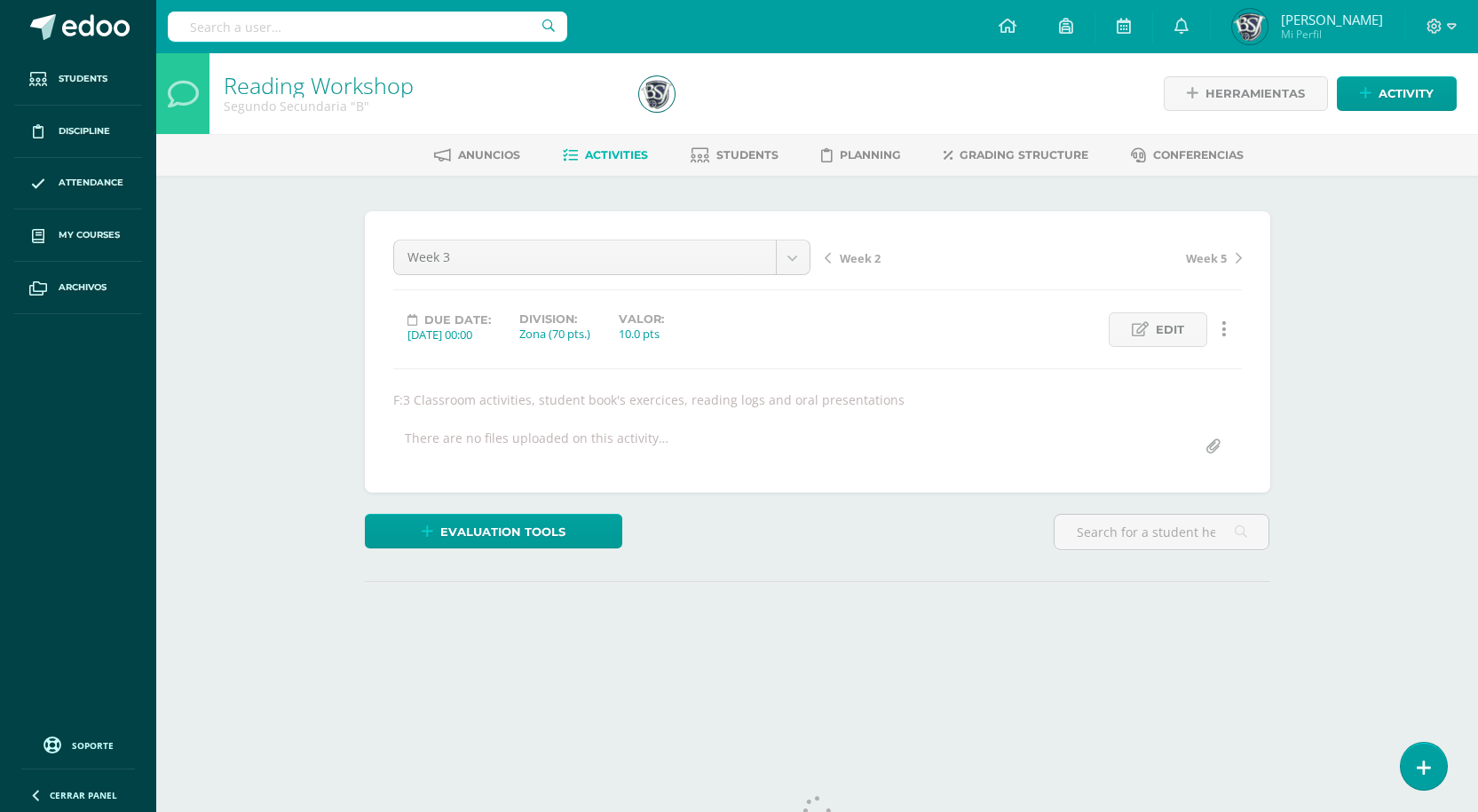
click at [854, 261] on span "Week 2" at bounding box center [860, 258] width 41 height 16
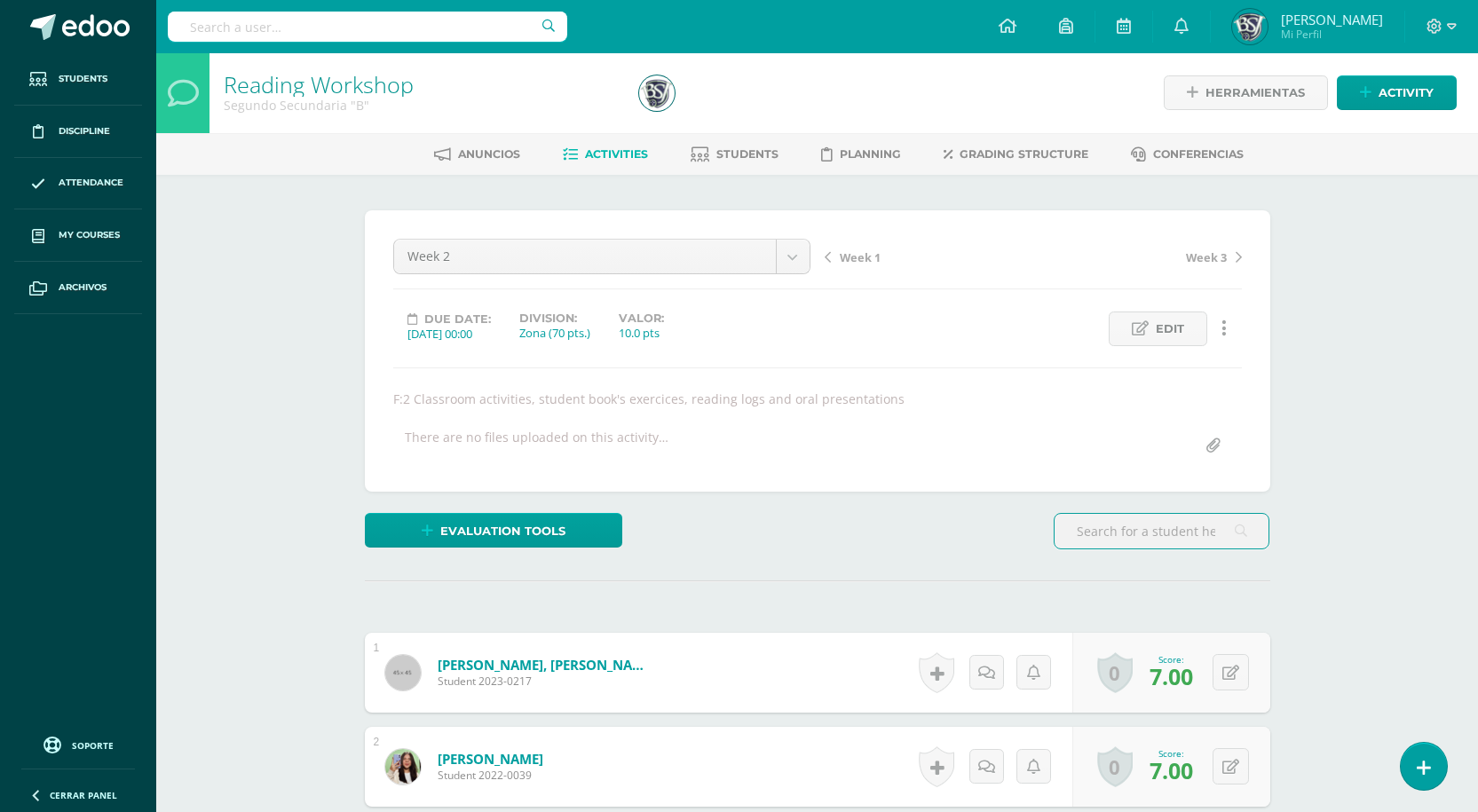
scroll to position [2, 0]
click at [842, 250] on span "Week 1" at bounding box center [860, 256] width 41 height 16
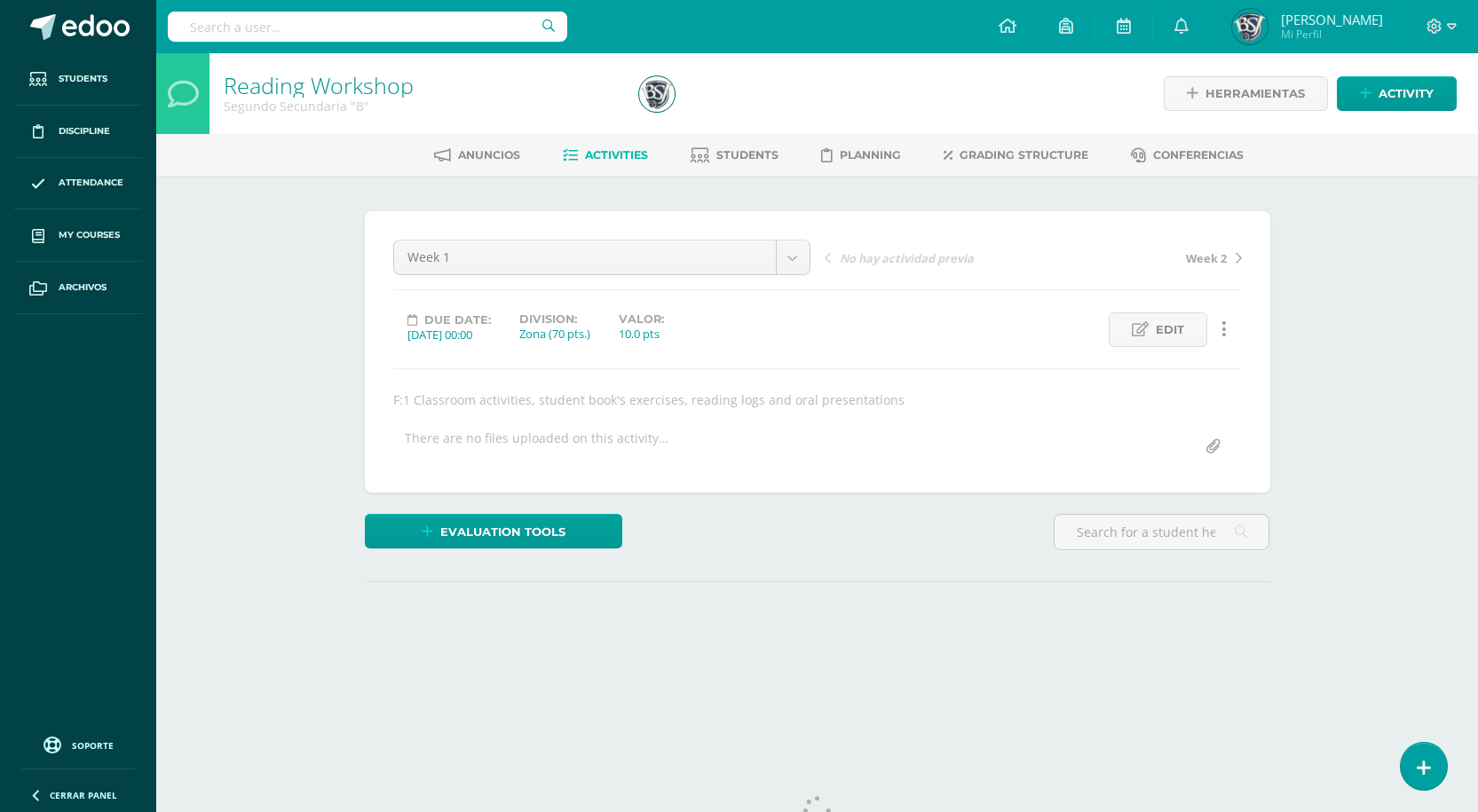
click at [1190, 251] on span "Week 2" at bounding box center [1206, 258] width 41 height 16
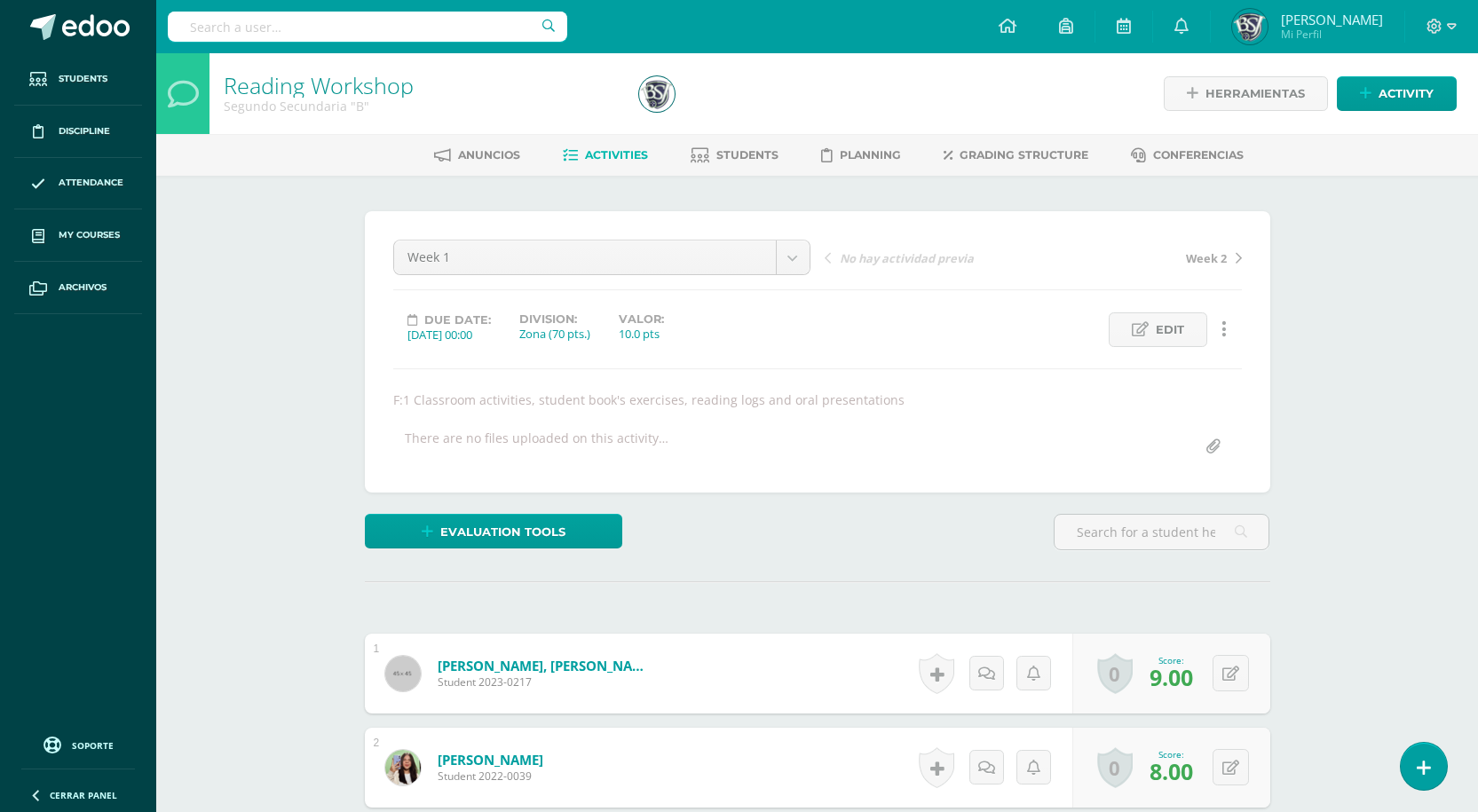
scroll to position [1, 0]
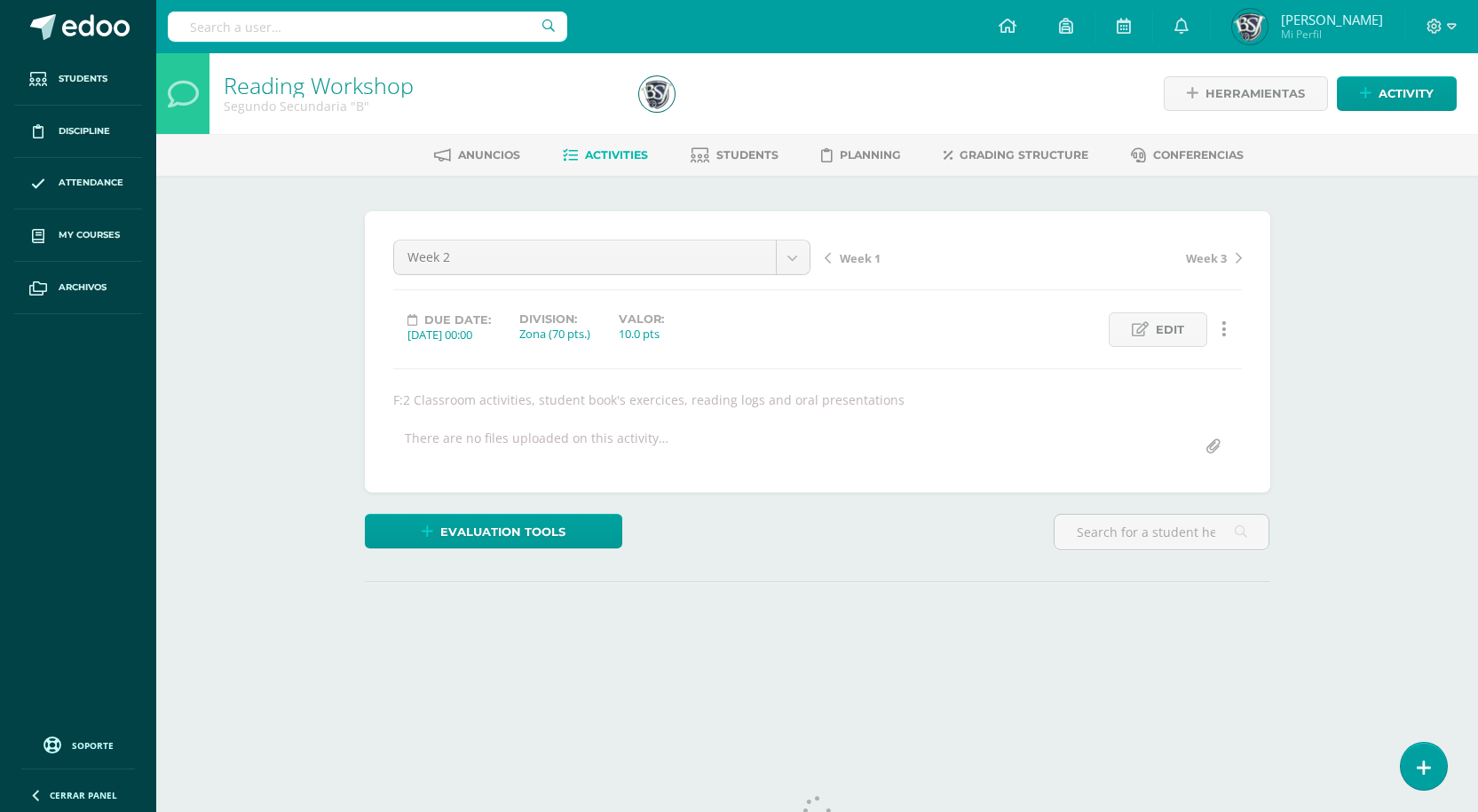
click at [1204, 260] on span "Week 3" at bounding box center [1206, 258] width 41 height 16
drag, startPoint x: 0, startPoint y: 0, endPoint x: 1204, endPoint y: 260, distance: 1231.8
click at [1204, 260] on span "Week 5" at bounding box center [1206, 258] width 41 height 16
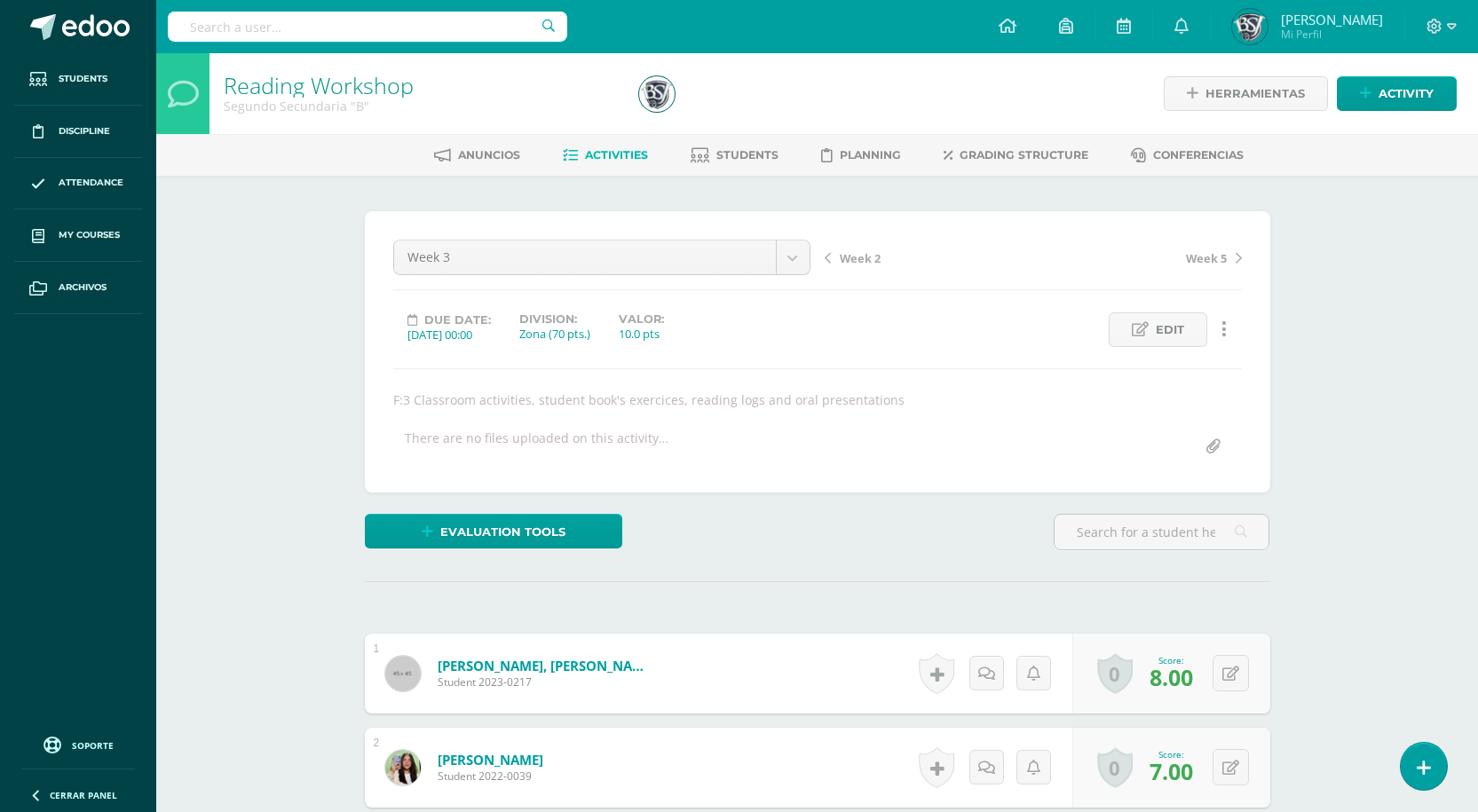
scroll to position [1, 0]
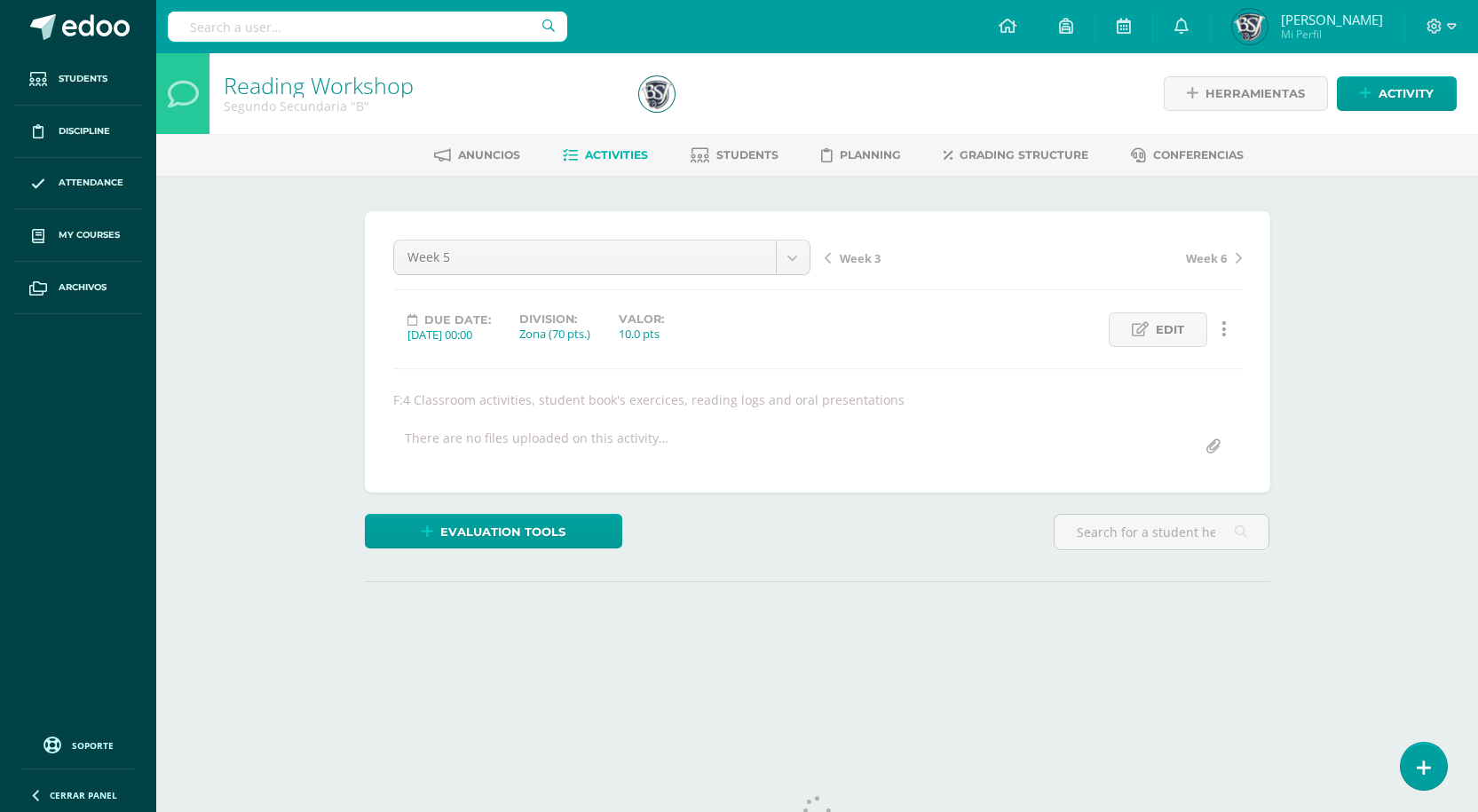
drag, startPoint x: 0, startPoint y: 0, endPoint x: 1204, endPoint y: 260, distance: 1231.8
click at [1204, 260] on span "Week 6" at bounding box center [1206, 258] width 41 height 16
drag, startPoint x: 0, startPoint y: 0, endPoint x: 1204, endPoint y: 260, distance: 1231.8
click at [1204, 260] on span "Week 7" at bounding box center [1206, 258] width 41 height 16
drag, startPoint x: 0, startPoint y: 0, endPoint x: 1204, endPoint y: 260, distance: 1231.8
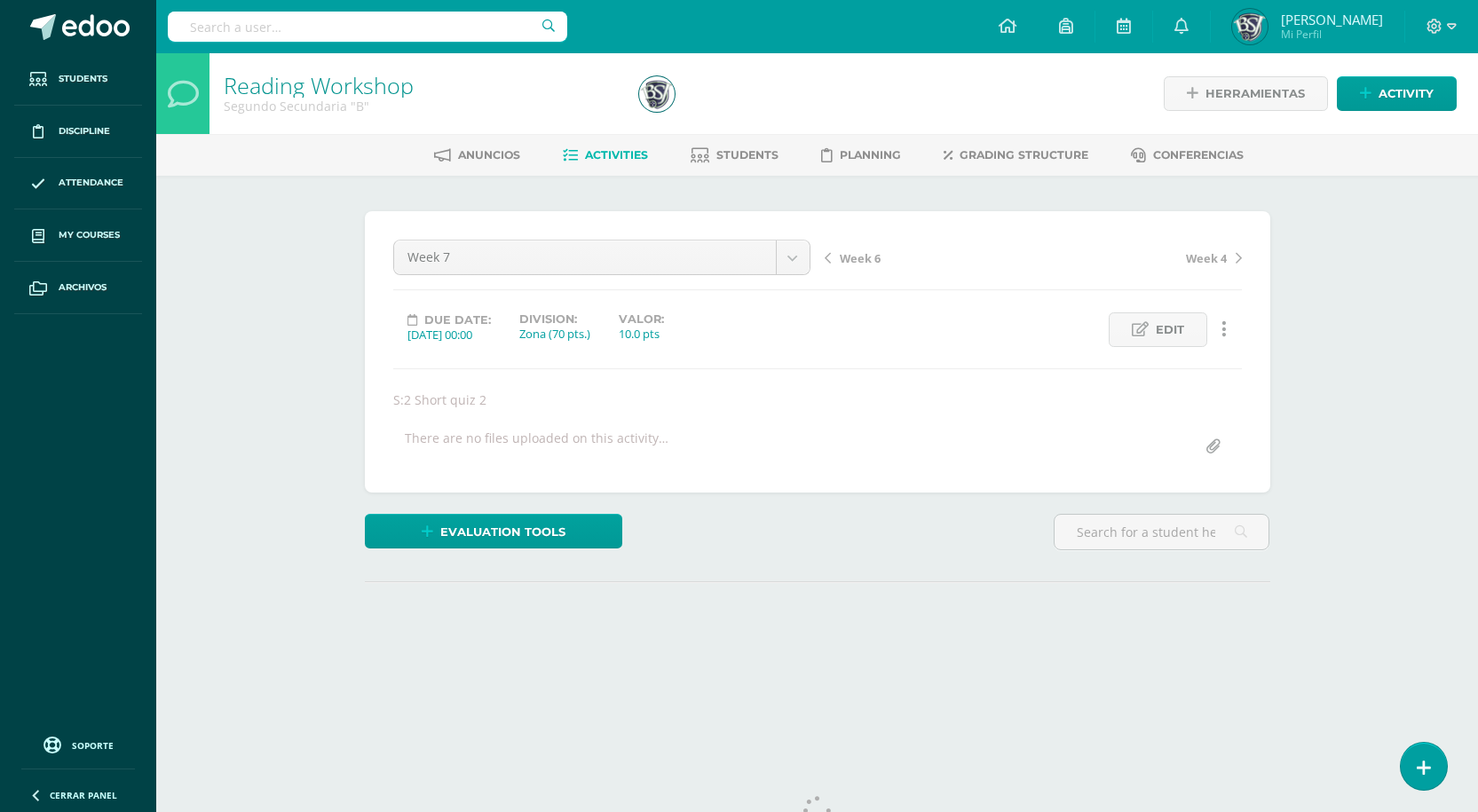
click at [1204, 260] on span "Week 4" at bounding box center [1206, 258] width 41 height 16
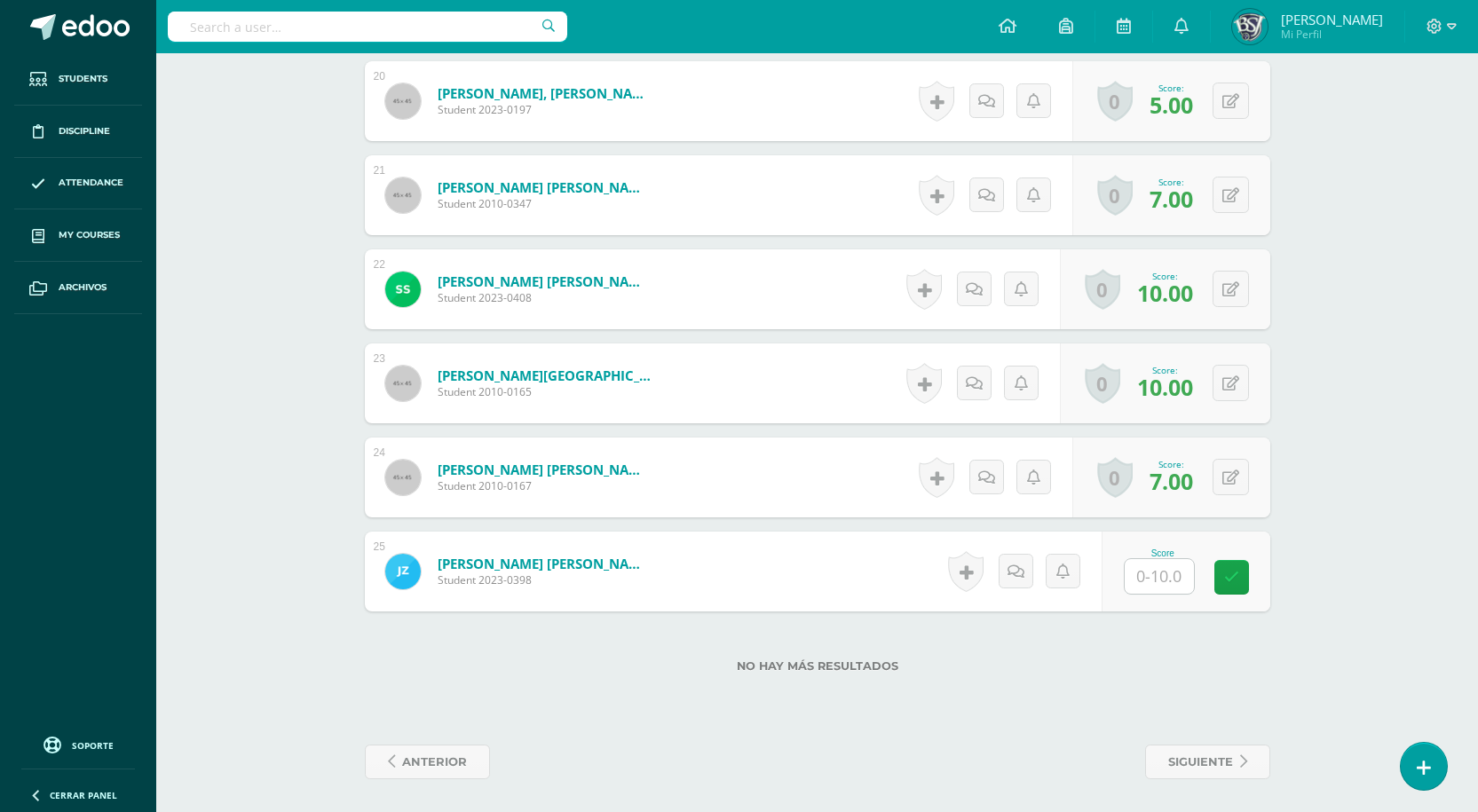
scroll to position [2362, 0]
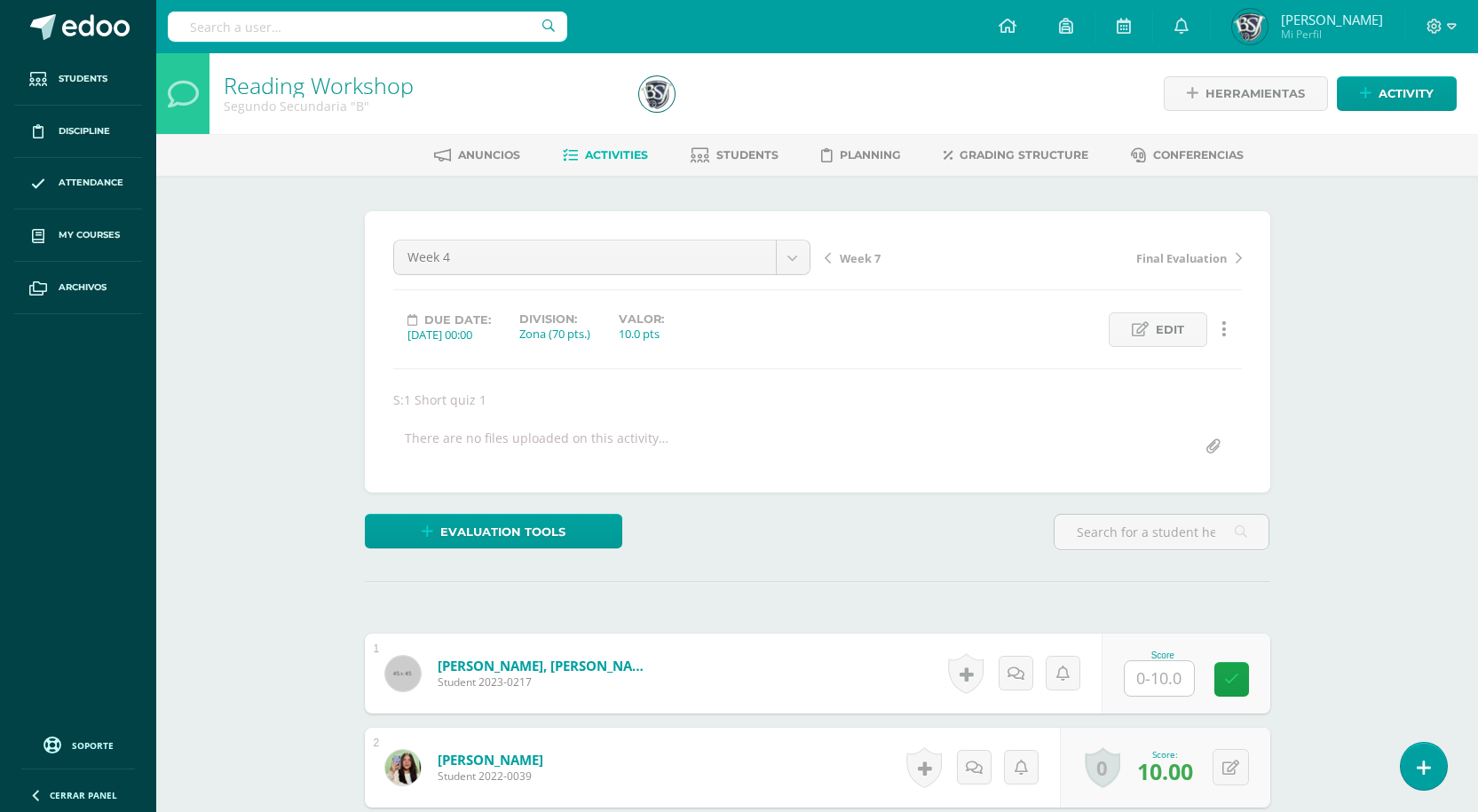
click at [848, 250] on span "Week 7" at bounding box center [860, 258] width 41 height 16
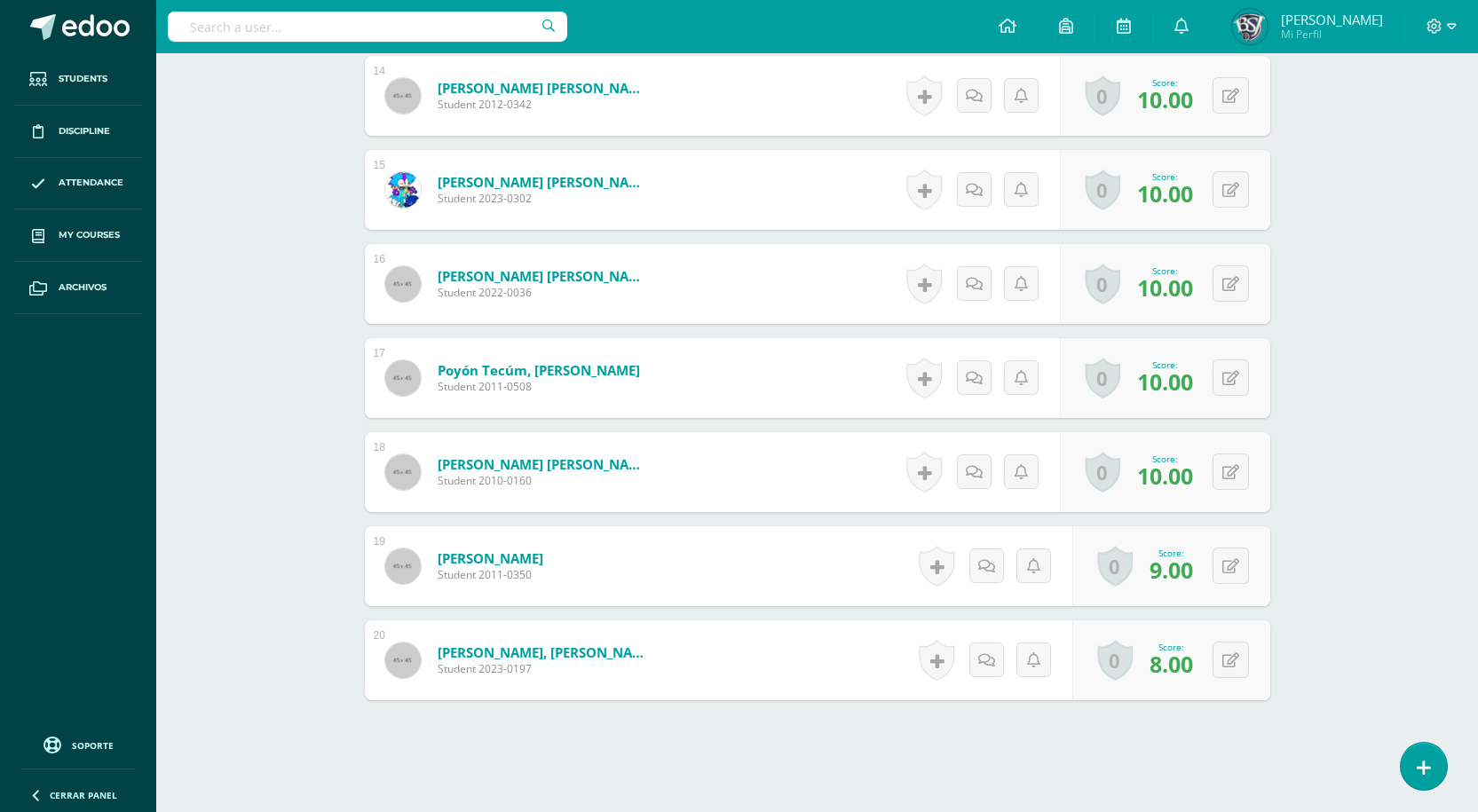
scroll to position [1885, 0]
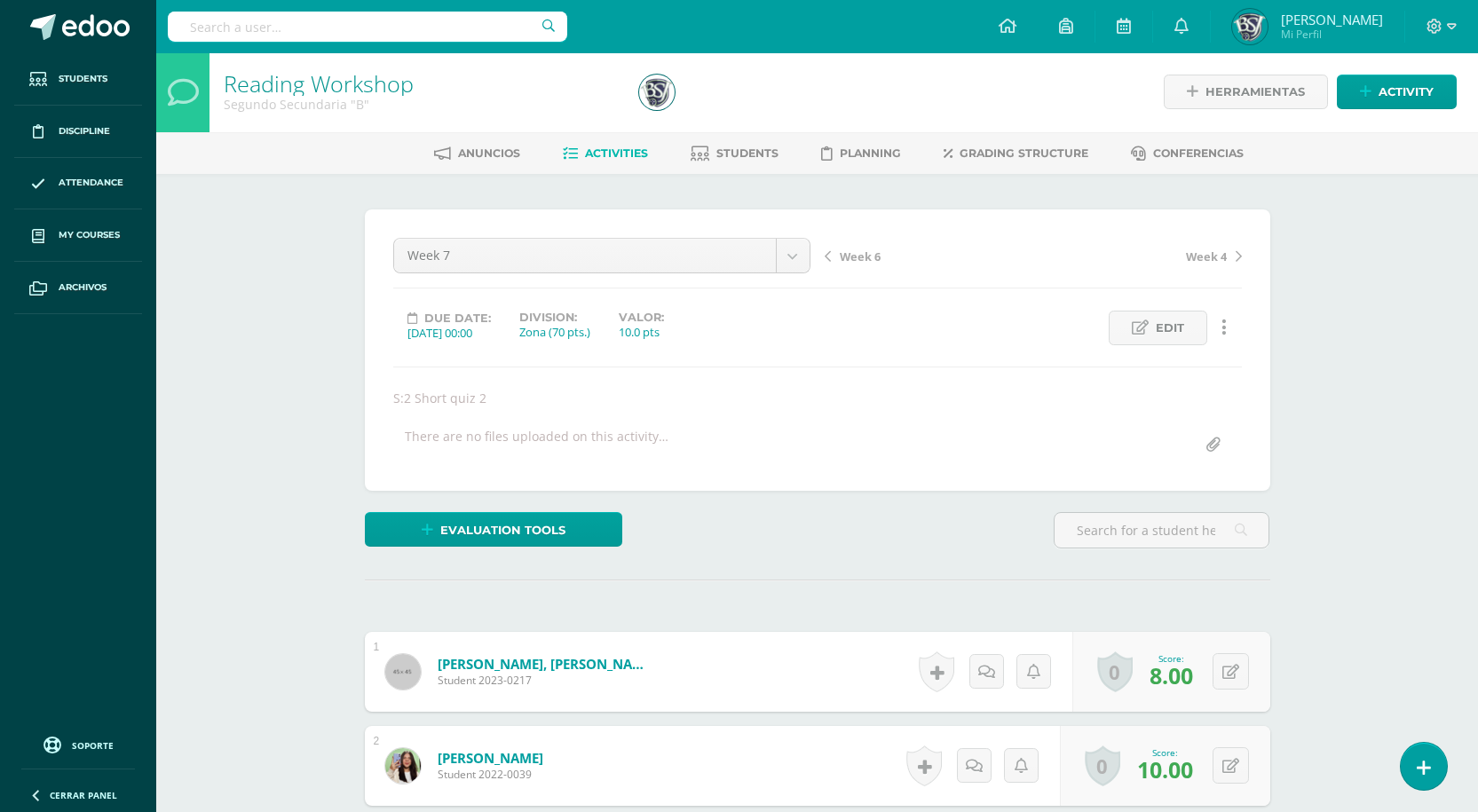
scroll to position [3, 0]
